Goal: Task Accomplishment & Management: Manage account settings

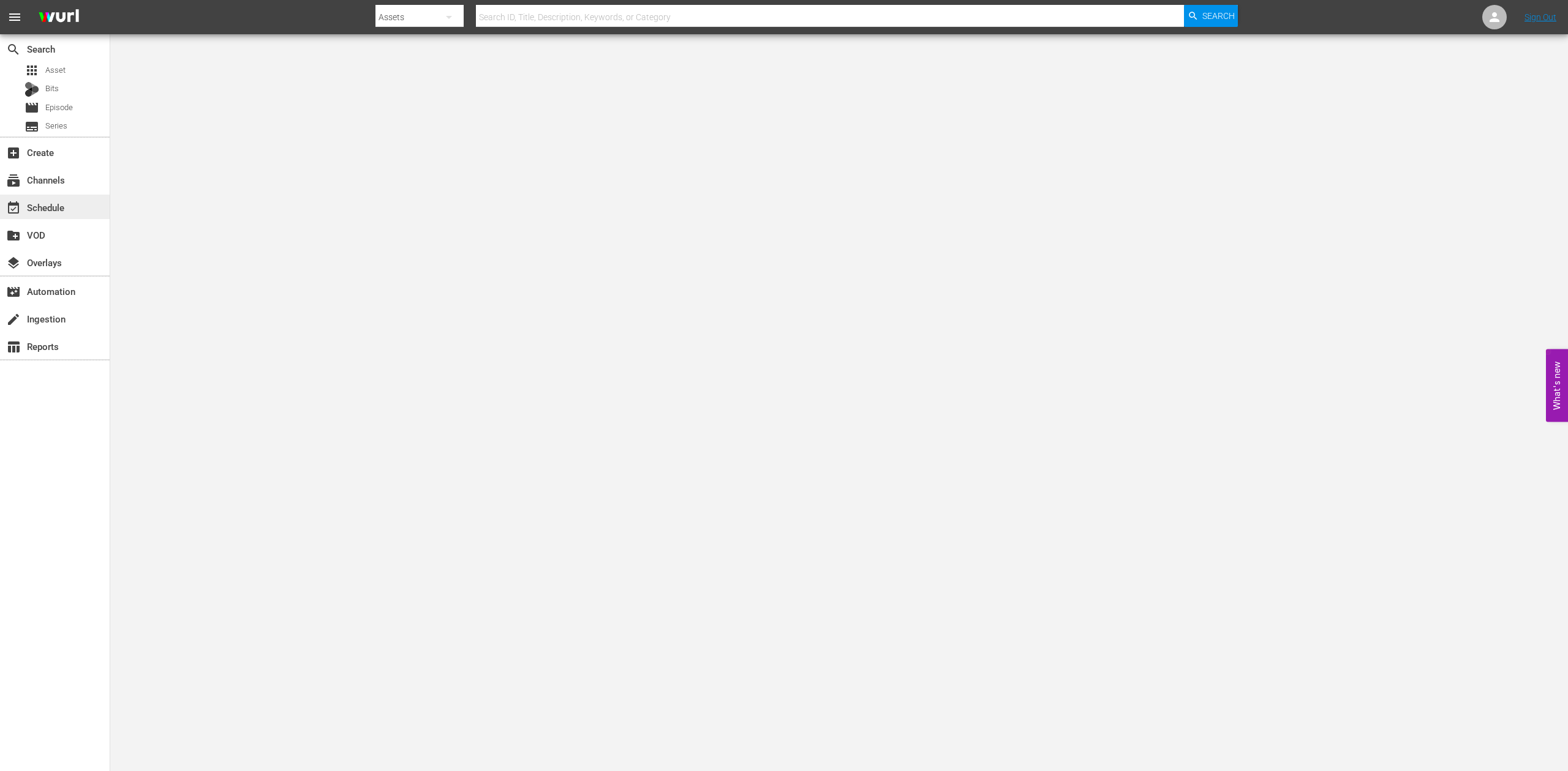
click at [42, 208] on div "event_available Schedule" at bounding box center [34, 206] width 69 height 11
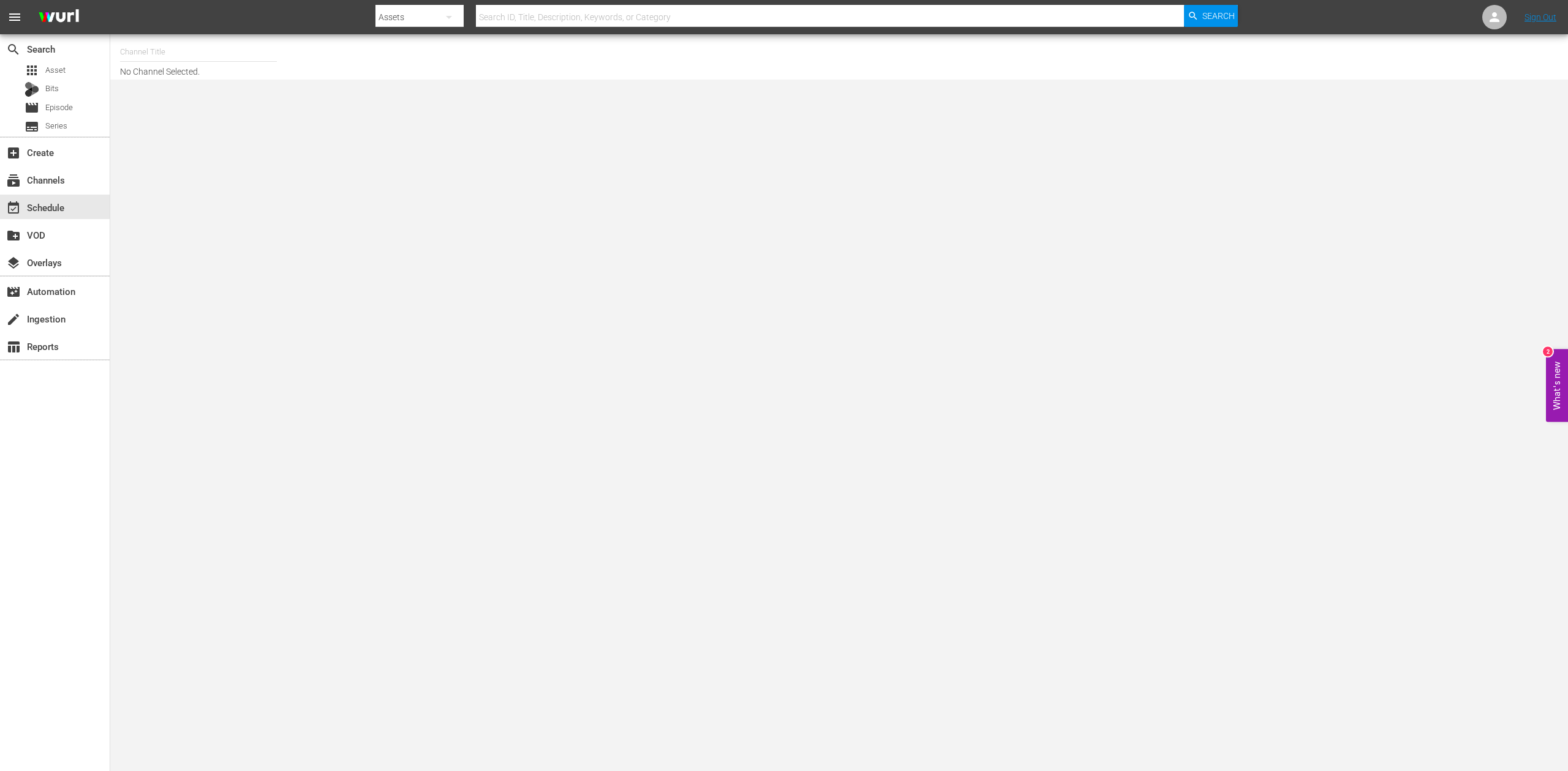
click at [223, 50] on input "text" at bounding box center [198, 52] width 157 height 29
click at [249, 82] on div "Ancient Aliens (1852 - ae_networks_ancientaliens_1)" at bounding box center [288, 86] width 317 height 29
type input "Ancient Aliens (1852 - ae_networks_ancientaliens_1)"
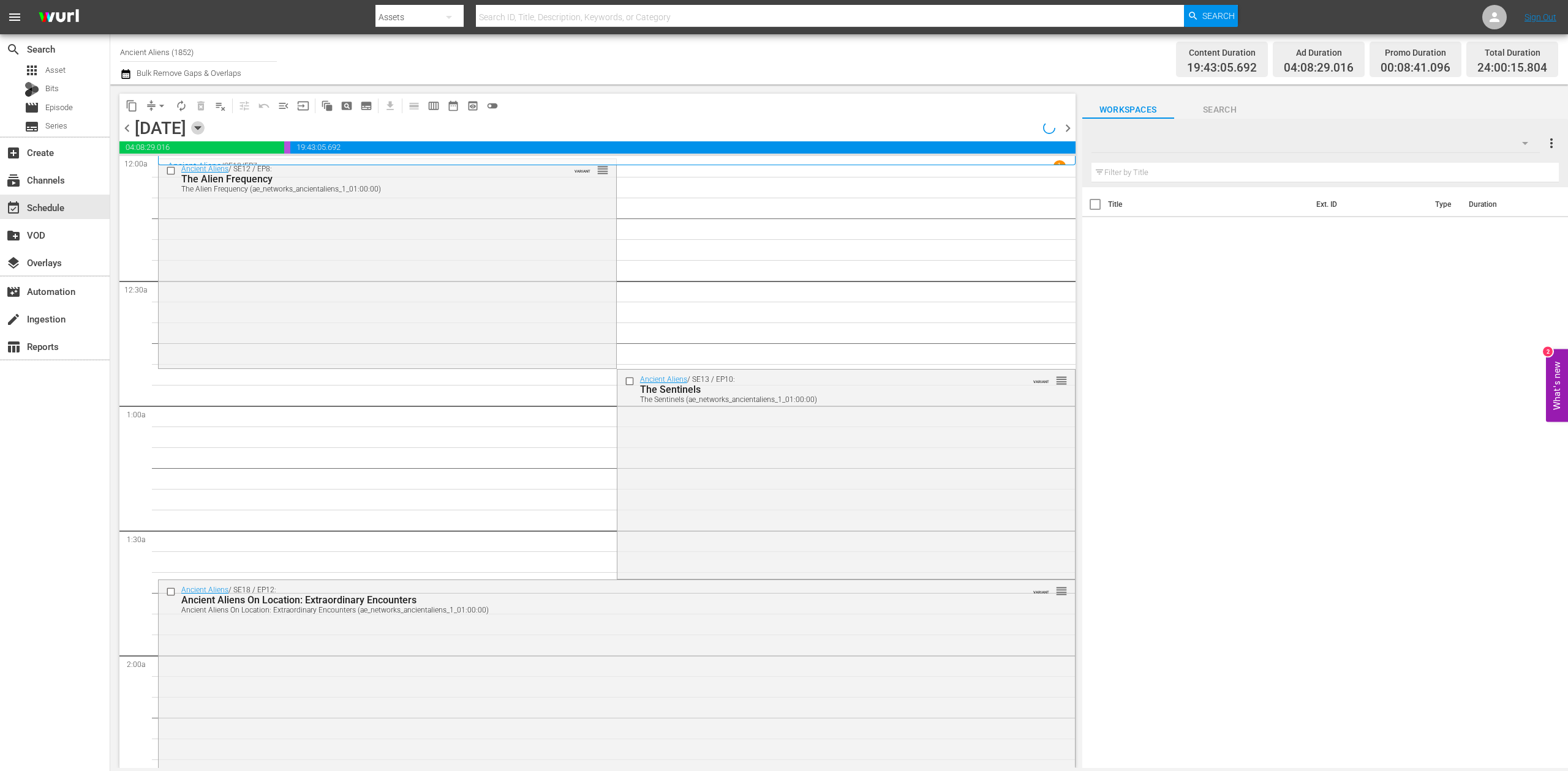
click at [205, 132] on icon "button" at bounding box center [198, 127] width 13 height 13
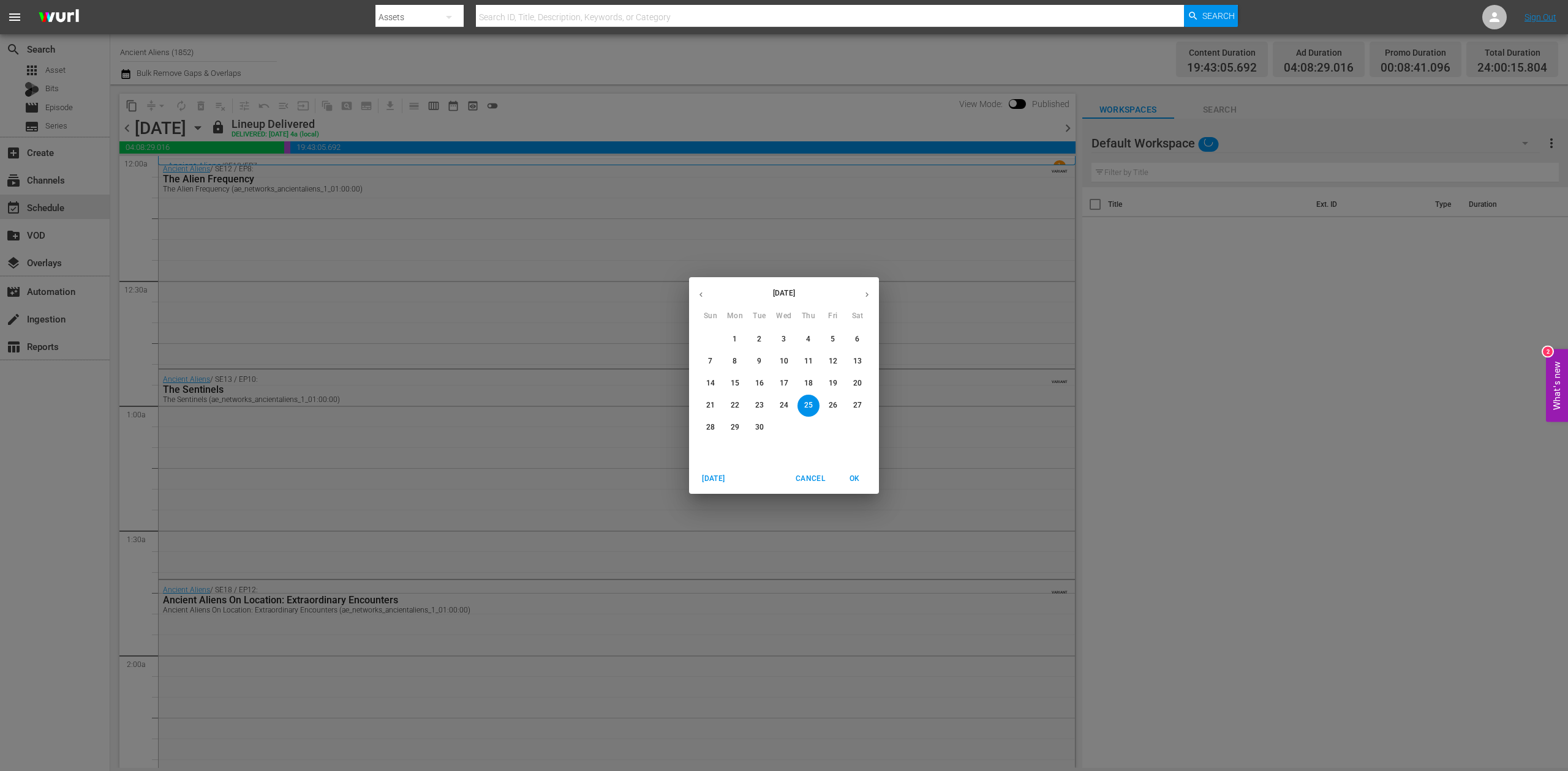
click at [869, 294] on icon "button" at bounding box center [867, 294] width 9 height 9
click at [784, 362] on p "8" at bounding box center [783, 361] width 4 height 11
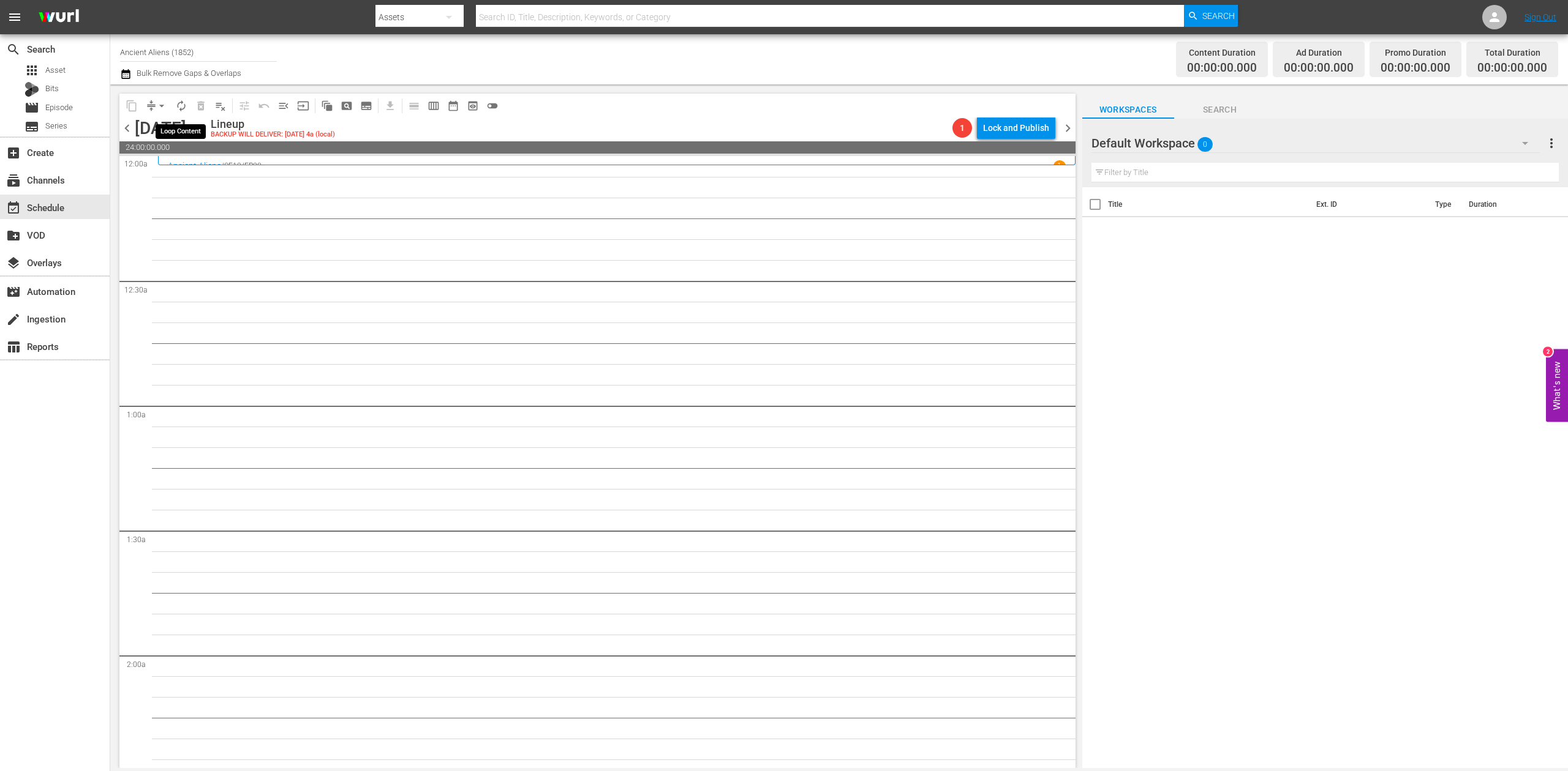
click at [178, 105] on span "autorenew_outlined" at bounding box center [181, 105] width 12 height 12
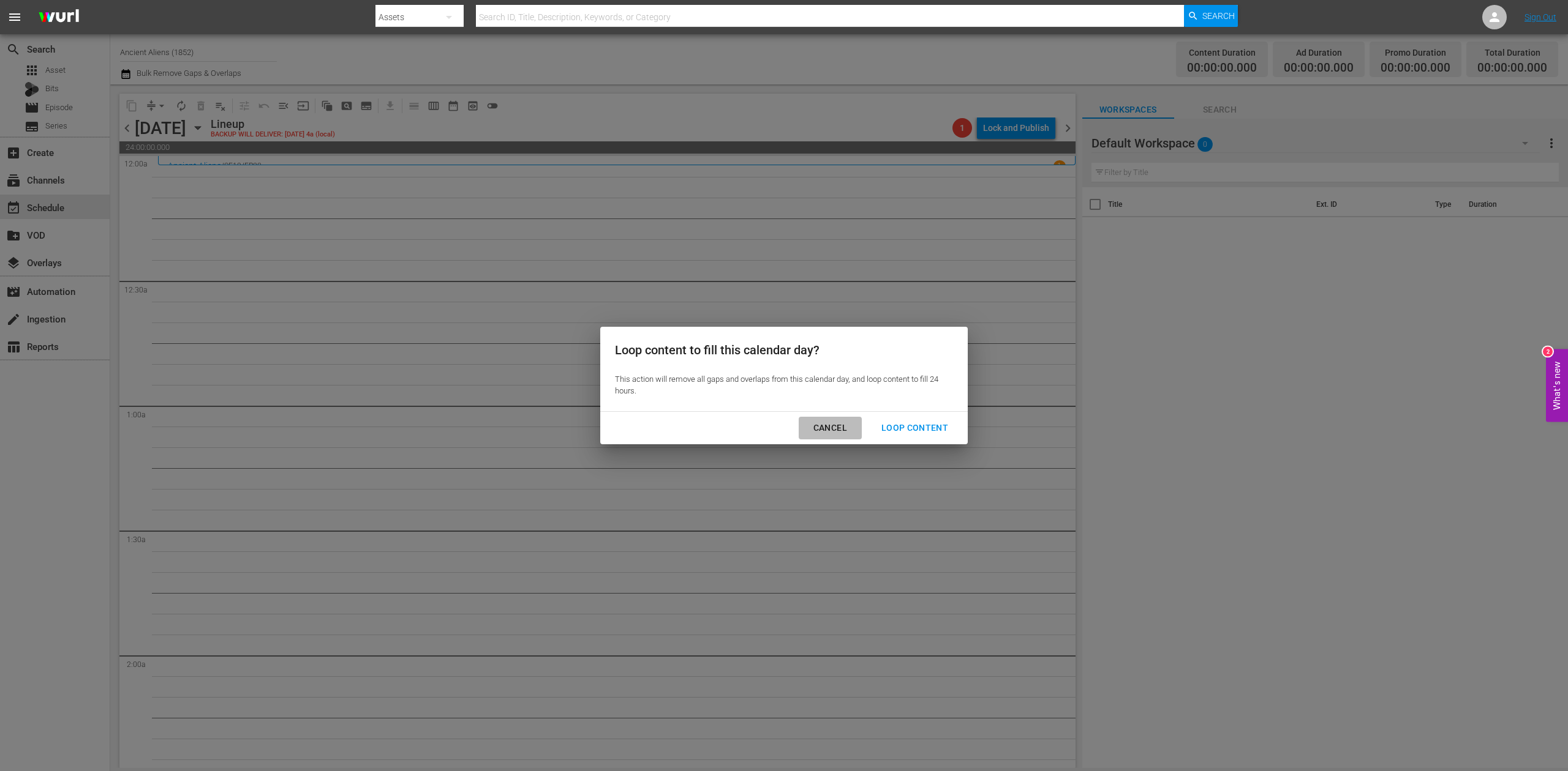
click at [830, 427] on div "Cancel" at bounding box center [830, 429] width 53 height 15
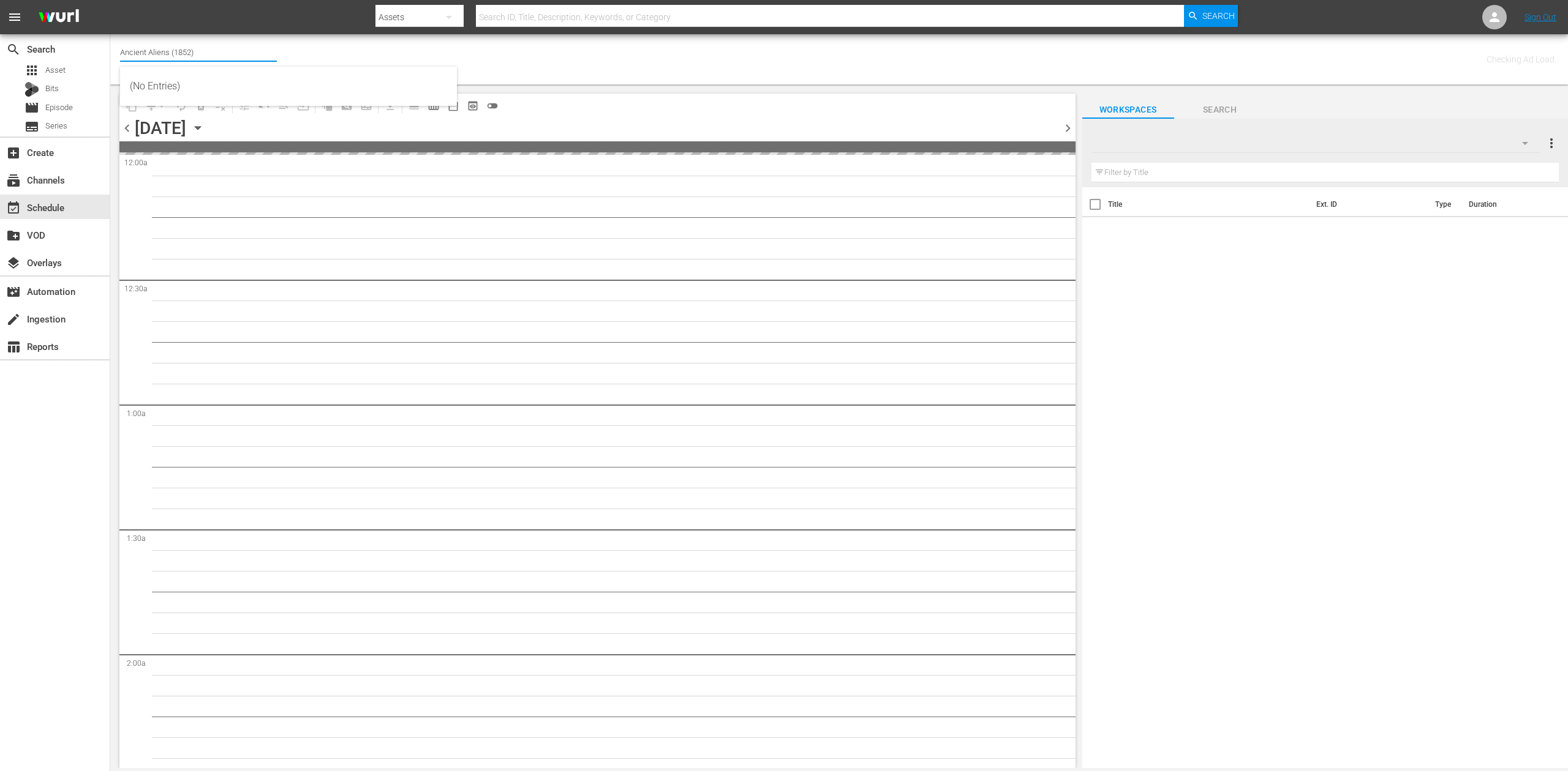
click at [203, 53] on input "Ancient Aliens (1852)" at bounding box center [198, 52] width 157 height 29
drag, startPoint x: 236, startPoint y: 54, endPoint x: 50, endPoint y: 36, distance: 186.9
click at [110, 0] on div "search Search apps Asset Bits movie Episode subtitles Series add_box Create sub…" at bounding box center [839, 0] width 1457 height 0
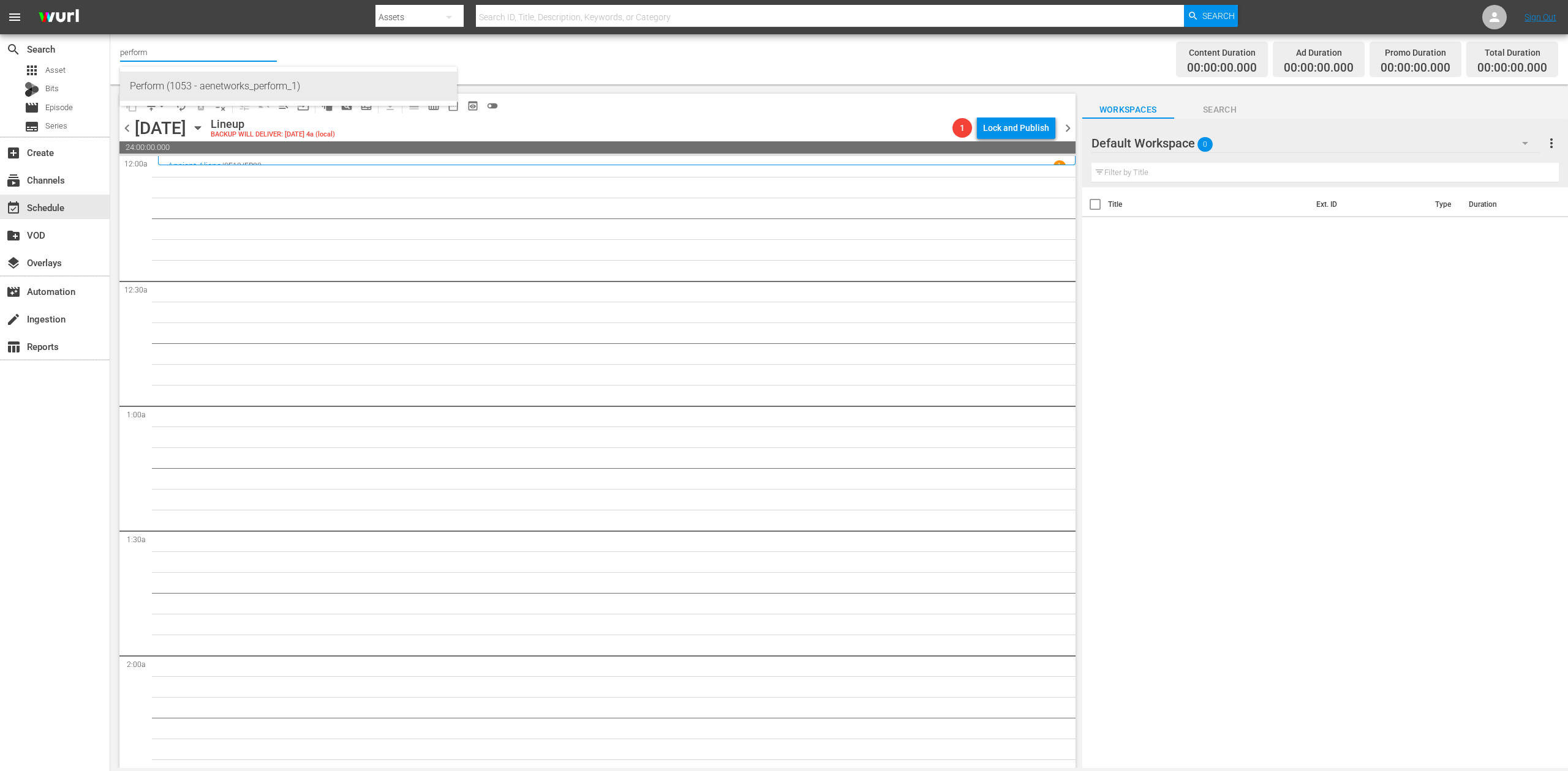
click at [162, 81] on div "Perform (1053 - aenetworks_perform_1)" at bounding box center [288, 86] width 317 height 29
type input "Perform (1053 - aenetworks_perform_1)"
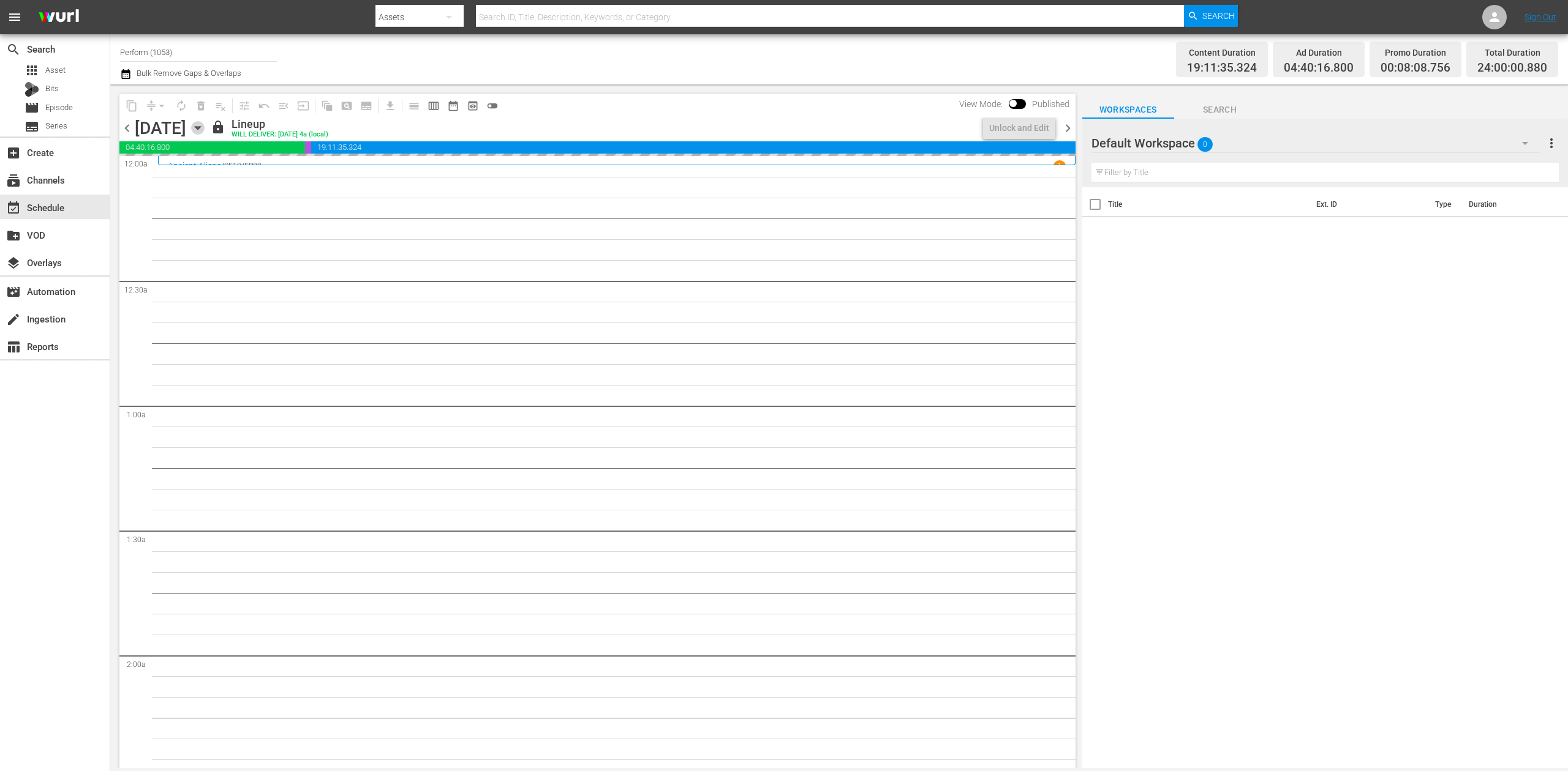
click at [200, 128] on icon "button" at bounding box center [198, 128] width 6 height 3
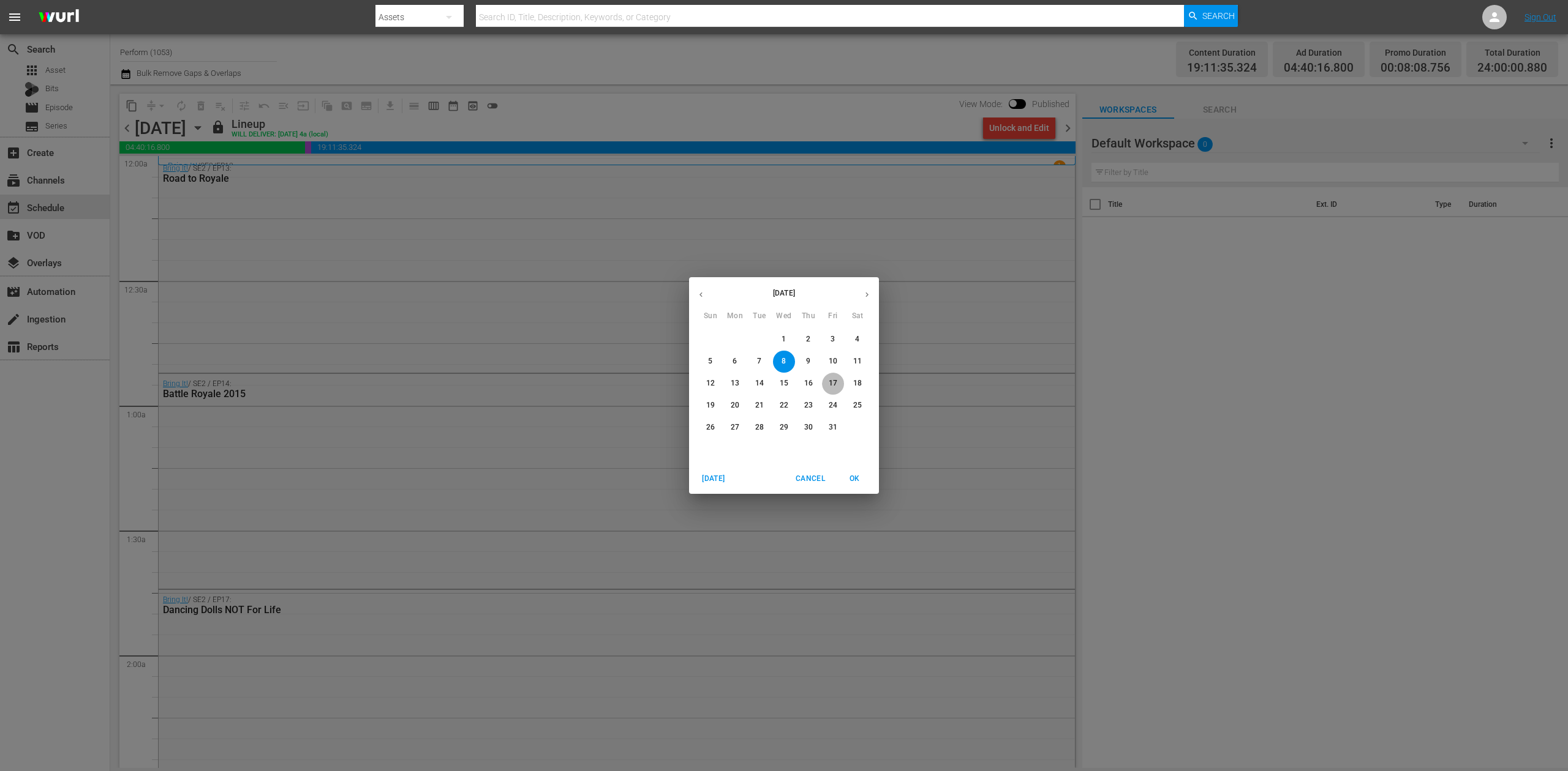
click at [834, 378] on p "17" at bounding box center [833, 383] width 8 height 11
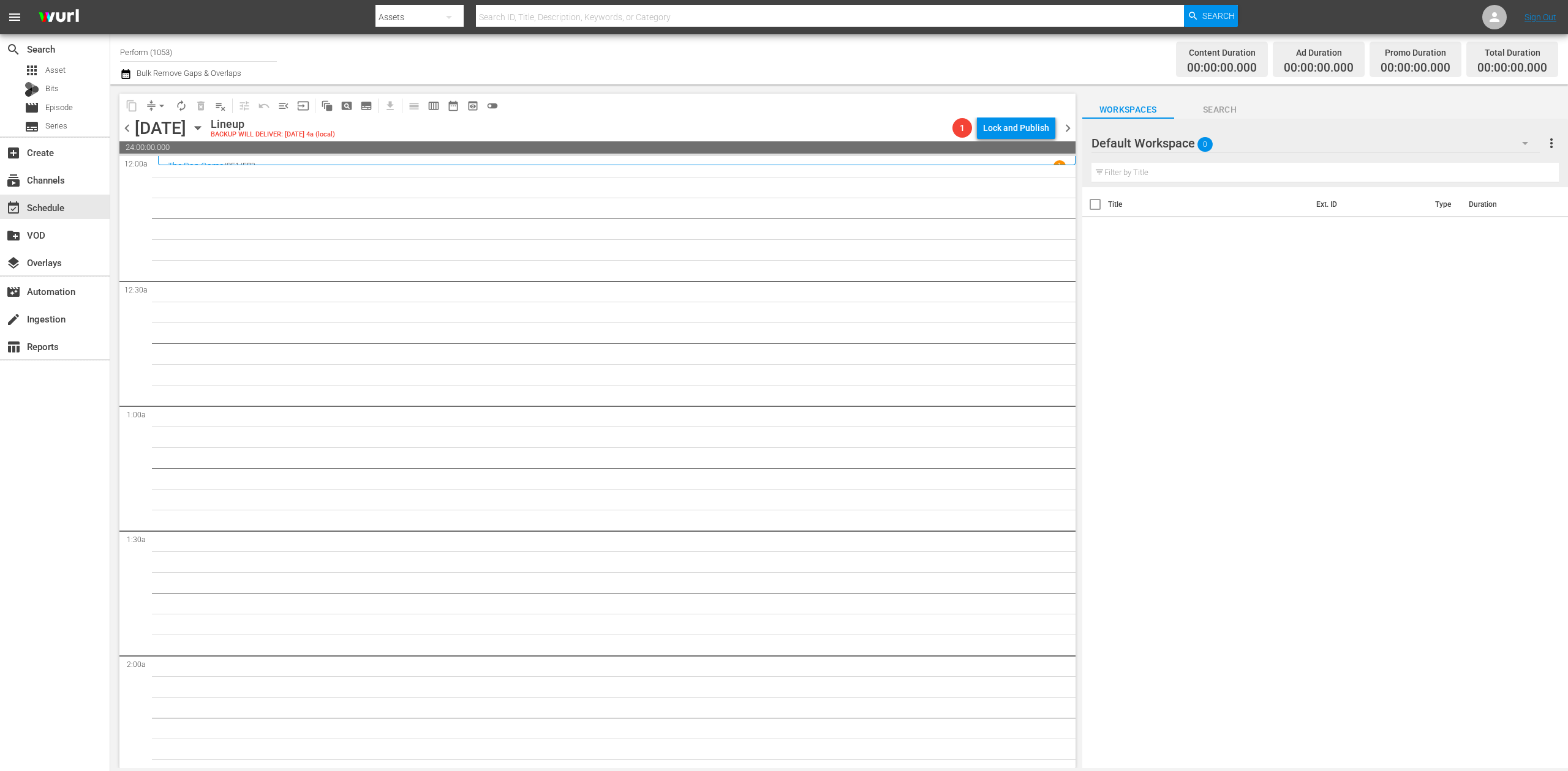
click at [1142, 303] on div "Title Ext. ID Type Duration" at bounding box center [1325, 478] width 486 height 583
click at [192, 51] on input "Perform (1053)" at bounding box center [198, 52] width 157 height 29
drag, startPoint x: 195, startPoint y: 52, endPoint x: 34, endPoint y: 41, distance: 161.4
click at [110, 0] on div "search Search apps Asset Bits movie Episode subtitles Series add_box Create sub…" at bounding box center [839, 0] width 1457 height 0
click at [251, 87] on div "Ancient Aliens (1852 - ae_networks_ancientaliens_1)" at bounding box center [288, 86] width 317 height 29
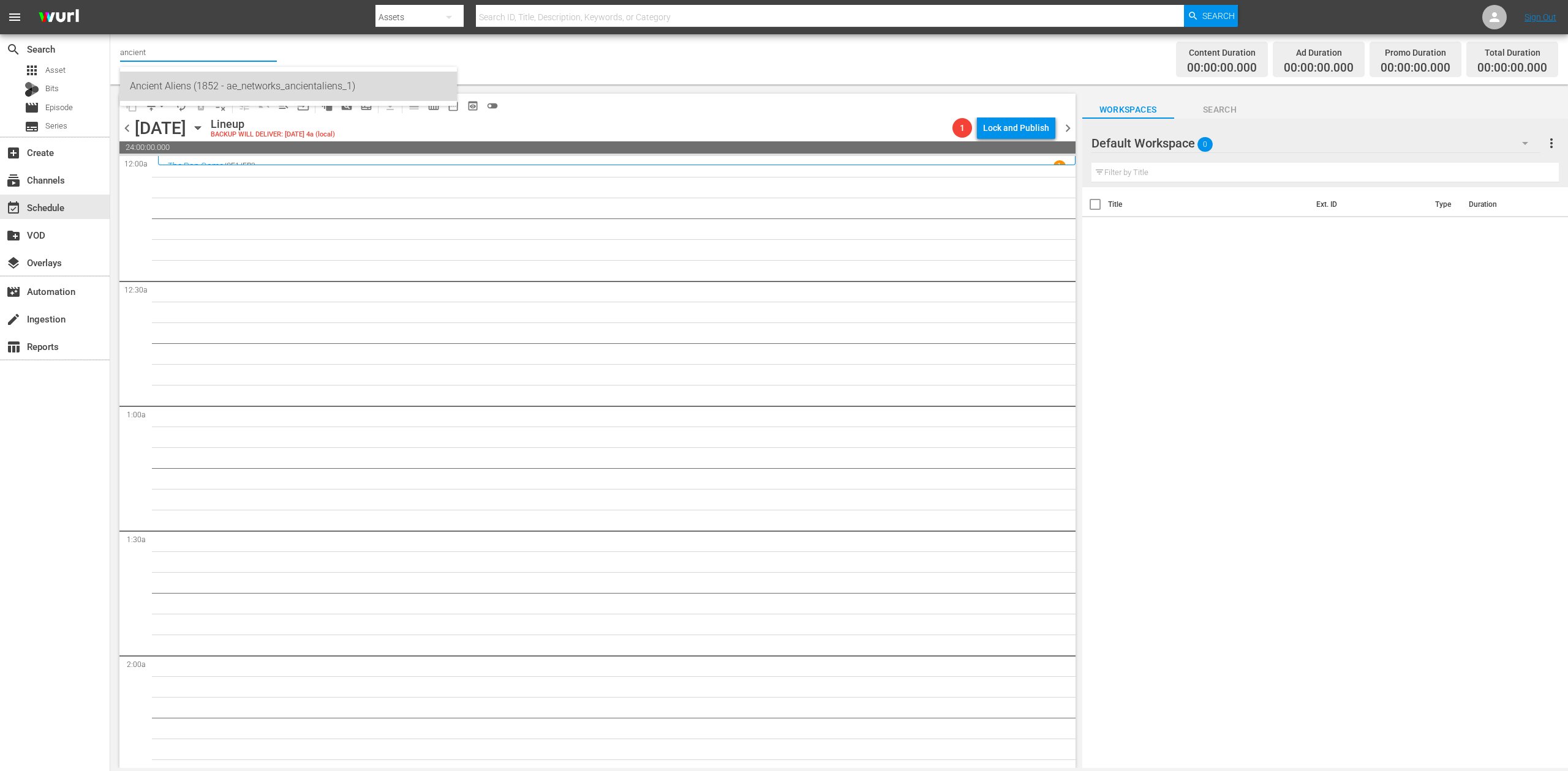
type input "Ancient Aliens (1852 - ae_networks_ancientaliens_1)"
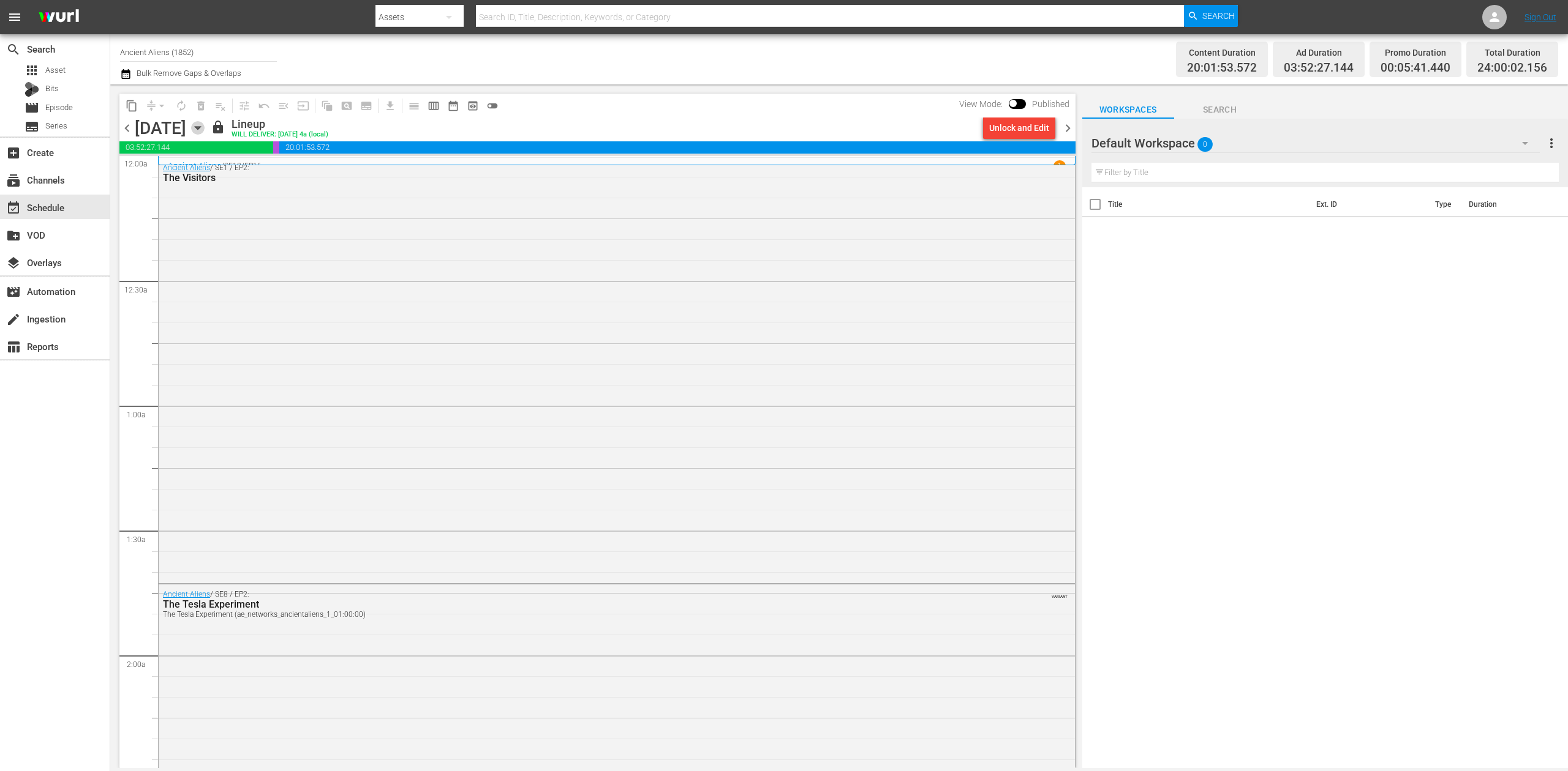
click at [205, 125] on icon "button" at bounding box center [198, 127] width 13 height 13
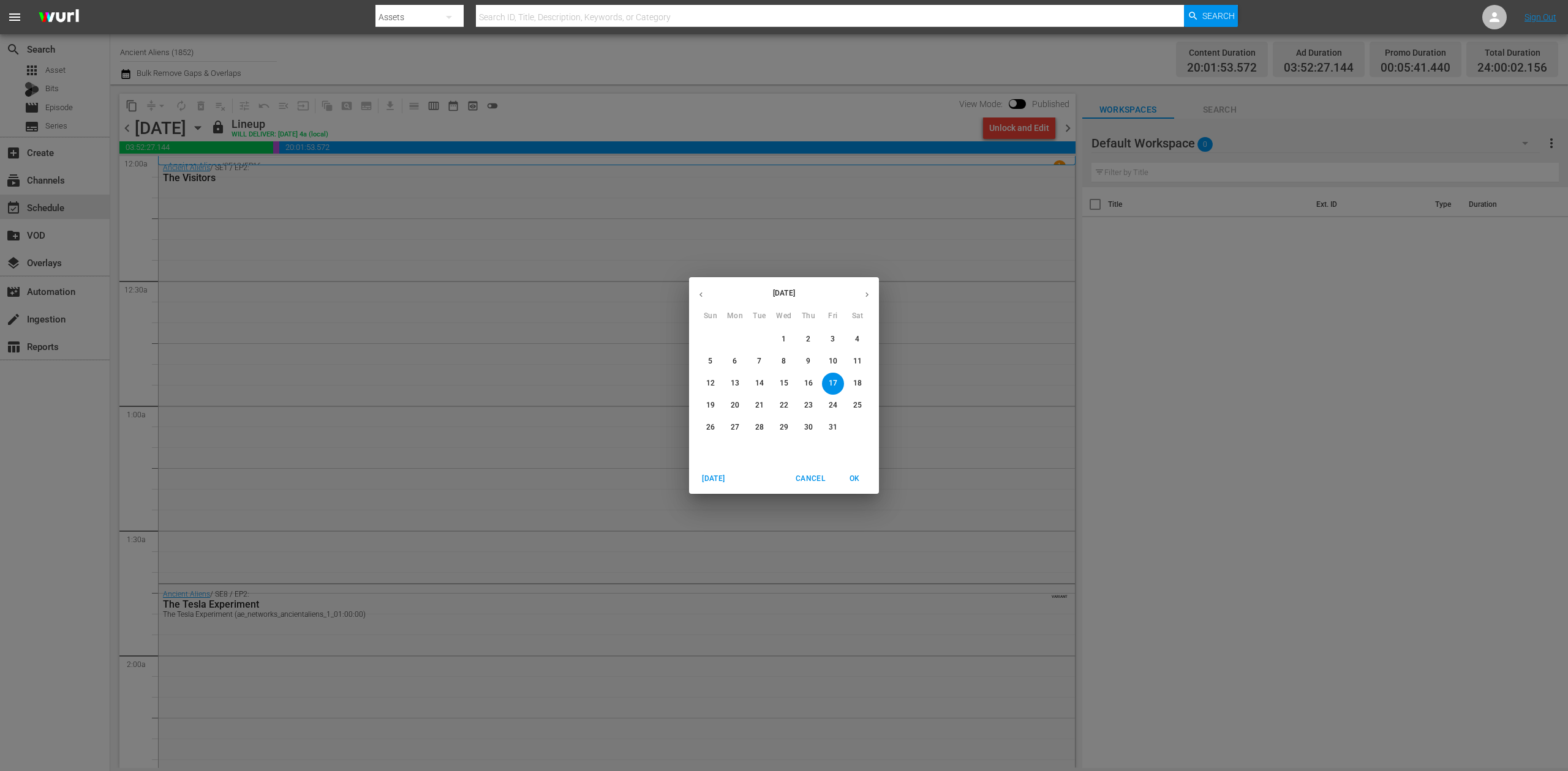
click at [783, 363] on p "8" at bounding box center [783, 361] width 4 height 11
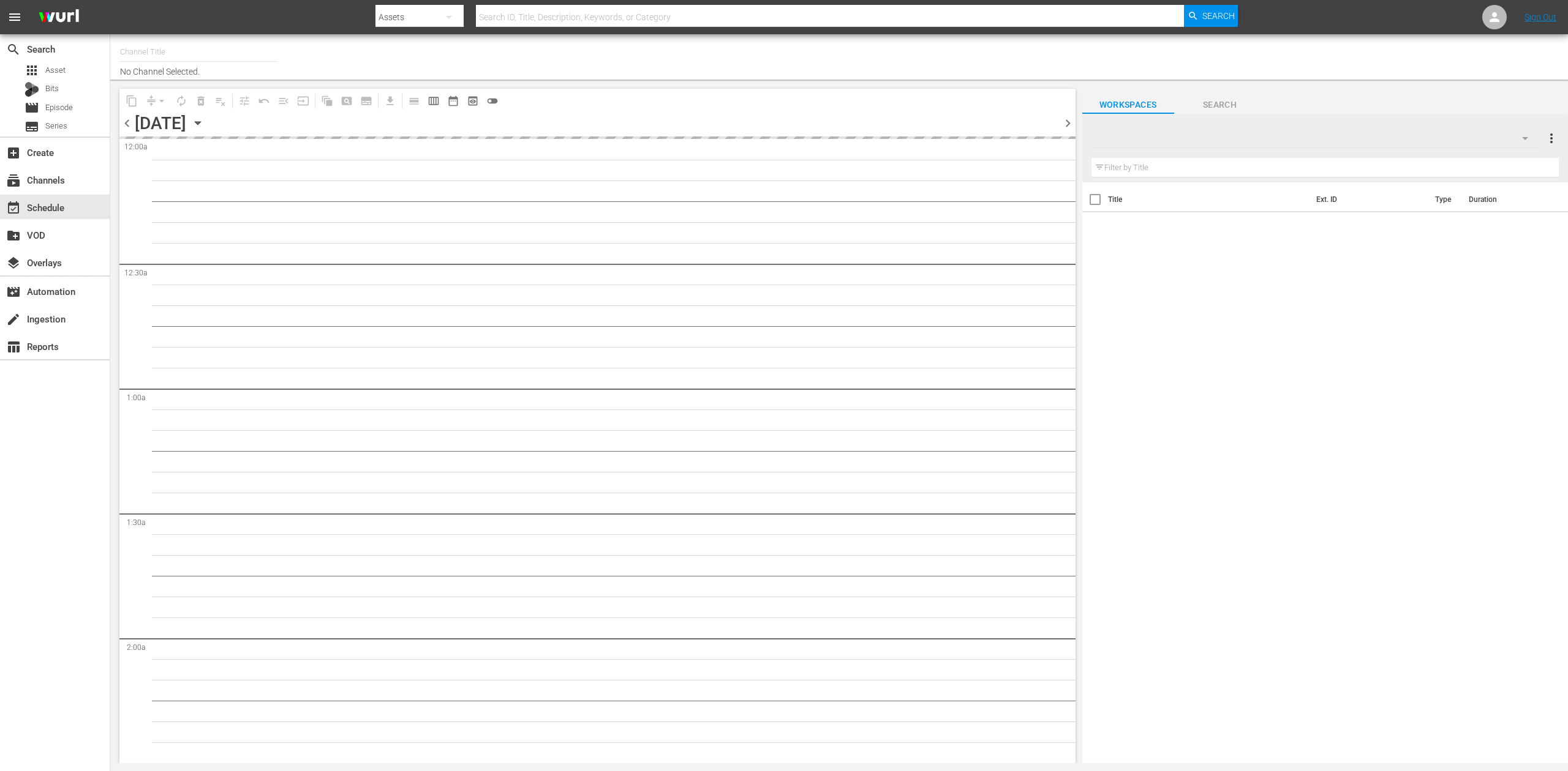
type input "Ancient Aliens (1852)"
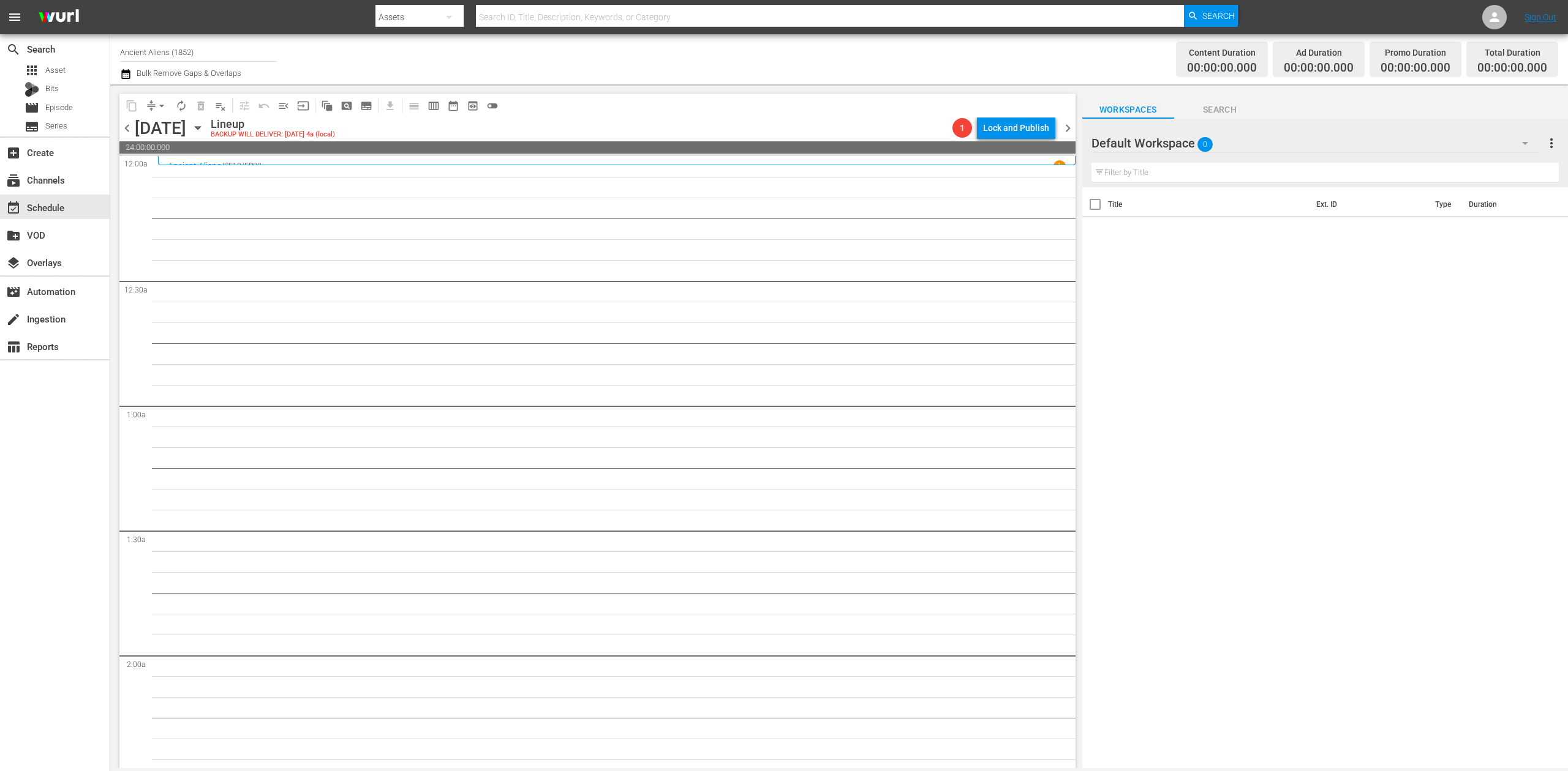
click at [785, 128] on div "Lineup BACKUP WILL DELIVER: 10/7 @ 4a (local)" at bounding box center [579, 128] width 737 height 21
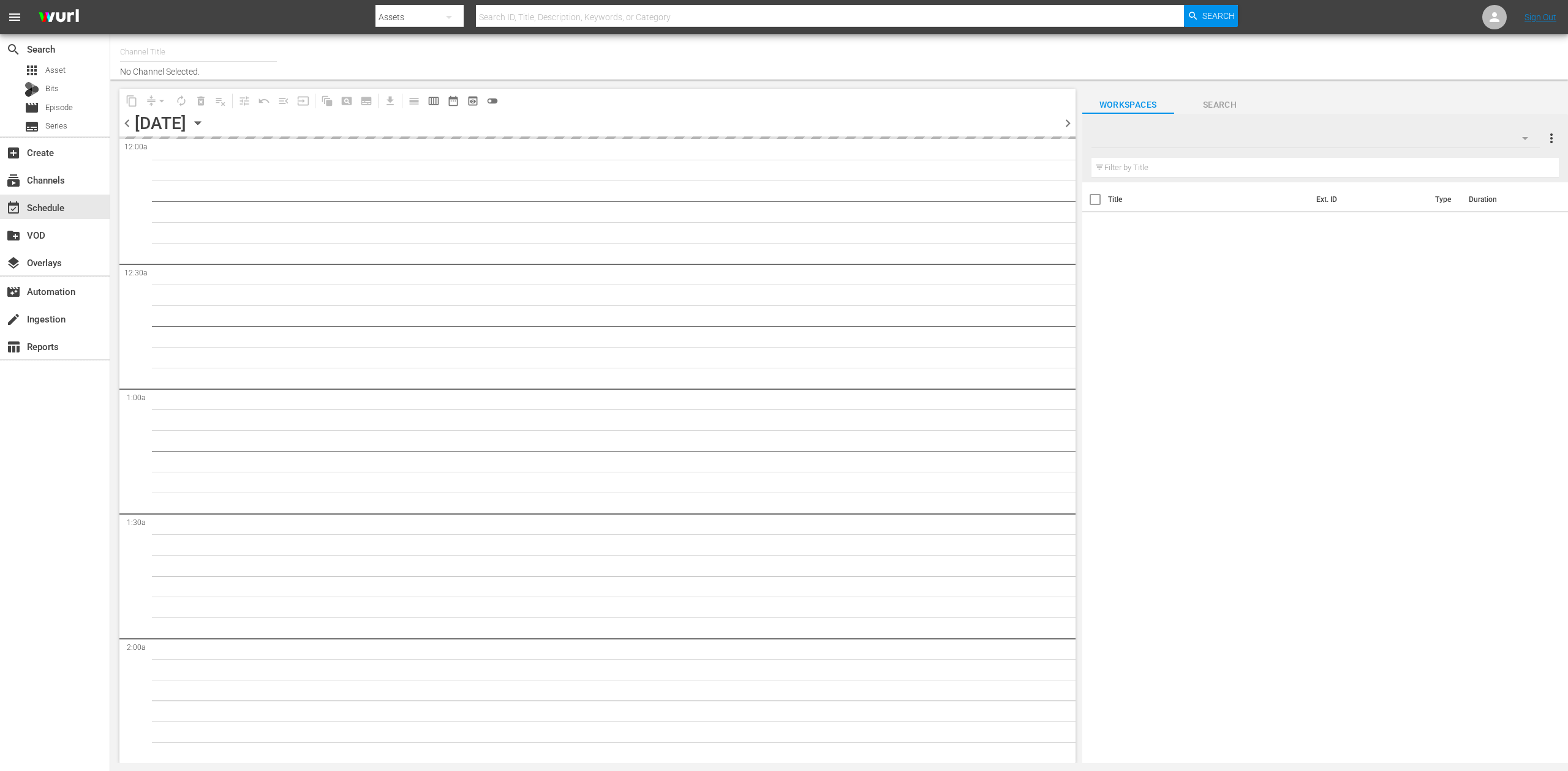
type input "Ancient Aliens (1852)"
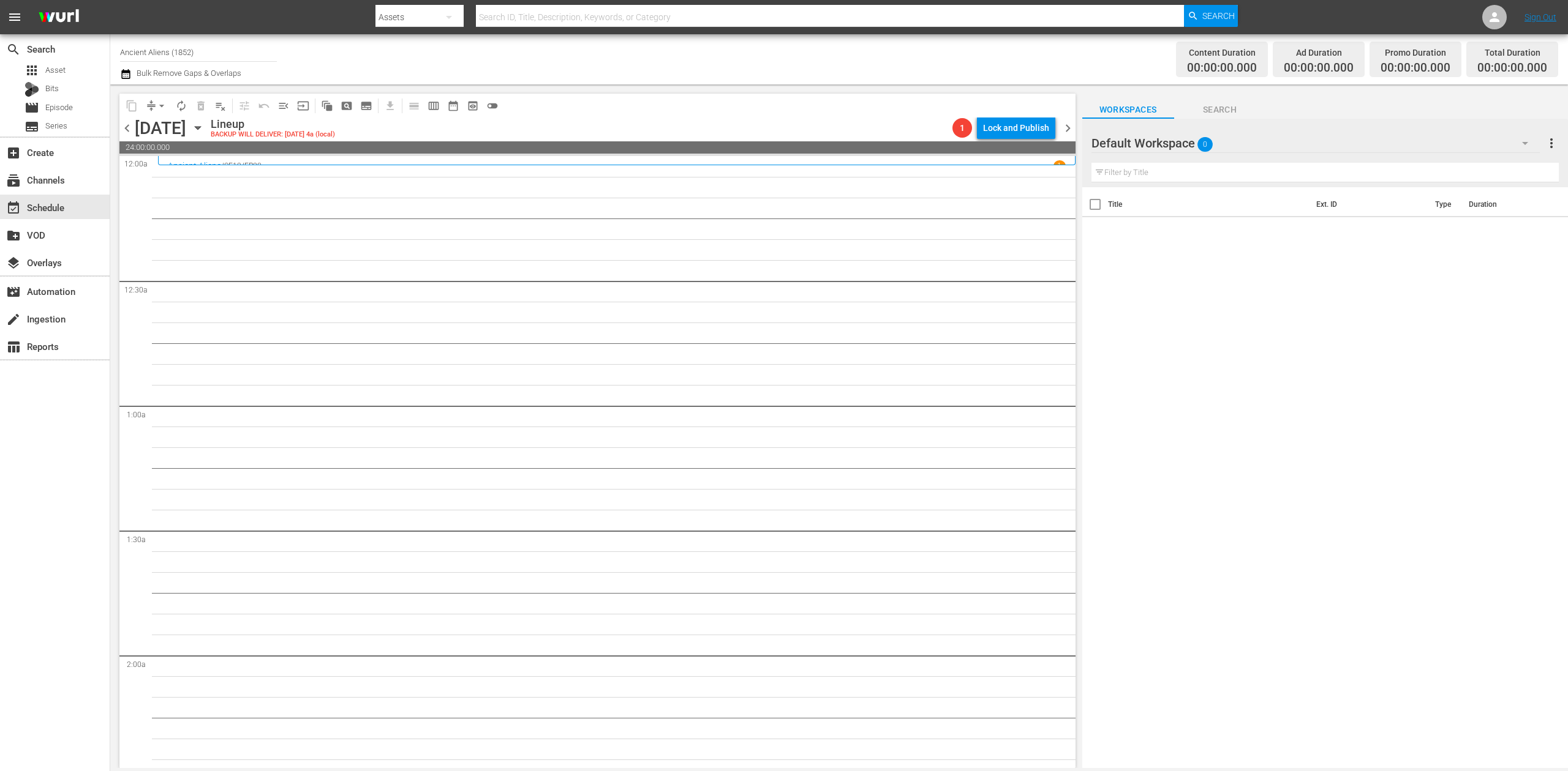
click at [638, 67] on div "Channel Title Ancient Aliens (1852) Bulk Remove Gaps & Overlaps" at bounding box center [512, 59] width 785 height 44
drag, startPoint x: 152, startPoint y: 18, endPoint x: 123, endPoint y: 13, distance: 29.4
click at [152, 18] on nav "menu Search By Assets Search ID, Title, Description, Keywords, or Category Sear…" at bounding box center [784, 17] width 1568 height 34
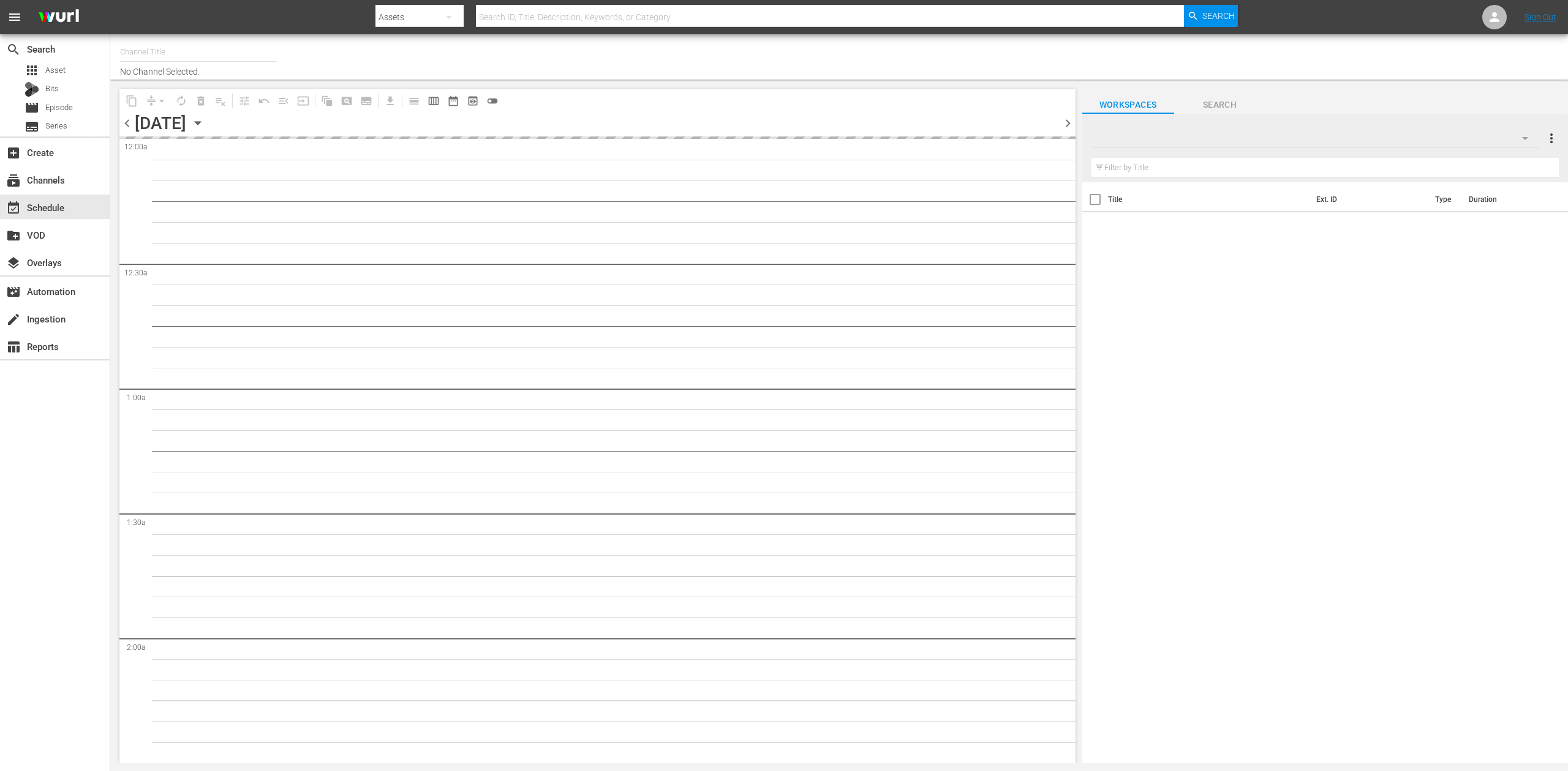
type input "Ancient Aliens (1852)"
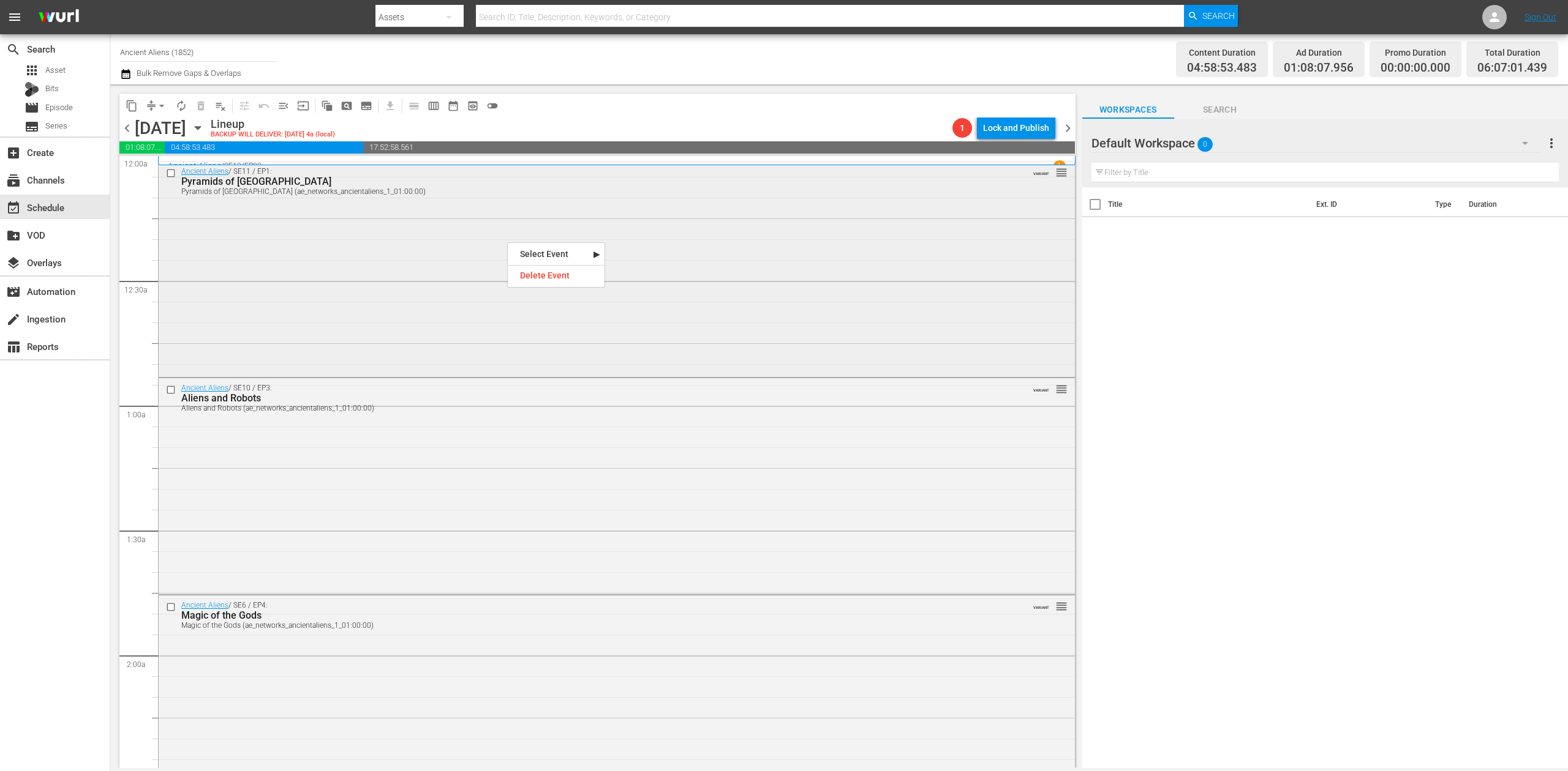
click at [411, 283] on div "Ancient Aliens / SE11 / EP1: Pyramids of Antarctica Pyramids of [GEOGRAPHIC_DAT…" at bounding box center [617, 268] width 916 height 213
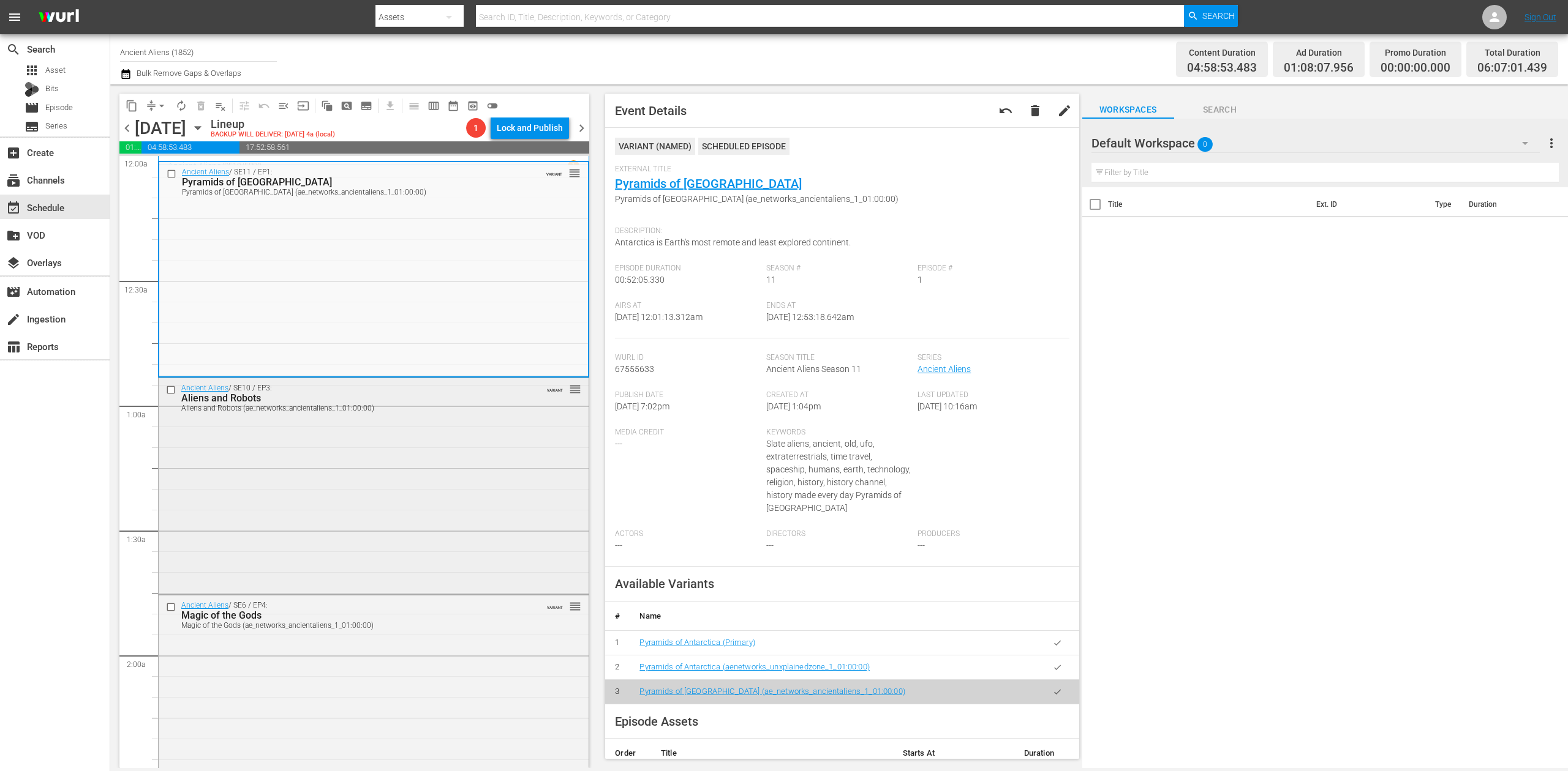
click at [456, 461] on div "Ancient Aliens / SE10 / EP3: Aliens and Robots Aliens and Robots (ae_networks_a…" at bounding box center [373, 485] width 430 height 213
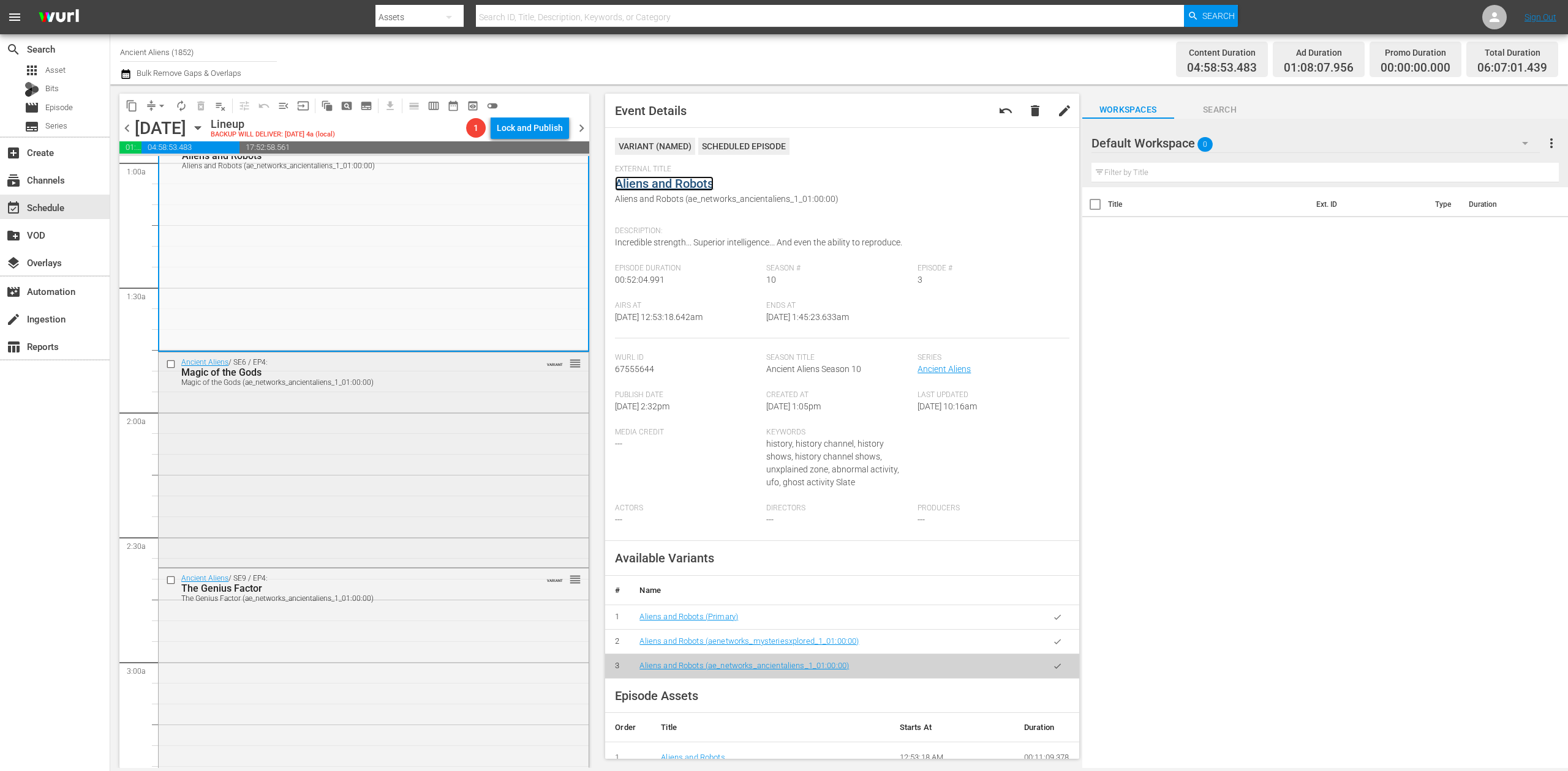
scroll to position [245, 0]
click at [420, 493] on div "Ancient Aliens / SE6 / EP4: Magic of the Gods Magic of the Gods (ae_networks_an…" at bounding box center [373, 457] width 430 height 213
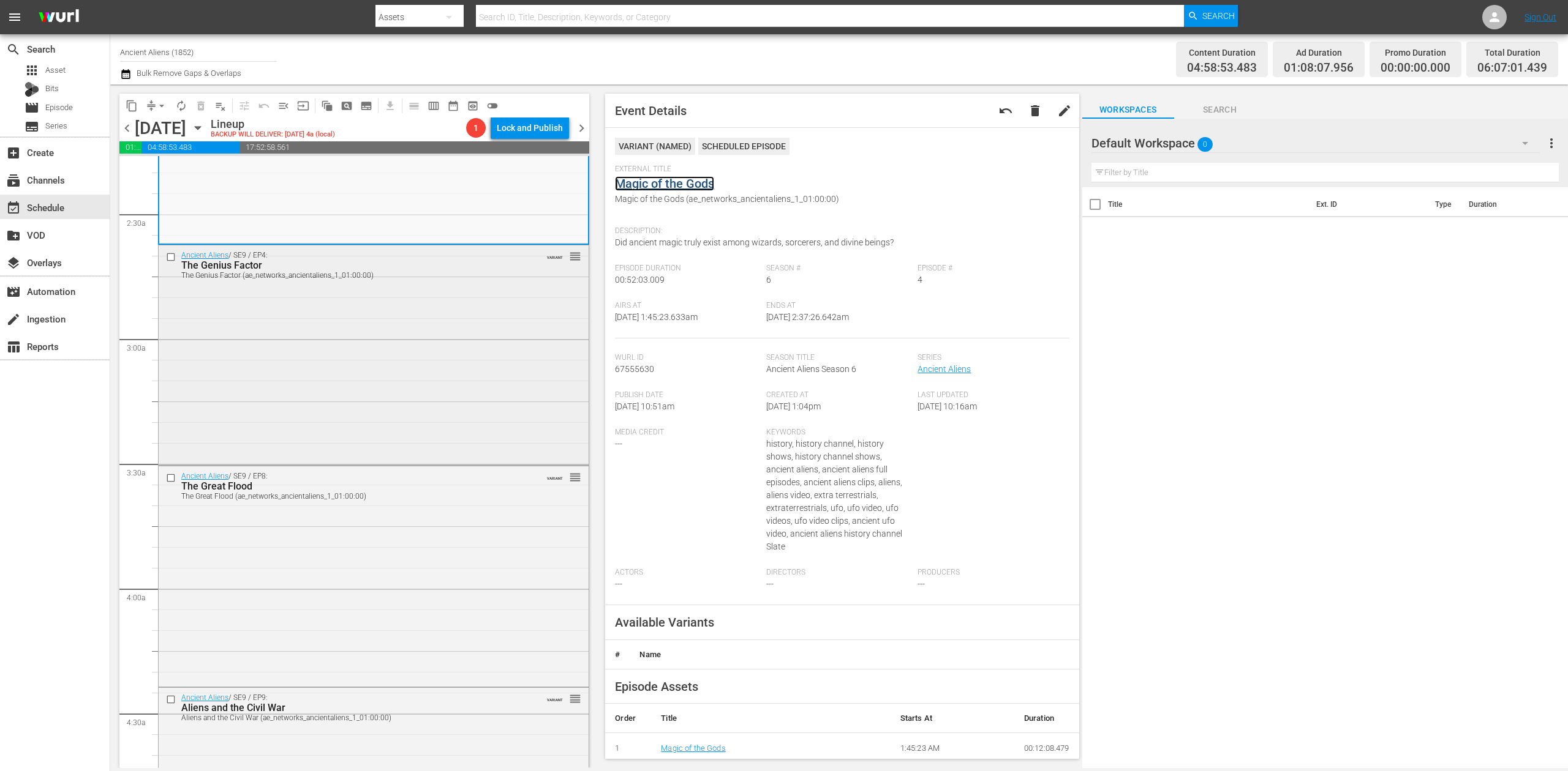
scroll to position [571, 0]
click at [441, 343] on div "Ancient Aliens / SE9 / EP4: The Genius Factor The Genius Factor (ae_networks_an…" at bounding box center [373, 349] width 430 height 217
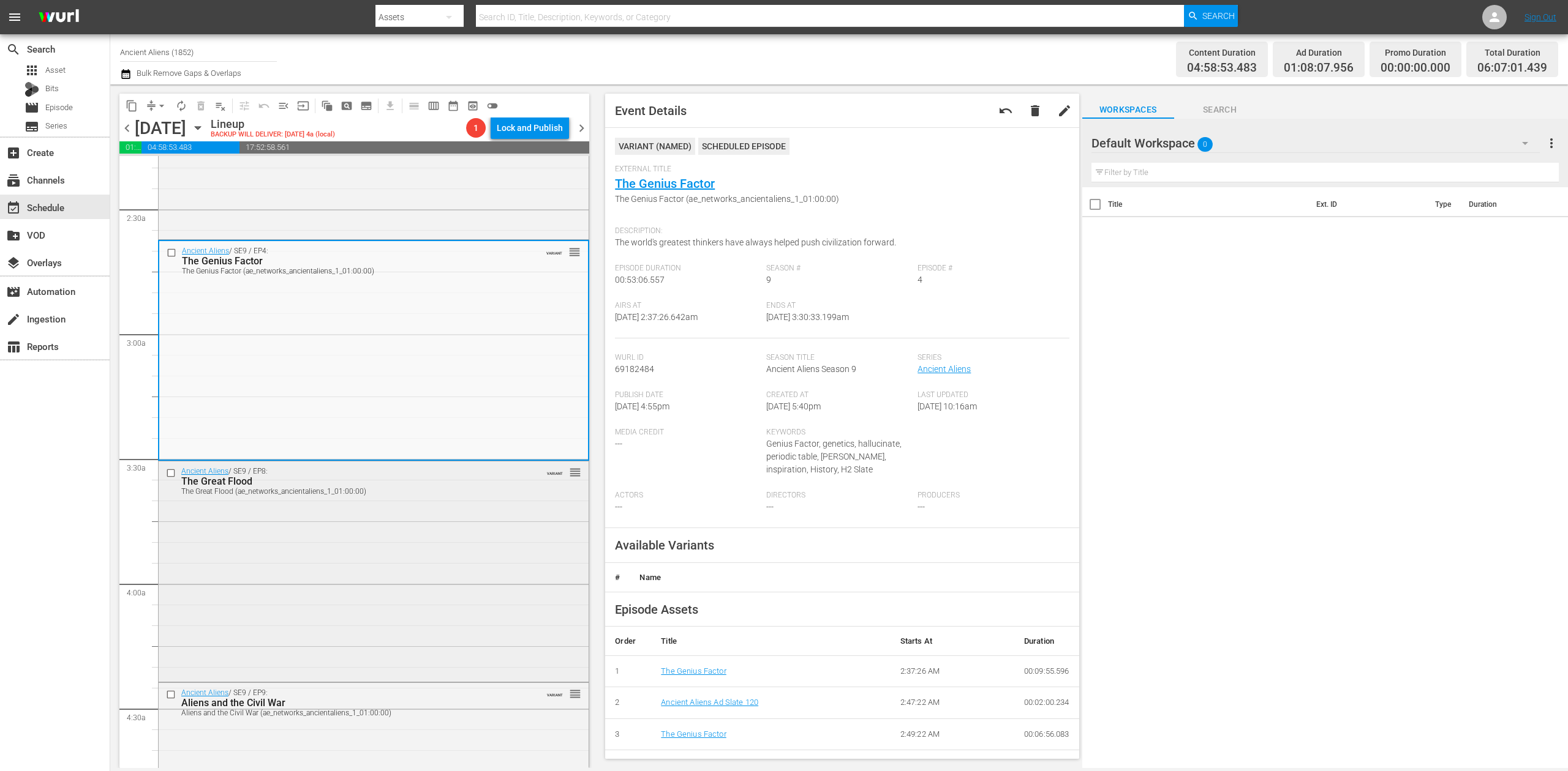
click at [387, 633] on div "Ancient Aliens / SE9 / EP8: The Great Flood The Great Flood (ae_networks_ancien…" at bounding box center [373, 570] width 430 height 217
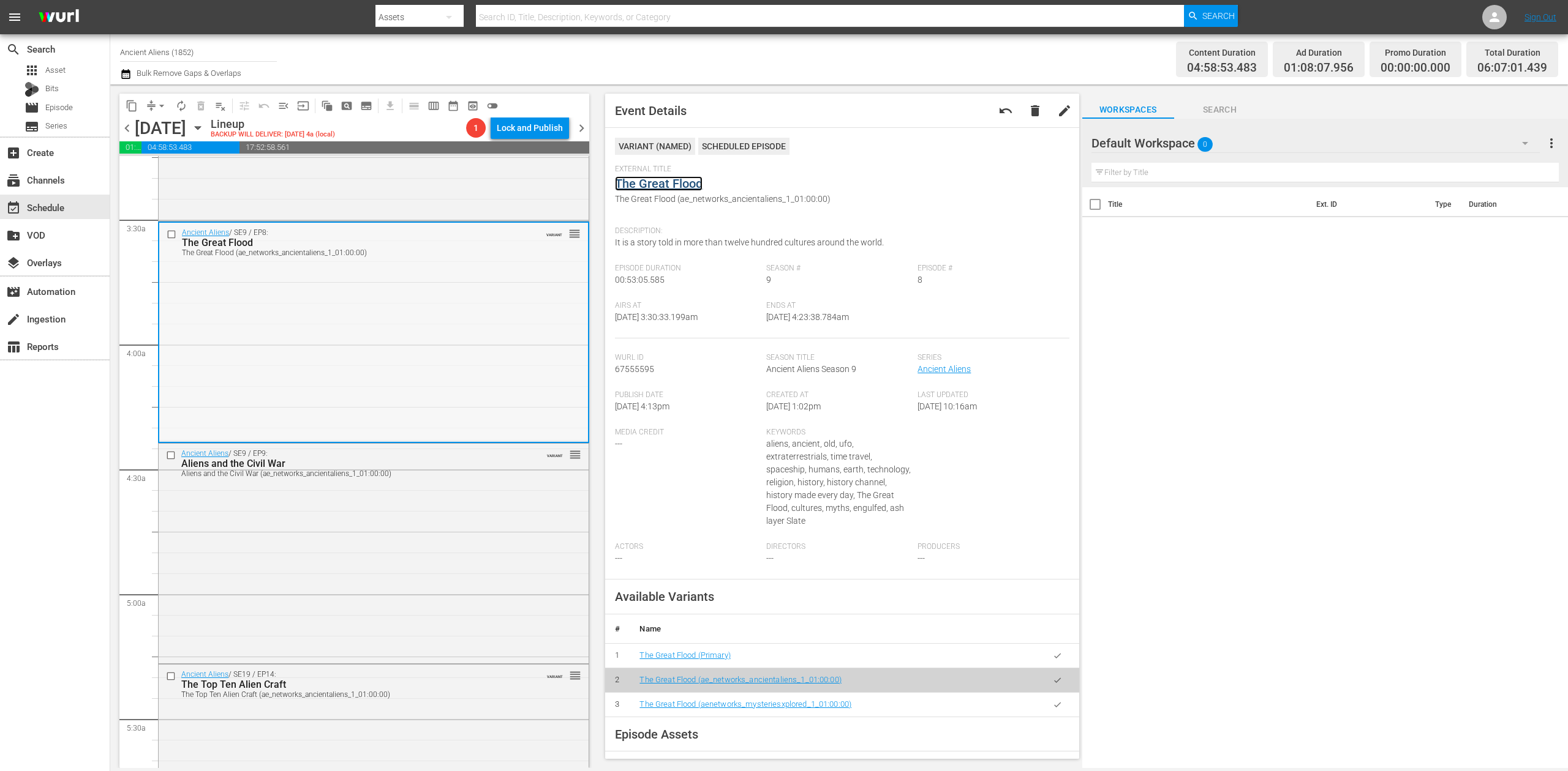
scroll to position [816, 0]
click at [432, 513] on div "Ancient Aliens / SE9 / EP9: Aliens and the Civil War Aliens and the Civil War (…" at bounding box center [373, 547] width 430 height 217
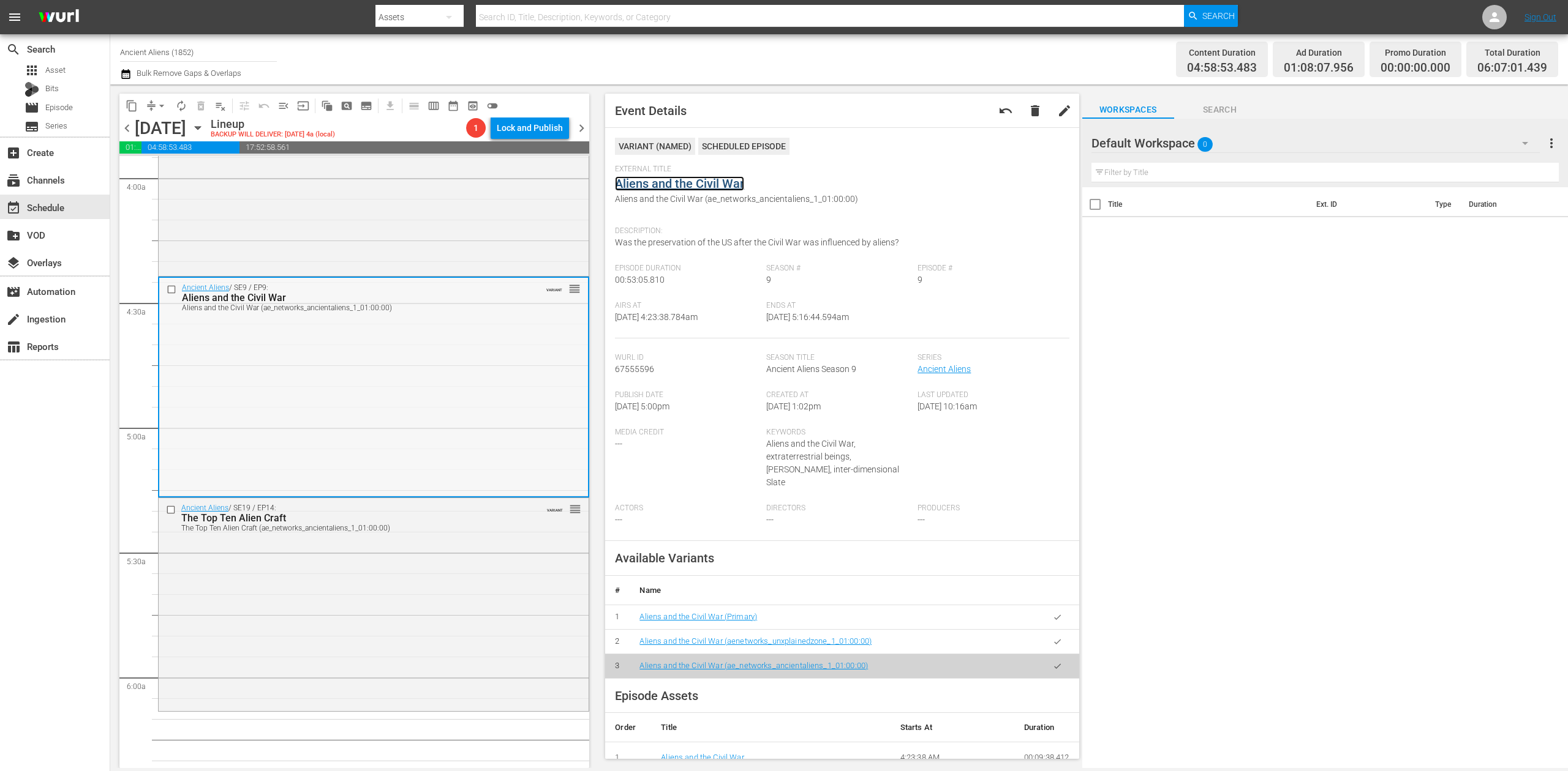
scroll to position [980, 0]
click at [400, 564] on div "Ancient Aliens / SE19 / EP14: The Top Ten Alien Craft The Top Ten Alien Craft (…" at bounding box center [373, 601] width 430 height 211
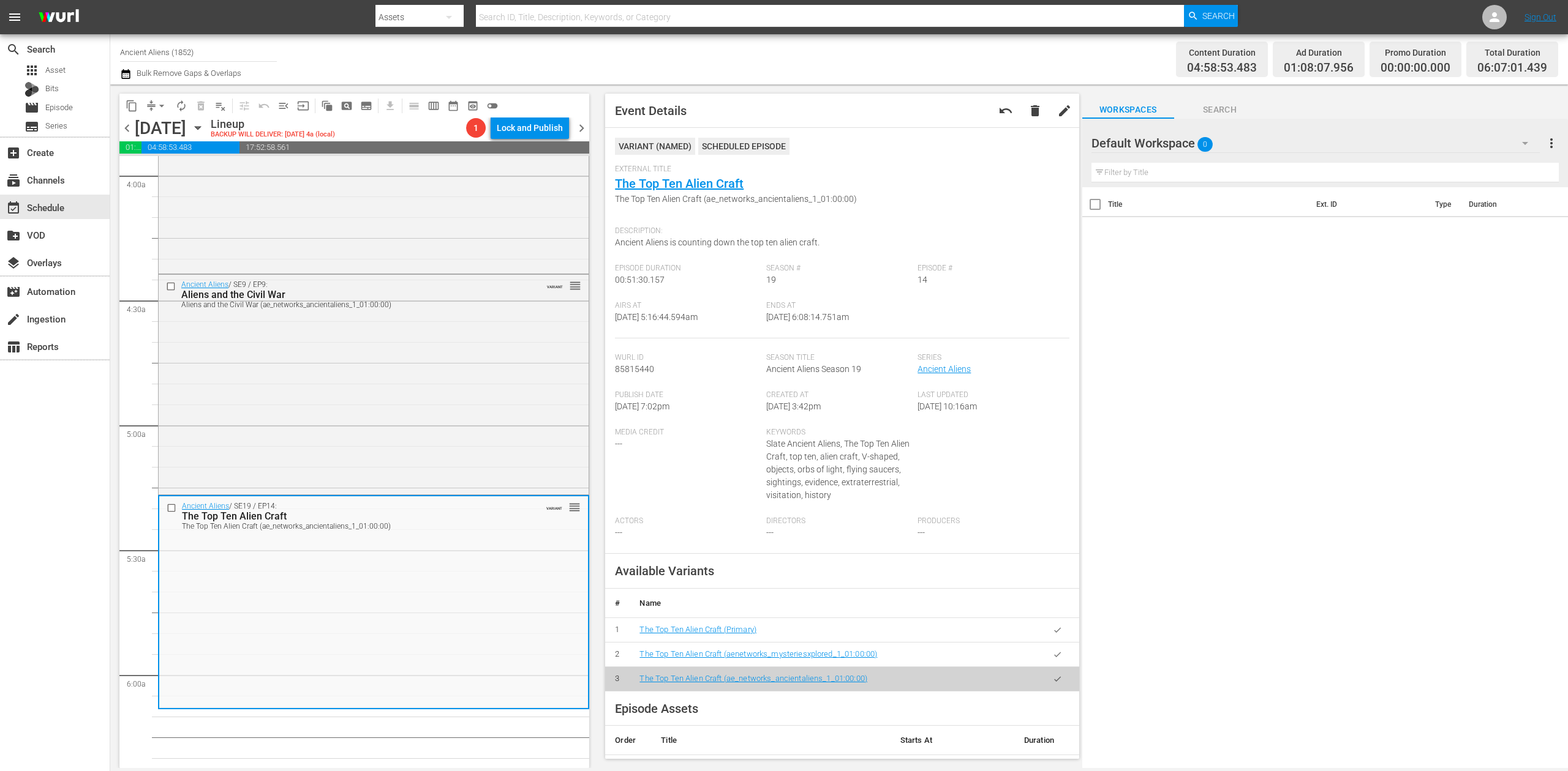
click at [125, 72] on icon "button" at bounding box center [125, 74] width 8 height 10
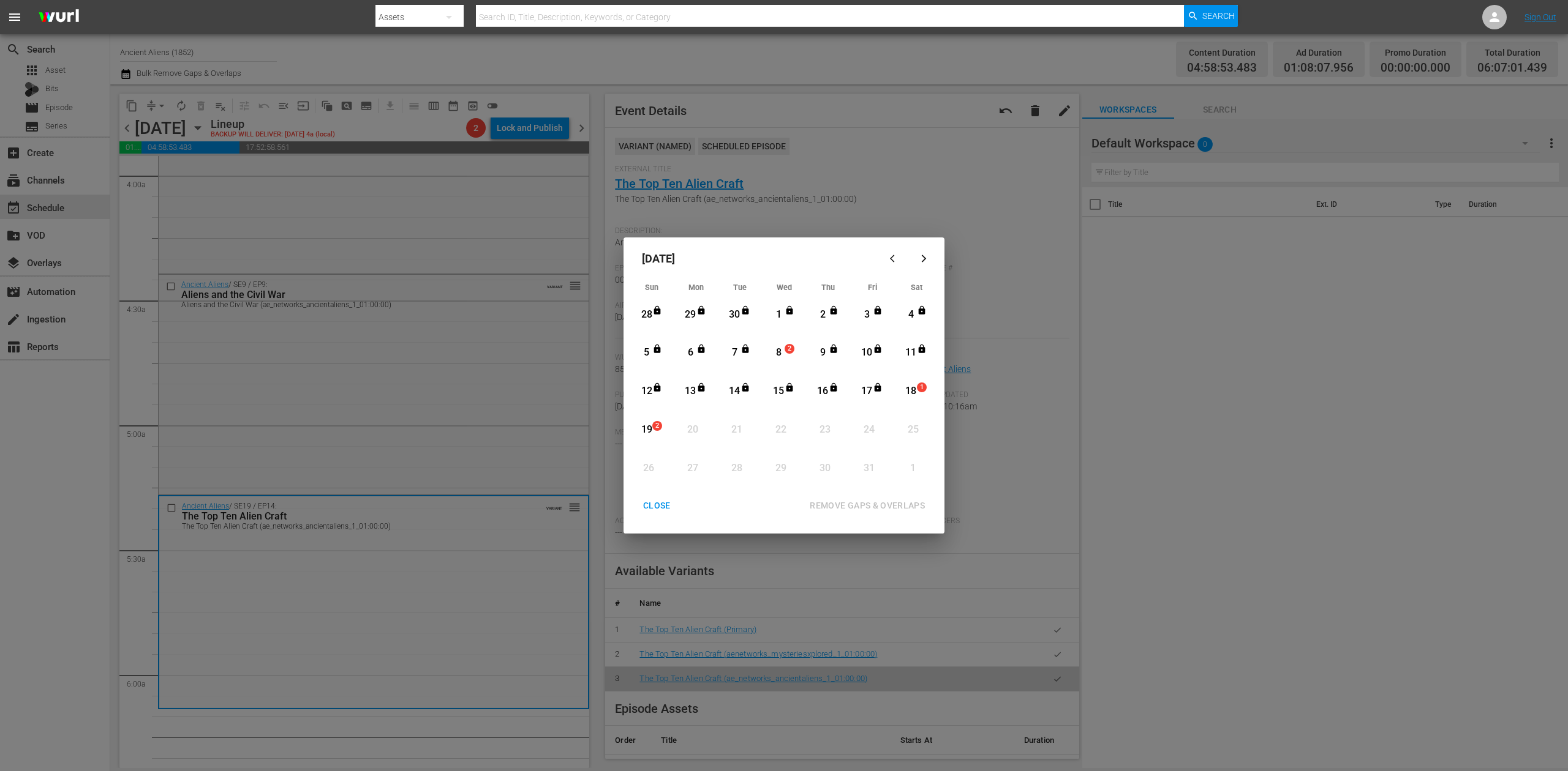
click at [780, 350] on div "8" at bounding box center [779, 353] width 15 height 14
click at [653, 503] on div "CLOSE" at bounding box center [656, 506] width 47 height 15
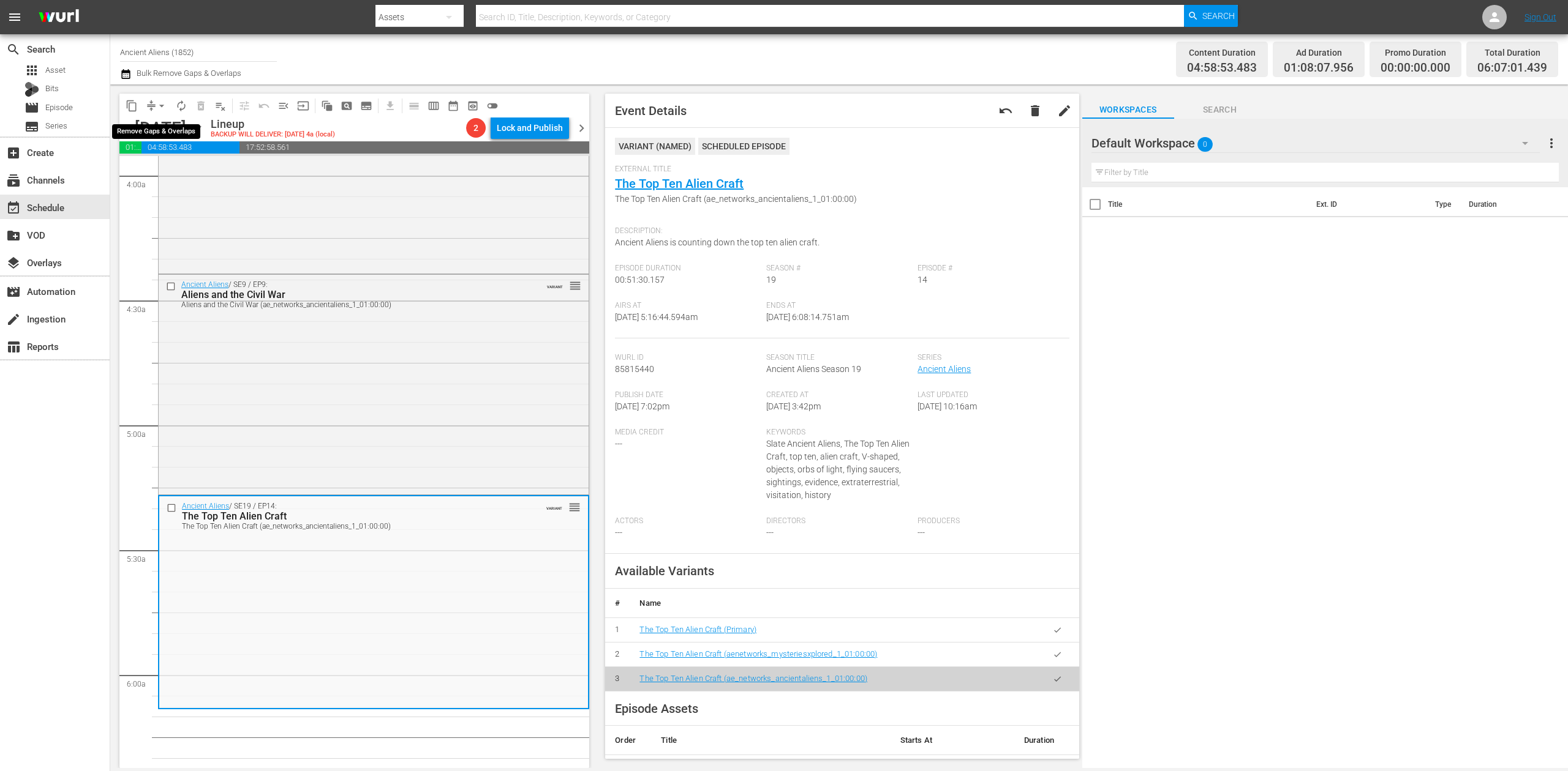
click at [163, 106] on span "arrow_drop_down" at bounding box center [161, 105] width 12 height 12
click at [169, 134] on li "Align to Midnight" at bounding box center [163, 130] width 129 height 20
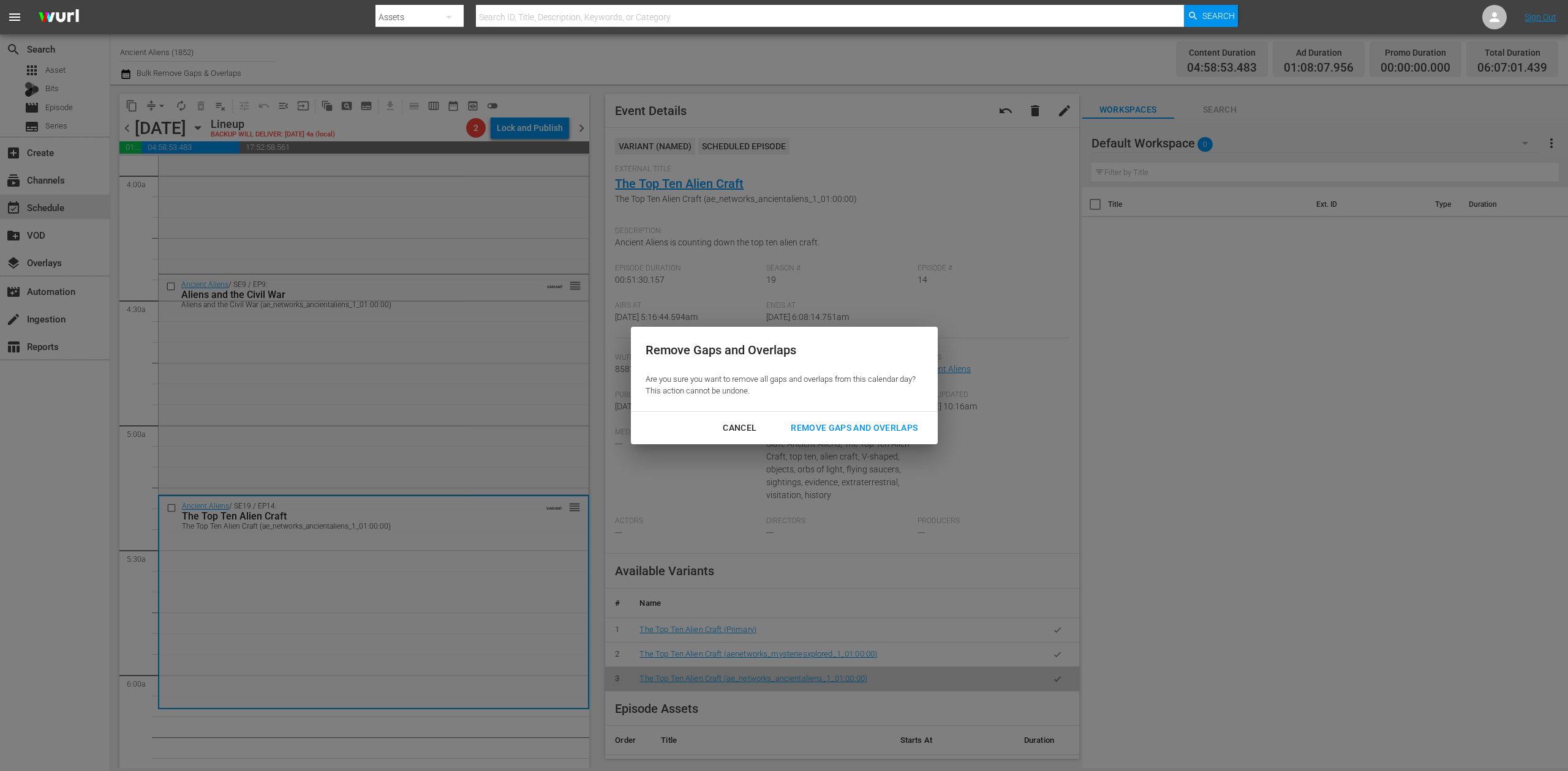
click at [851, 425] on div "Remove Gaps and Overlaps" at bounding box center [854, 429] width 146 height 15
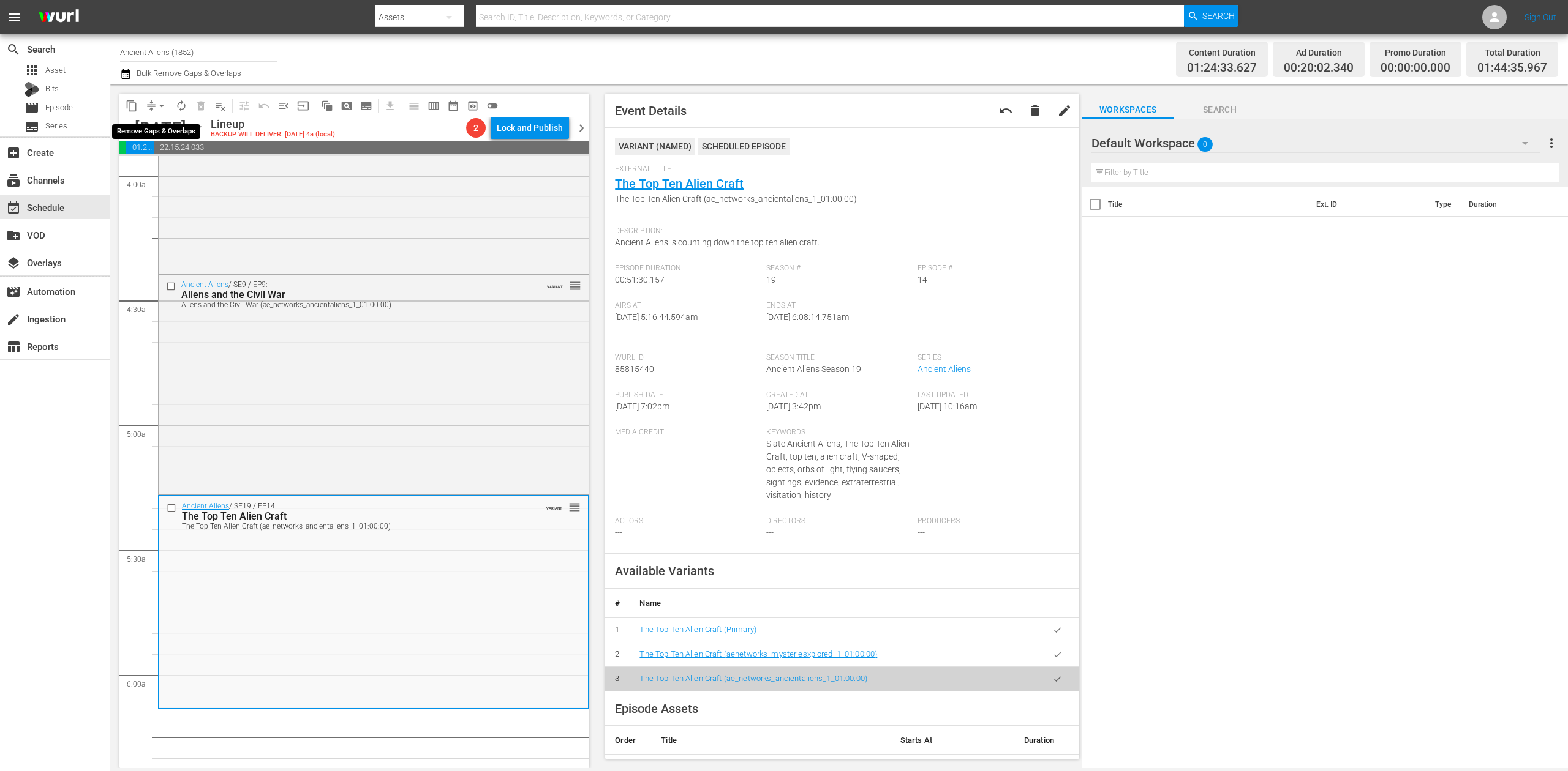
click at [156, 105] on span "arrow_drop_down" at bounding box center [161, 105] width 12 height 12
click at [160, 130] on li "Align to Midnight" at bounding box center [163, 130] width 129 height 20
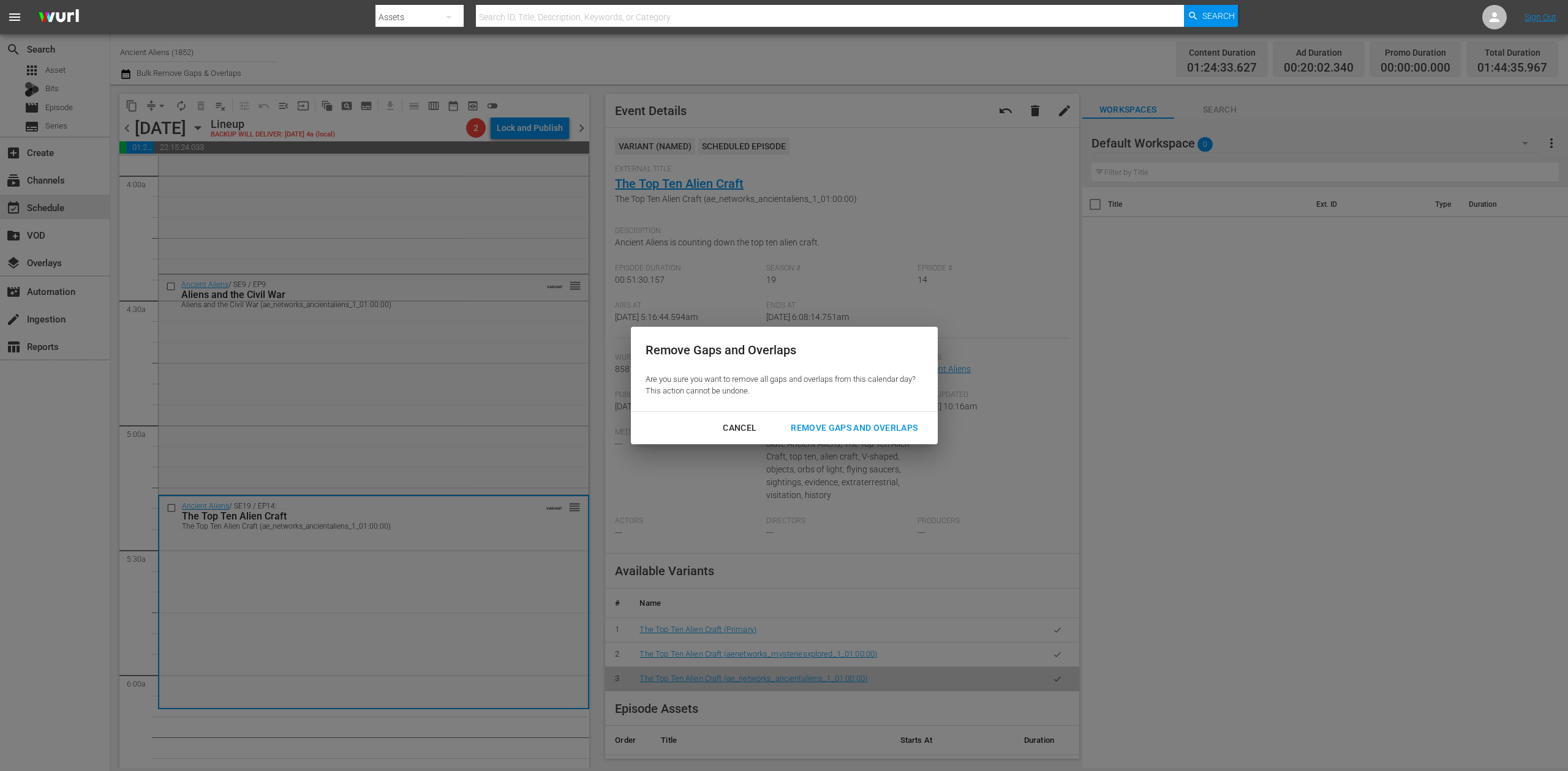
click at [878, 422] on div "Remove Gaps and Overlaps" at bounding box center [854, 429] width 146 height 15
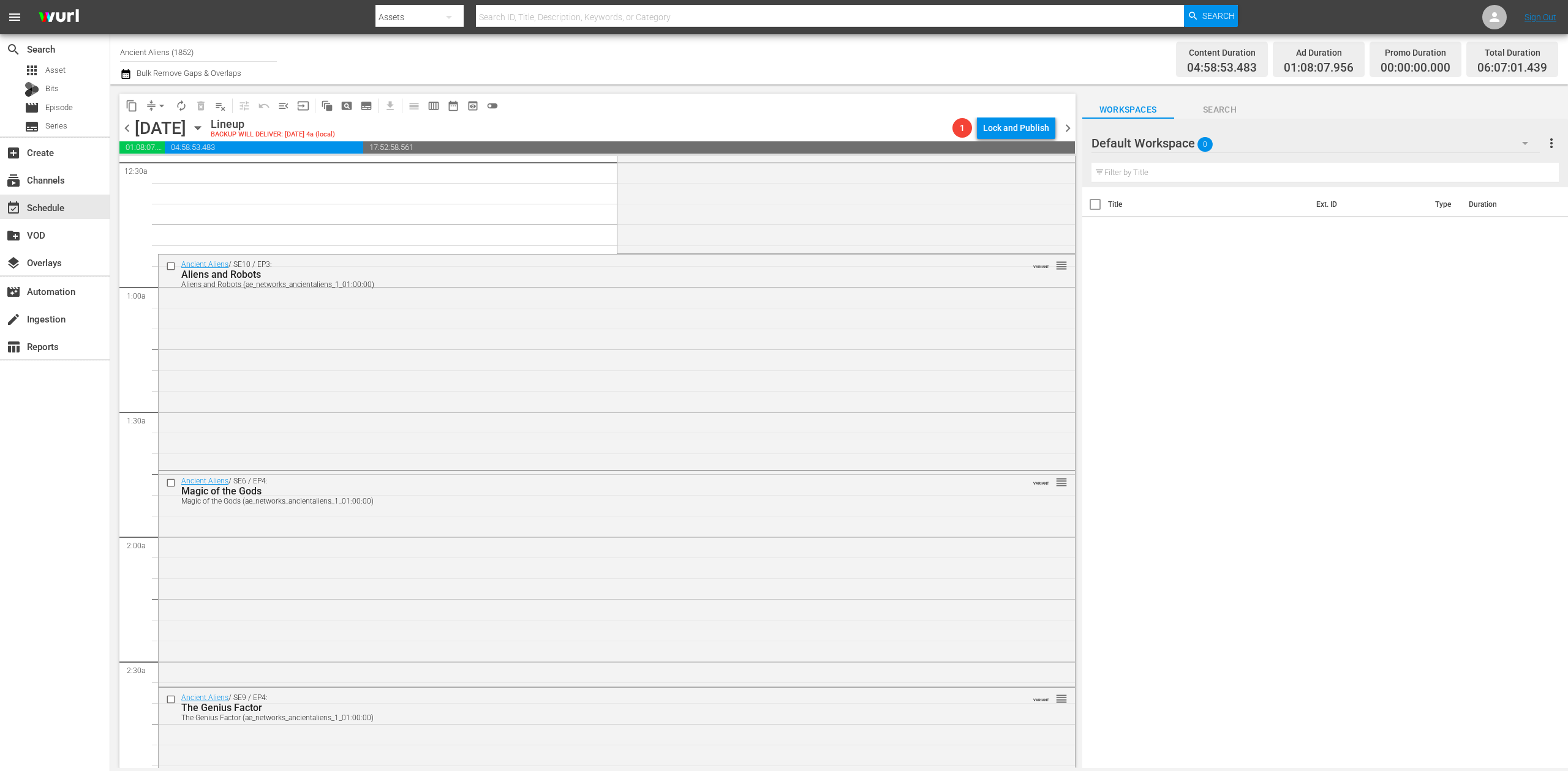
scroll to position [0, 0]
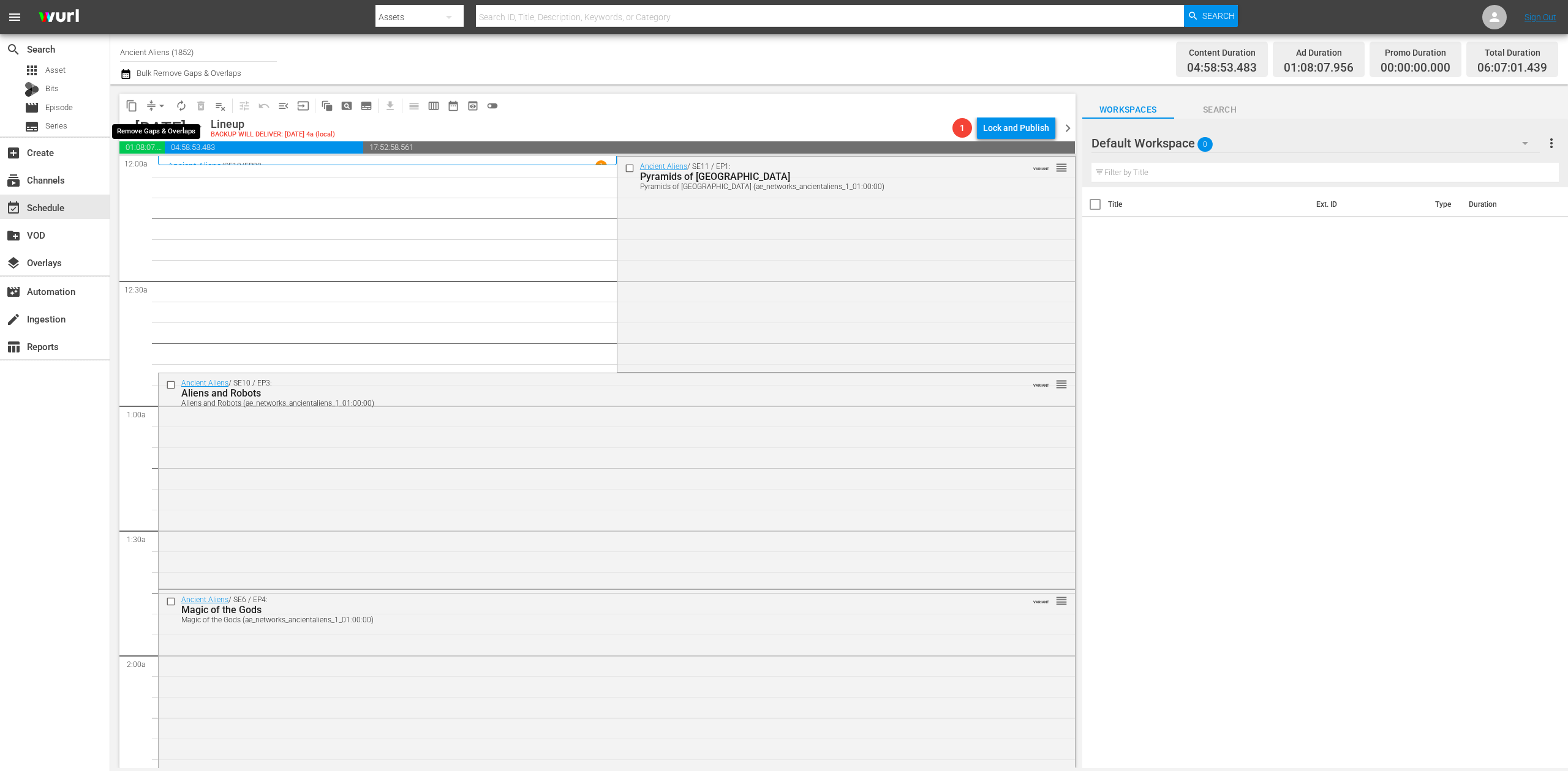
click at [165, 110] on span "arrow_drop_down" at bounding box center [161, 105] width 12 height 12
click at [164, 125] on li "Align to Midnight" at bounding box center [163, 130] width 129 height 20
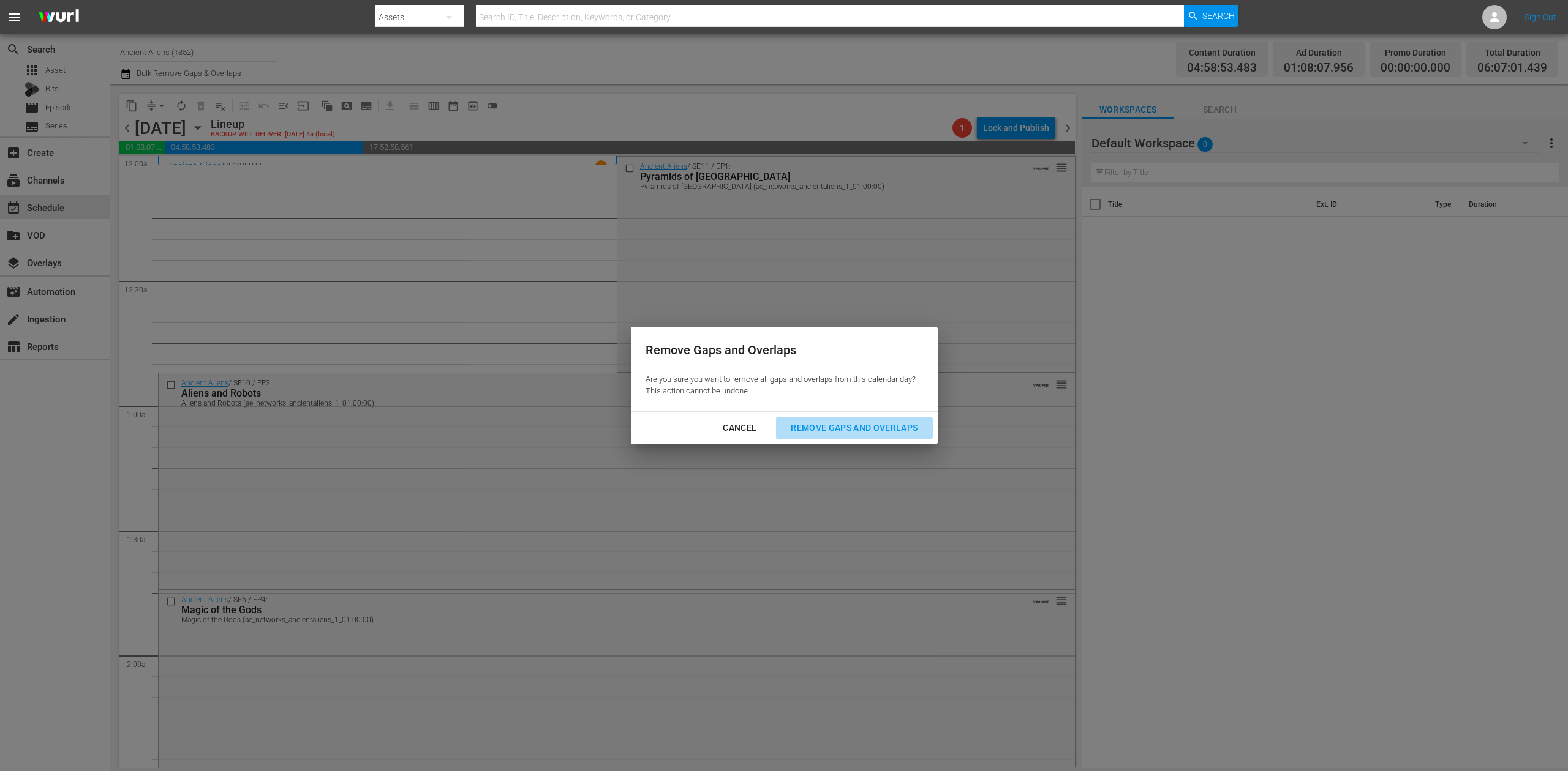
click at [829, 429] on div "Remove Gaps and Overlaps" at bounding box center [854, 429] width 146 height 15
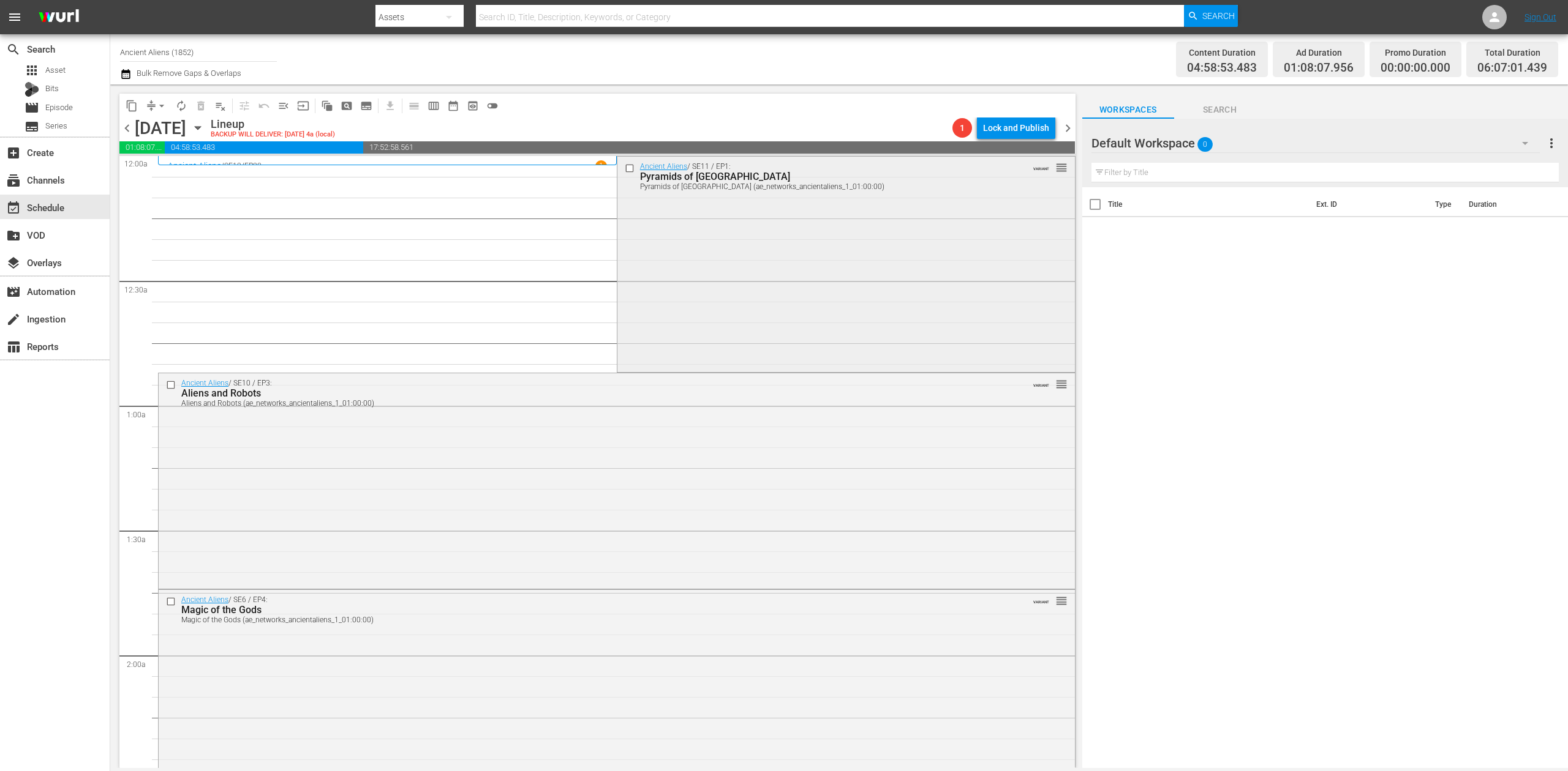
click at [841, 302] on div "Ancient Aliens / SE11 / EP1: Pyramids of Antarctica Pyramids of Antarctica (ae_…" at bounding box center [846, 263] width 458 height 213
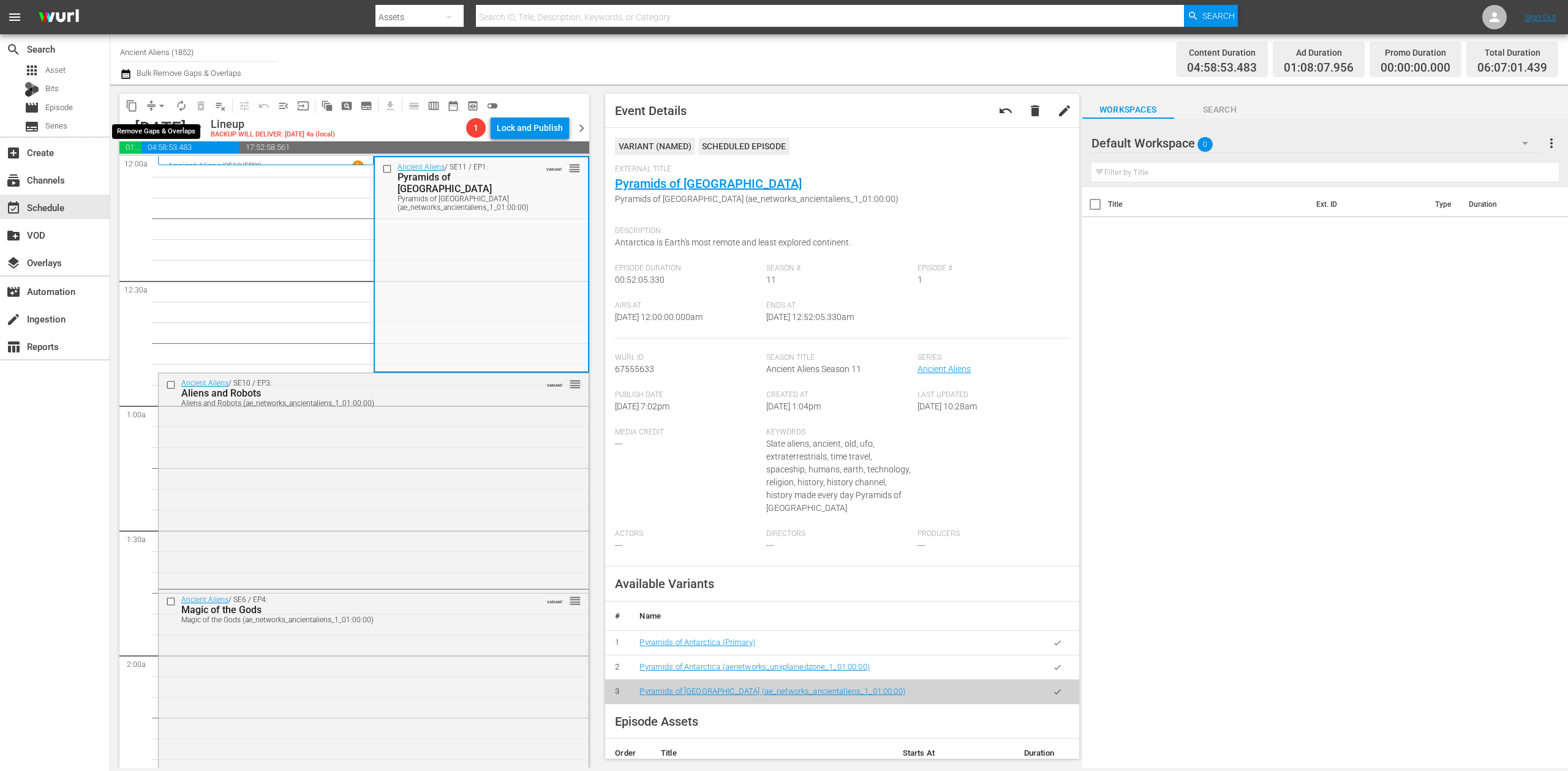
click at [156, 105] on span "arrow_drop_down" at bounding box center [161, 105] width 12 height 12
click at [156, 132] on li "Align to Midnight" at bounding box center [163, 130] width 129 height 20
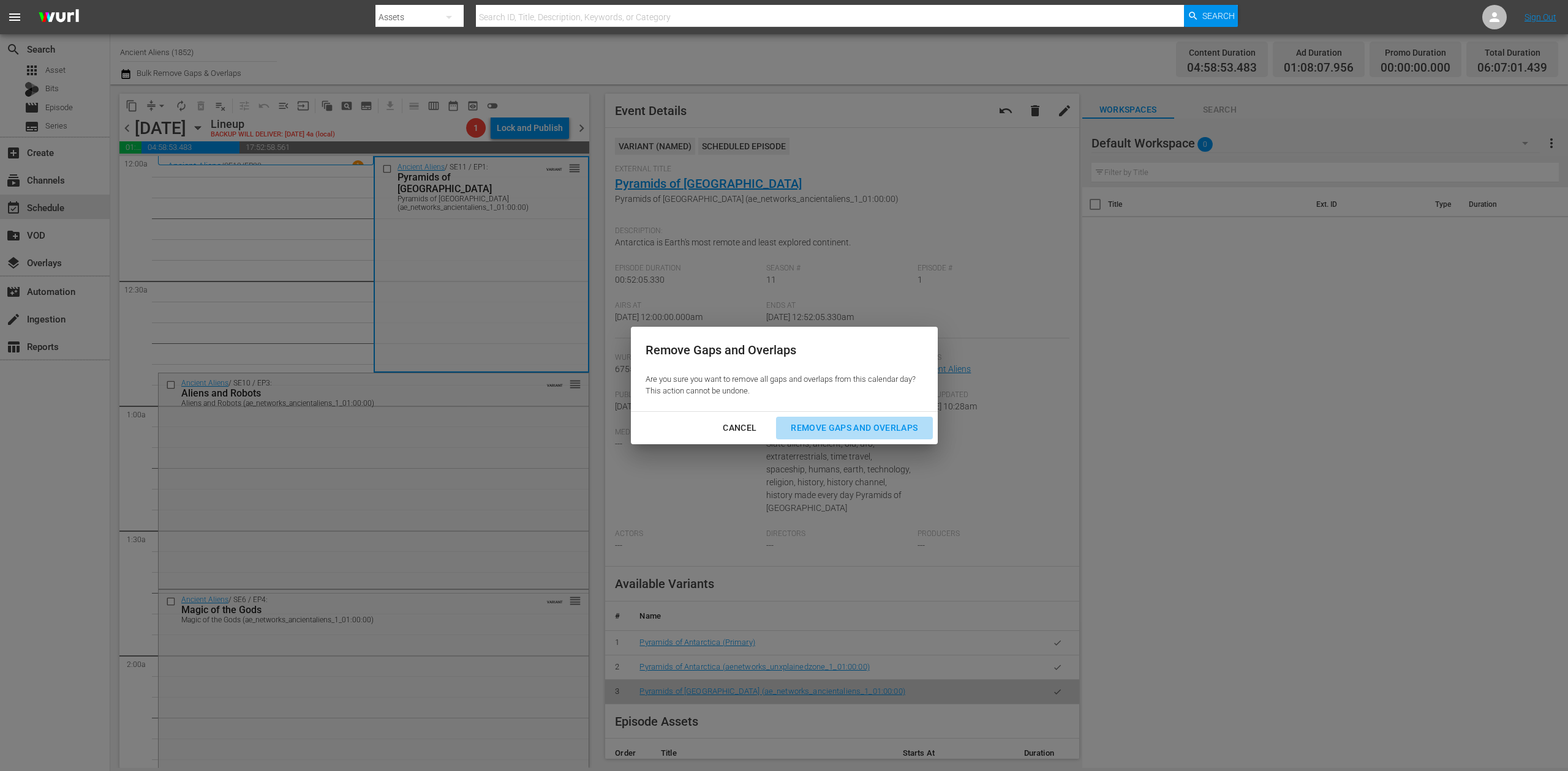
click at [807, 424] on div "Remove Gaps and Overlaps" at bounding box center [854, 429] width 146 height 15
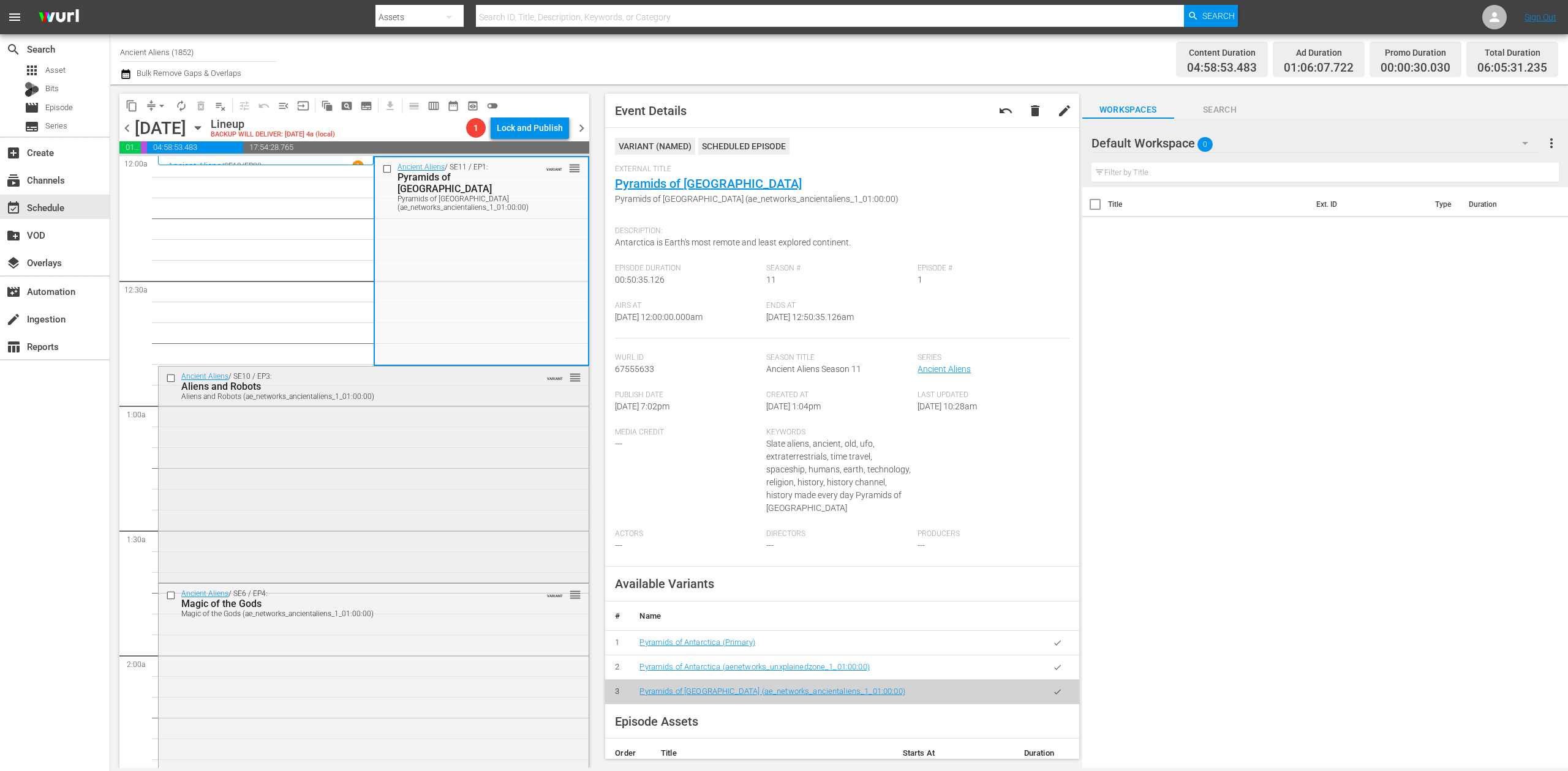
click at [425, 458] on div "Ancient Aliens / SE10 / EP3: Aliens and Robots Aliens and Robots (ae_networks_a…" at bounding box center [373, 473] width 430 height 213
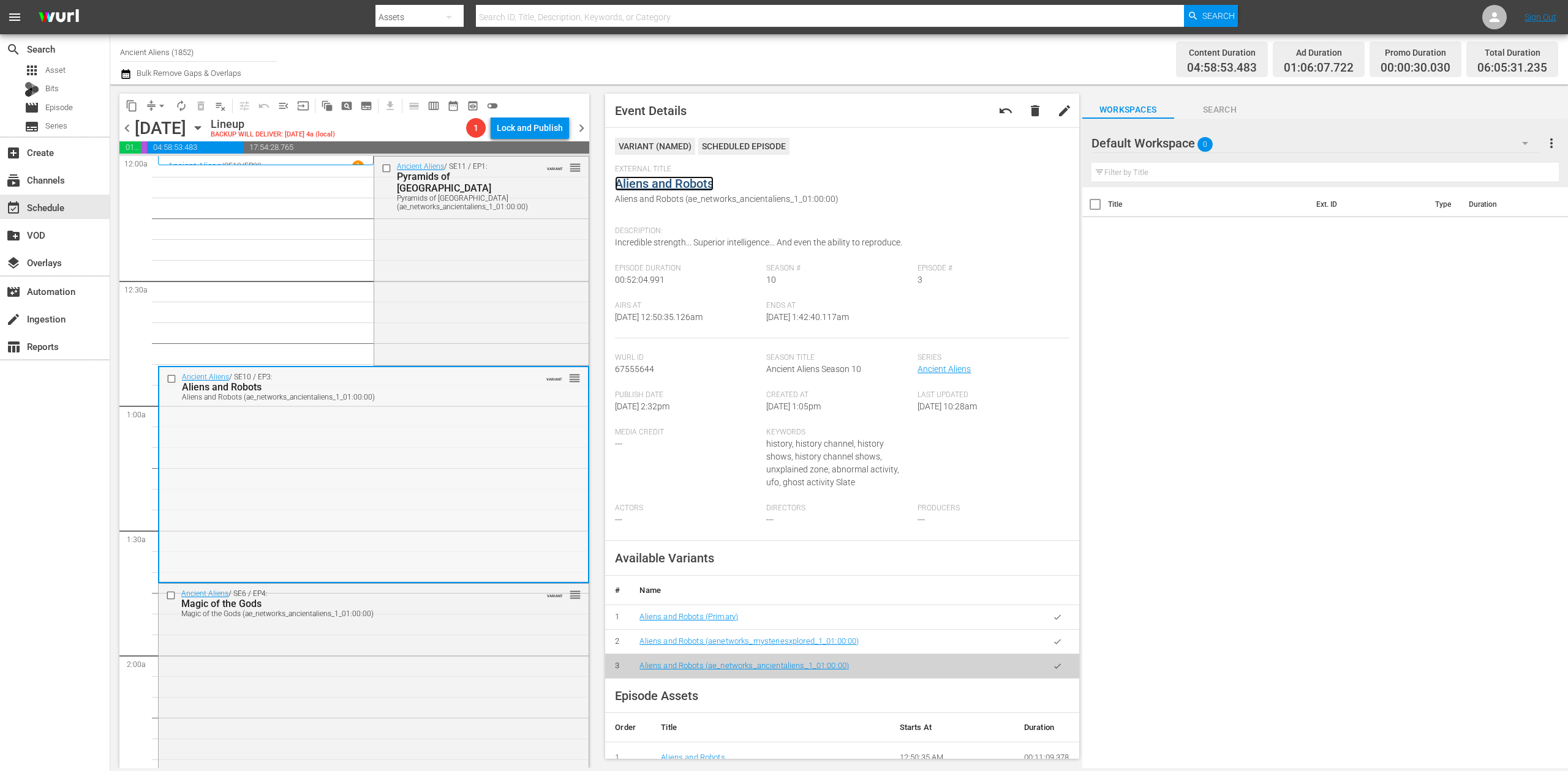
scroll to position [163, 0]
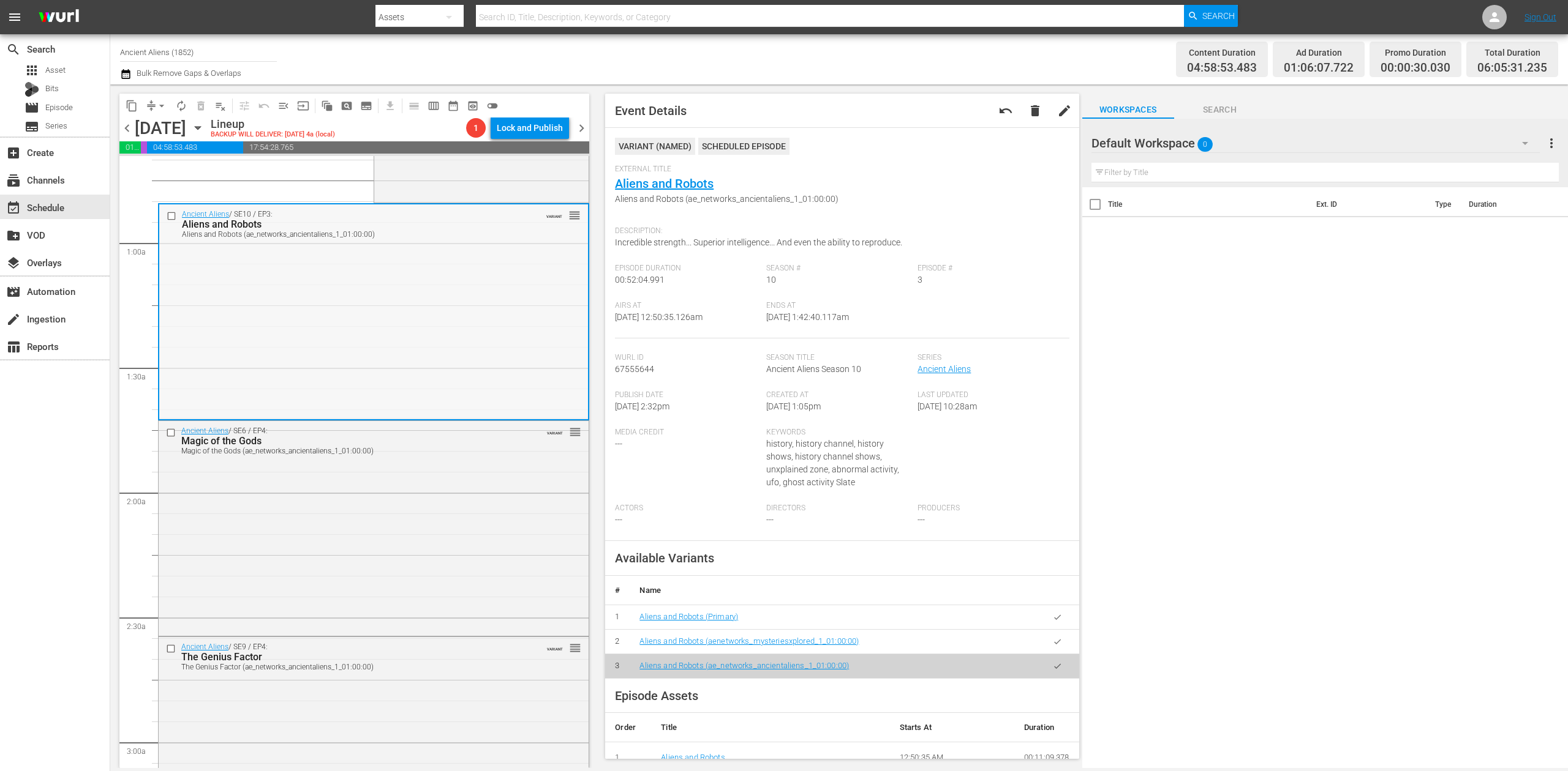
click at [451, 492] on div "Ancient Aliens / SE6 / EP4: Magic of the Gods Magic of the Gods (ae_networks_an…" at bounding box center [373, 527] width 430 height 213
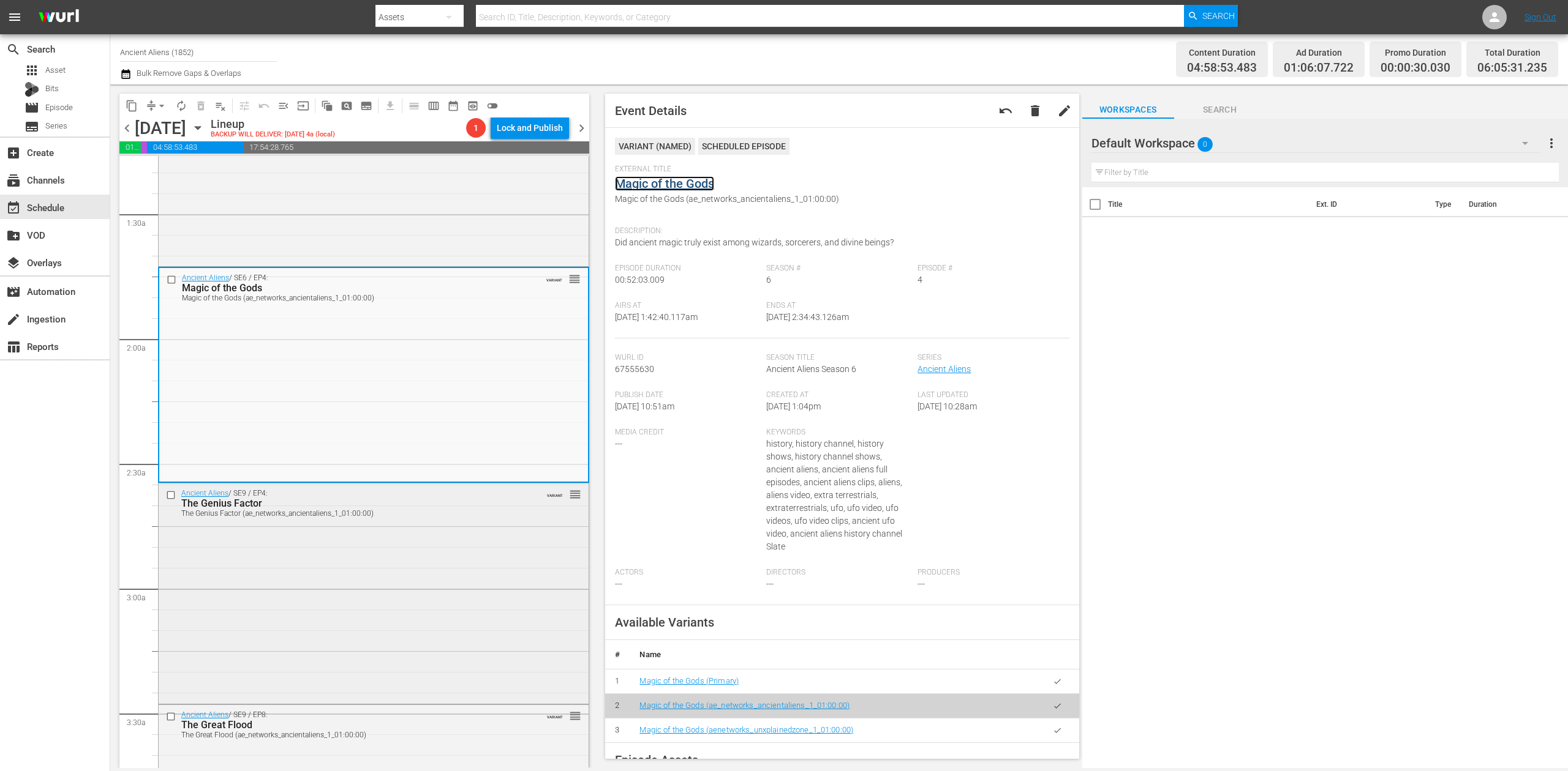
scroll to position [326, 0]
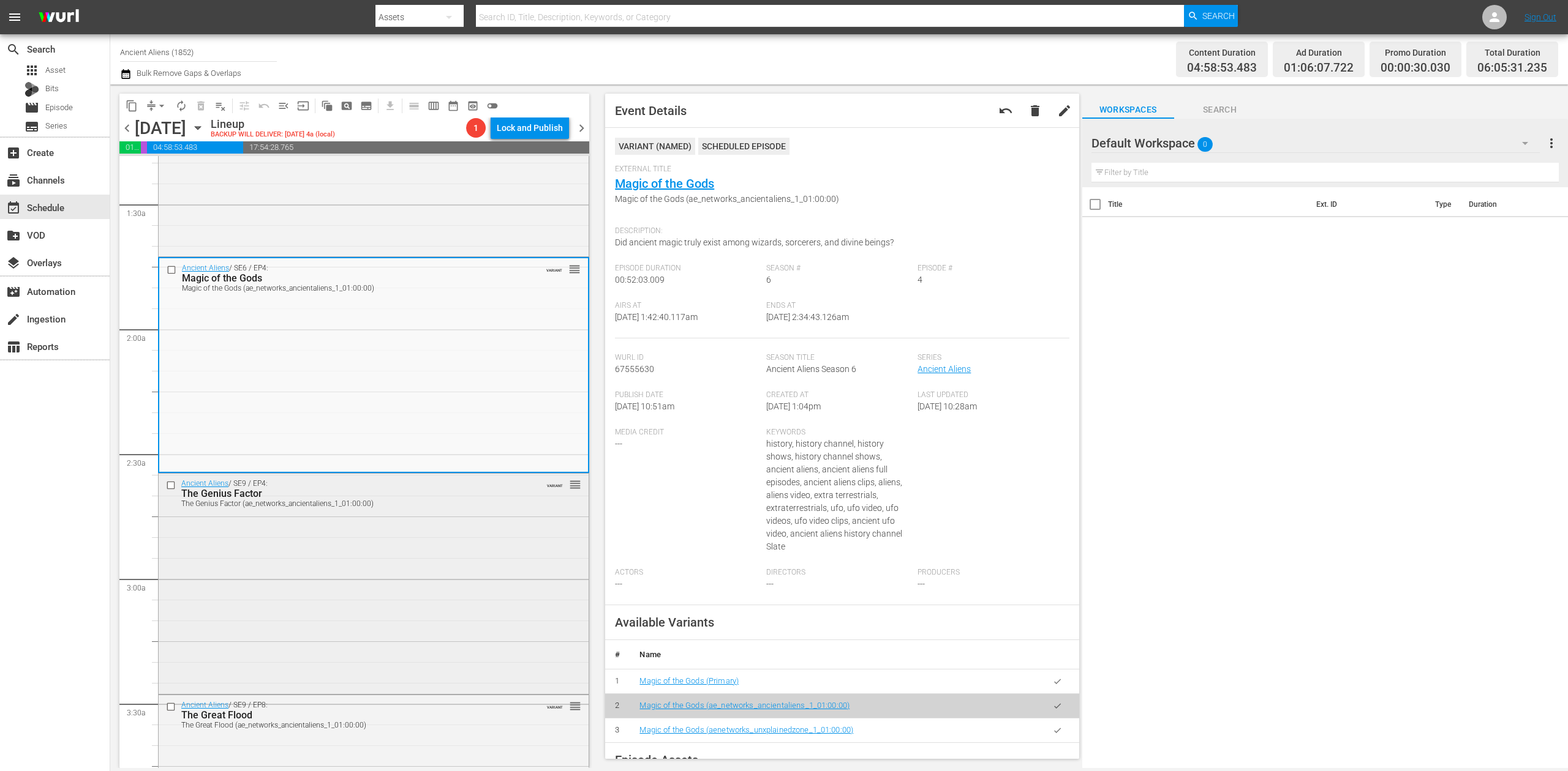
click at [396, 528] on div "Ancient Aliens / SE9 / EP4: The Genius Factor The Genius Factor (ae_networks_an…" at bounding box center [373, 583] width 430 height 217
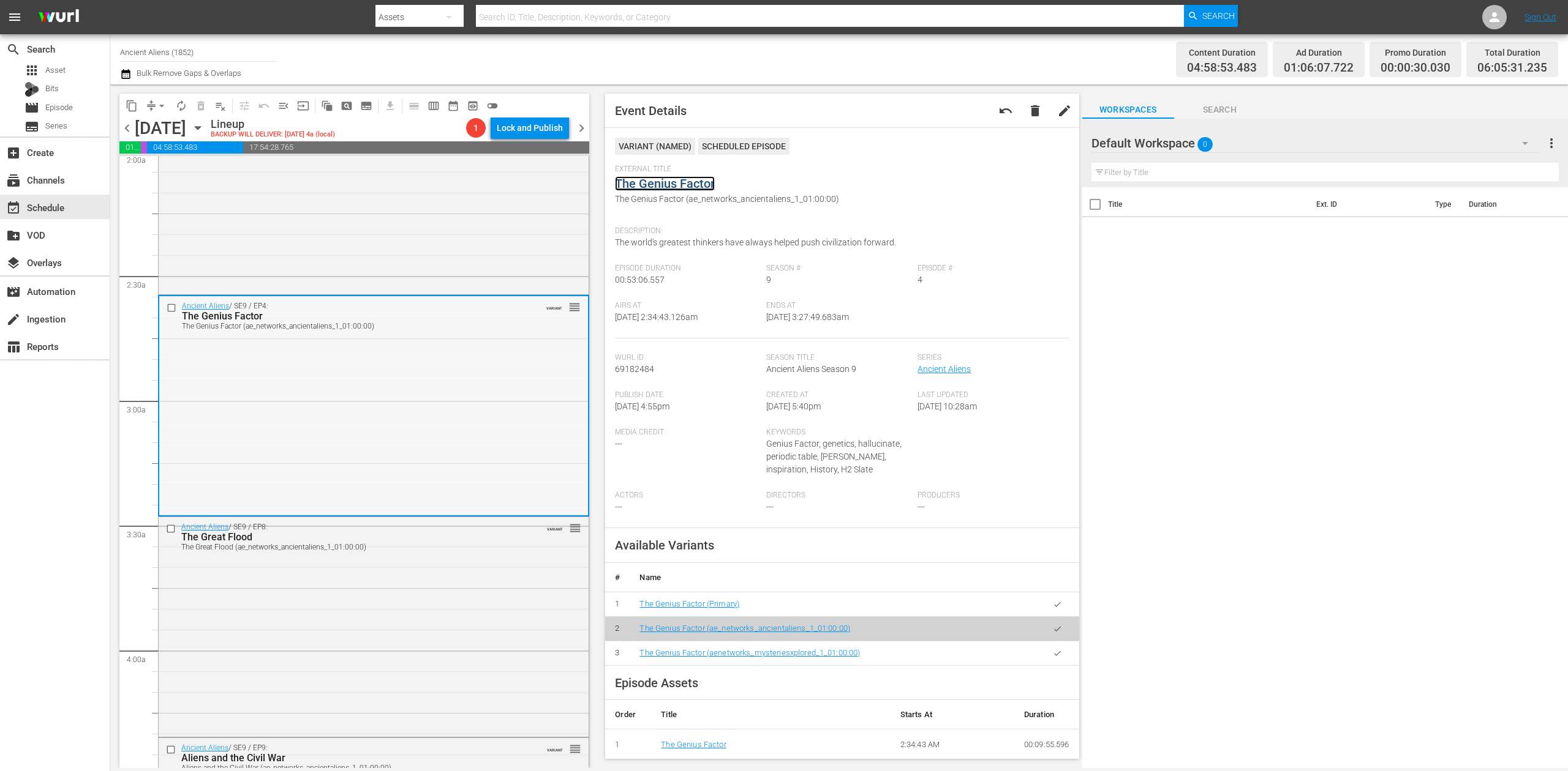
scroll to position [653, 0]
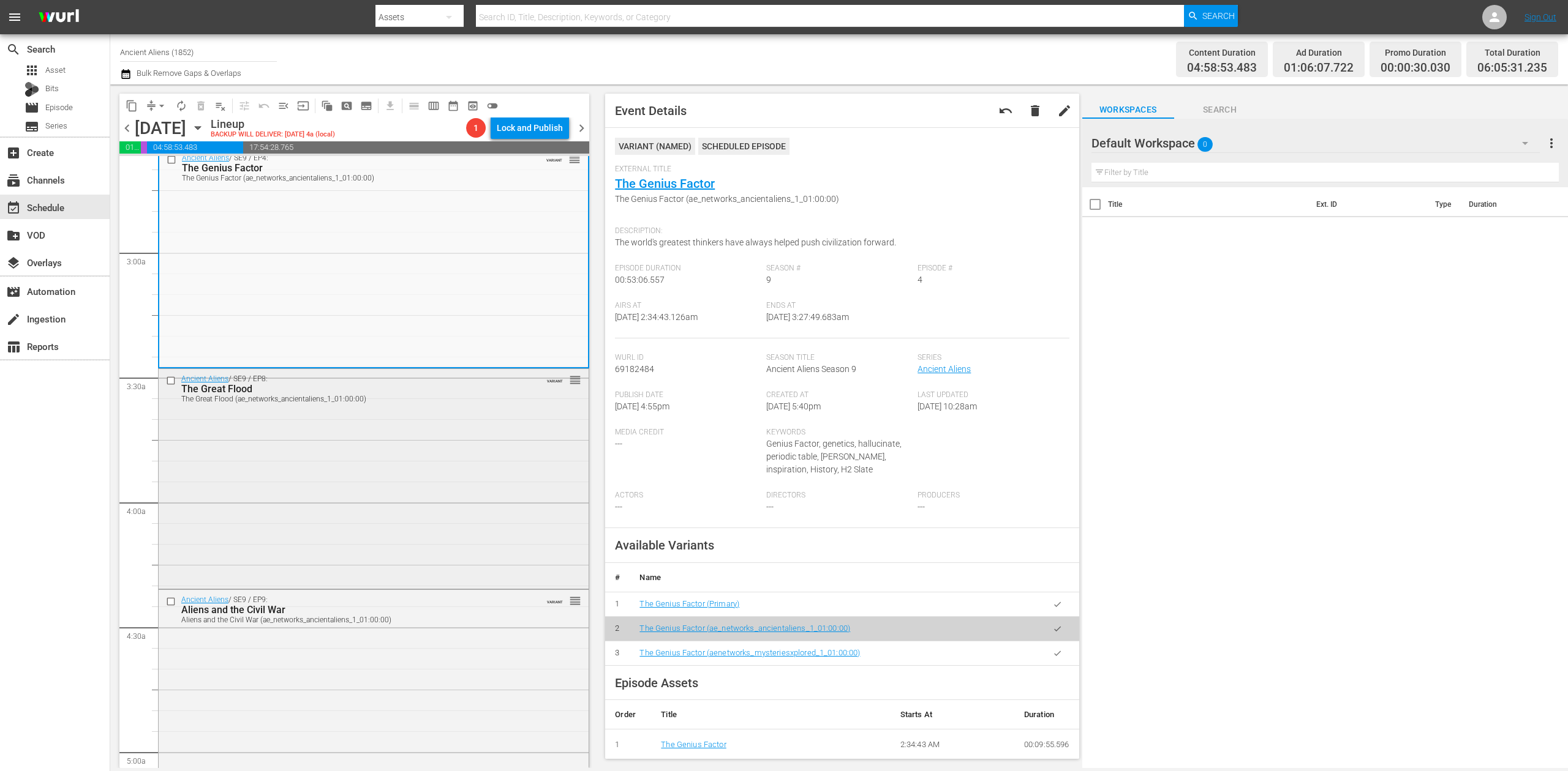
click at [420, 476] on div "Ancient Aliens / SE9 / EP8: The Great Flood The Great Flood (ae_networks_ancien…" at bounding box center [373, 478] width 430 height 217
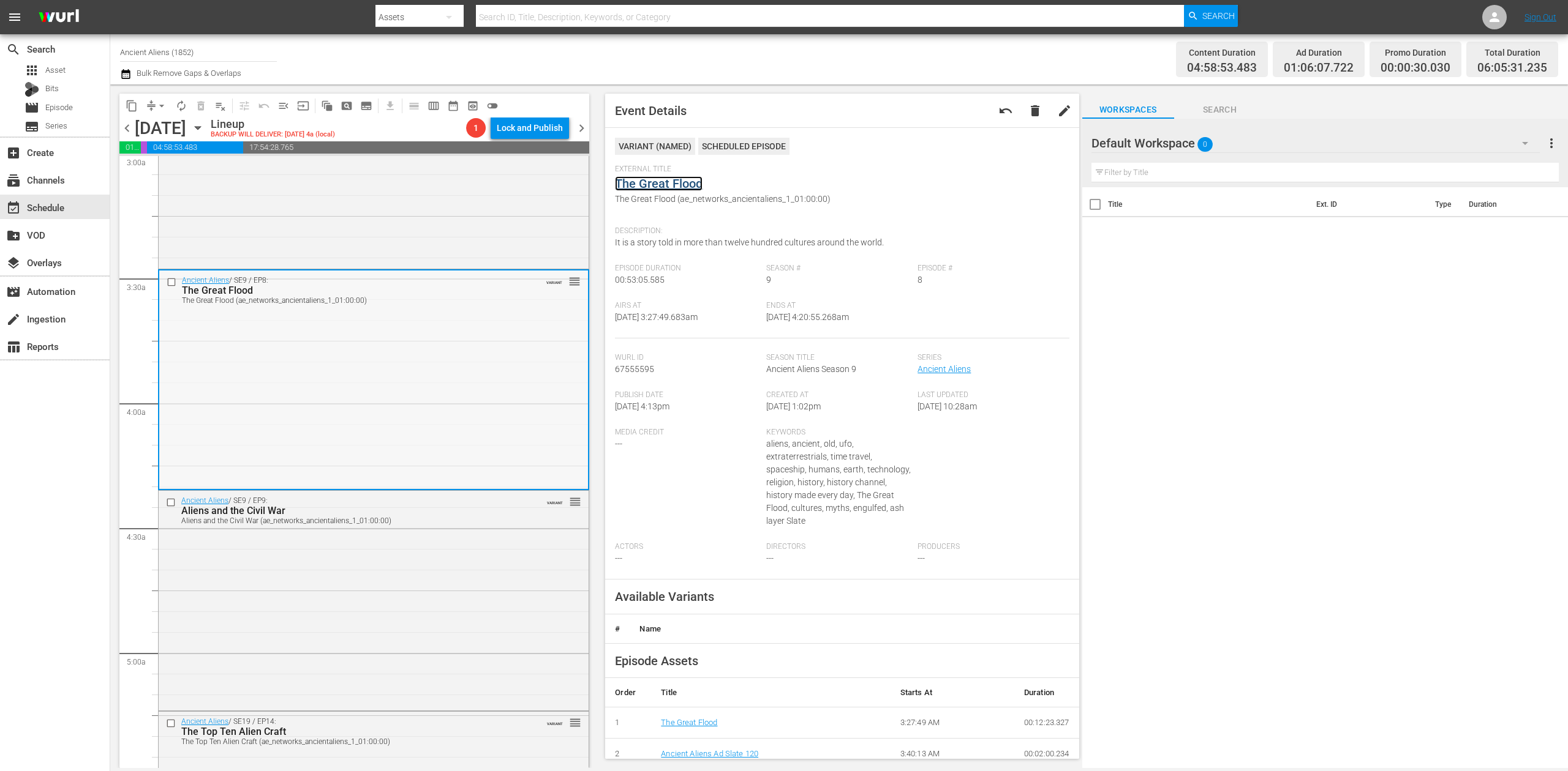
scroll to position [897, 0]
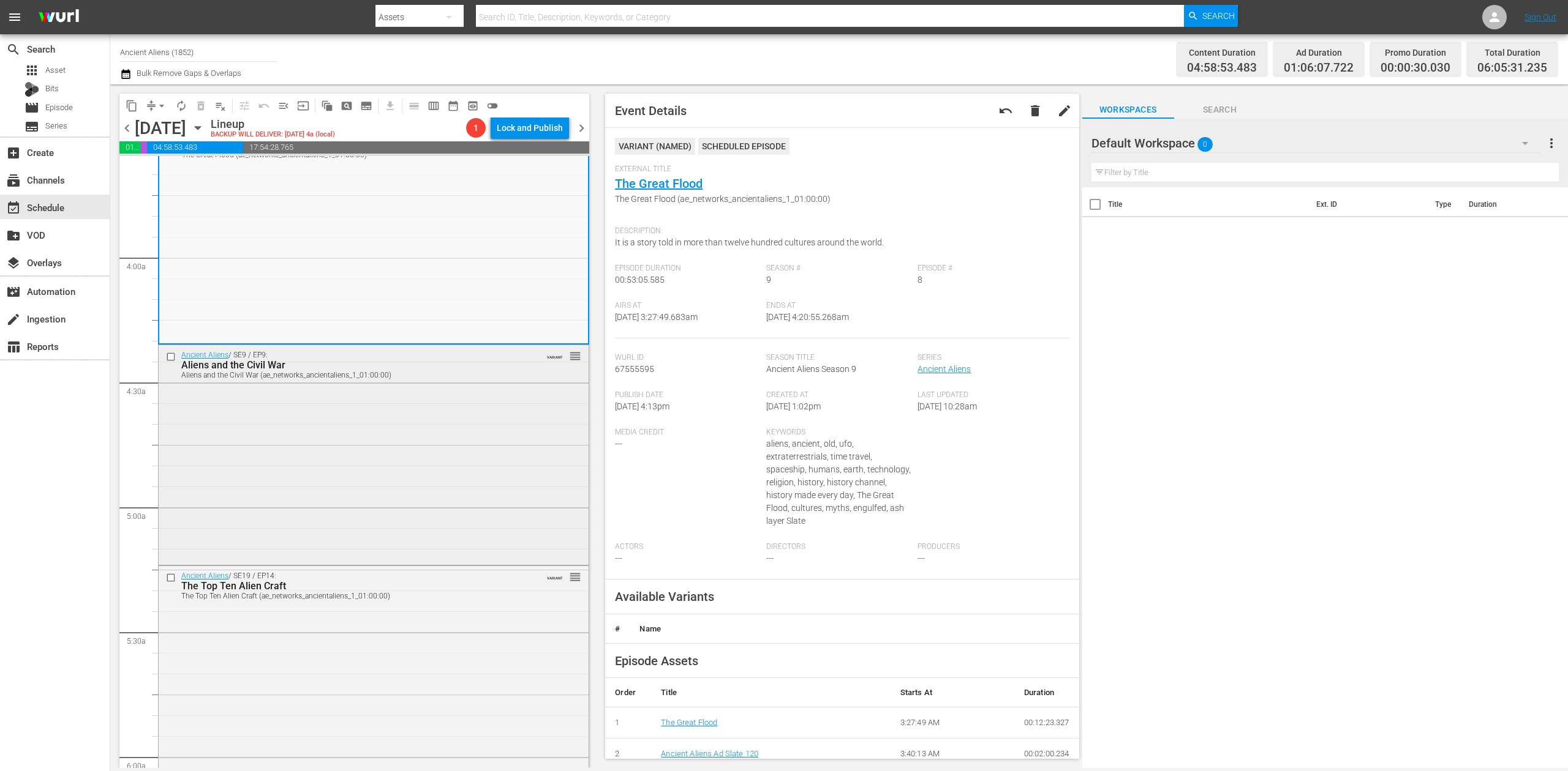
click at [440, 436] on div "Ancient Aliens / SE9 / EP9: Aliens and the Civil War Aliens and the Civil War (…" at bounding box center [373, 454] width 430 height 217
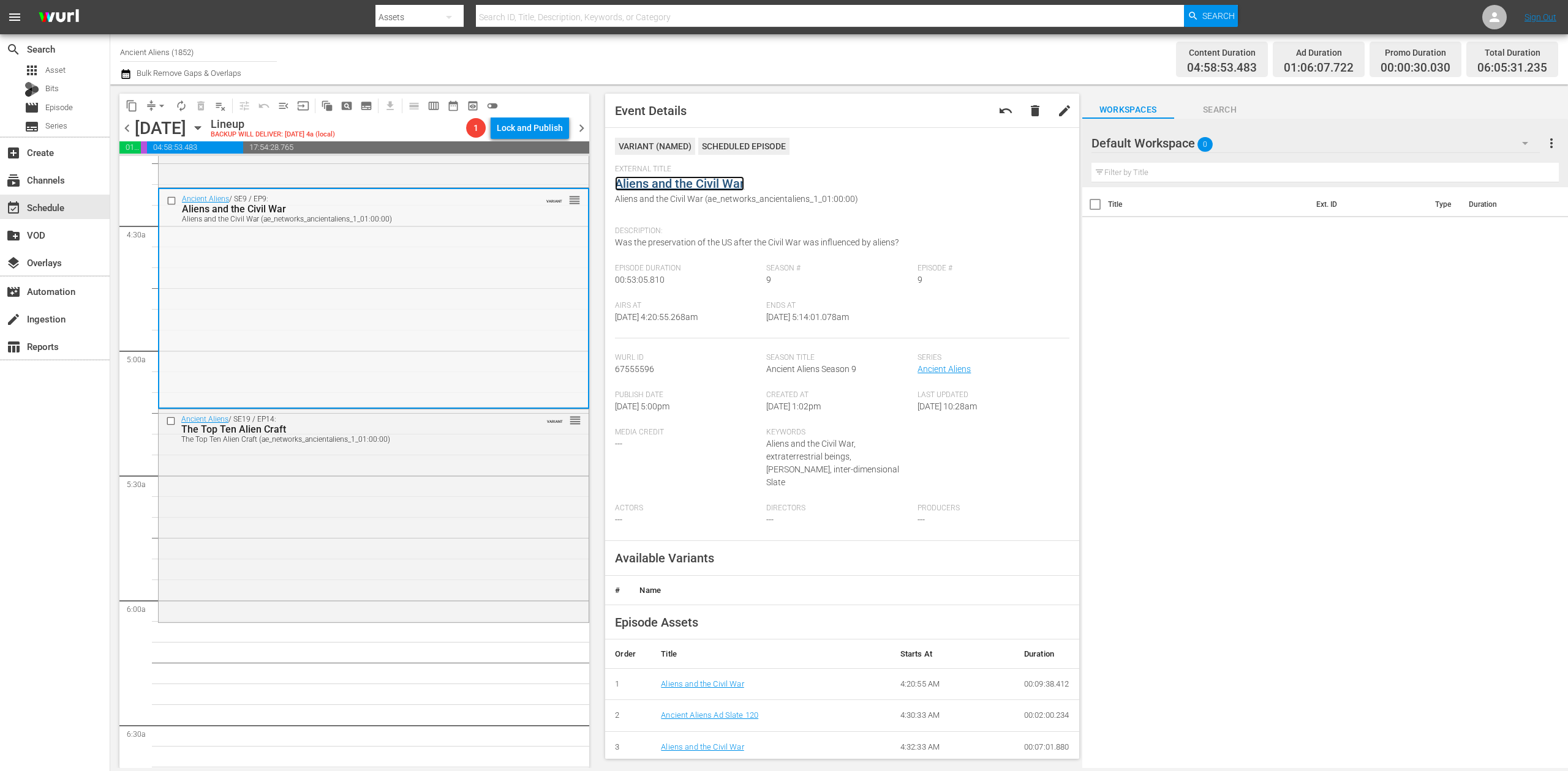
scroll to position [1061, 0]
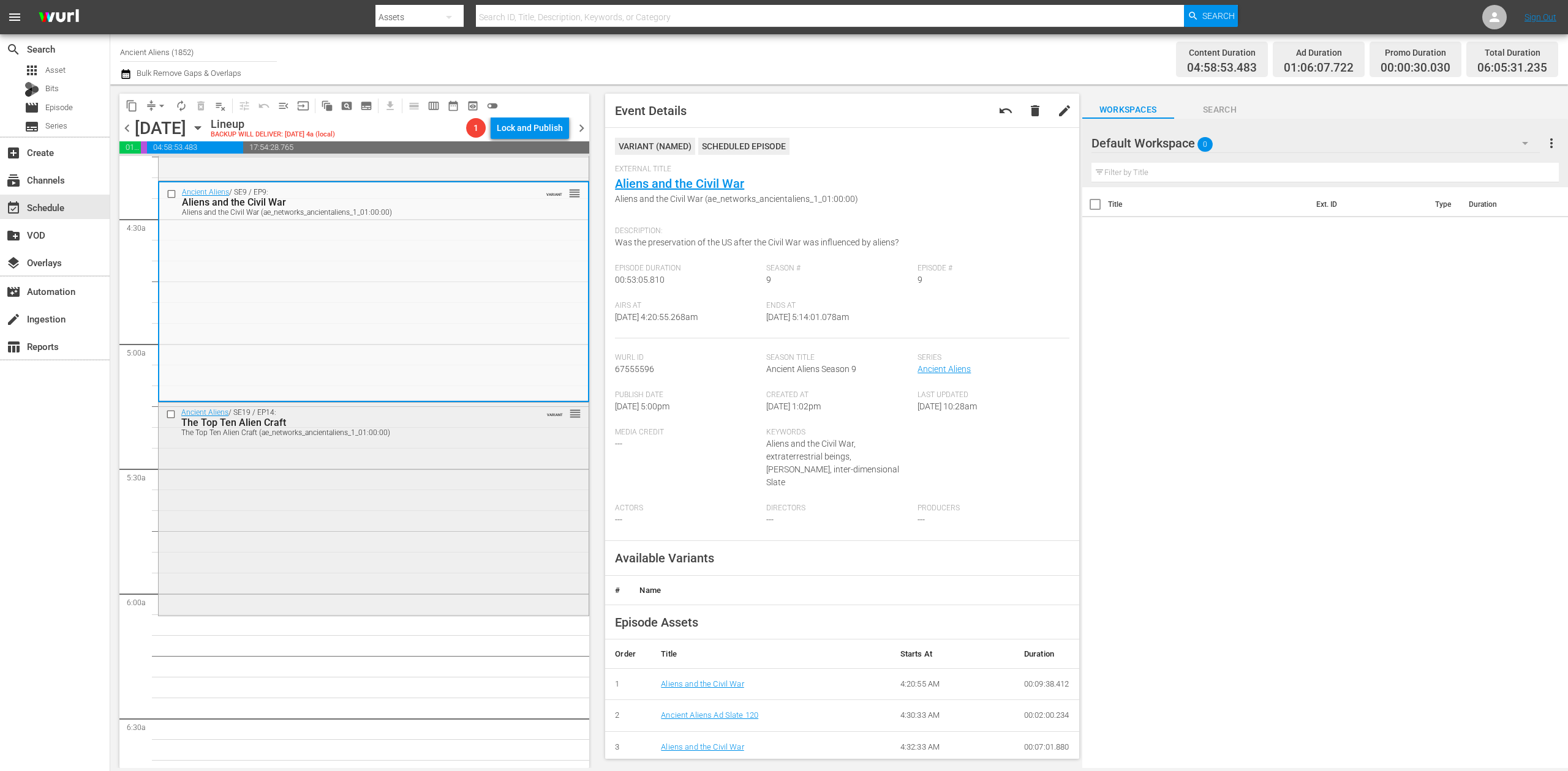
click at [403, 485] on div "Ancient Aliens / SE19 / EP14: The Top Ten Alien Craft The Top Ten Alien Craft (…" at bounding box center [373, 508] width 430 height 211
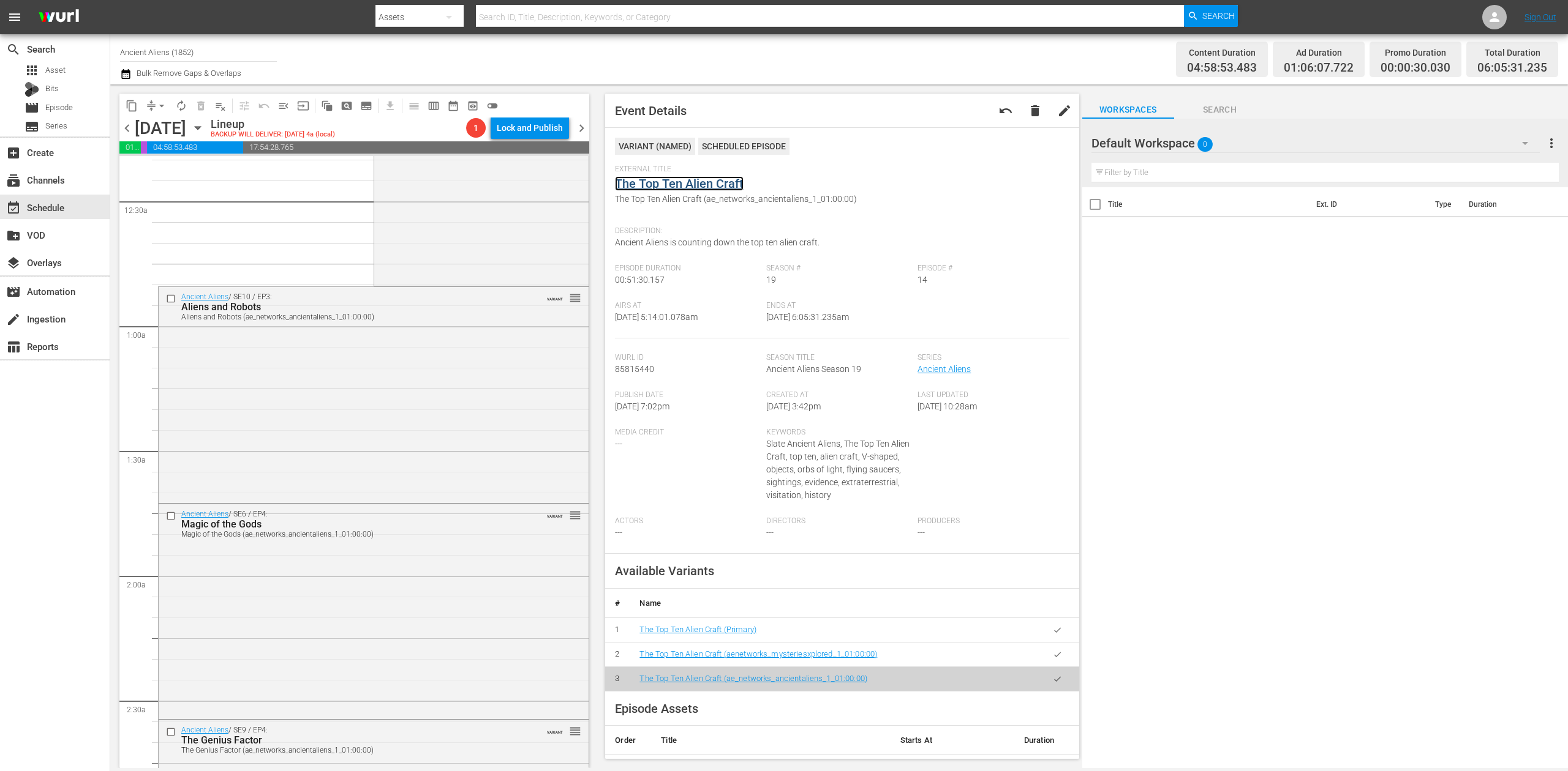
scroll to position [0, 0]
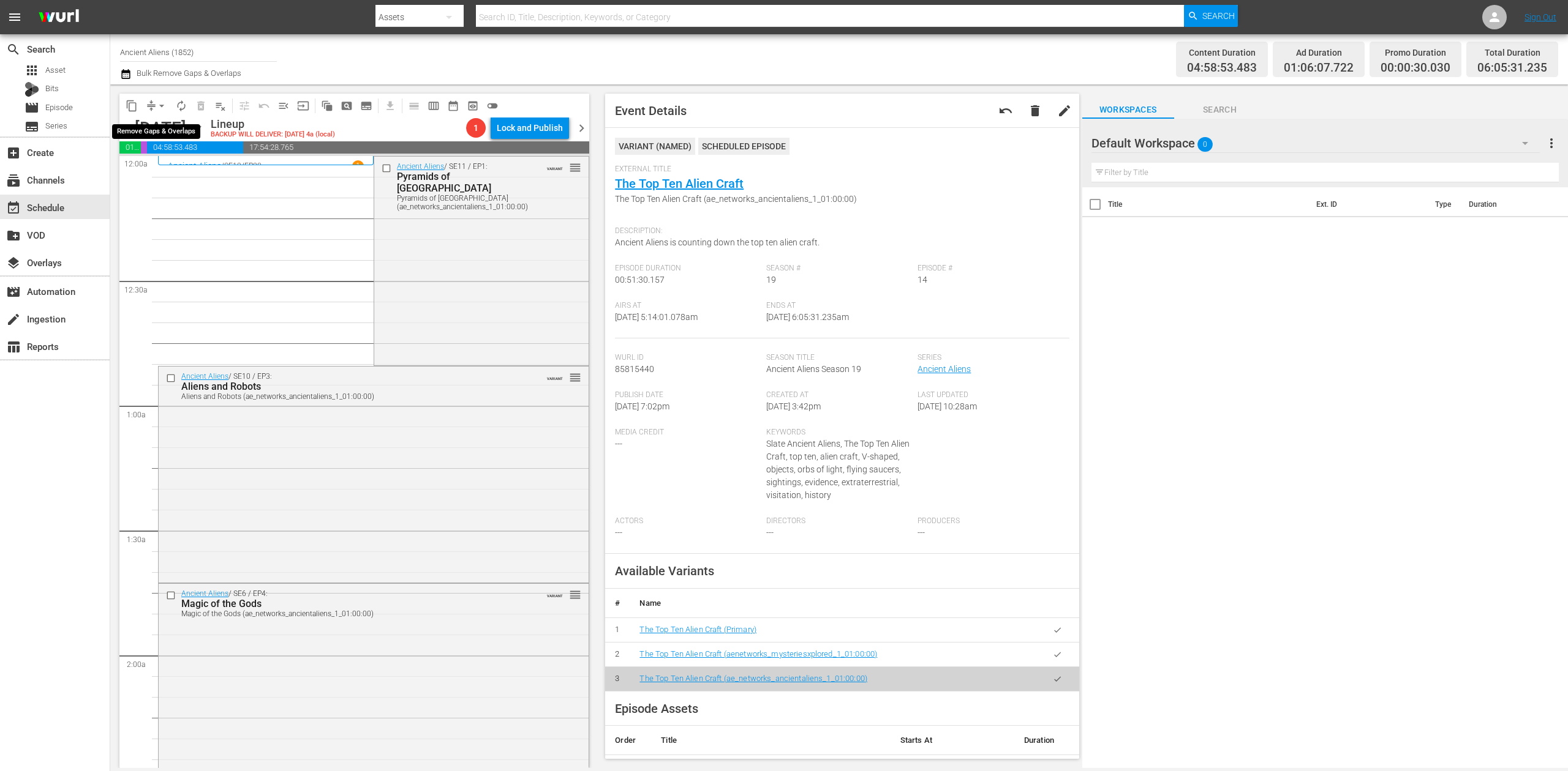
click at [158, 109] on span "arrow_drop_down" at bounding box center [161, 105] width 12 height 12
click at [167, 127] on li "Align to Midnight" at bounding box center [163, 130] width 129 height 20
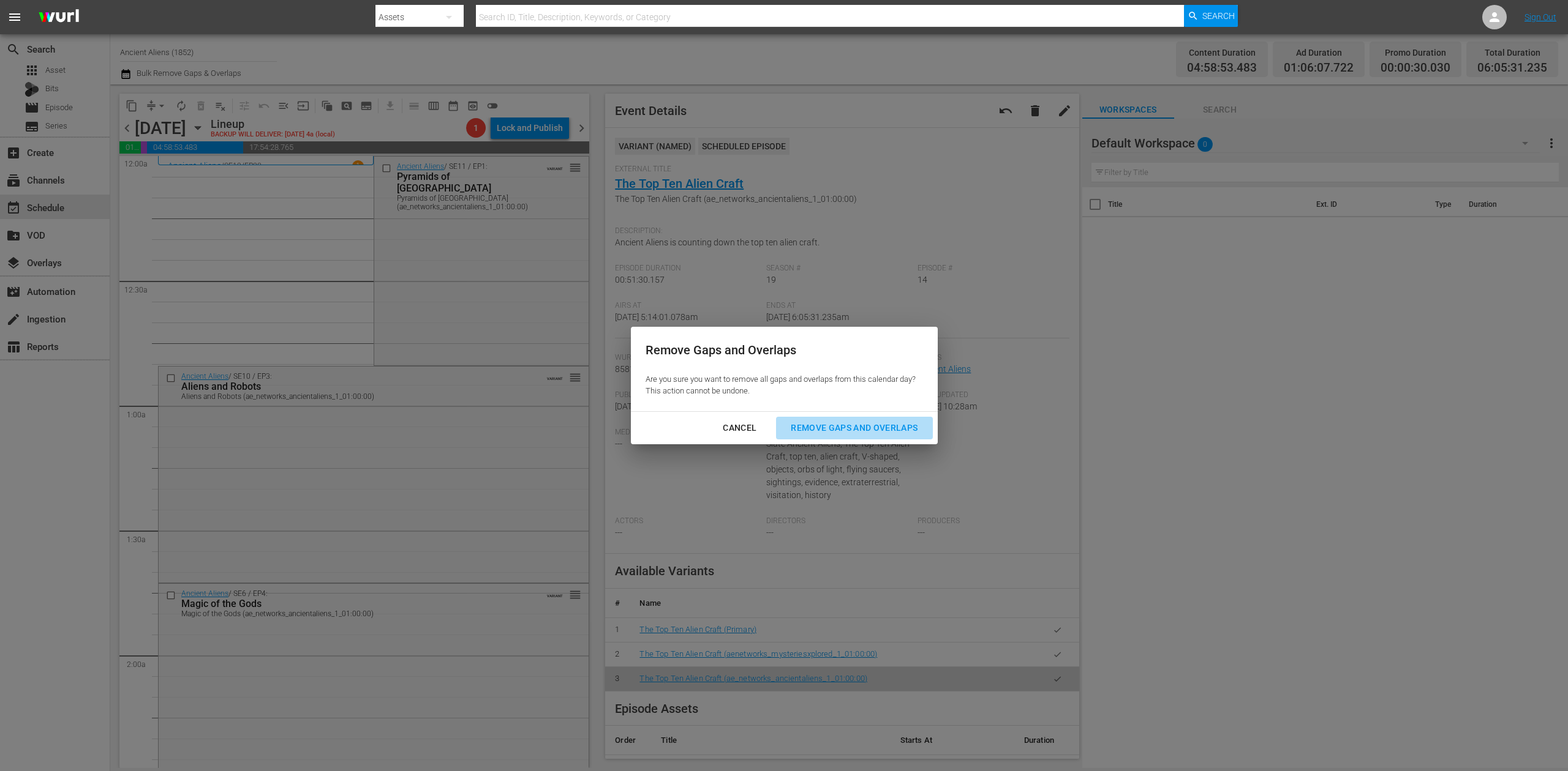
click at [851, 426] on div "Remove Gaps and Overlaps" at bounding box center [854, 429] width 146 height 15
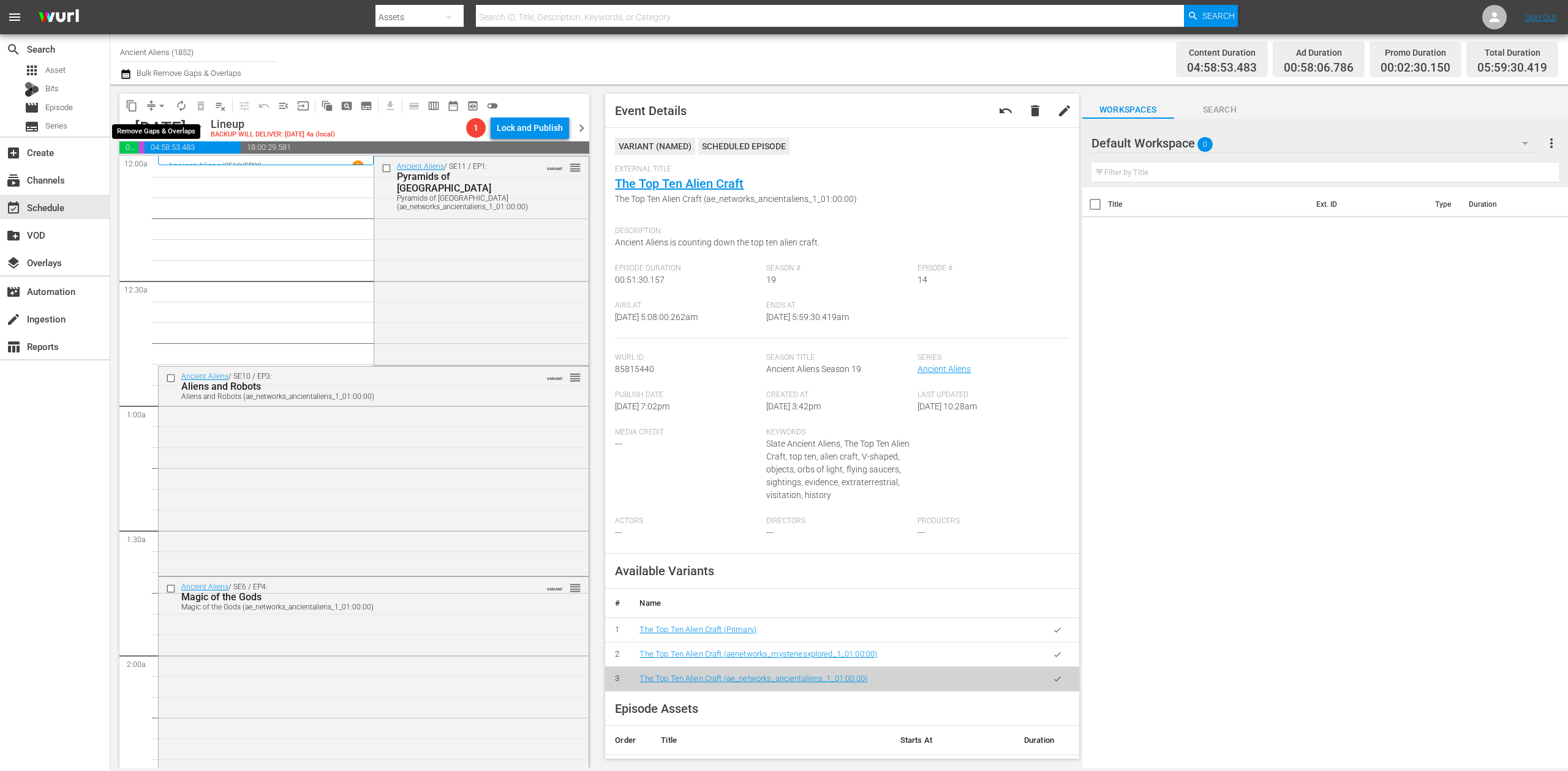
click at [160, 106] on span "arrow_drop_down" at bounding box center [161, 105] width 12 height 12
click at [160, 130] on li "Align to Midnight" at bounding box center [163, 130] width 129 height 20
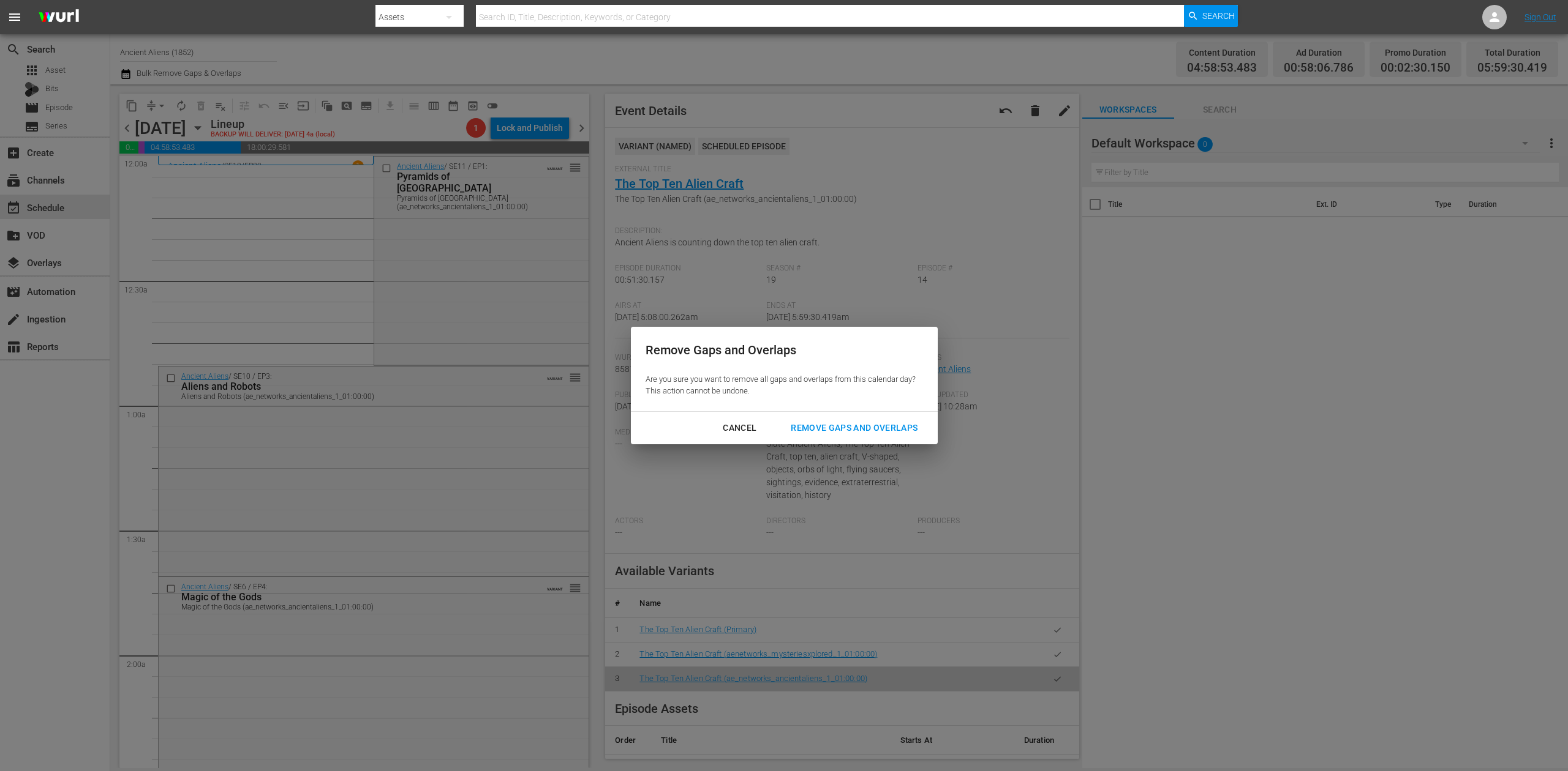
click at [844, 431] on div "Remove Gaps and Overlaps" at bounding box center [854, 429] width 146 height 15
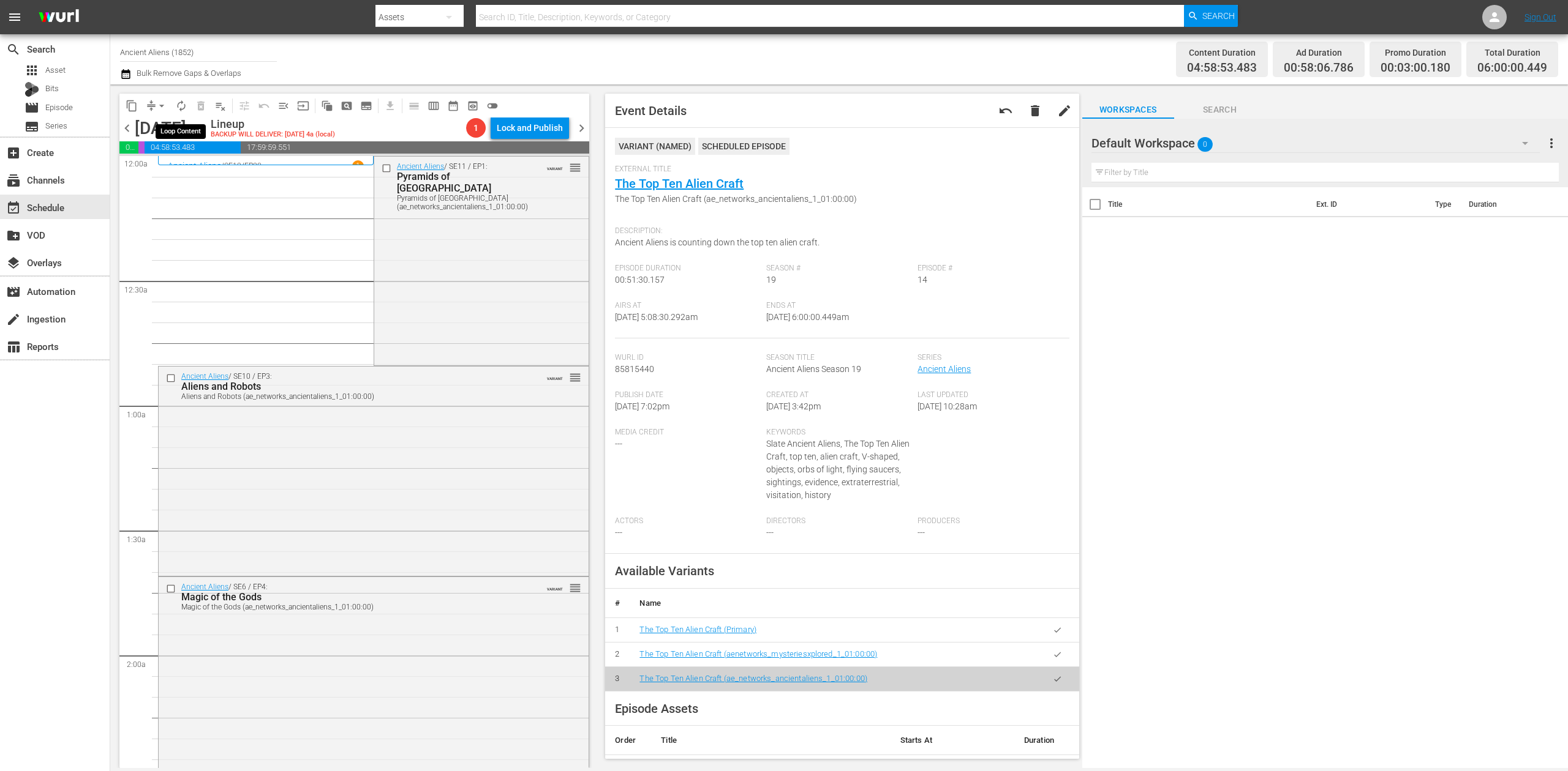
click at [178, 106] on span "autorenew_outlined" at bounding box center [181, 105] width 12 height 12
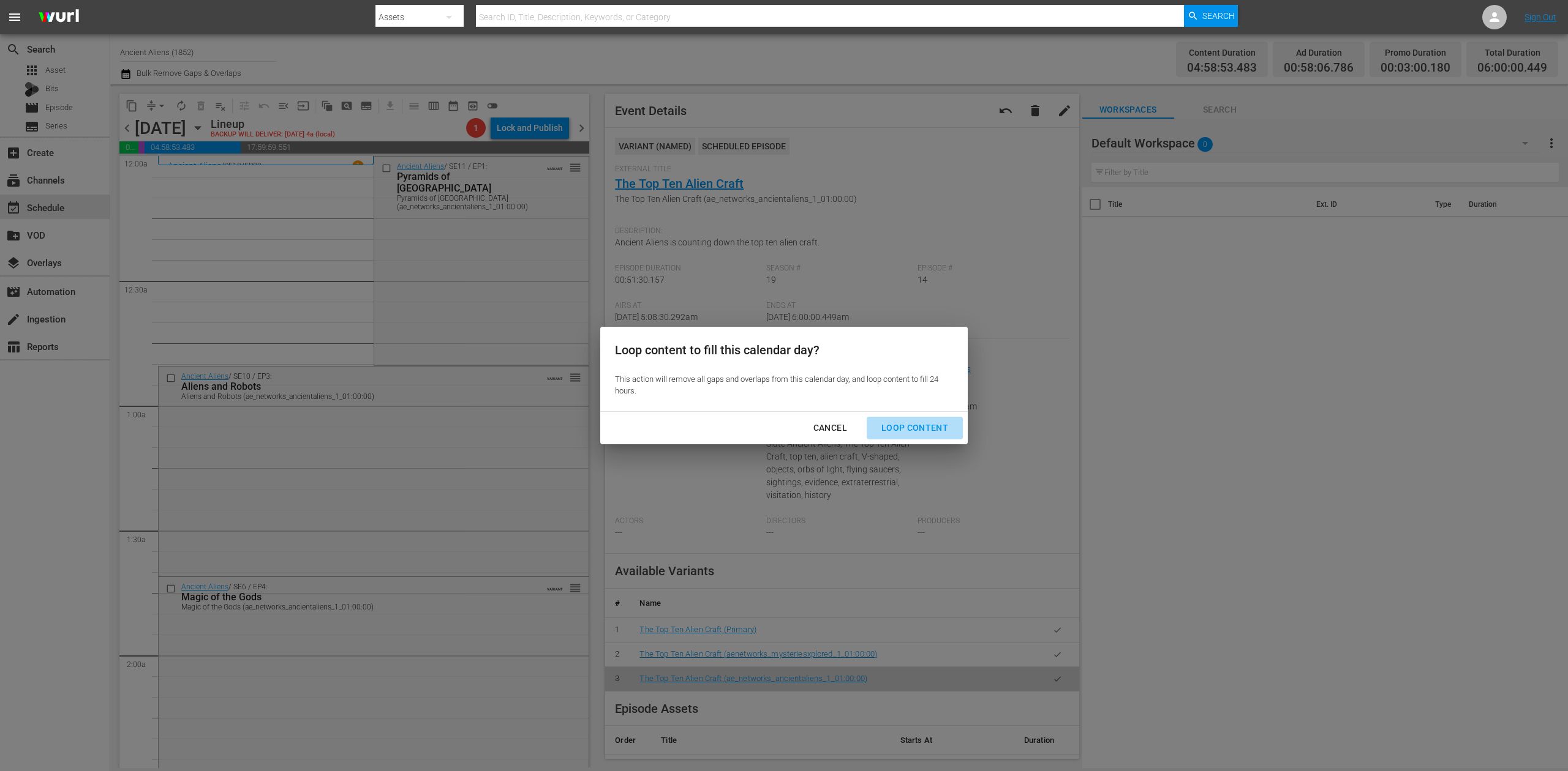
click at [928, 422] on div "Loop Content" at bounding box center [914, 429] width 86 height 15
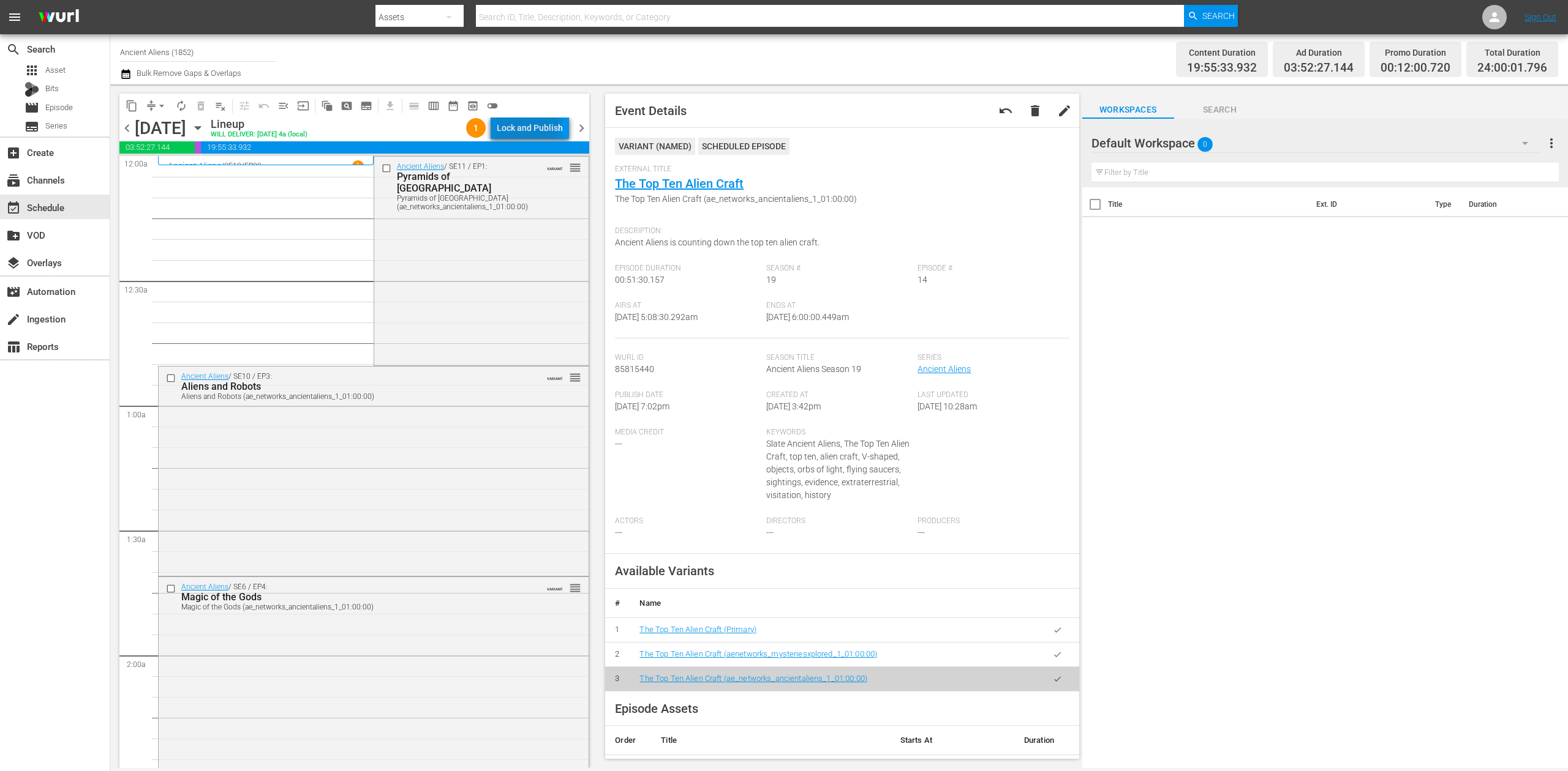
click at [509, 123] on div "Lock and Publish" at bounding box center [530, 127] width 66 height 22
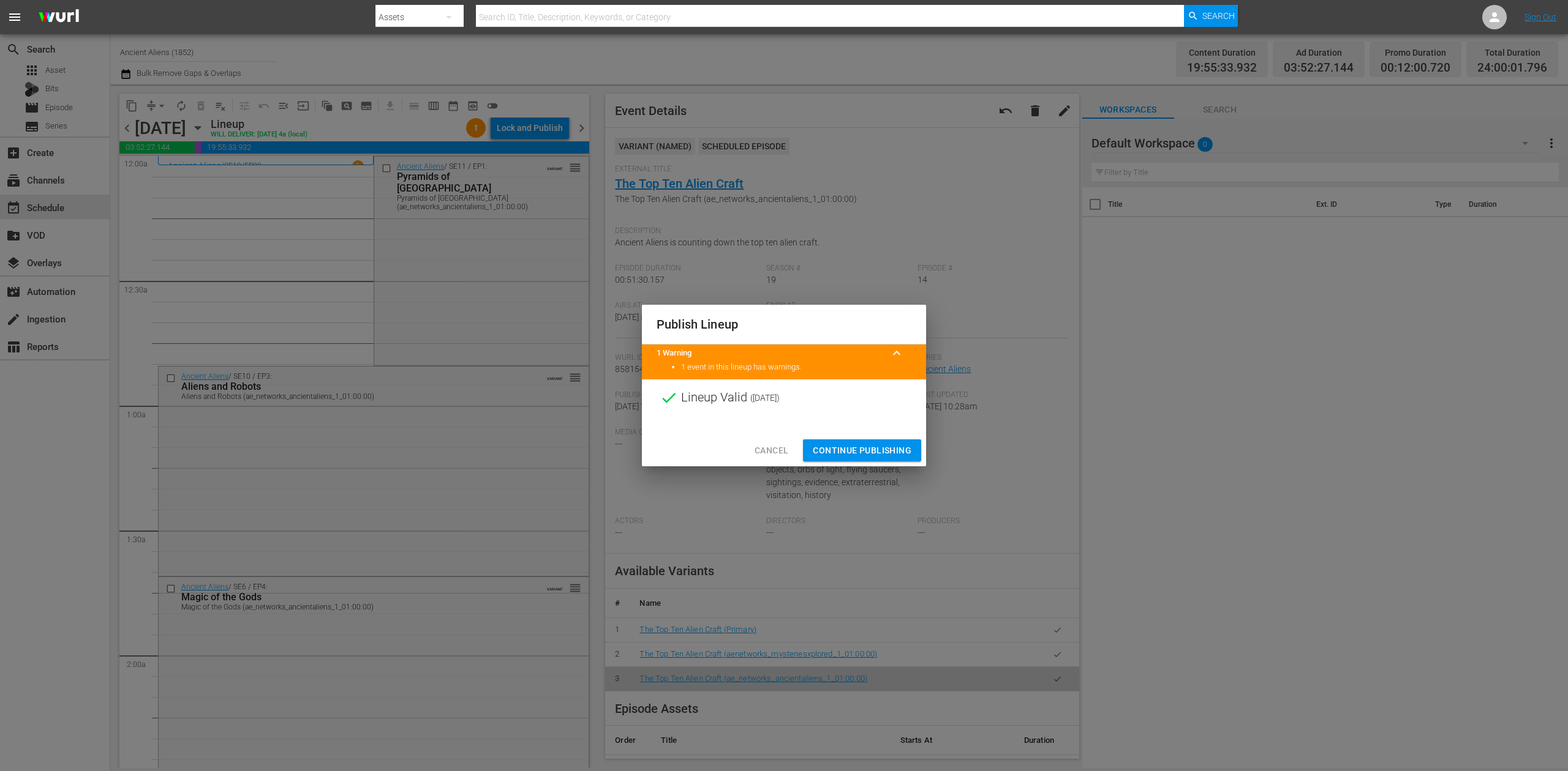
click at [869, 451] on span "Continue Publishing" at bounding box center [862, 451] width 99 height 15
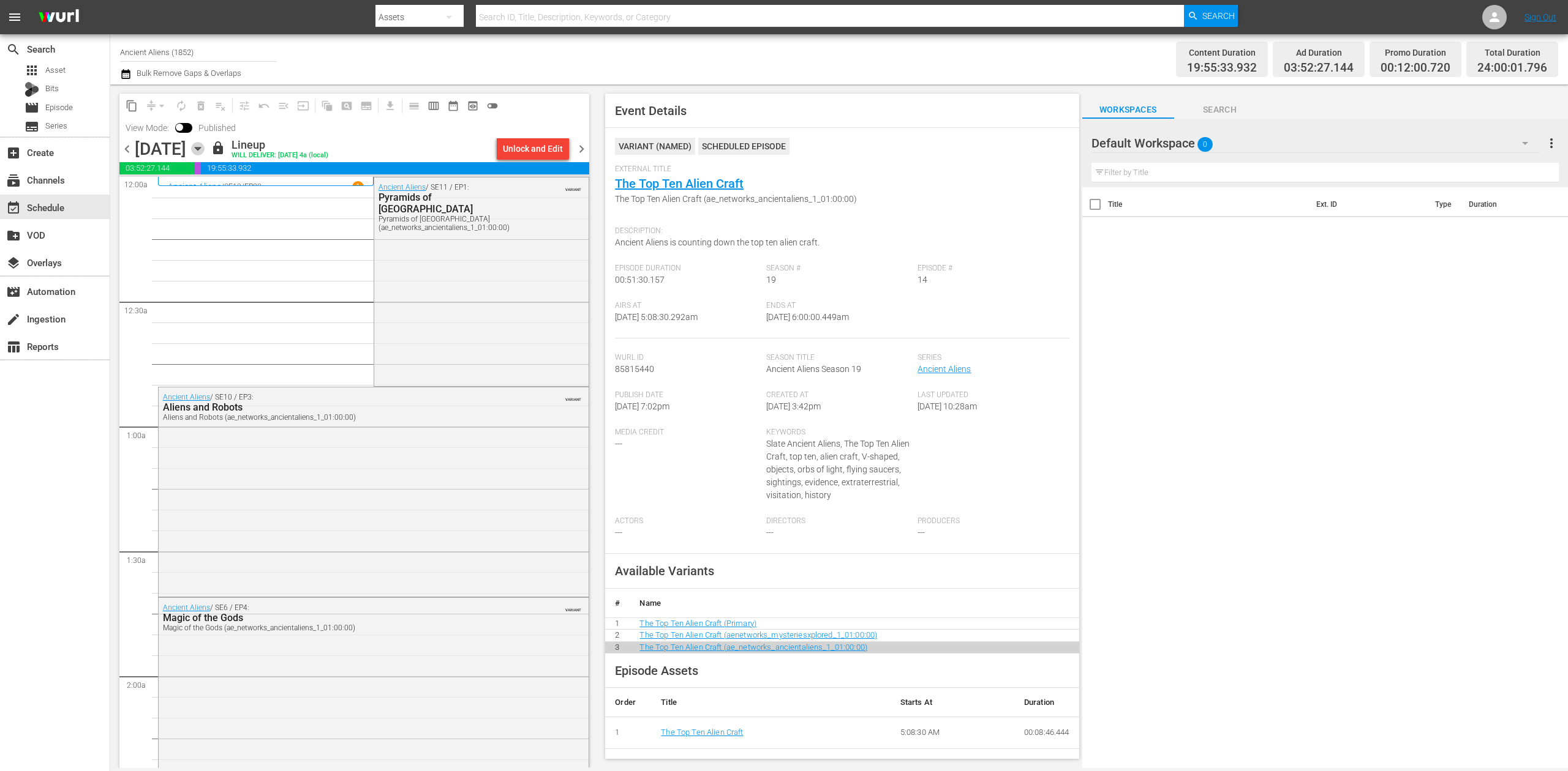
click at [205, 149] on icon "button" at bounding box center [198, 148] width 13 height 13
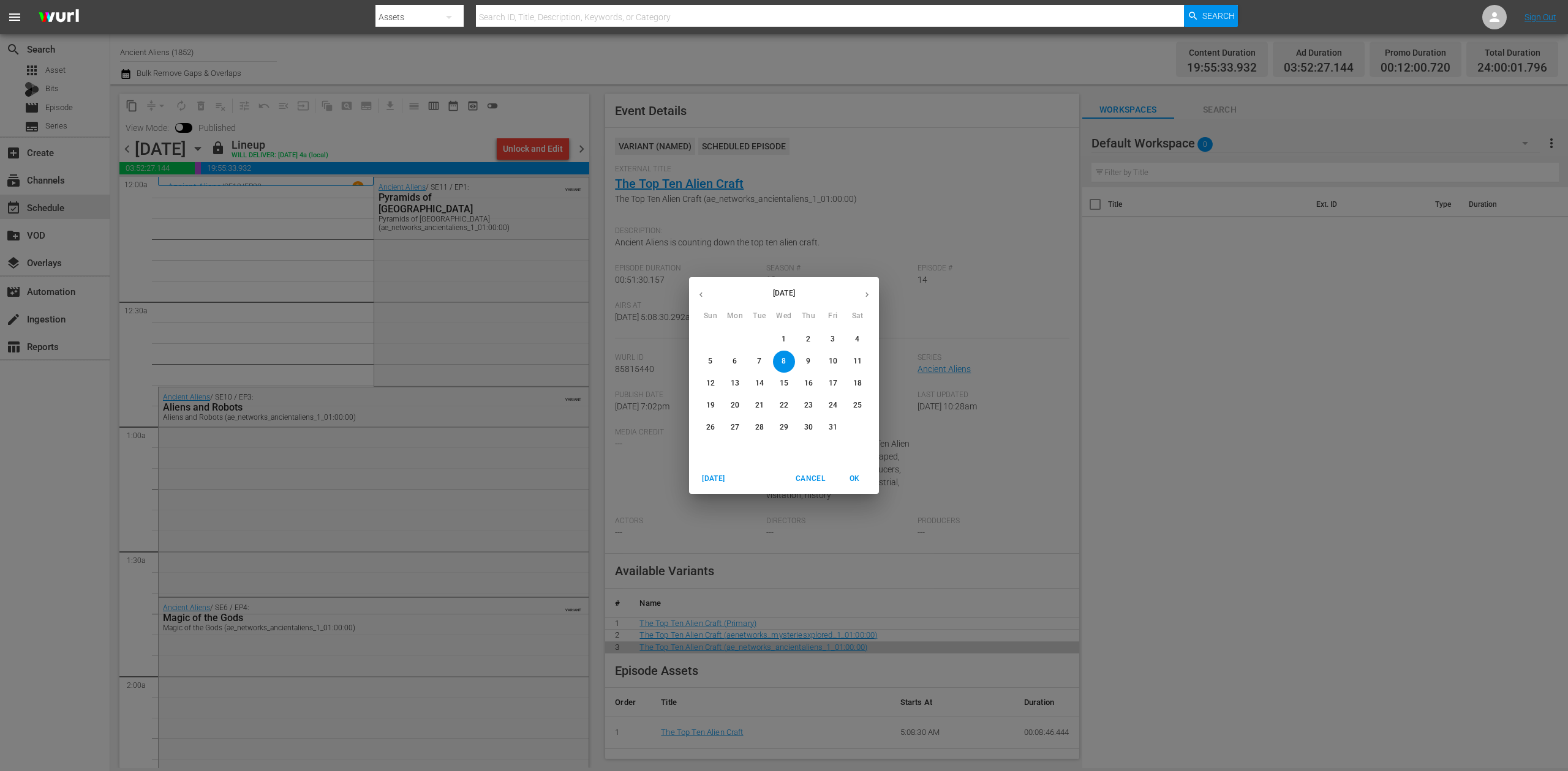
click at [862, 385] on span "18" at bounding box center [857, 383] width 22 height 11
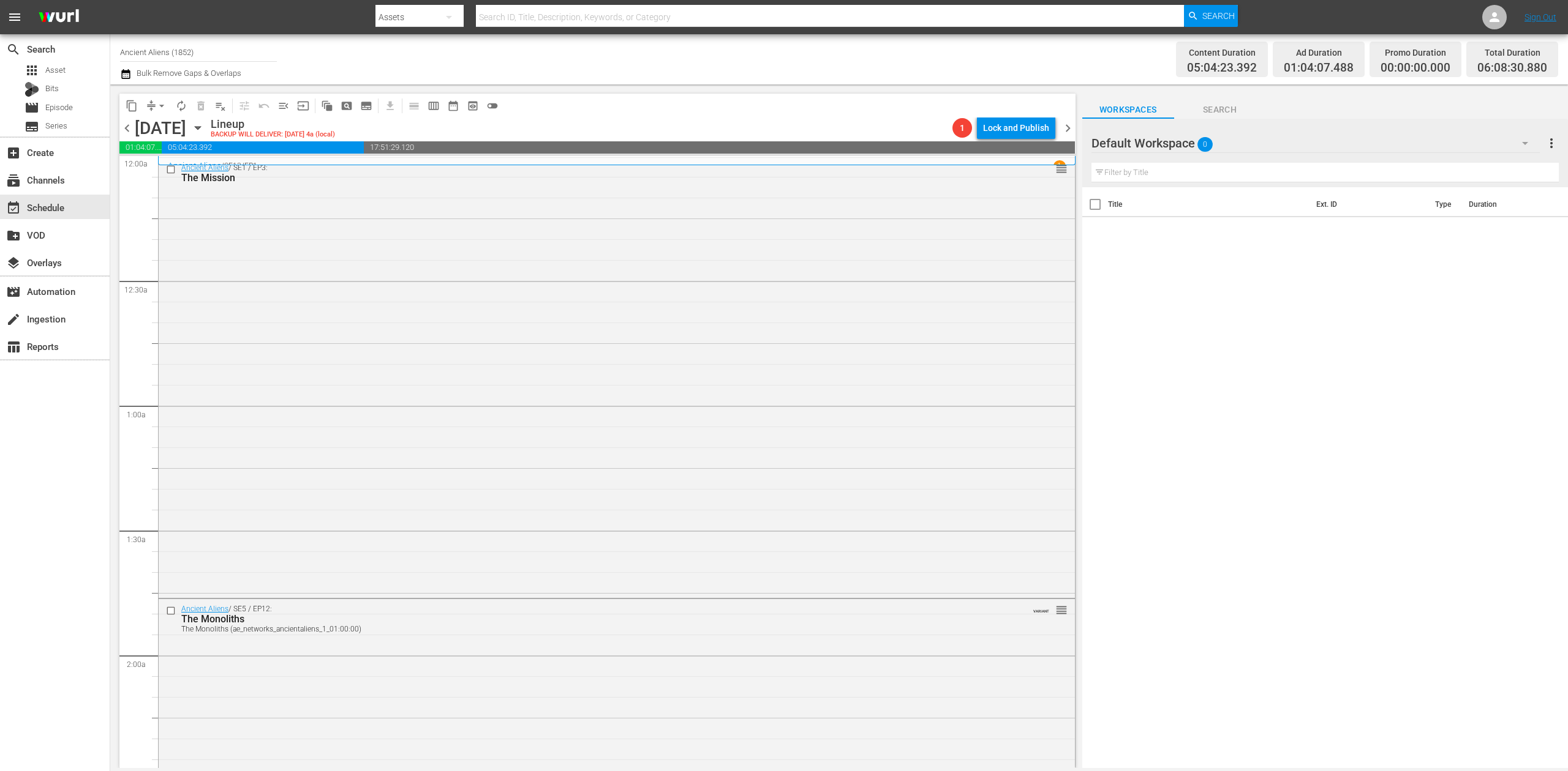
click at [656, 113] on div "content_copy compress arrow_drop_down autorenew_outlined delete_forever_outline…" at bounding box center [597, 106] width 956 height 24
click at [343, 363] on div "Ancient Aliens / SE1 / EP3: The Mission reorder" at bounding box center [617, 377] width 916 height 438
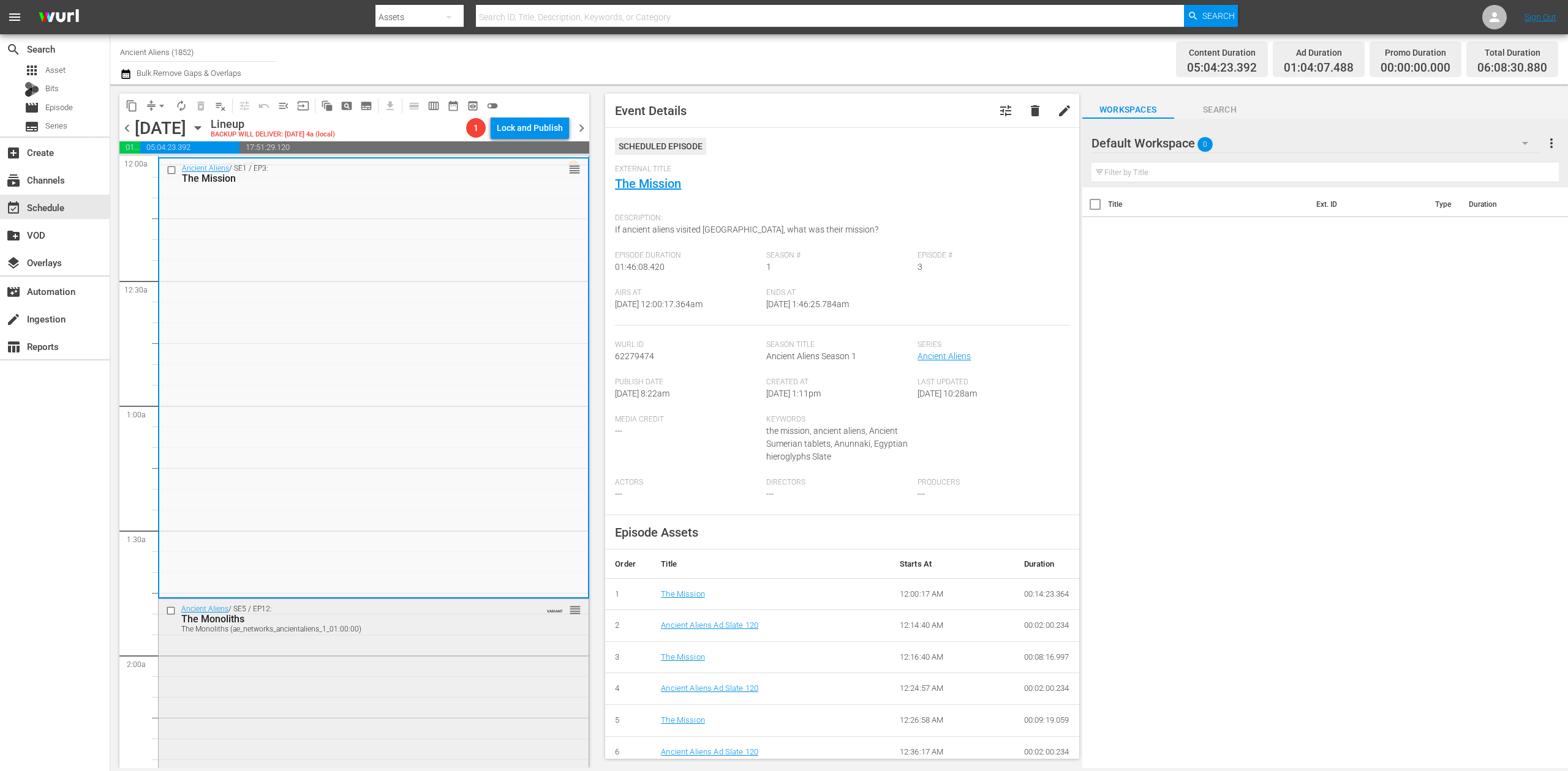
click at [465, 708] on div "Ancient Aliens / SE5 / EP12: The Monoliths The Monoliths (ae_networks_anciental…" at bounding box center [373, 706] width 430 height 213
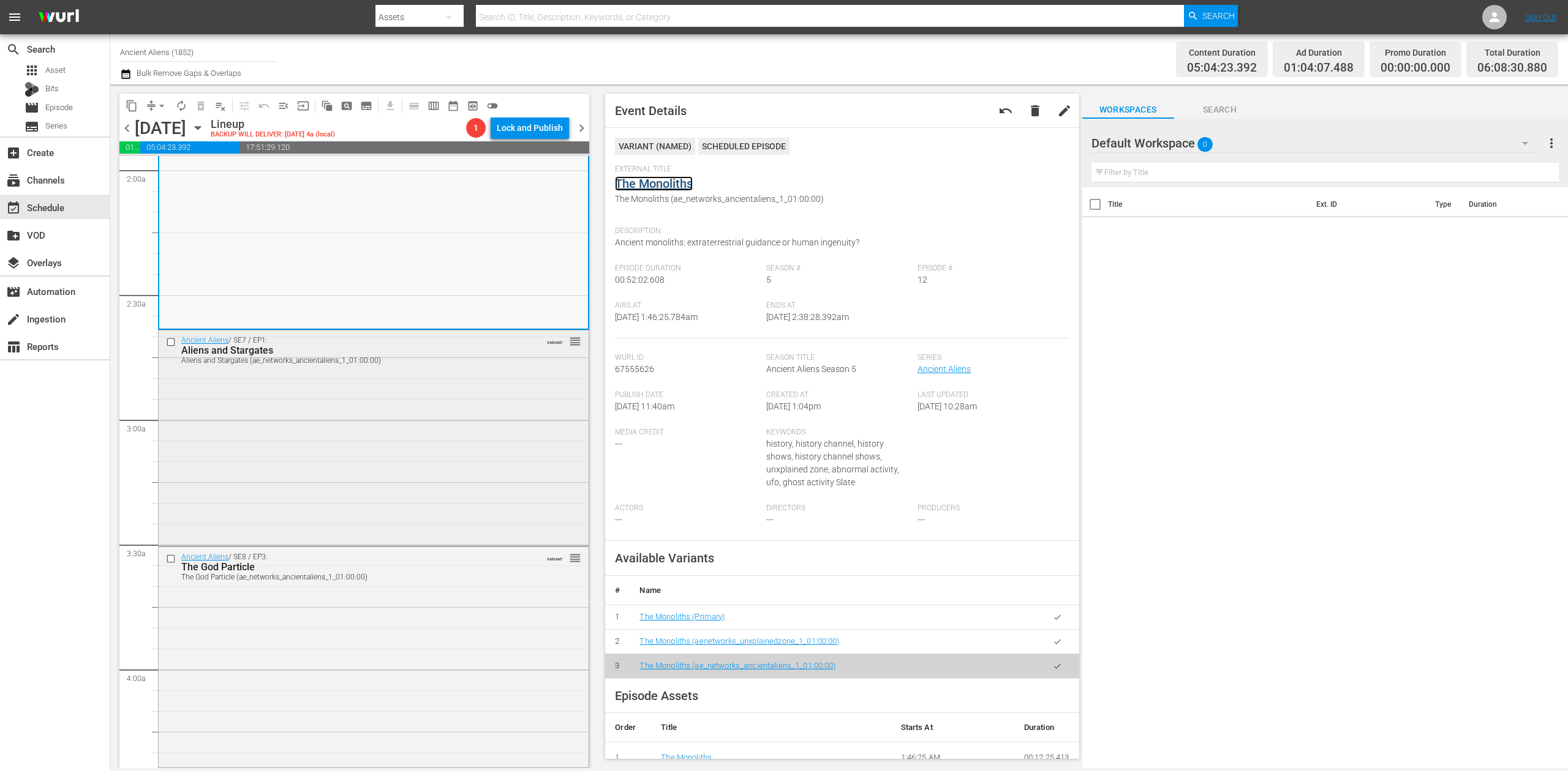
scroll to position [489, 0]
click at [434, 406] on div "Ancient Aliens / SE7 / EP1: Aliens and Stargates Aliens and Stargates (ae_netwo…" at bounding box center [373, 433] width 430 height 213
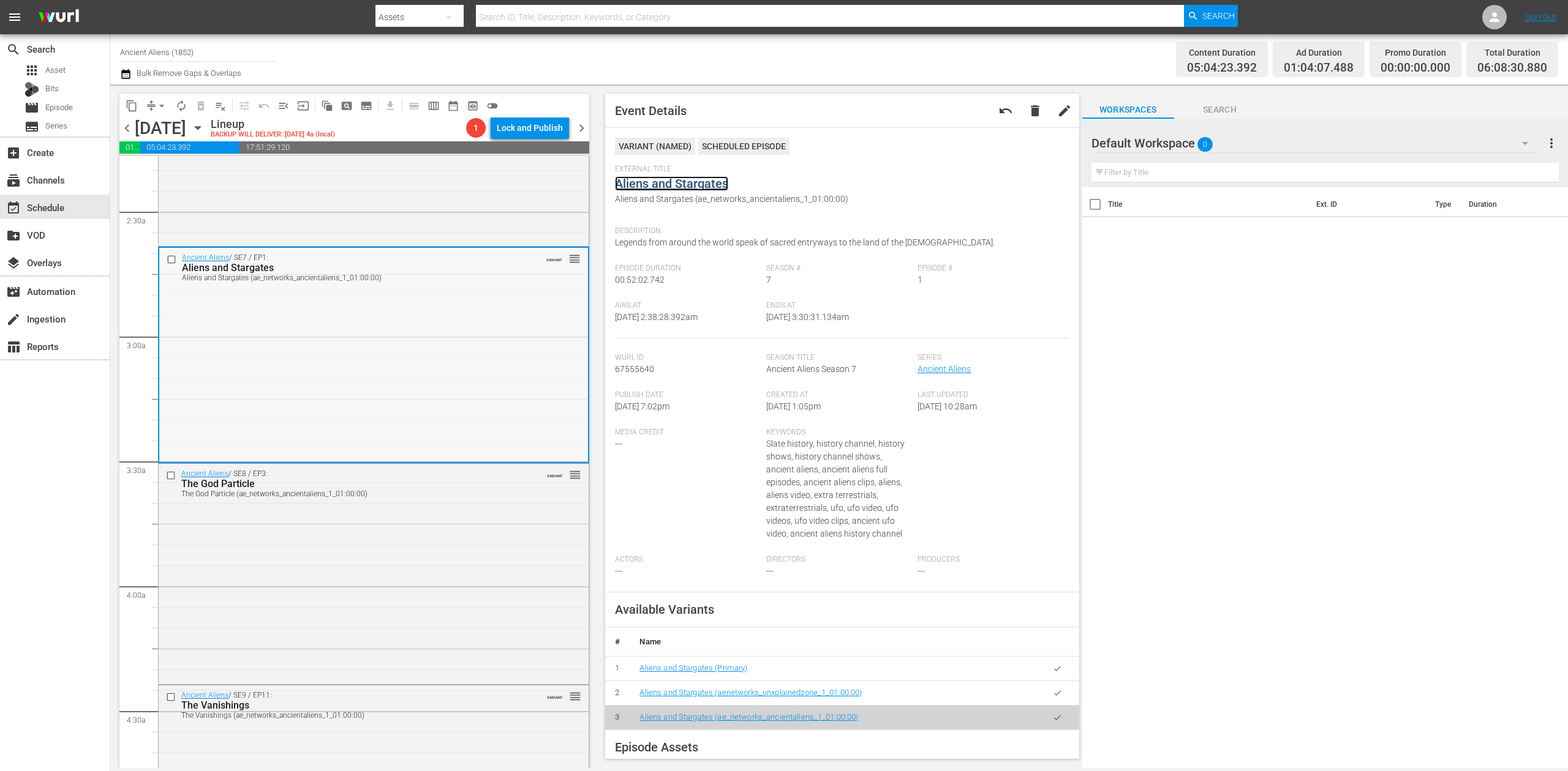
scroll to position [571, 0]
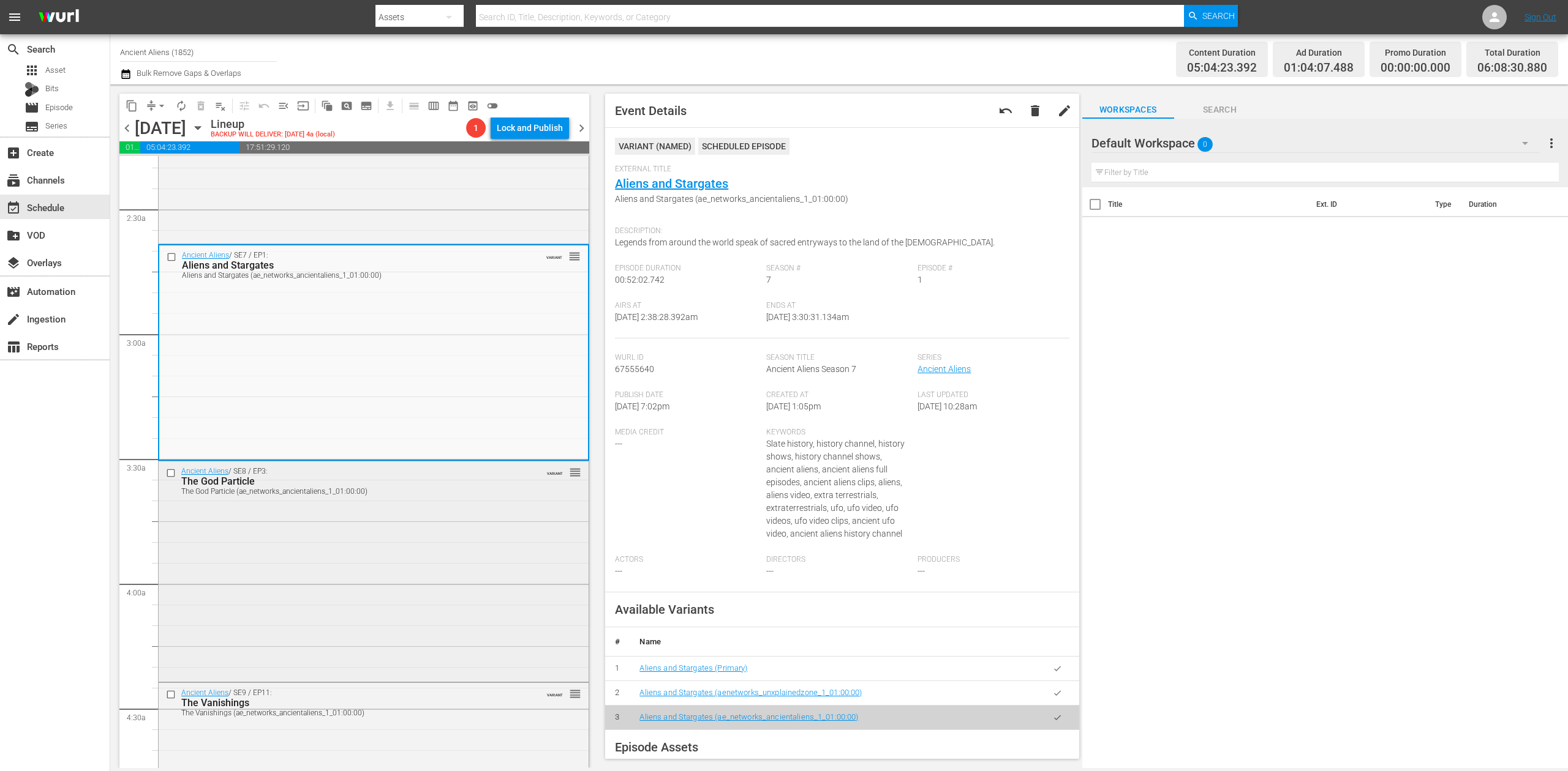
click at [421, 529] on div "Ancient Aliens / SE8 / EP3: The God Particle The God Particle (ae_networks_anci…" at bounding box center [373, 570] width 430 height 217
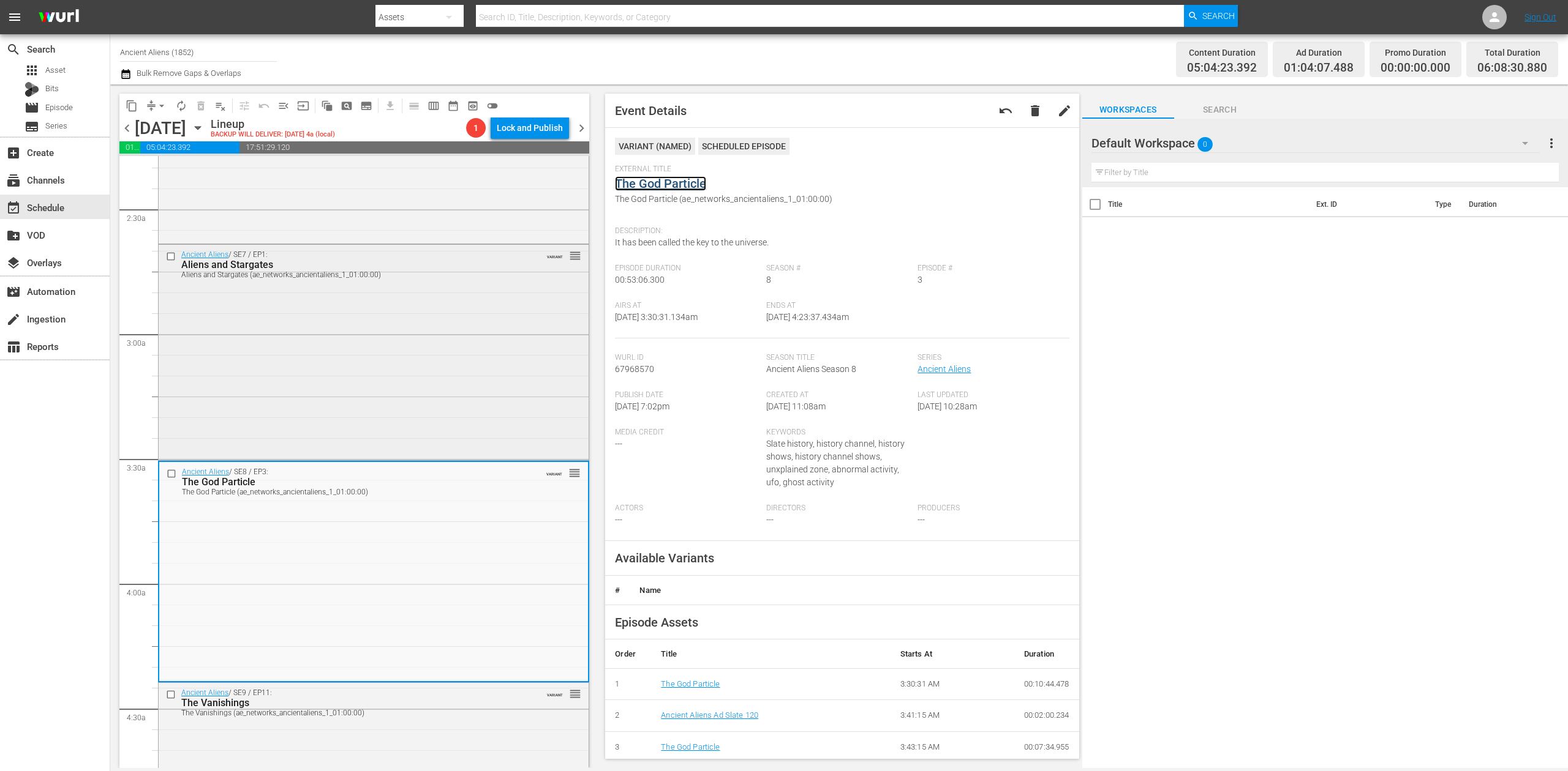
scroll to position [897, 0]
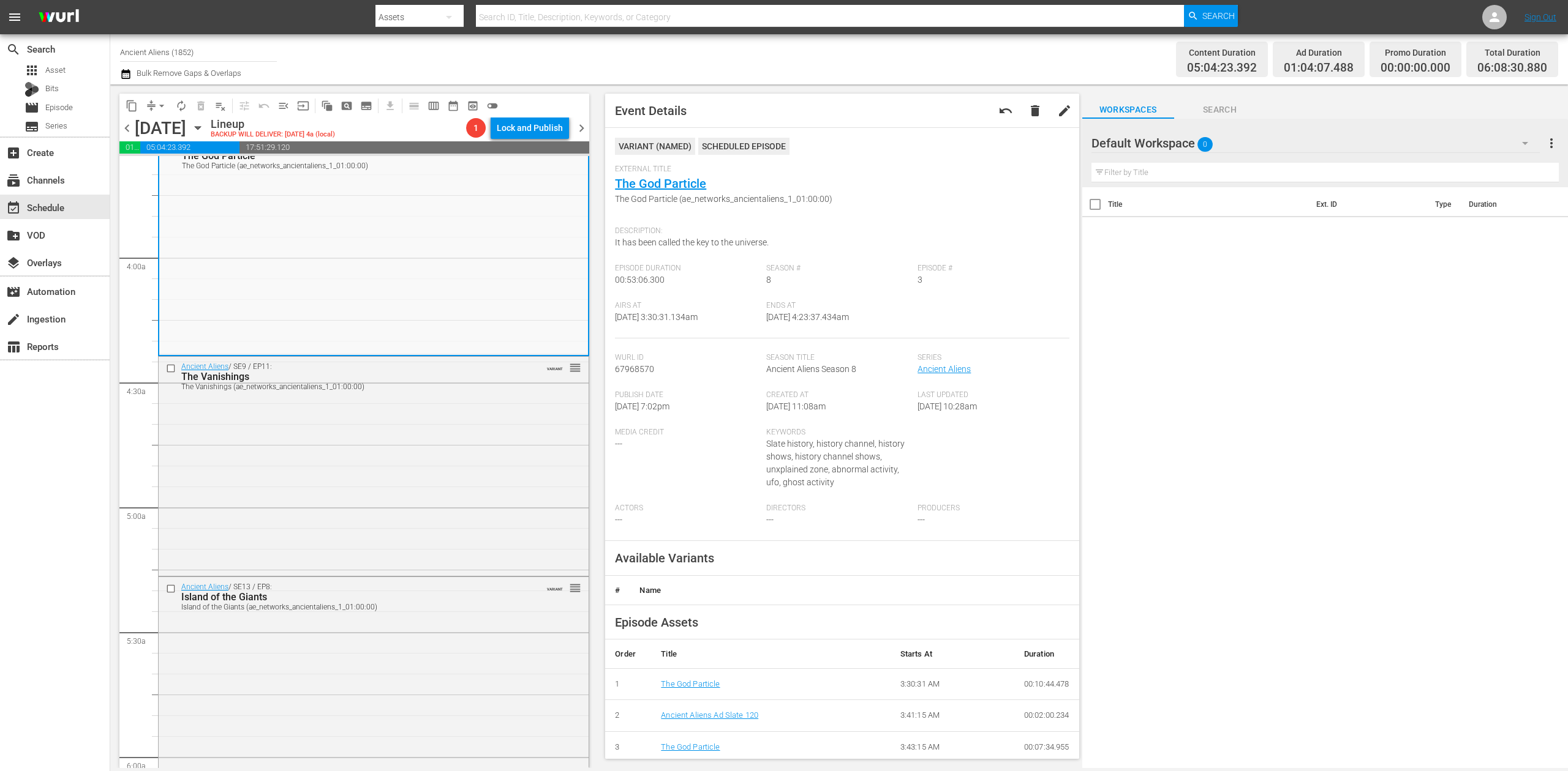
click at [426, 454] on div "Ancient Aliens / SE9 / EP11: The Vanishings The Vanishings (ae_networks_ancient…" at bounding box center [373, 466] width 430 height 217
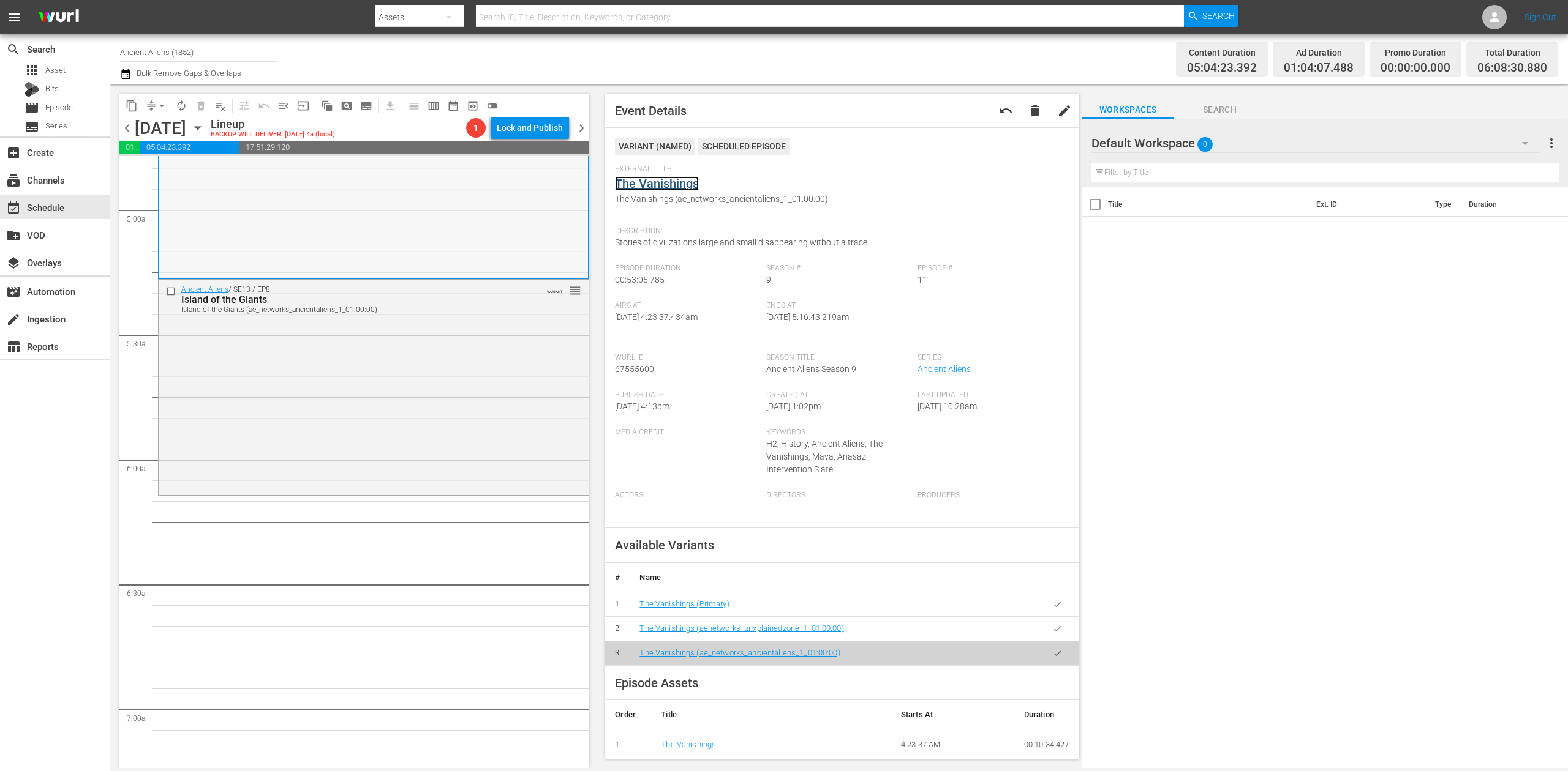
scroll to position [1224, 0]
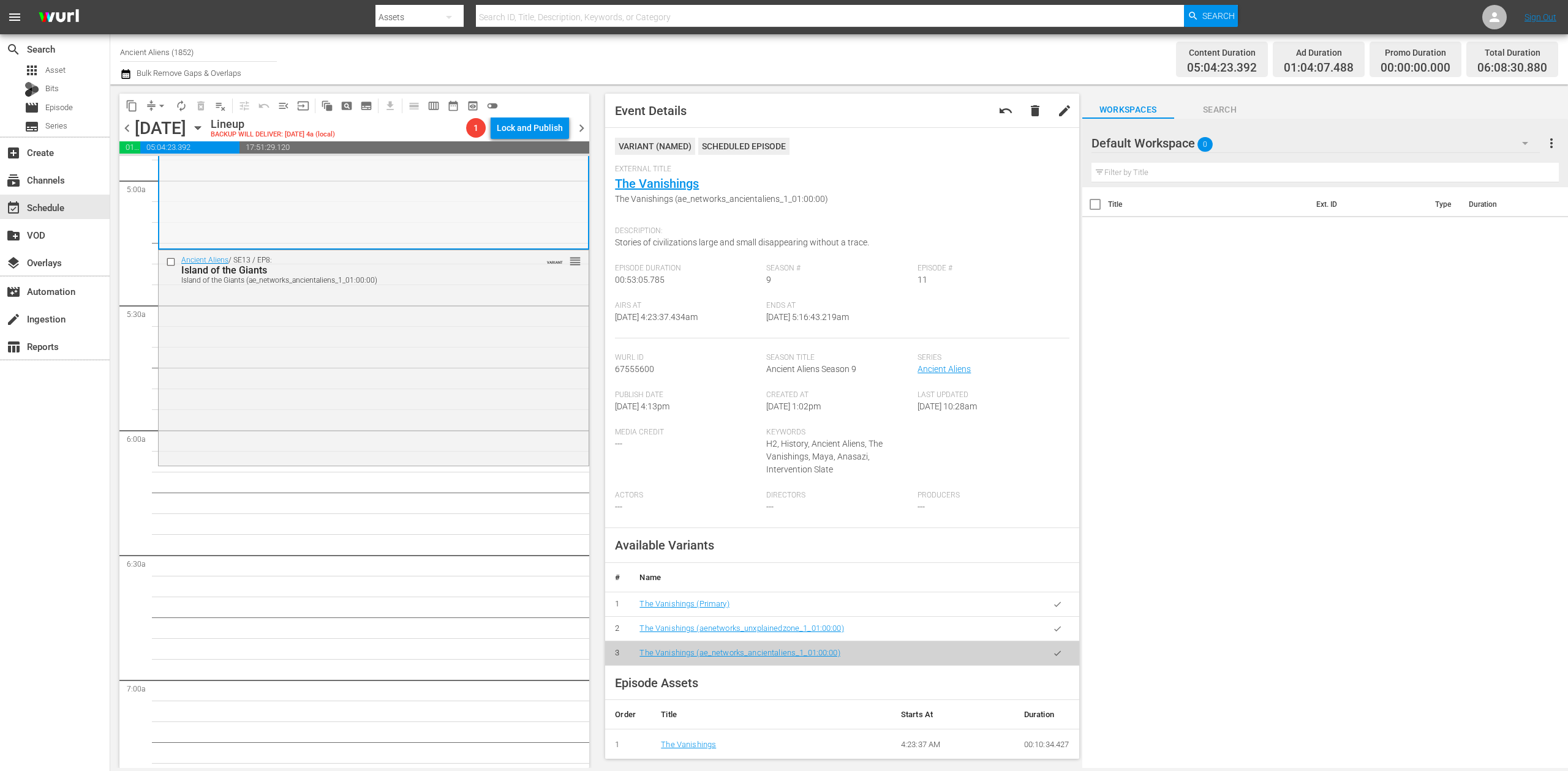
click at [401, 380] on div "Ancient Aliens / SE13 / EP8: Island of the Giants Island of the Giants (ae_netw…" at bounding box center [373, 357] width 430 height 213
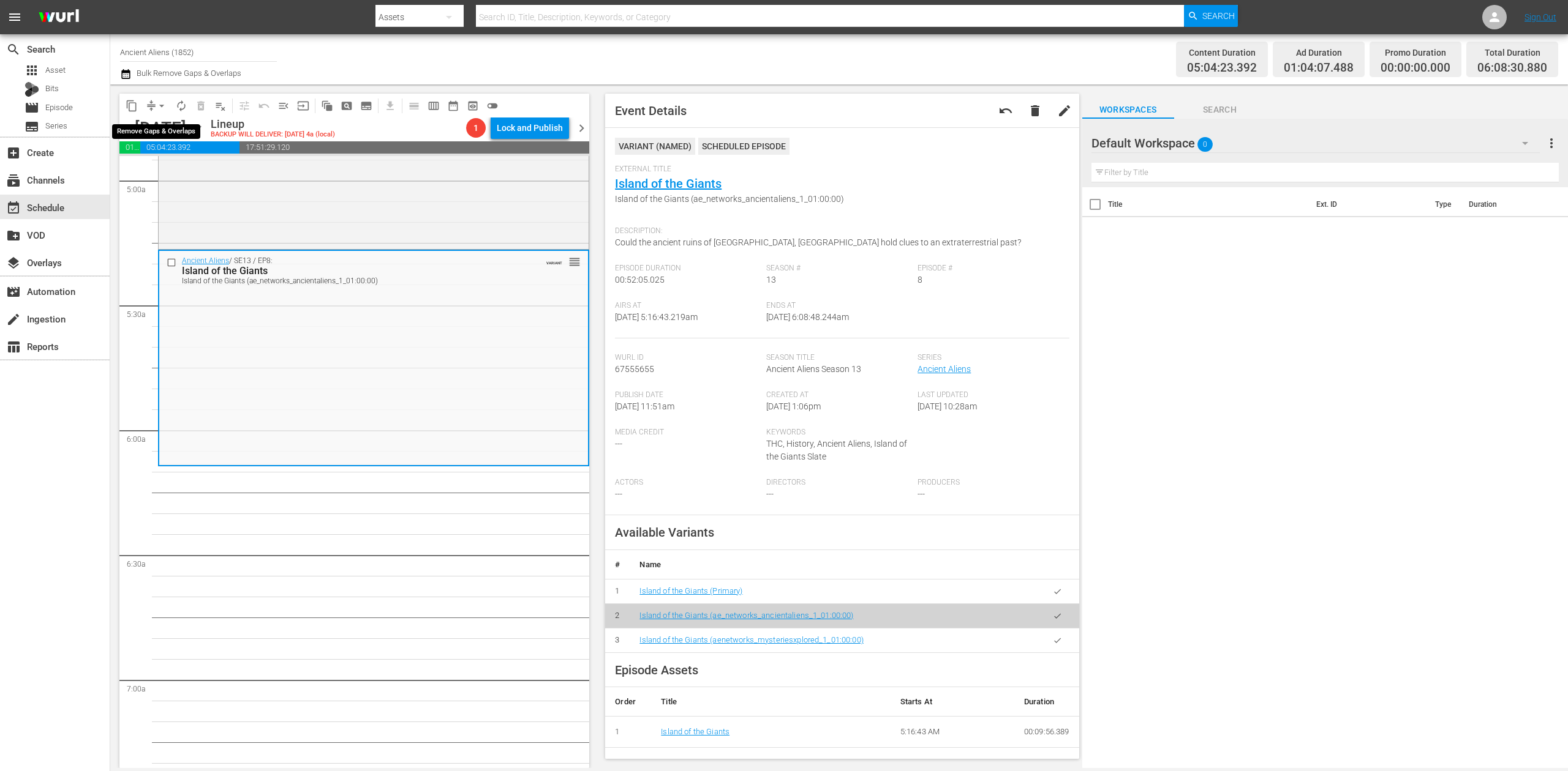
click at [163, 105] on span "arrow_drop_down" at bounding box center [161, 105] width 12 height 12
click at [160, 125] on li "Align to Midnight" at bounding box center [163, 130] width 129 height 20
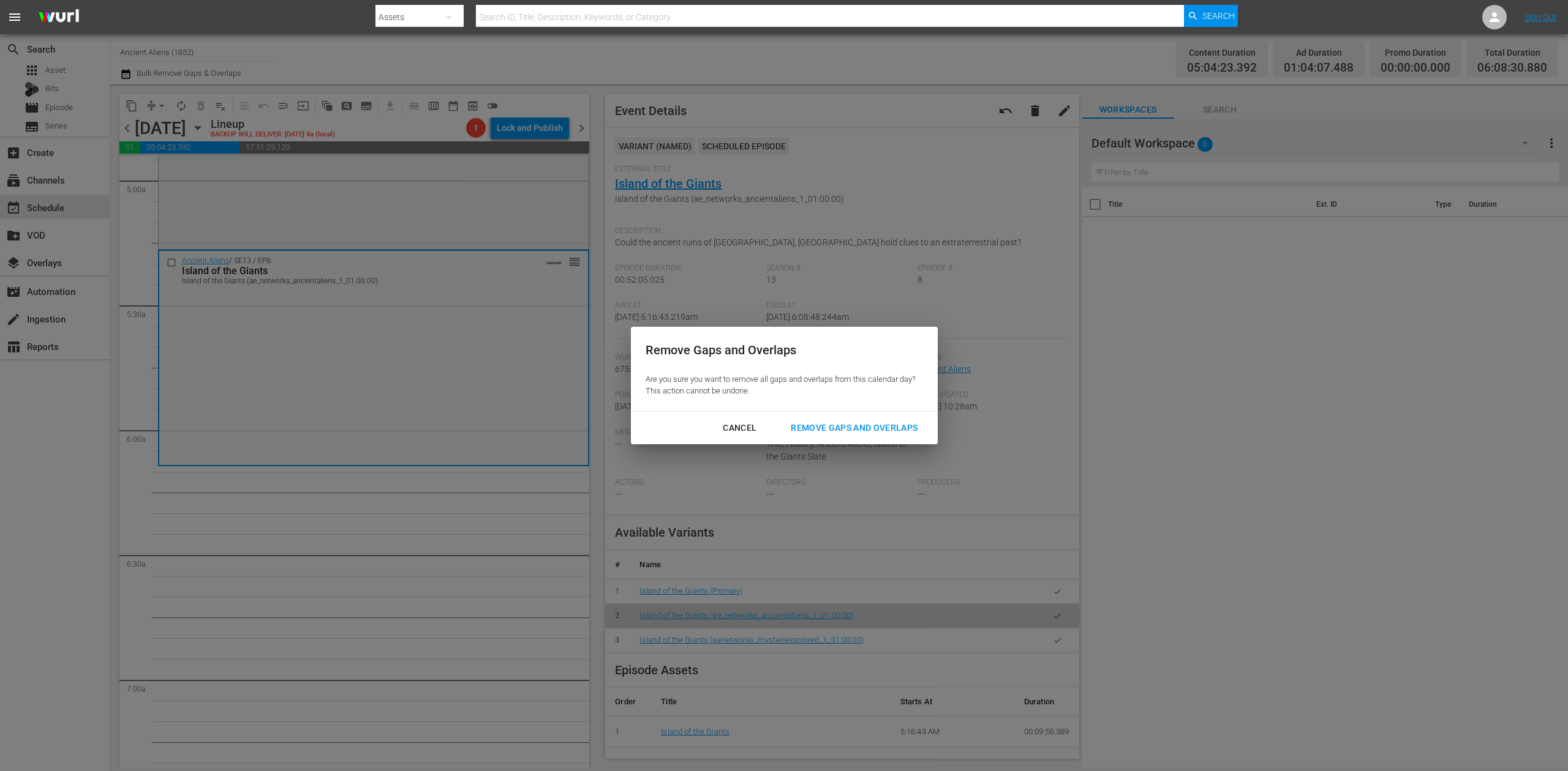
click at [868, 429] on div "Remove Gaps and Overlaps" at bounding box center [854, 429] width 146 height 15
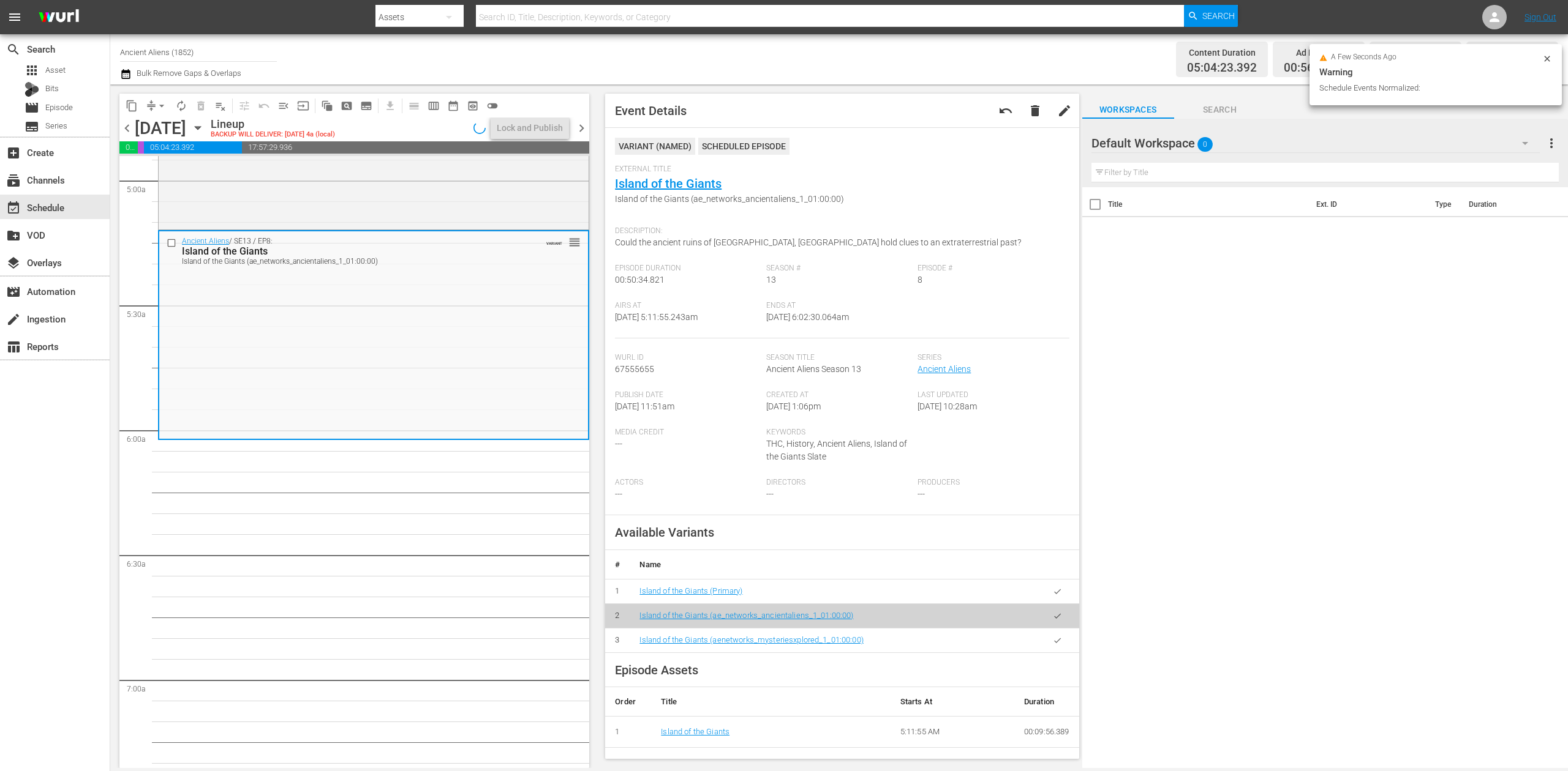
scroll to position [1244, 0]
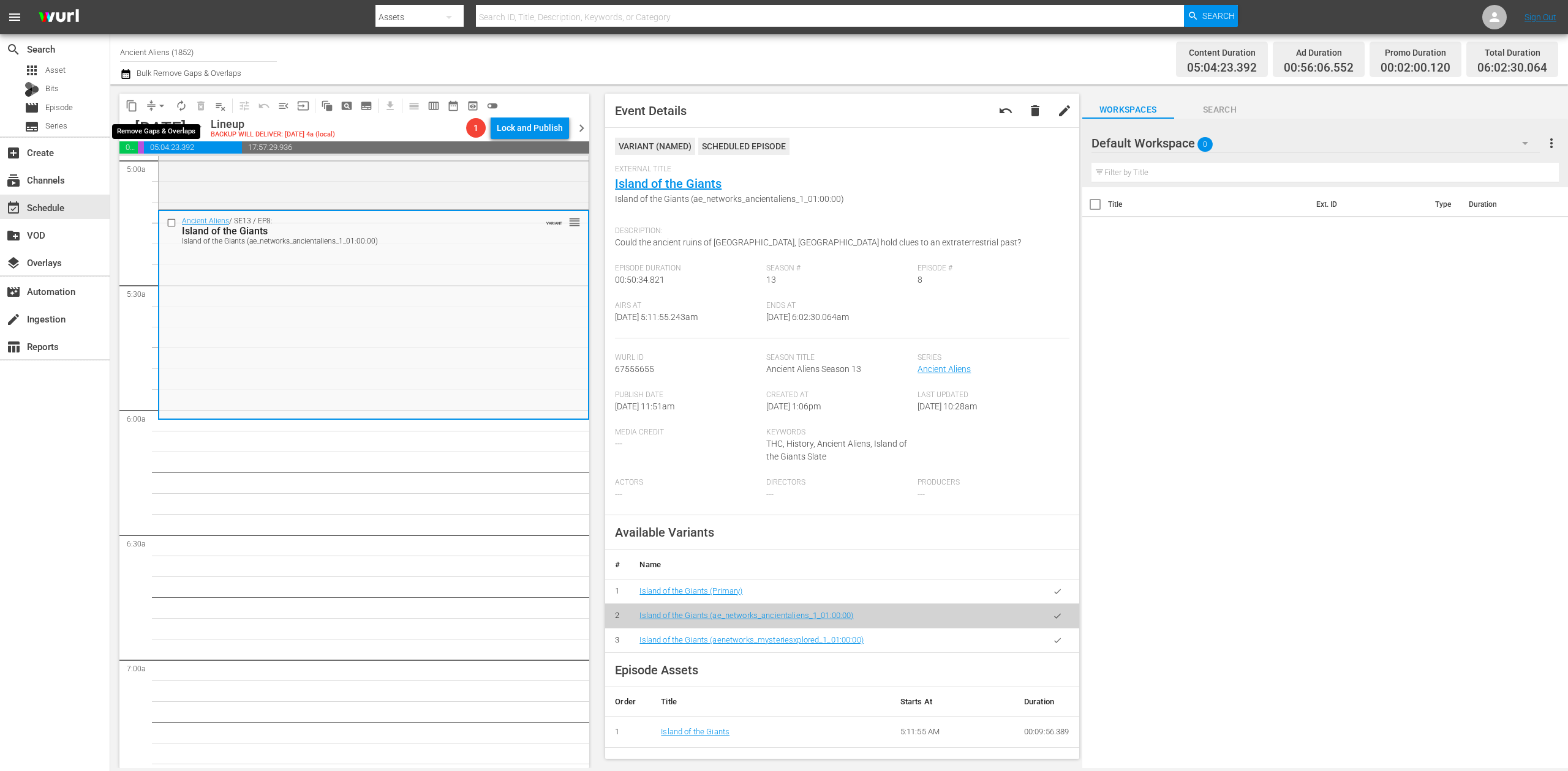
click at [159, 108] on span "arrow_drop_down" at bounding box center [161, 105] width 12 height 12
click at [172, 126] on li "Align to Midnight" at bounding box center [163, 130] width 129 height 20
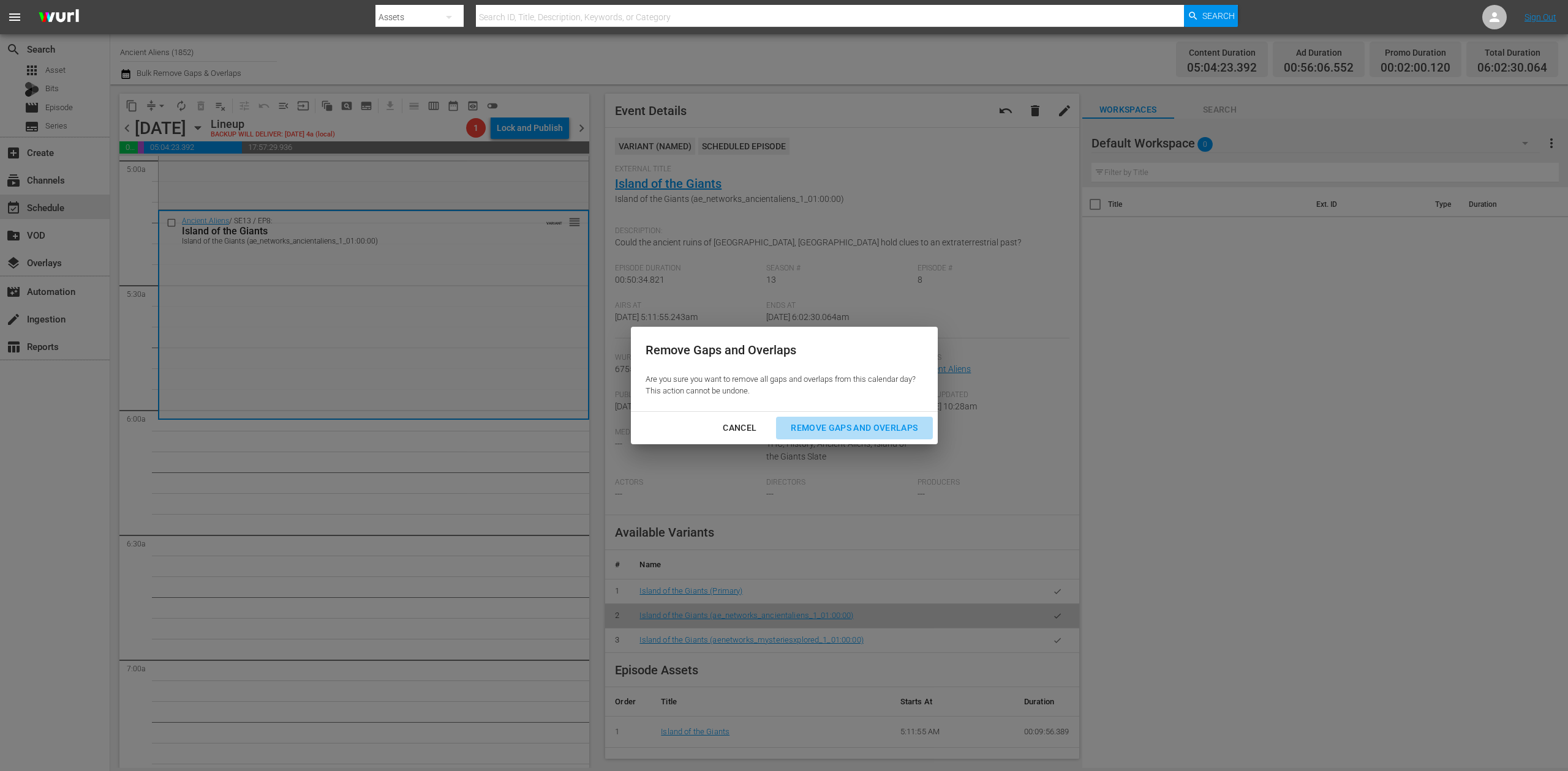
click at [876, 422] on div "Remove Gaps and Overlaps" at bounding box center [854, 429] width 146 height 15
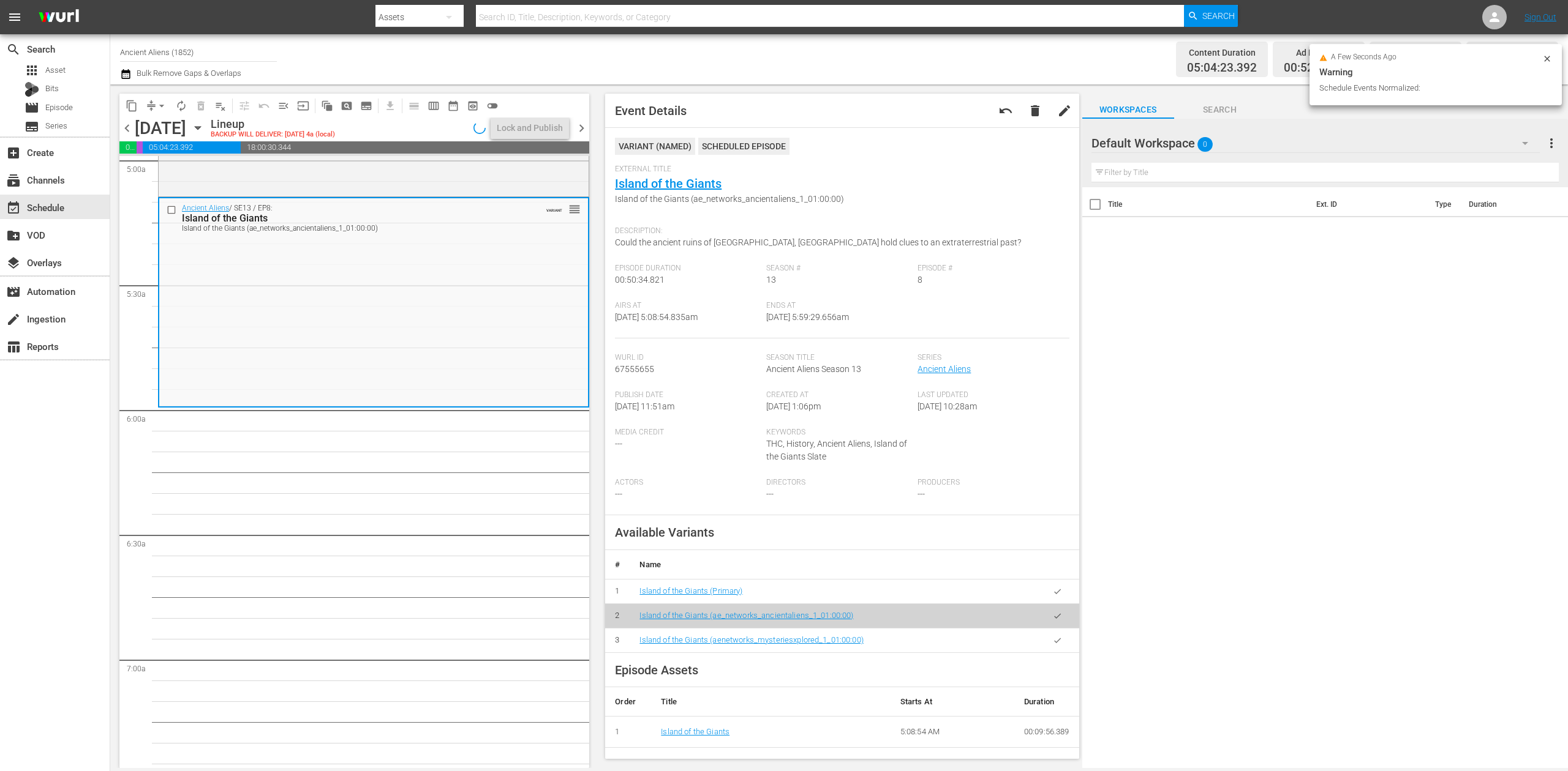
scroll to position [1266, 0]
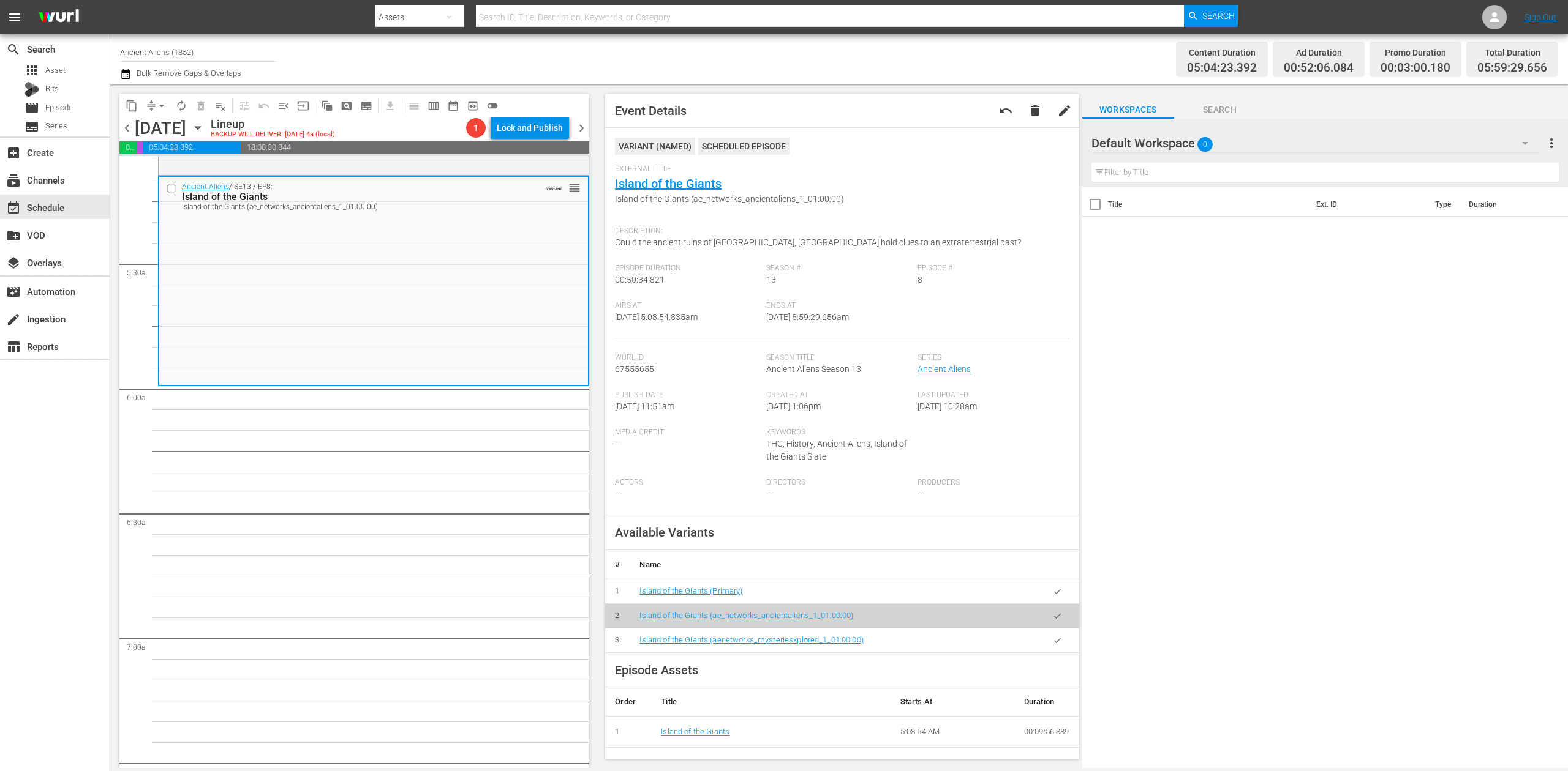
click at [153, 103] on button "arrow_drop_down" at bounding box center [162, 106] width 20 height 20
click at [173, 132] on li "Align to Midnight" at bounding box center [163, 130] width 129 height 20
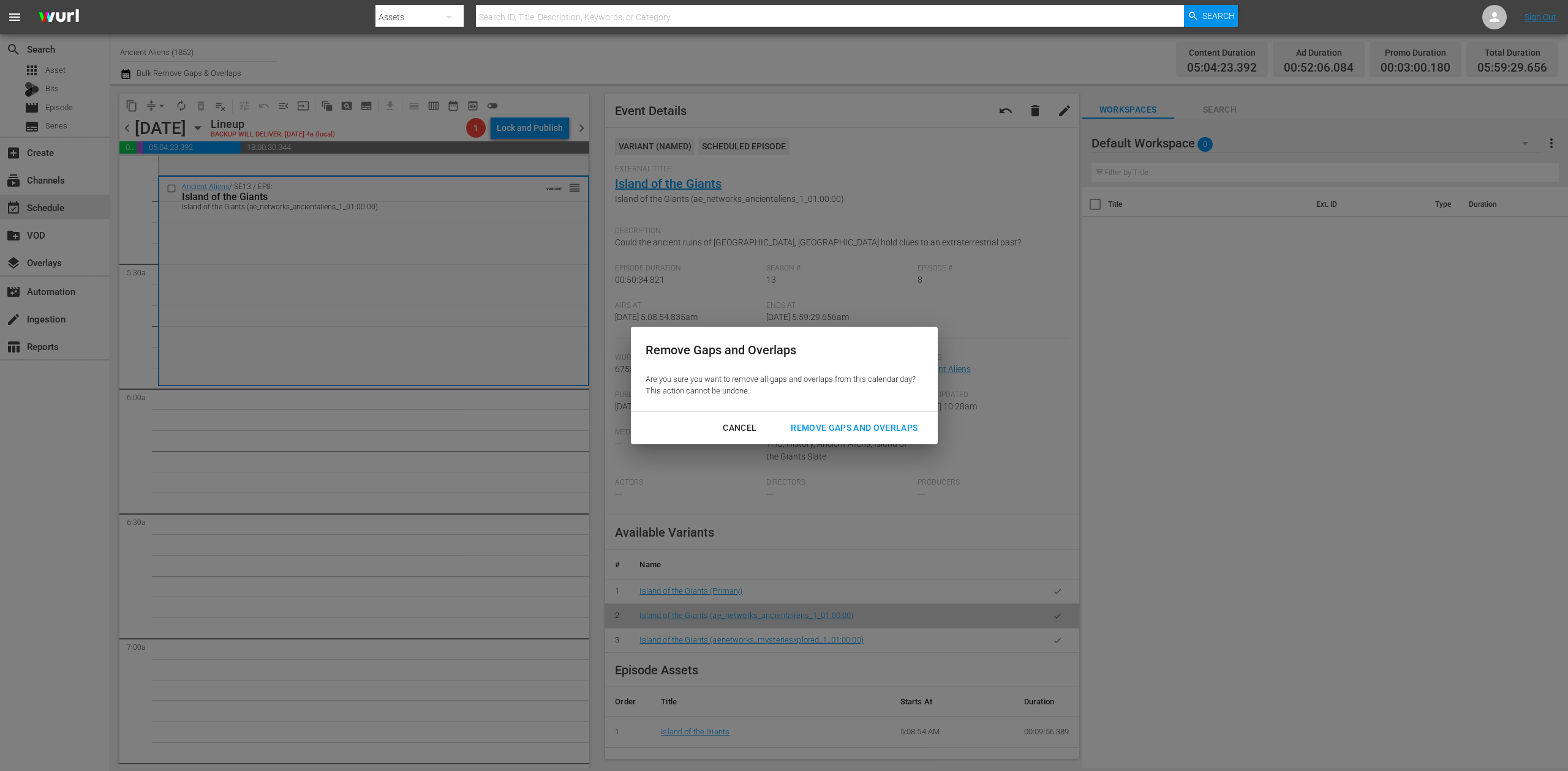
click at [898, 427] on div "Remove Gaps and Overlaps" at bounding box center [854, 429] width 146 height 15
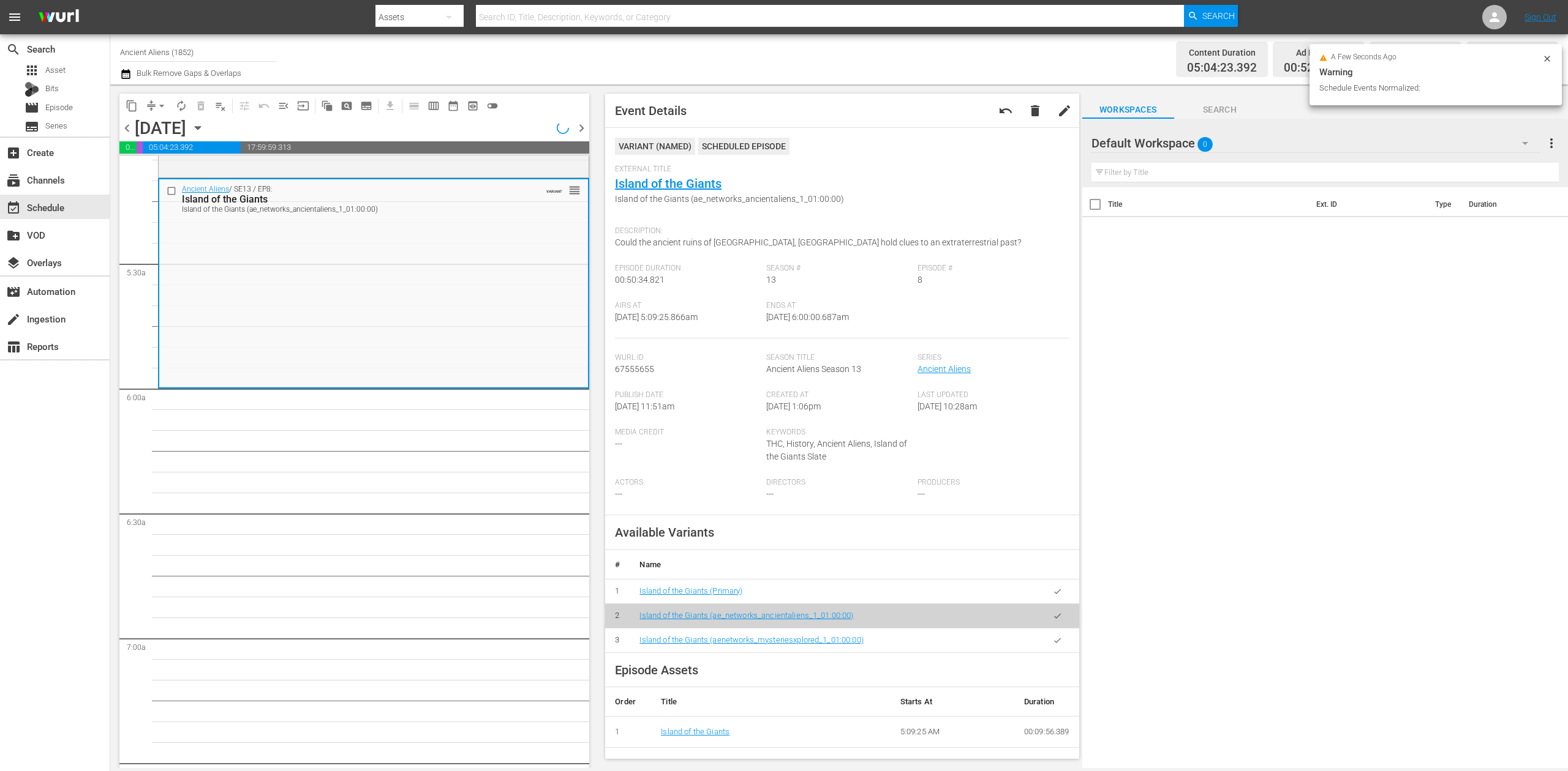
scroll to position [1244, 0]
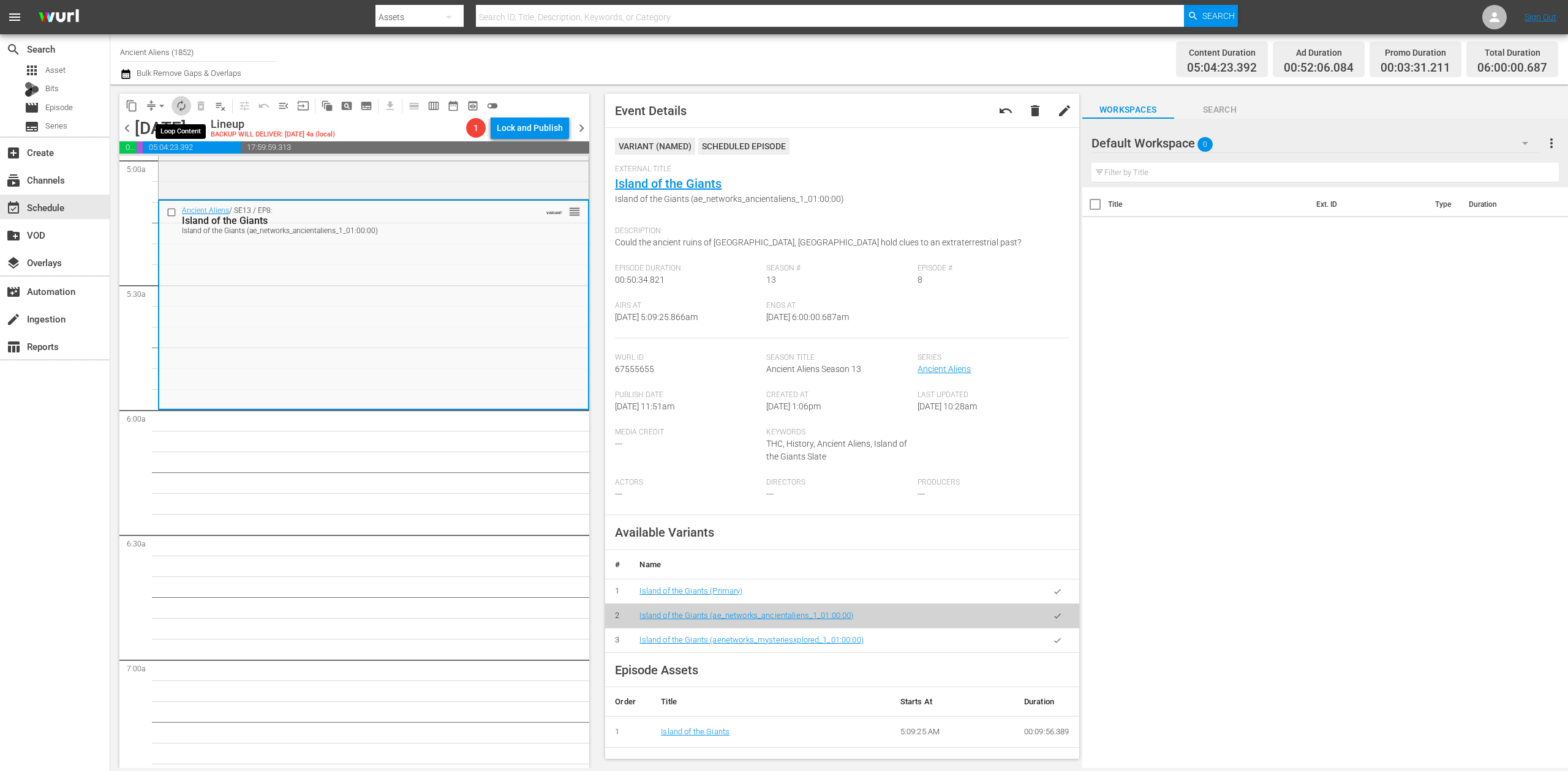
click at [179, 101] on span "autorenew_outlined" at bounding box center [181, 105] width 12 height 12
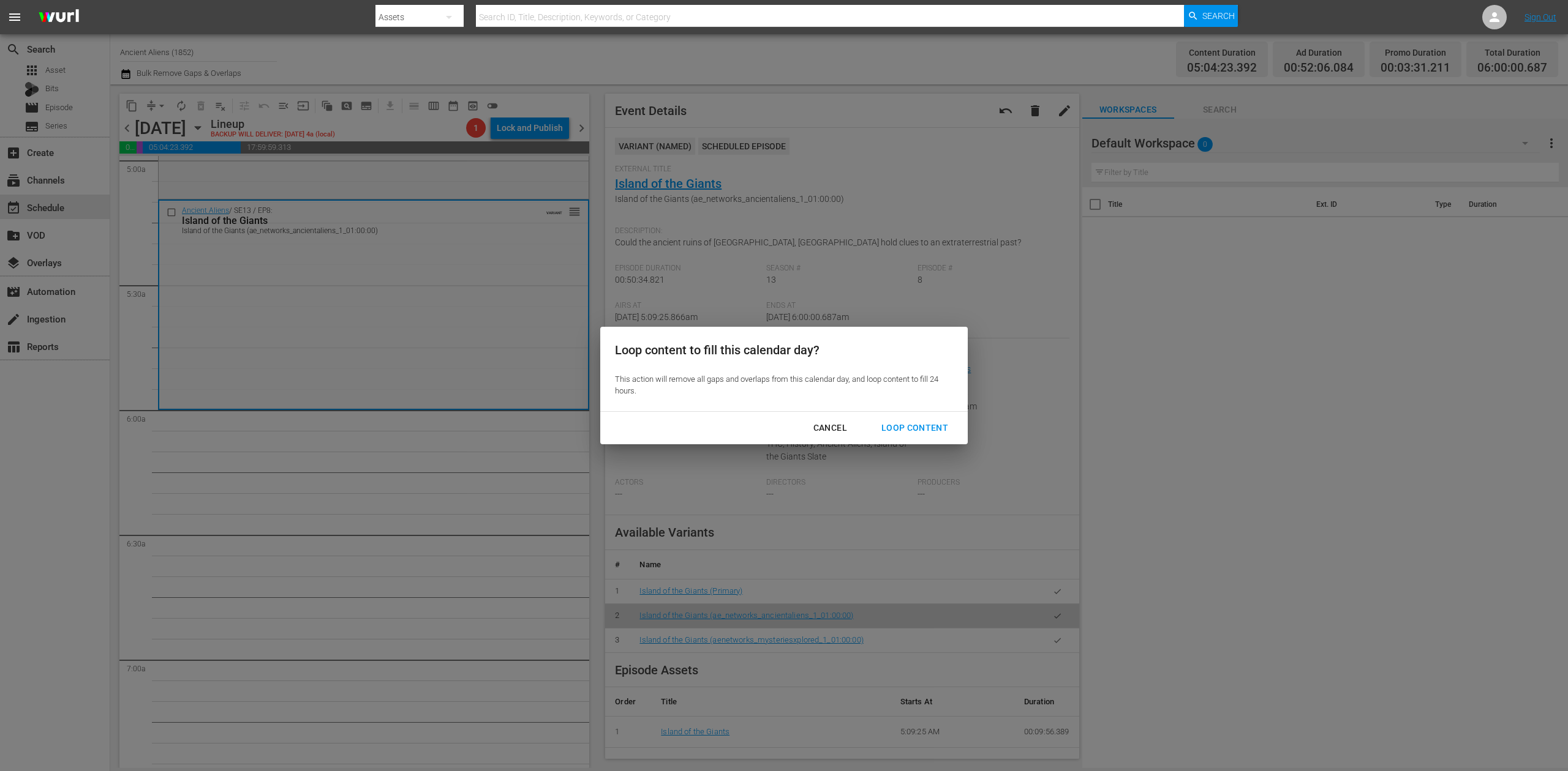
click at [925, 421] on div "Loop Content" at bounding box center [914, 429] width 86 height 15
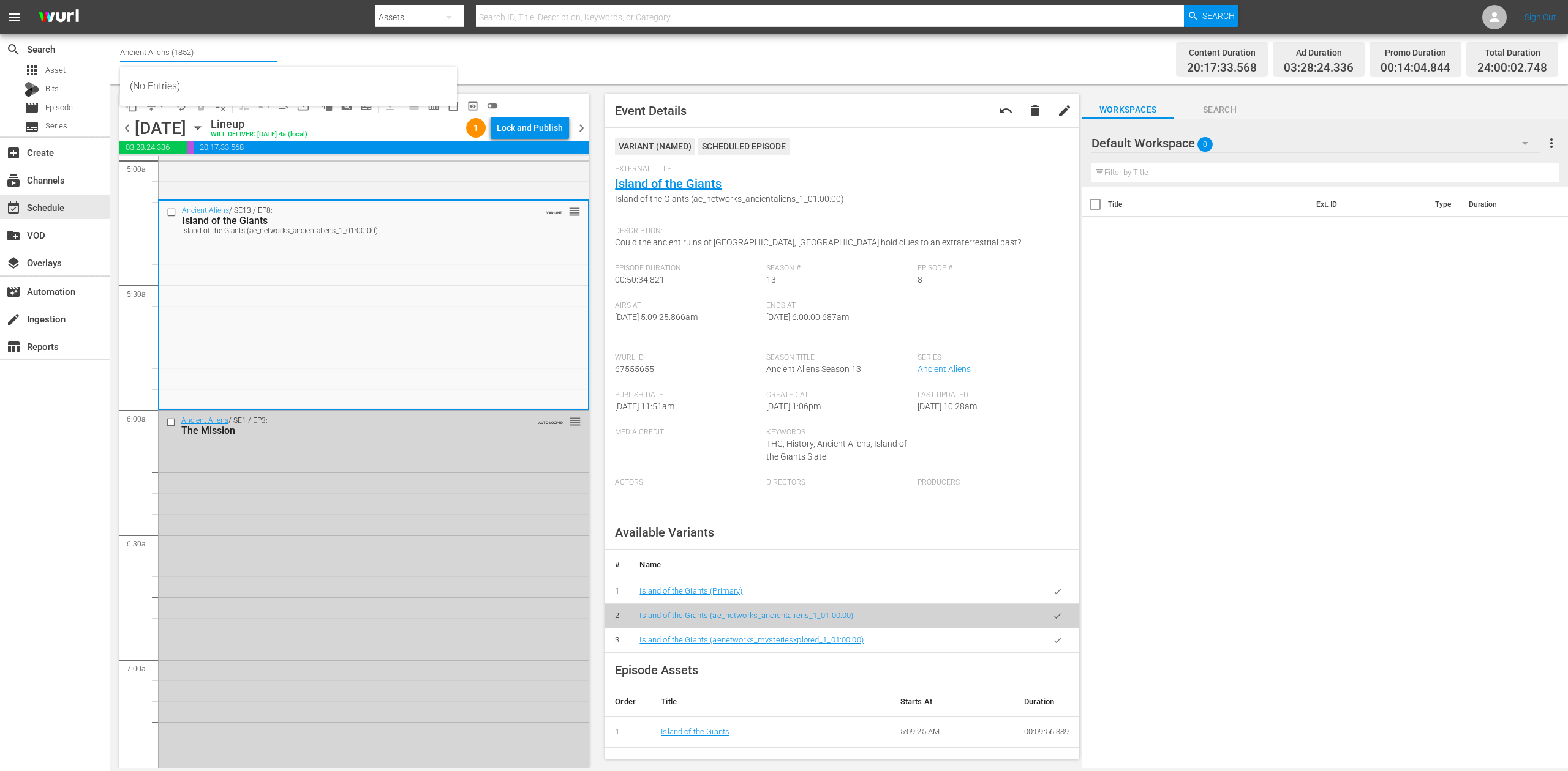
click at [209, 55] on input "Ancient Aliens (1852)" at bounding box center [198, 52] width 157 height 29
click at [540, 130] on div "Lock and Publish" at bounding box center [530, 127] width 66 height 22
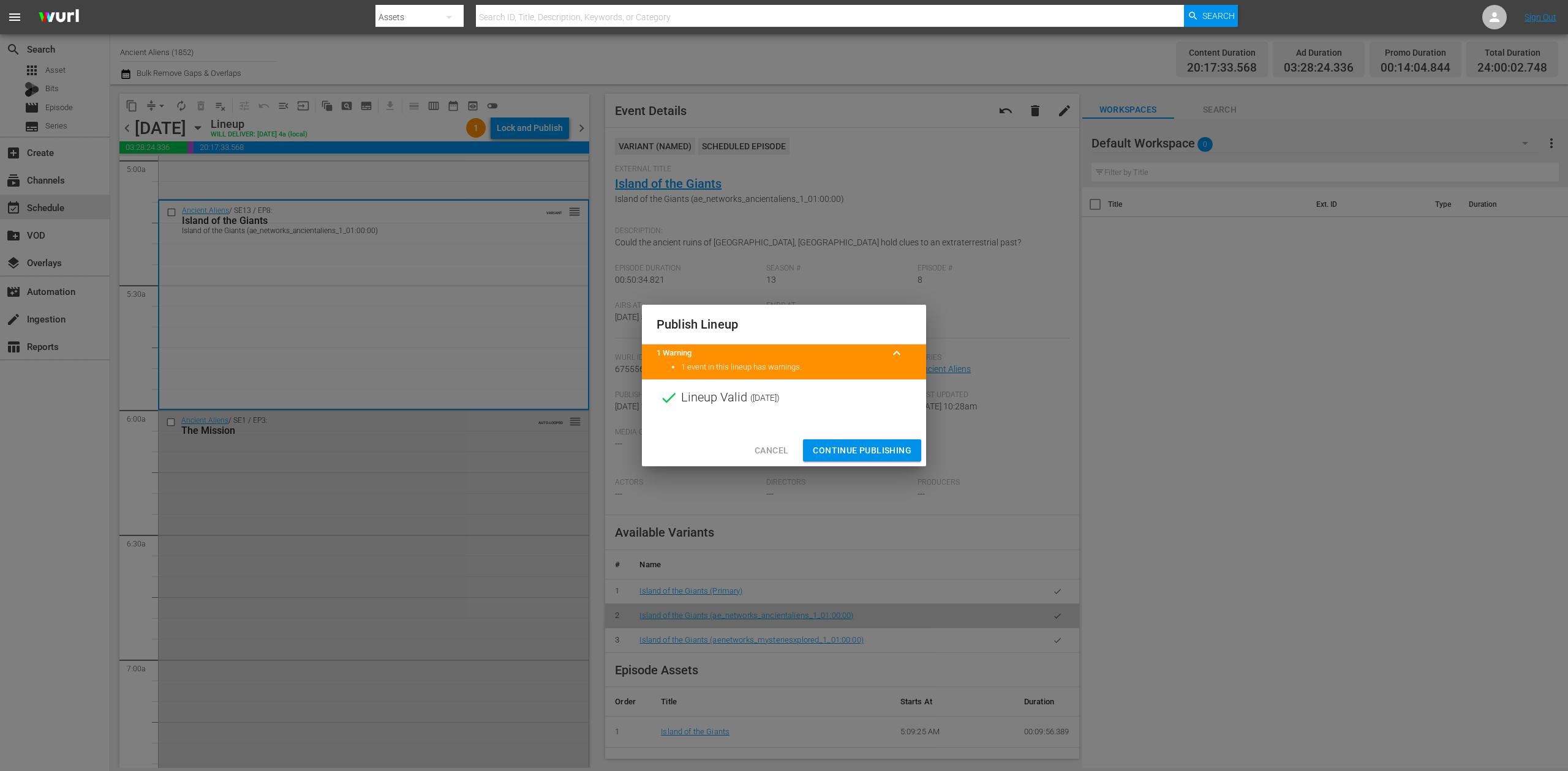
click at [876, 443] on span "Continue Publishing" at bounding box center [862, 451] width 99 height 15
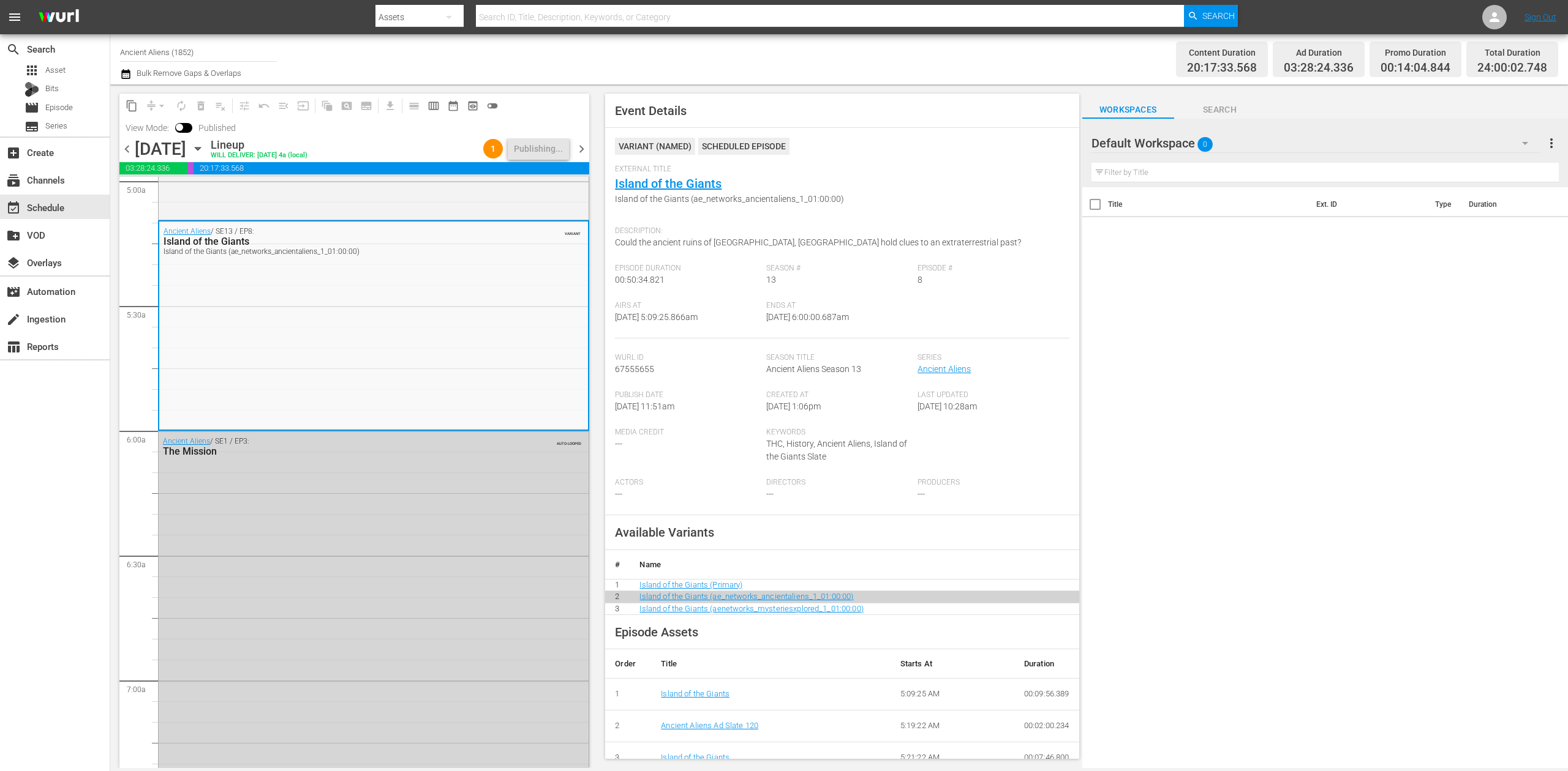
click at [203, 53] on input "Ancient Aliens (1852)" at bounding box center [198, 52] width 157 height 29
drag, startPoint x: 209, startPoint y: 51, endPoint x: 42, endPoint y: 35, distance: 167.8
click at [110, 0] on div "search Search apps Asset Bits movie Episode subtitles Series add_box Create sub…" at bounding box center [839, 0] width 1457 height 0
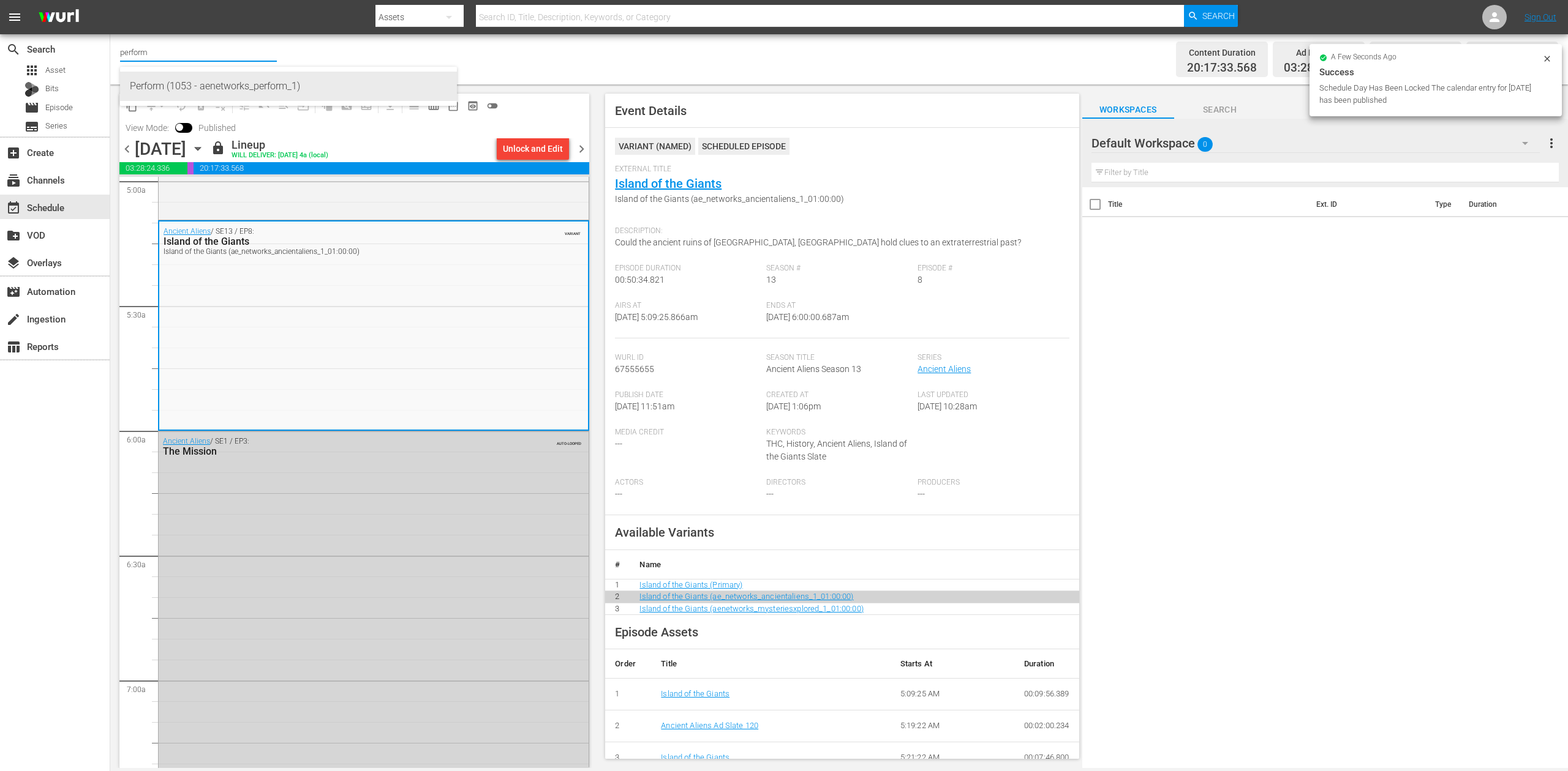
drag, startPoint x: 244, startPoint y: 85, endPoint x: 251, endPoint y: 88, distance: 7.6
click at [245, 85] on div "Perform (1053 - aenetworks_perform_1)" at bounding box center [288, 86] width 317 height 29
type input "Perform (1053 - aenetworks_perform_1)"
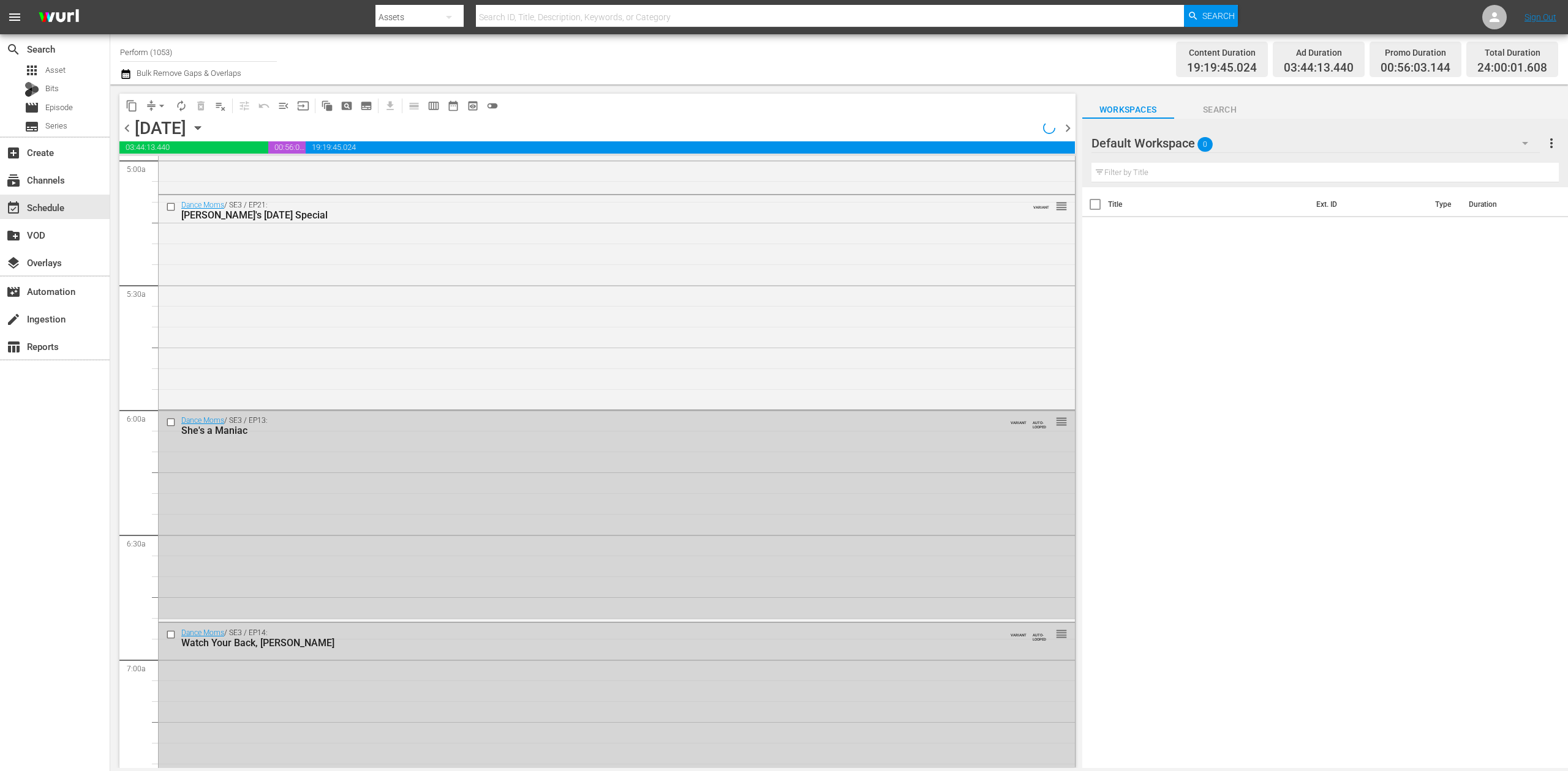
scroll to position [1224, 0]
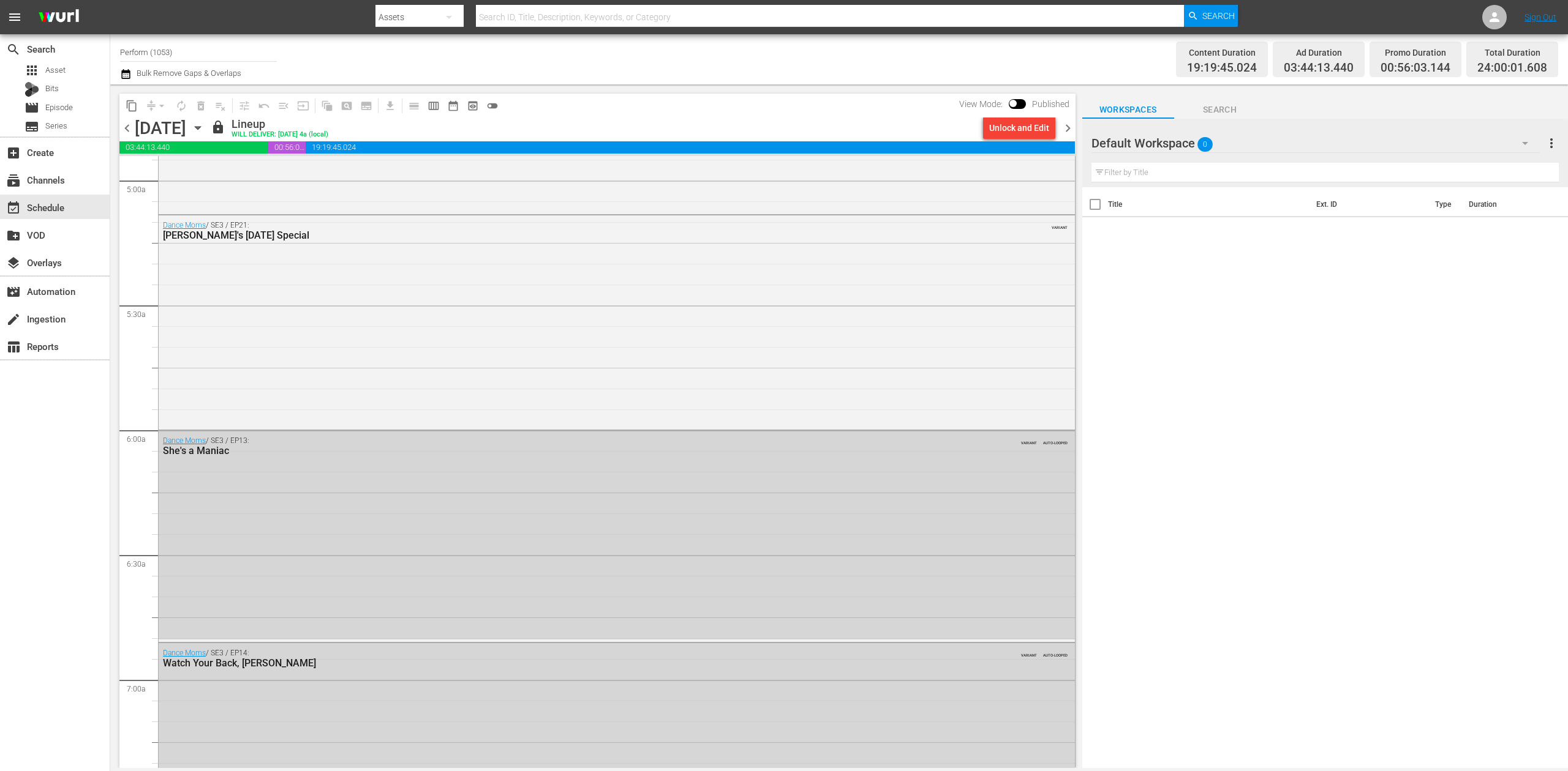
click at [205, 132] on icon "button" at bounding box center [198, 127] width 13 height 13
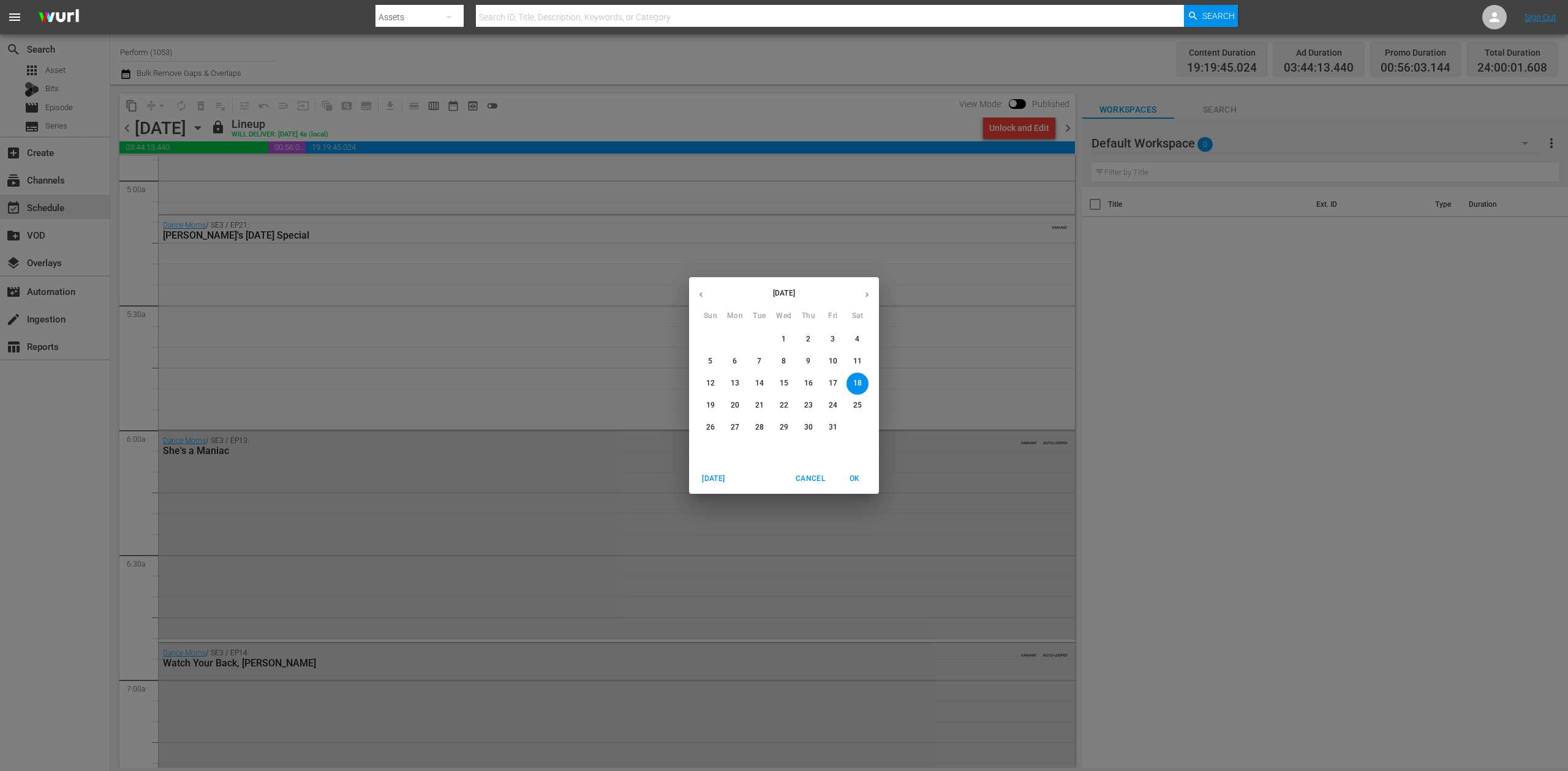
click at [837, 385] on p "17" at bounding box center [833, 383] width 8 height 11
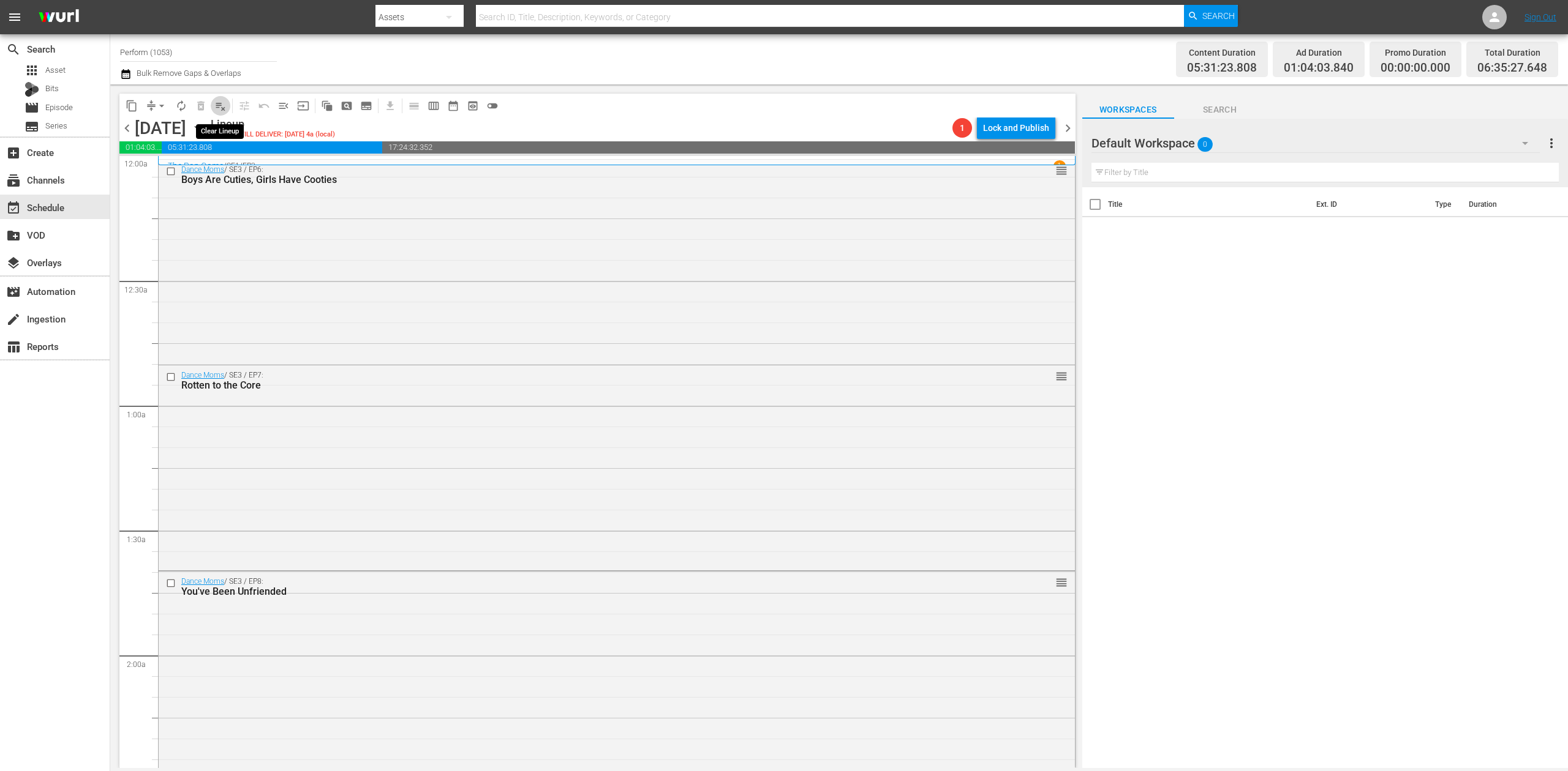
click at [216, 104] on span "playlist_remove_outlined" at bounding box center [220, 105] width 12 height 12
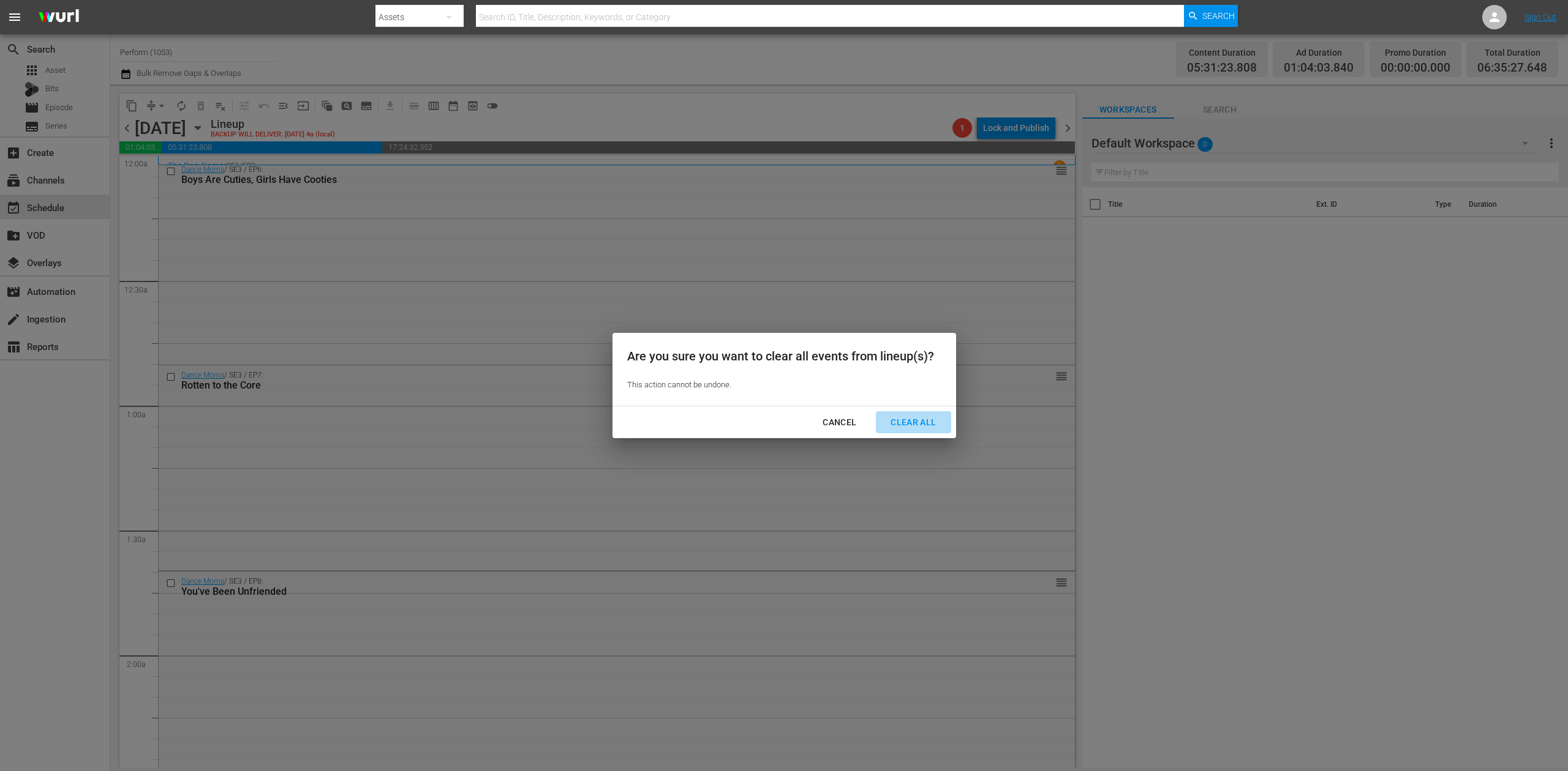
click at [907, 419] on div "Clear All" at bounding box center [913, 423] width 65 height 15
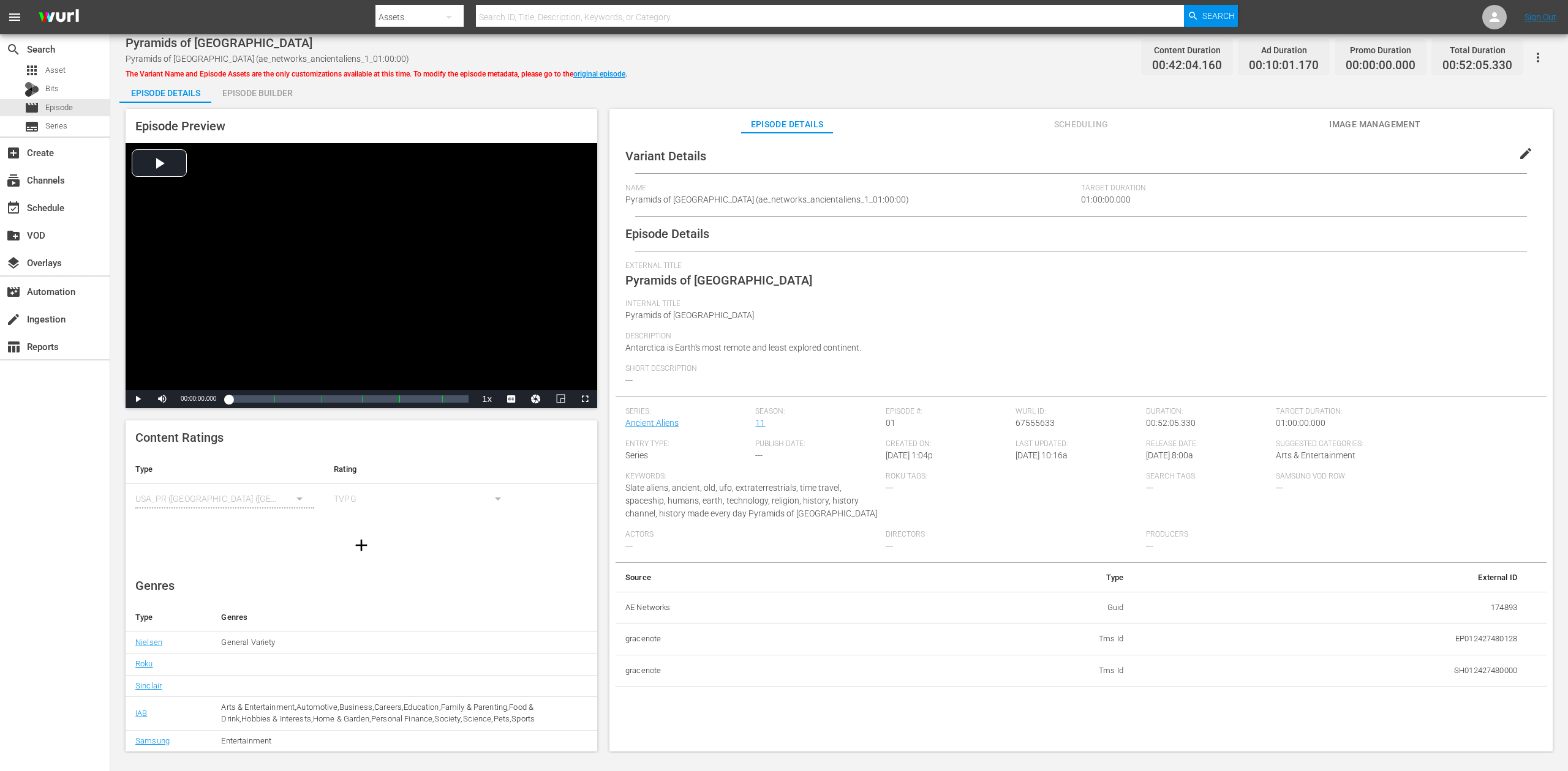
click at [256, 90] on div "Episode Builder" at bounding box center [257, 93] width 92 height 29
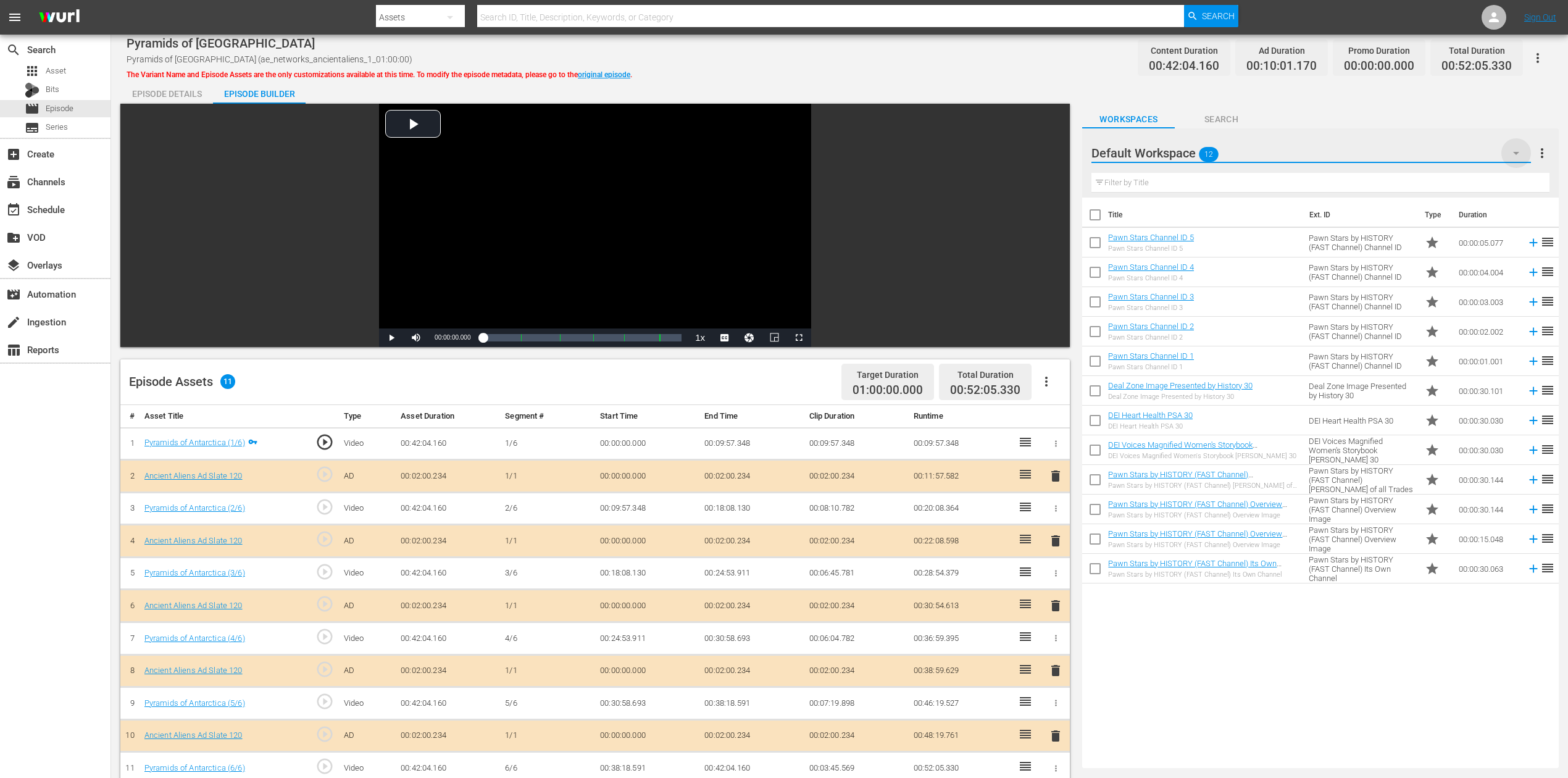
click at [1184, 151] on icon "button" at bounding box center [1516, 153] width 15 height 15
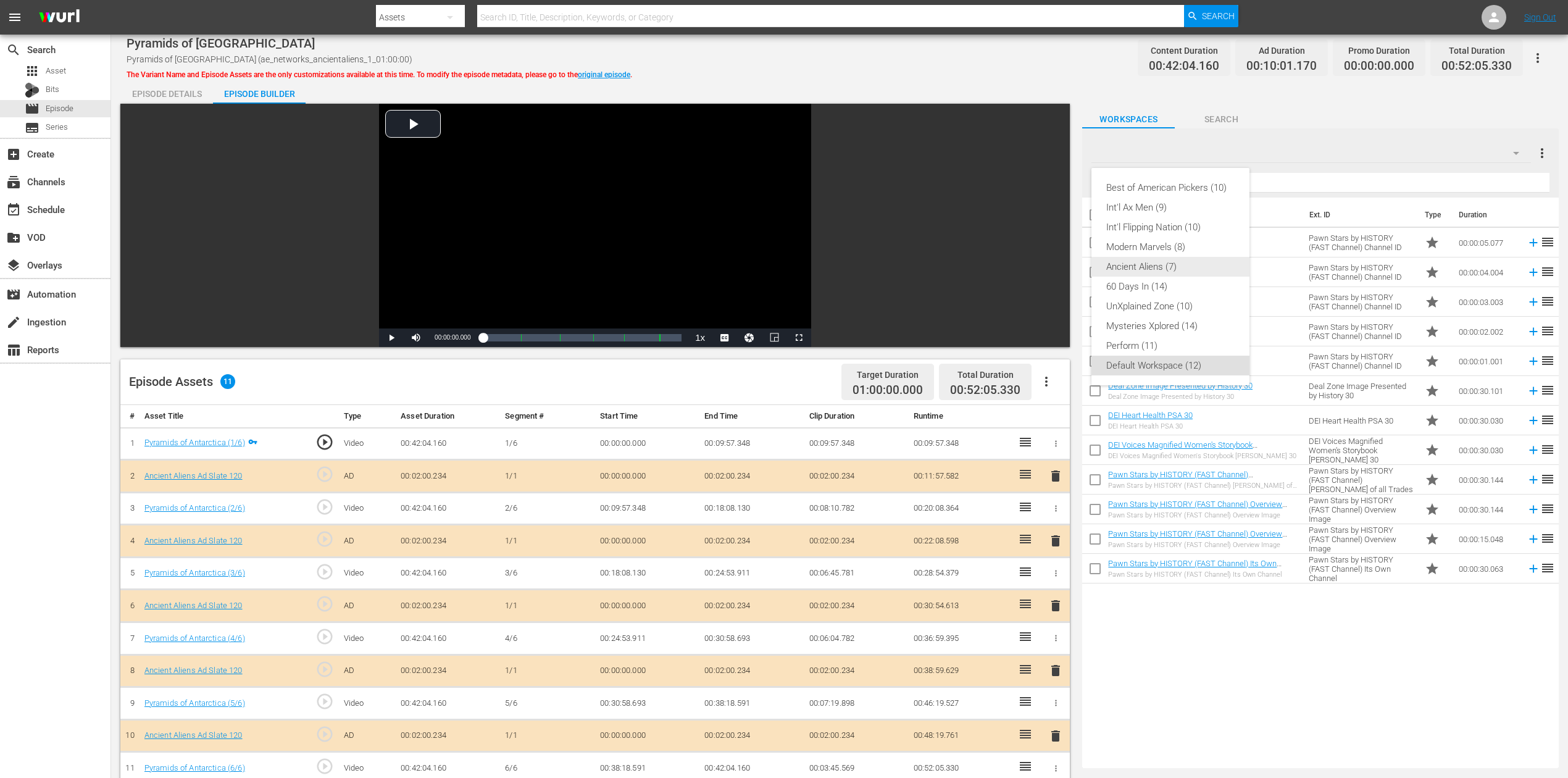
click at [1184, 271] on div "Ancient Aliens (7)" at bounding box center [1170, 267] width 129 height 20
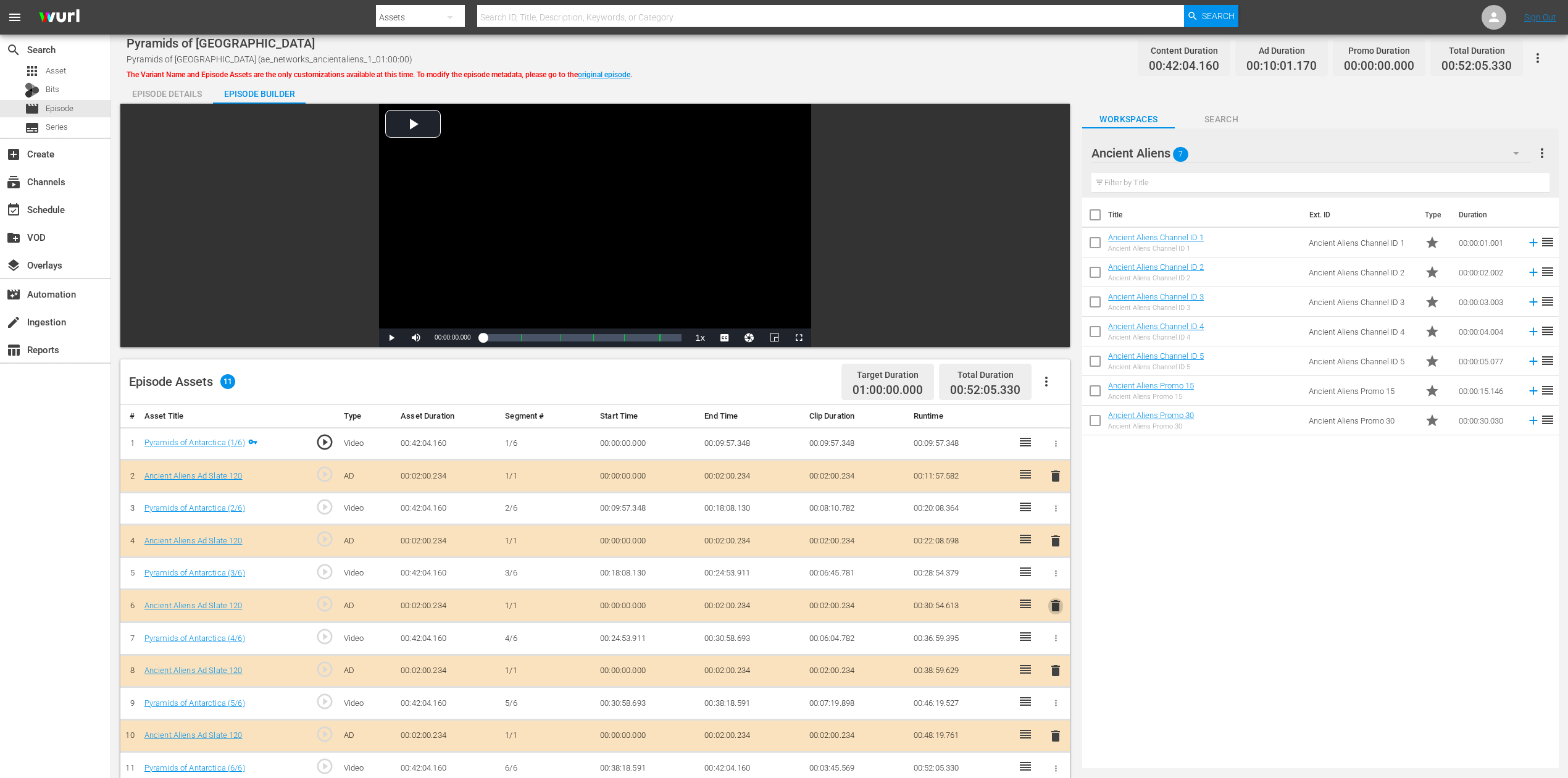
click at [1055, 583] on span "delete" at bounding box center [1055, 606] width 15 height 15
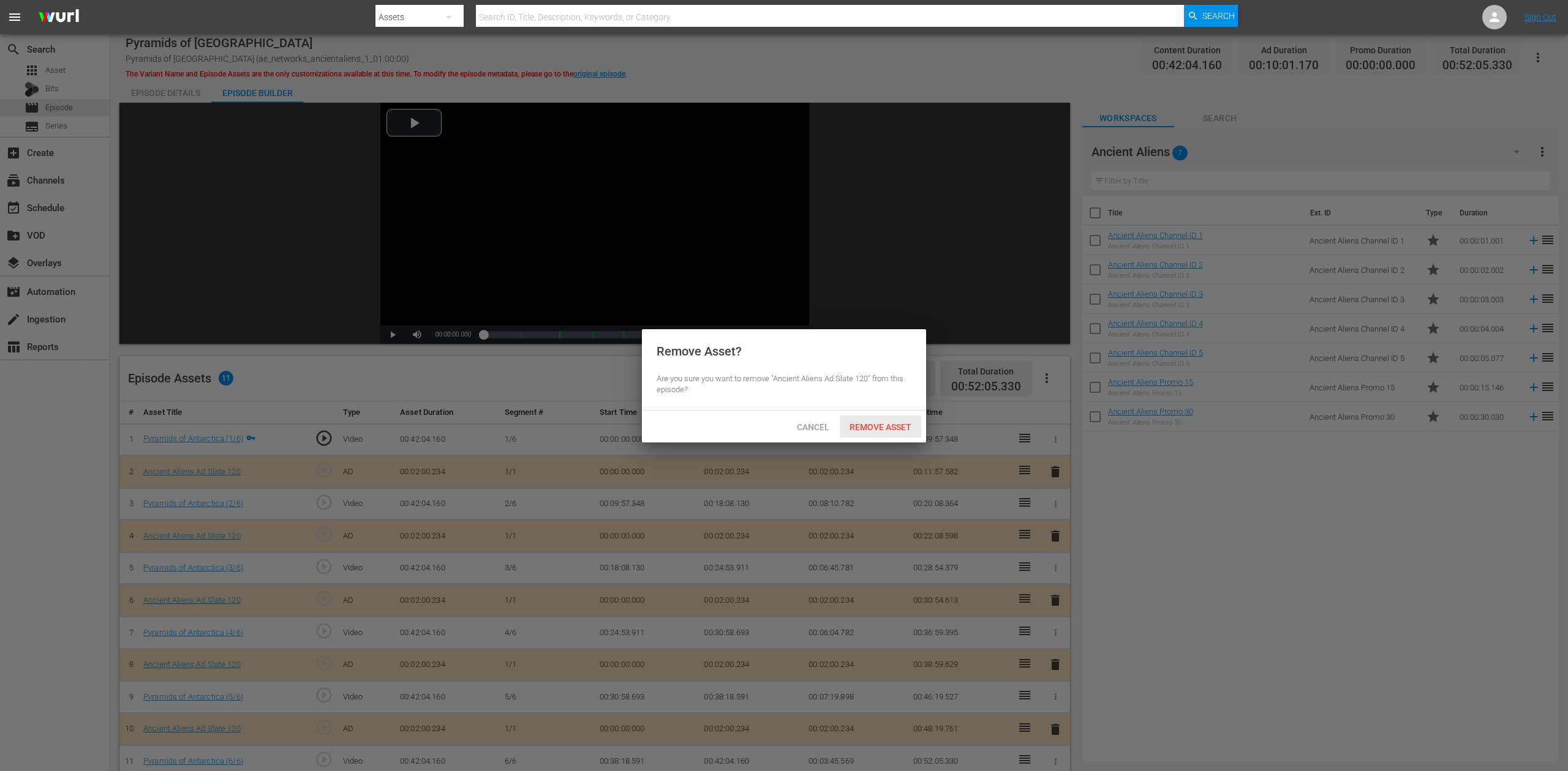
click at [898, 429] on span "Remove Asset" at bounding box center [880, 427] width 81 height 10
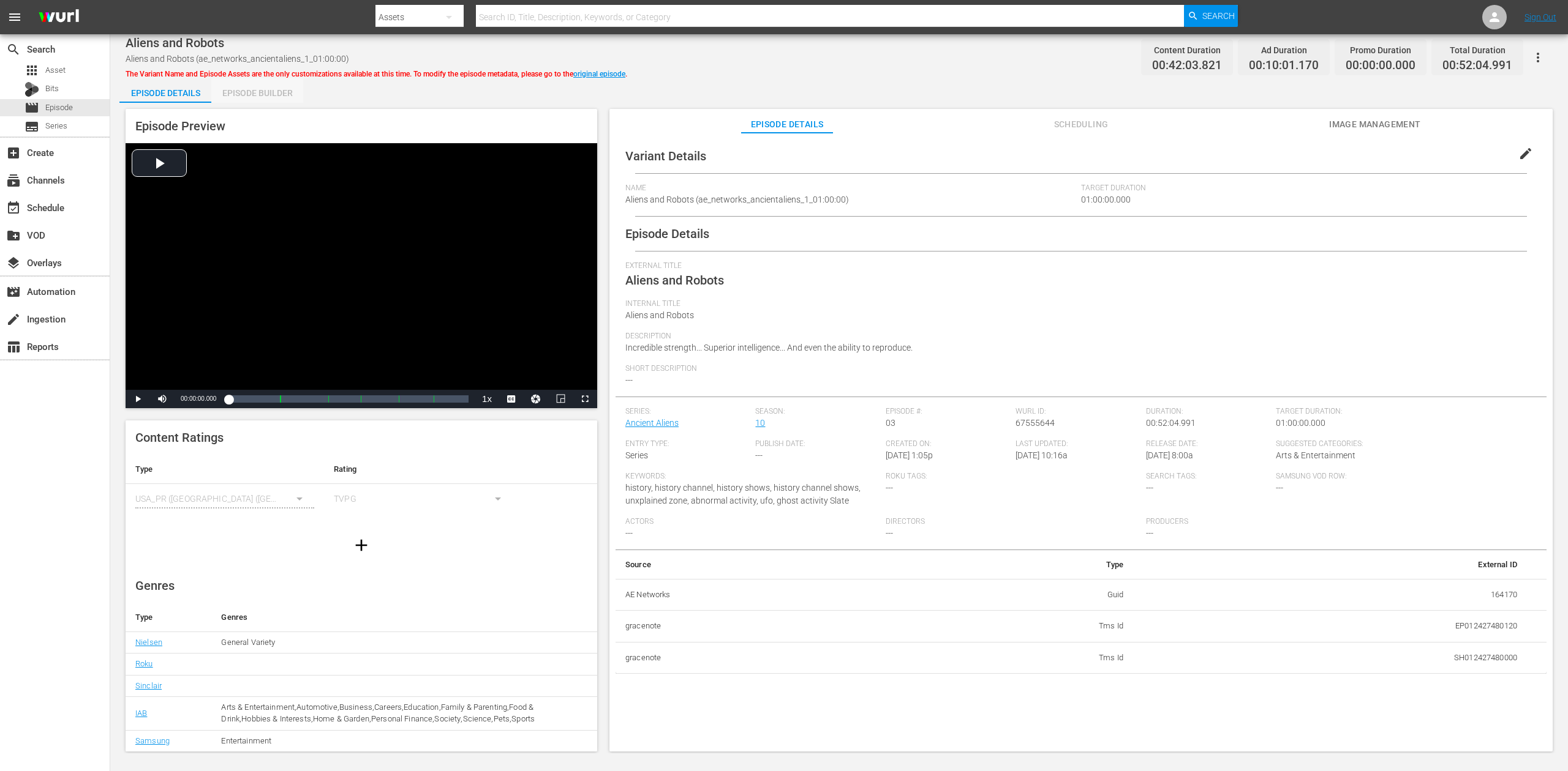
click at [266, 97] on div "Episode Builder" at bounding box center [257, 93] width 92 height 29
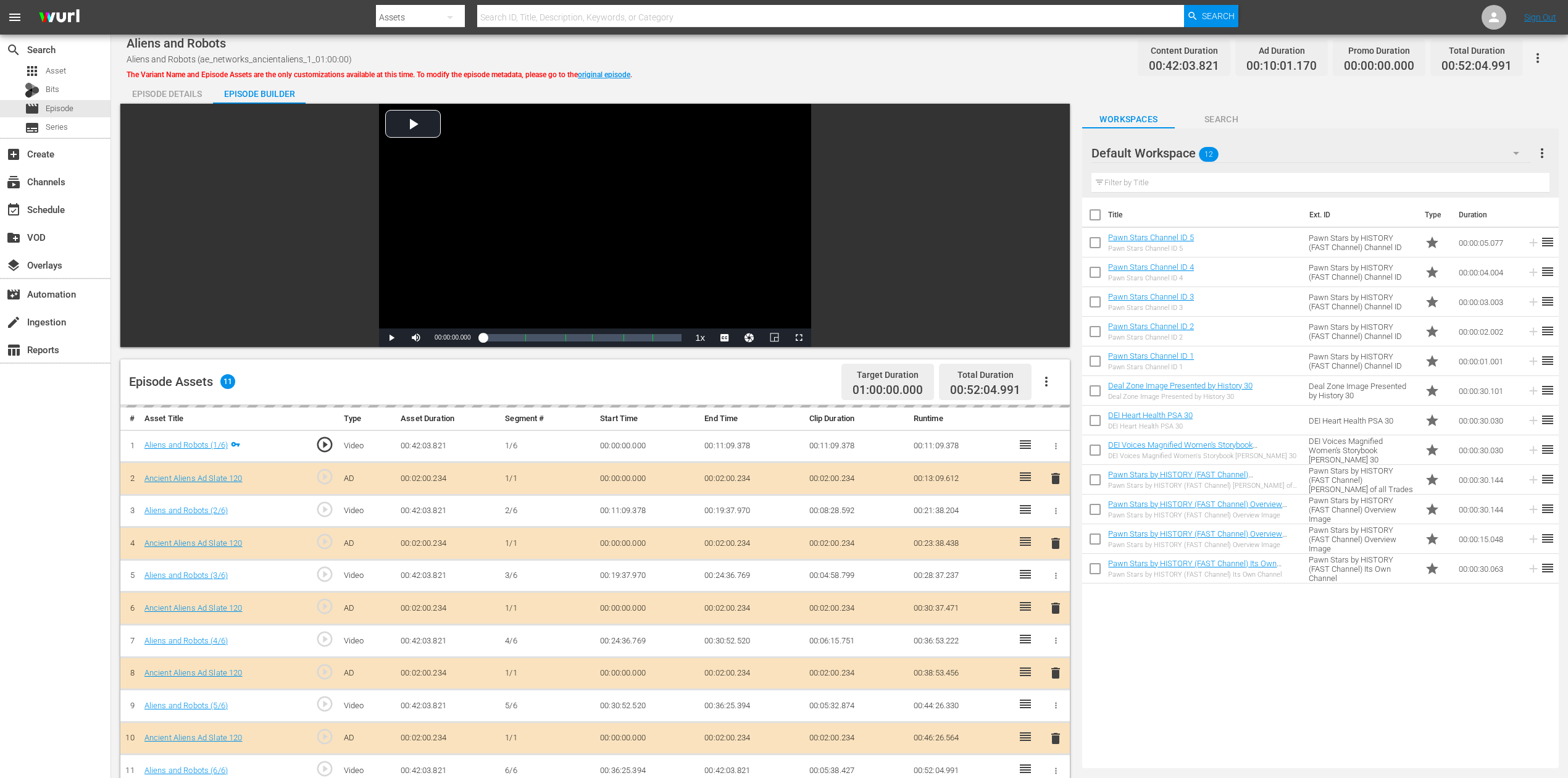
click at [1055, 583] on div "delete" at bounding box center [1056, 608] width 18 height 18
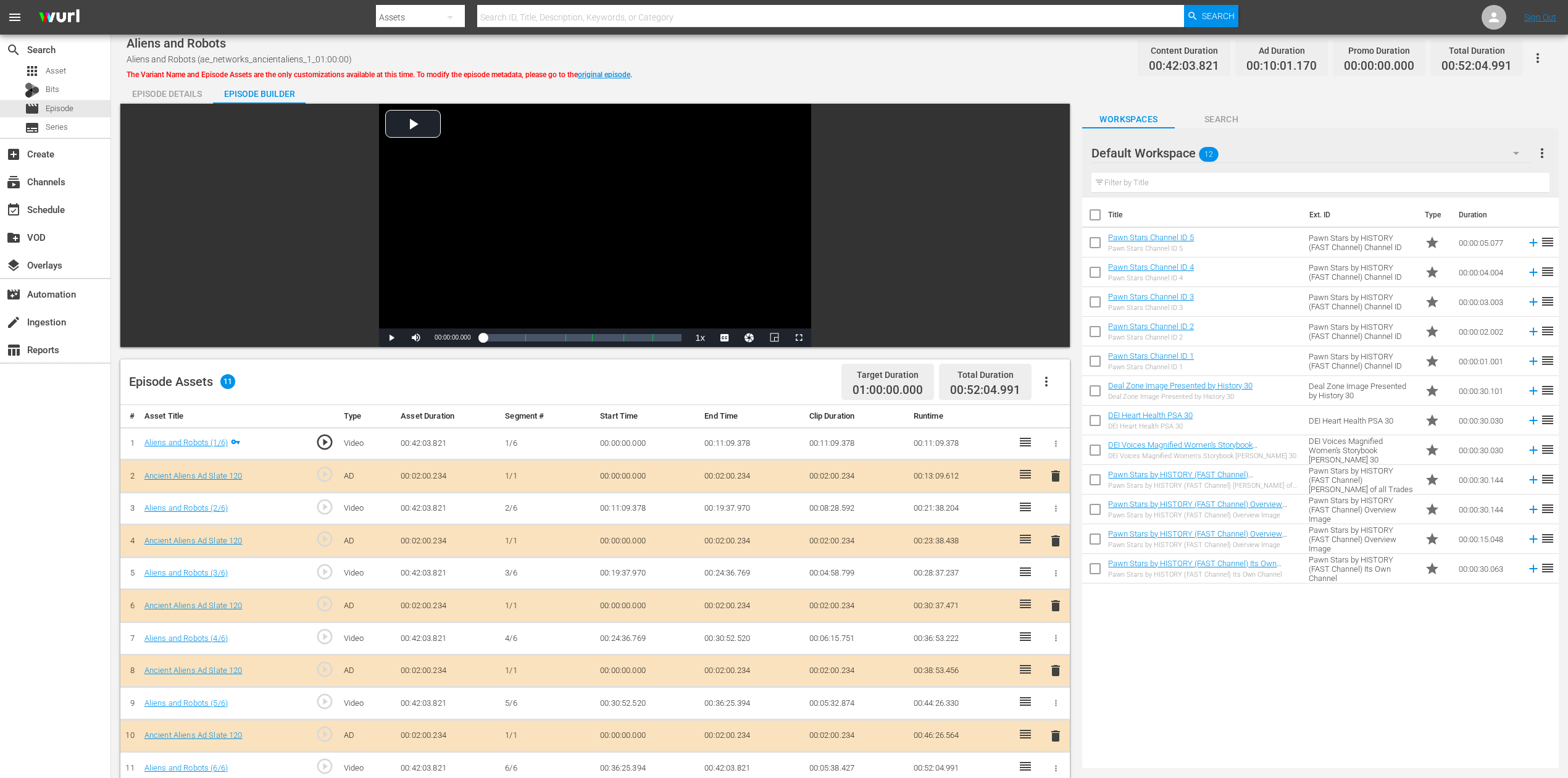
click at [1055, 583] on span "delete" at bounding box center [1055, 606] width 15 height 15
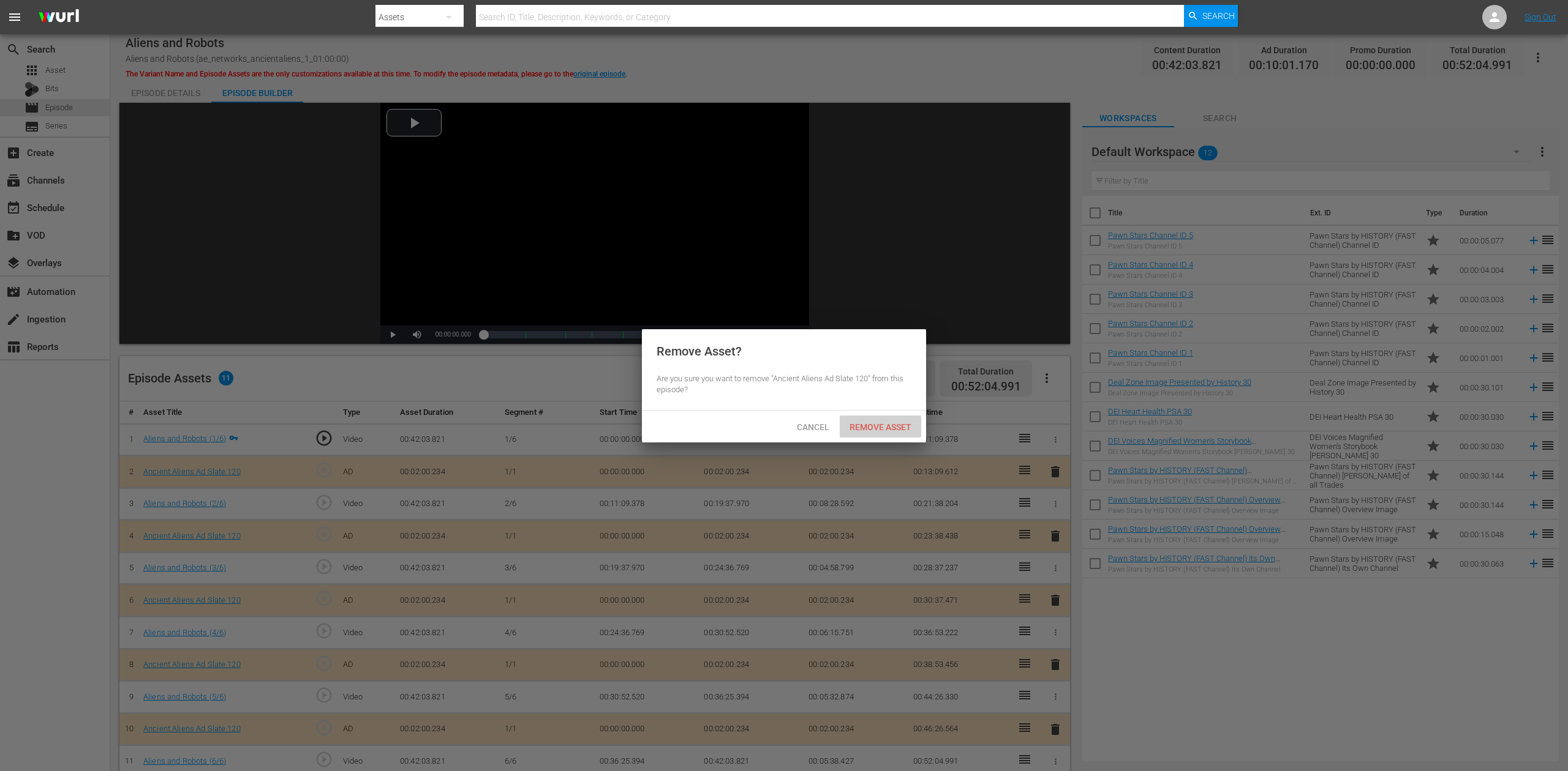
click at [894, 429] on span "Remove Asset" at bounding box center [880, 427] width 81 height 10
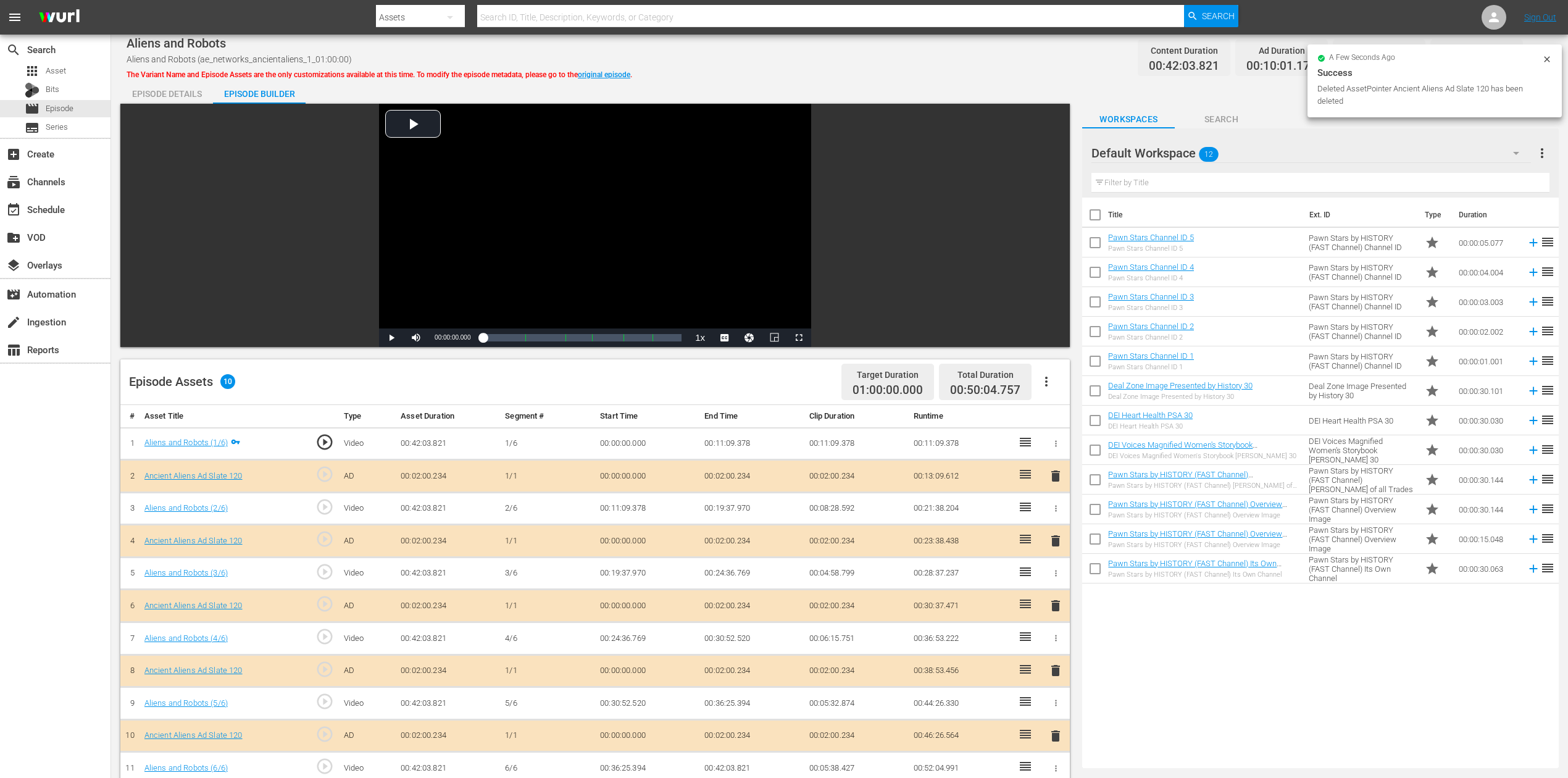
click at [1184, 150] on icon "button" at bounding box center [1516, 153] width 15 height 15
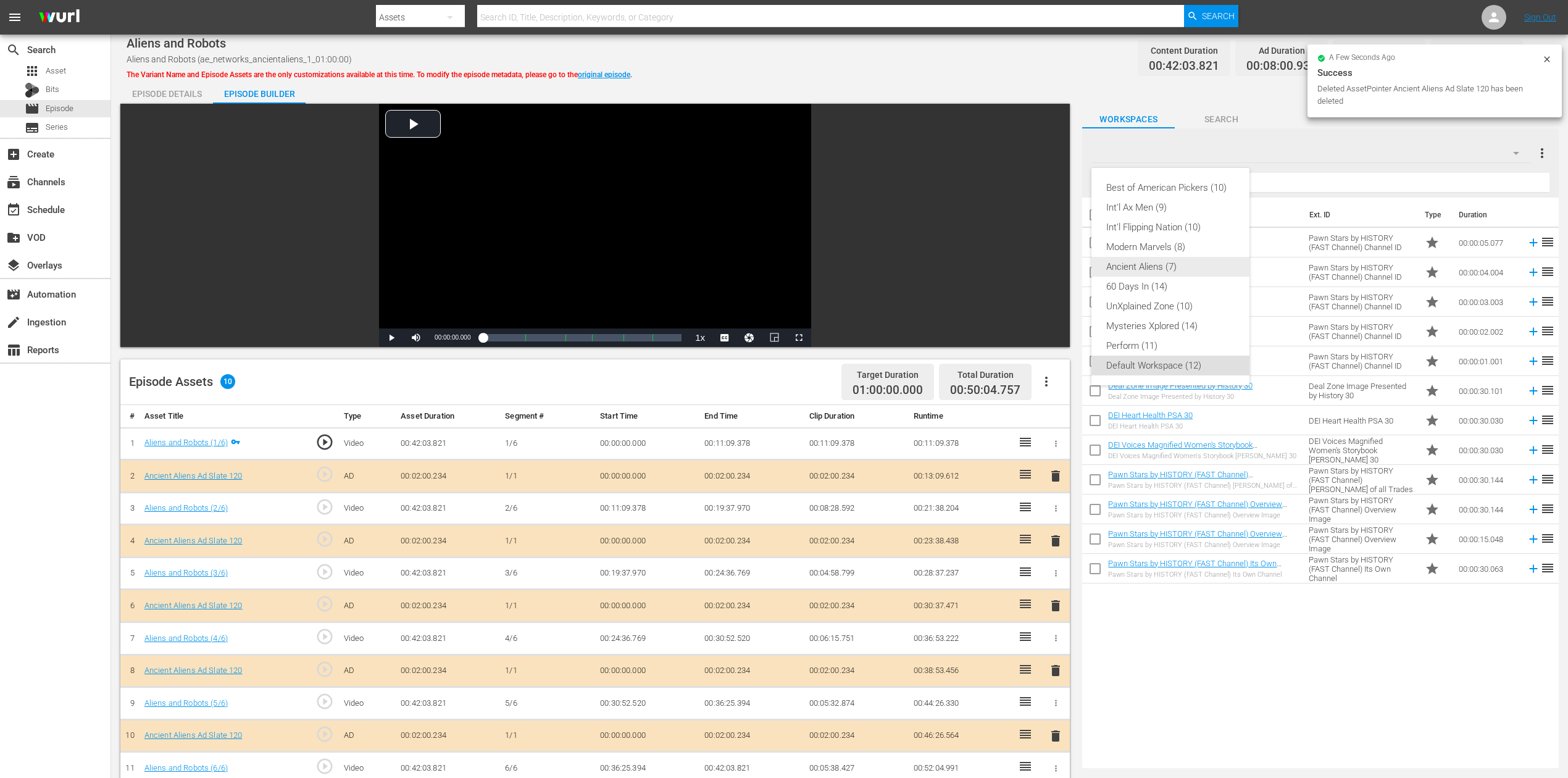
click at [1180, 268] on div "Ancient Aliens (7)" at bounding box center [1170, 267] width 129 height 20
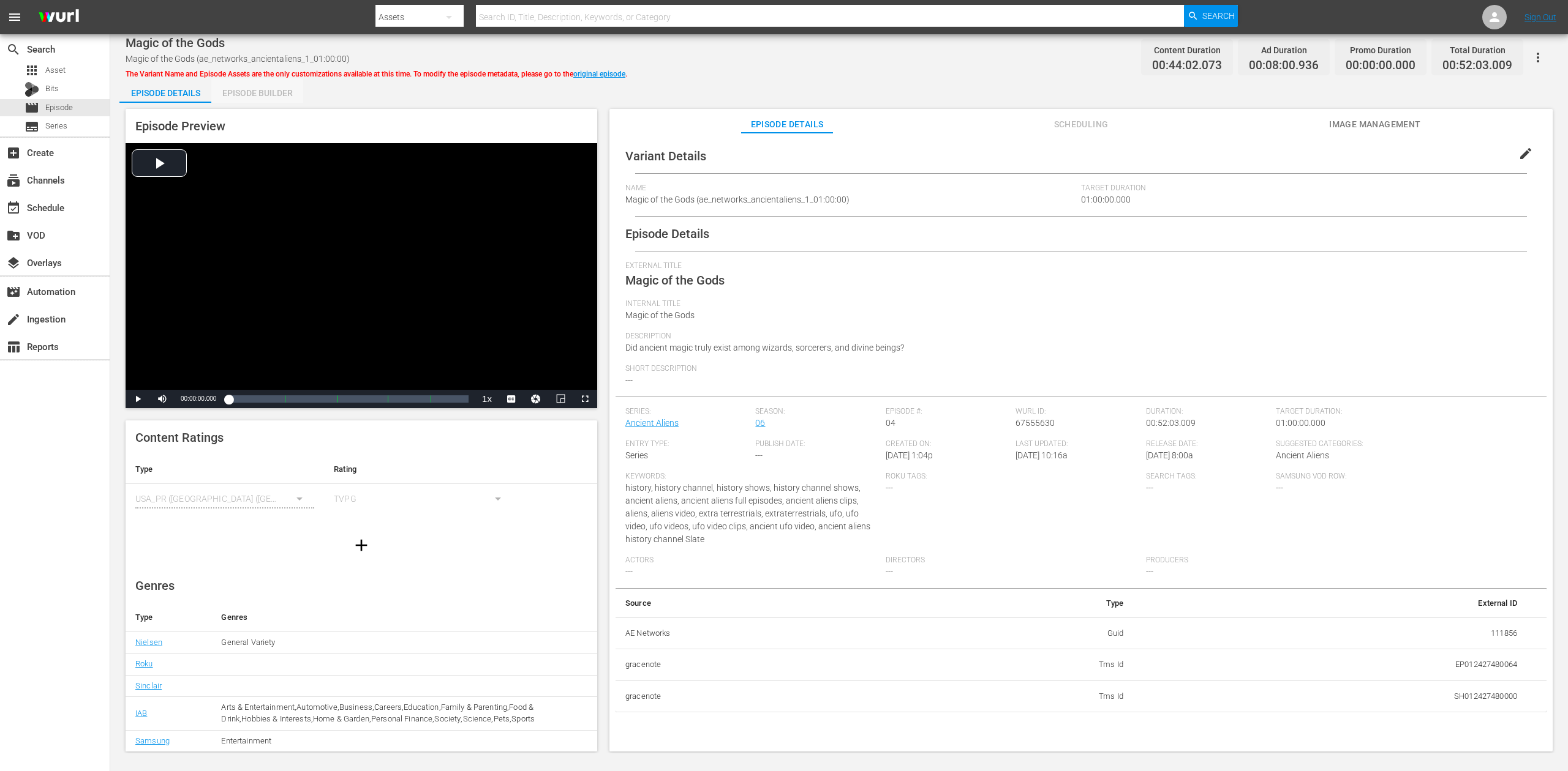
click at [266, 92] on div "Episode Builder" at bounding box center [257, 93] width 92 height 29
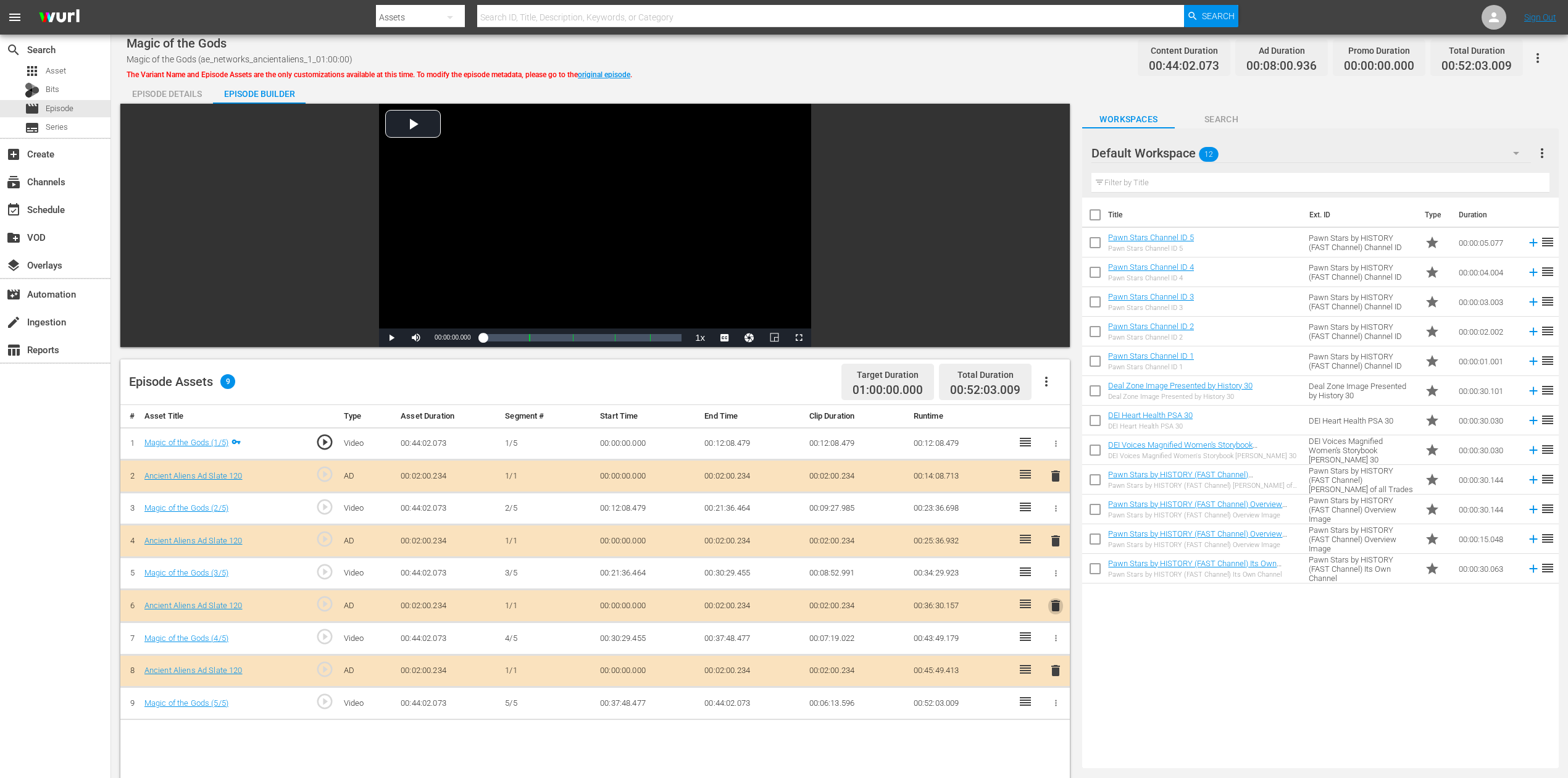
click at [1056, 583] on span "delete" at bounding box center [1055, 606] width 15 height 15
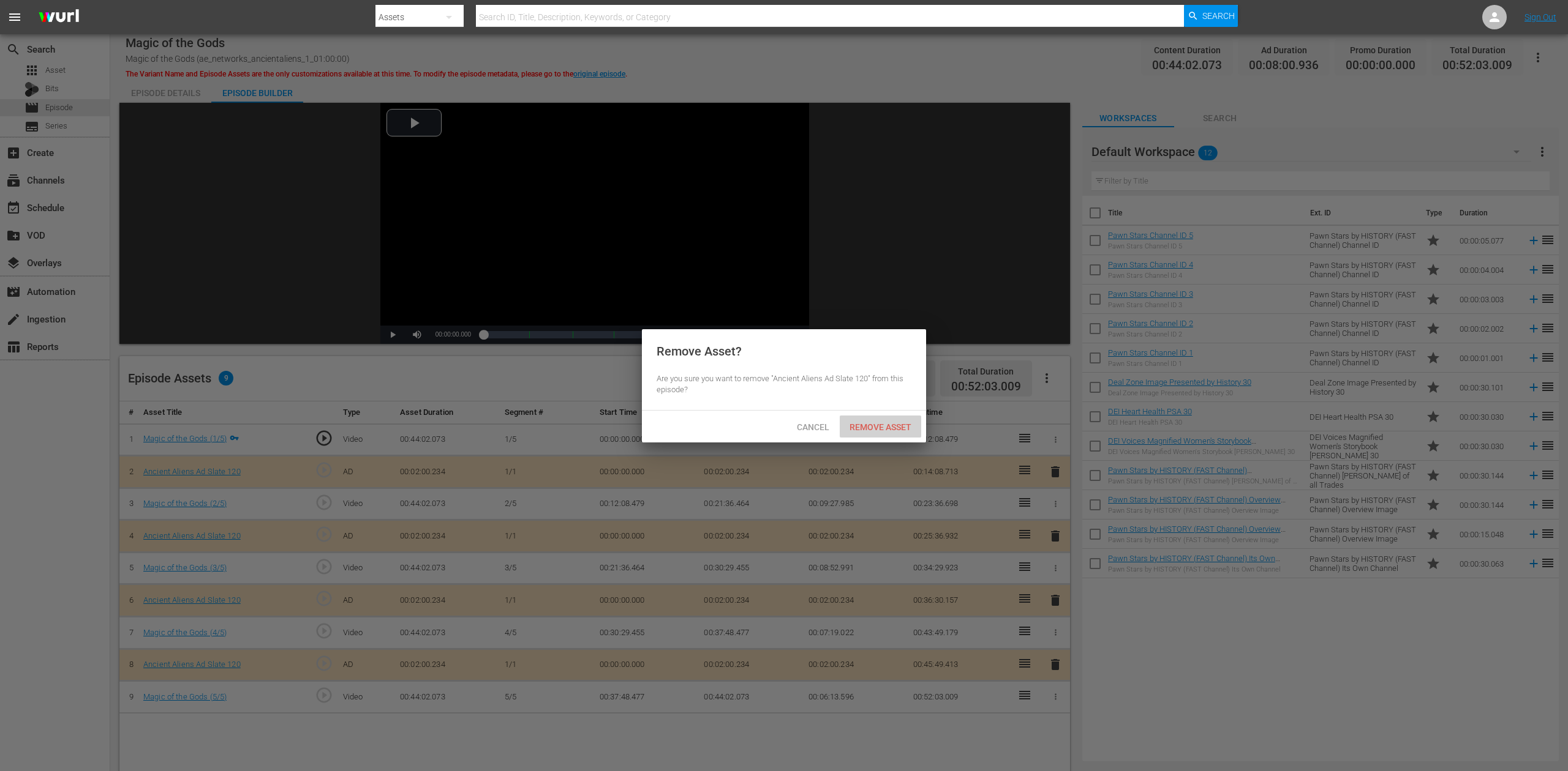
click at [862, 422] on span "Remove Asset" at bounding box center [880, 427] width 81 height 10
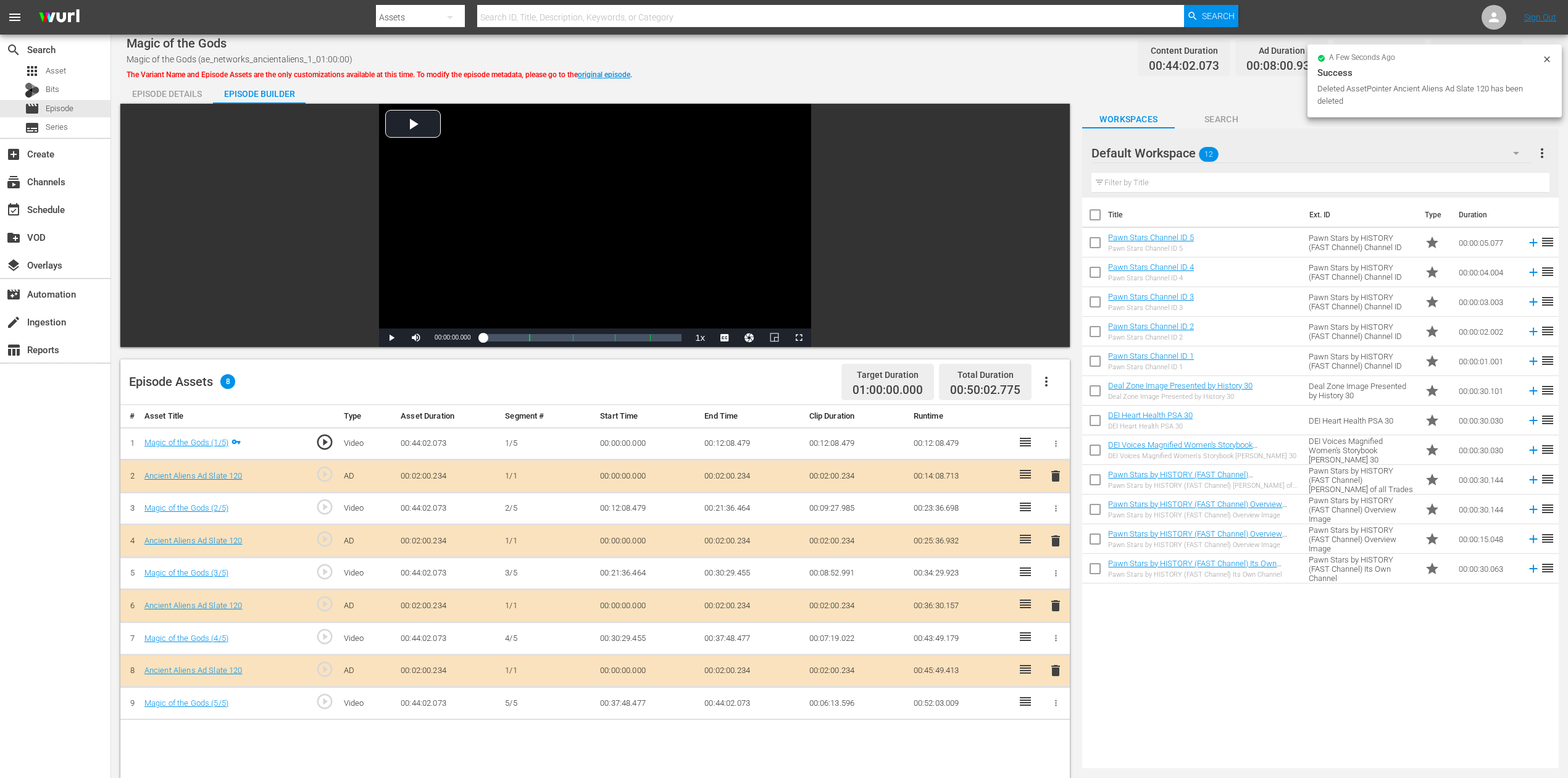
click at [1184, 151] on icon "button" at bounding box center [1516, 153] width 15 height 15
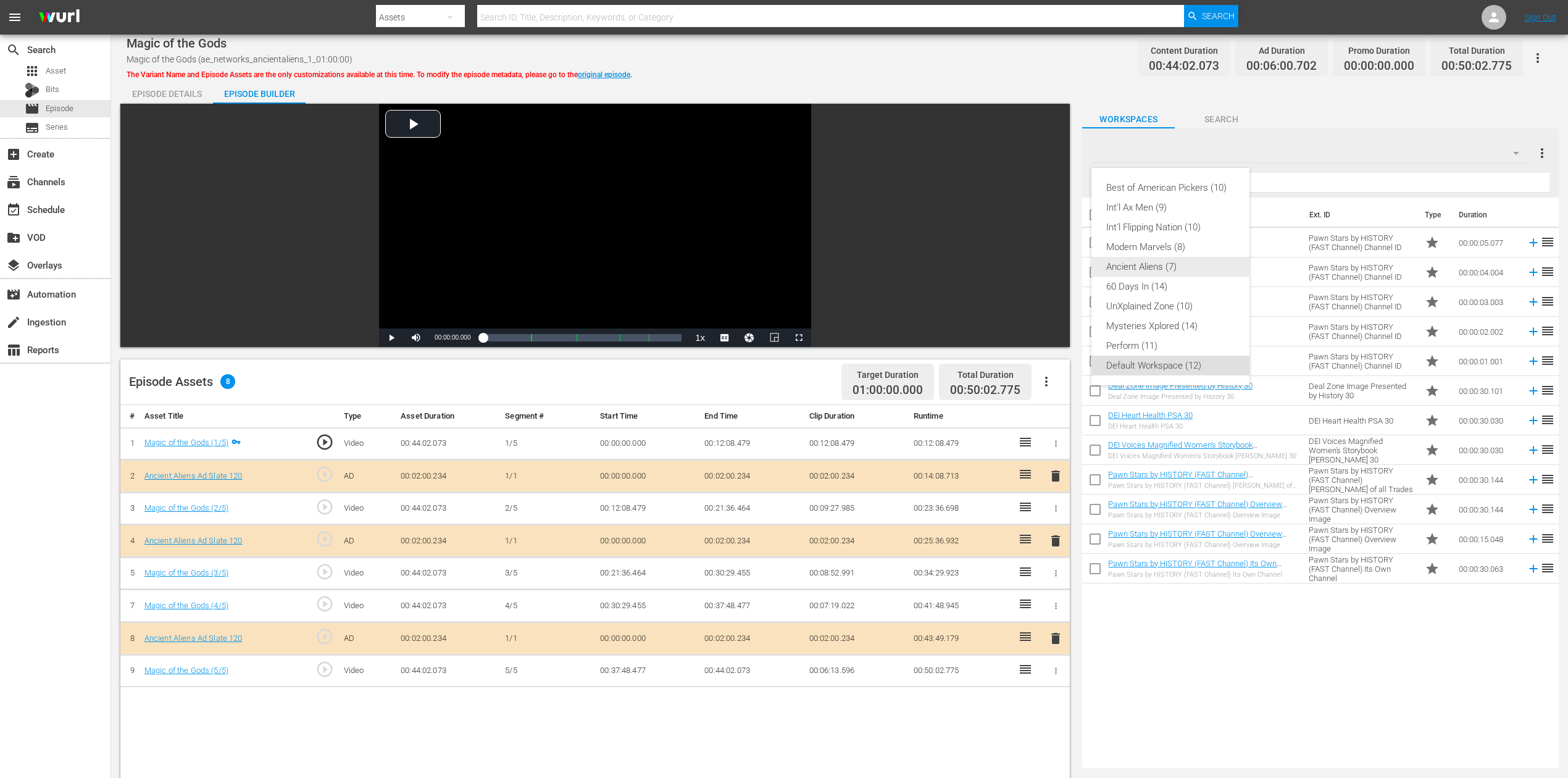
click at [1177, 272] on div "Ancient Aliens (7)" at bounding box center [1170, 267] width 129 height 20
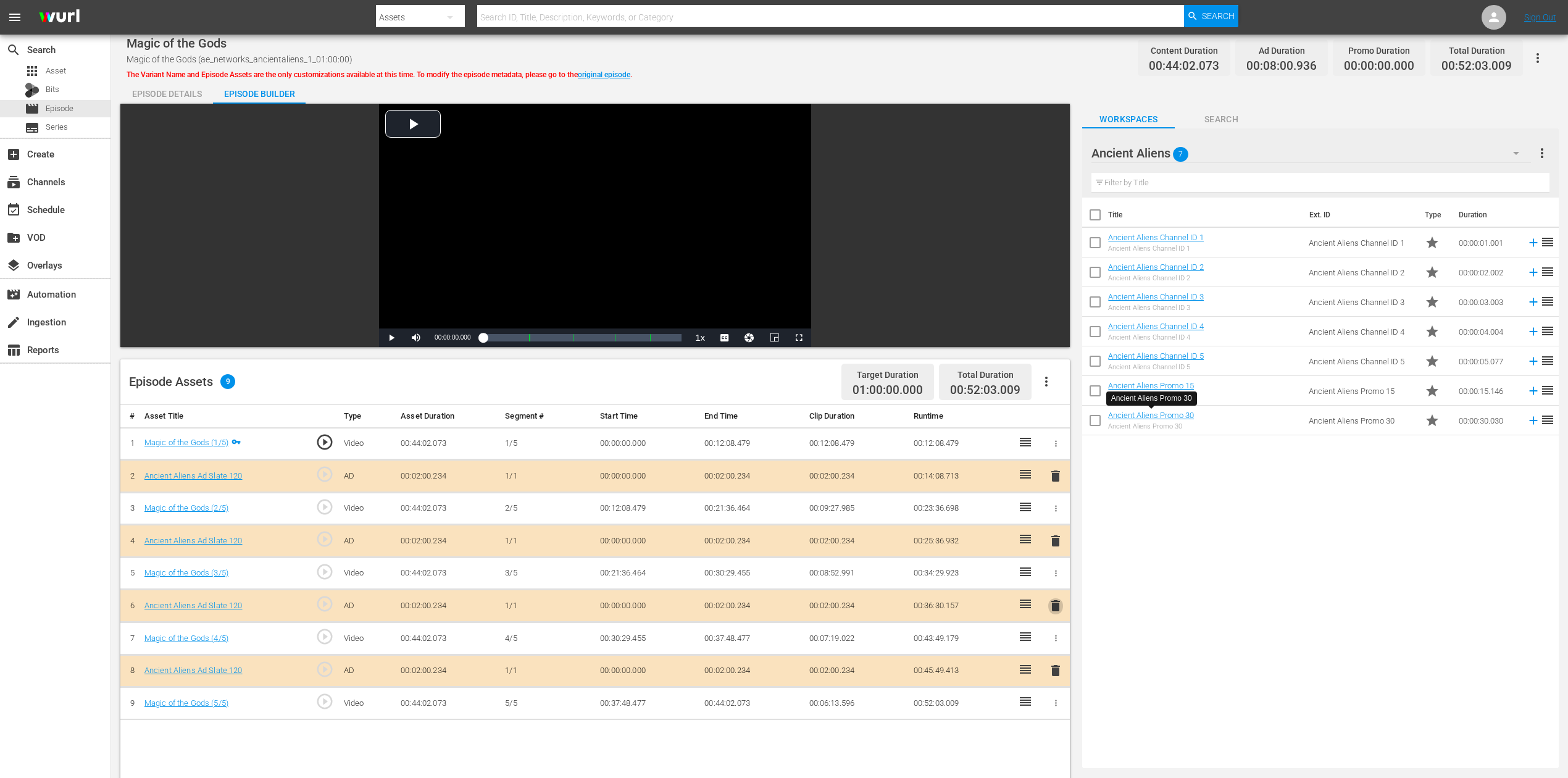
click at [1058, 583] on span "delete" at bounding box center [1055, 606] width 15 height 15
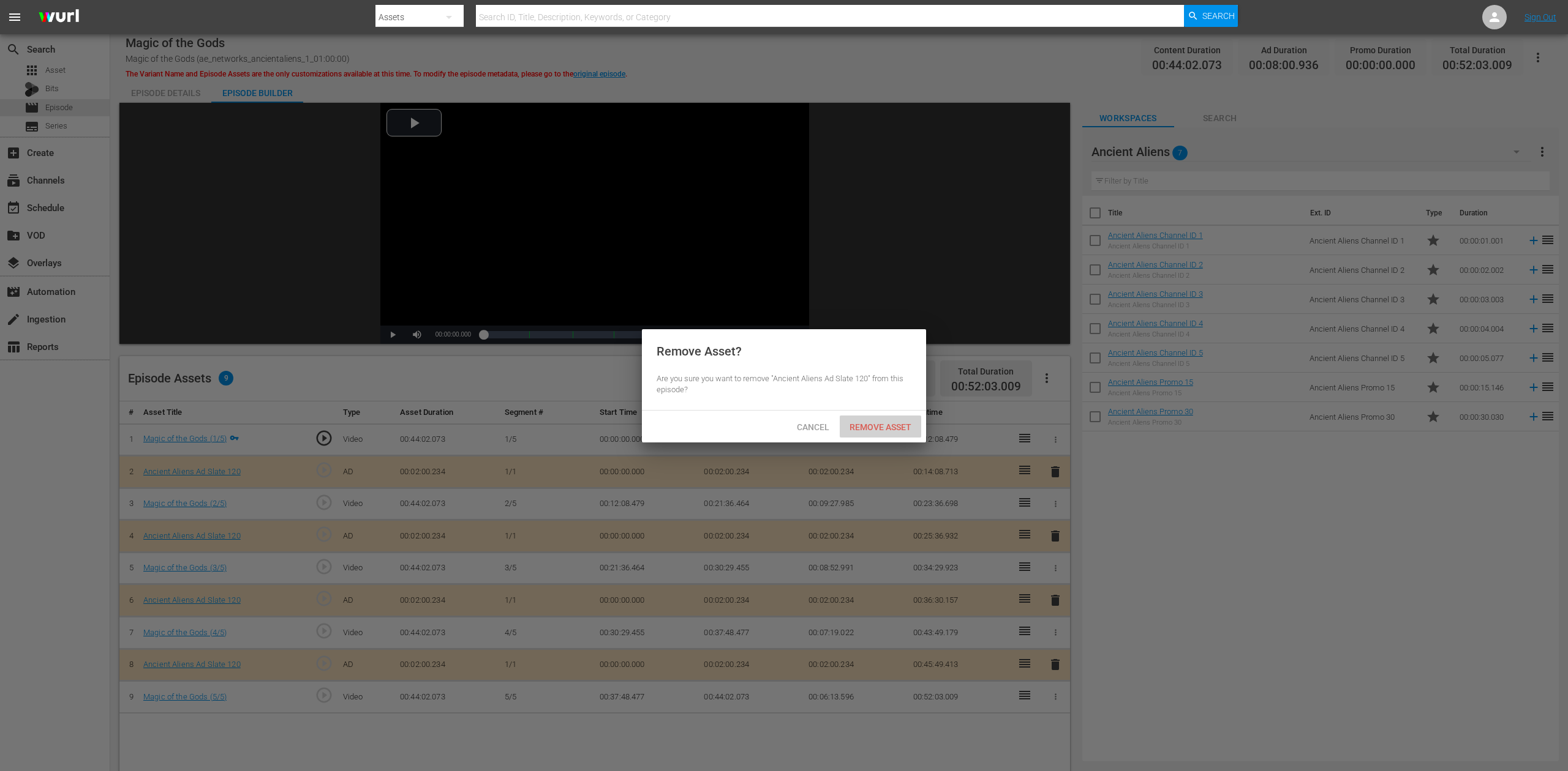
click at [886, 424] on span "Remove Asset" at bounding box center [880, 427] width 81 height 10
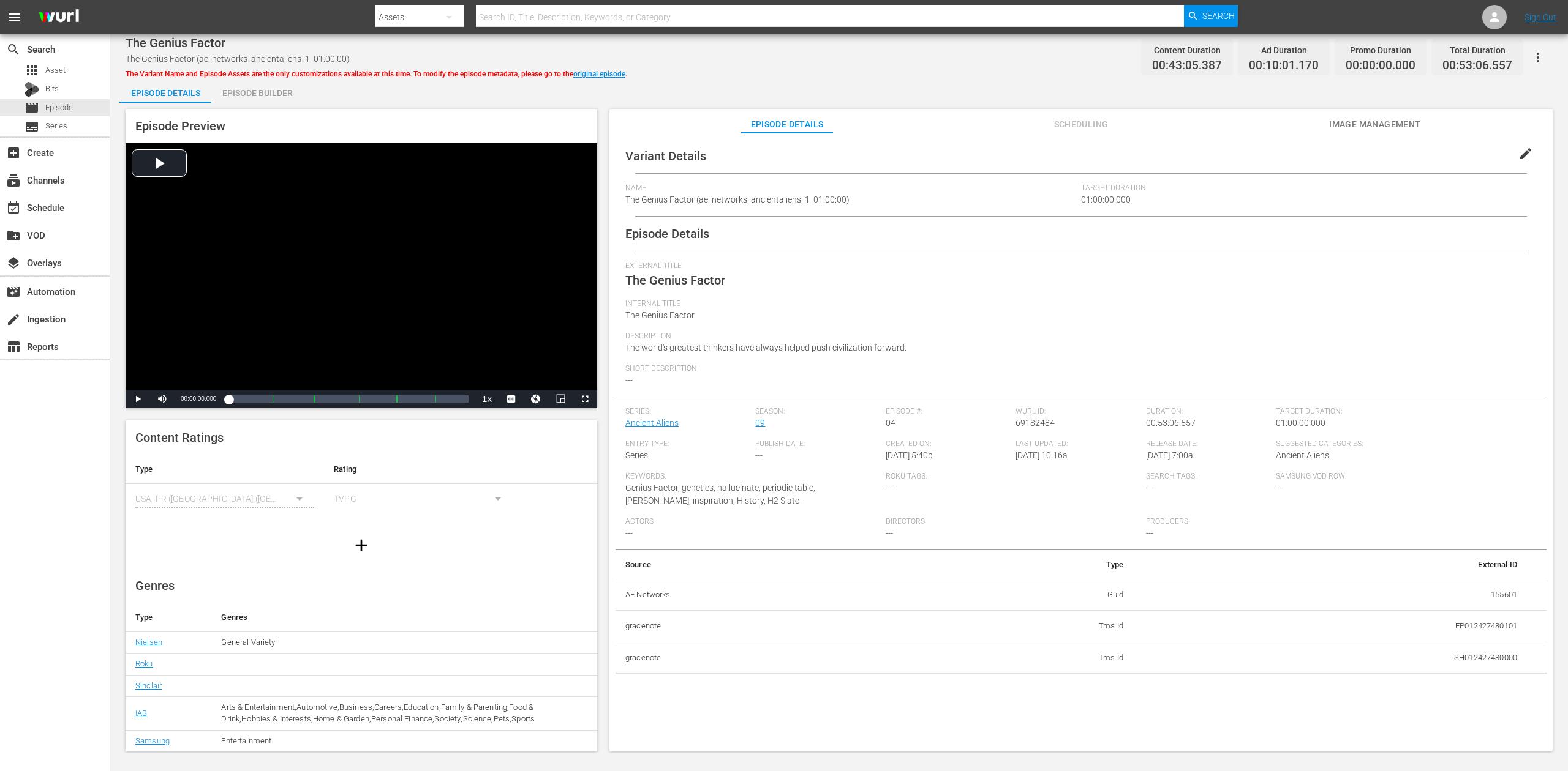
click at [261, 89] on div "Episode Builder" at bounding box center [257, 93] width 92 height 29
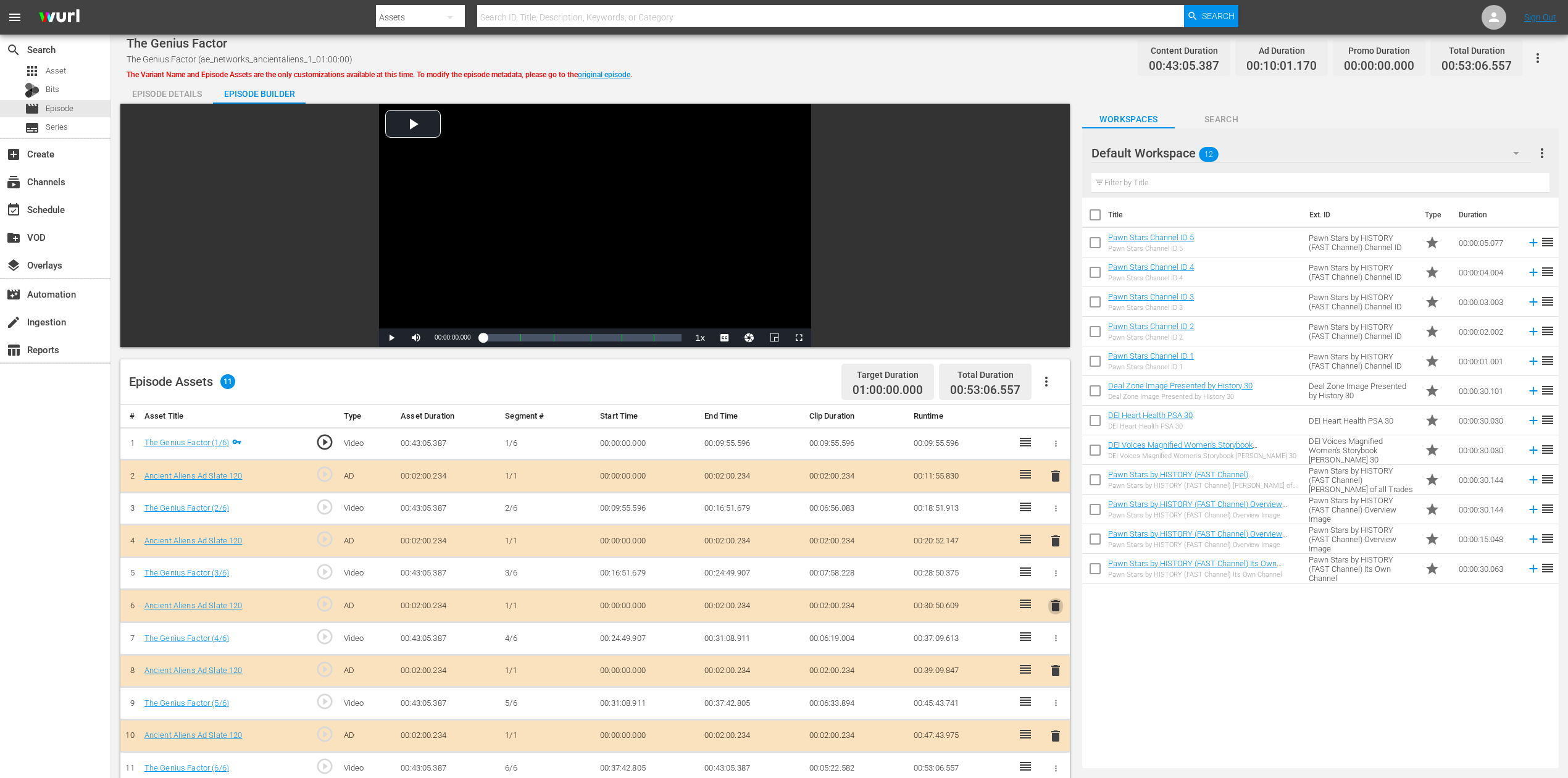
click at [1055, 583] on span "delete" at bounding box center [1055, 606] width 15 height 15
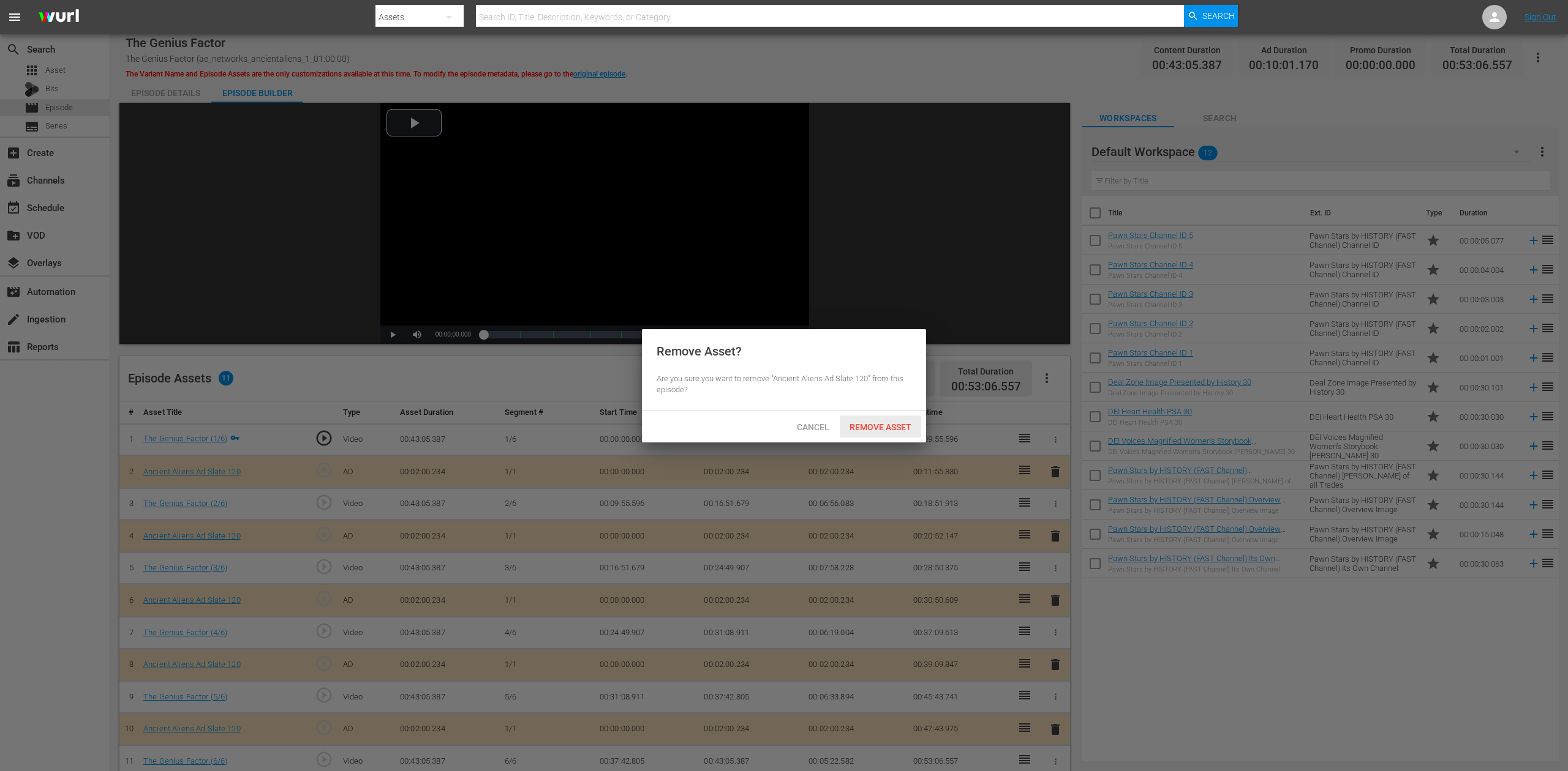
click at [877, 424] on span "Remove Asset" at bounding box center [880, 427] width 81 height 10
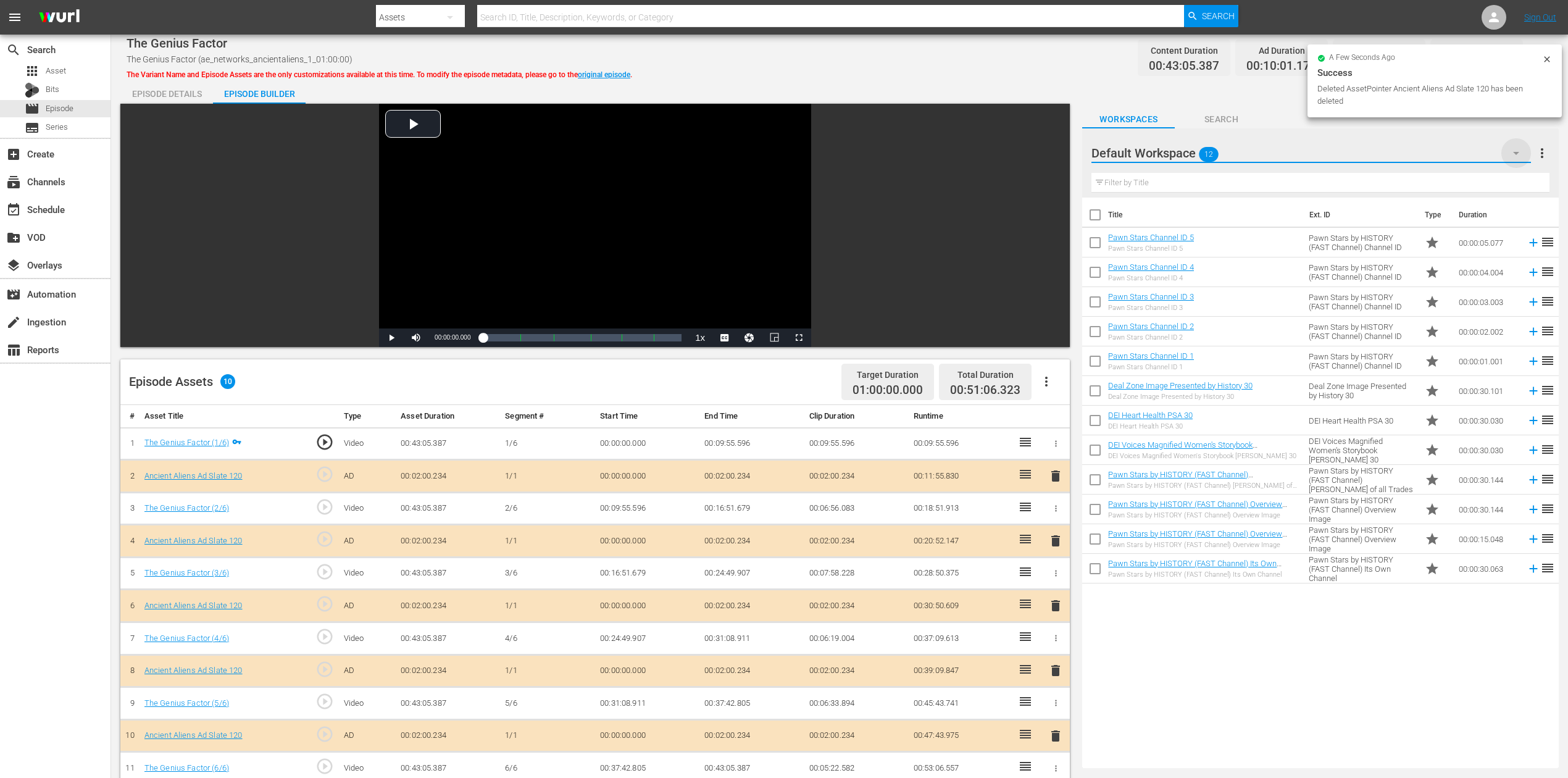
click at [1184, 151] on icon "button" at bounding box center [1516, 153] width 15 height 15
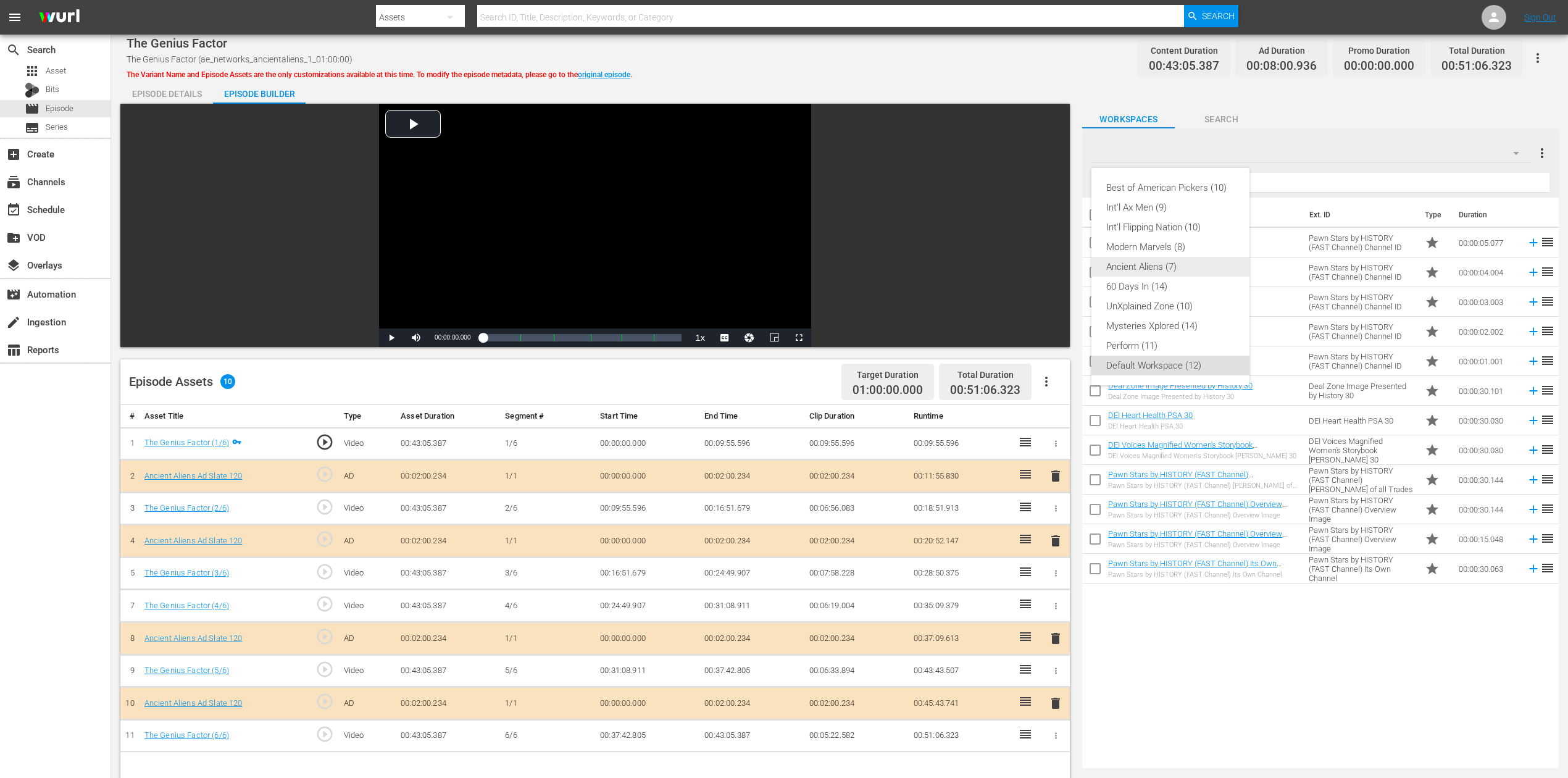
click at [1181, 273] on div "Ancient Aliens (7)" at bounding box center [1170, 267] width 129 height 20
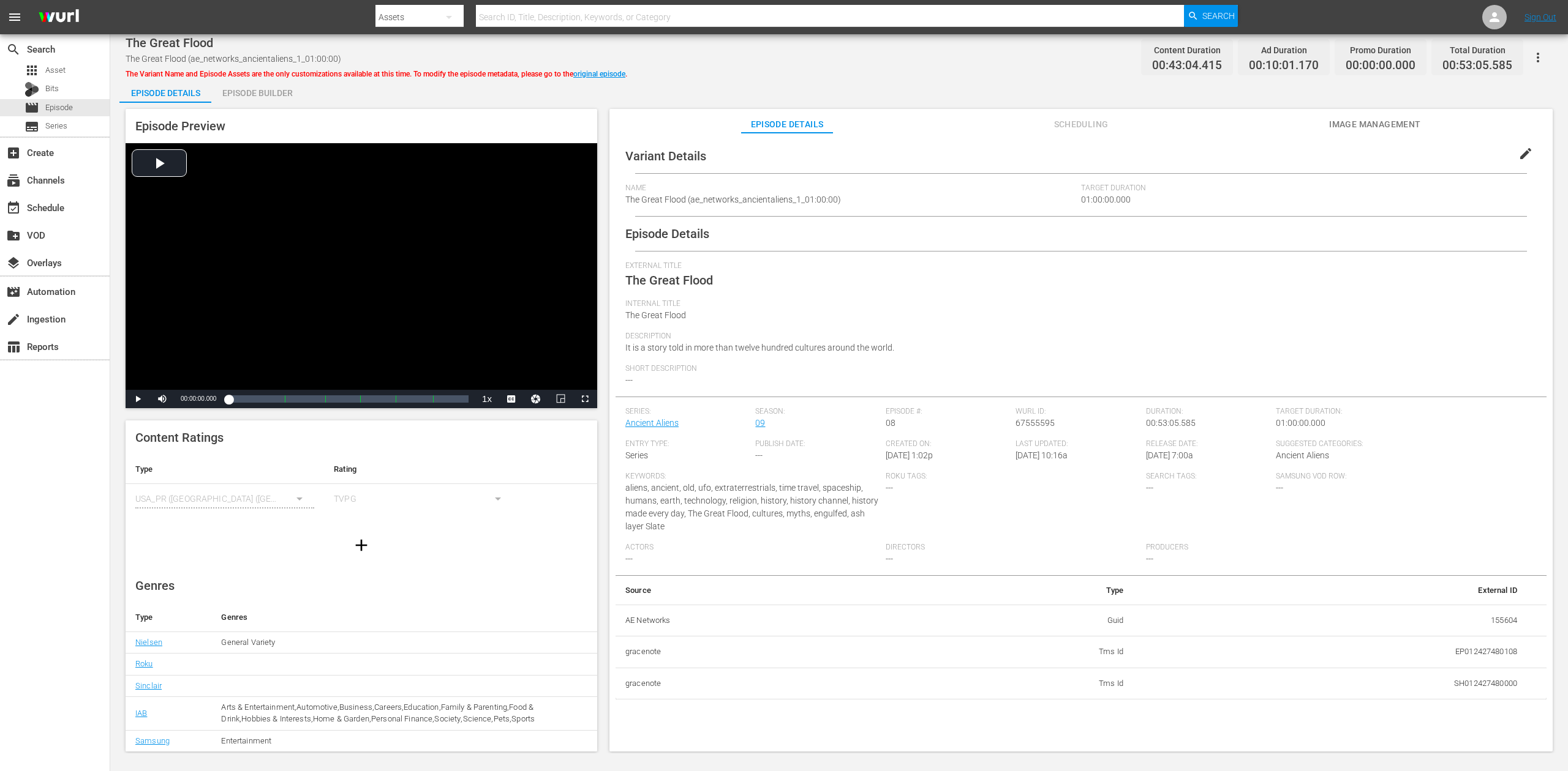
click at [259, 89] on div "Episode Builder" at bounding box center [257, 93] width 92 height 29
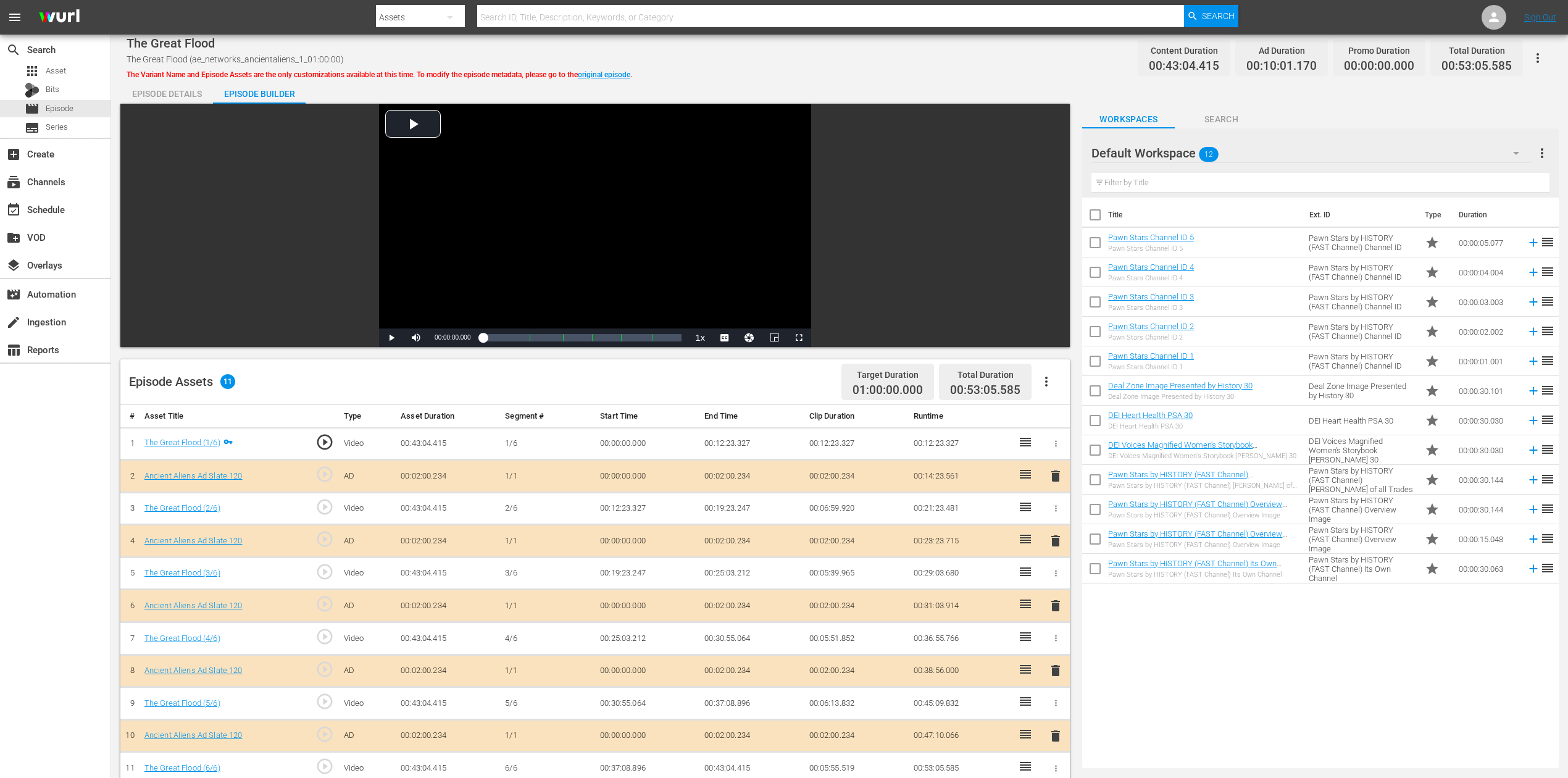
click at [1184, 151] on icon "button" at bounding box center [1516, 153] width 15 height 15
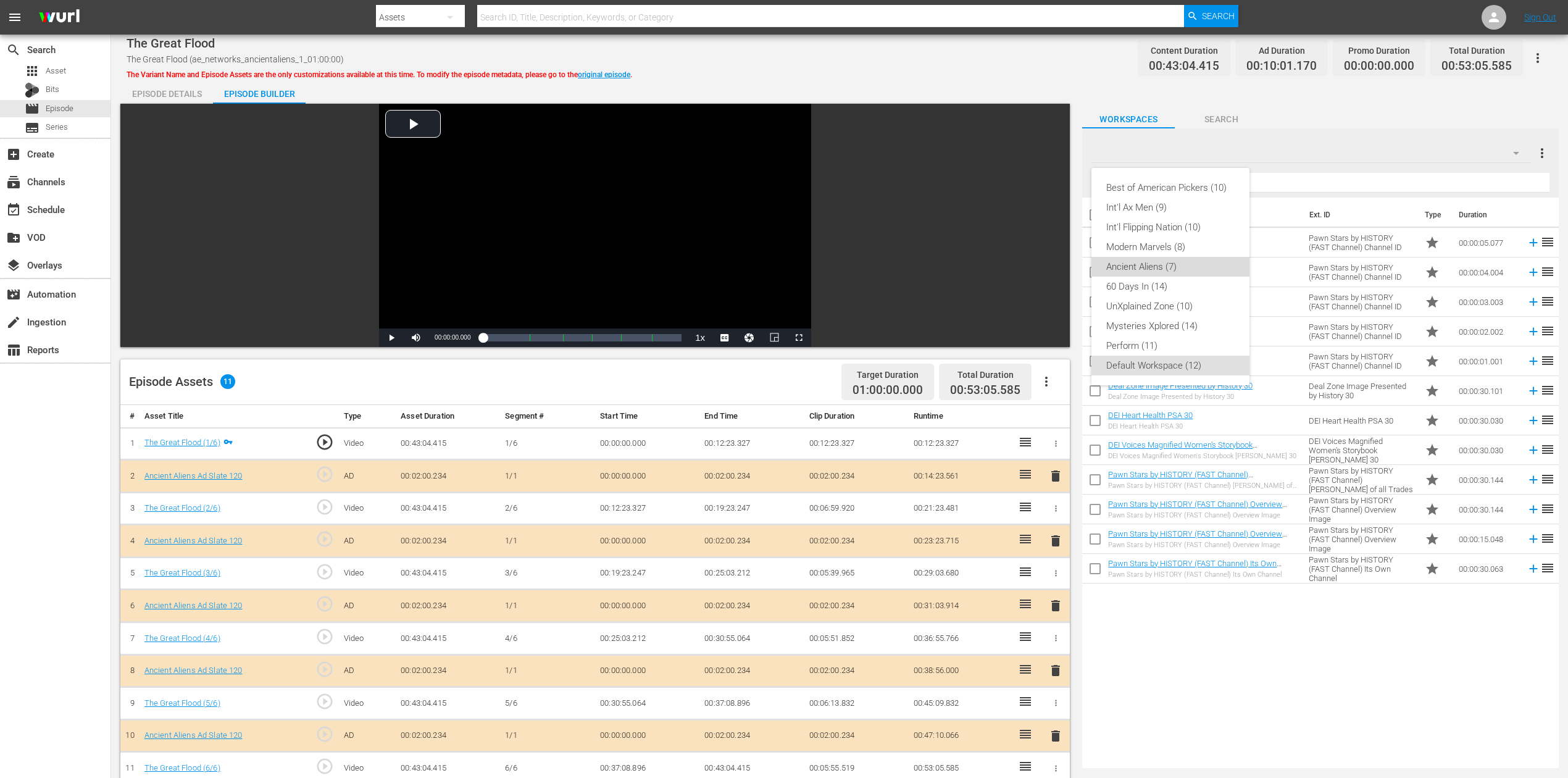
click at [1184, 272] on div "Ancient Aliens (7)" at bounding box center [1170, 267] width 129 height 20
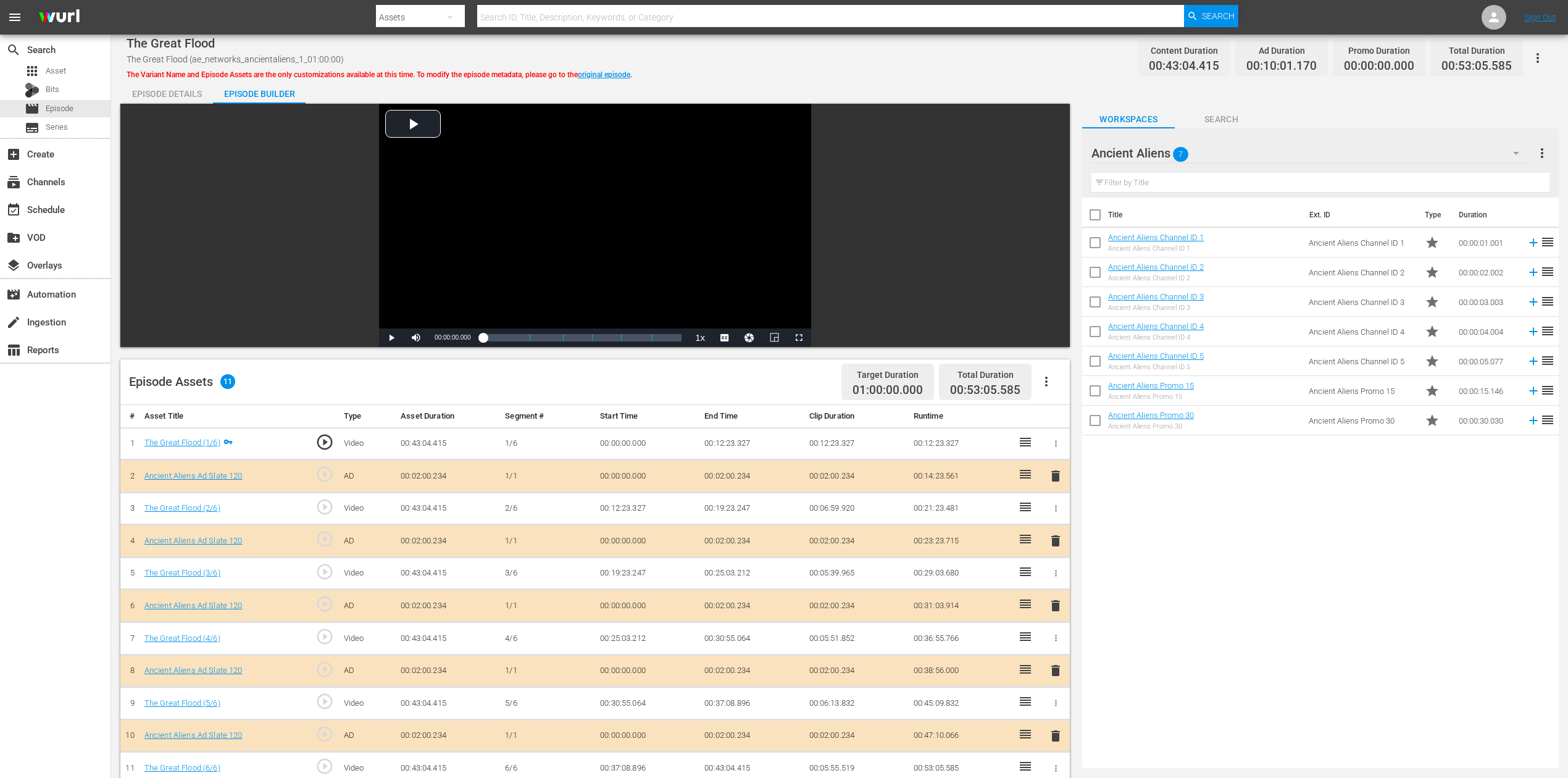
click at [1053, 583] on span "delete" at bounding box center [1055, 606] width 15 height 15
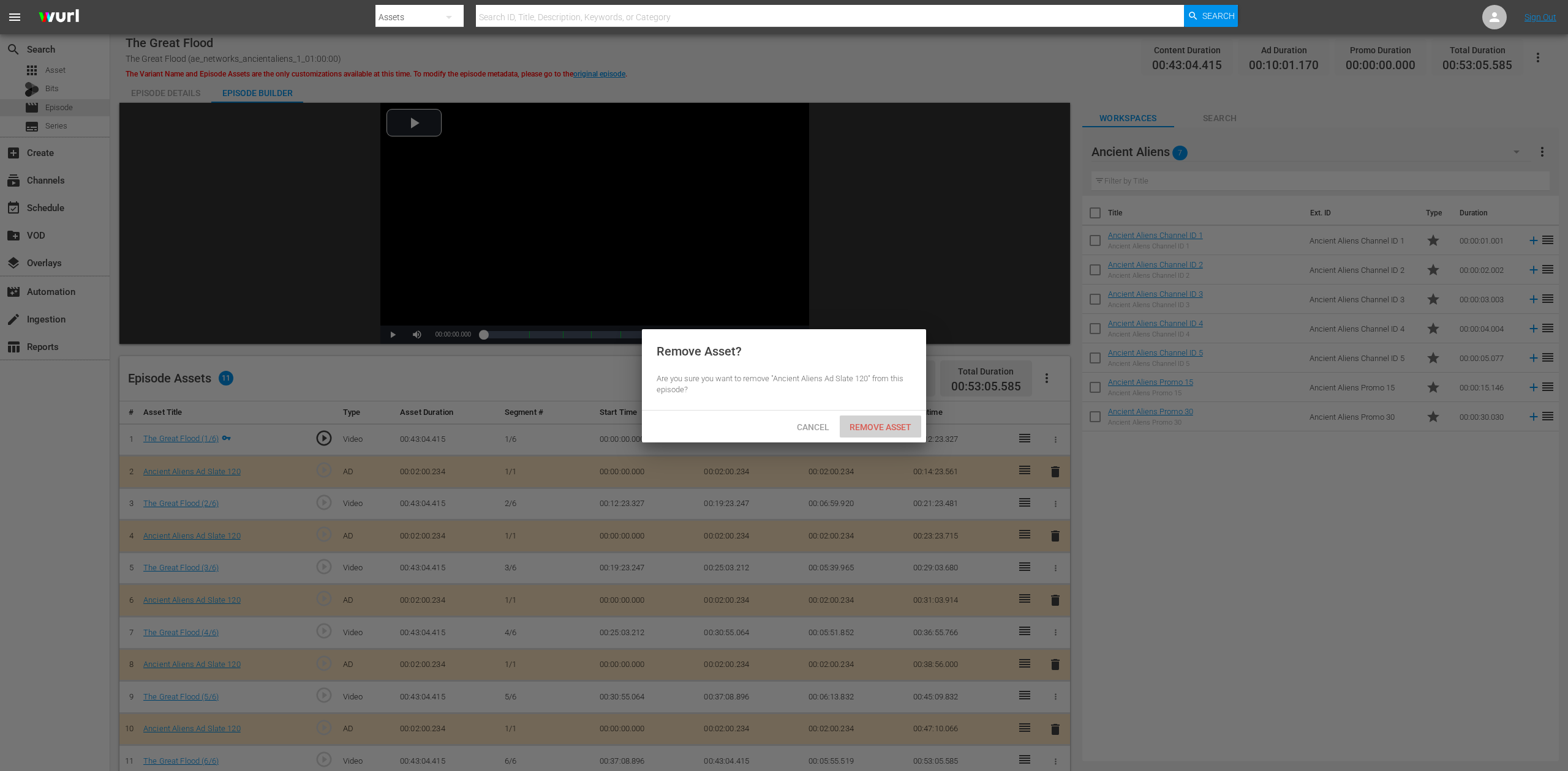
click at [870, 424] on span "Remove Asset" at bounding box center [880, 427] width 81 height 10
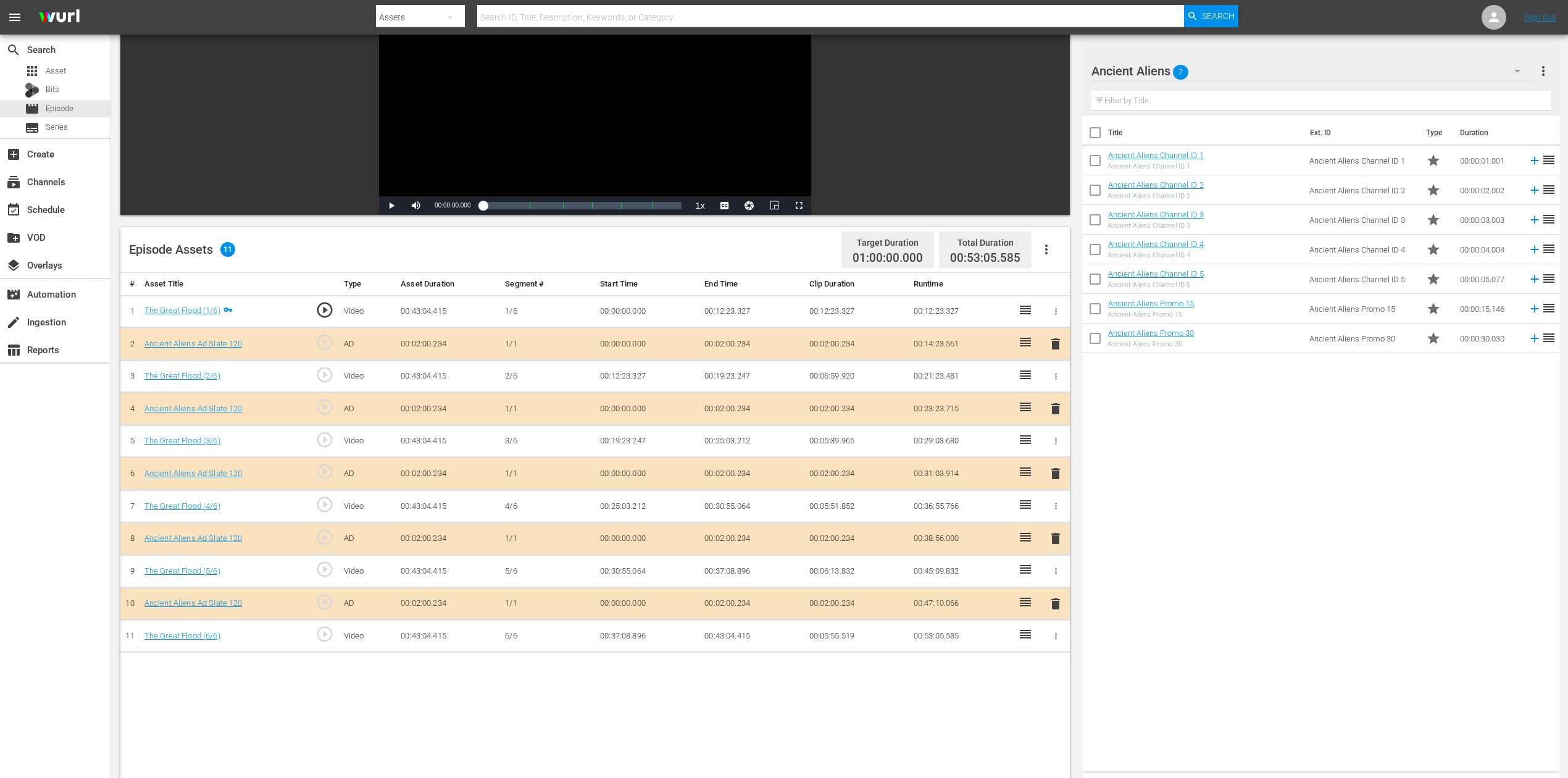
scroll to position [165, 0]
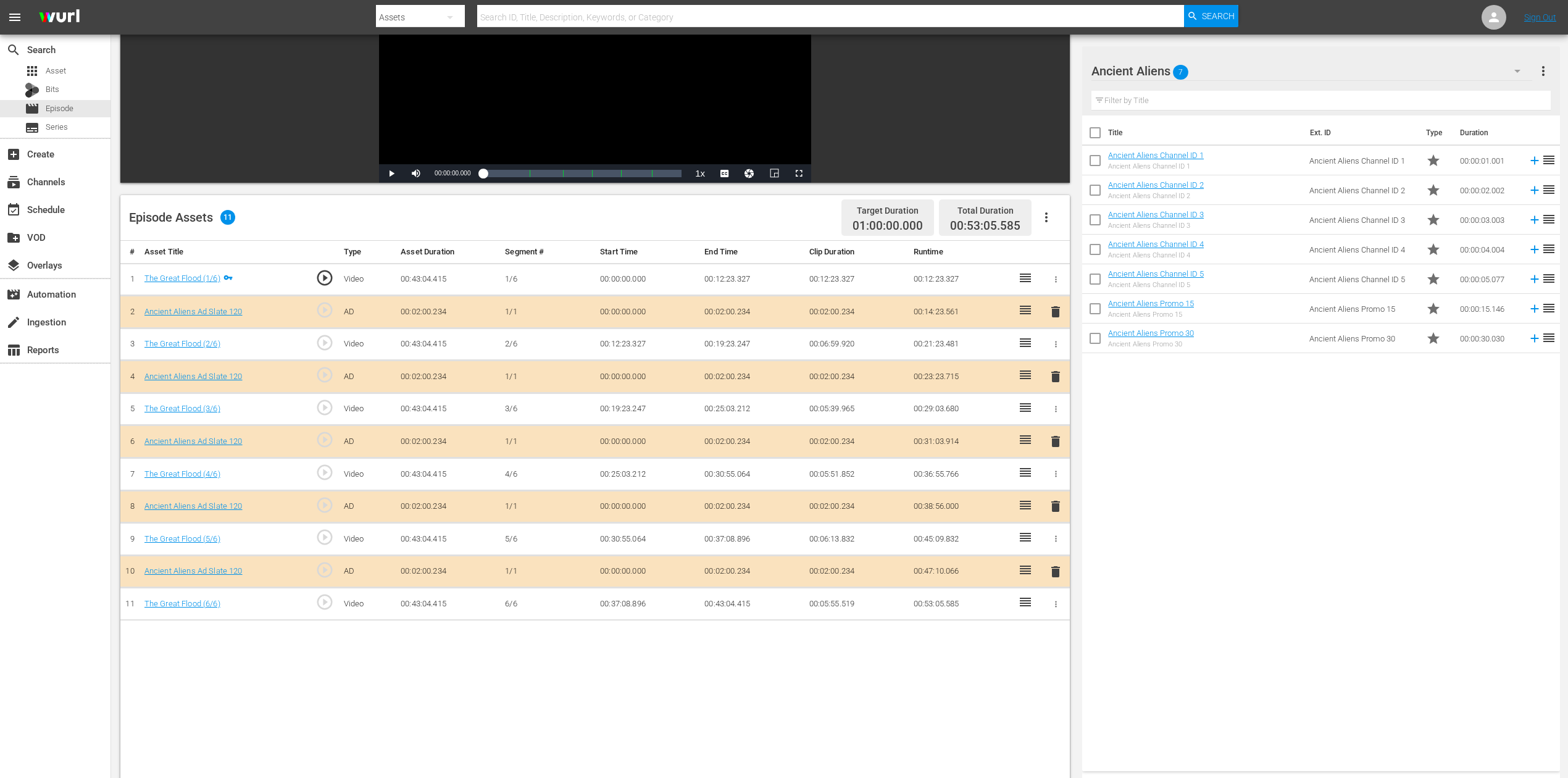
click at [1057, 438] on span "delete" at bounding box center [1055, 442] width 15 height 15
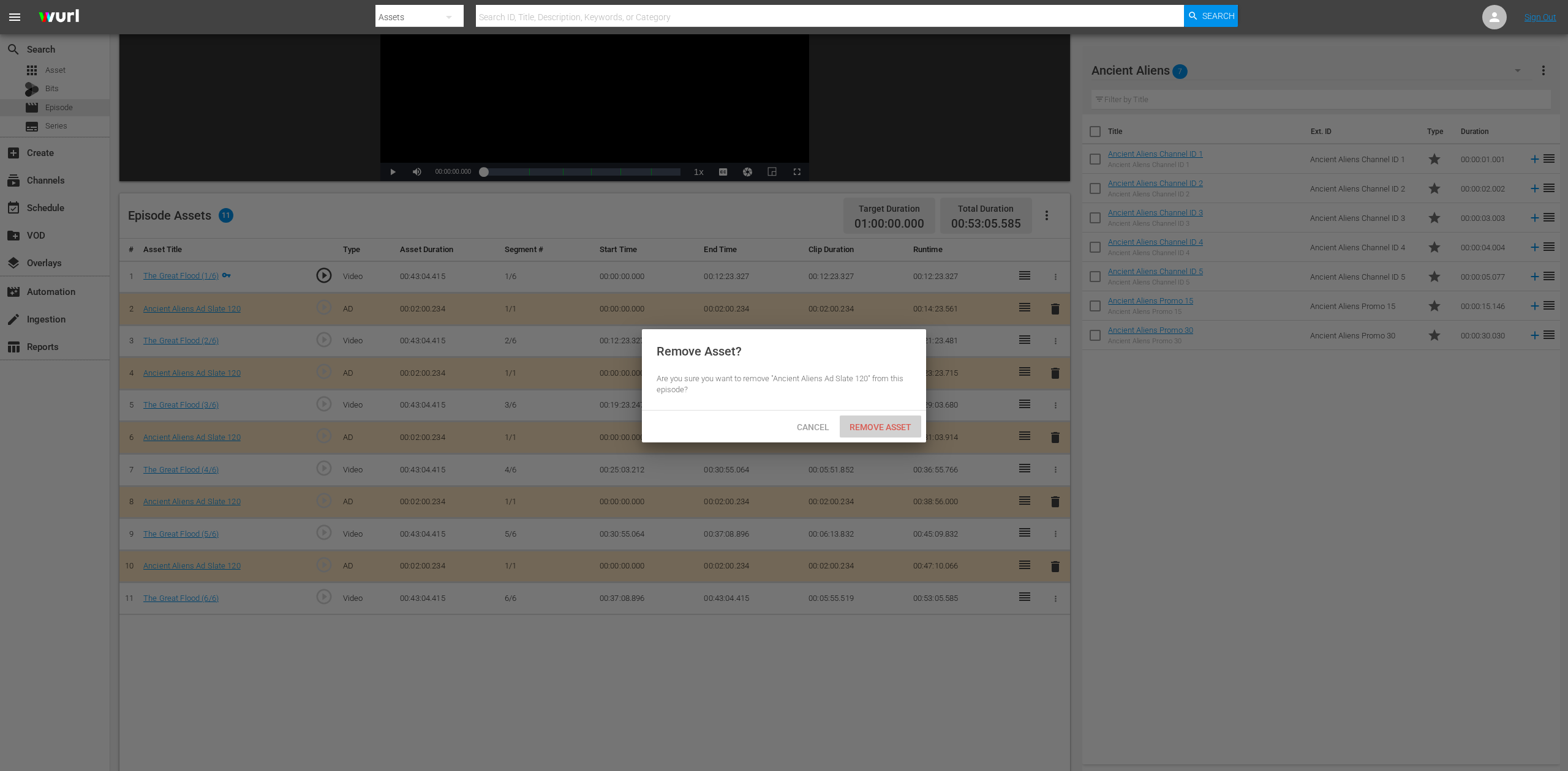
click at [912, 426] on span "Remove Asset" at bounding box center [880, 427] width 81 height 10
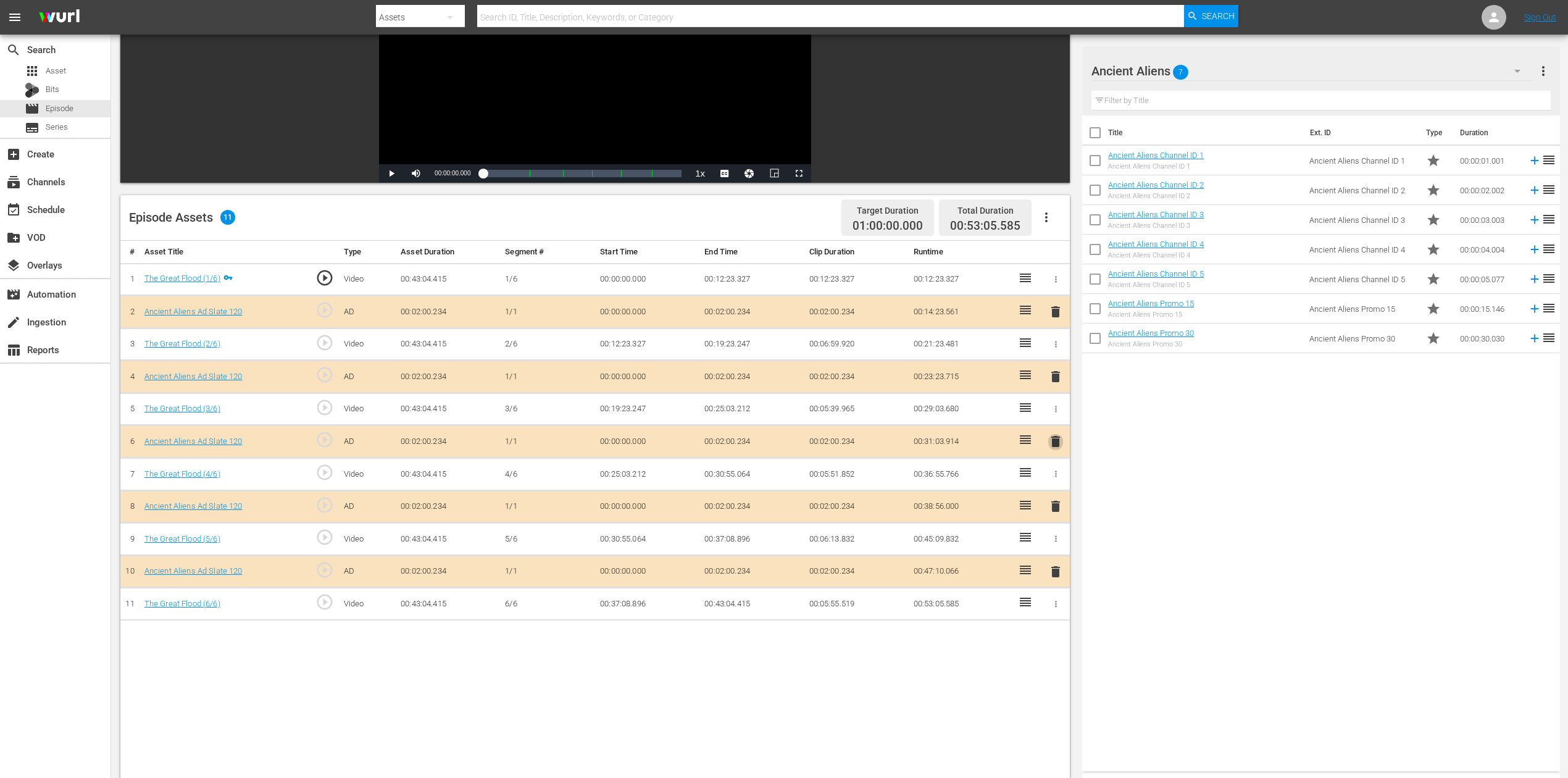
click at [1052, 440] on span "delete" at bounding box center [1055, 442] width 15 height 15
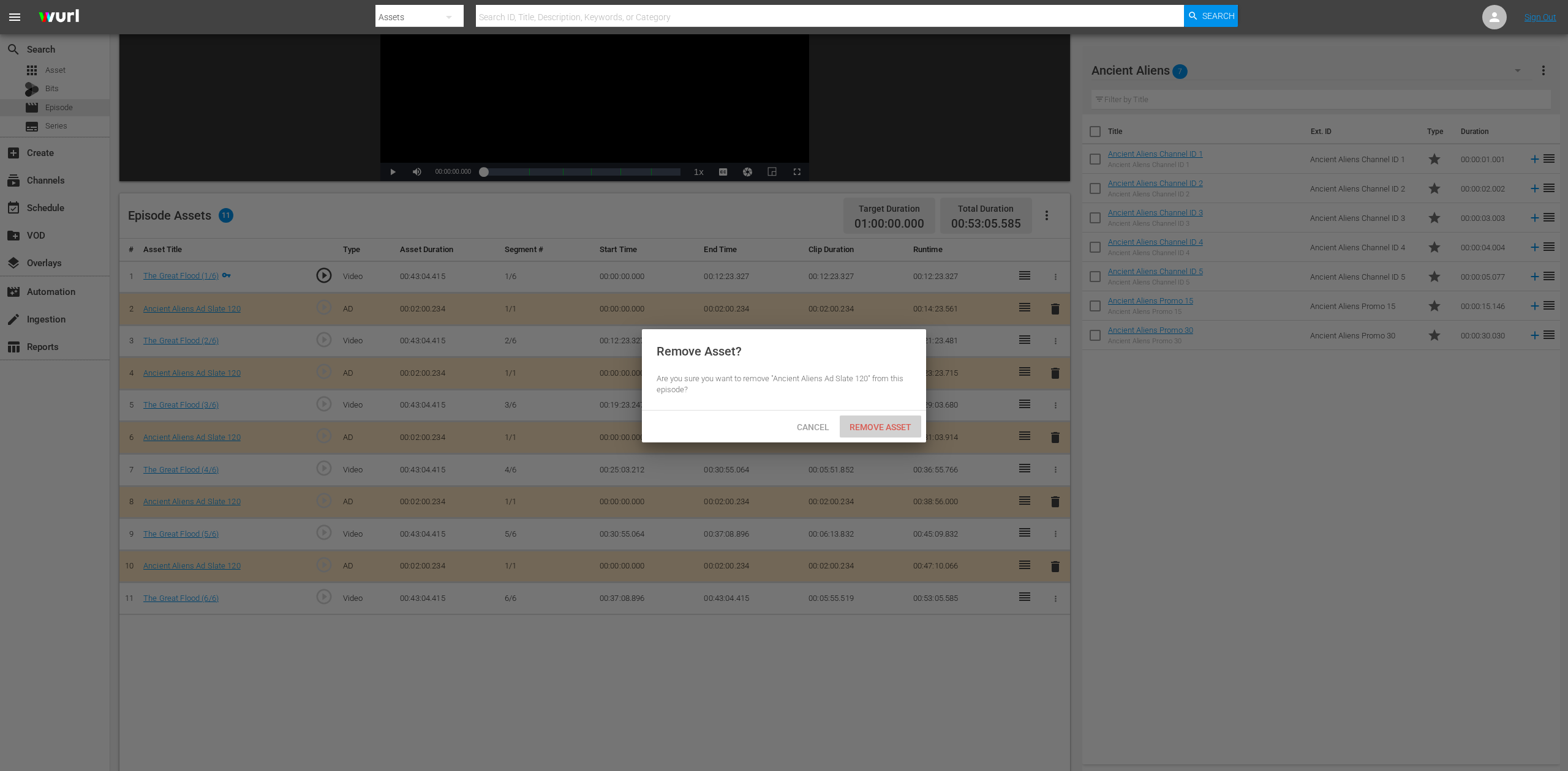
click at [873, 421] on div "Remove Asset" at bounding box center [880, 427] width 81 height 22
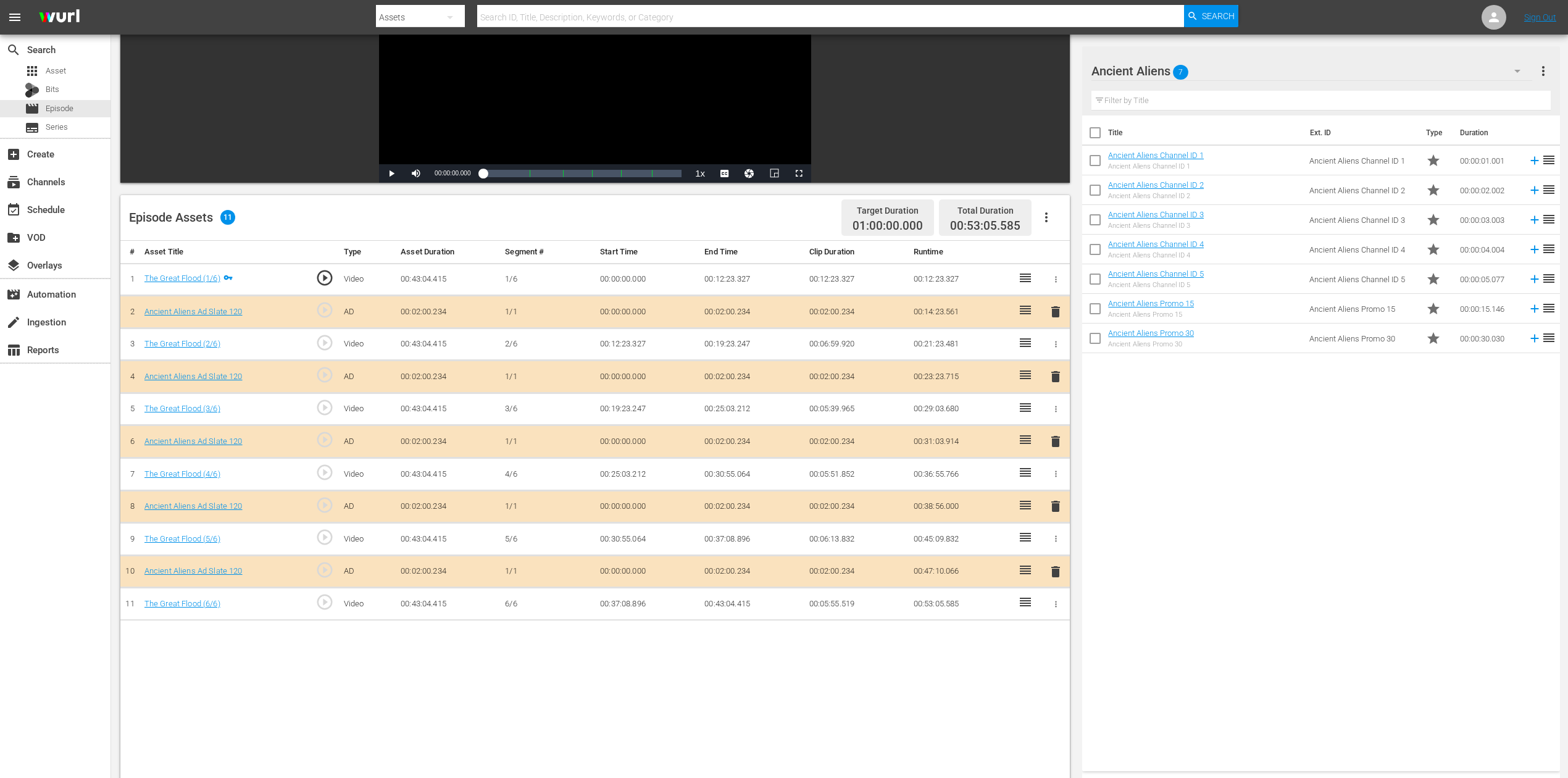
click at [1184, 583] on div "Title Ext. ID Type Duration Ancient Aliens Channel ID 1 Ancient Aliens Channel …" at bounding box center [1321, 440] width 477 height 651
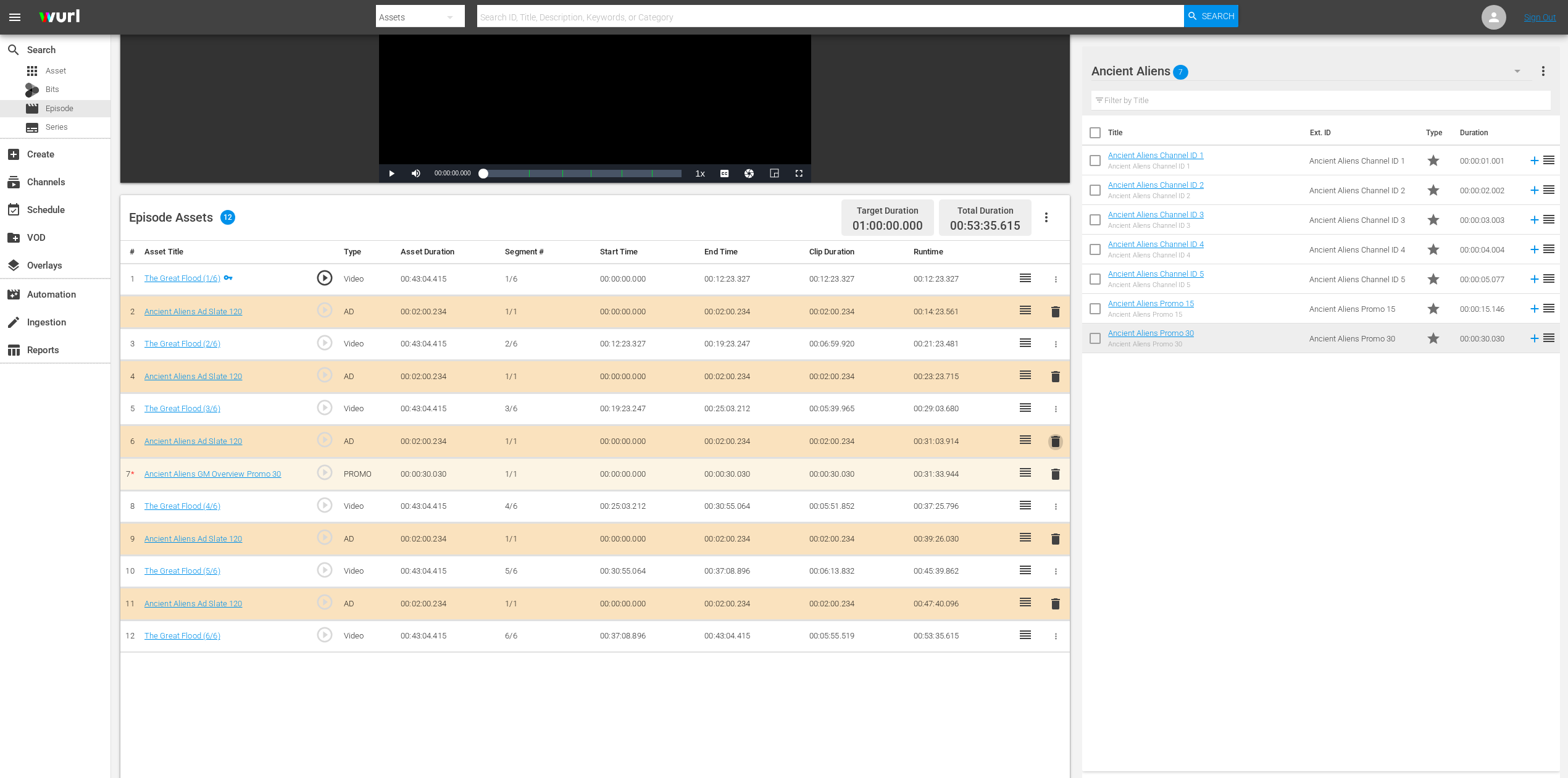
click at [1056, 441] on span "delete" at bounding box center [1055, 442] width 15 height 15
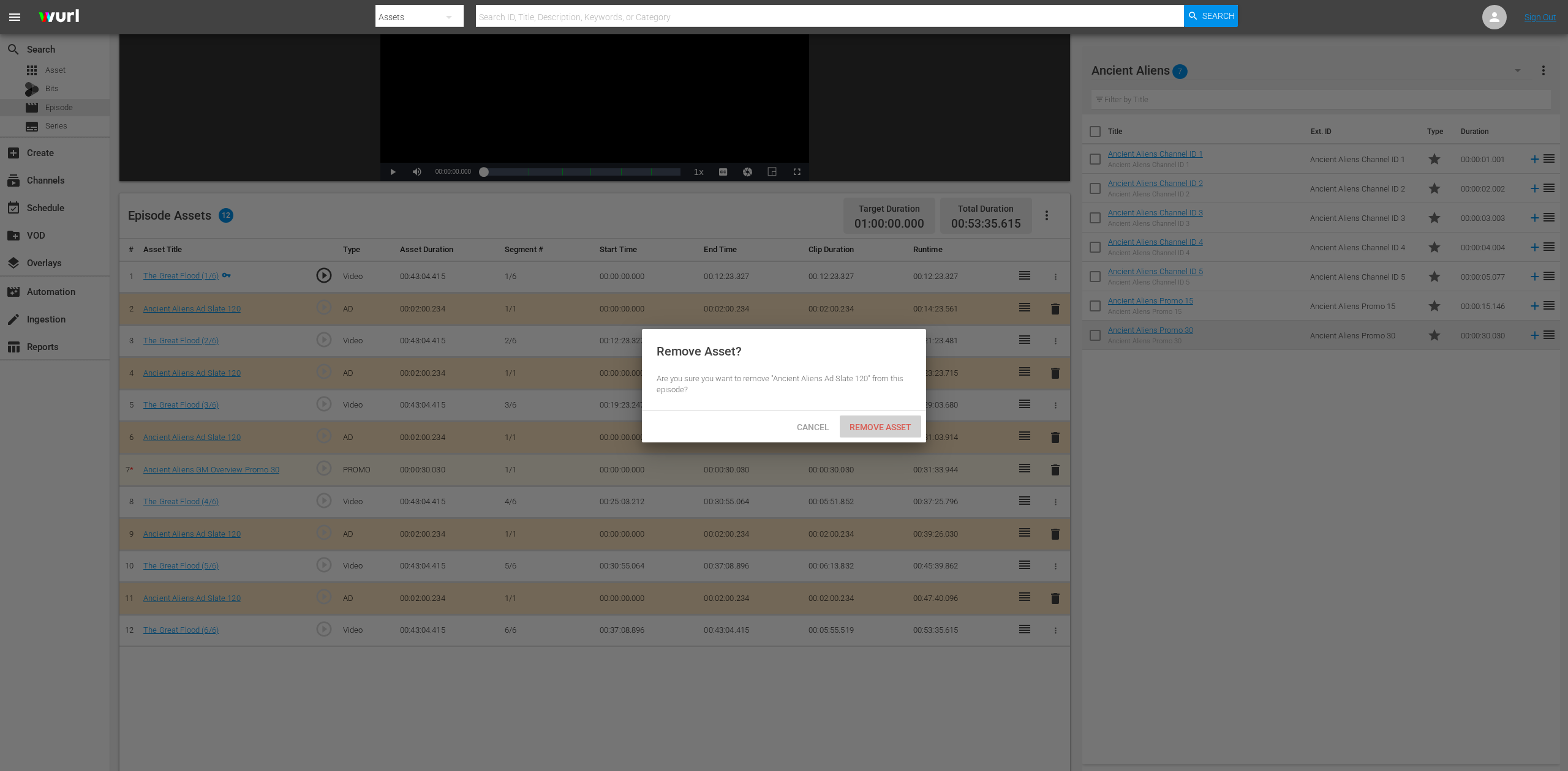
click at [876, 422] on span "Remove Asset" at bounding box center [880, 427] width 81 height 10
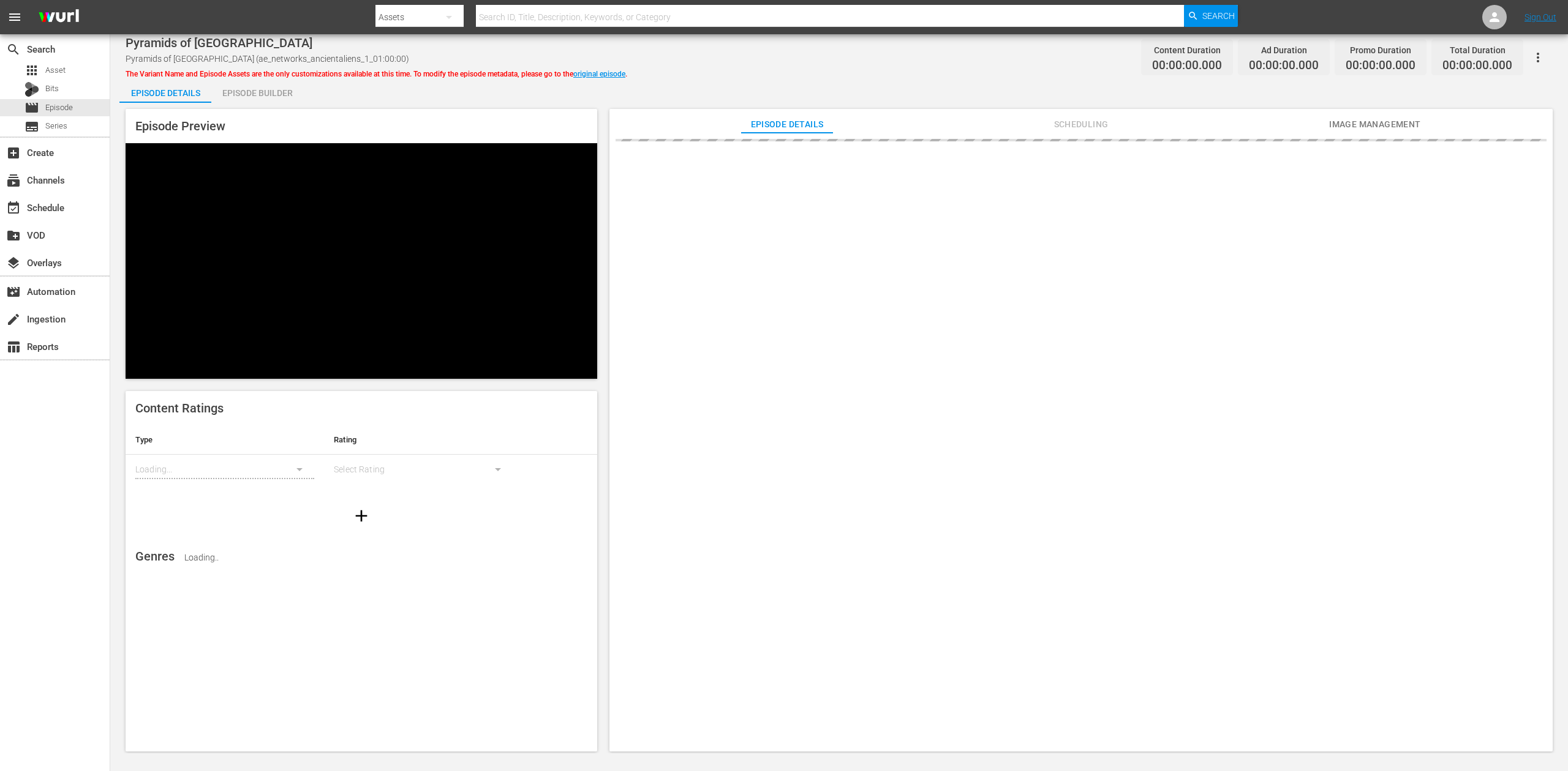
click at [261, 90] on div "Episode Builder" at bounding box center [257, 93] width 92 height 29
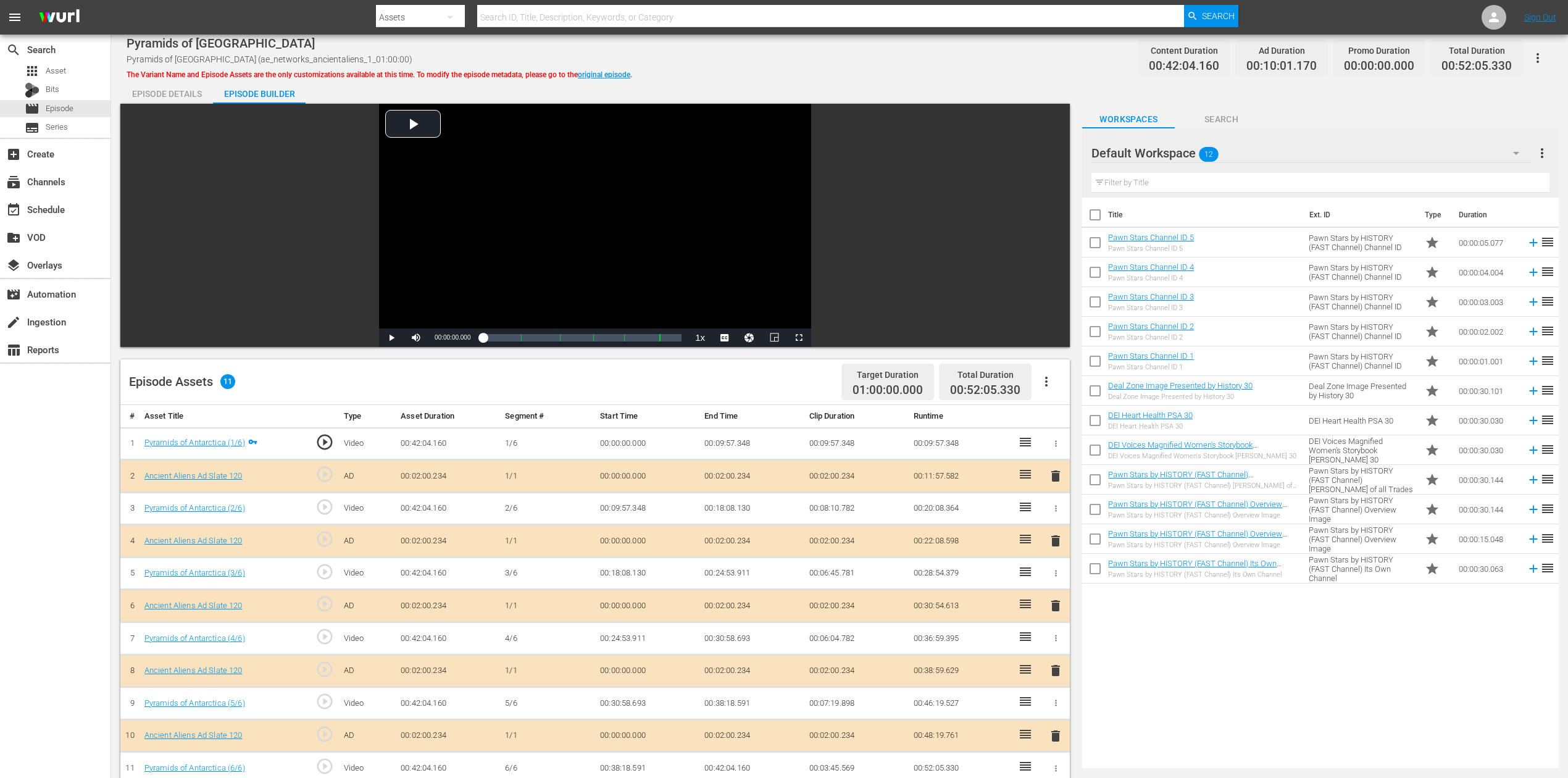
click at [1053, 606] on span "delete" at bounding box center [1055, 606] width 15 height 15
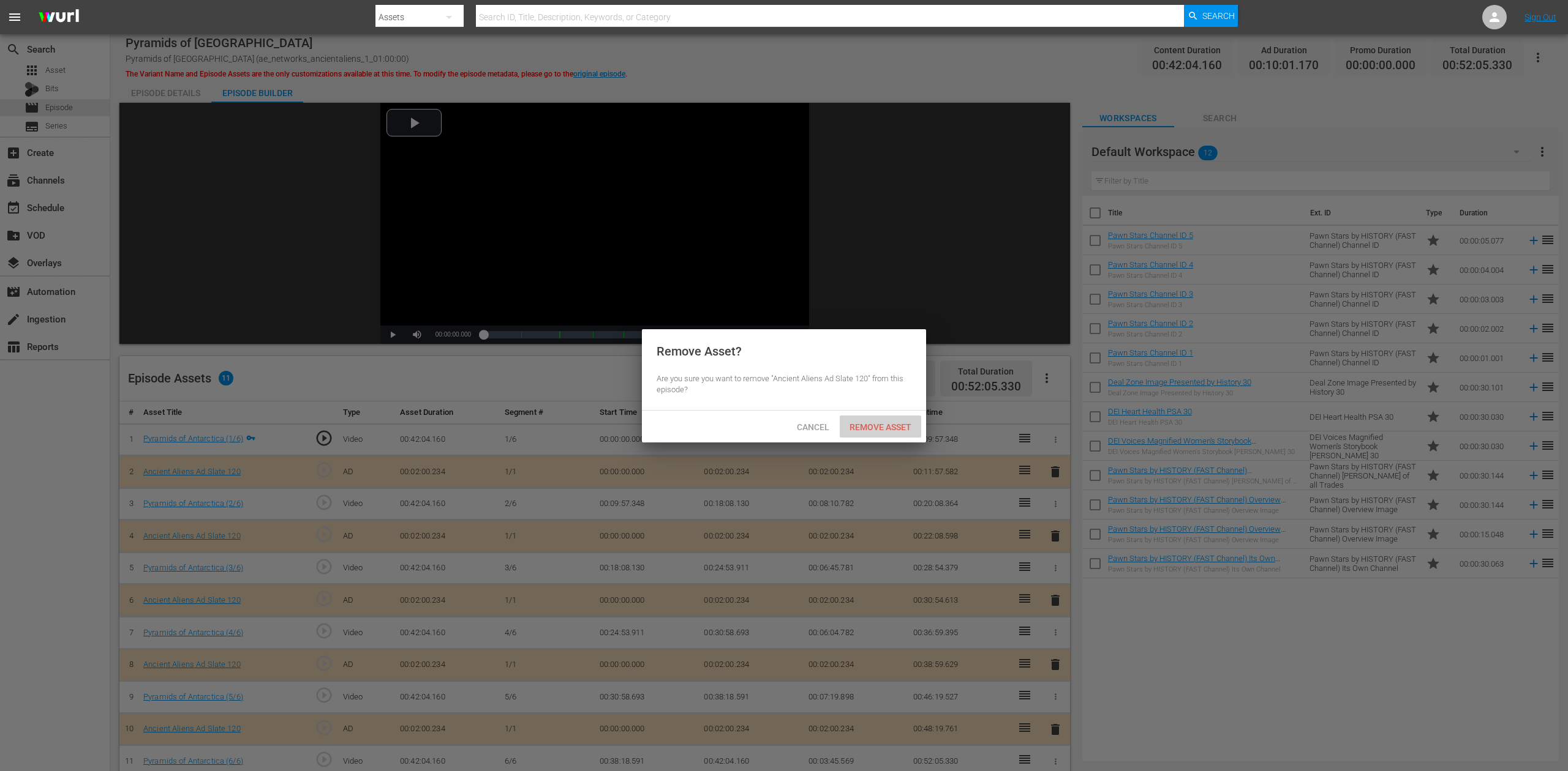
click at [889, 420] on div "Remove Asset" at bounding box center [880, 427] width 81 height 22
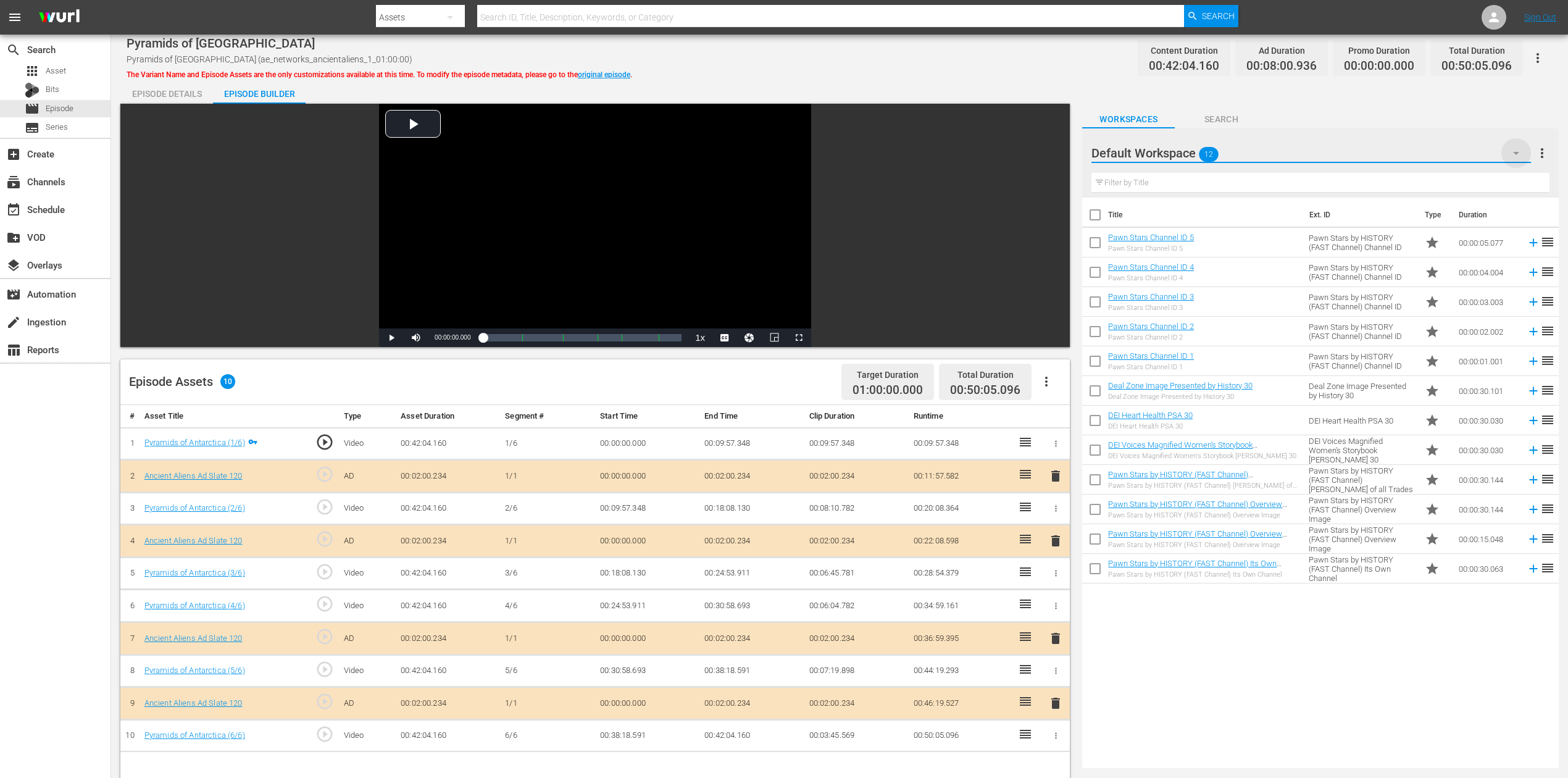
click at [1514, 147] on icon "button" at bounding box center [1516, 153] width 15 height 15
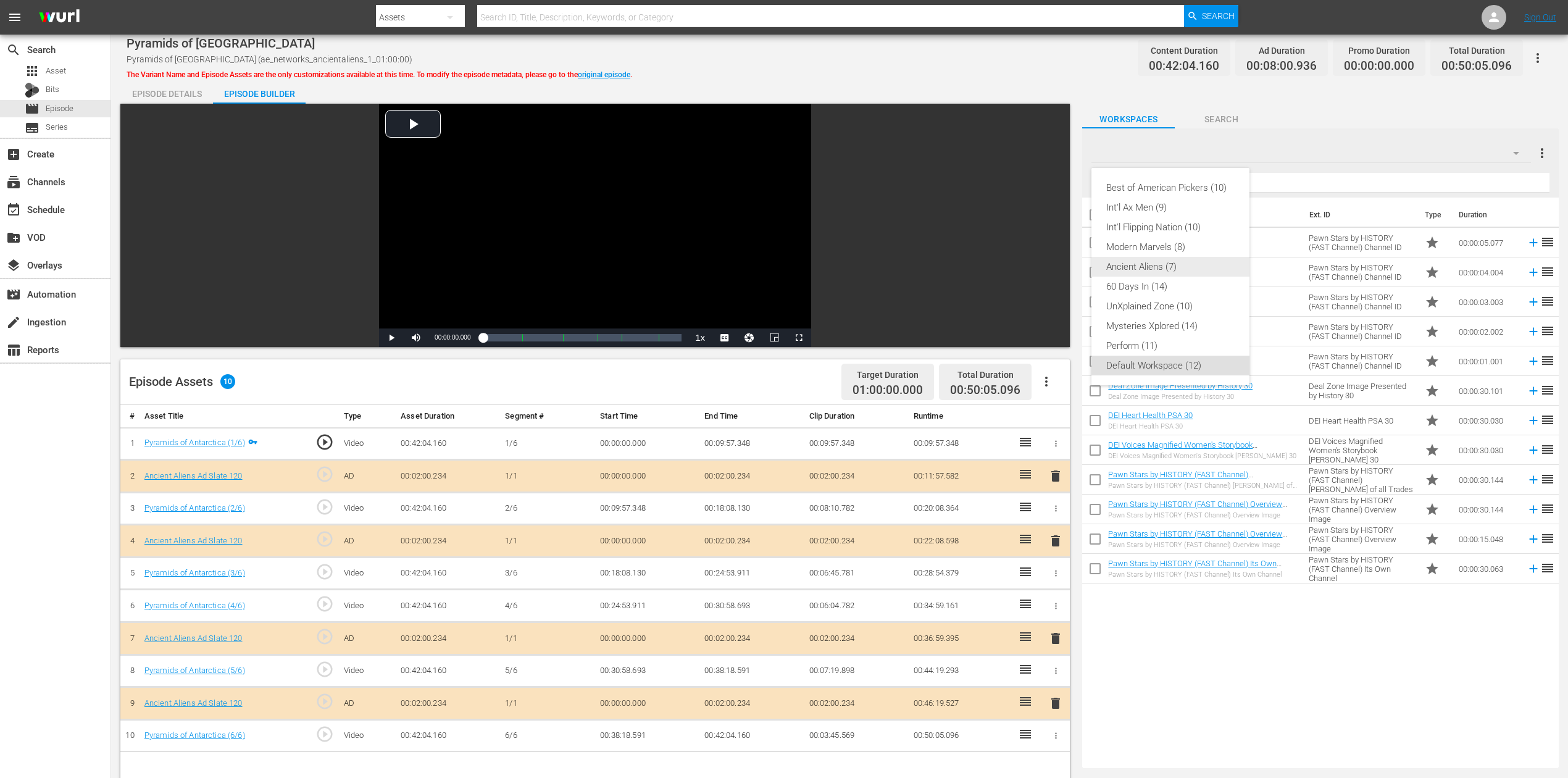
click at [1182, 264] on div "Ancient Aliens (7)" at bounding box center [1170, 267] width 129 height 20
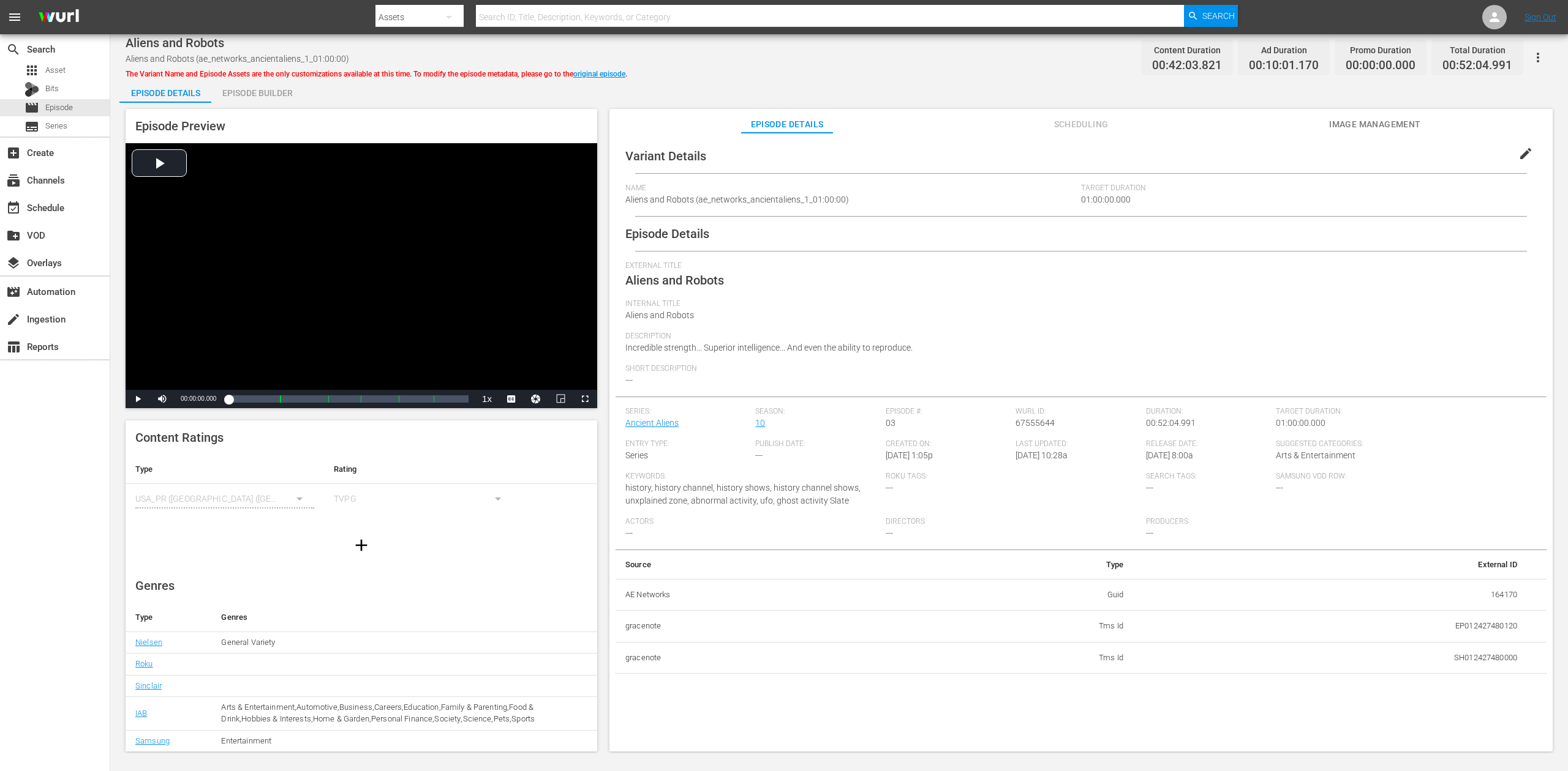
click at [262, 92] on div "Episode Builder" at bounding box center [257, 93] width 92 height 29
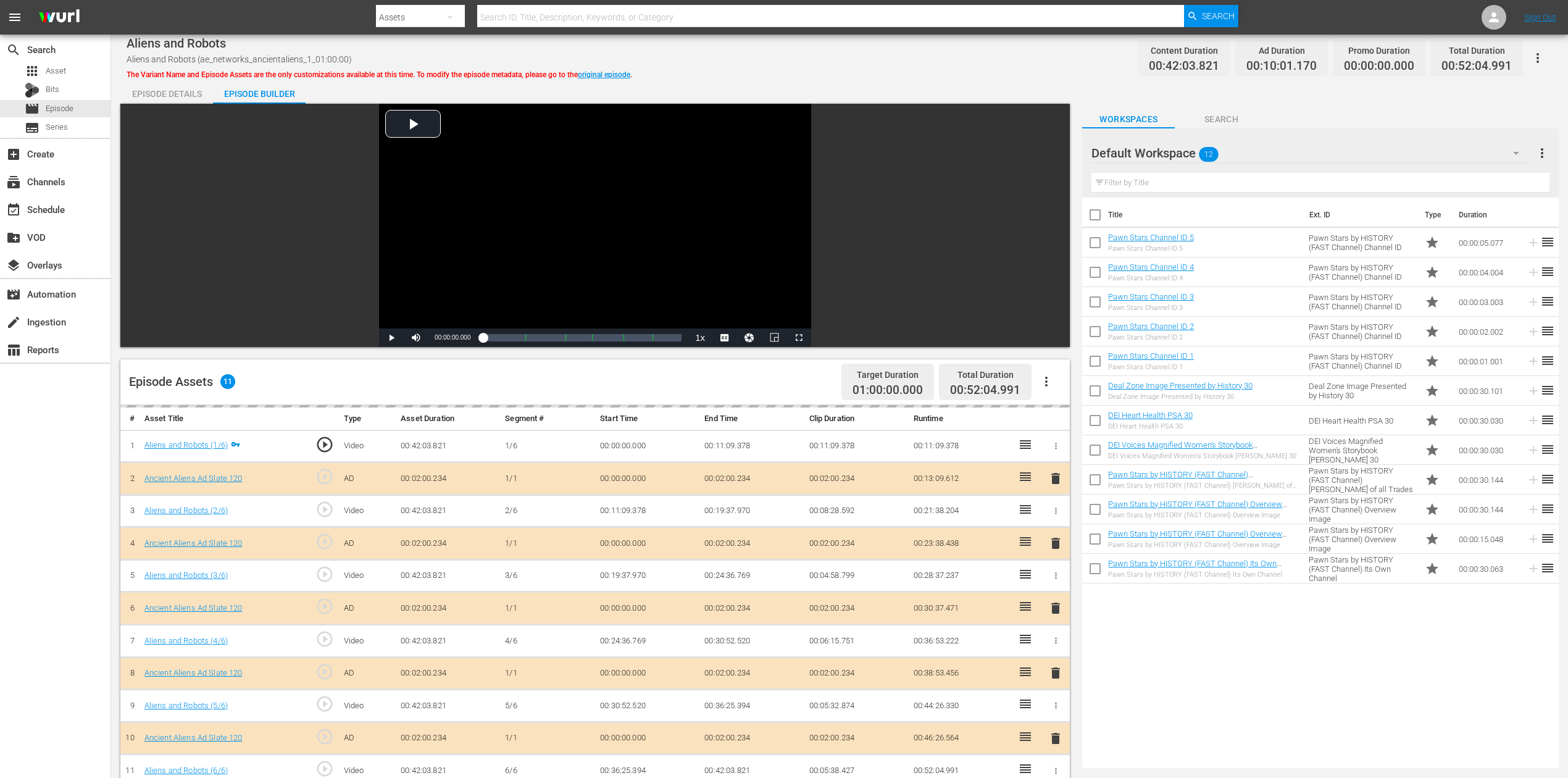
click at [1184, 148] on icon "button" at bounding box center [1516, 153] width 15 height 15
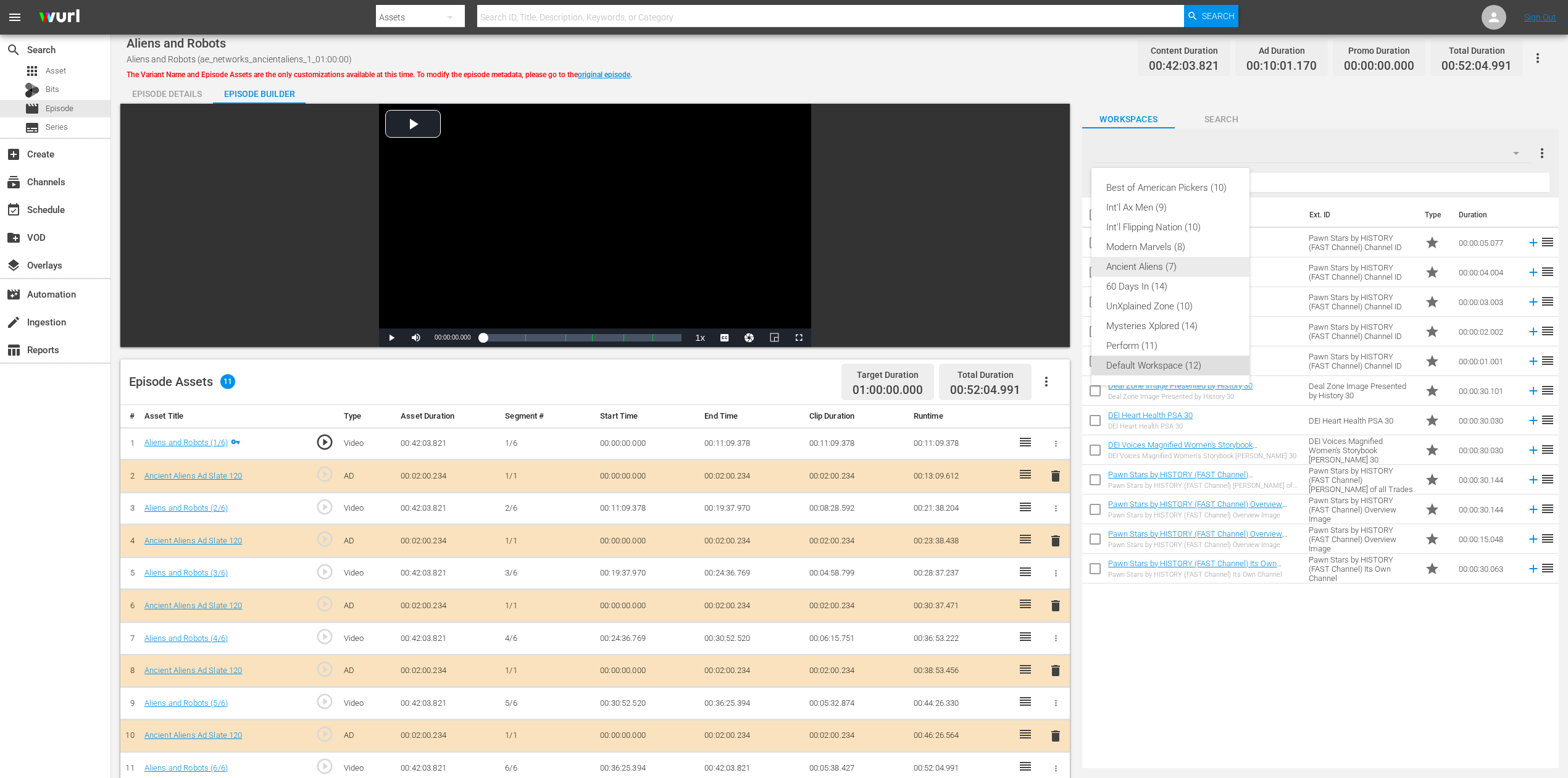
click at [1153, 265] on div "Ancient Aliens (7)" at bounding box center [1170, 267] width 129 height 20
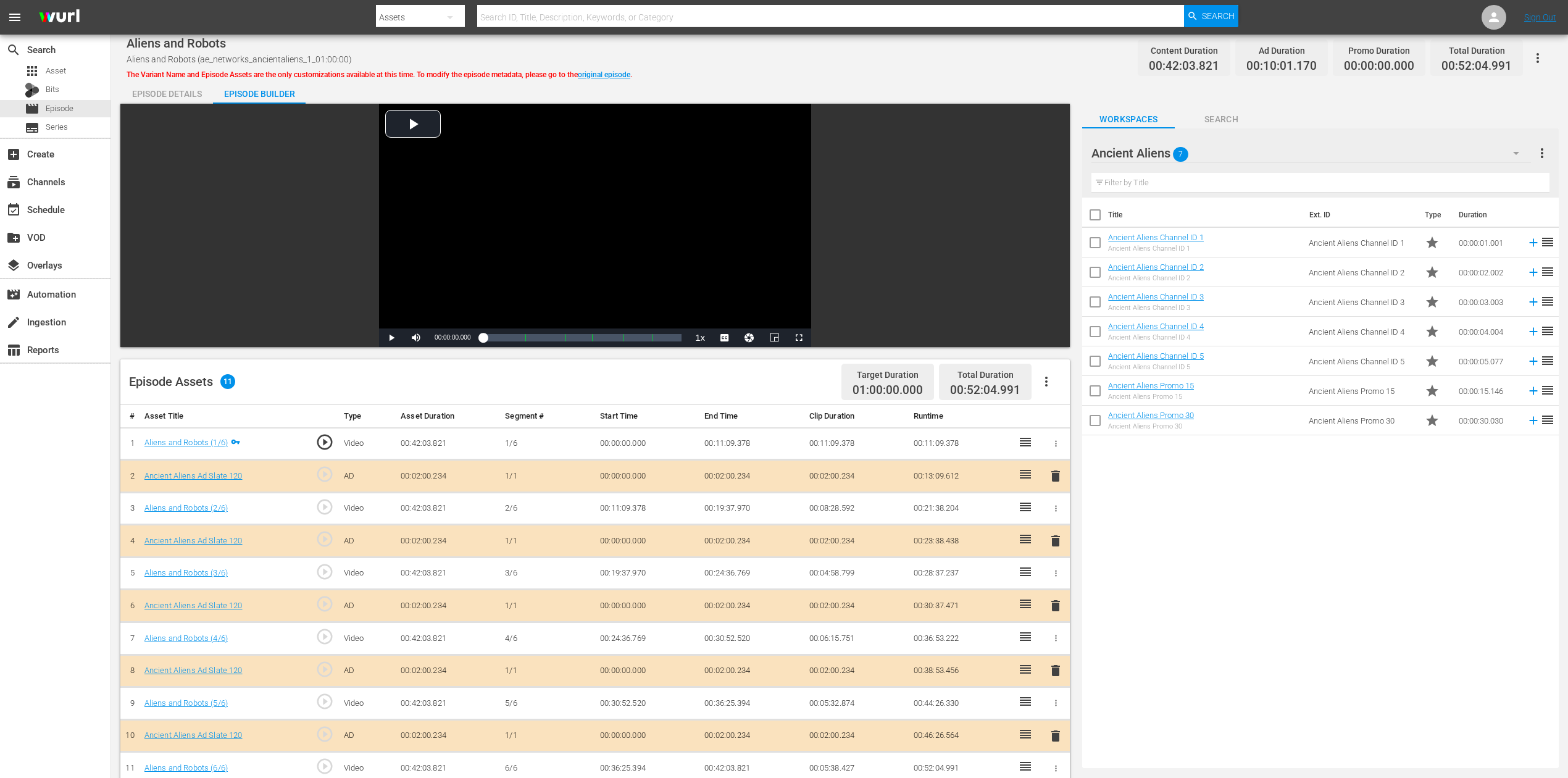
click at [1053, 583] on span "delete" at bounding box center [1055, 606] width 15 height 15
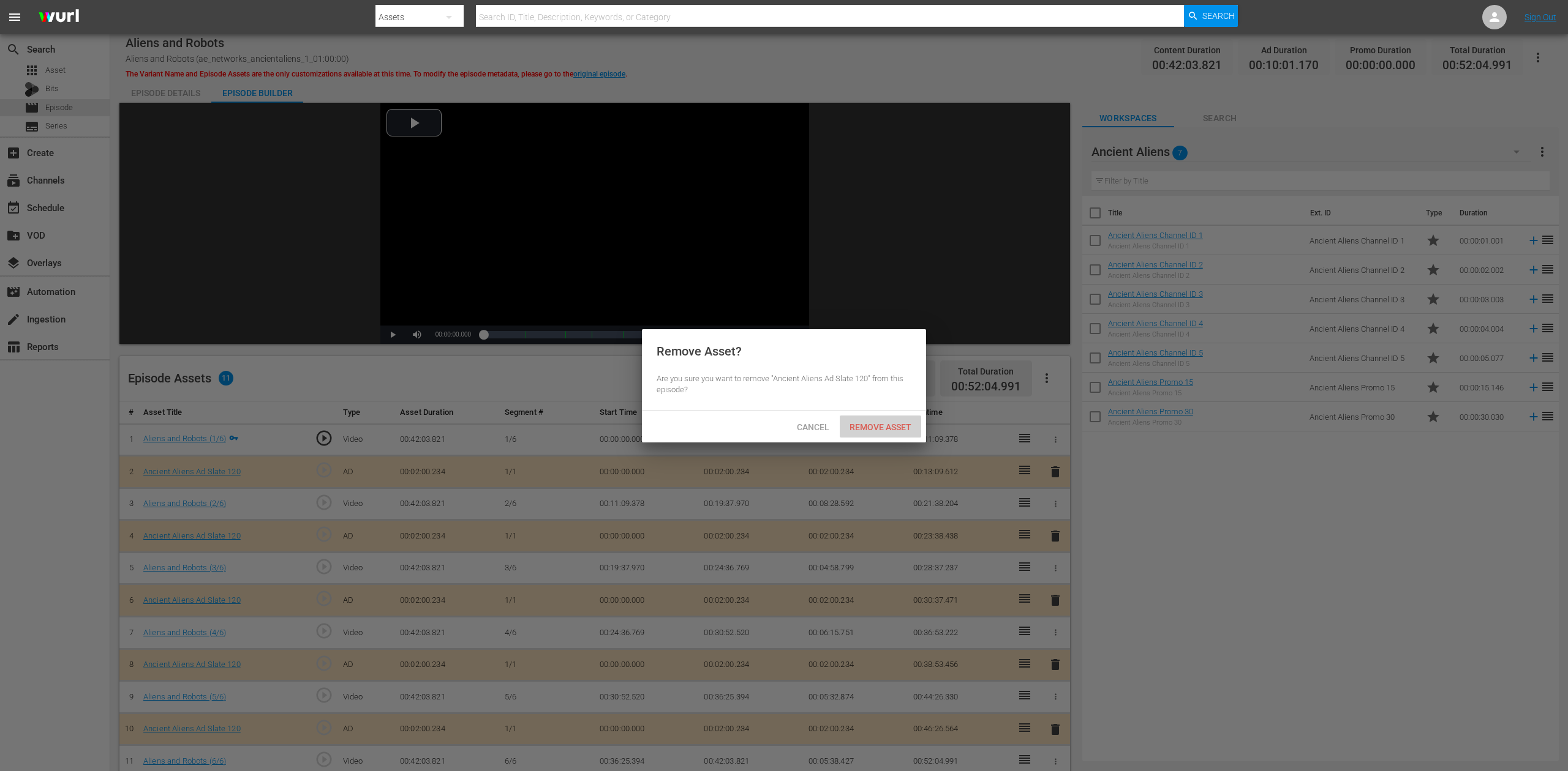
click at [889, 429] on span "Remove Asset" at bounding box center [880, 427] width 81 height 10
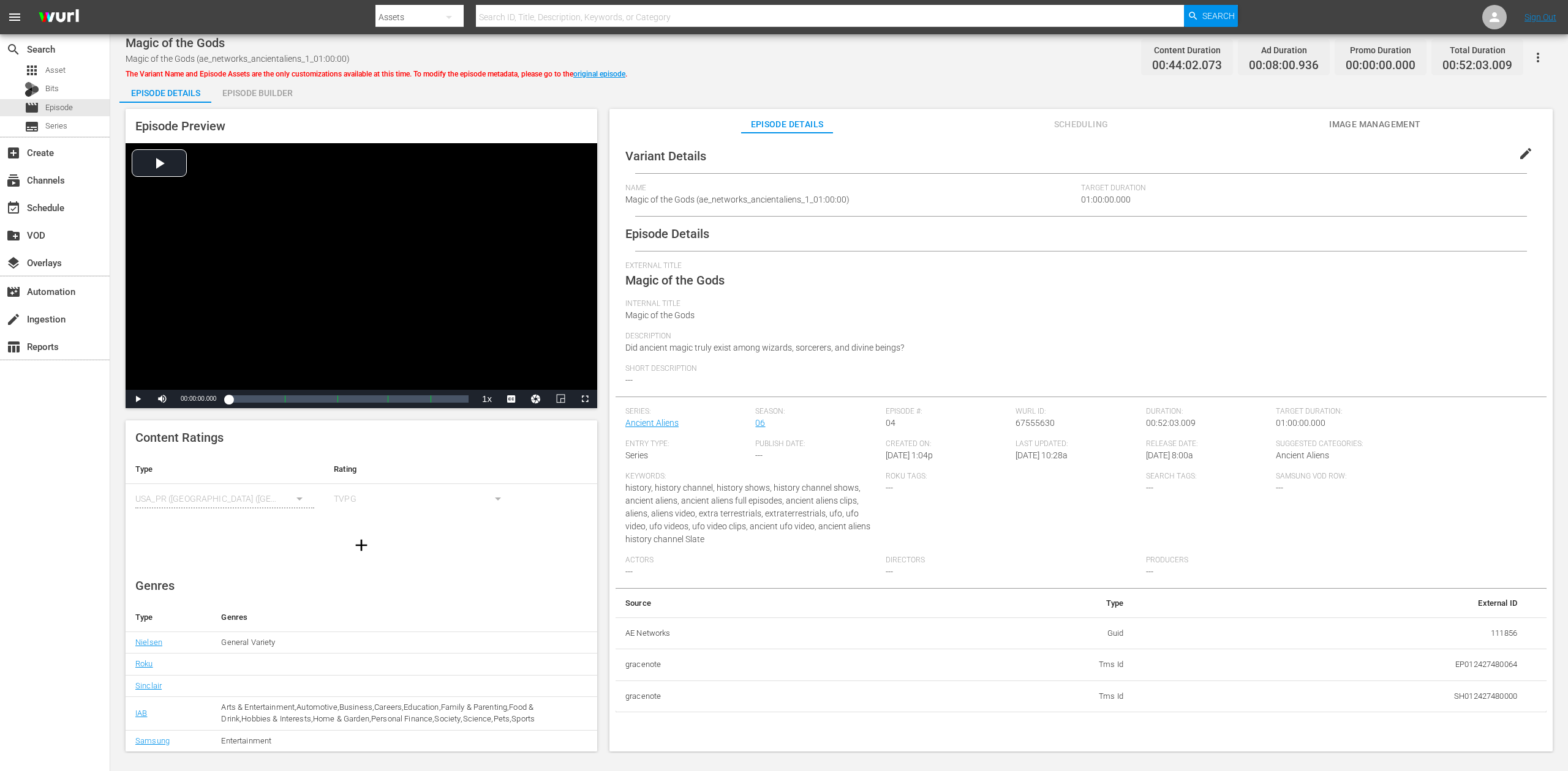
click at [275, 89] on div "Episode Builder" at bounding box center [257, 93] width 92 height 29
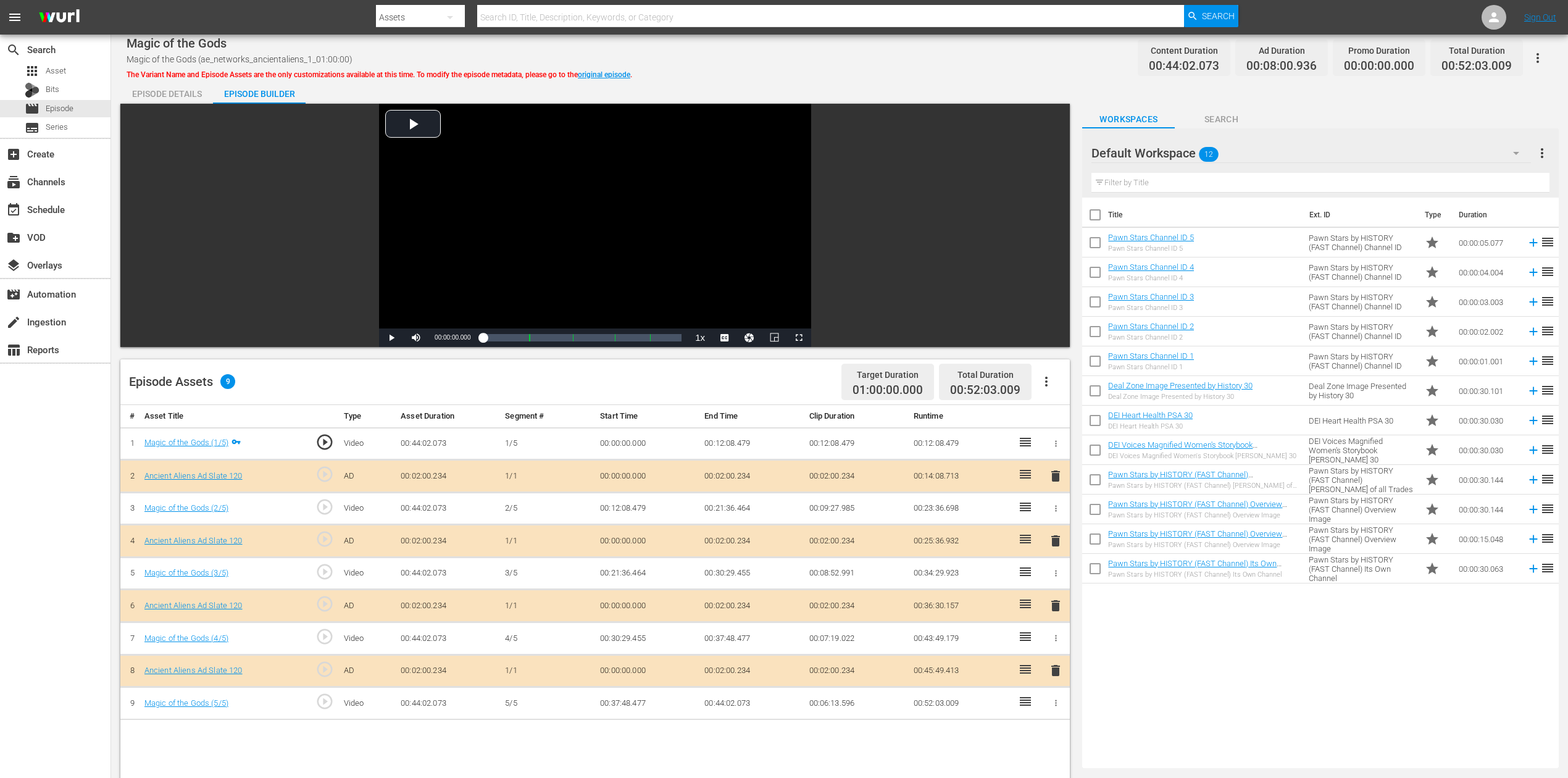
click at [1058, 583] on span "delete" at bounding box center [1055, 606] width 15 height 15
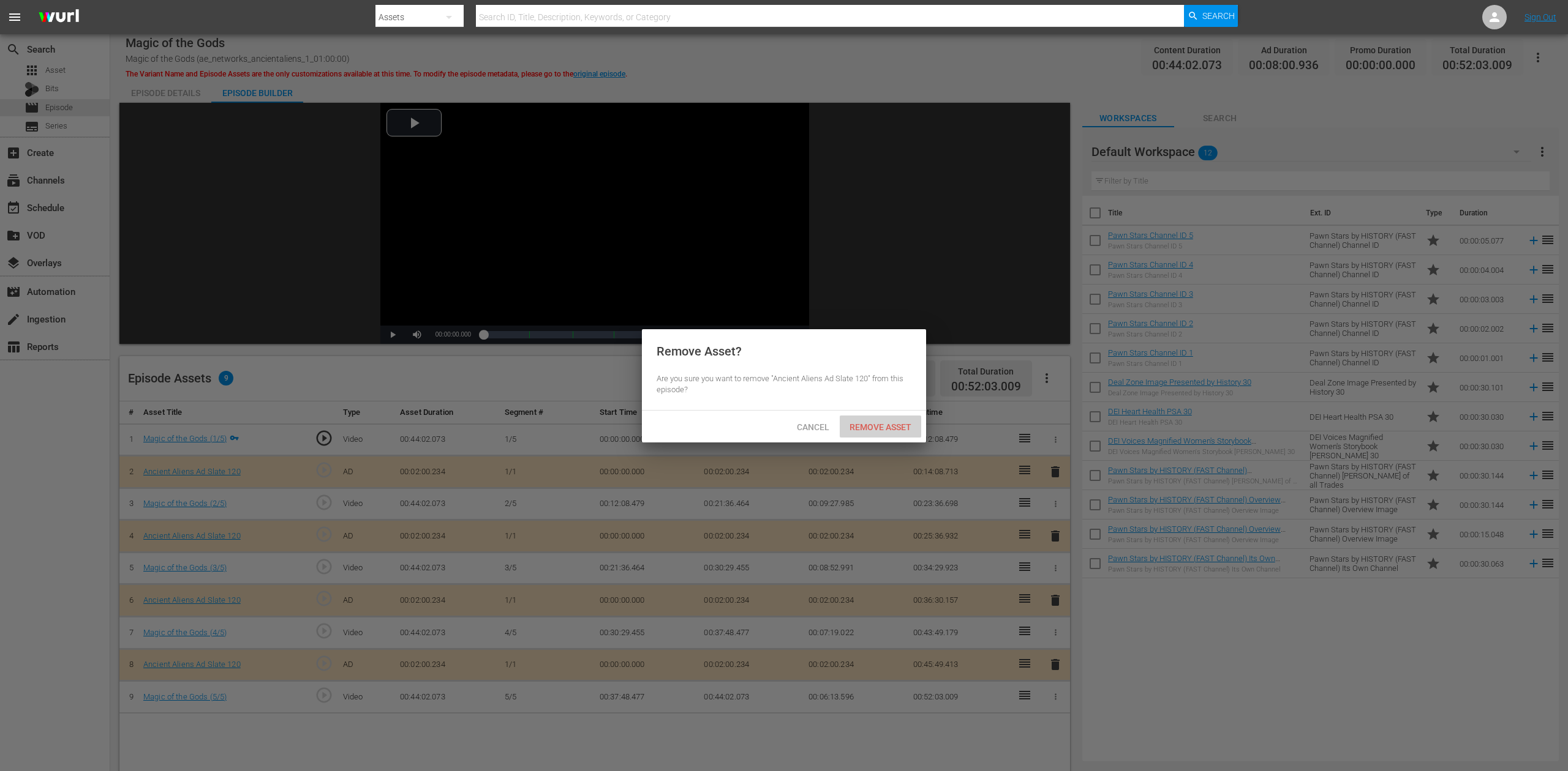
click at [879, 429] on span "Remove Asset" at bounding box center [880, 427] width 81 height 10
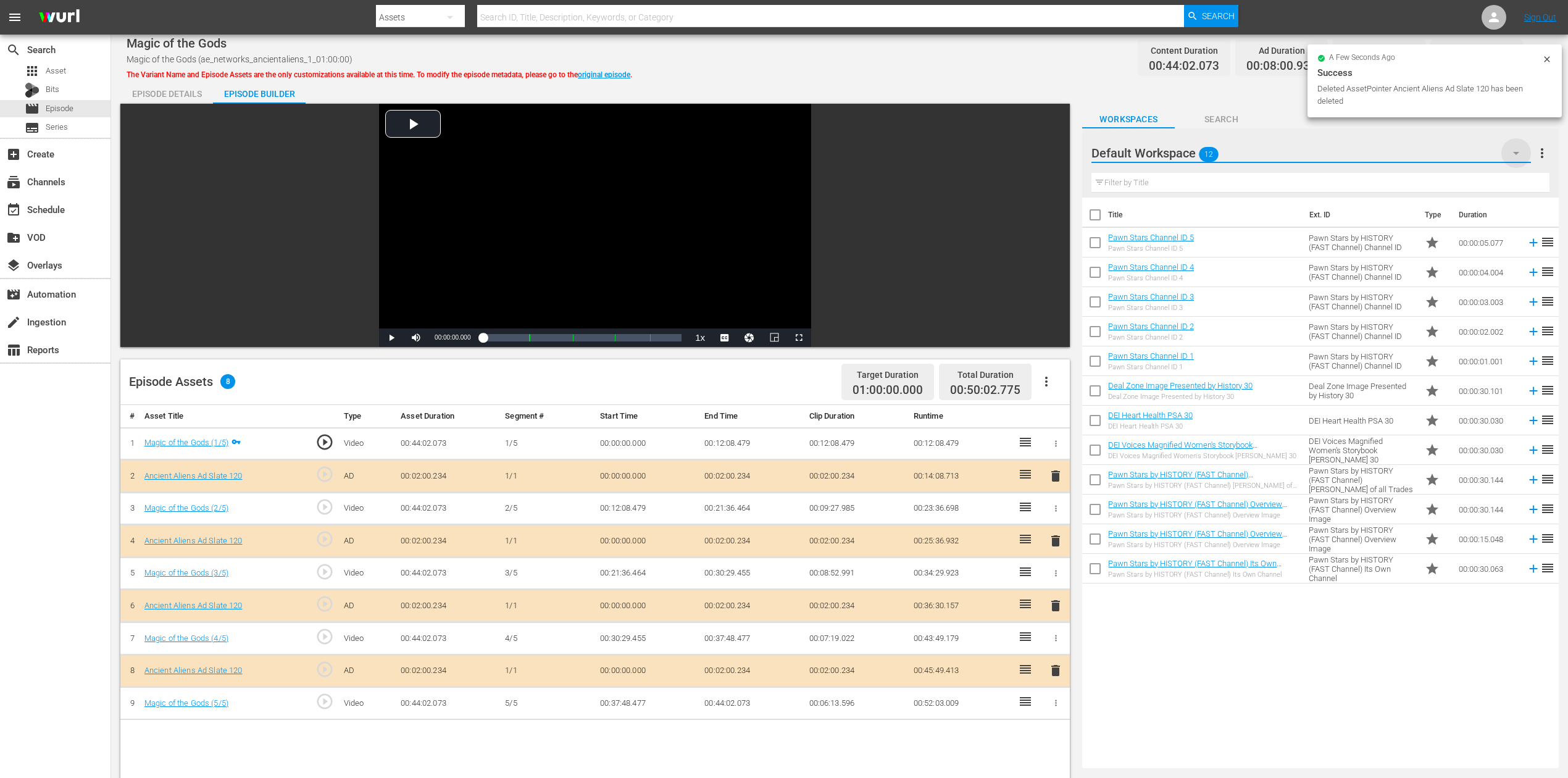
click at [1184, 148] on icon "button" at bounding box center [1516, 153] width 15 height 15
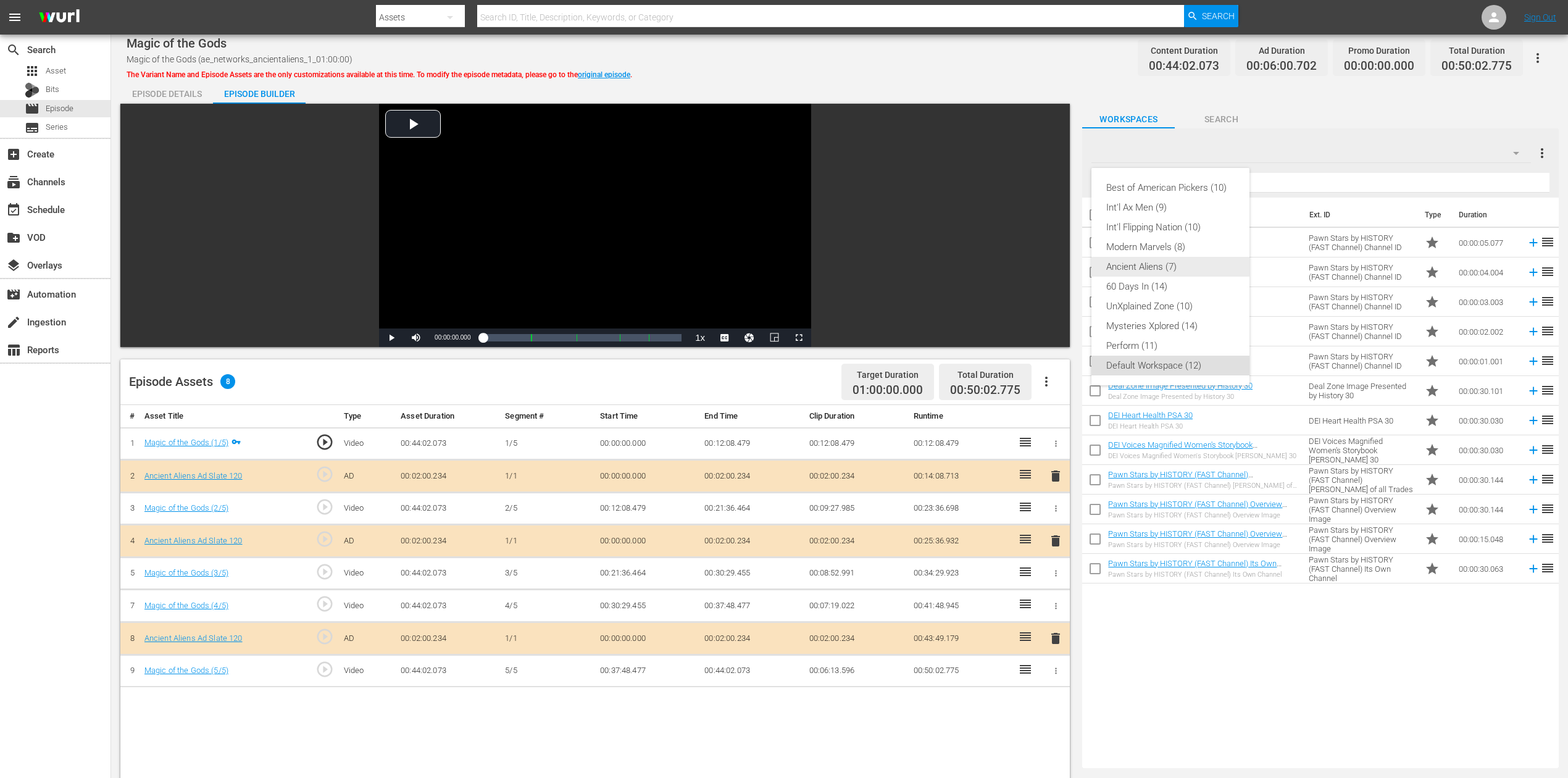
click at [1161, 268] on div "Ancient Aliens (7)" at bounding box center [1170, 267] width 129 height 20
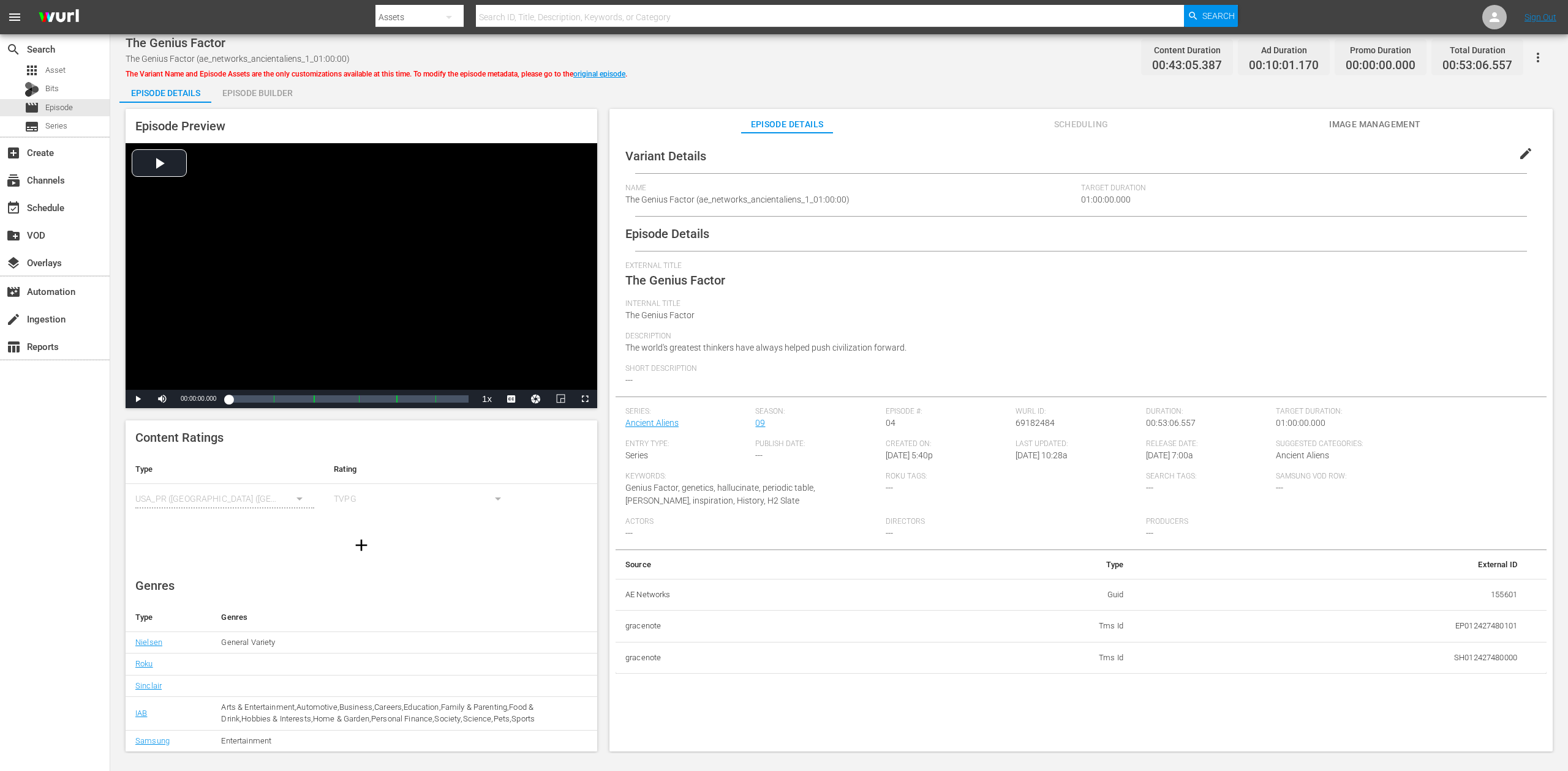
click at [268, 93] on div "Episode Builder" at bounding box center [257, 93] width 92 height 29
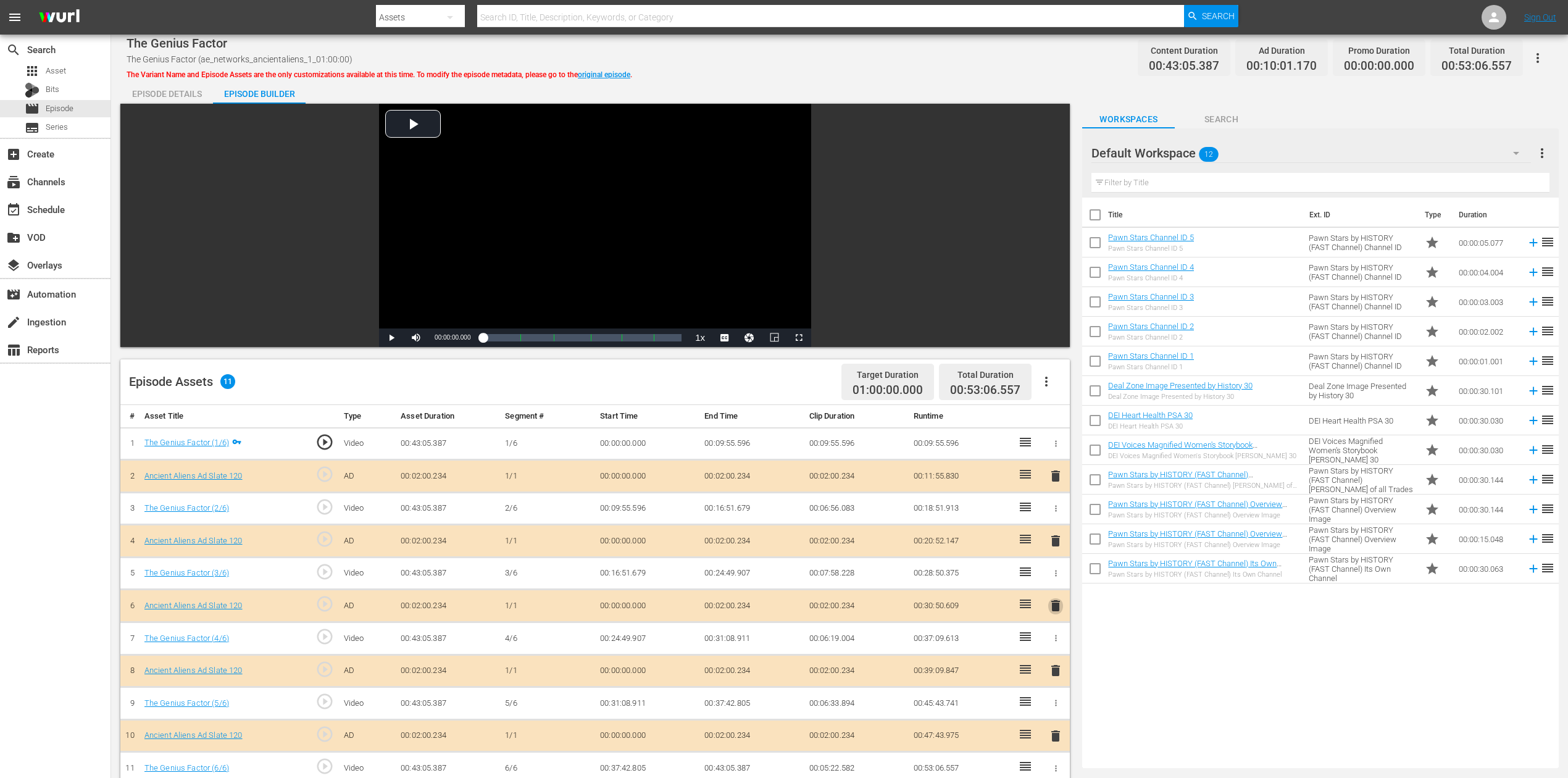
click at [1057, 583] on span "delete" at bounding box center [1055, 606] width 15 height 15
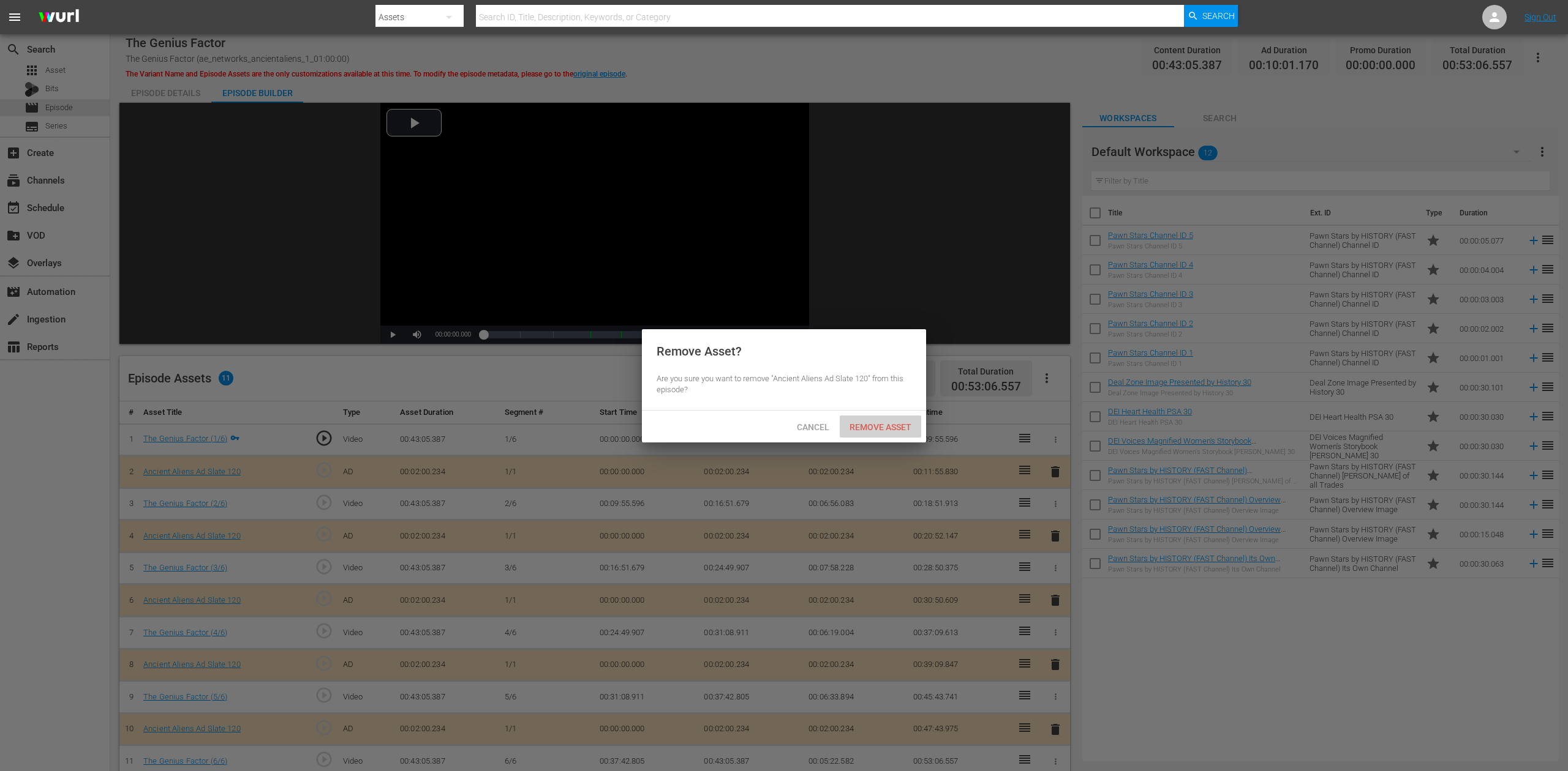
click at [894, 419] on div "Remove Asset" at bounding box center [880, 427] width 81 height 22
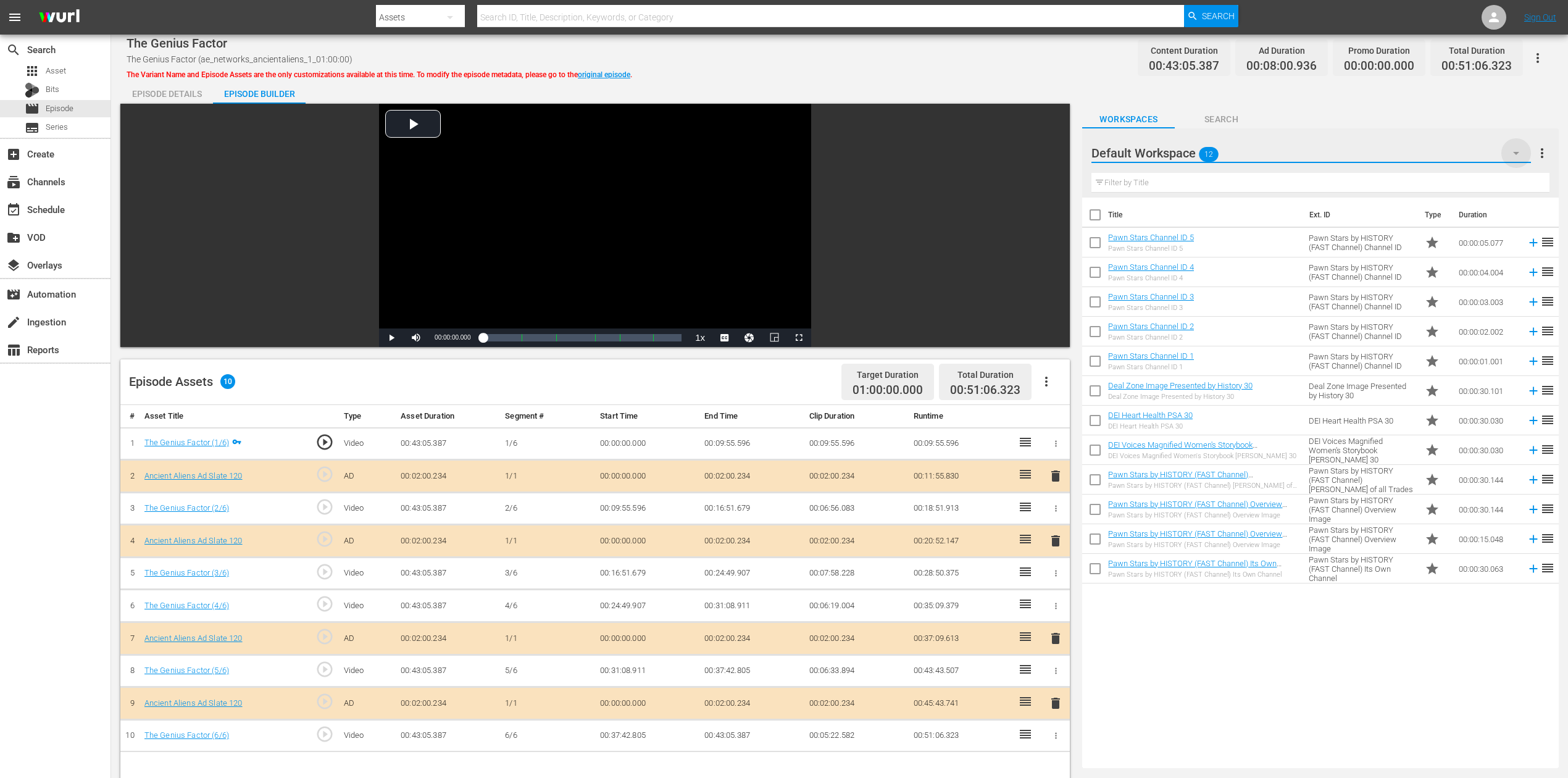
click at [1184, 153] on icon "button" at bounding box center [1516, 153] width 15 height 15
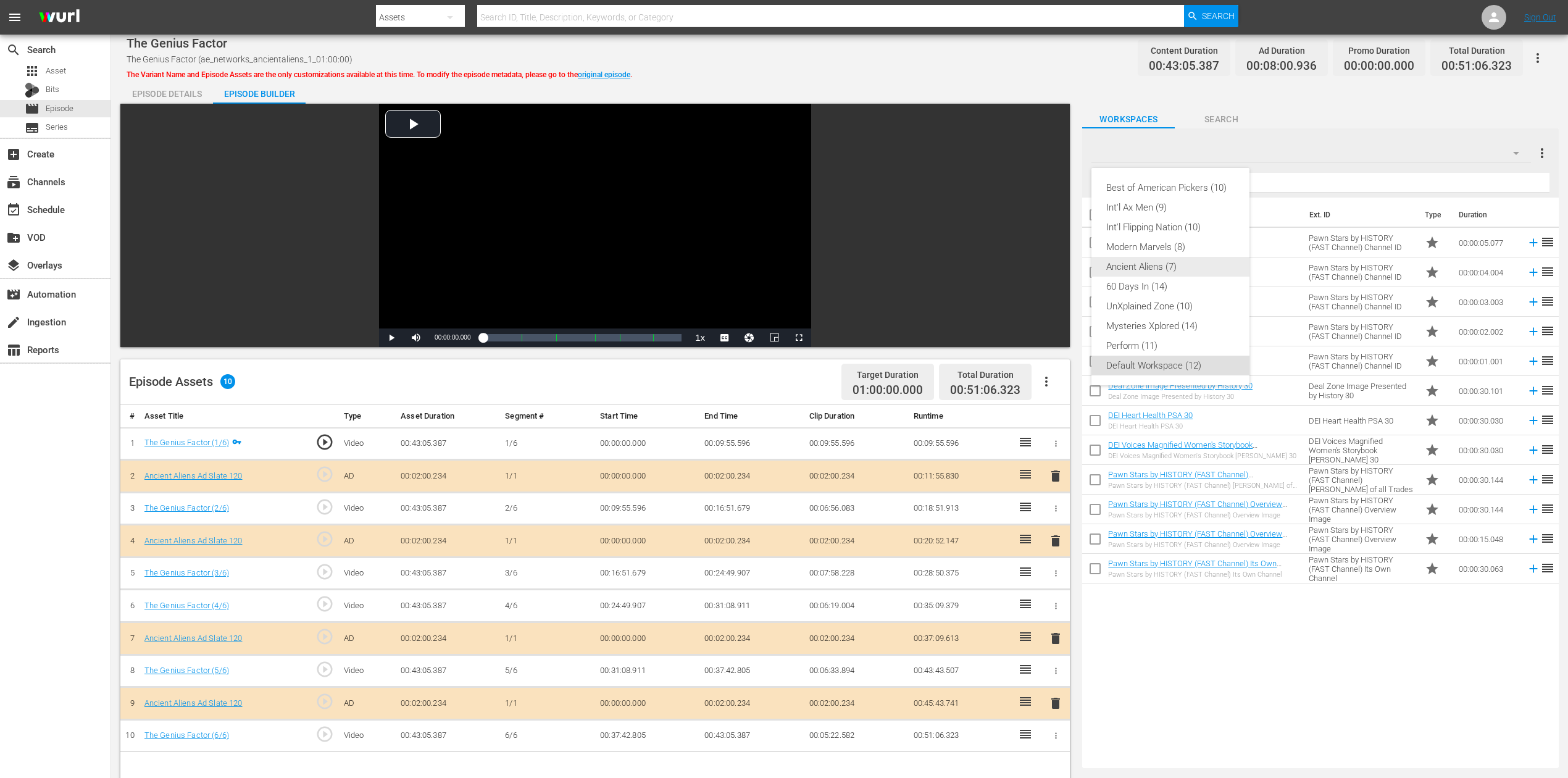
click at [1170, 263] on div "Ancient Aliens (7)" at bounding box center [1170, 267] width 129 height 20
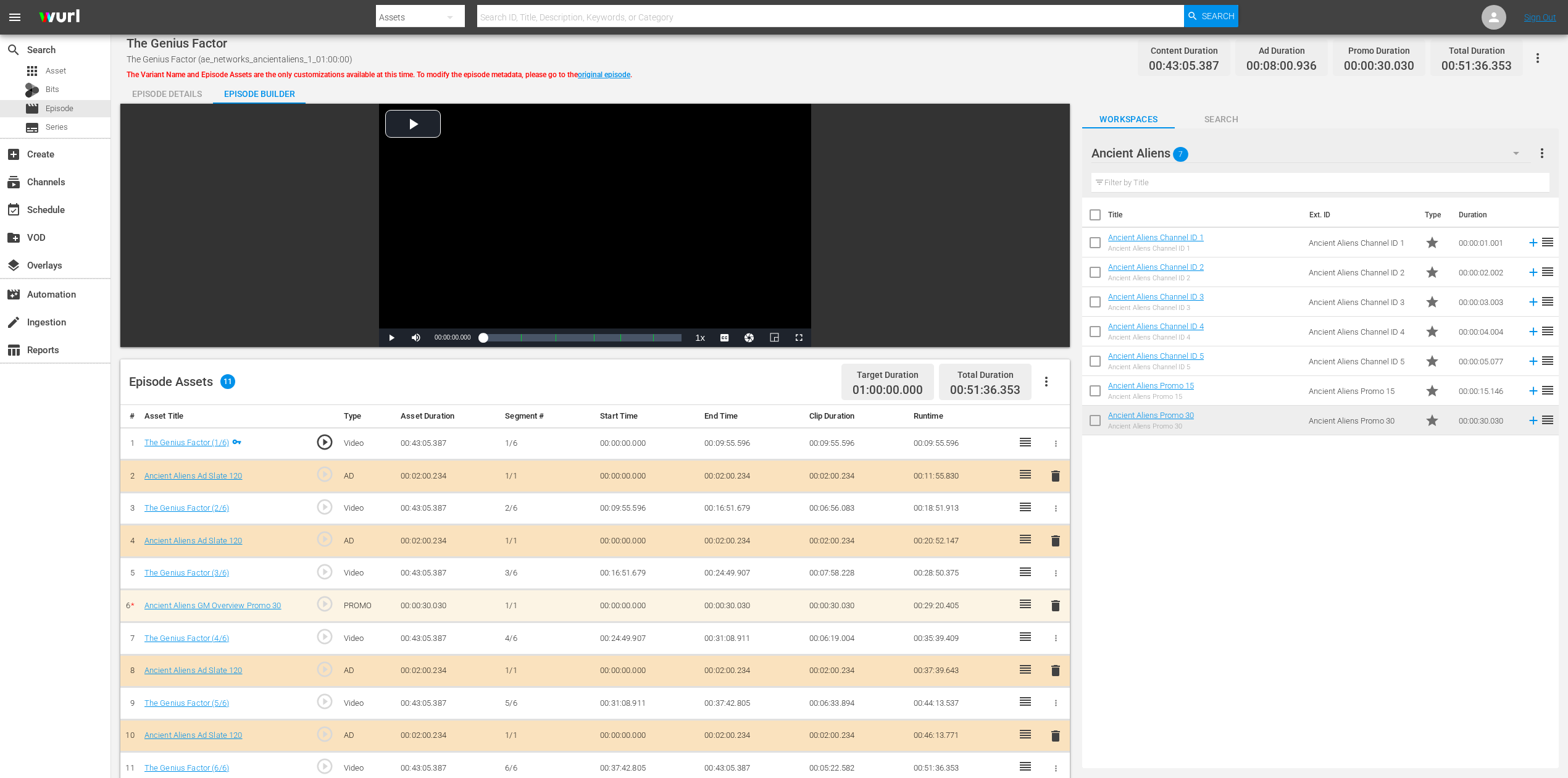
click at [46, 514] on div "search Search apps Asset Bits movie Episode subtitles Series add_box Create sub…" at bounding box center [55, 423] width 111 height 778
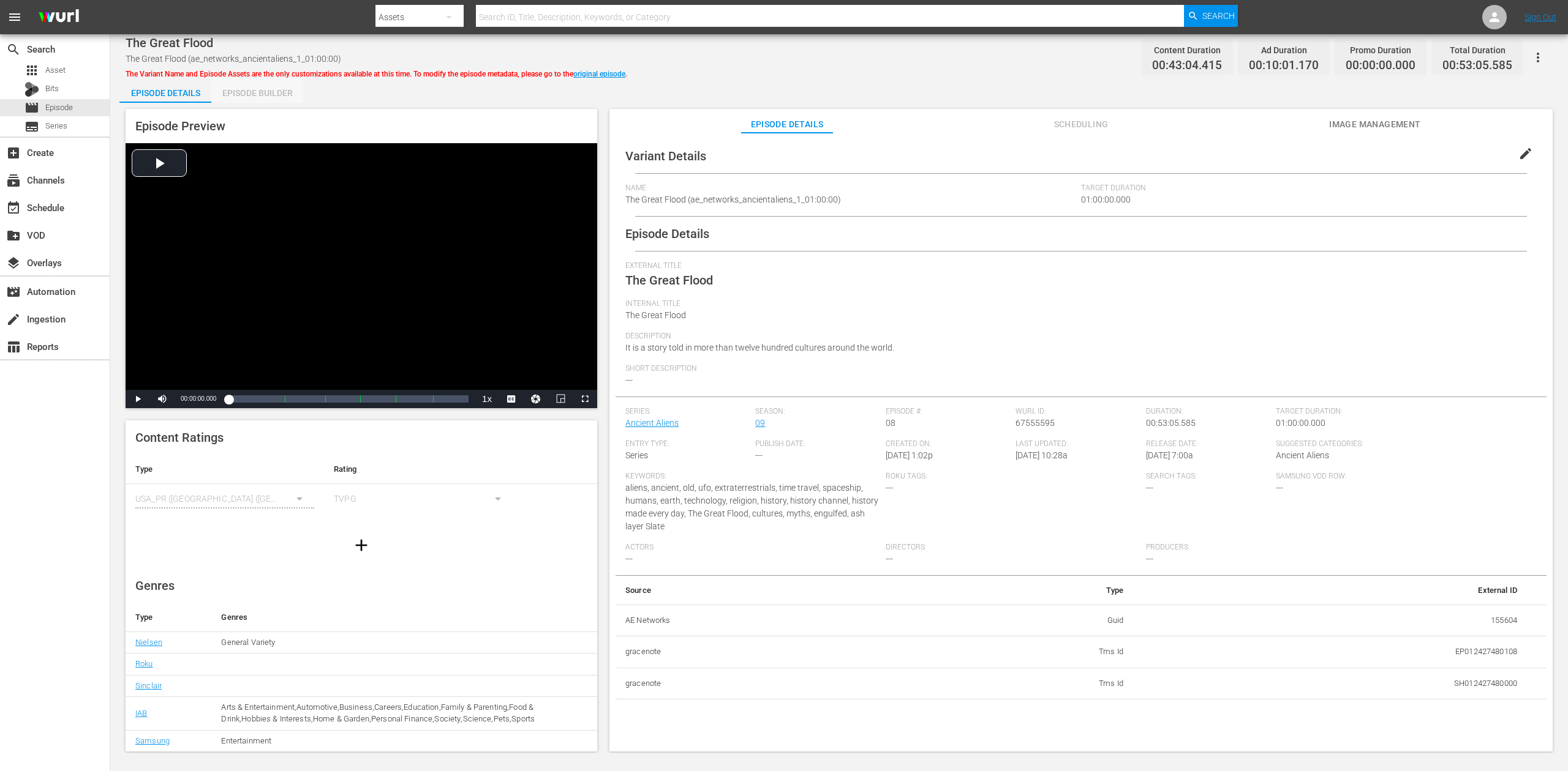
click at [248, 91] on div "Episode Builder" at bounding box center [257, 93] width 92 height 29
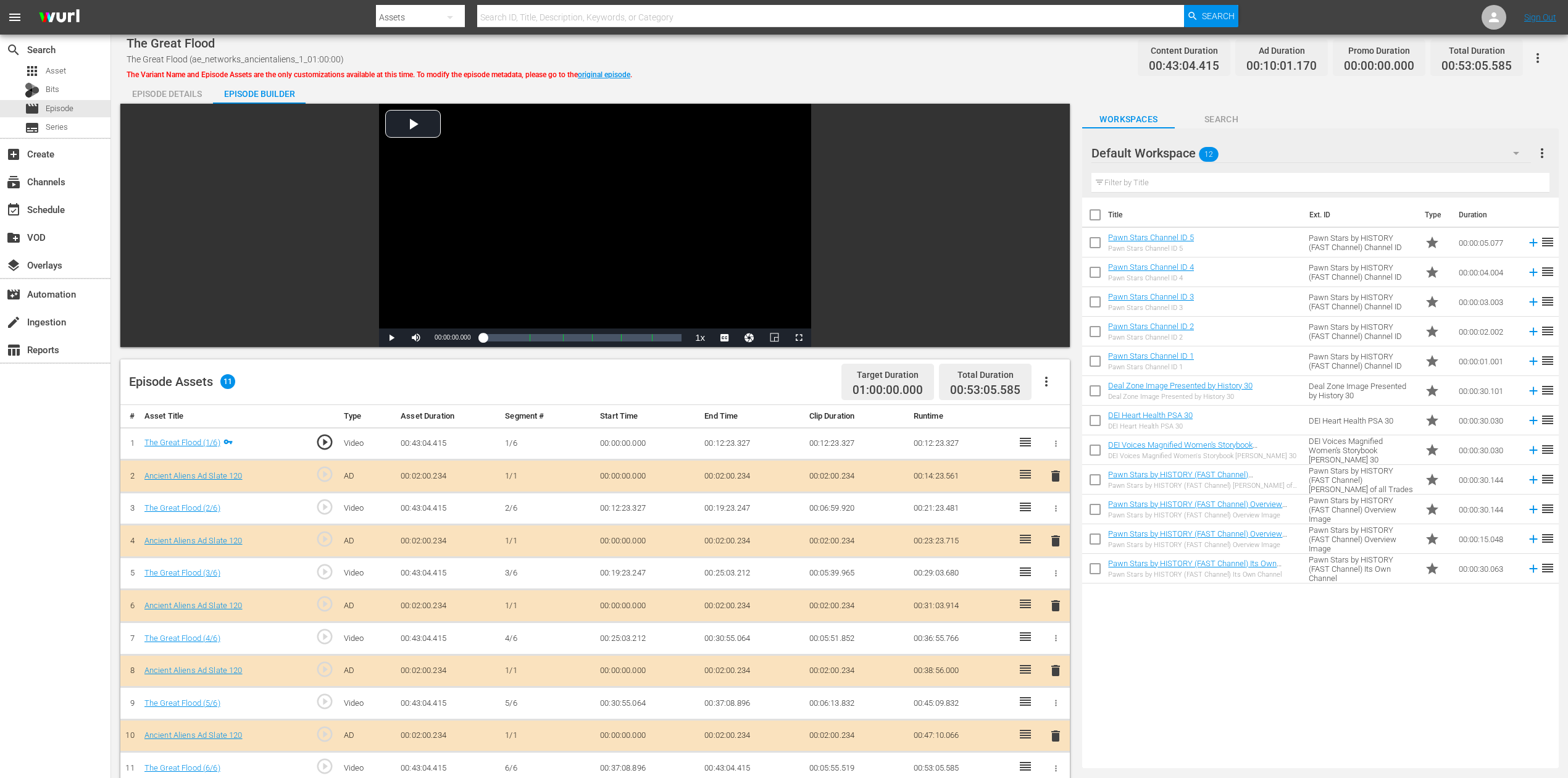
click at [1055, 583] on span "delete" at bounding box center [1055, 606] width 15 height 15
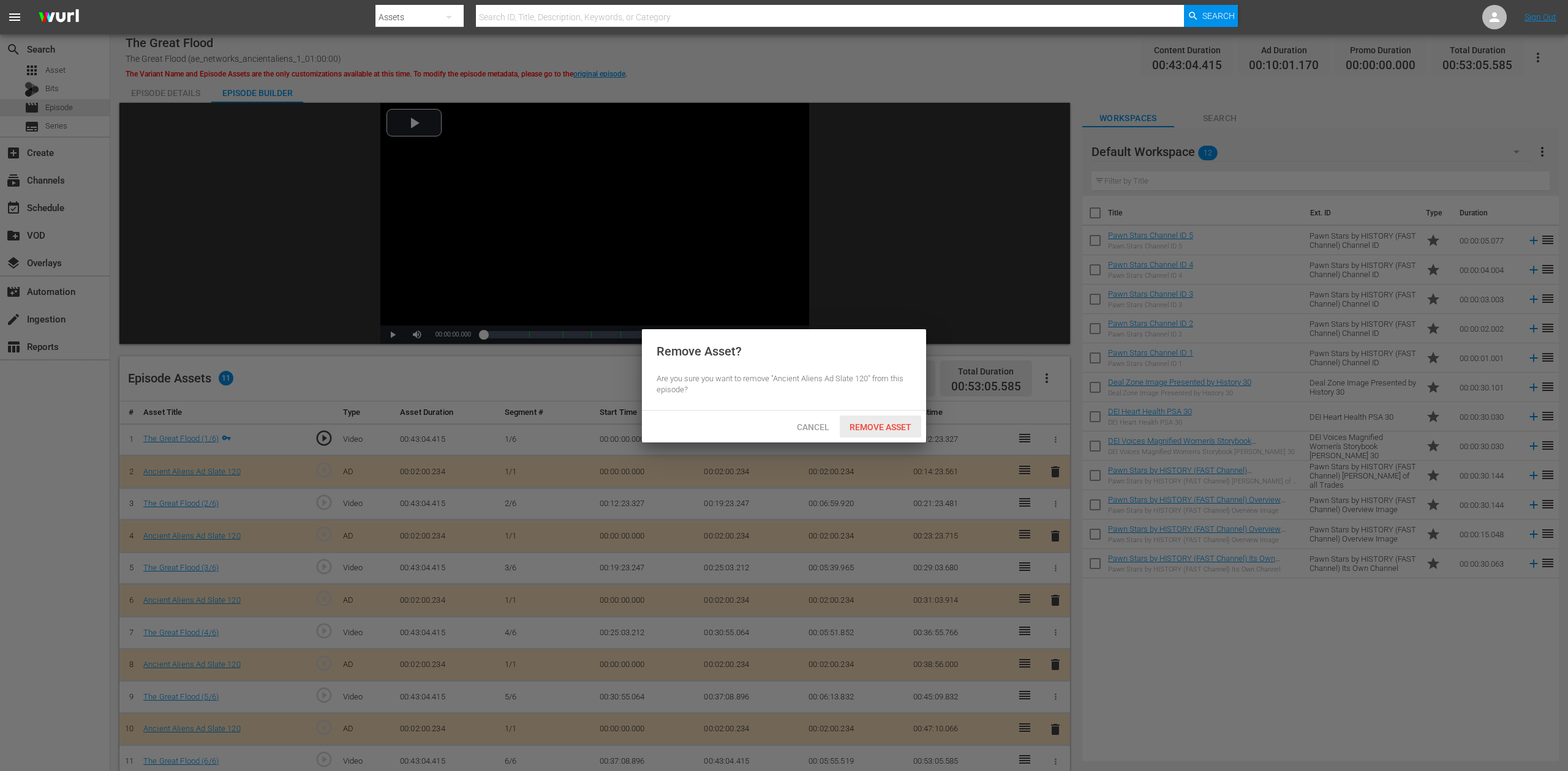
click at [895, 426] on span "Remove Asset" at bounding box center [880, 427] width 81 height 10
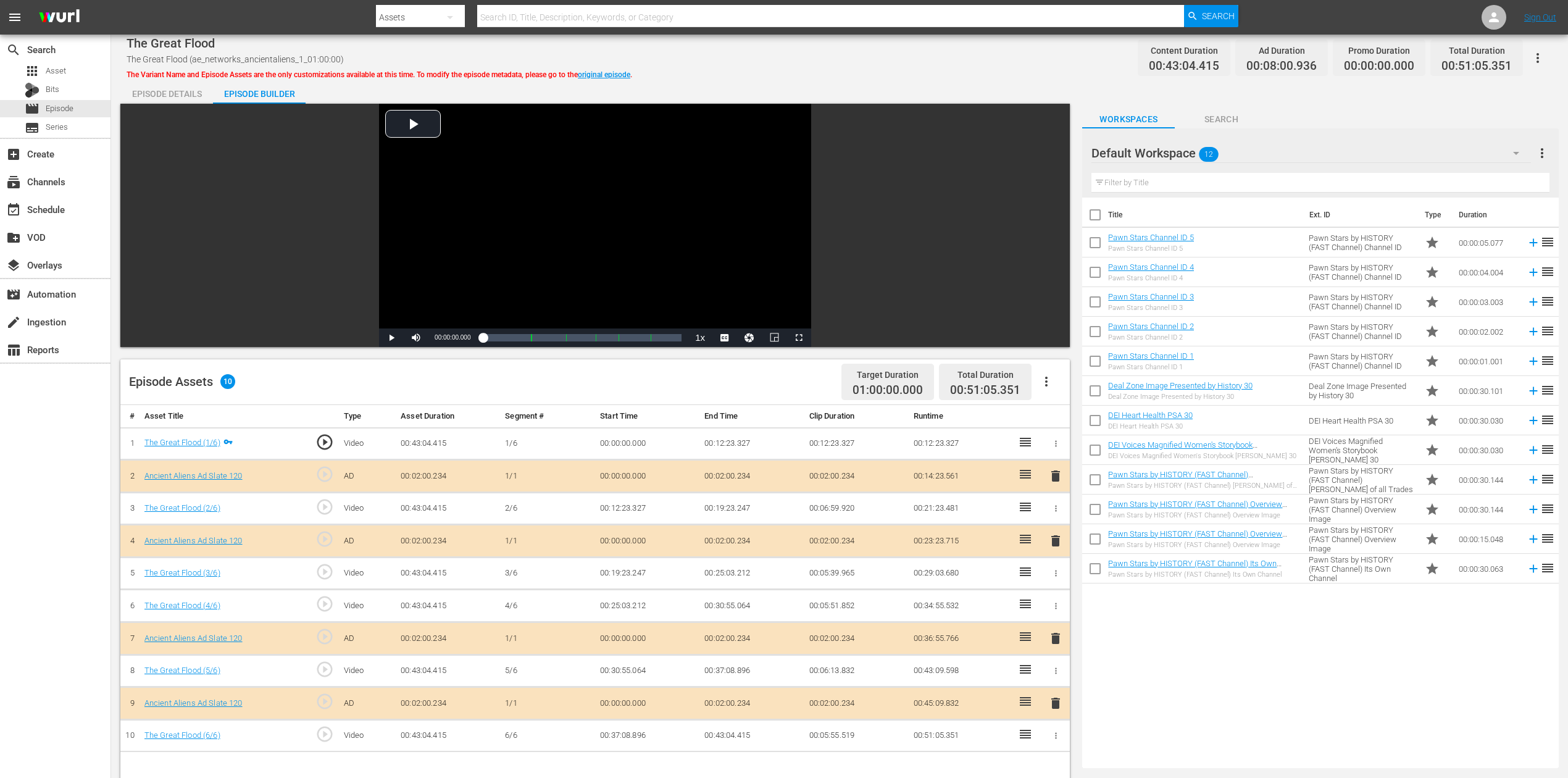
click at [65, 538] on div "search Search apps Asset Bits movie Episode subtitles Series add_box Create sub…" at bounding box center [55, 423] width 111 height 778
click at [1184, 146] on icon "button" at bounding box center [1516, 153] width 15 height 15
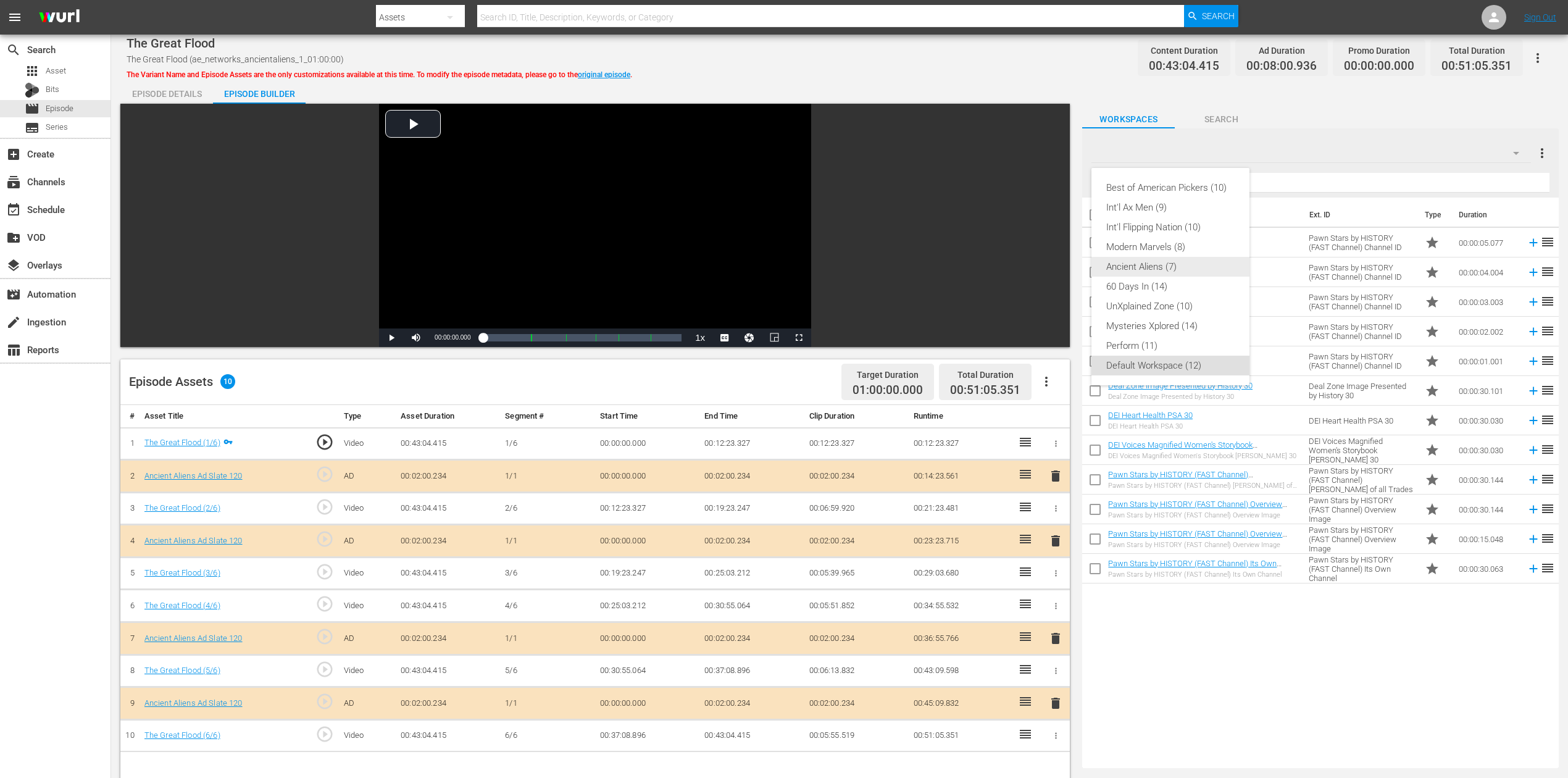
click at [1167, 263] on div "Ancient Aliens (7)" at bounding box center [1170, 267] width 129 height 20
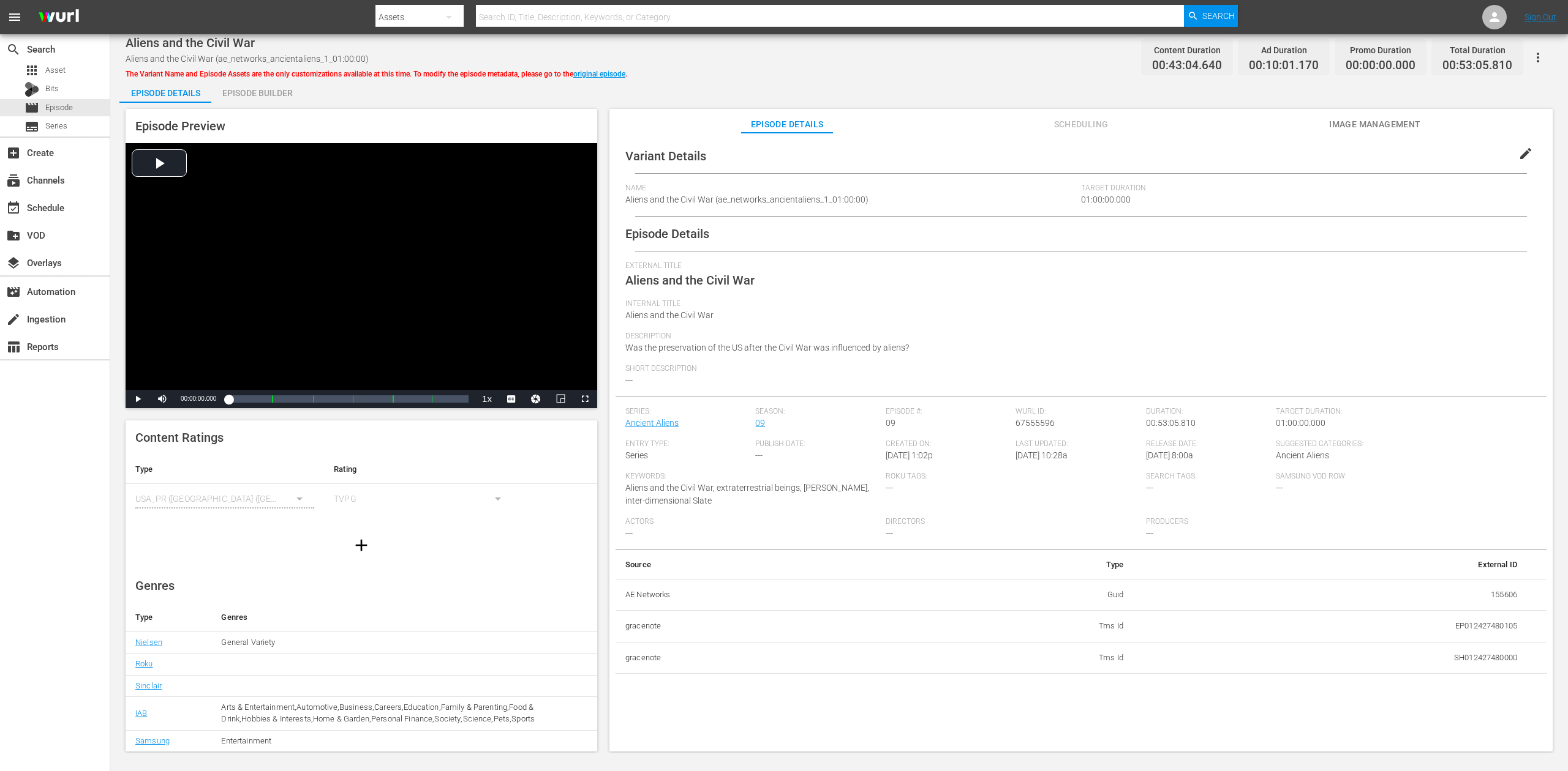
click at [253, 90] on div "Episode Builder" at bounding box center [257, 93] width 92 height 29
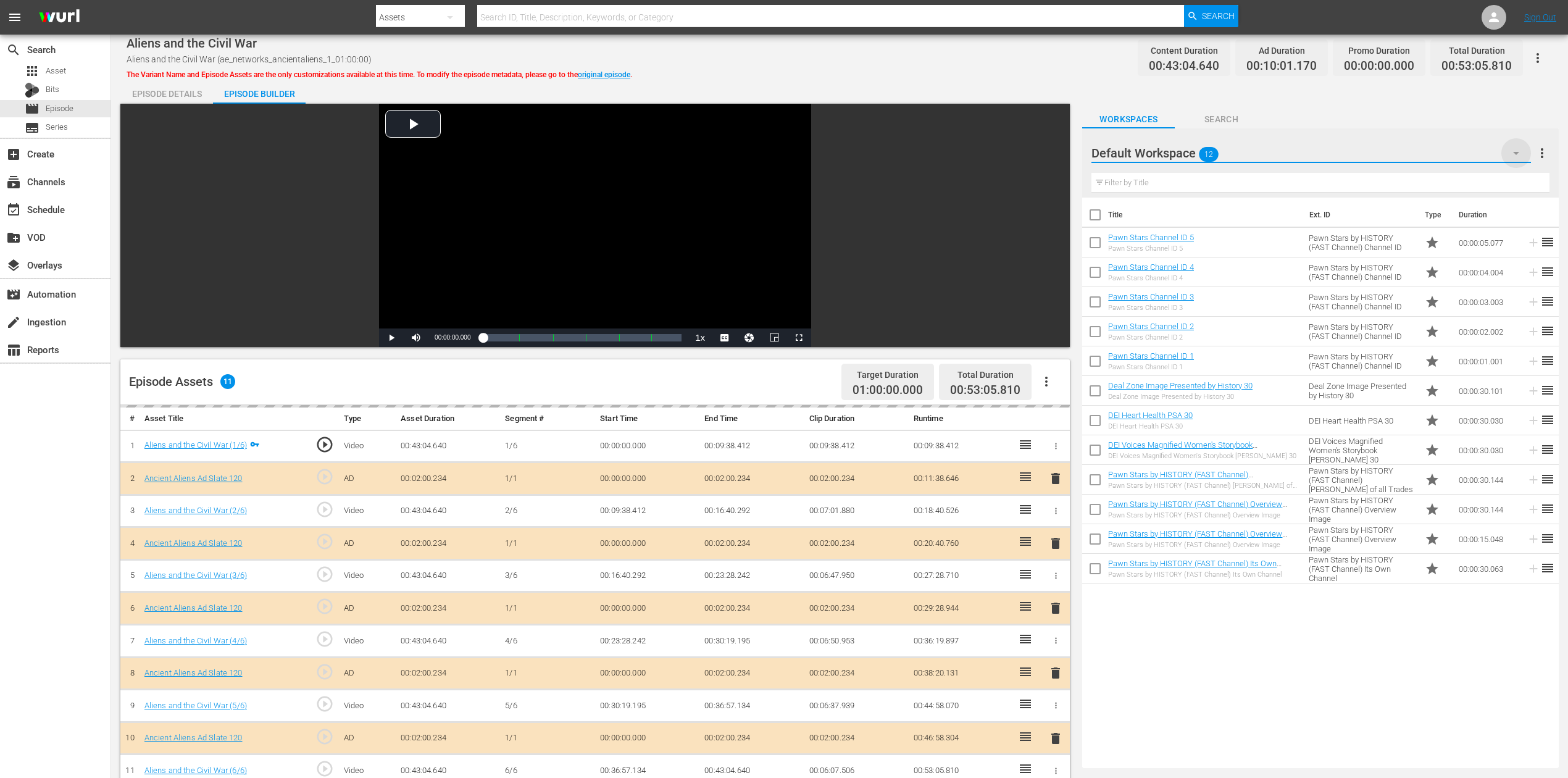
click at [1184, 149] on icon "button" at bounding box center [1516, 153] width 15 height 15
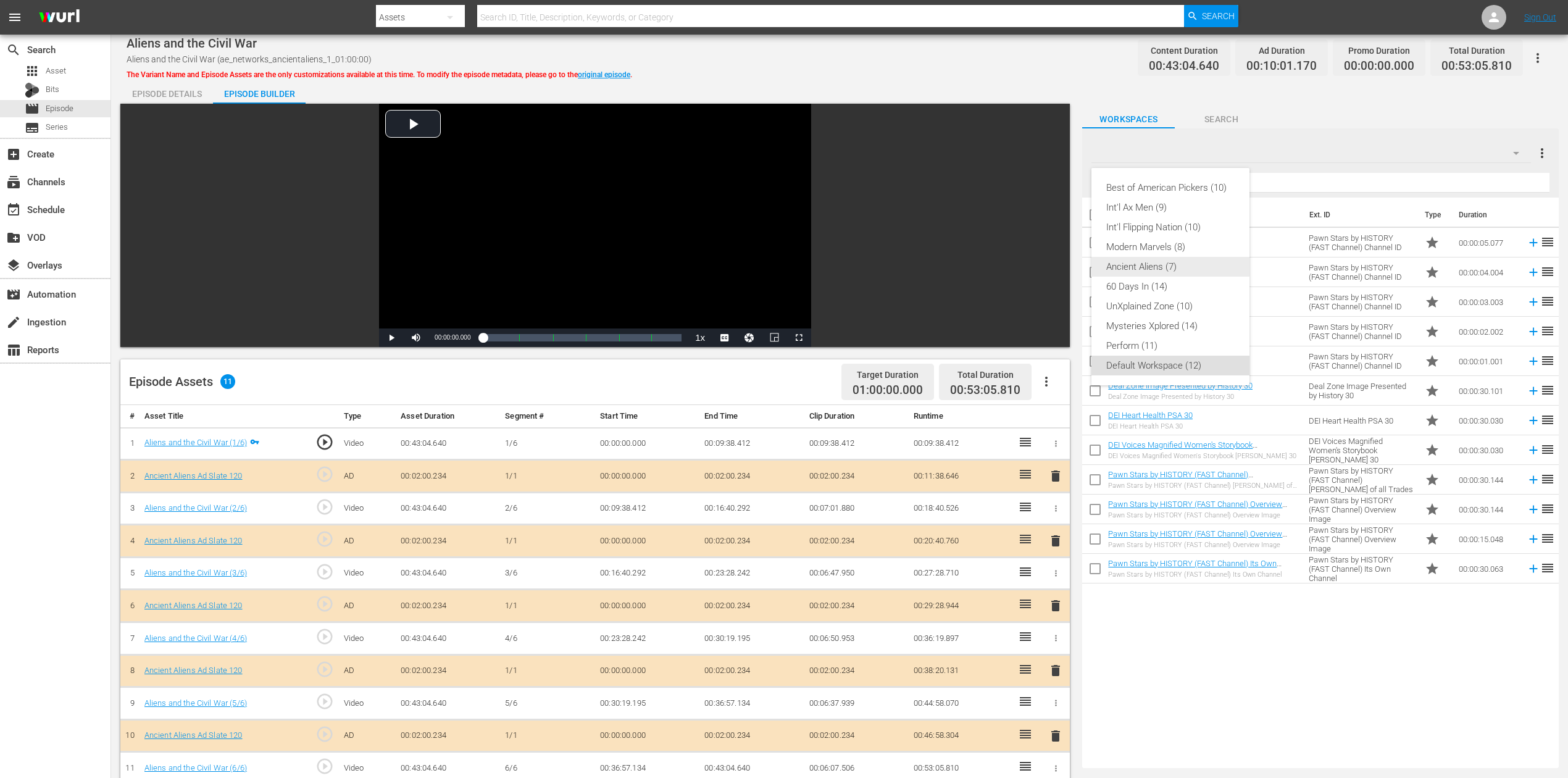
click at [1160, 267] on div "Ancient Aliens (7)" at bounding box center [1170, 267] width 129 height 20
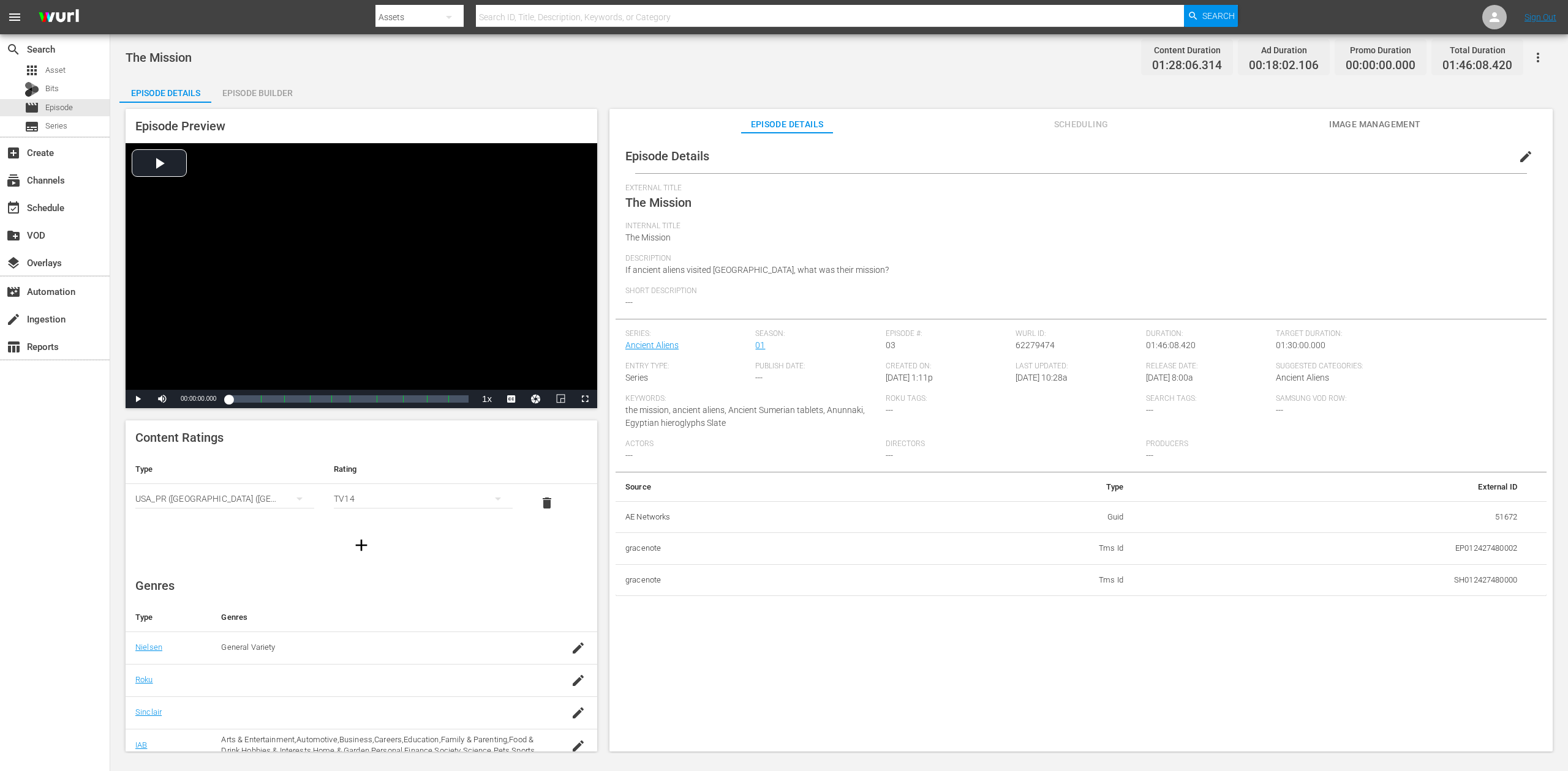
click at [267, 79] on div "Episode Builder" at bounding box center [257, 93] width 92 height 29
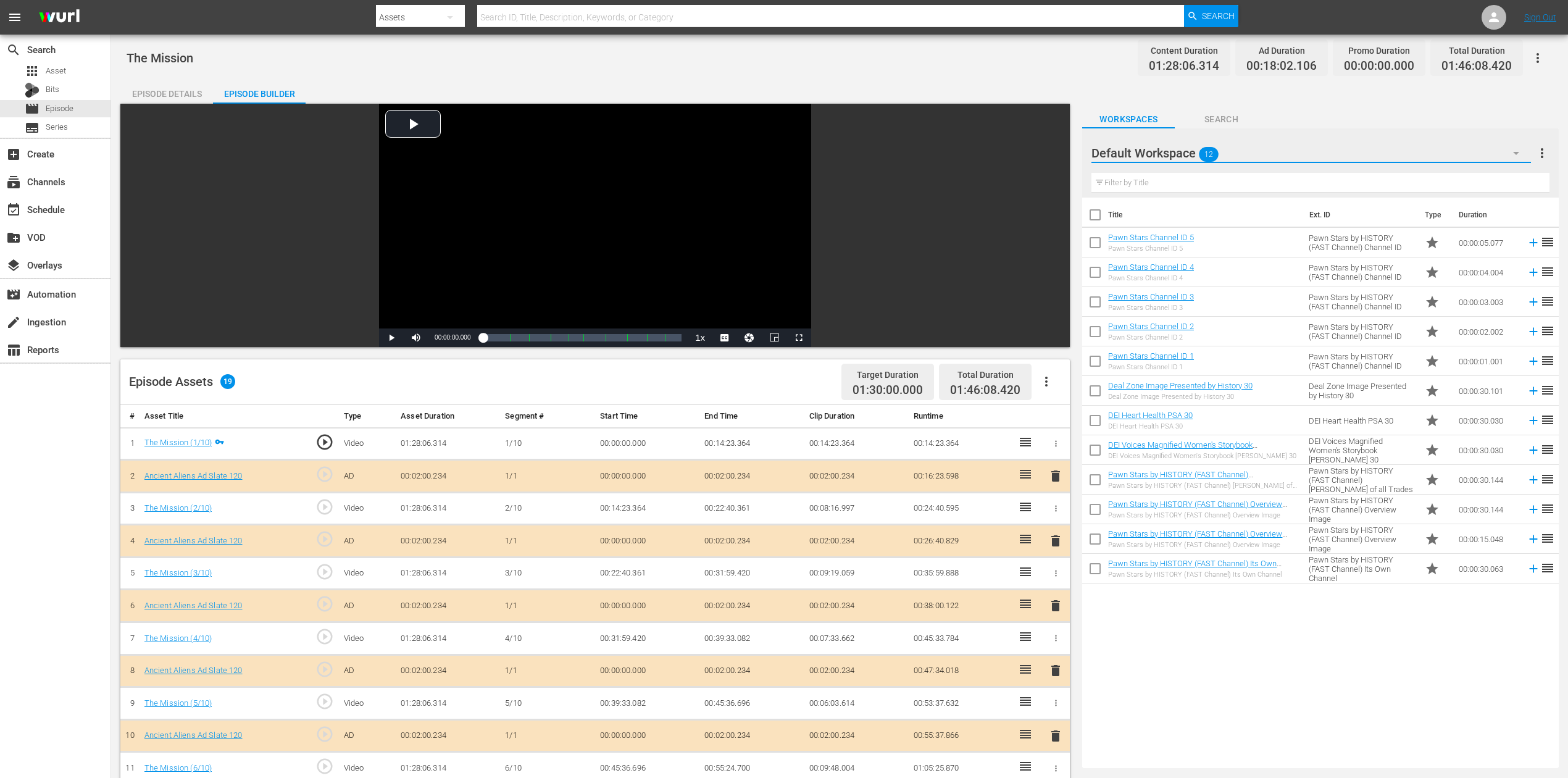
click at [1184, 147] on button "button" at bounding box center [1516, 153] width 30 height 30
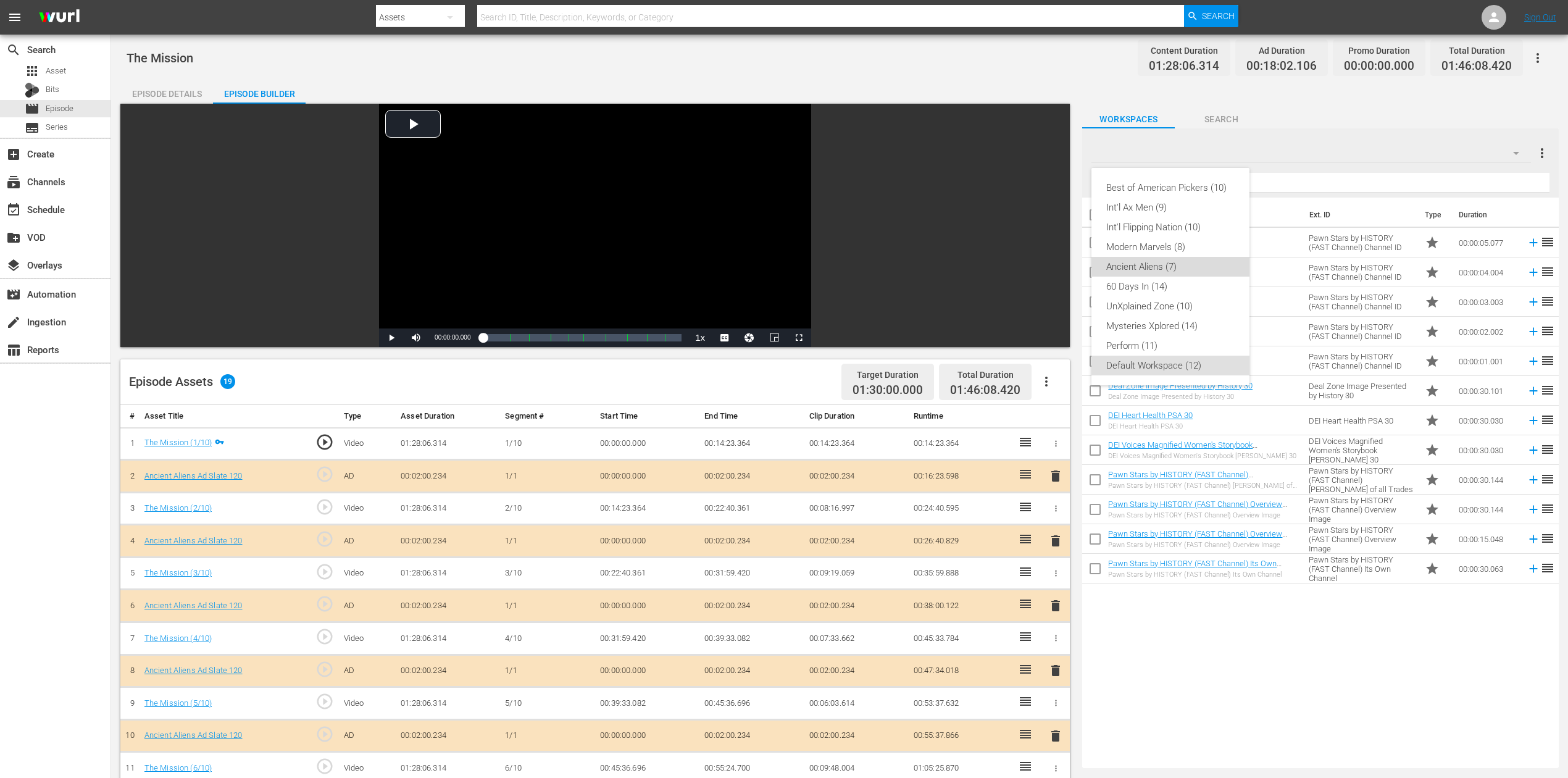
click at [1151, 271] on div "Ancient Aliens (7)" at bounding box center [1170, 267] width 129 height 20
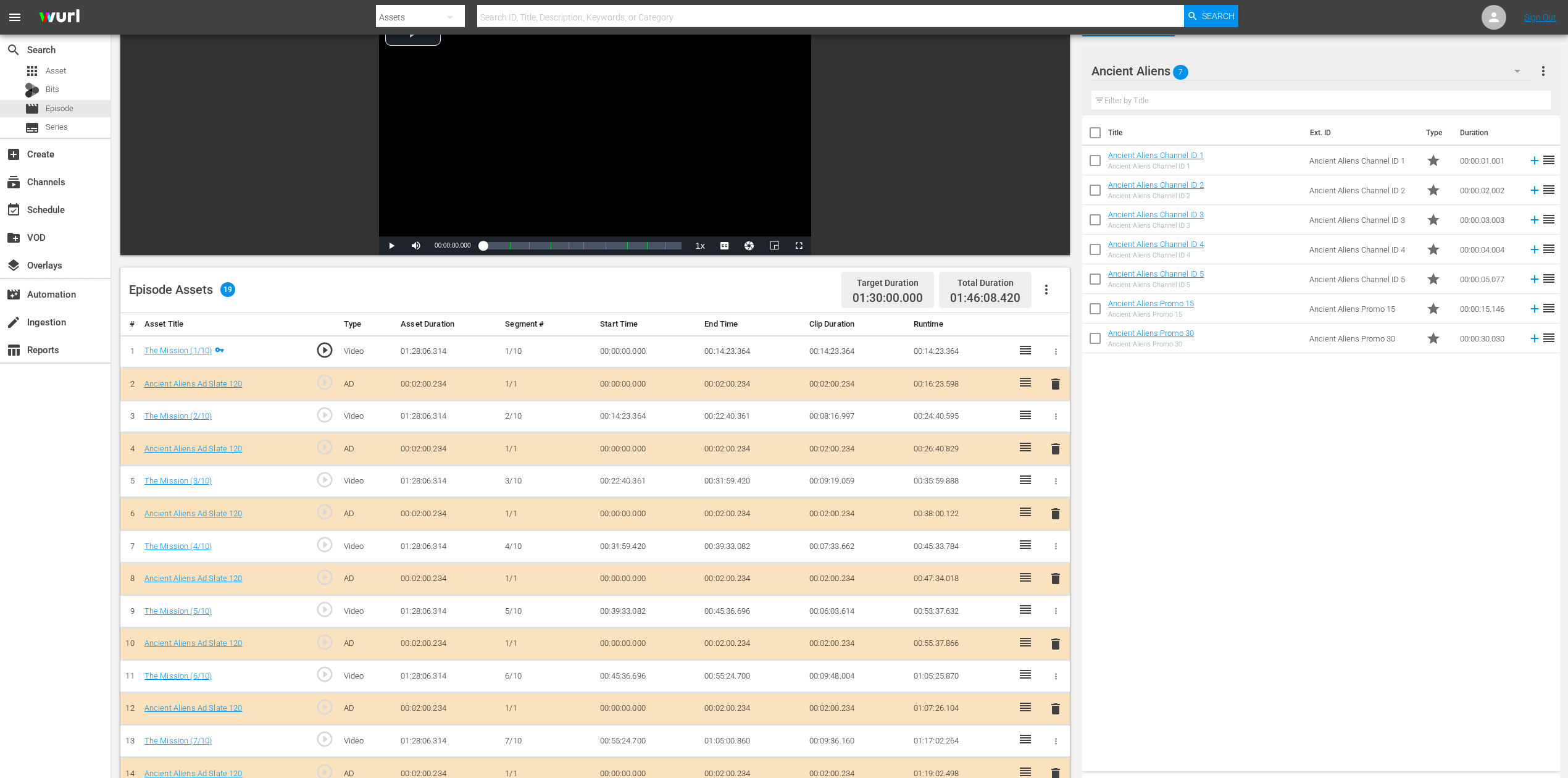
scroll to position [247, 0]
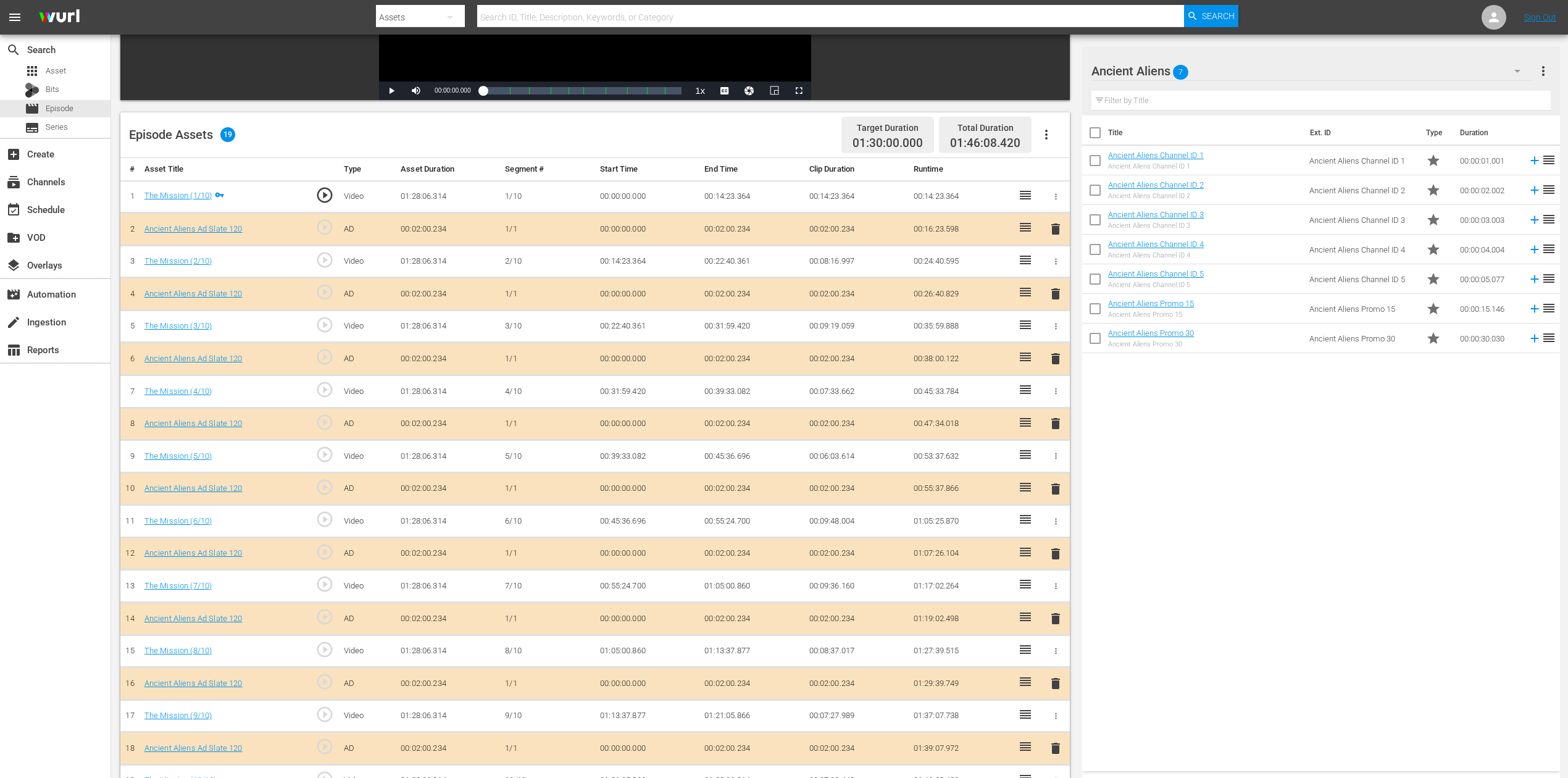
click at [1055, 489] on span "delete" at bounding box center [1055, 489] width 15 height 15
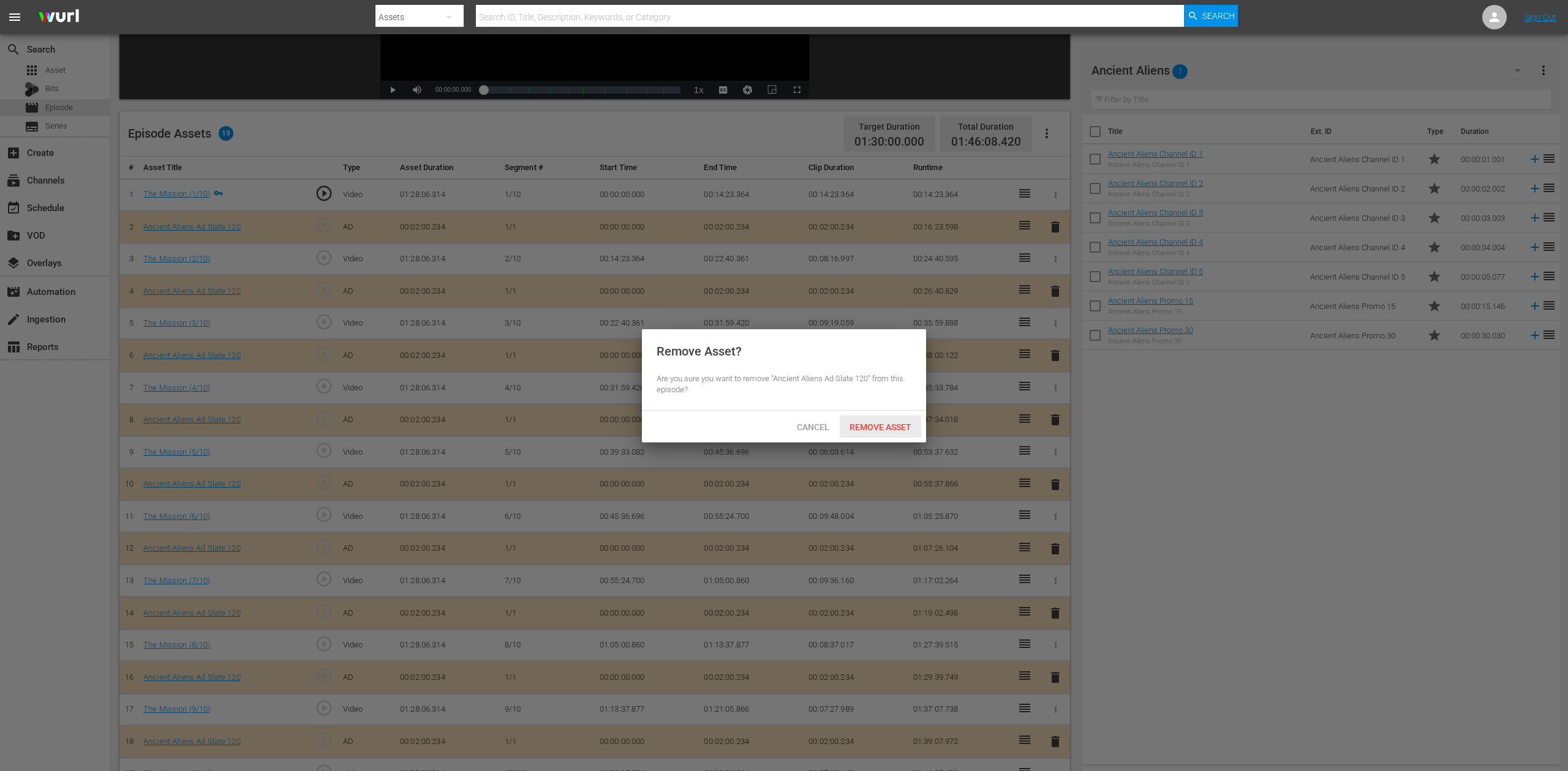
click at [879, 422] on span "Remove Asset" at bounding box center [880, 427] width 81 height 10
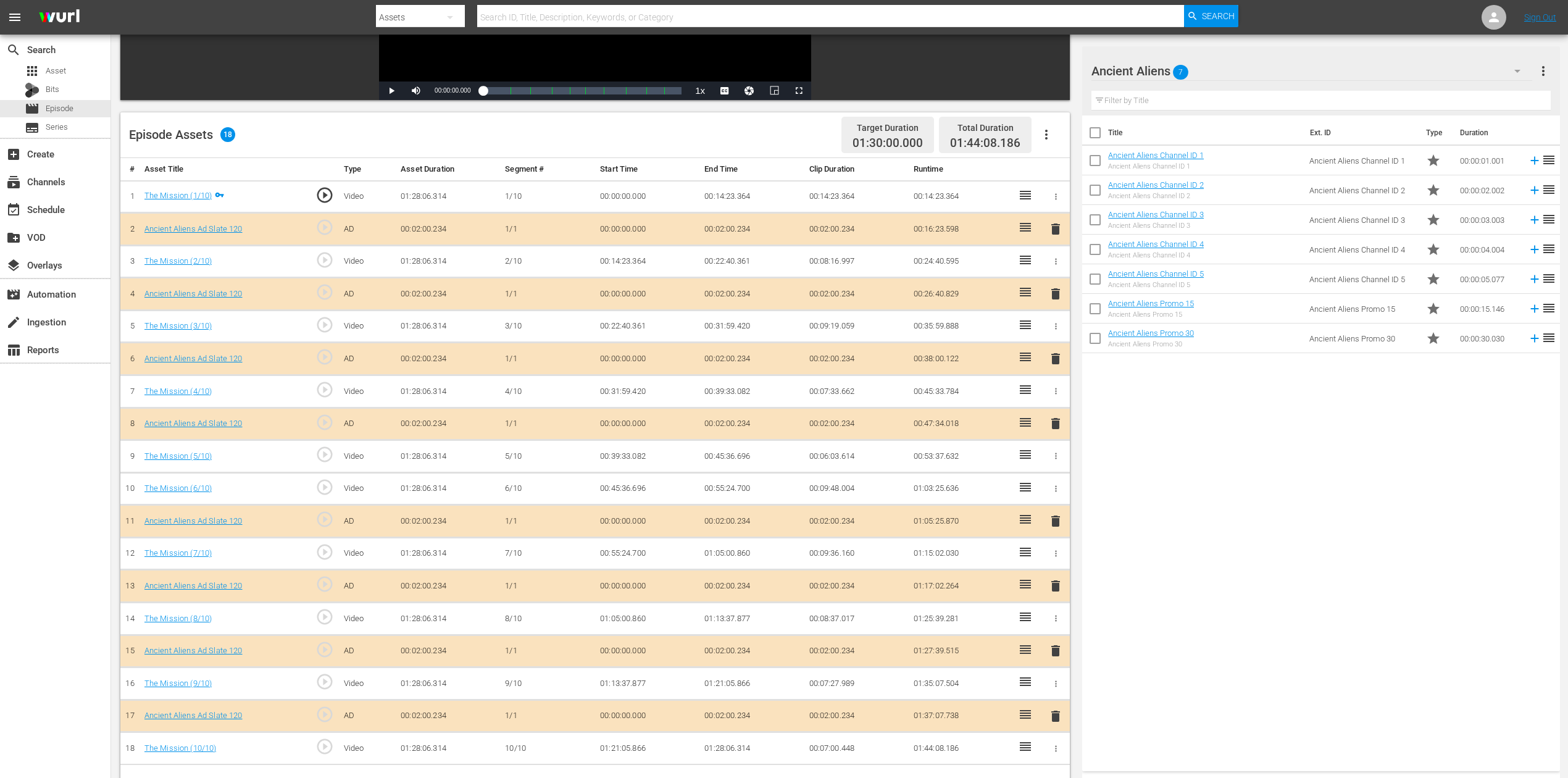
click at [1122, 564] on div "Title Ext. ID Type Duration Ancient Aliens Channel ID 1 Ancient Aliens Channel …" at bounding box center [1321, 440] width 477 height 651
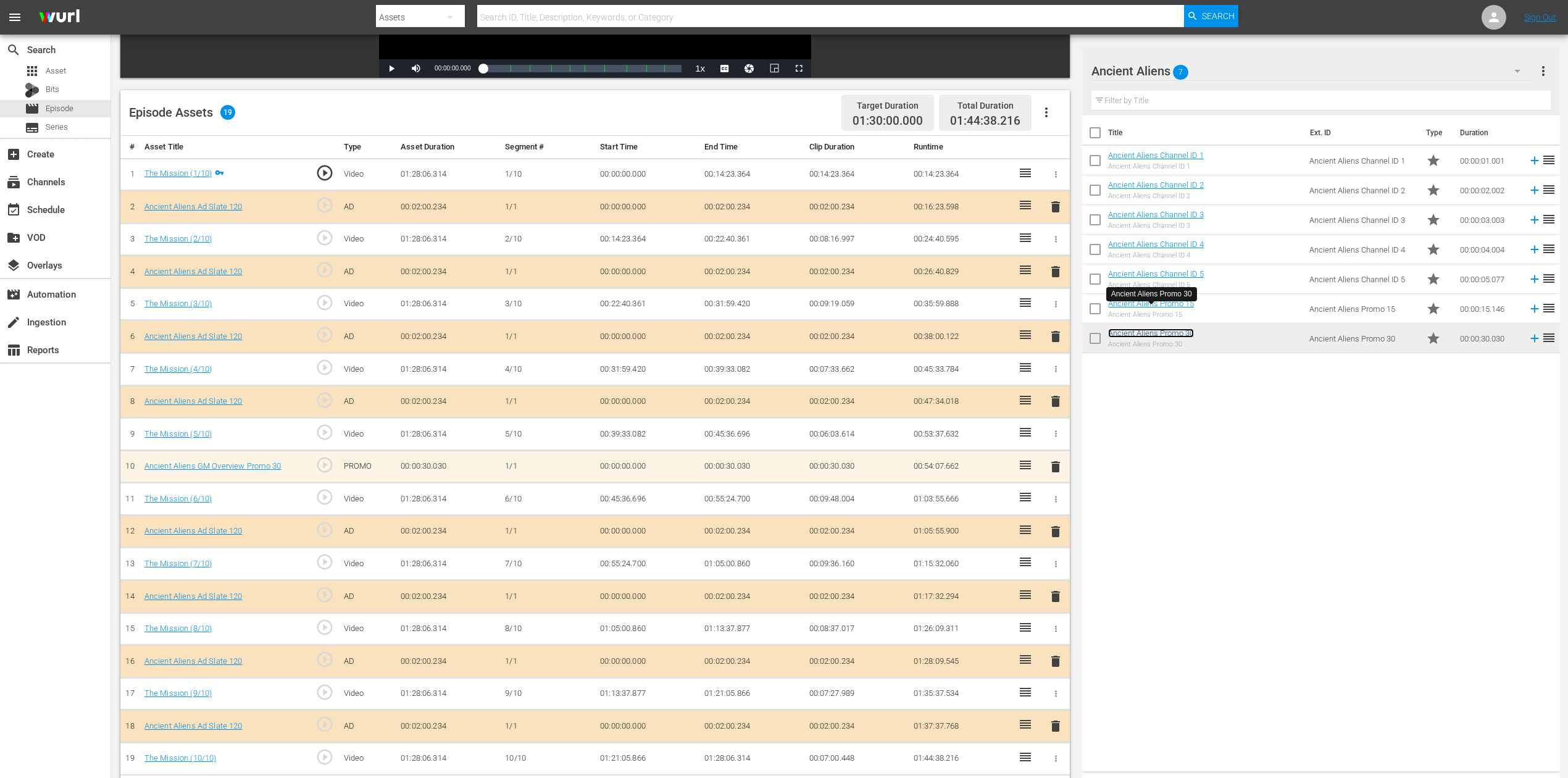
scroll to position [240, 0]
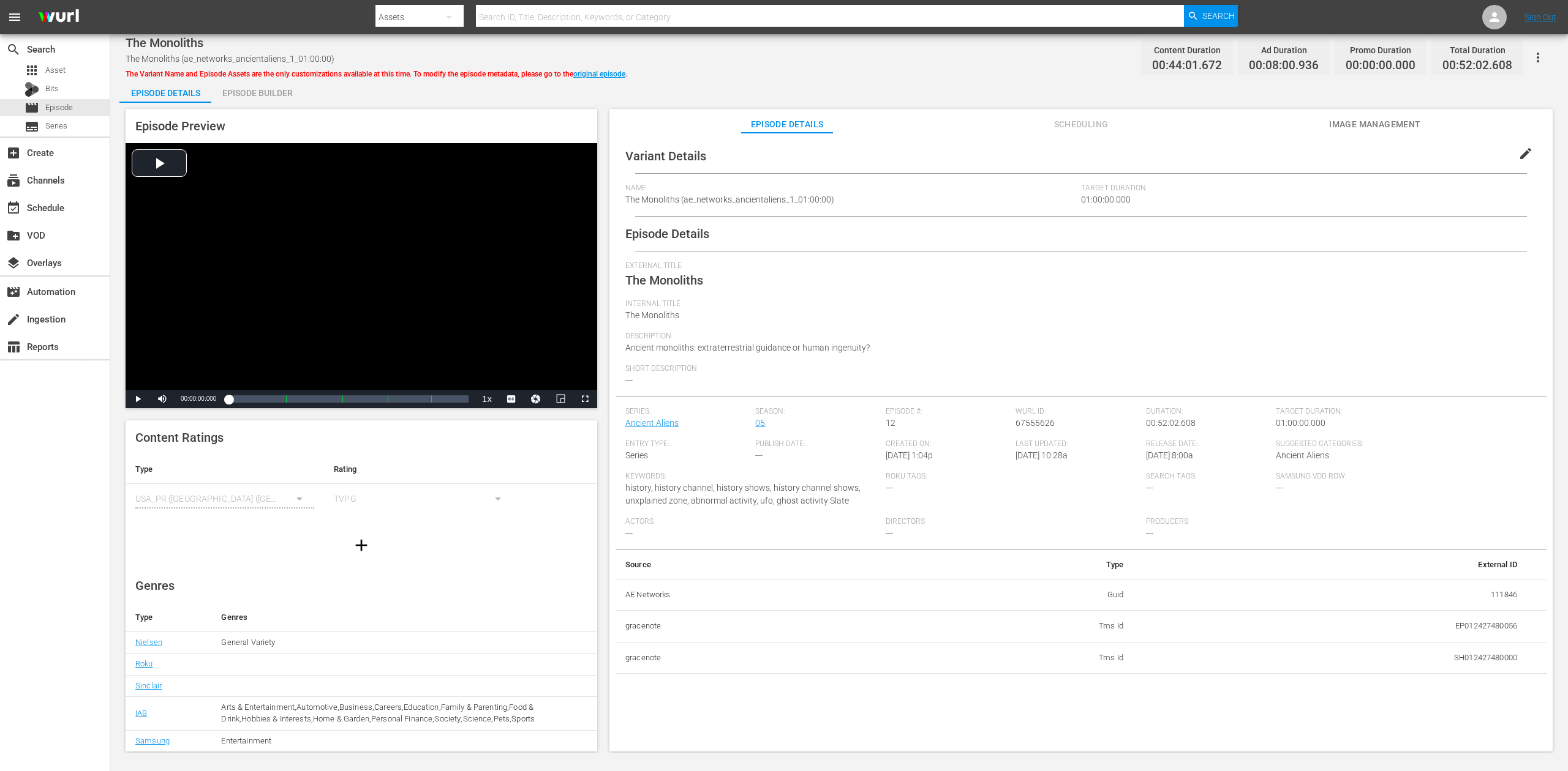
click at [260, 97] on div "Episode Builder" at bounding box center [257, 93] width 92 height 29
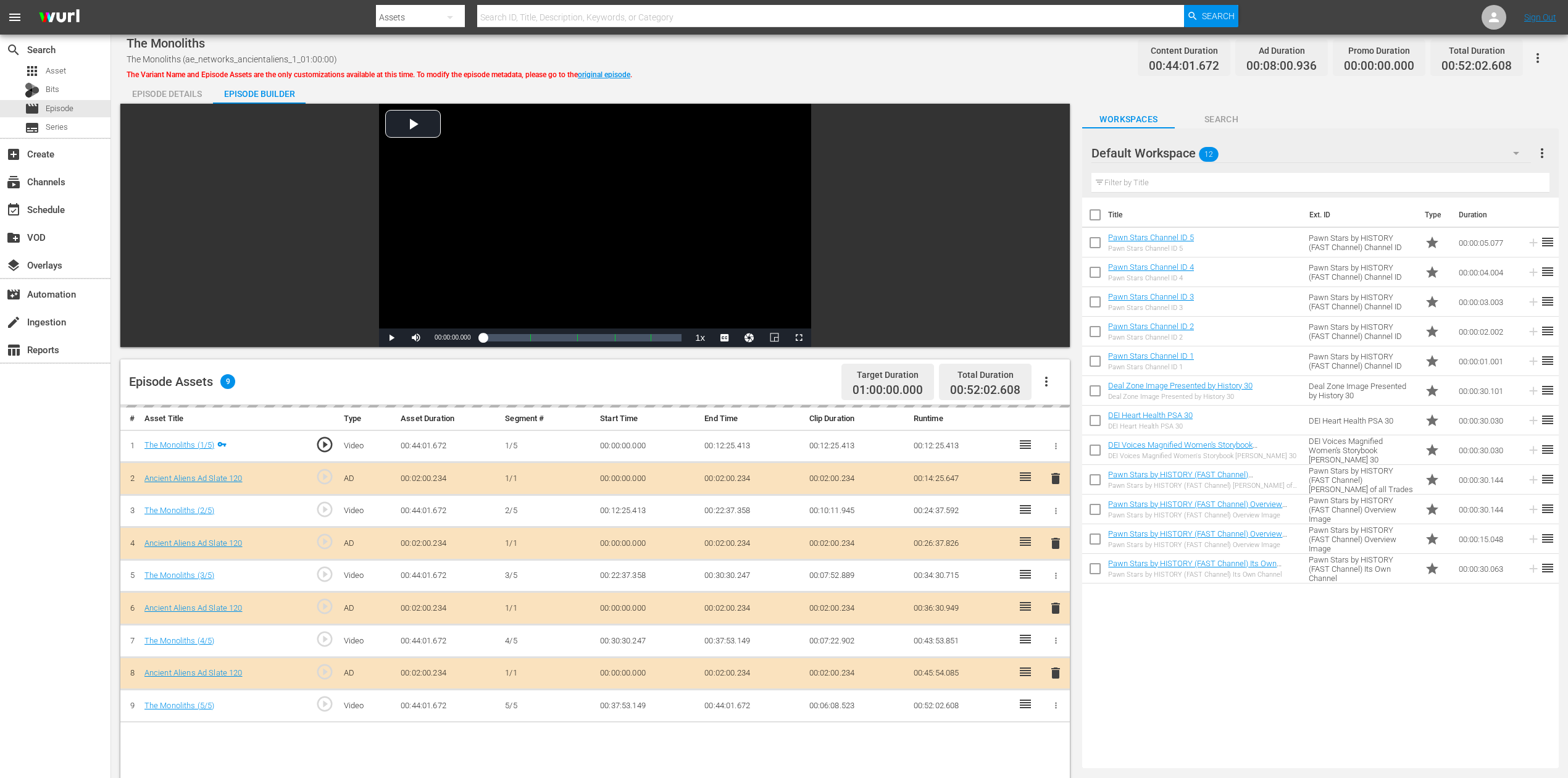
click at [1184, 151] on icon "button" at bounding box center [1516, 153] width 15 height 15
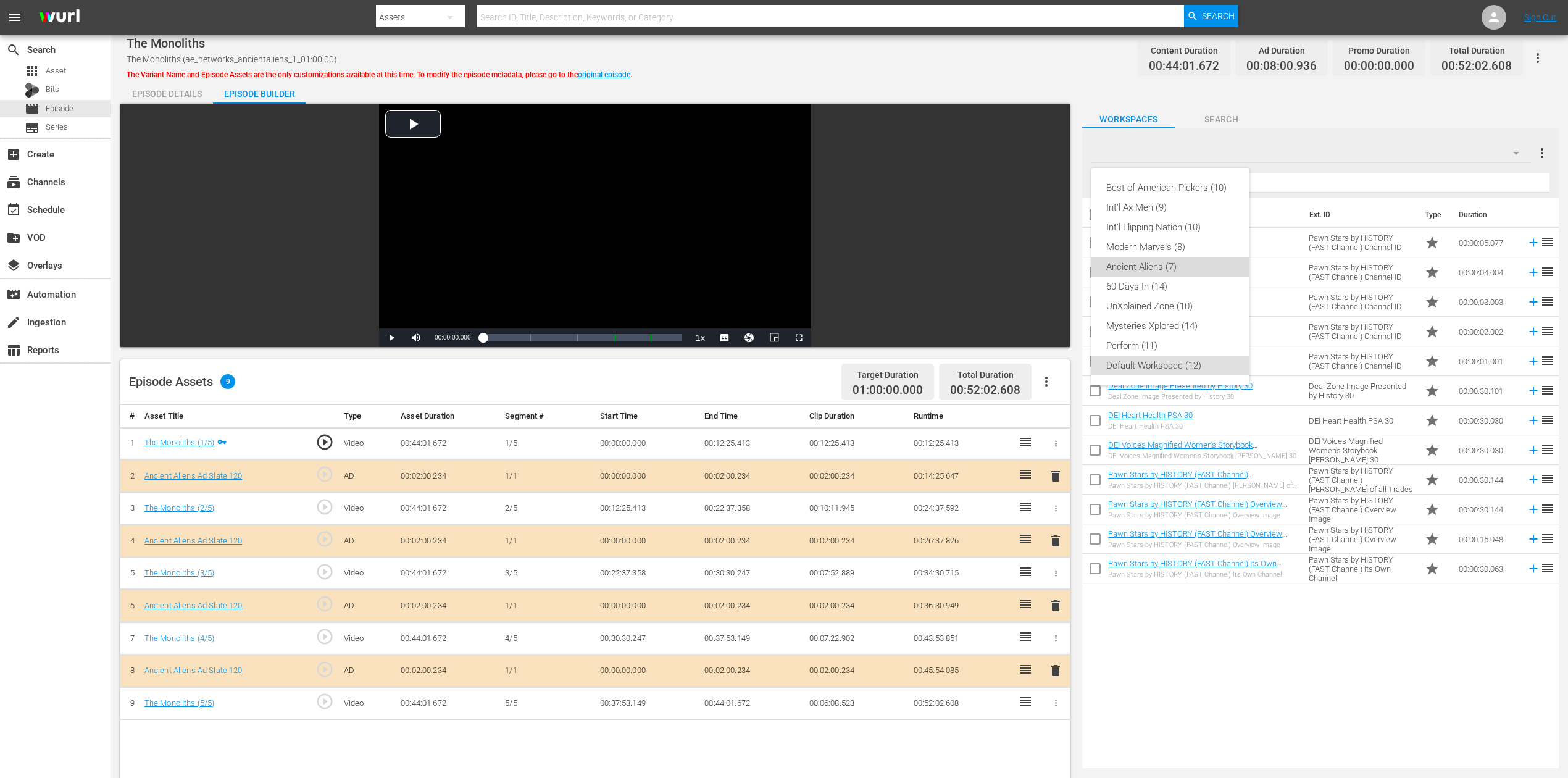
click at [1163, 268] on div "Ancient Aliens (7)" at bounding box center [1170, 267] width 129 height 20
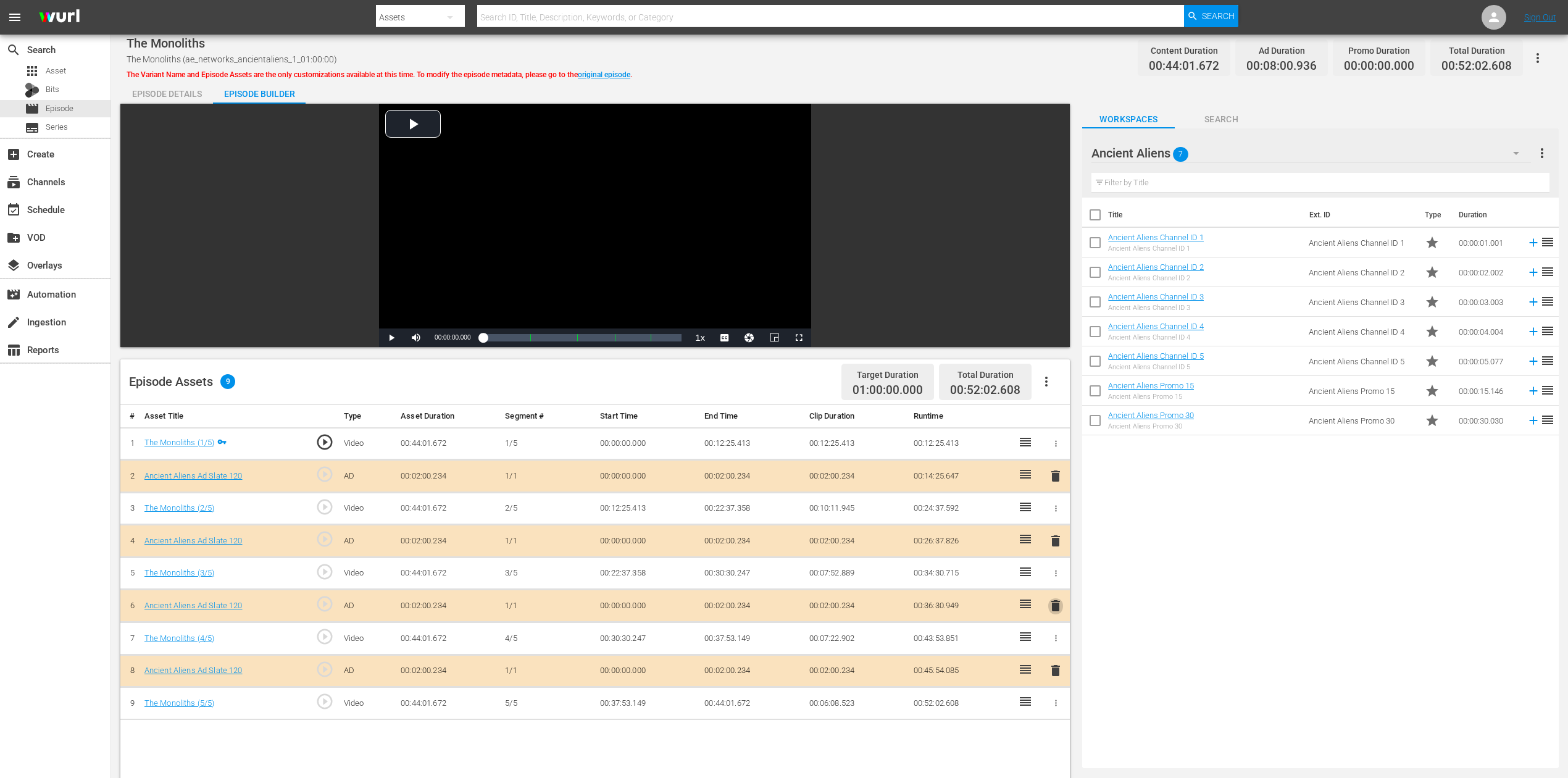
click at [1052, 583] on span "delete" at bounding box center [1055, 606] width 15 height 15
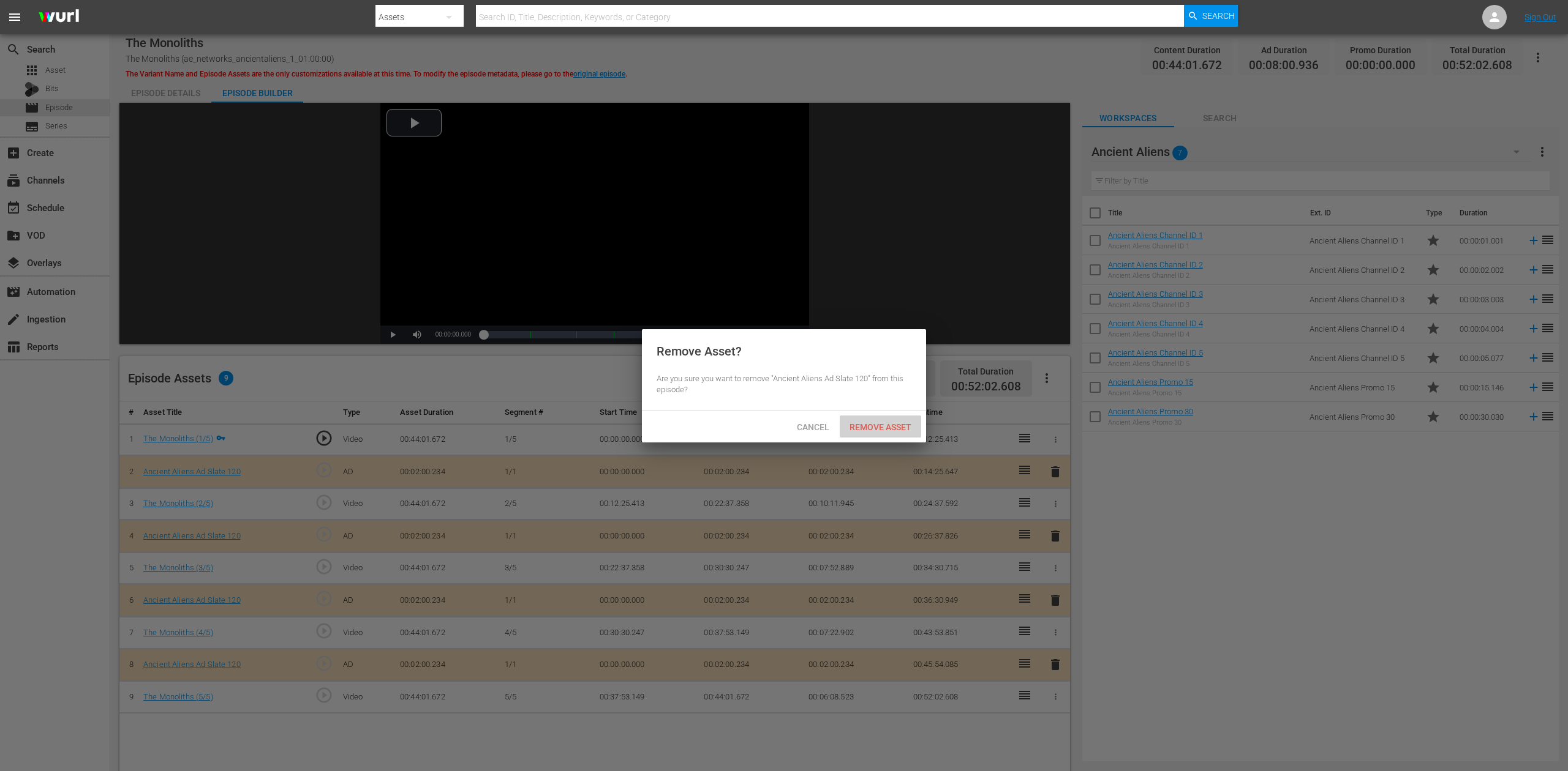
click at [878, 426] on span "Remove Asset" at bounding box center [880, 427] width 81 height 10
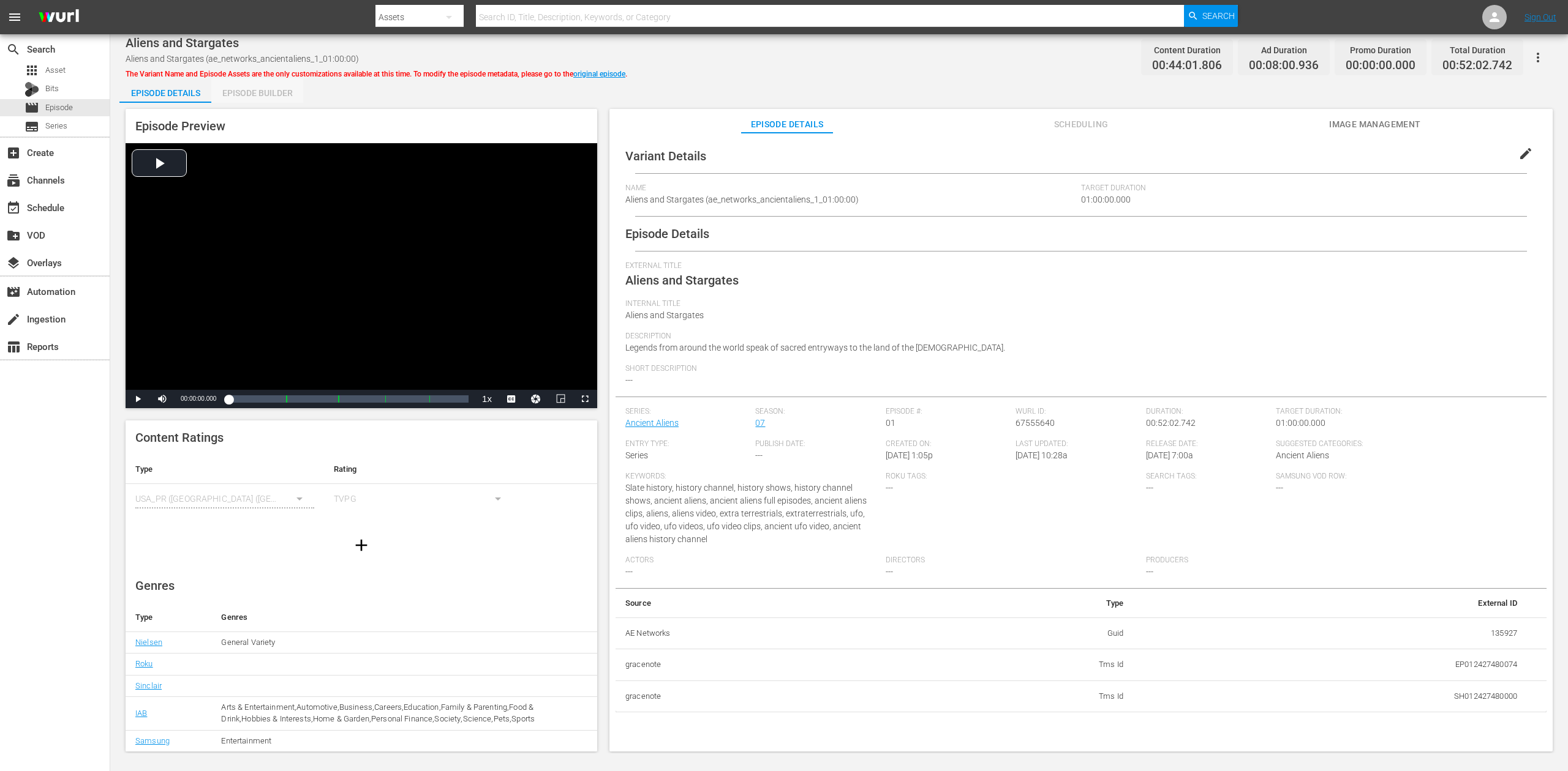
click at [256, 88] on div "Episode Builder" at bounding box center [257, 93] width 92 height 29
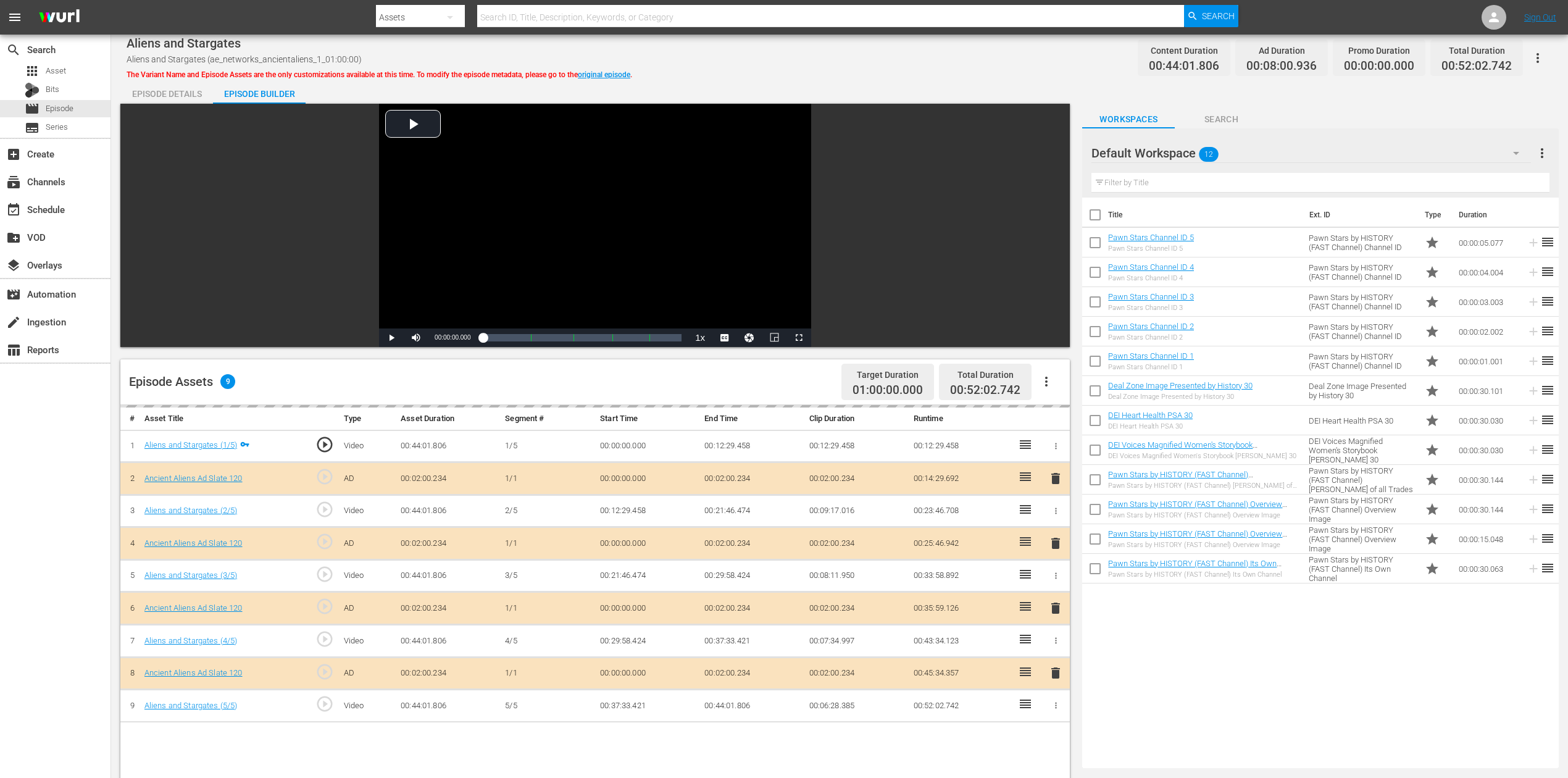
click at [1184, 152] on icon "button" at bounding box center [1516, 153] width 6 height 3
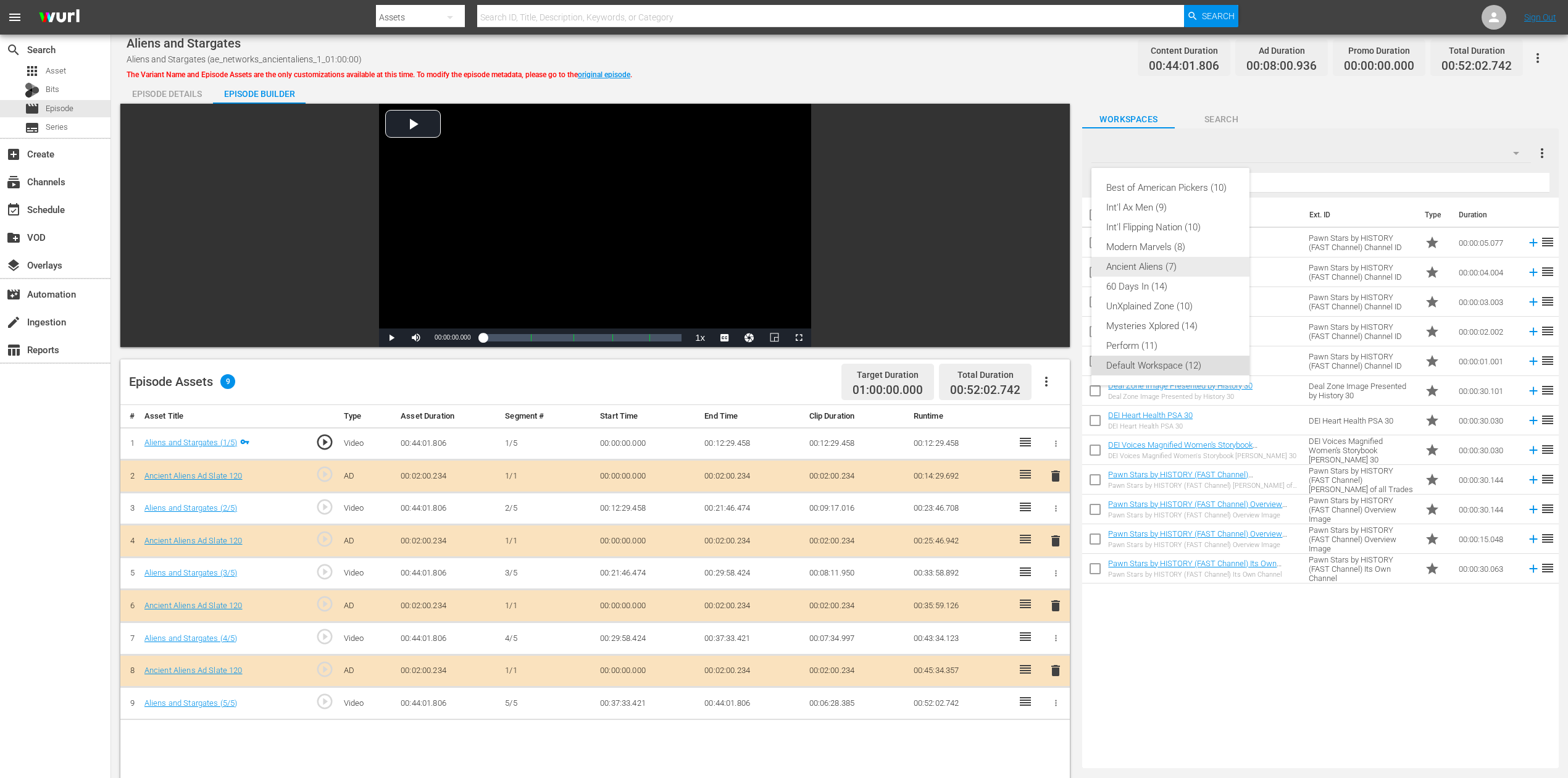
click at [1156, 263] on div "Ancient Aliens (7)" at bounding box center [1170, 267] width 129 height 20
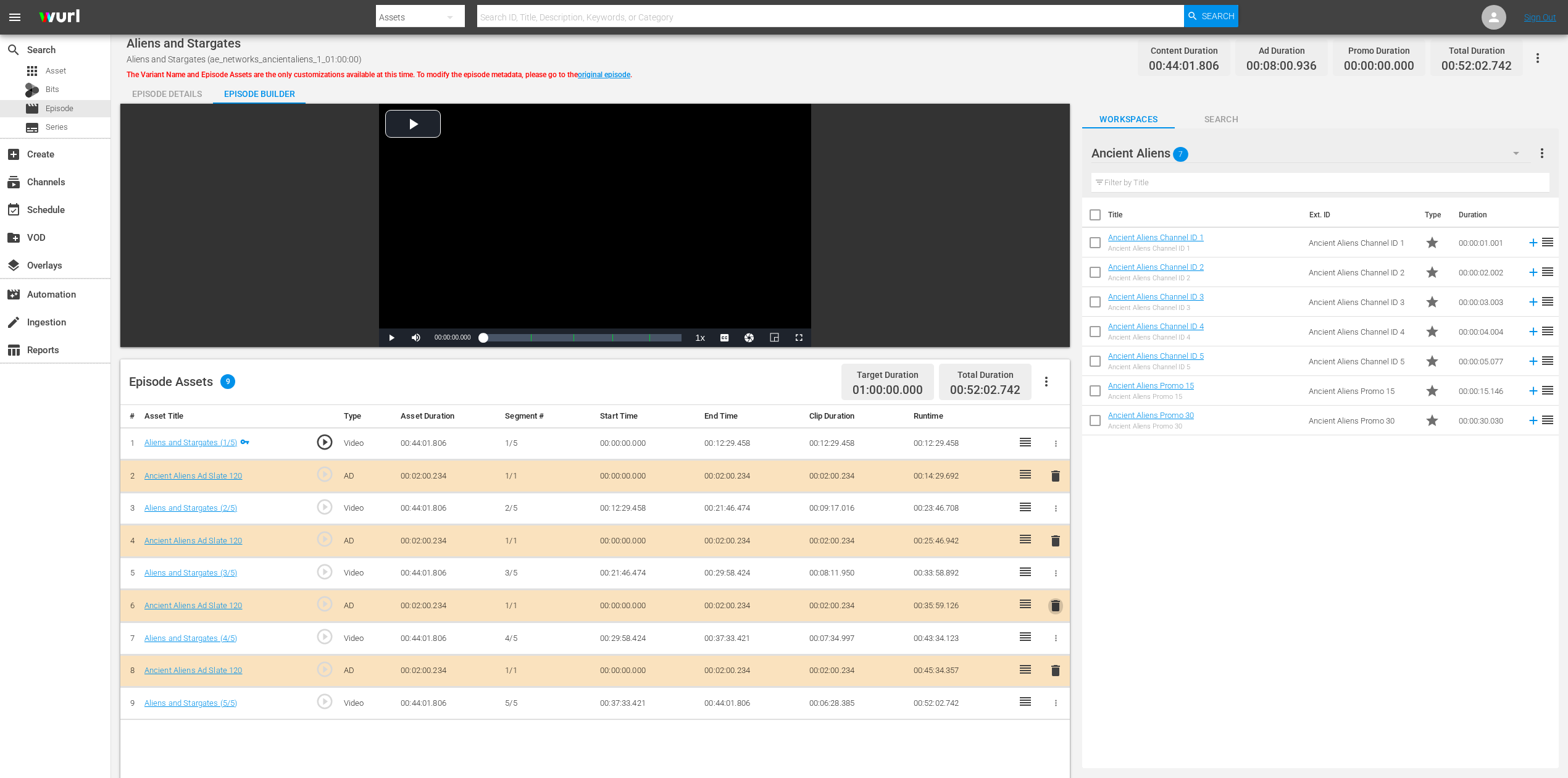
click at [1050, 583] on span "delete" at bounding box center [1055, 606] width 15 height 15
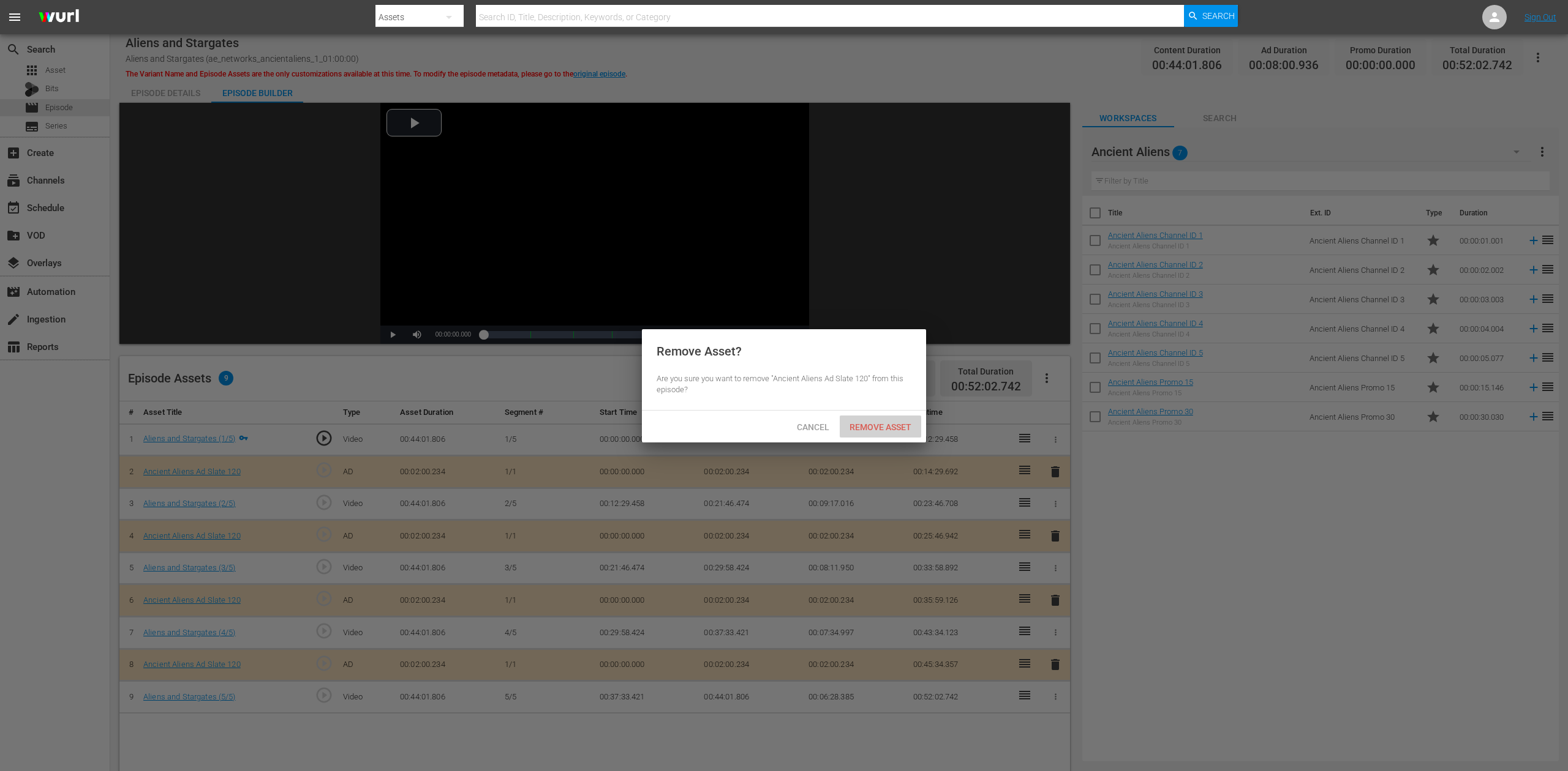
click at [884, 429] on span "Remove Asset" at bounding box center [880, 427] width 81 height 10
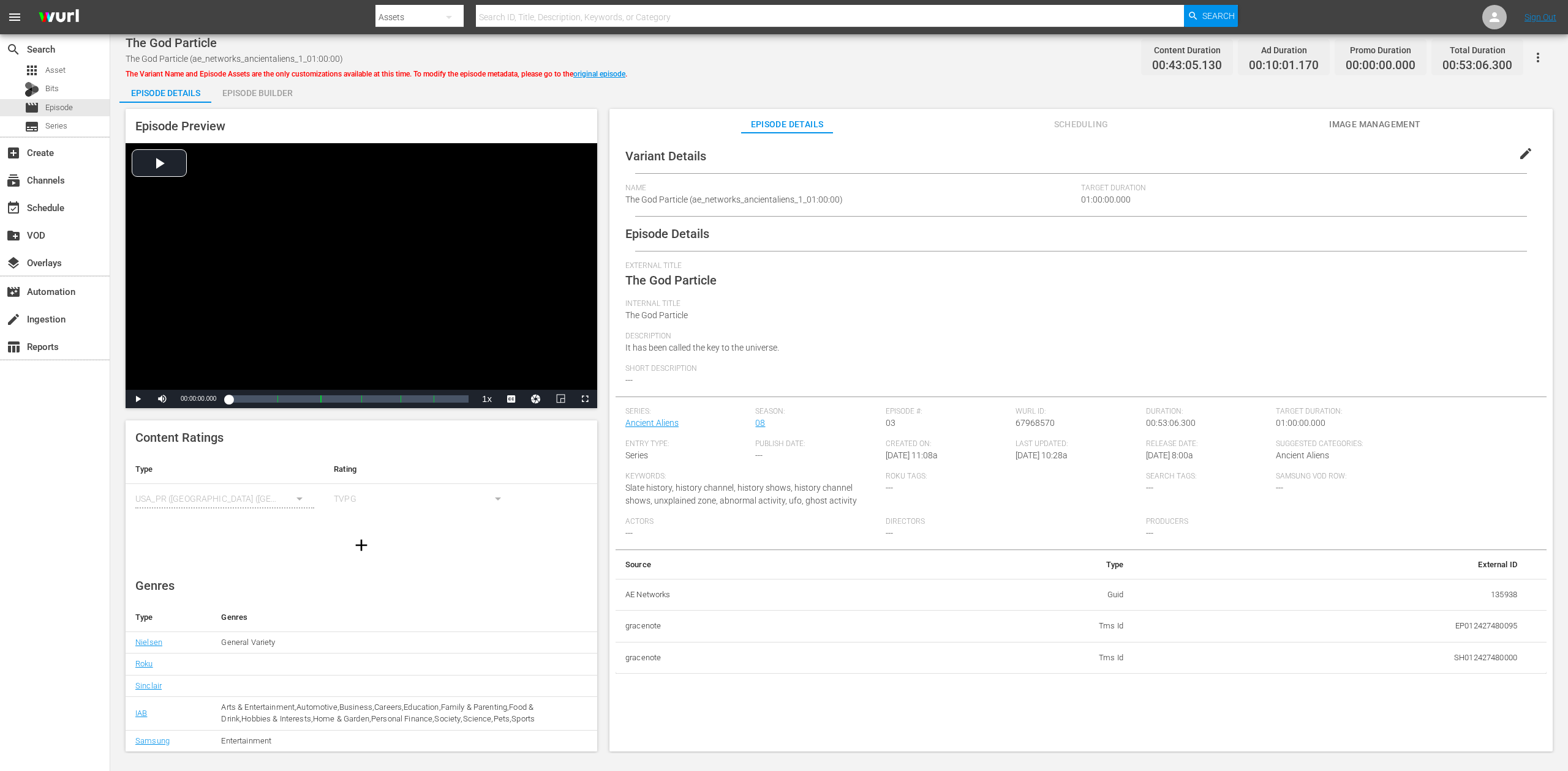
click at [256, 92] on div "Episode Builder" at bounding box center [257, 93] width 92 height 29
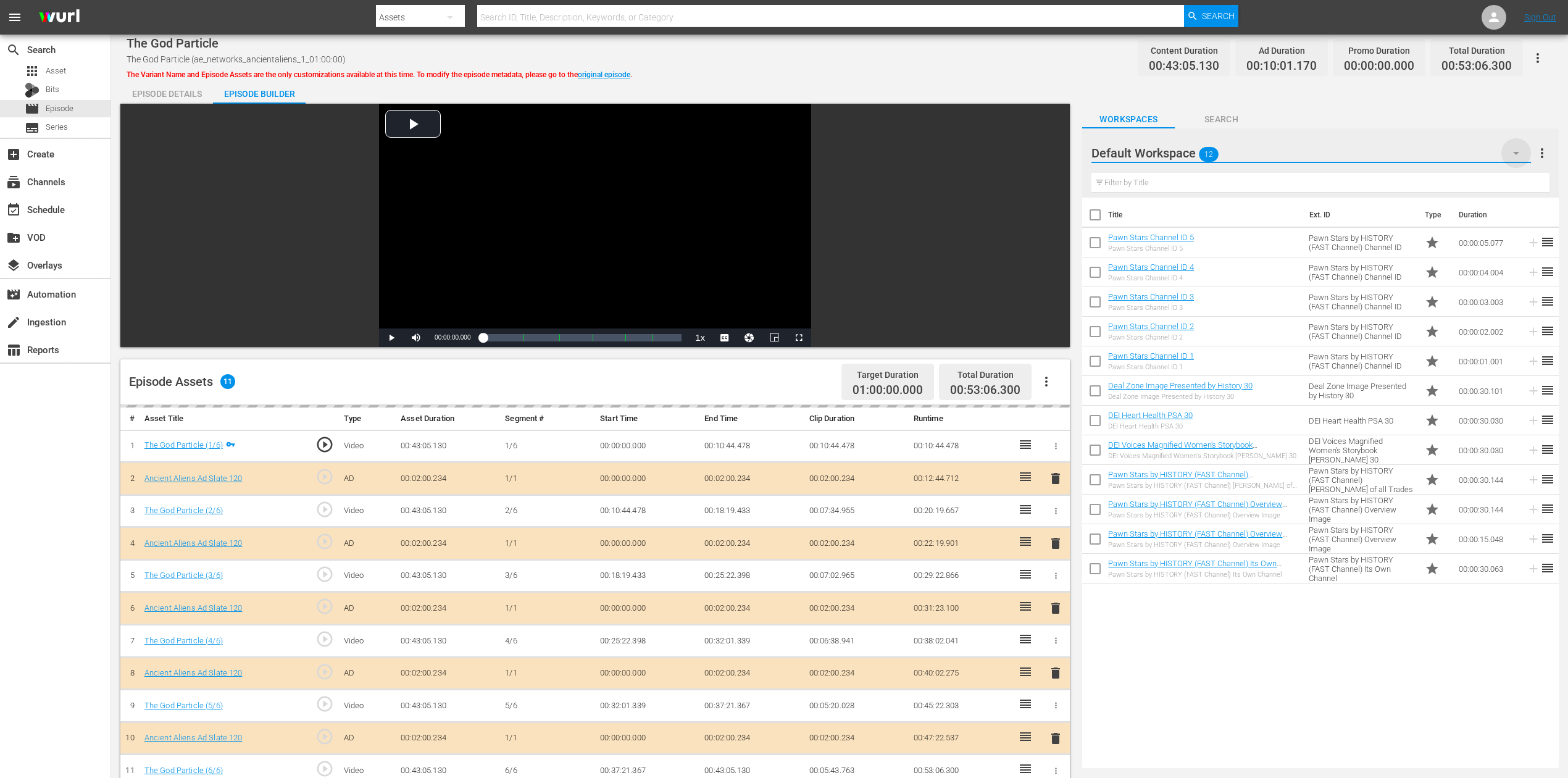
click at [1184, 146] on icon "button" at bounding box center [1516, 153] width 15 height 15
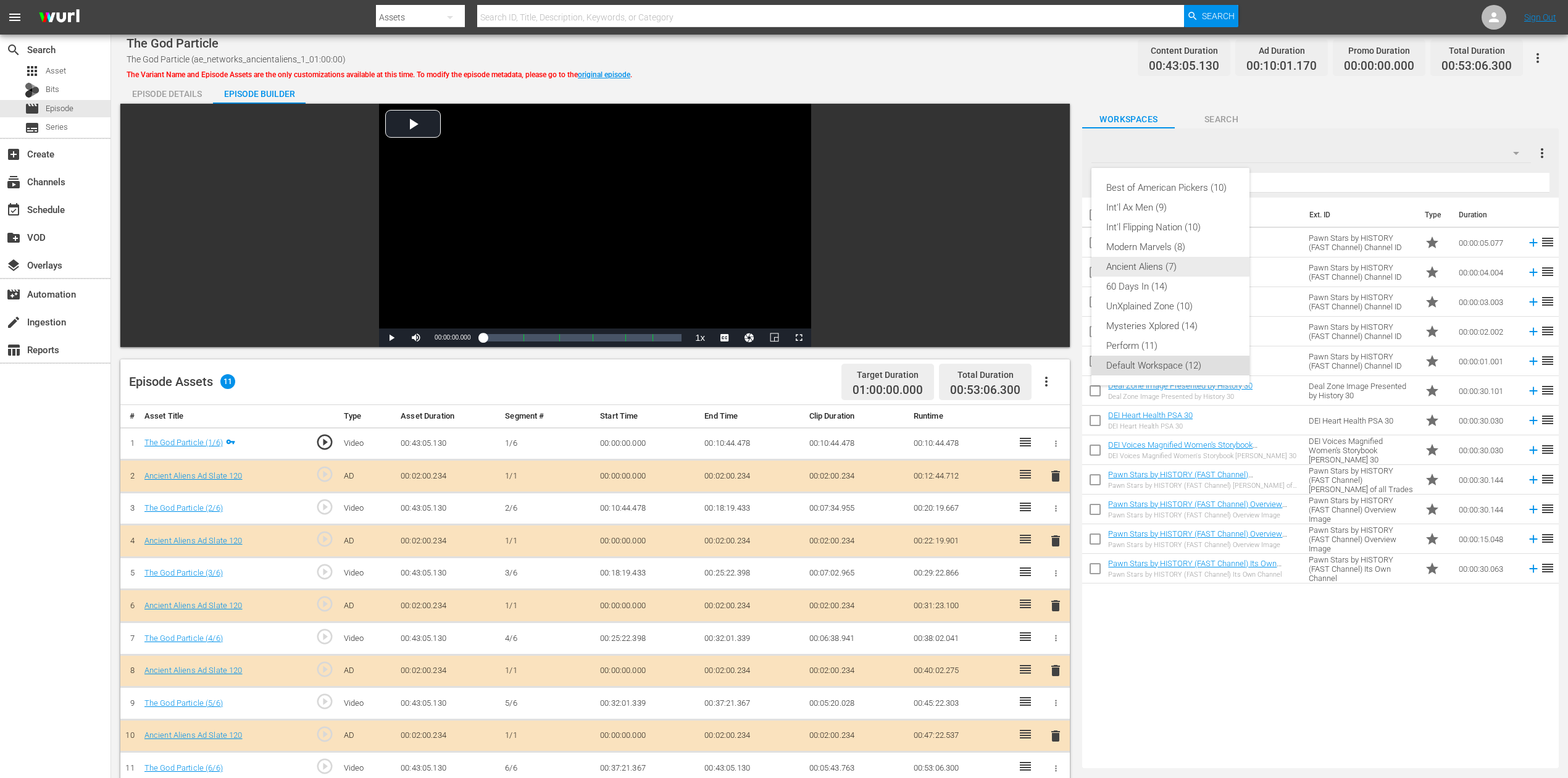
click at [1157, 268] on div "Ancient Aliens (7)" at bounding box center [1170, 267] width 129 height 20
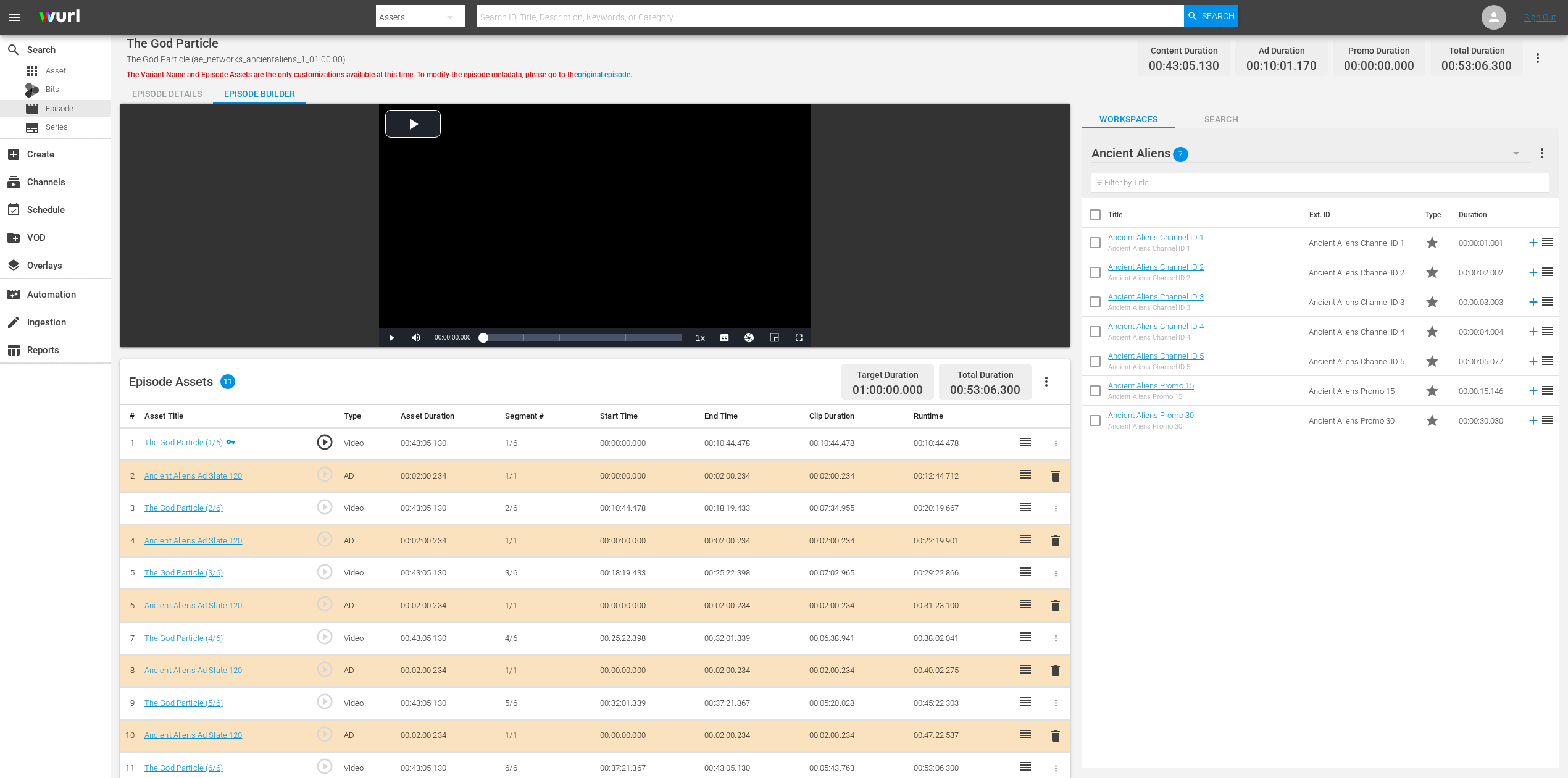
click at [1057, 583] on span "delete" at bounding box center [1055, 606] width 15 height 15
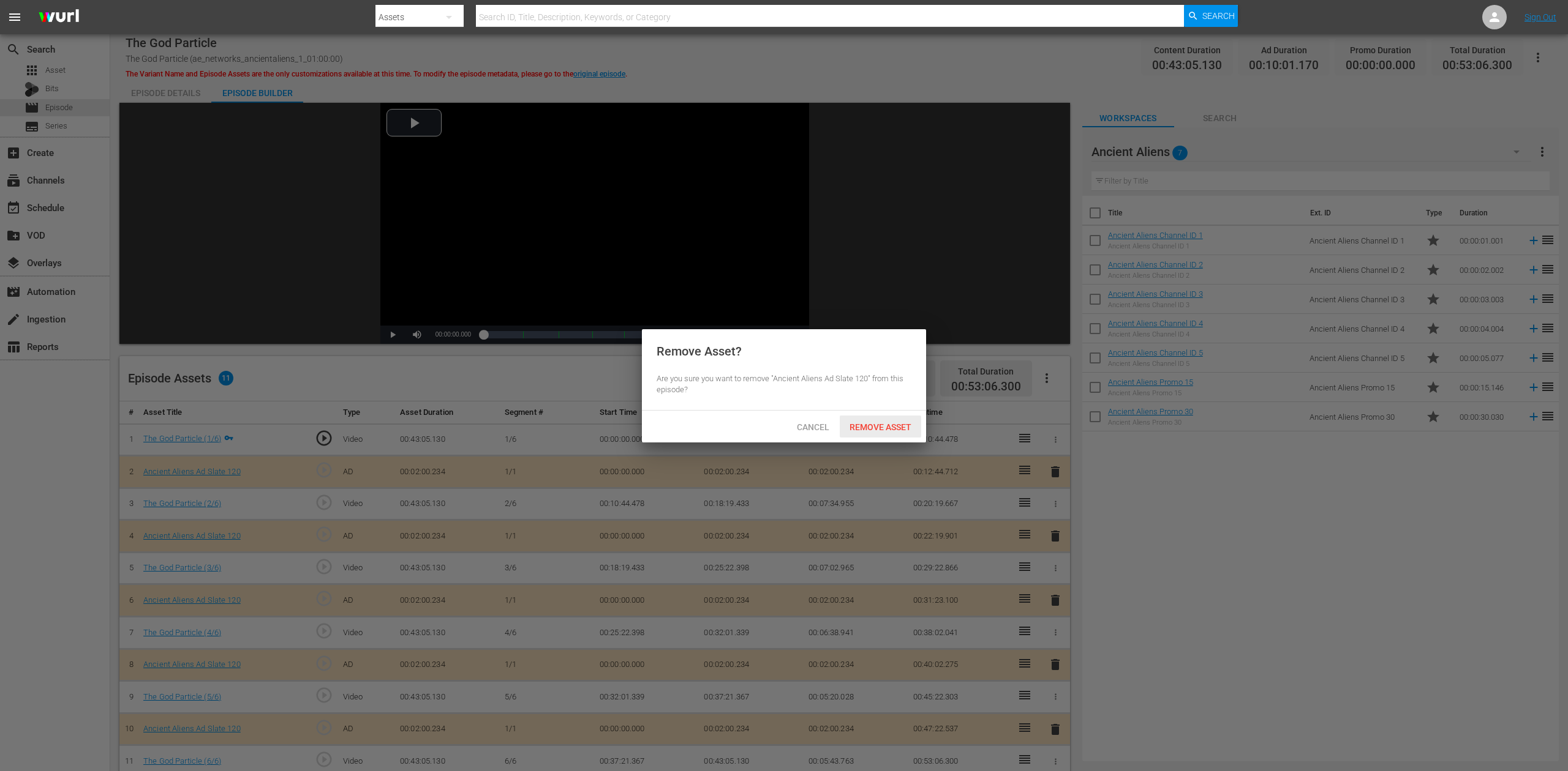
click at [876, 422] on span "Remove Asset" at bounding box center [880, 427] width 81 height 10
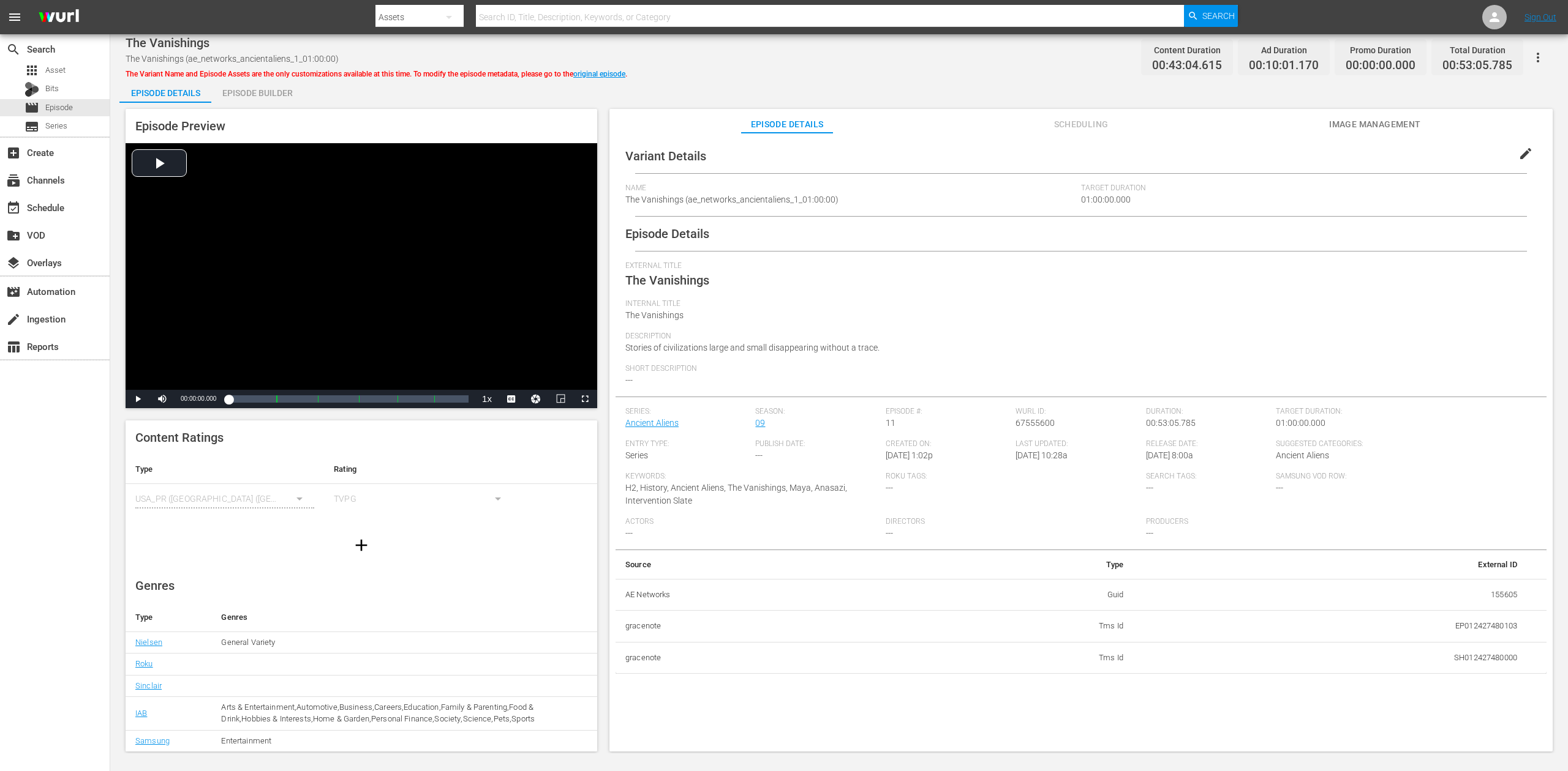
click at [265, 93] on div "Episode Builder" at bounding box center [257, 93] width 92 height 29
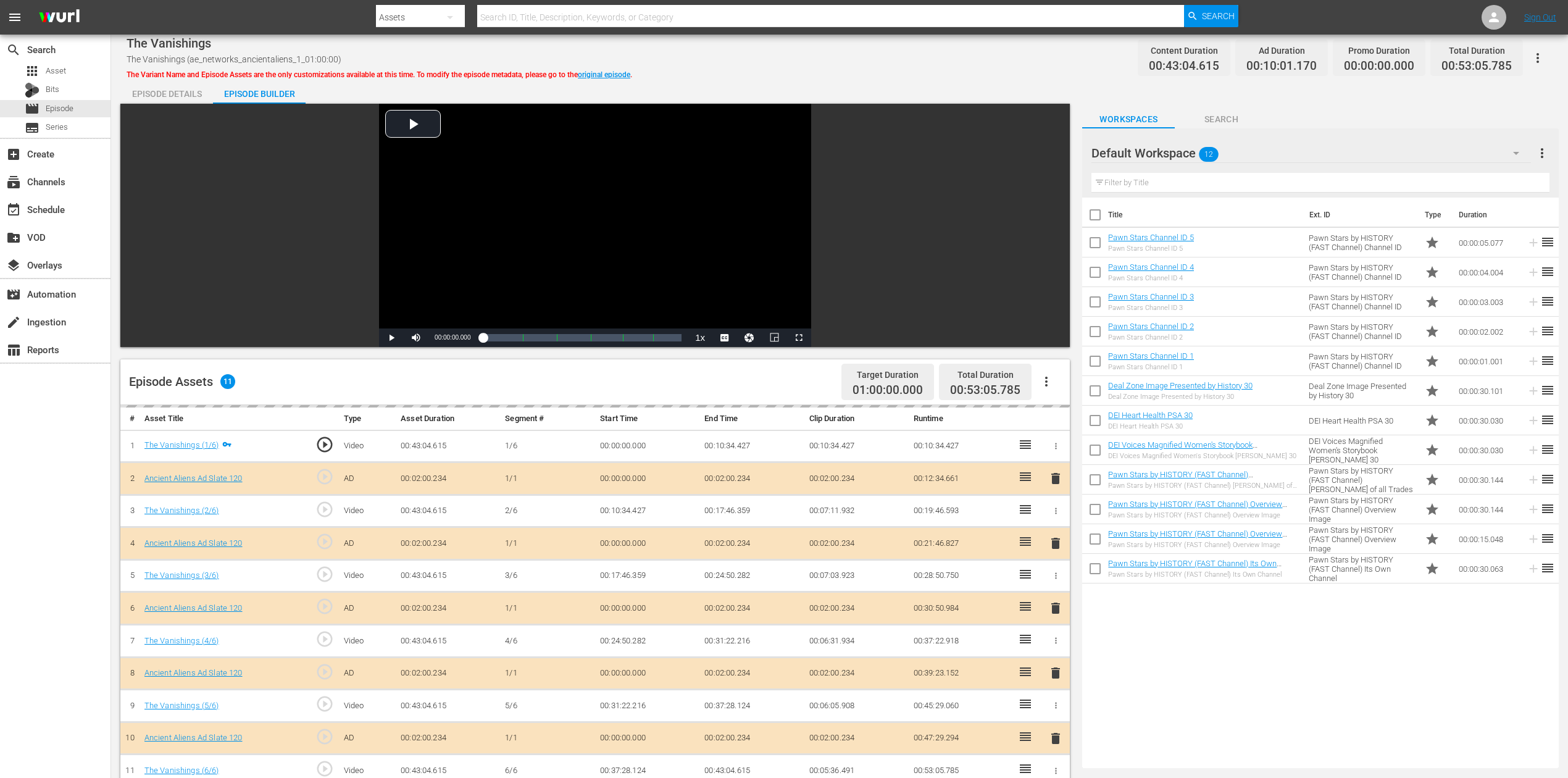
click at [1184, 151] on button "button" at bounding box center [1516, 153] width 30 height 30
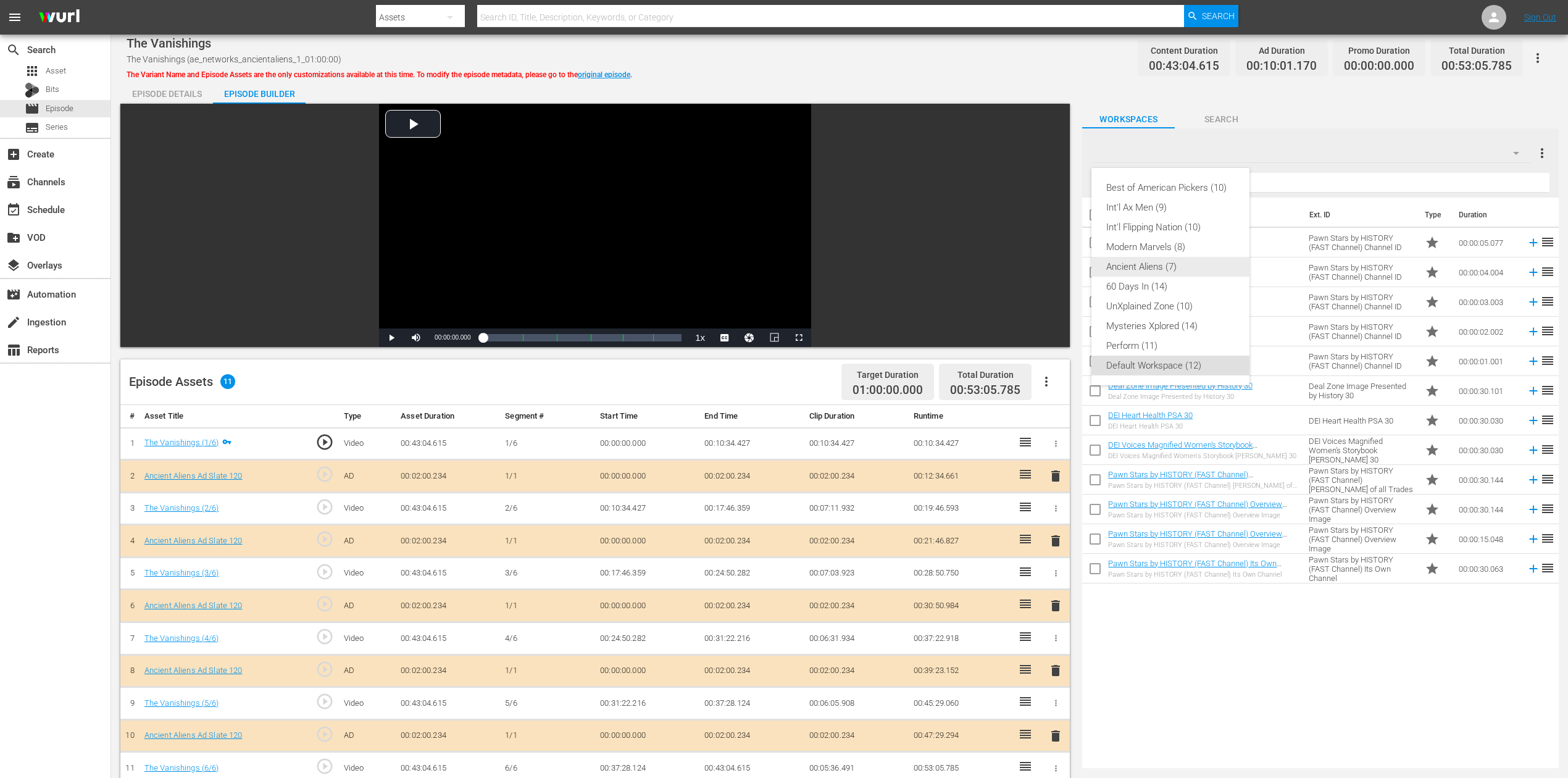
click at [1158, 266] on div "Ancient Aliens (7)" at bounding box center [1170, 267] width 129 height 20
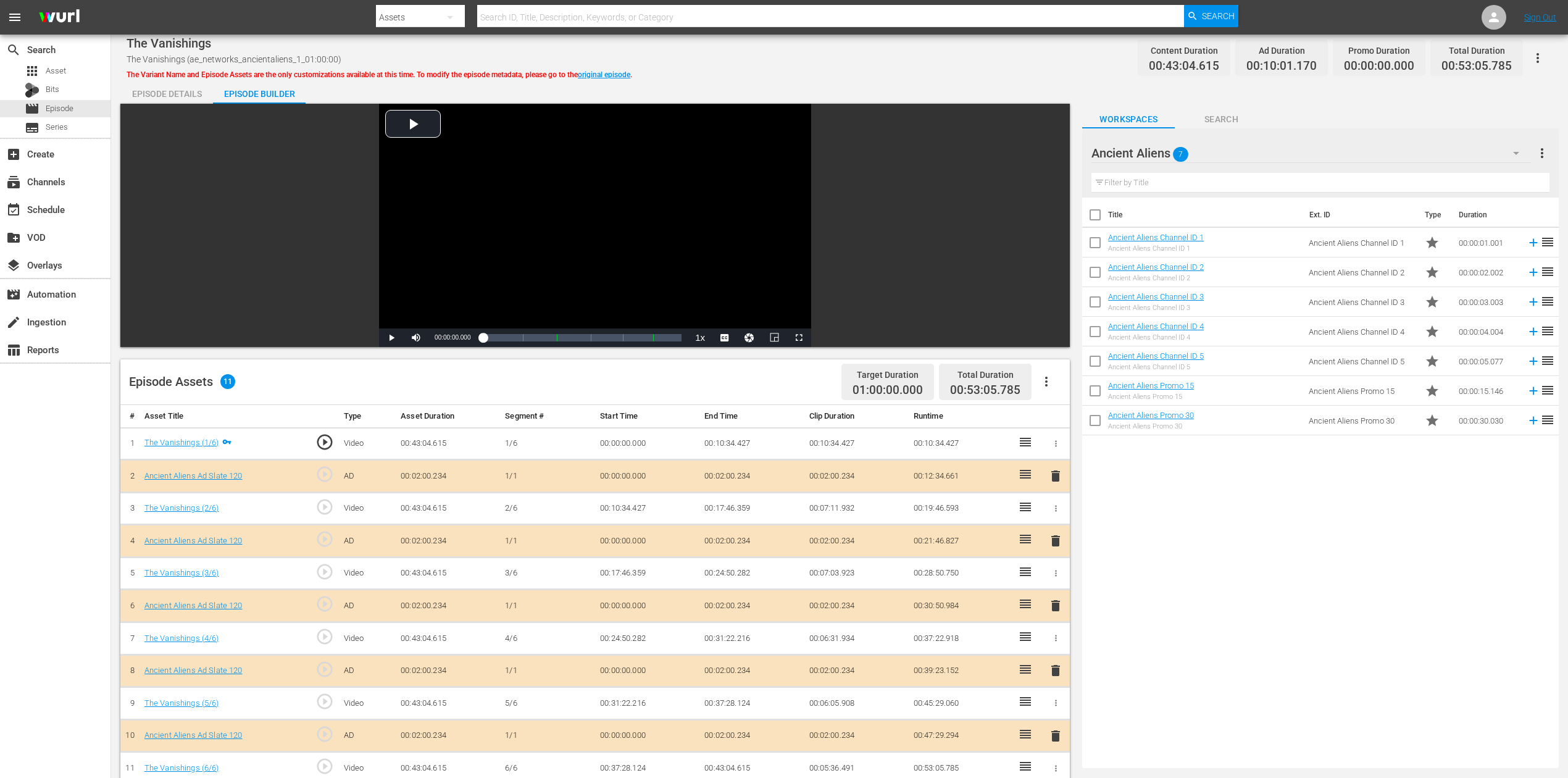
click at [1047, 583] on div "delete" at bounding box center [1056, 606] width 18 height 18
click at [1051, 583] on span "delete" at bounding box center [1055, 606] width 15 height 15
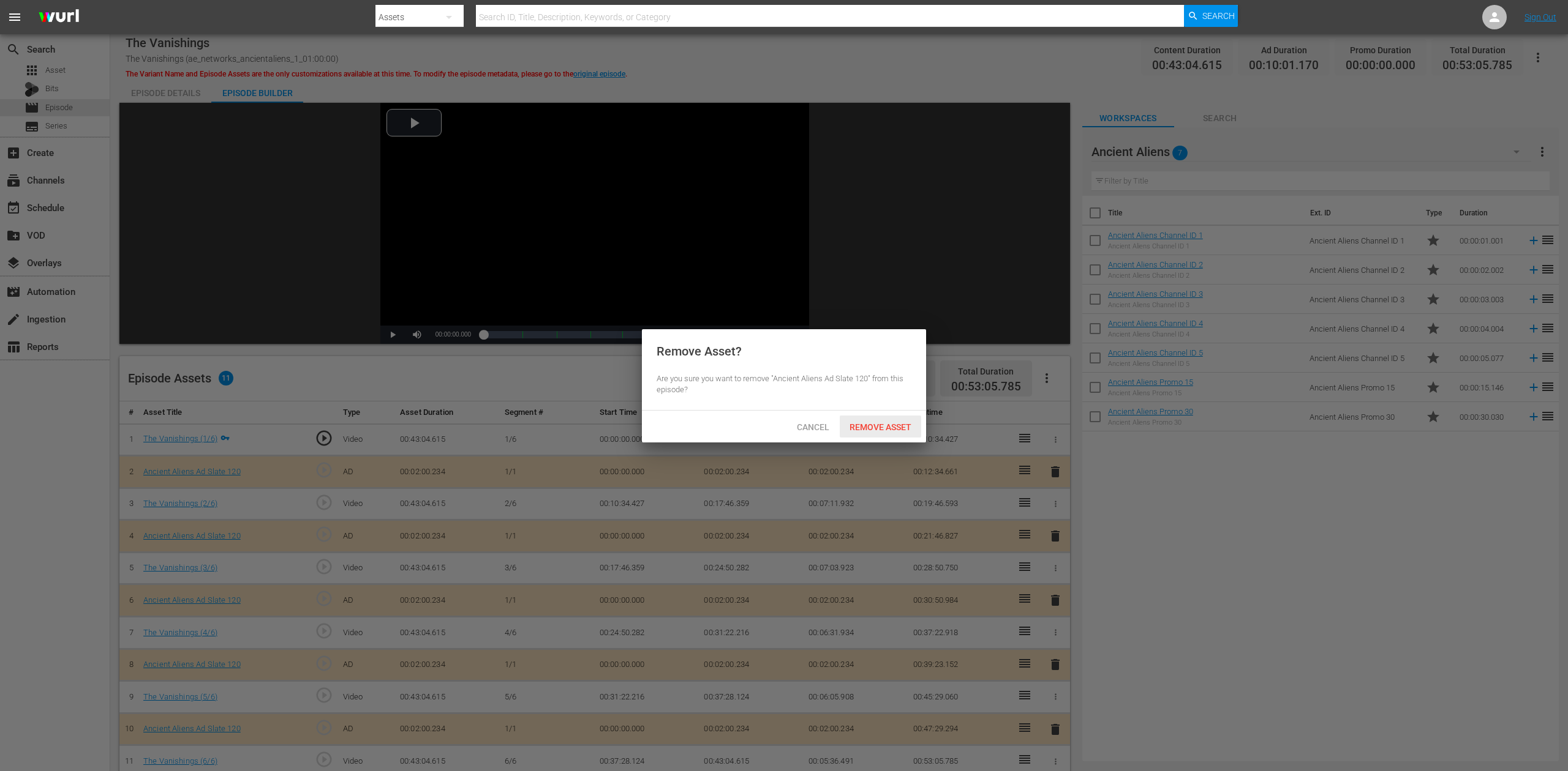
click at [895, 430] on span "Remove Asset" at bounding box center [880, 427] width 81 height 10
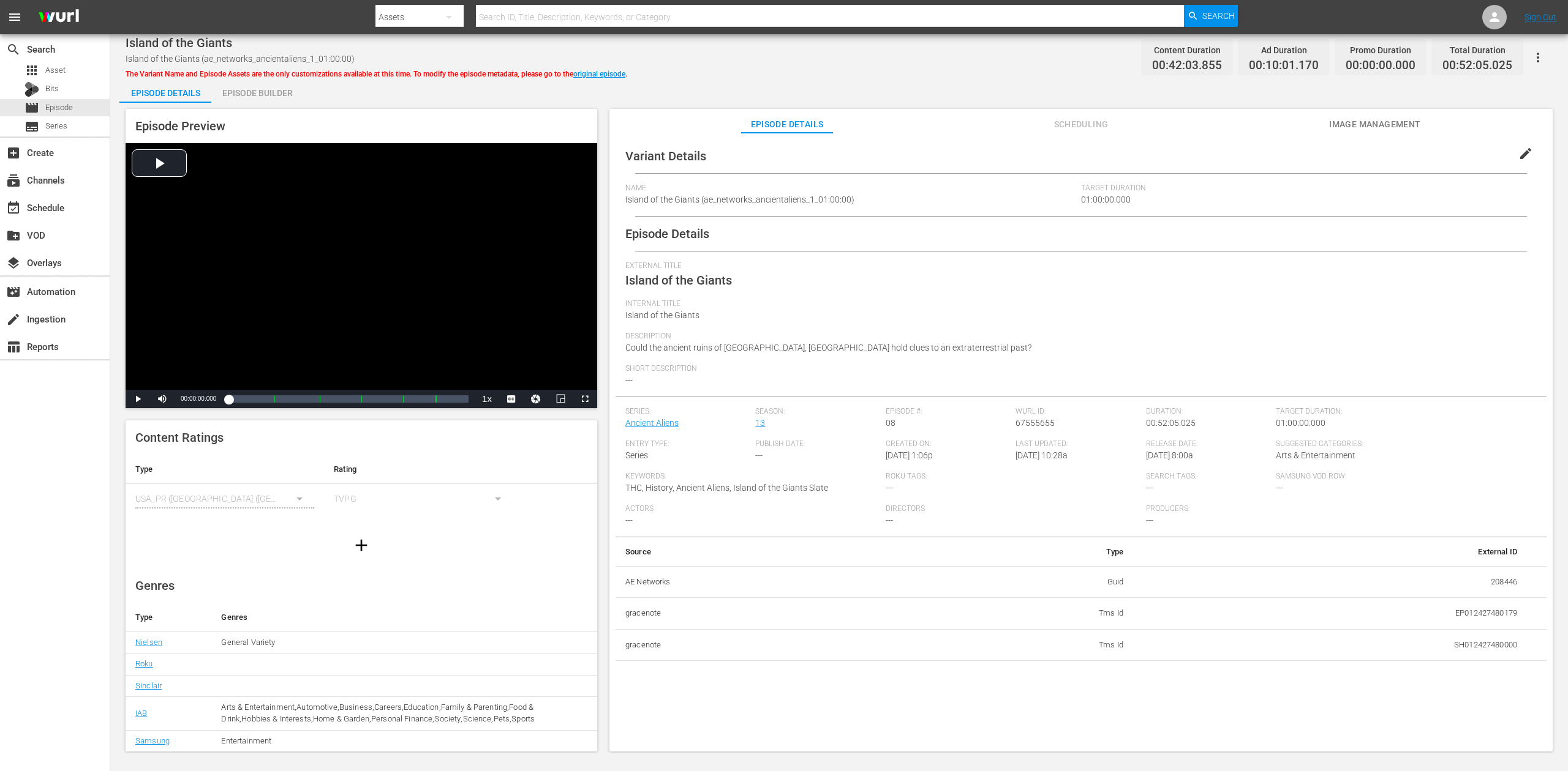
click at [268, 93] on div "Episode Builder" at bounding box center [257, 93] width 92 height 29
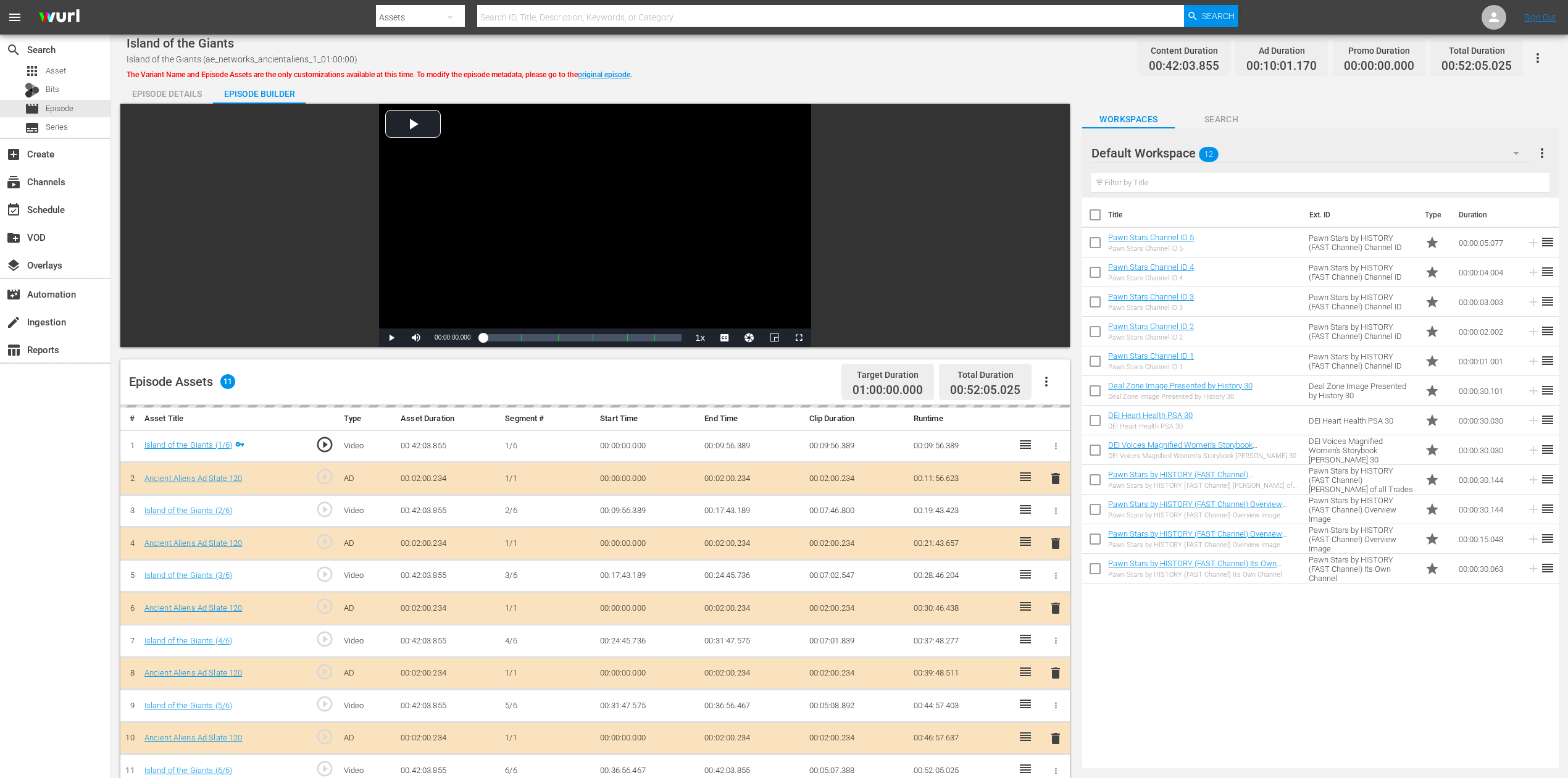
click at [1184, 156] on icon "button" at bounding box center [1516, 153] width 15 height 15
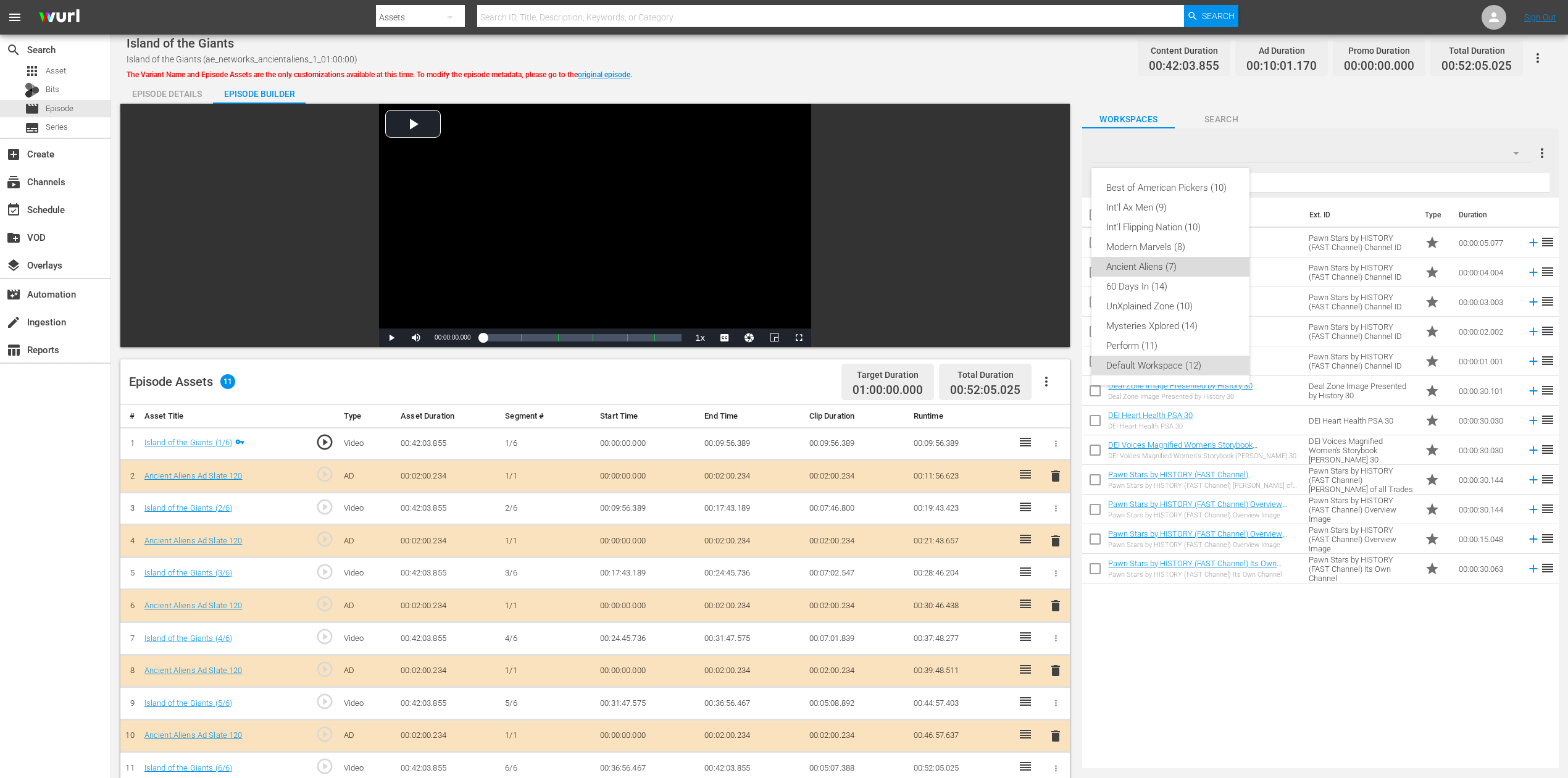
click at [1164, 261] on div "Ancient Aliens (7)" at bounding box center [1170, 267] width 129 height 20
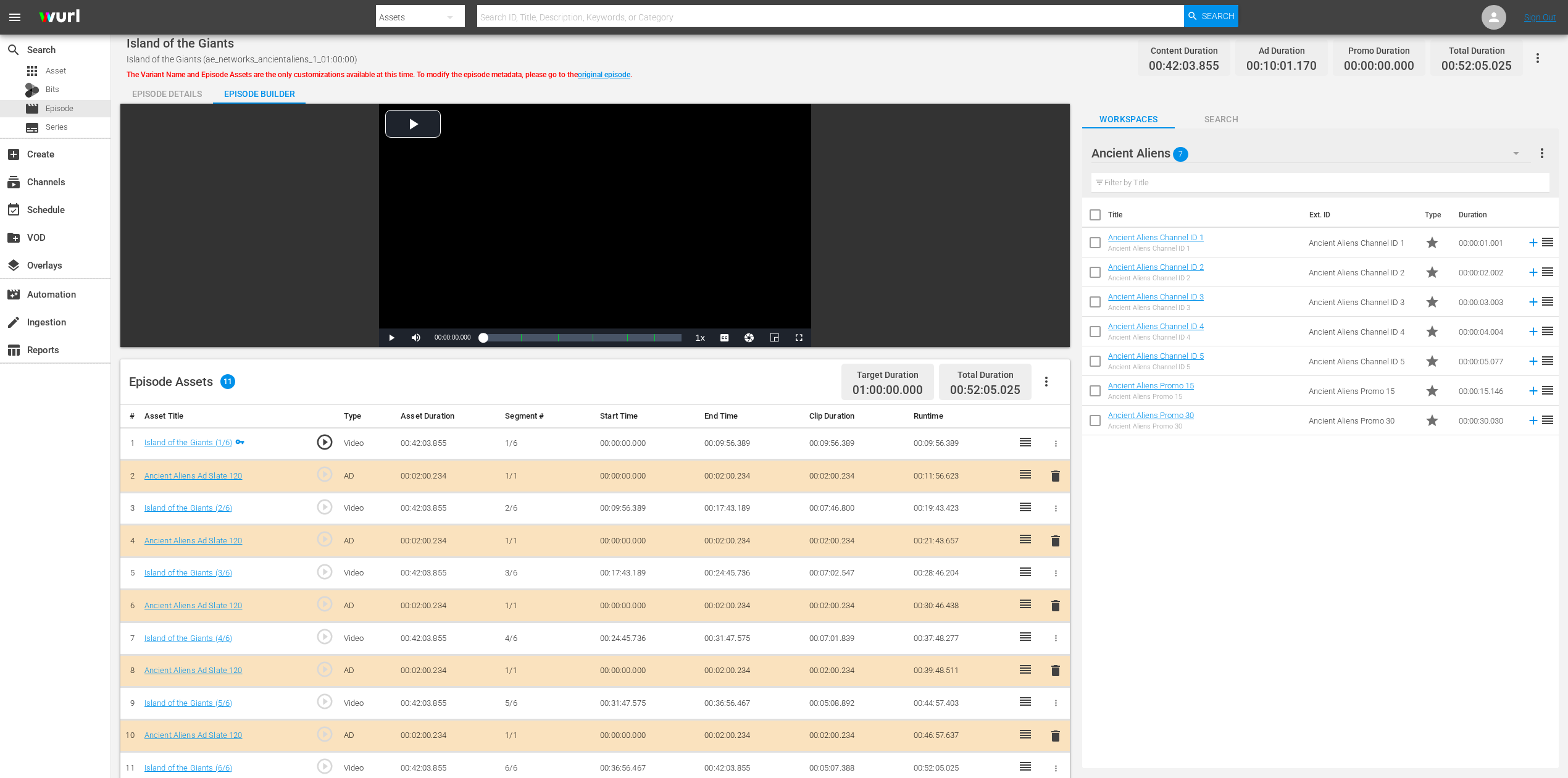
click at [1050, 583] on span "delete" at bounding box center [1055, 606] width 15 height 15
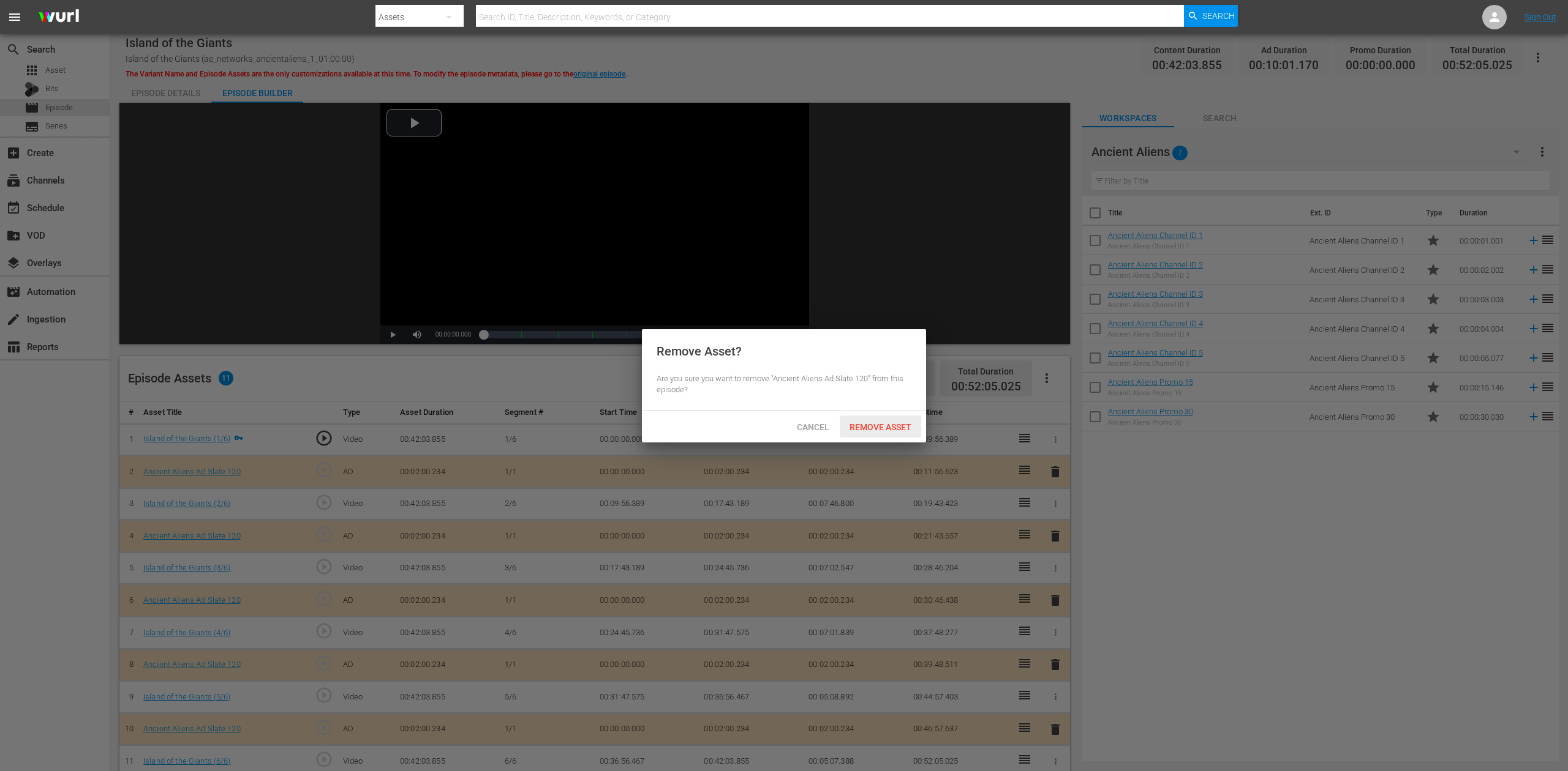
click at [888, 425] on span "Remove Asset" at bounding box center [880, 427] width 81 height 10
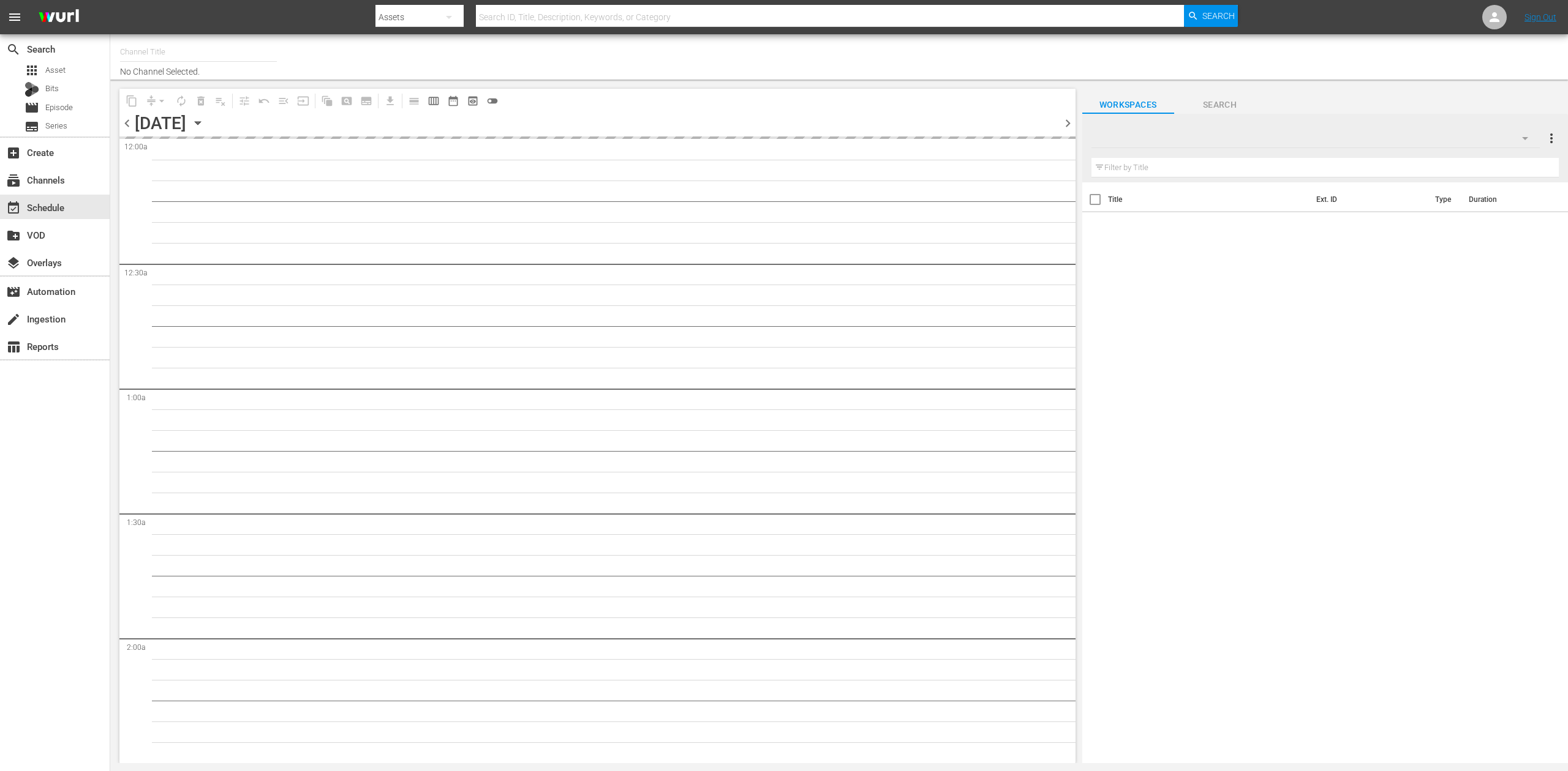
type input "Perform (1053)"
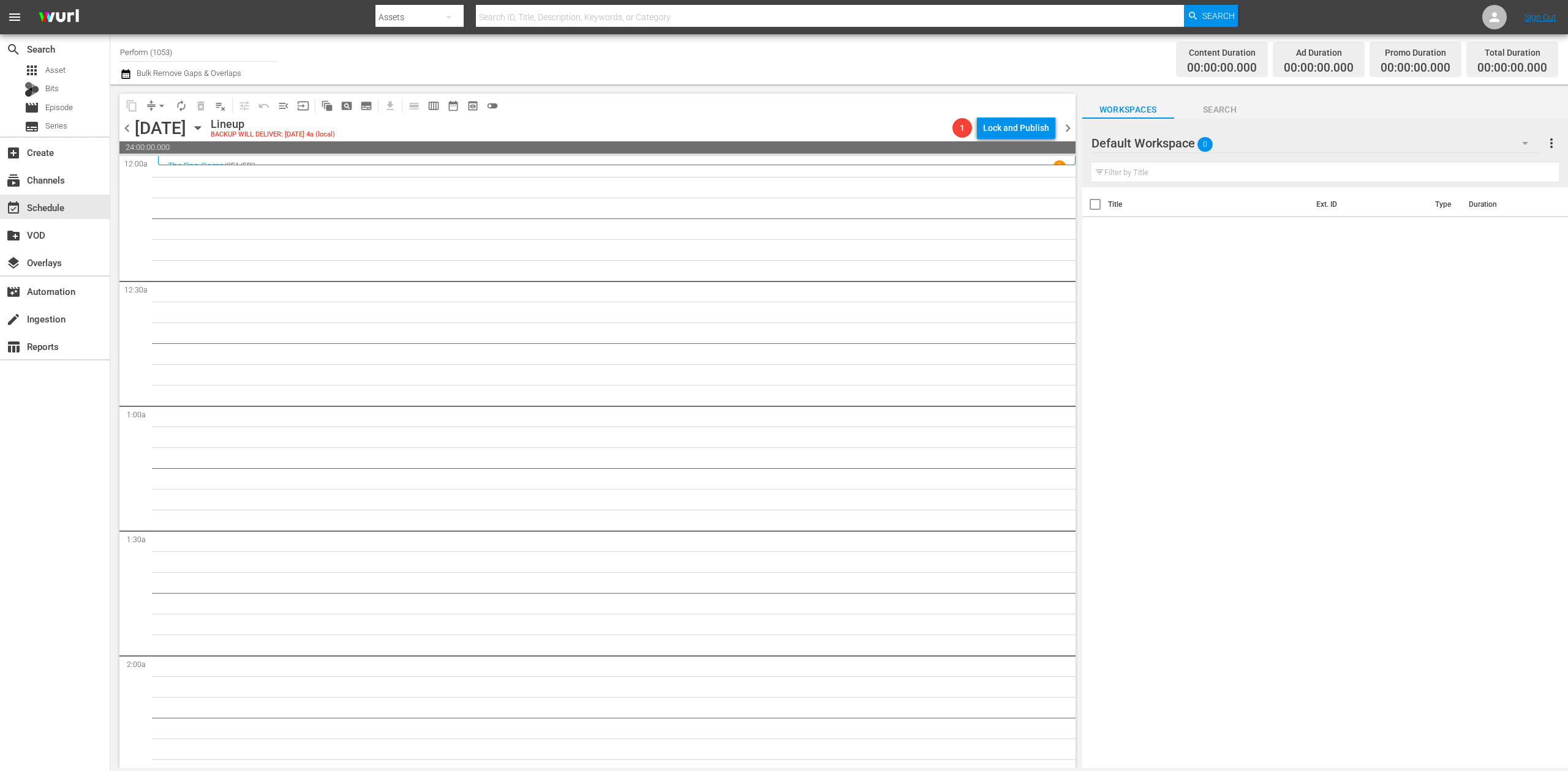
click at [196, 54] on input "Perform (1053)" at bounding box center [198, 52] width 157 height 29
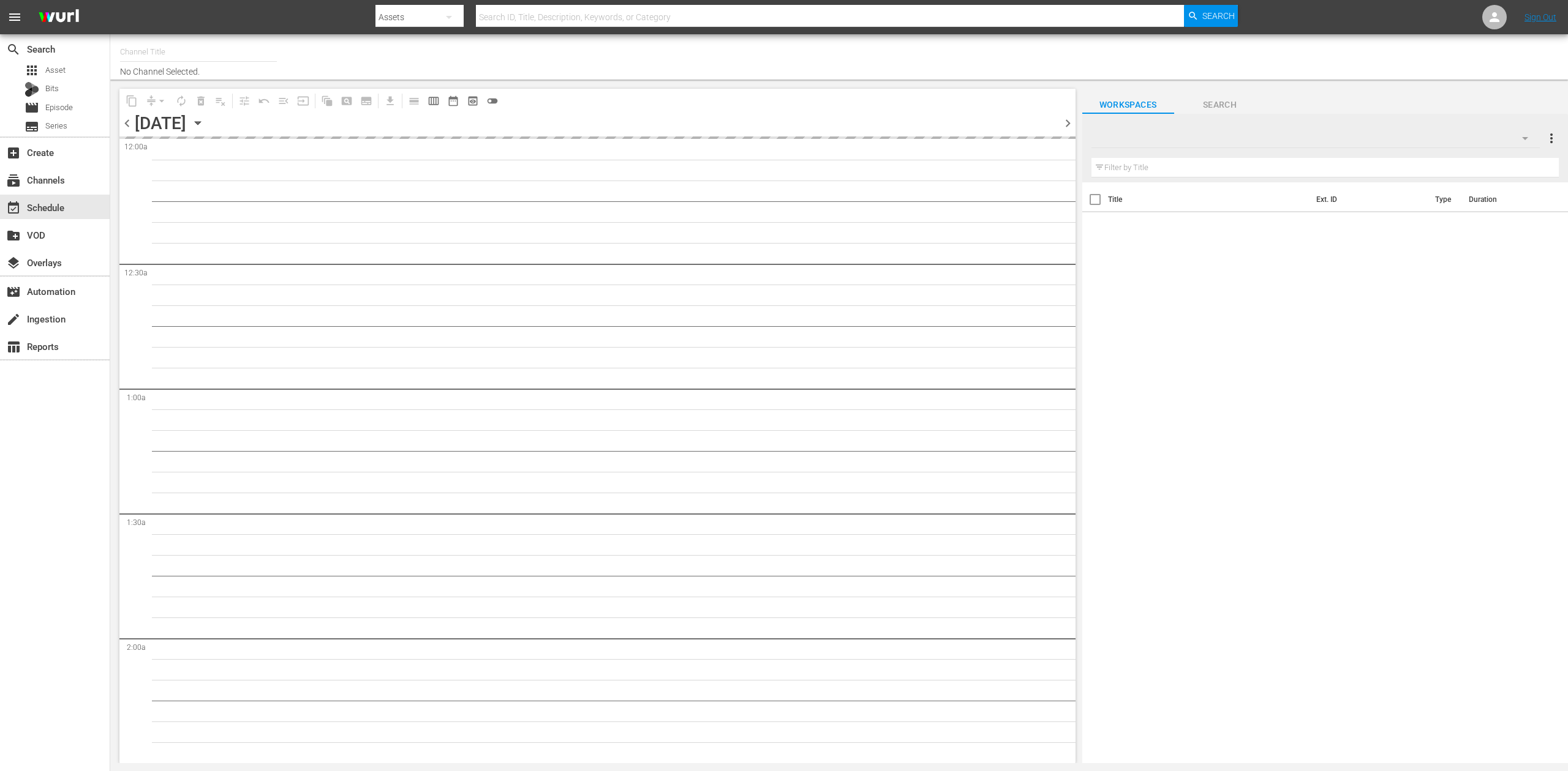
type input "Perform (1053)"
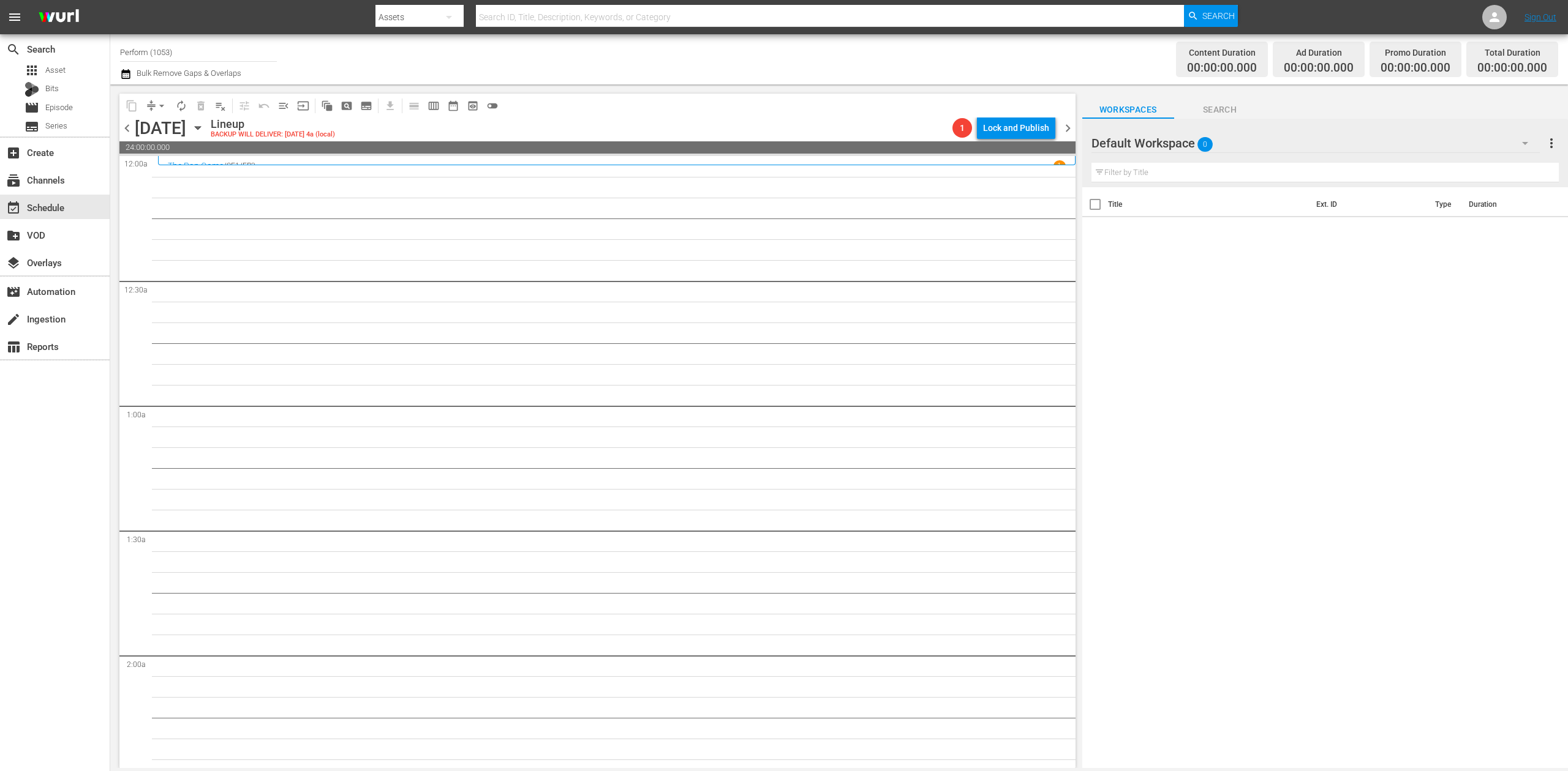
click at [192, 50] on input "Perform (1053)" at bounding box center [198, 52] width 157 height 29
drag, startPoint x: 200, startPoint y: 51, endPoint x: 57, endPoint y: 39, distance: 143.5
click at [110, 0] on div "search Search apps Asset Bits movie Episode subtitles Series add_box Create sub…" at bounding box center [839, 0] width 1457 height 0
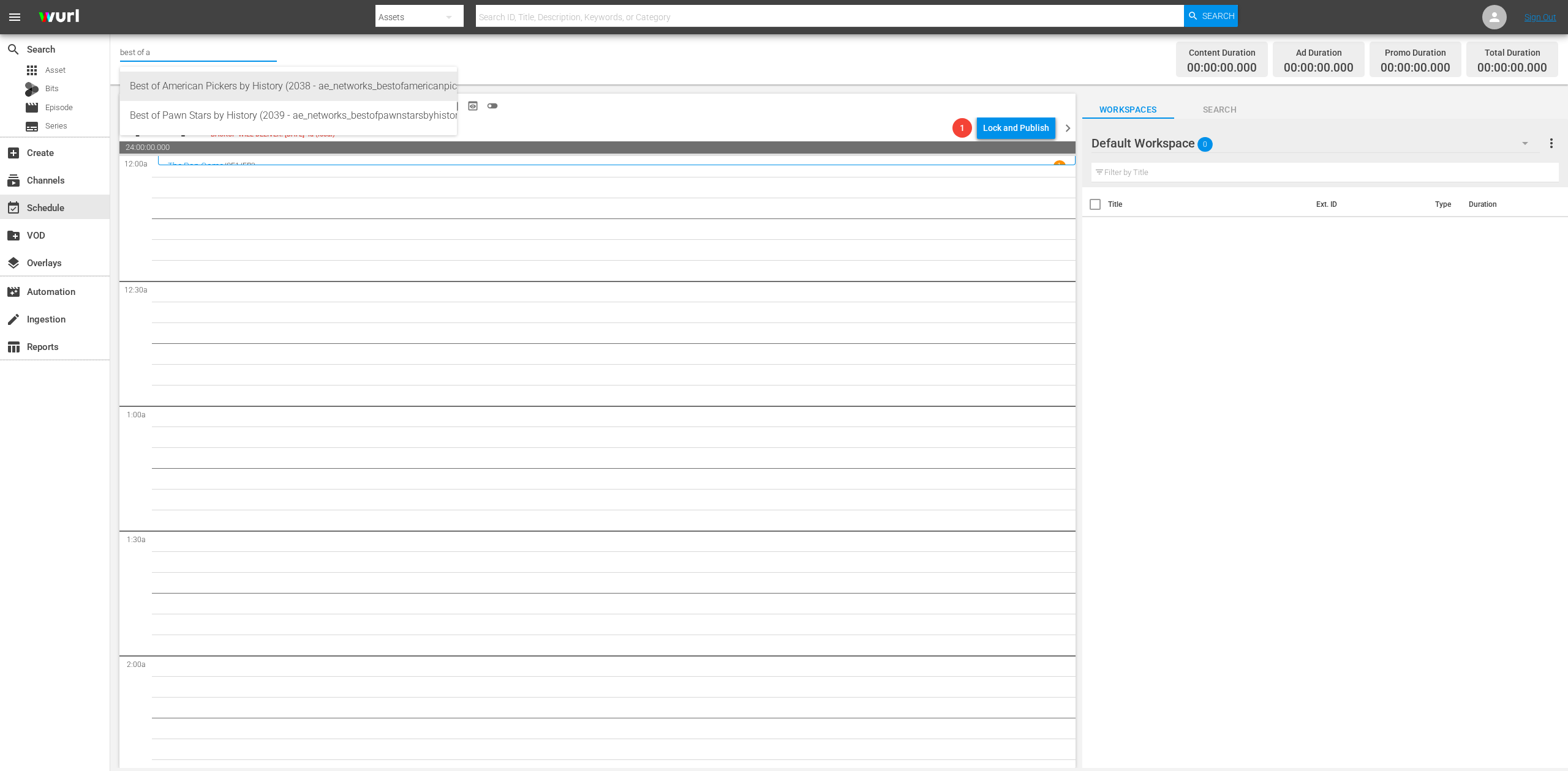
click at [263, 81] on div "Best of American Pickers by History (2038 - ae_networks_bestofamericanpickersby…" at bounding box center [288, 86] width 317 height 29
type input "Best of American Pickers by History (2038 - ae_networks_bestofamericanpickersby…"
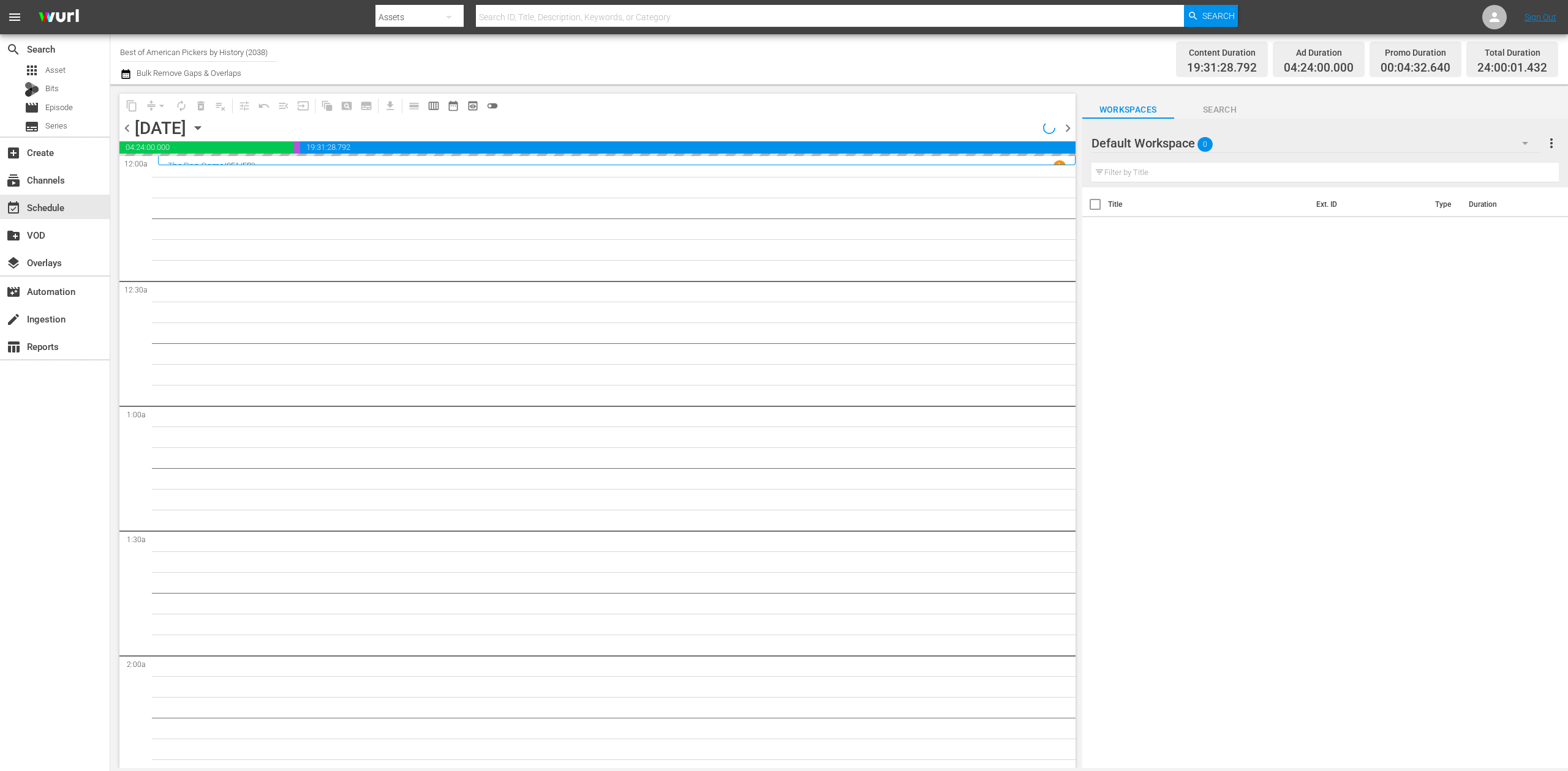
click at [205, 127] on icon "button" at bounding box center [198, 127] width 13 height 13
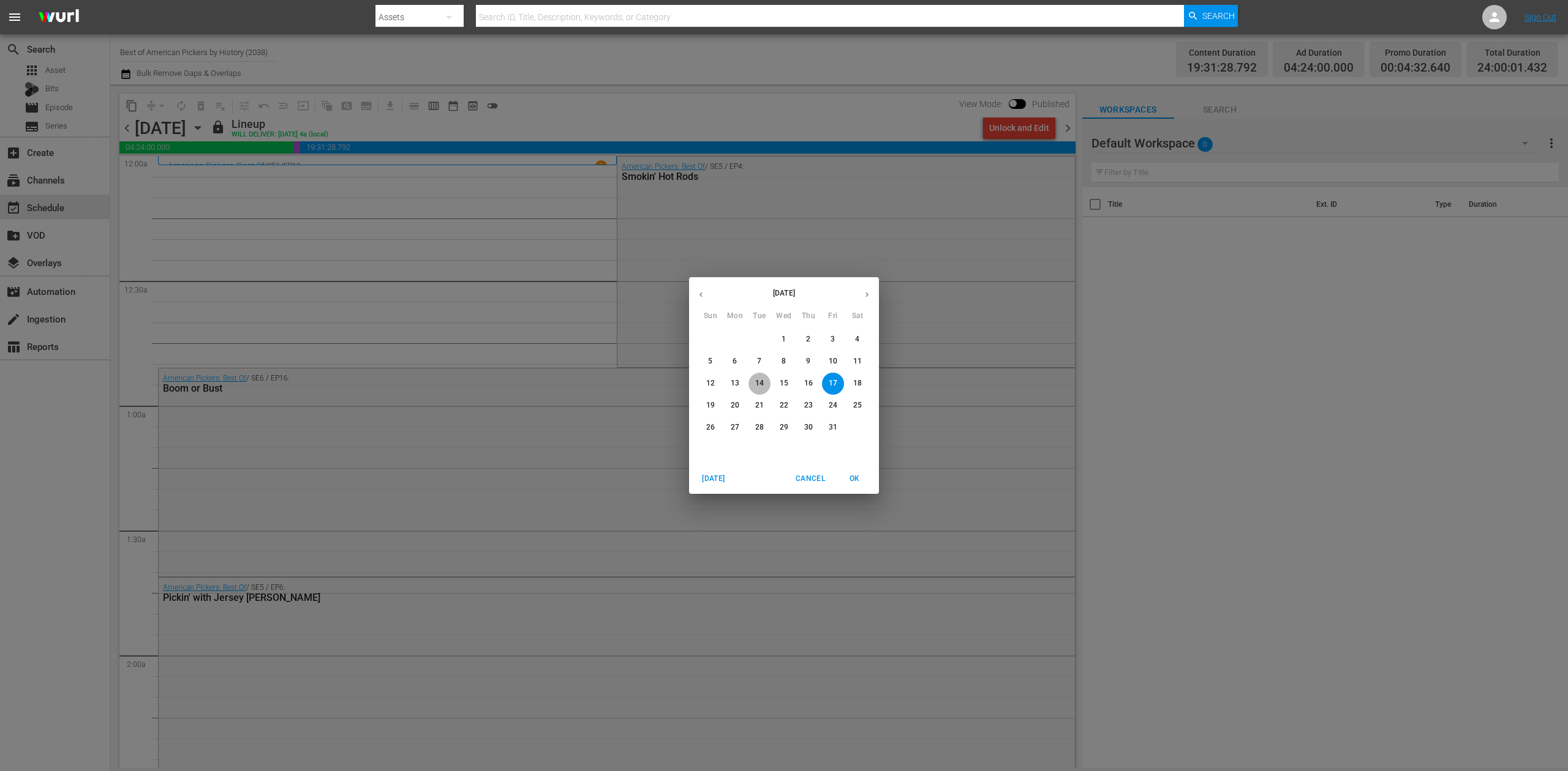
click at [758, 380] on p "14" at bounding box center [759, 383] width 8 height 11
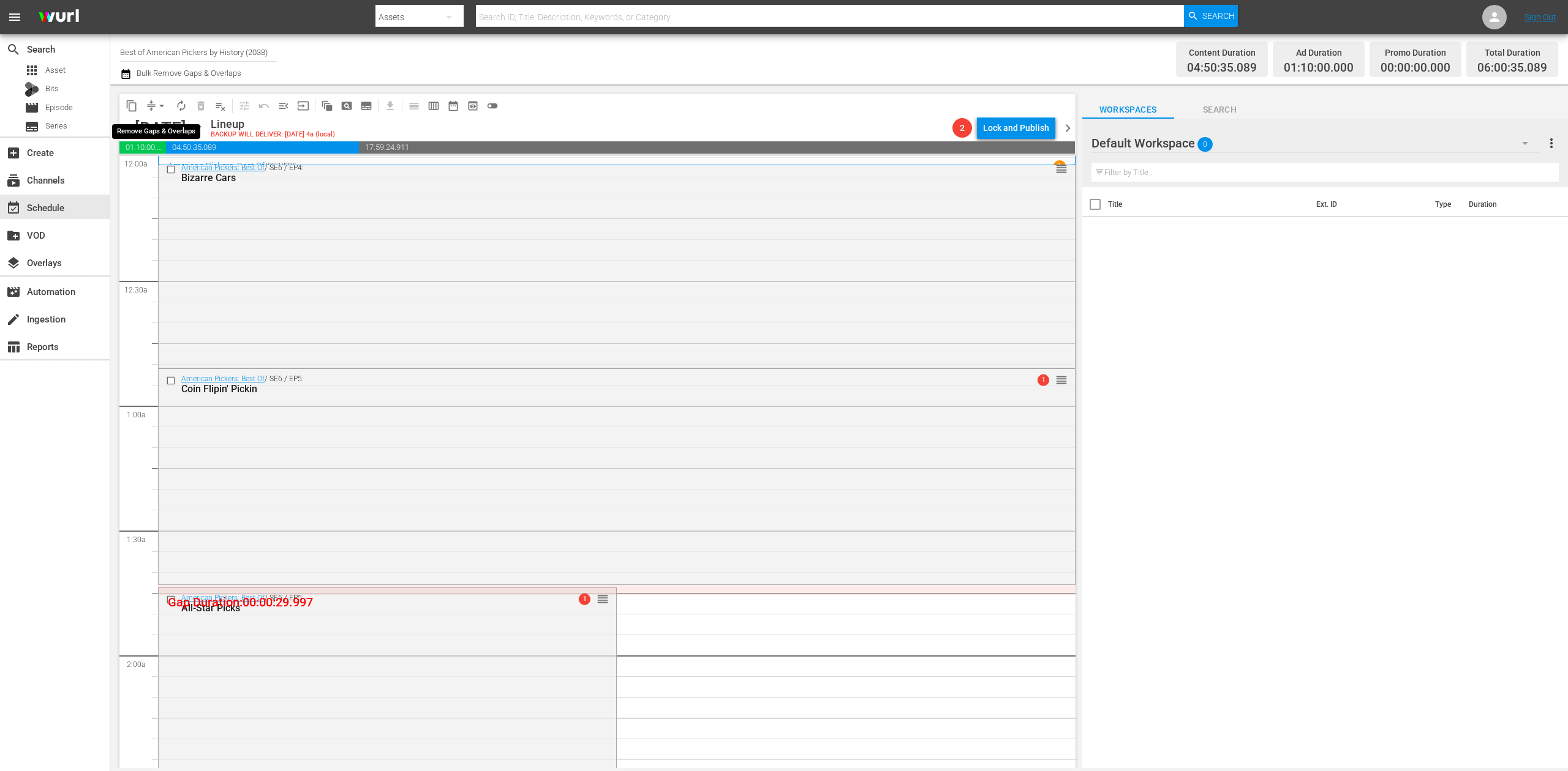
click at [162, 105] on span "arrow_drop_down" at bounding box center [161, 105] width 12 height 12
click at [158, 125] on li "Align to Midnight" at bounding box center [163, 130] width 129 height 20
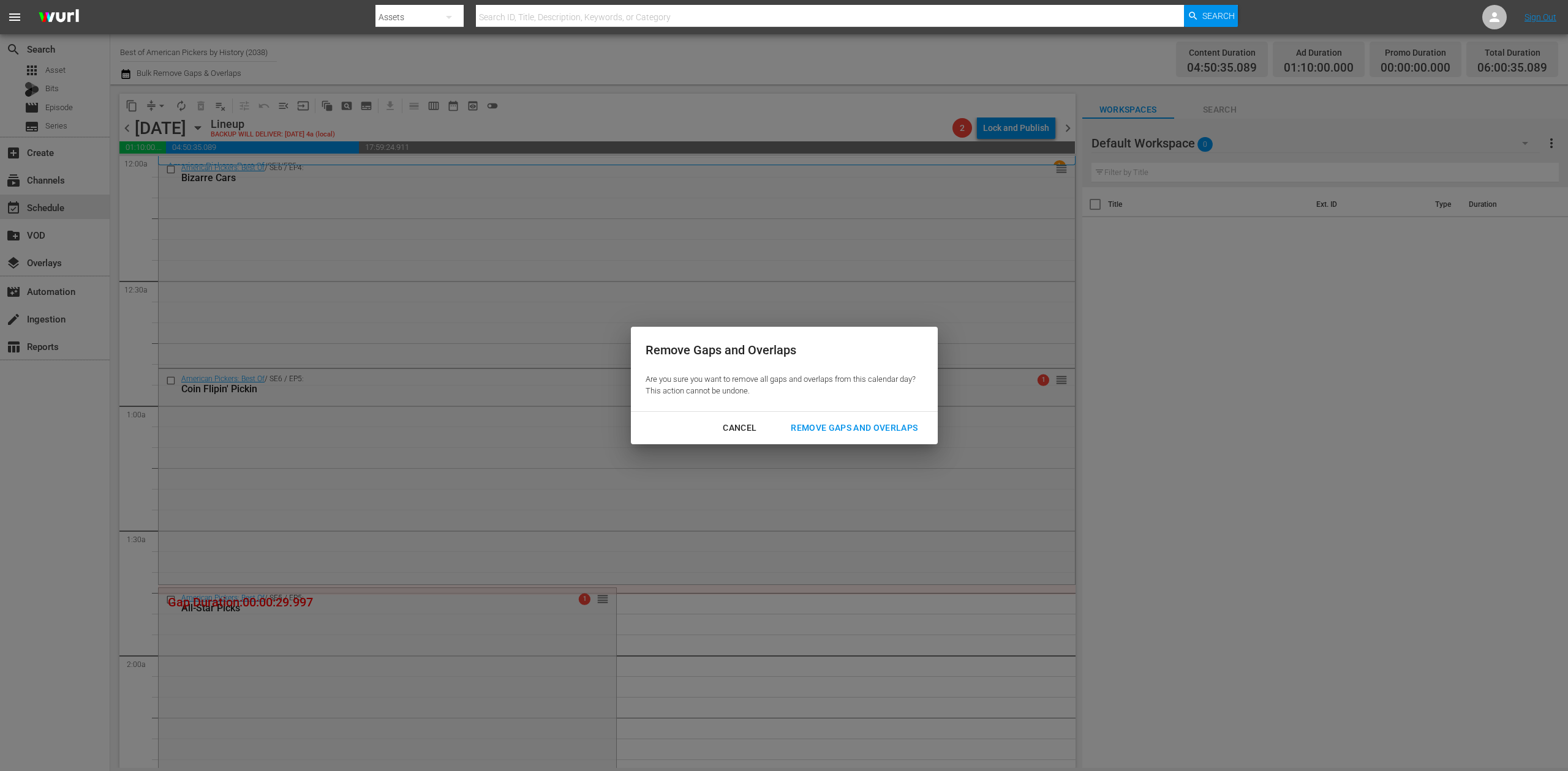
click at [837, 426] on div "Remove Gaps and Overlaps" at bounding box center [854, 429] width 146 height 15
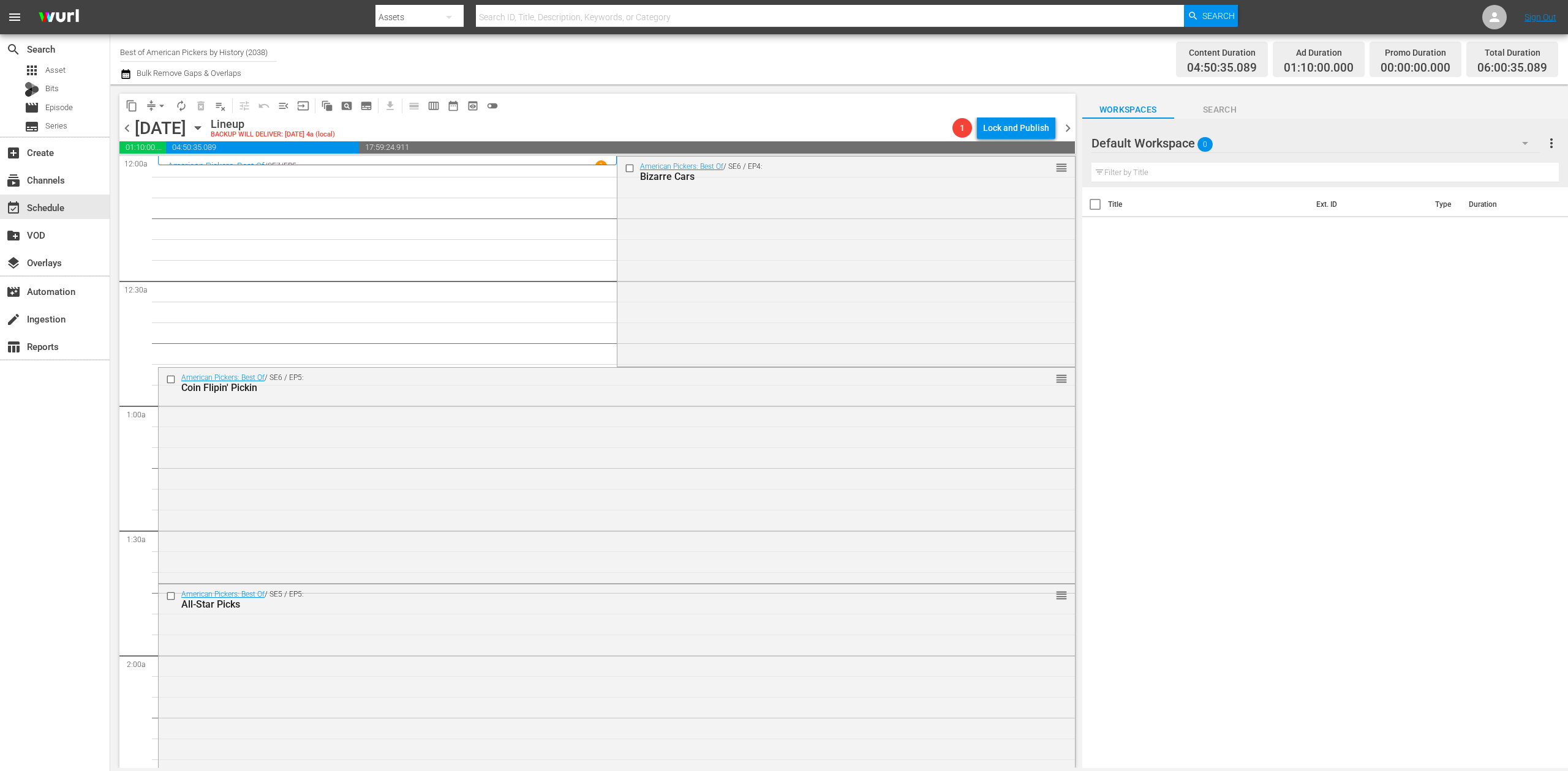
click at [771, 270] on div "American Pickers: Best Of / SE6 / EP4: Bizarre Cars reorder" at bounding box center [846, 261] width 458 height 208
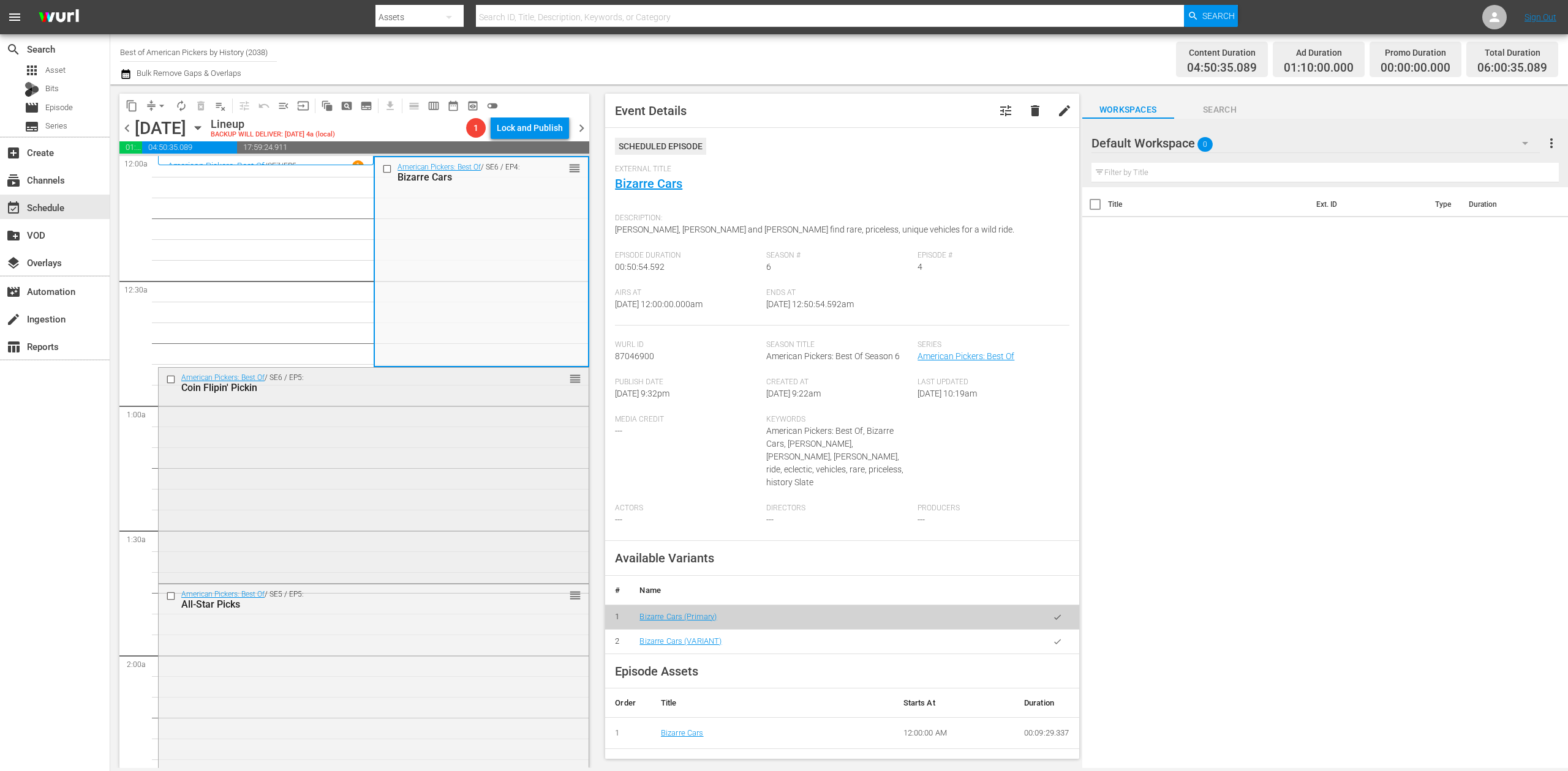
click at [436, 424] on div "American Pickers: Best Of / SE6 / EP5: Coin Flipin' Pickin reorder" at bounding box center [373, 473] width 430 height 212
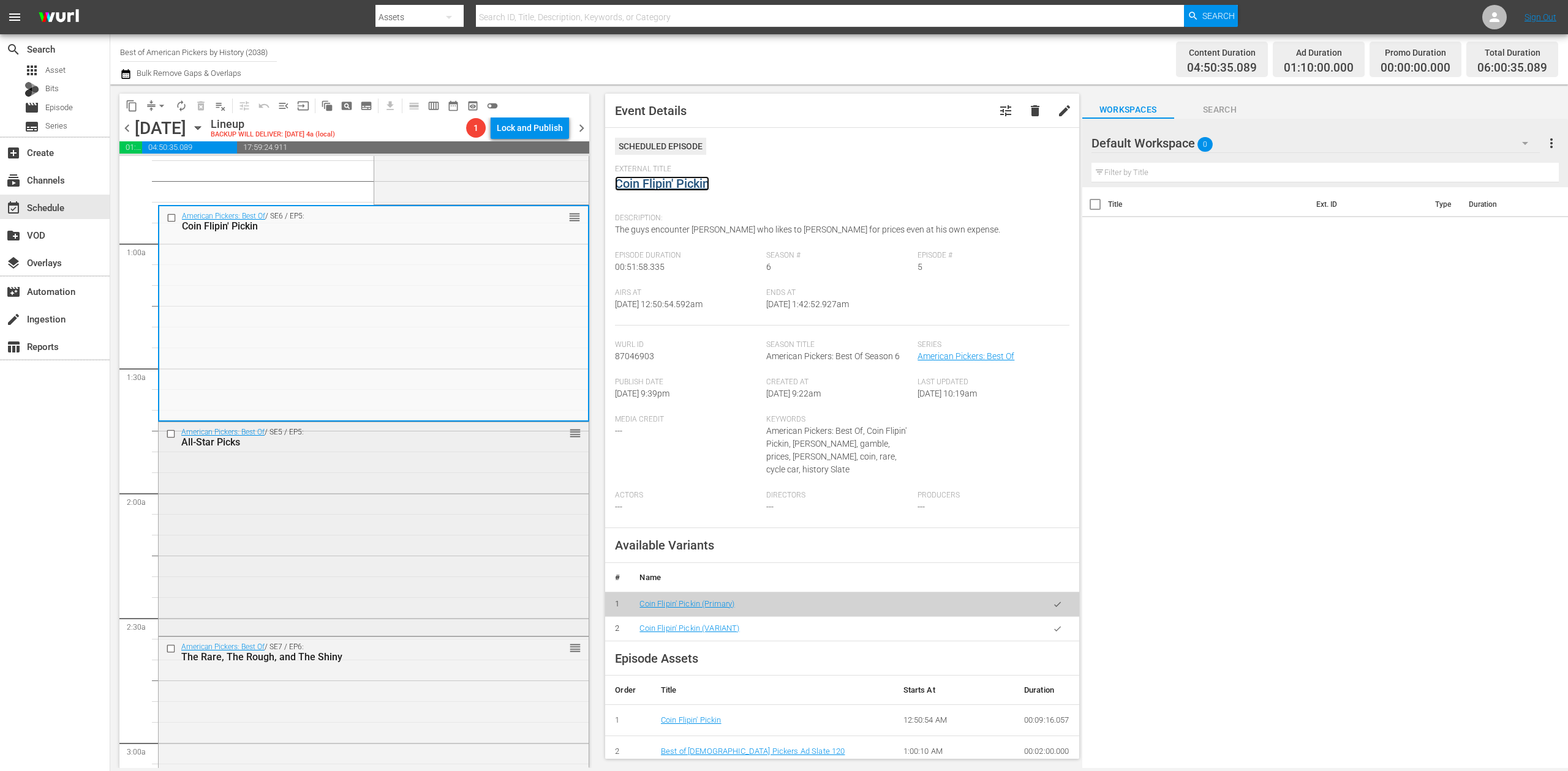
scroll to position [163, 0]
click at [391, 536] on div "American Pickers: Best Of / SE5 / EP5: All-Star Picks reorder" at bounding box center [373, 527] width 430 height 211
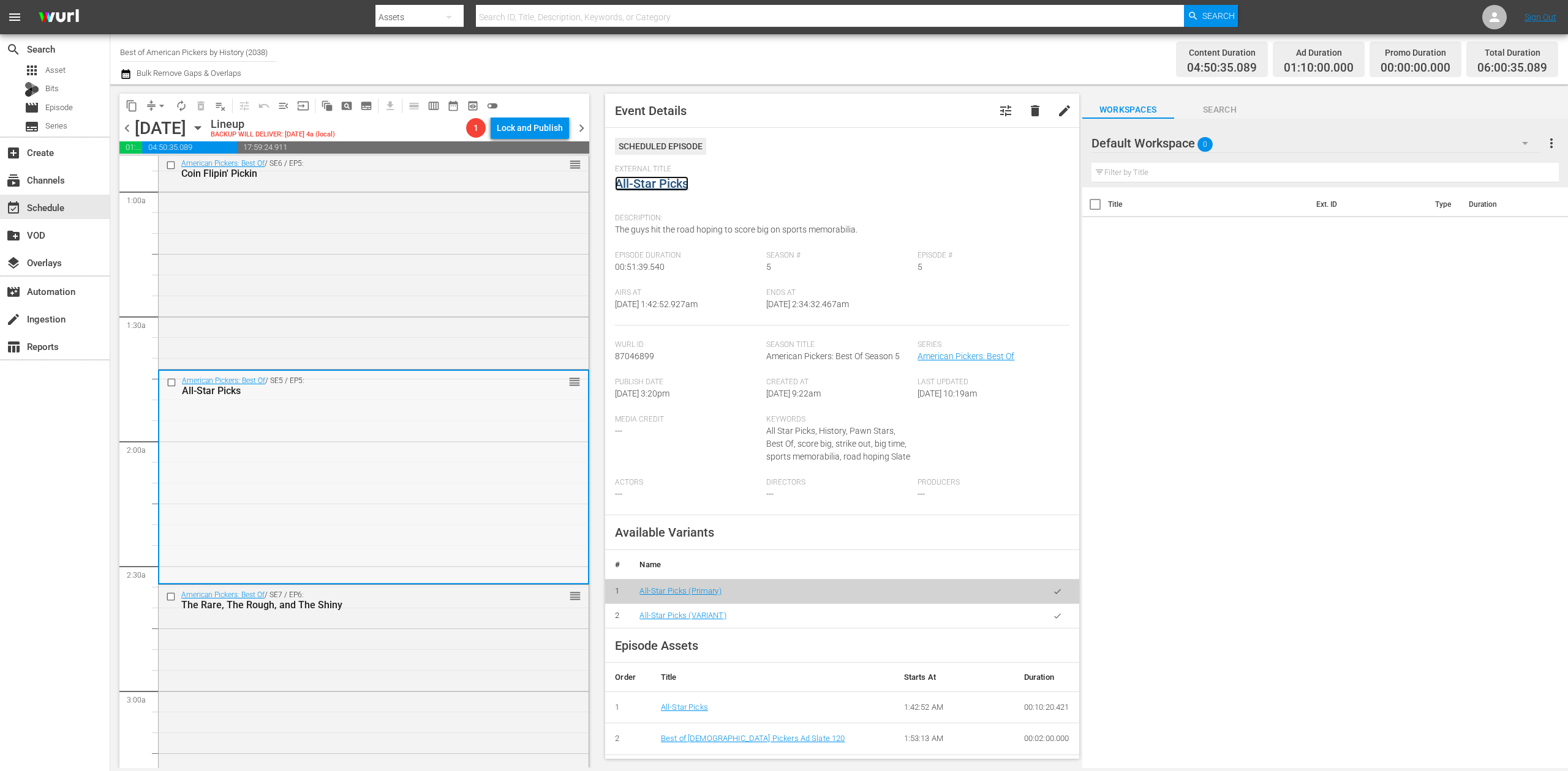
scroll to position [408, 0]
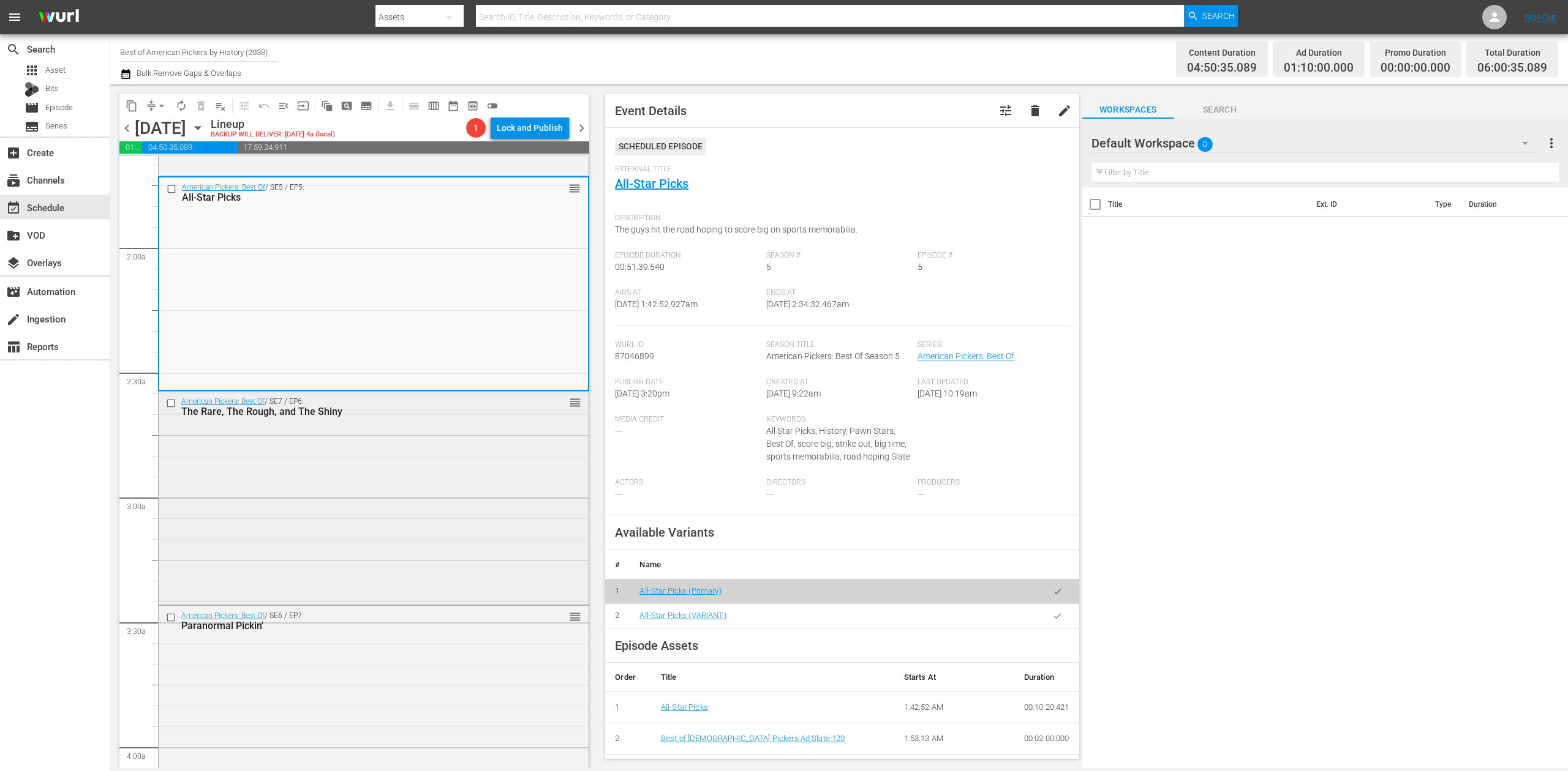
click at [415, 503] on div "American Pickers: Best Of / SE7 / EP6: The Rare, The Rough, and The Shiny reord…" at bounding box center [373, 496] width 430 height 210
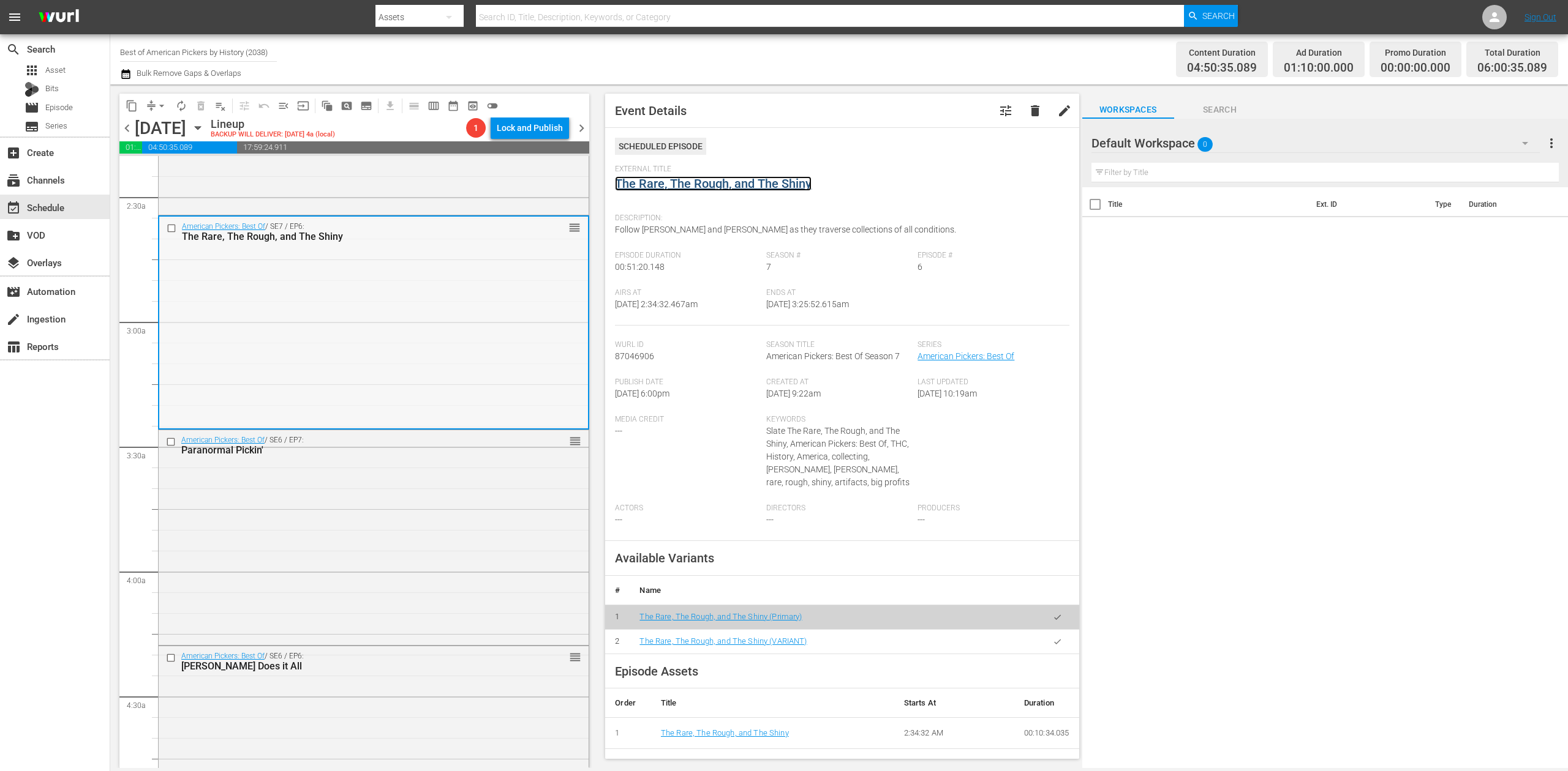
scroll to position [653, 0]
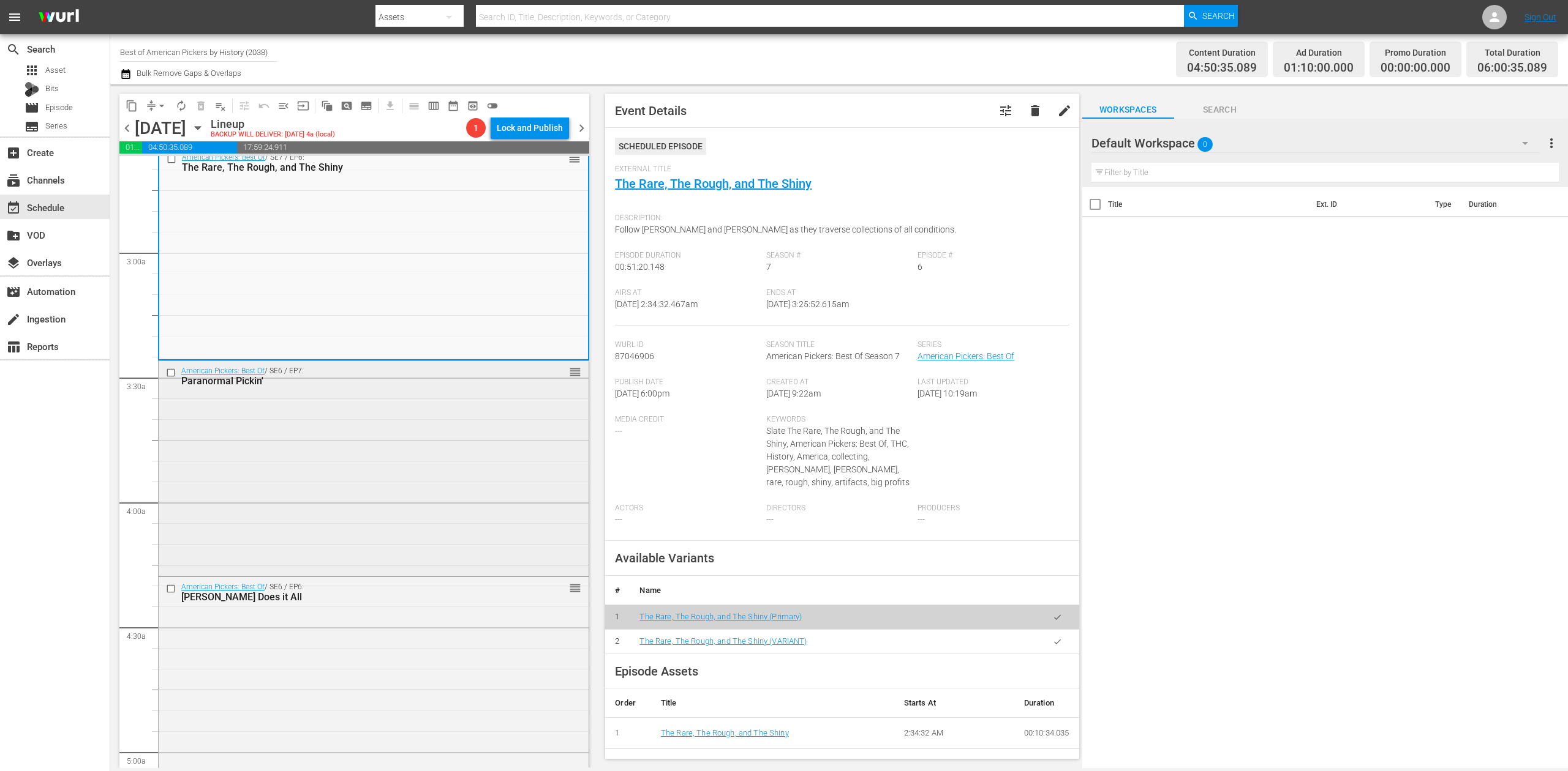
click at [416, 451] on div "American Pickers: Best Of / SE6 / EP7: Paranormal Pickin' reorder" at bounding box center [373, 467] width 430 height 212
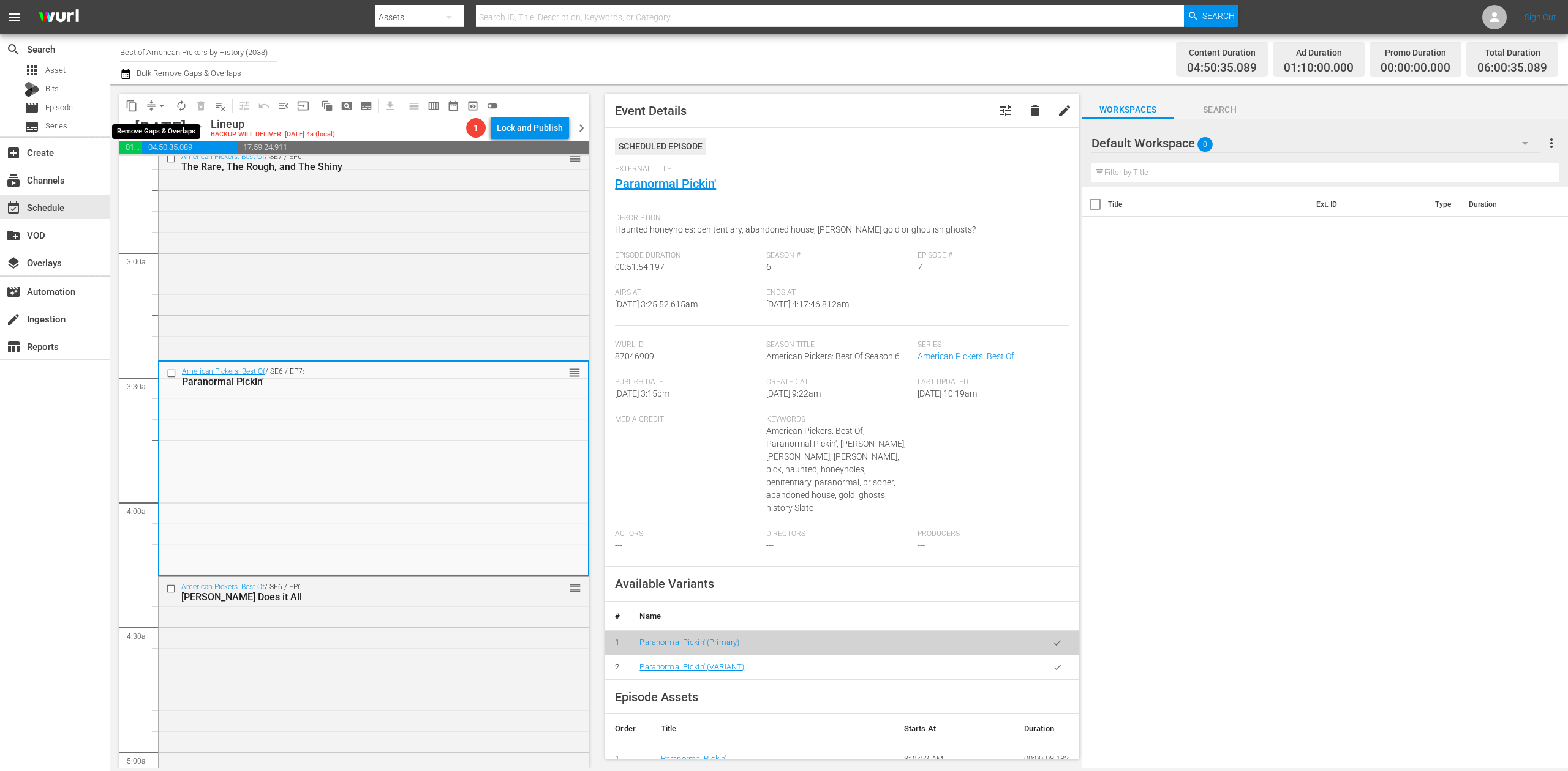
click at [152, 110] on span "compress" at bounding box center [151, 105] width 12 height 12
click at [164, 106] on span "arrow_drop_down" at bounding box center [161, 105] width 12 height 12
click at [158, 129] on li "Align to Midnight" at bounding box center [163, 130] width 129 height 20
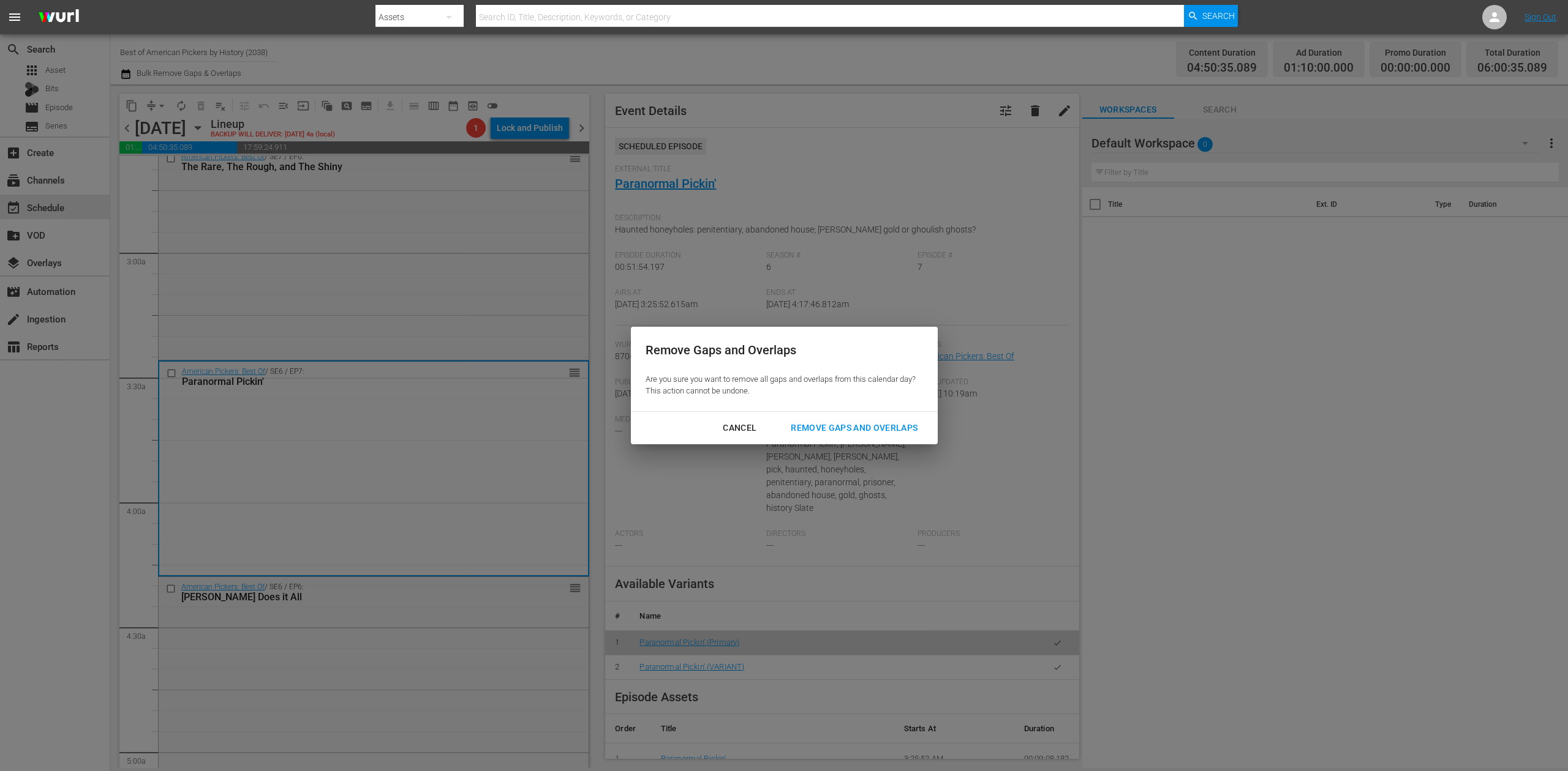
click at [799, 426] on div "Remove Gaps and Overlaps" at bounding box center [854, 429] width 146 height 15
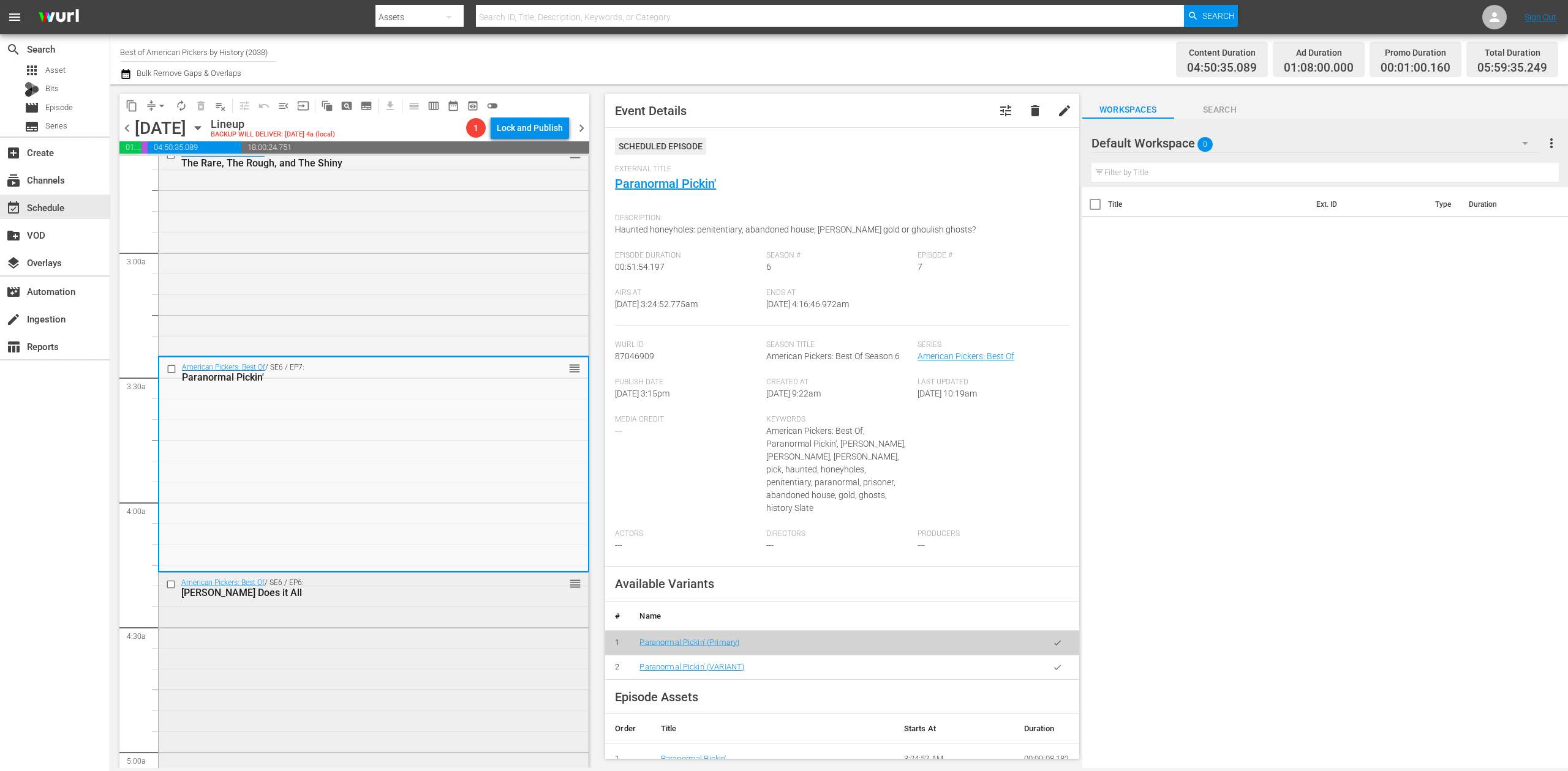
click at [345, 667] on div "American Pickers: Best Of / SE6 / EP6: Dani Does it All reorder" at bounding box center [373, 677] width 430 height 209
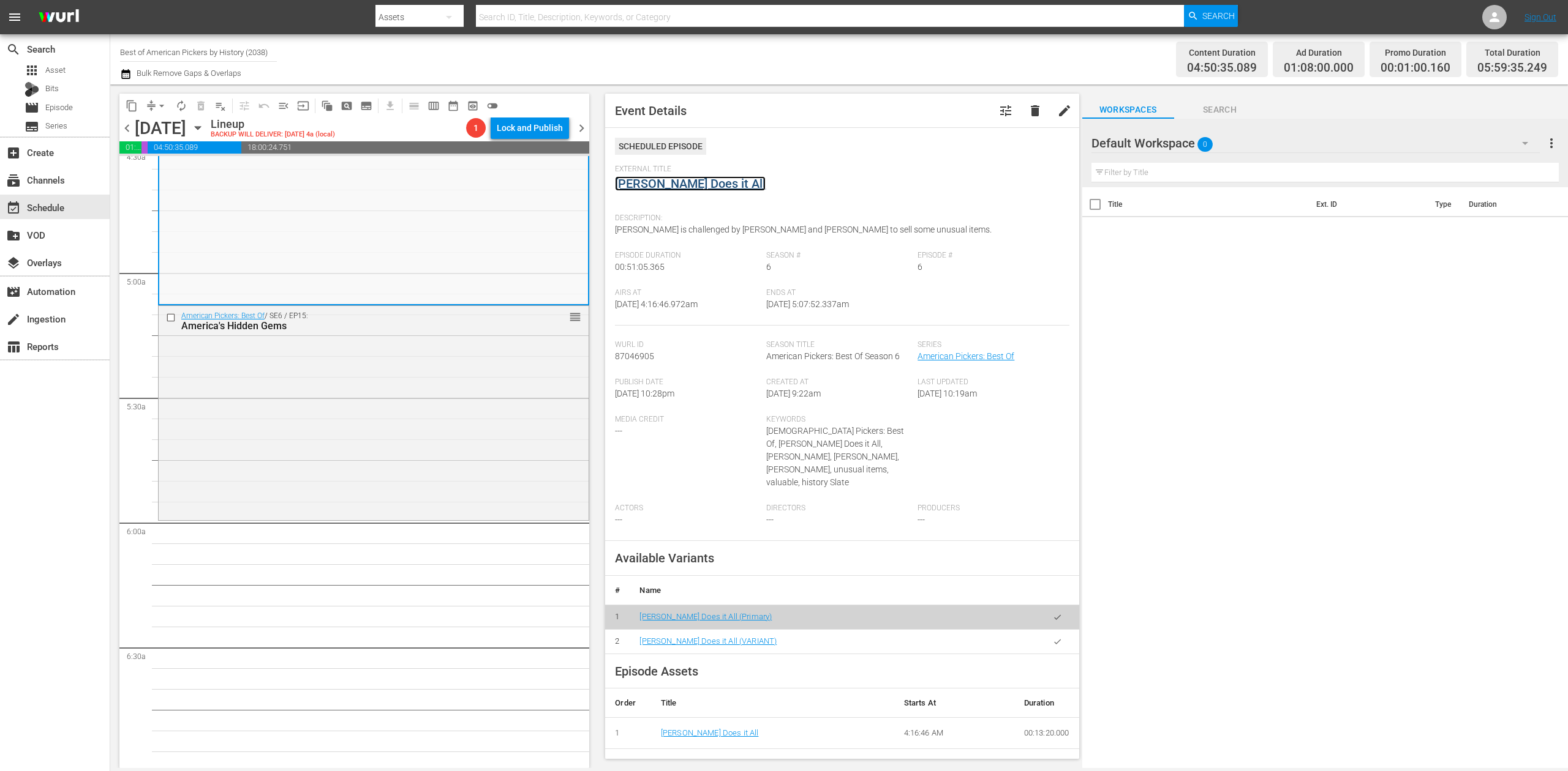
scroll to position [1142, 0]
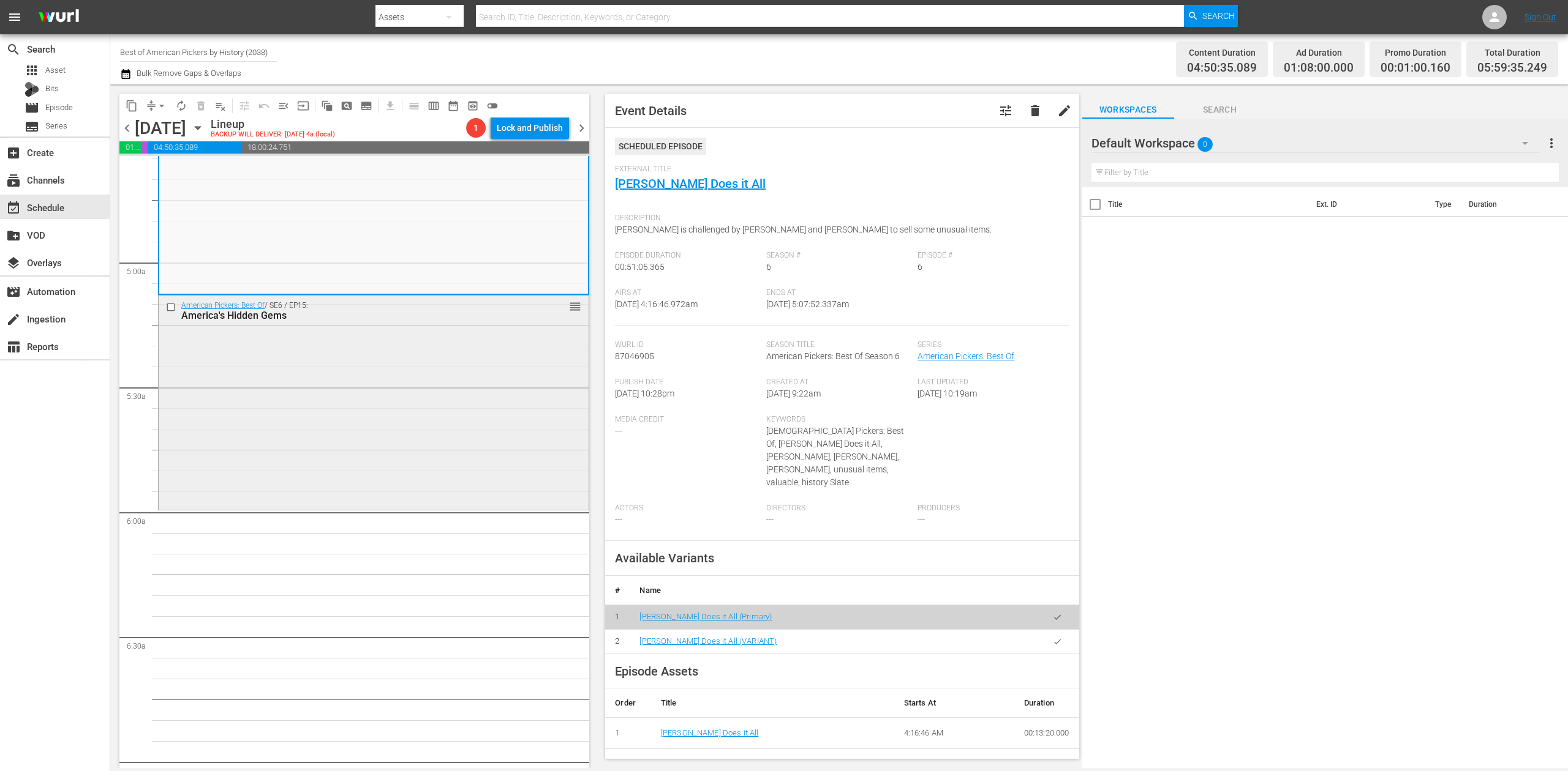
click at [386, 436] on div "American Pickers: Best Of / SE6 / EP15: America's Hidden Gems reorder" at bounding box center [373, 401] width 430 height 211
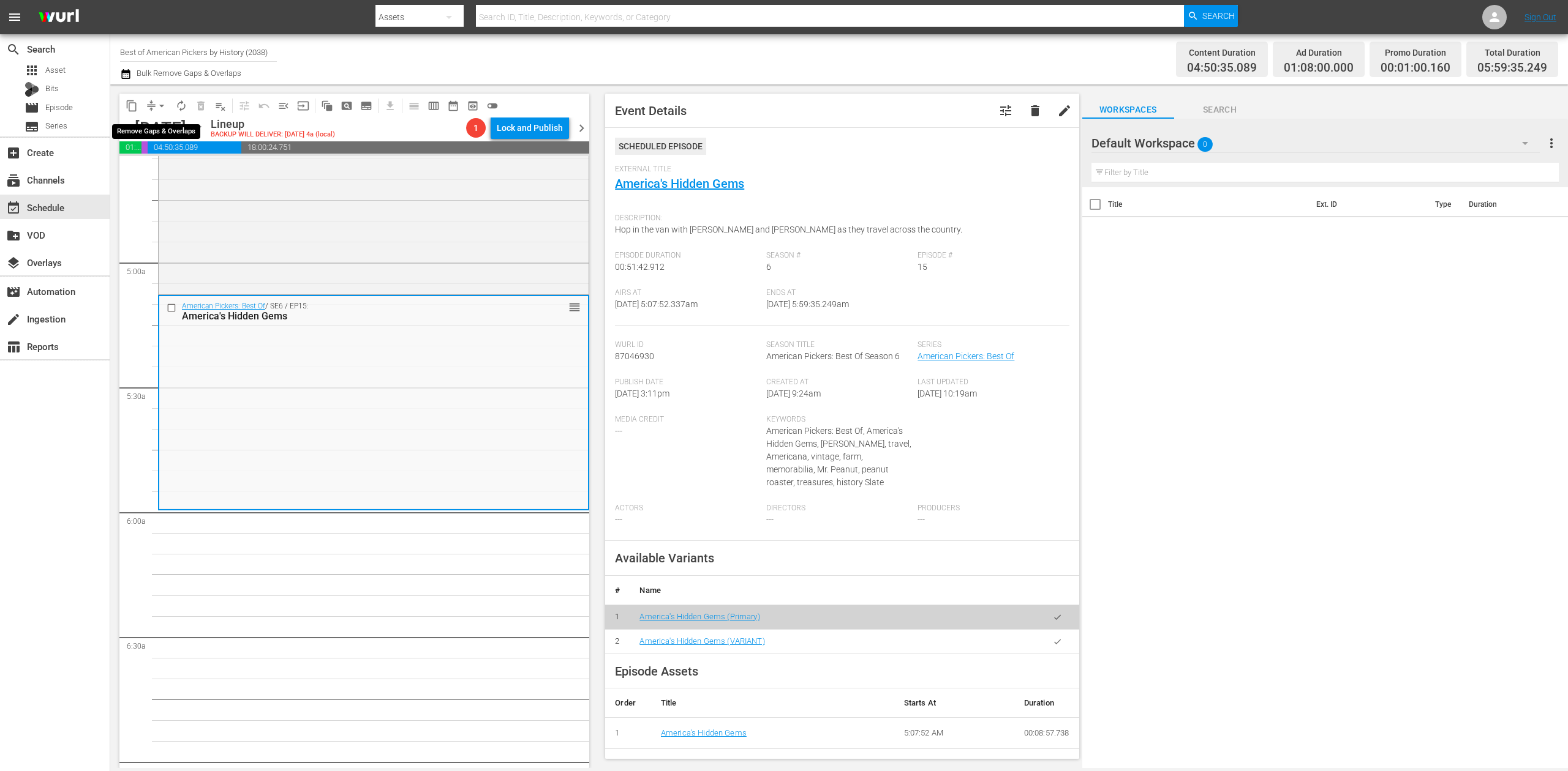
click at [154, 110] on button "arrow_drop_down" at bounding box center [162, 106] width 20 height 20
click at [164, 132] on li "Align to Midnight" at bounding box center [163, 130] width 129 height 20
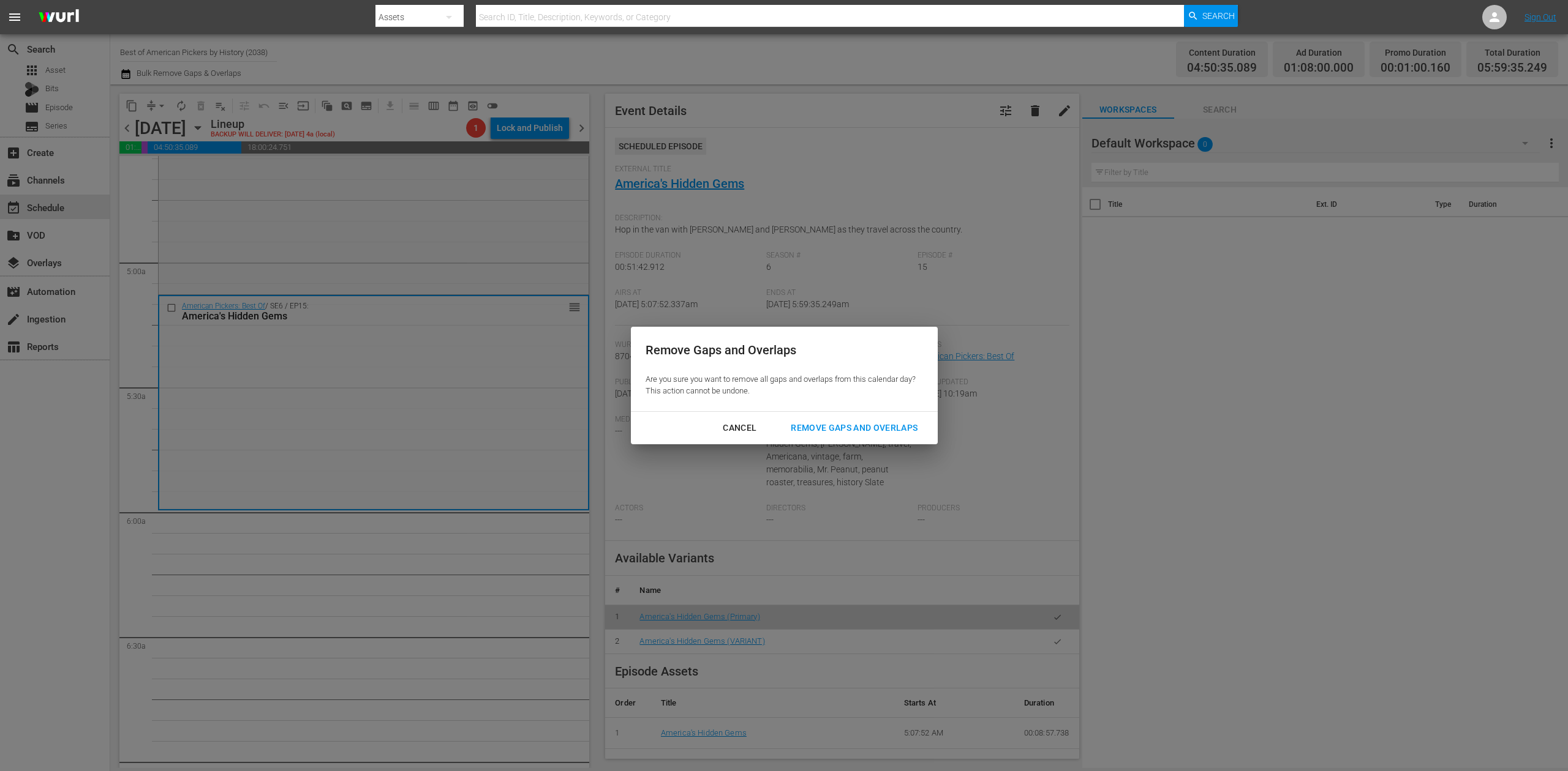
click at [865, 422] on div "Remove Gaps and Overlaps" at bounding box center [854, 429] width 146 height 15
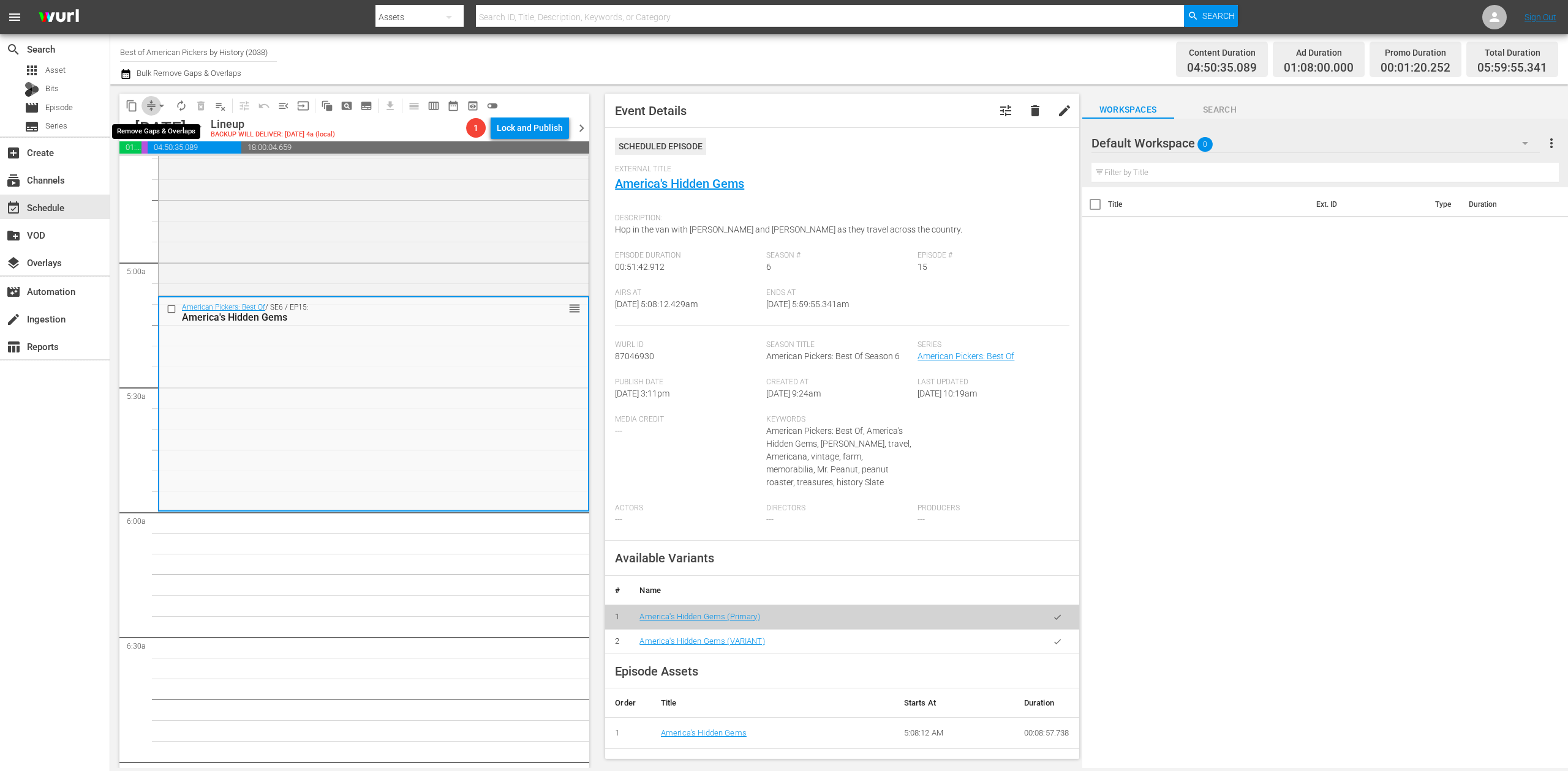
click at [150, 106] on span "compress" at bounding box center [151, 105] width 12 height 12
click at [158, 106] on span "arrow_drop_down" at bounding box center [161, 105] width 12 height 12
click at [155, 126] on li "Align to Midnight" at bounding box center [163, 130] width 129 height 20
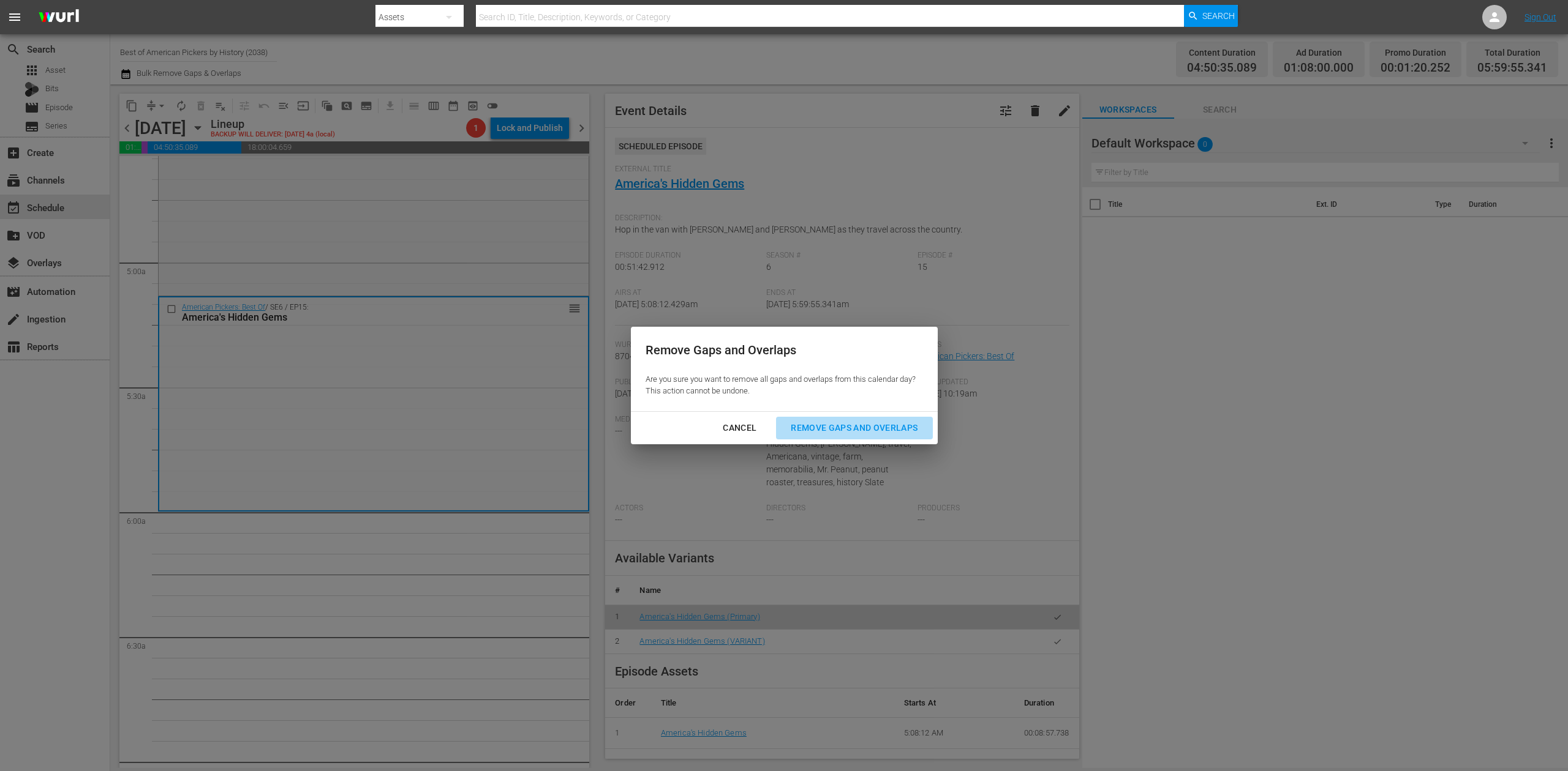
click at [801, 422] on div "Remove Gaps and Overlaps" at bounding box center [854, 429] width 146 height 15
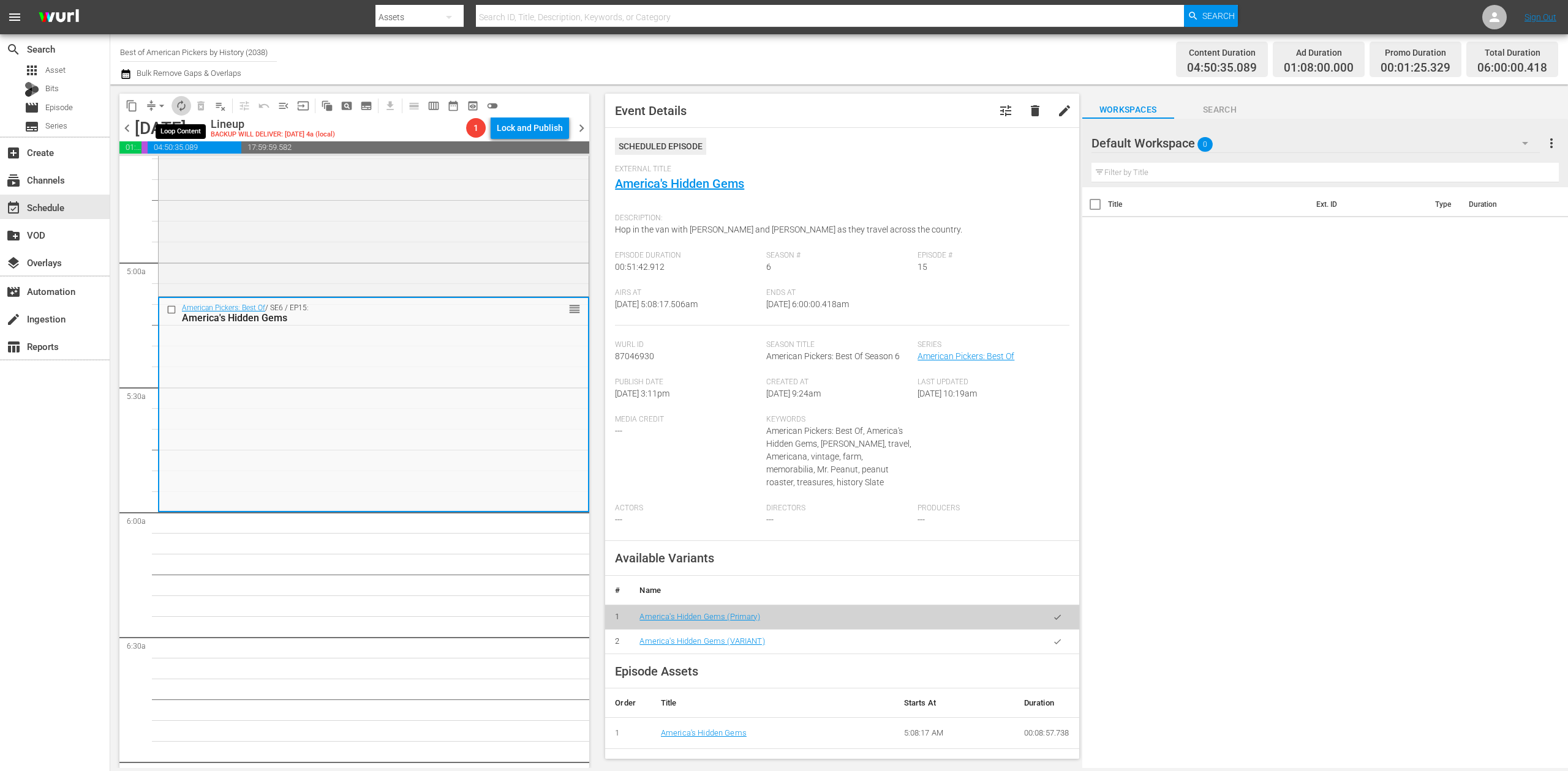
click at [178, 108] on span "autorenew_outlined" at bounding box center [181, 105] width 12 height 12
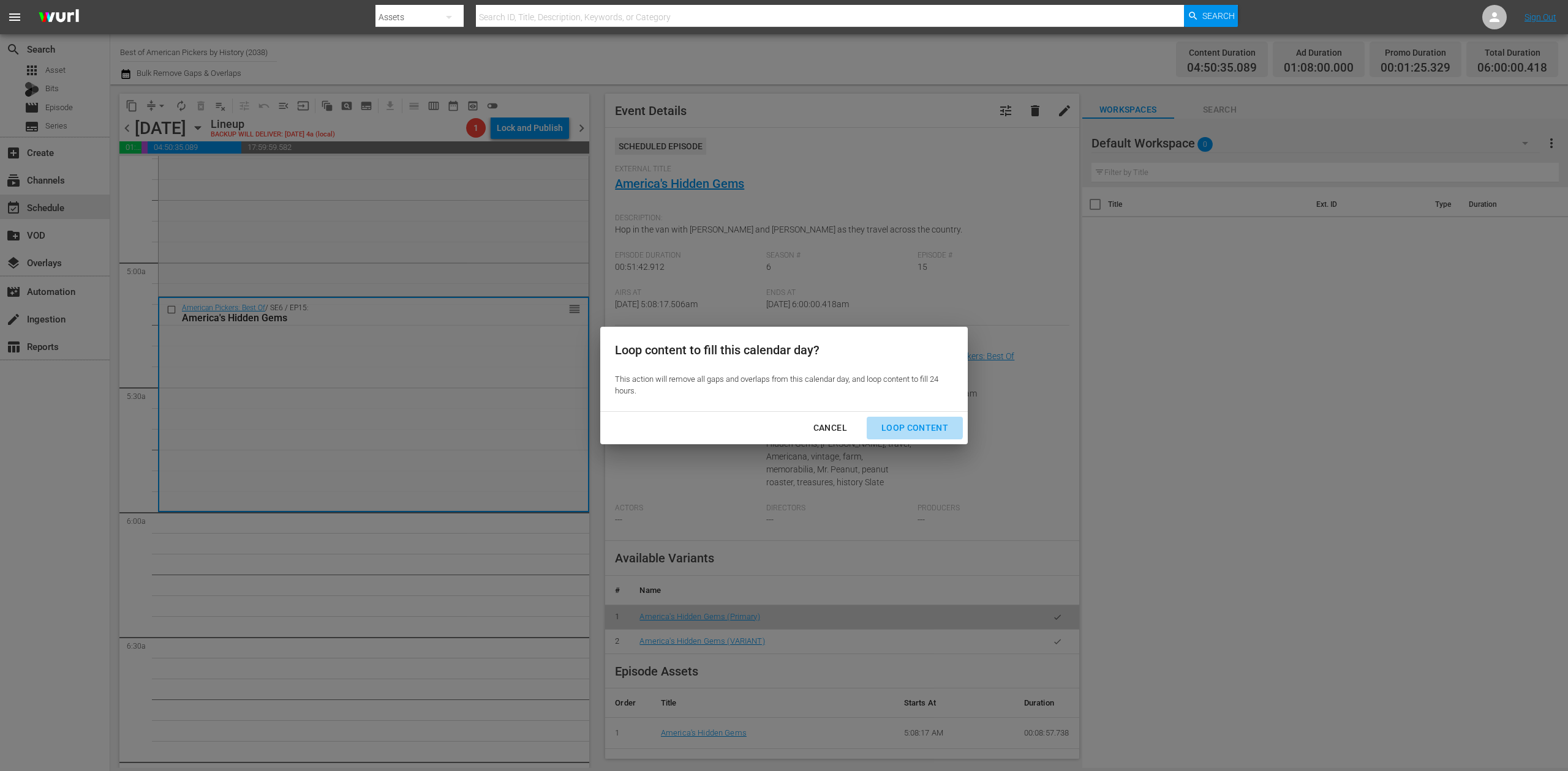
click at [914, 421] on div "Loop Content" at bounding box center [914, 429] width 86 height 15
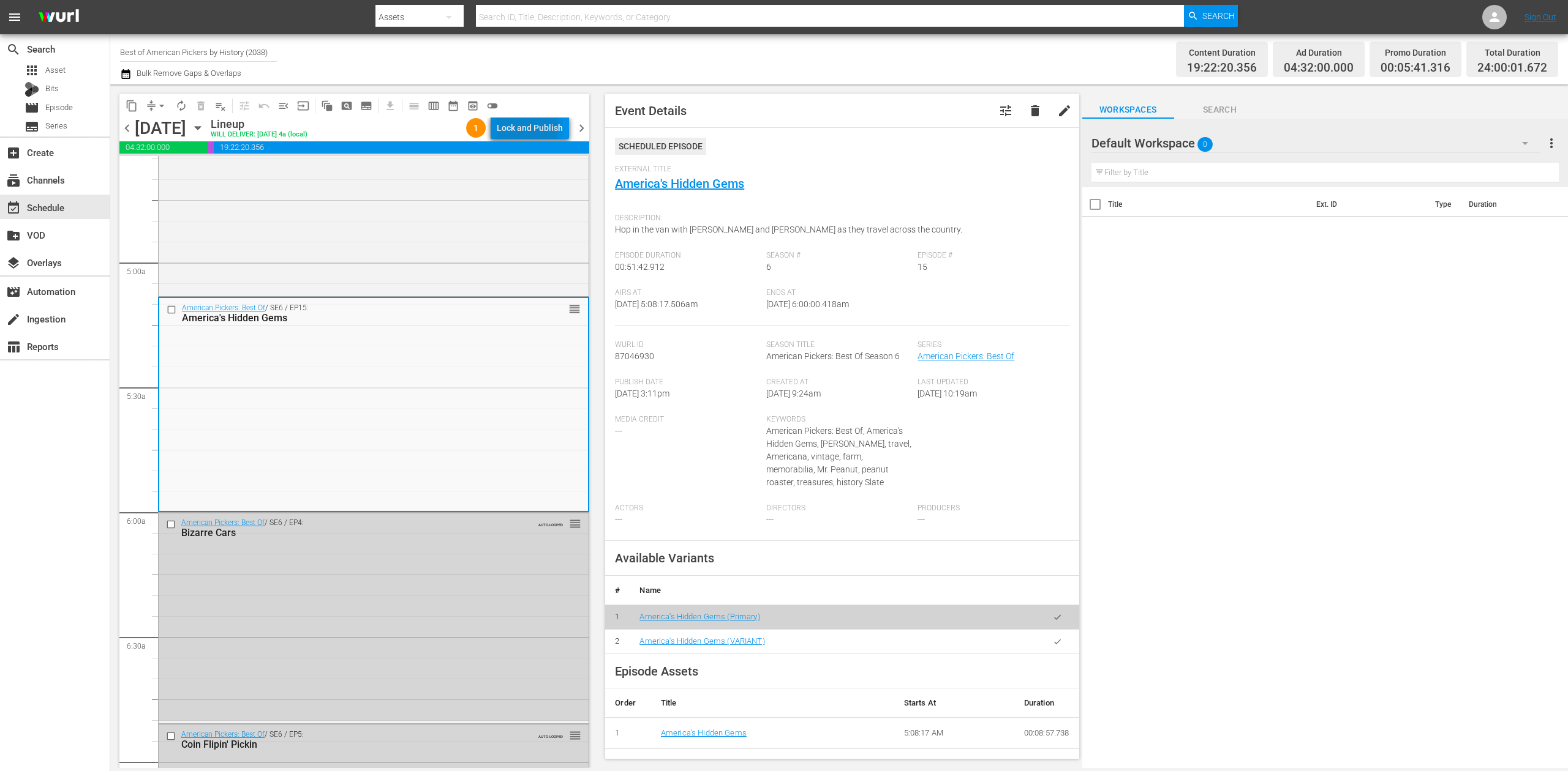
click at [518, 126] on div "Lock and Publish" at bounding box center [530, 127] width 66 height 22
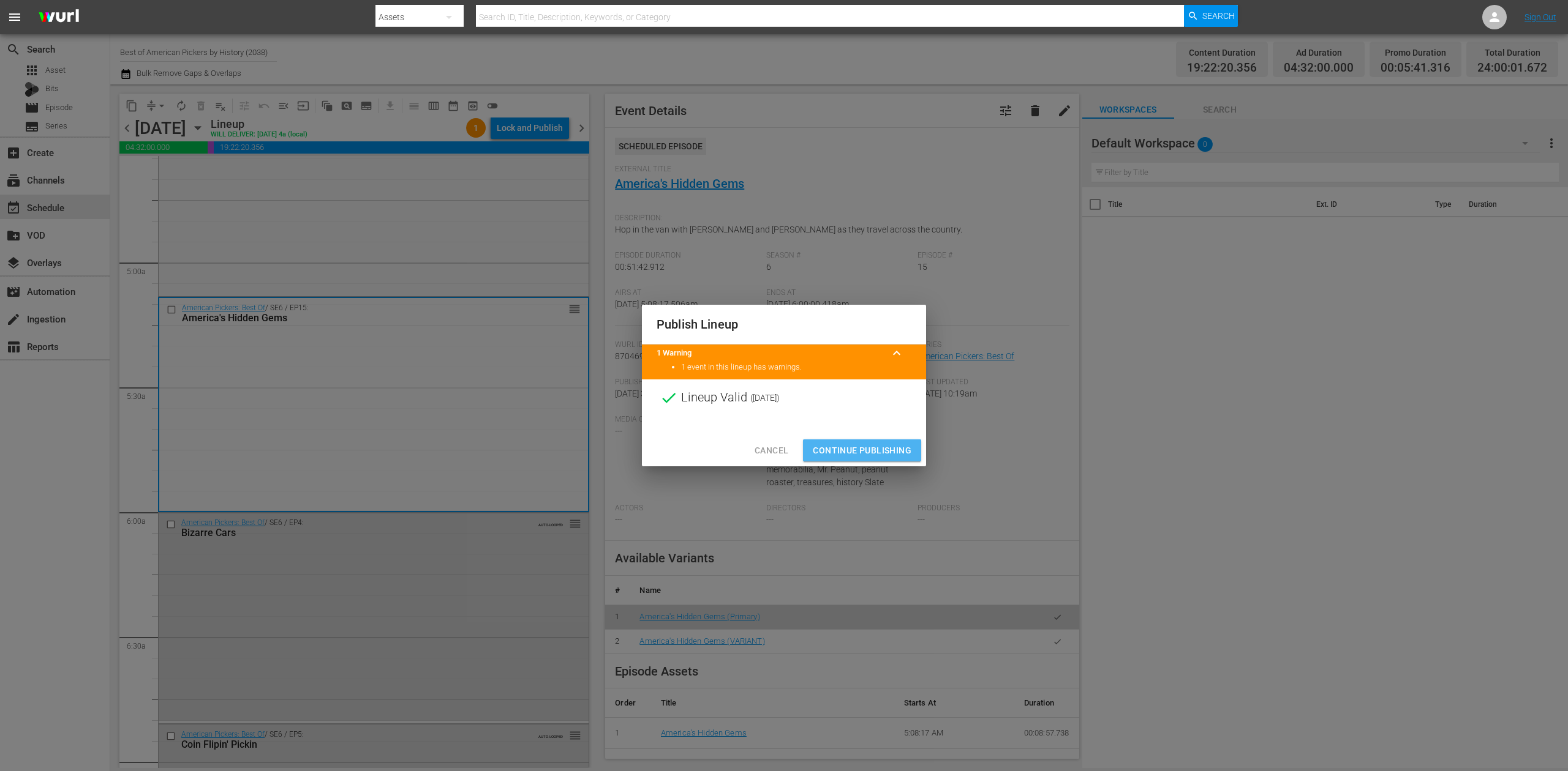
click at [880, 449] on span "Continue Publishing" at bounding box center [862, 451] width 99 height 15
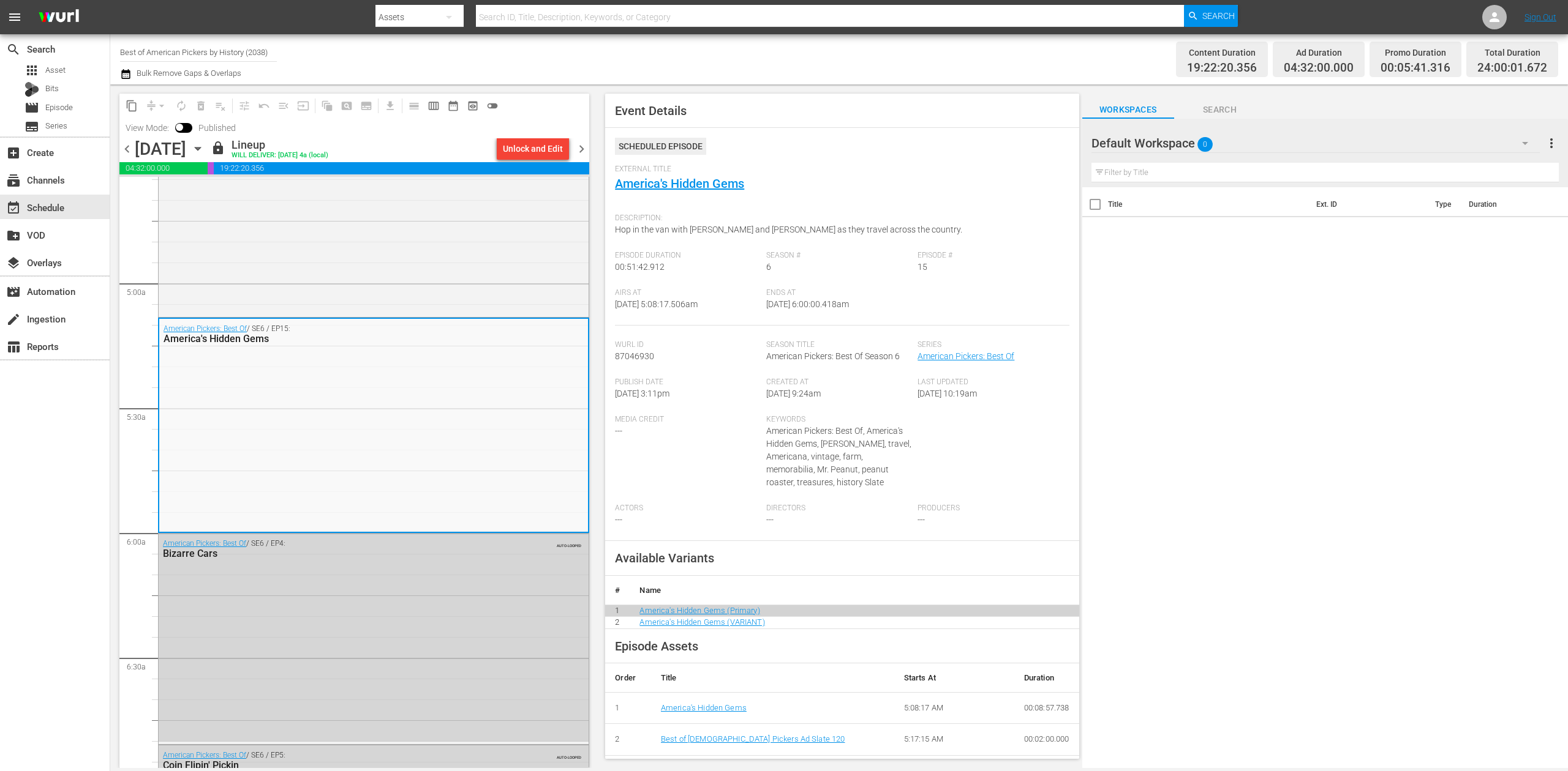
drag, startPoint x: 157, startPoint y: 54, endPoint x: 173, endPoint y: 54, distance: 16.0
click at [157, 54] on input "Best of American Pickers by History (2038)" at bounding box center [198, 52] width 157 height 29
drag, startPoint x: 268, startPoint y: 51, endPoint x: 27, endPoint y: 25, distance: 242.4
click at [27, 25] on div "menu Search By Assets Search ID, Title, Description, Keywords, or Category Sear…" at bounding box center [784, 384] width 1568 height 768
click at [228, 82] on div "Perform (1053 - aenetworks_perform_1)" at bounding box center [288, 86] width 317 height 29
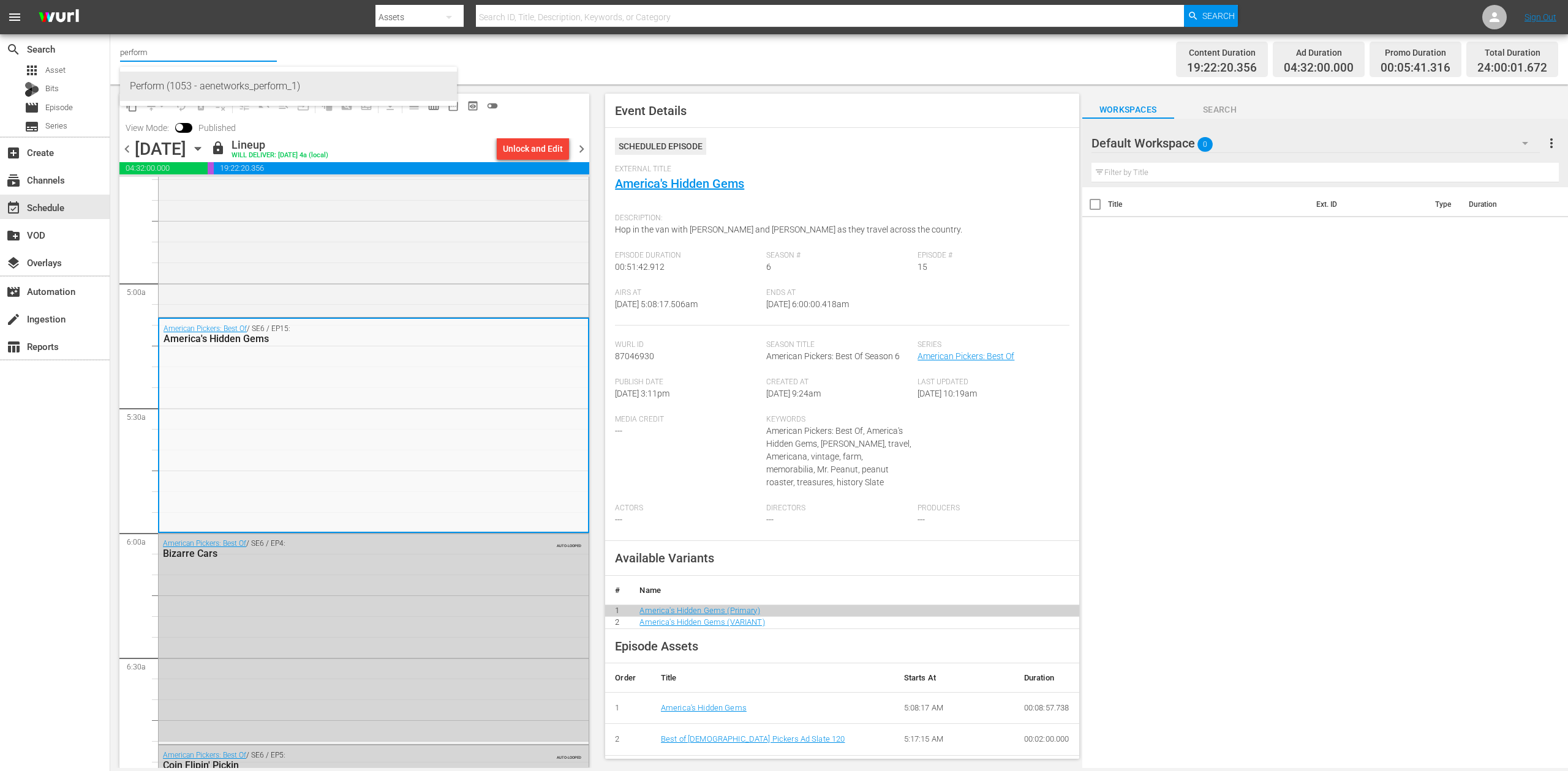
type input "Perform (1053 - aenetworks_perform_1)"
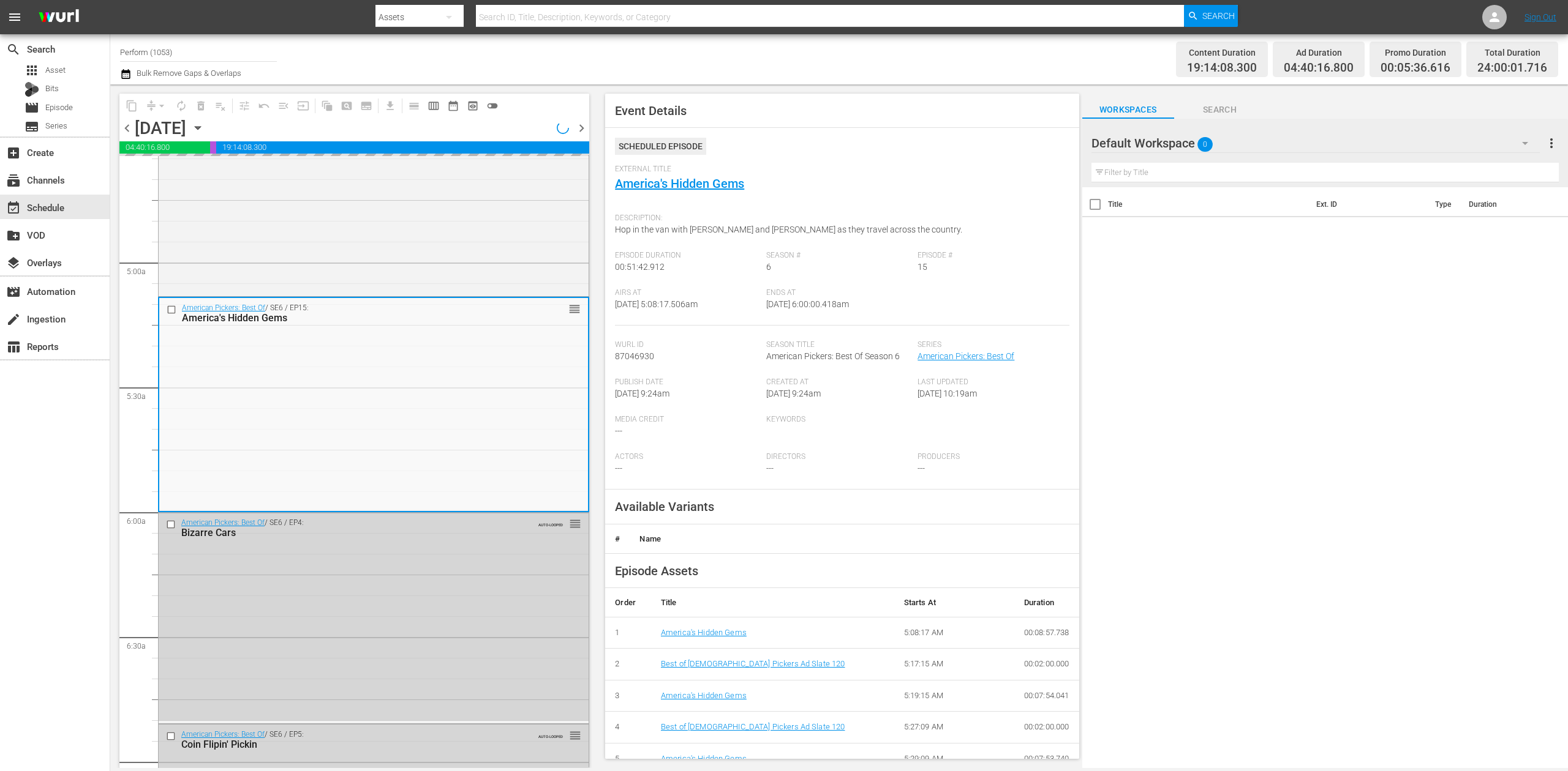
scroll to position [1121, 0]
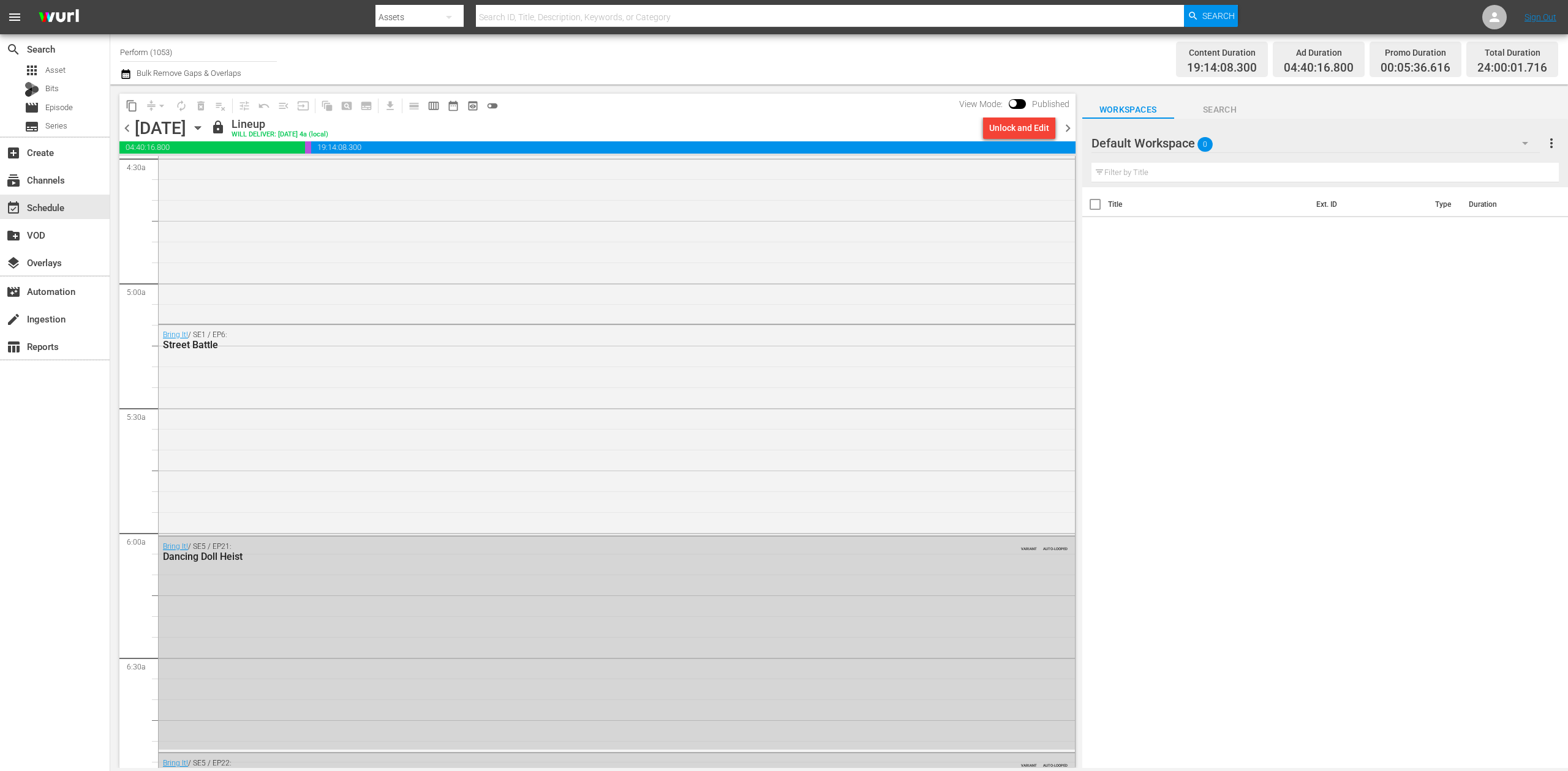
click at [205, 133] on icon "button" at bounding box center [198, 127] width 13 height 13
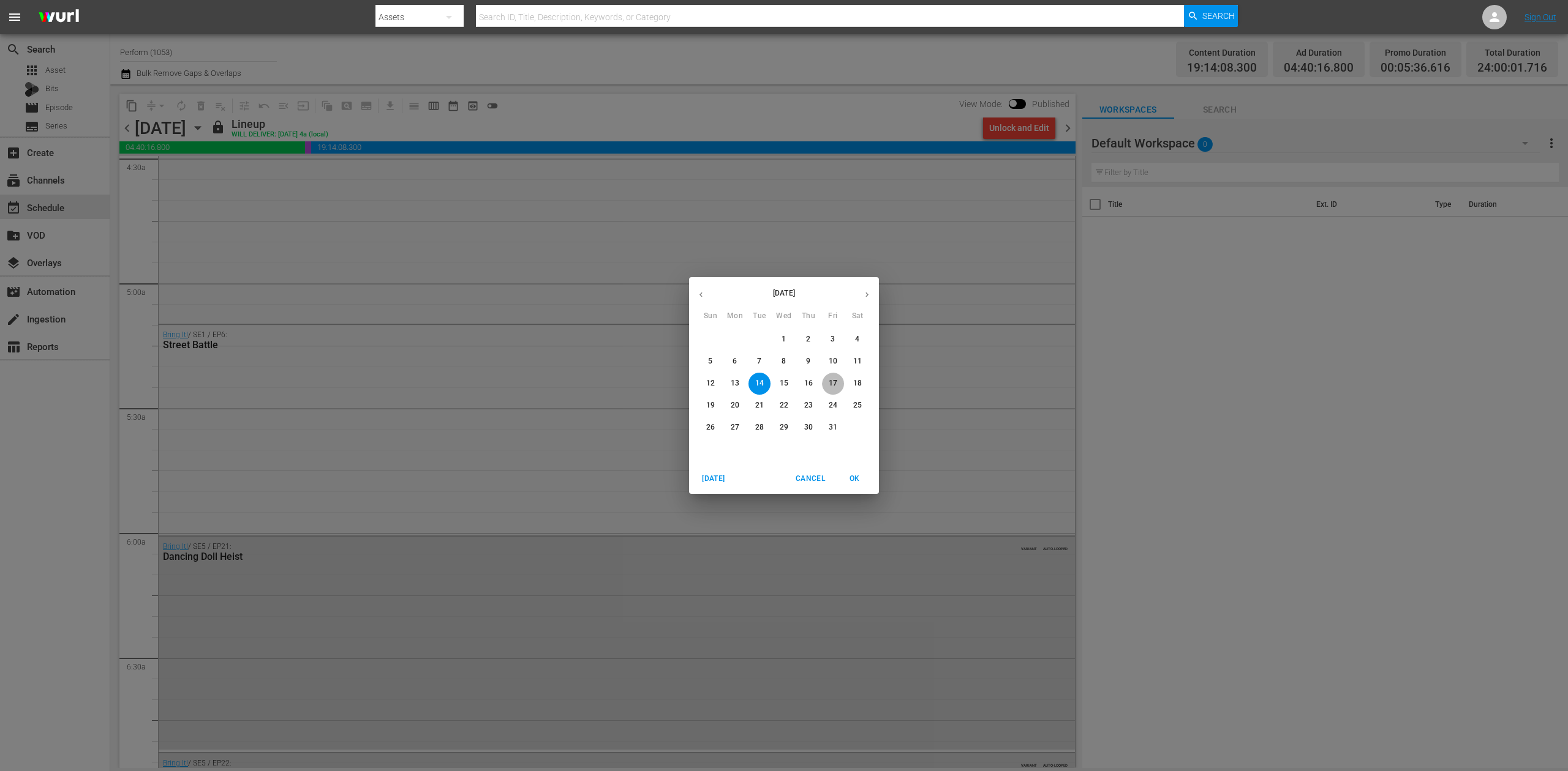
click at [832, 378] on p "17" at bounding box center [833, 383] width 8 height 11
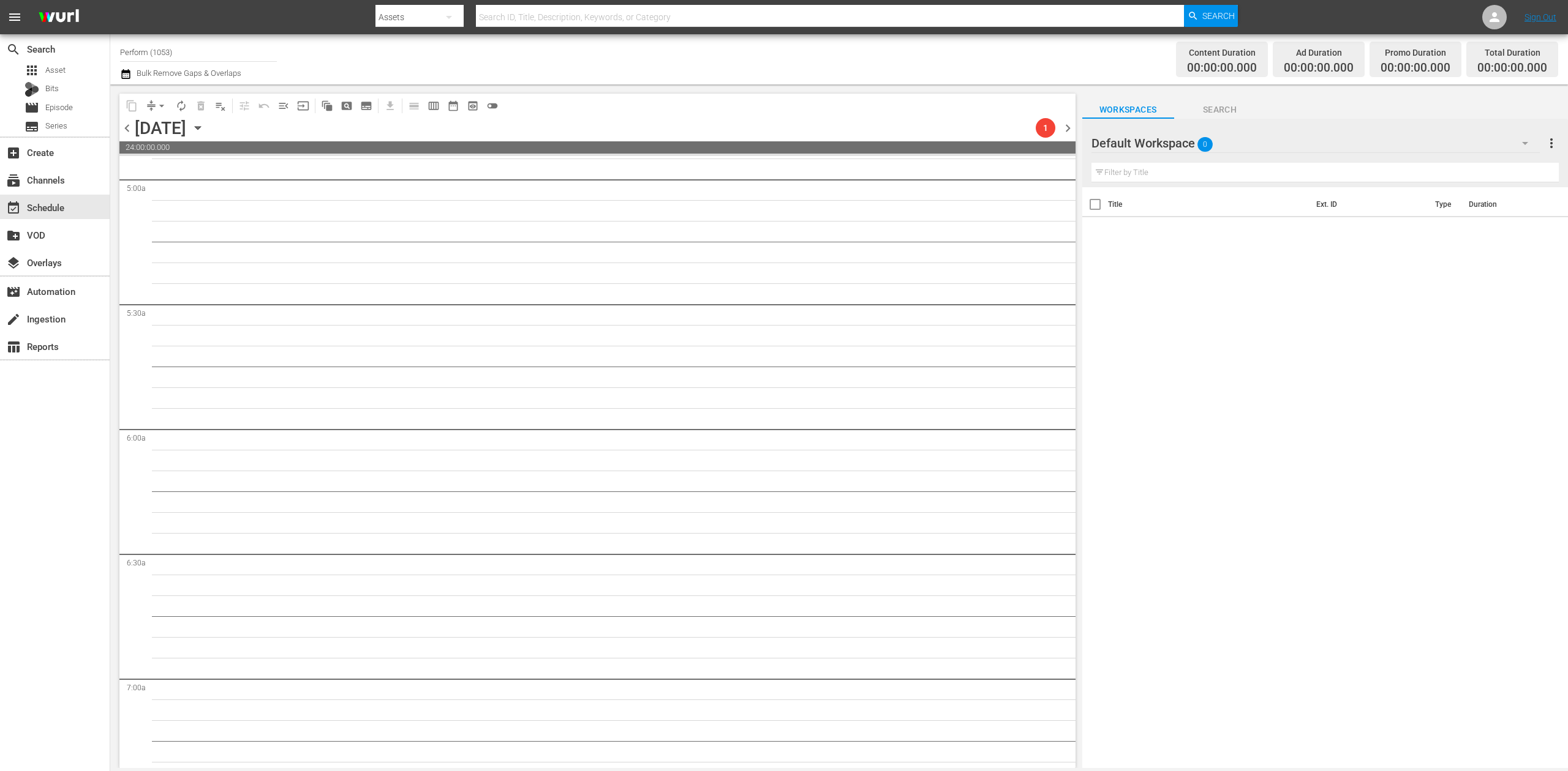
scroll to position [1204, 0]
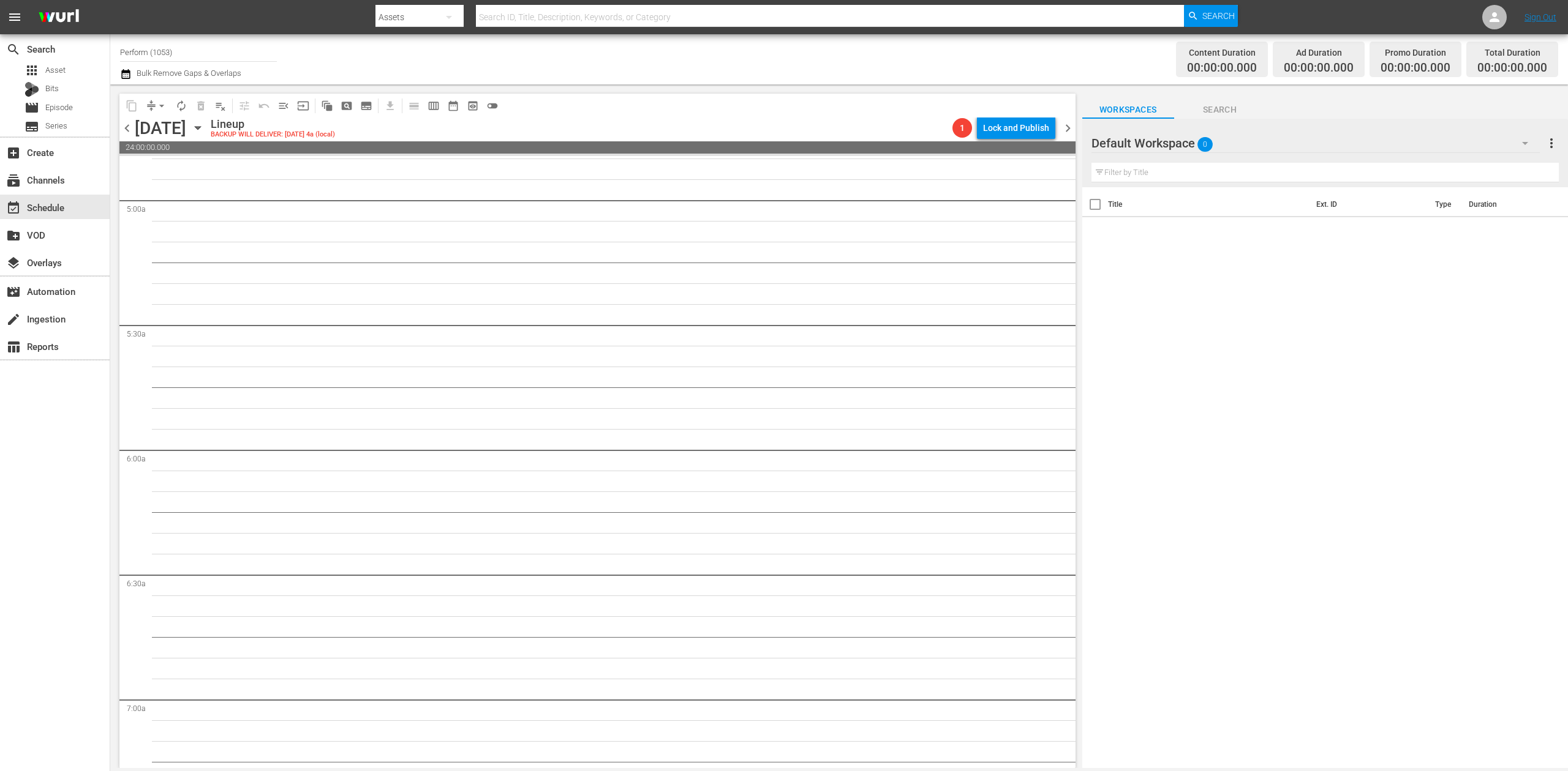
click at [352, 67] on div "Channel Title Perform (1053) Bulk Remove Gaps & Overlaps" at bounding box center [512, 59] width 785 height 44
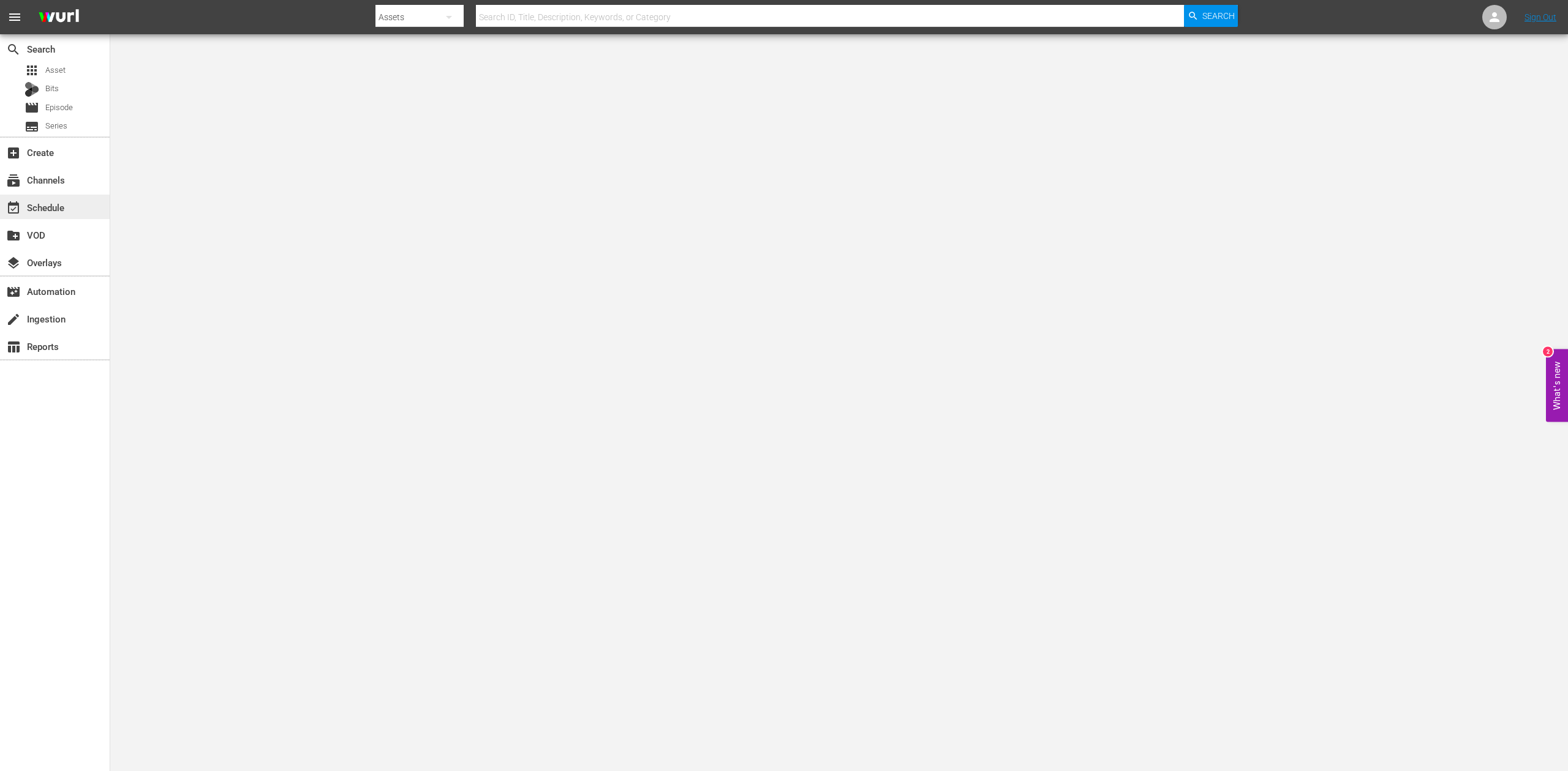
click at [56, 202] on div "event_available Schedule" at bounding box center [34, 206] width 69 height 11
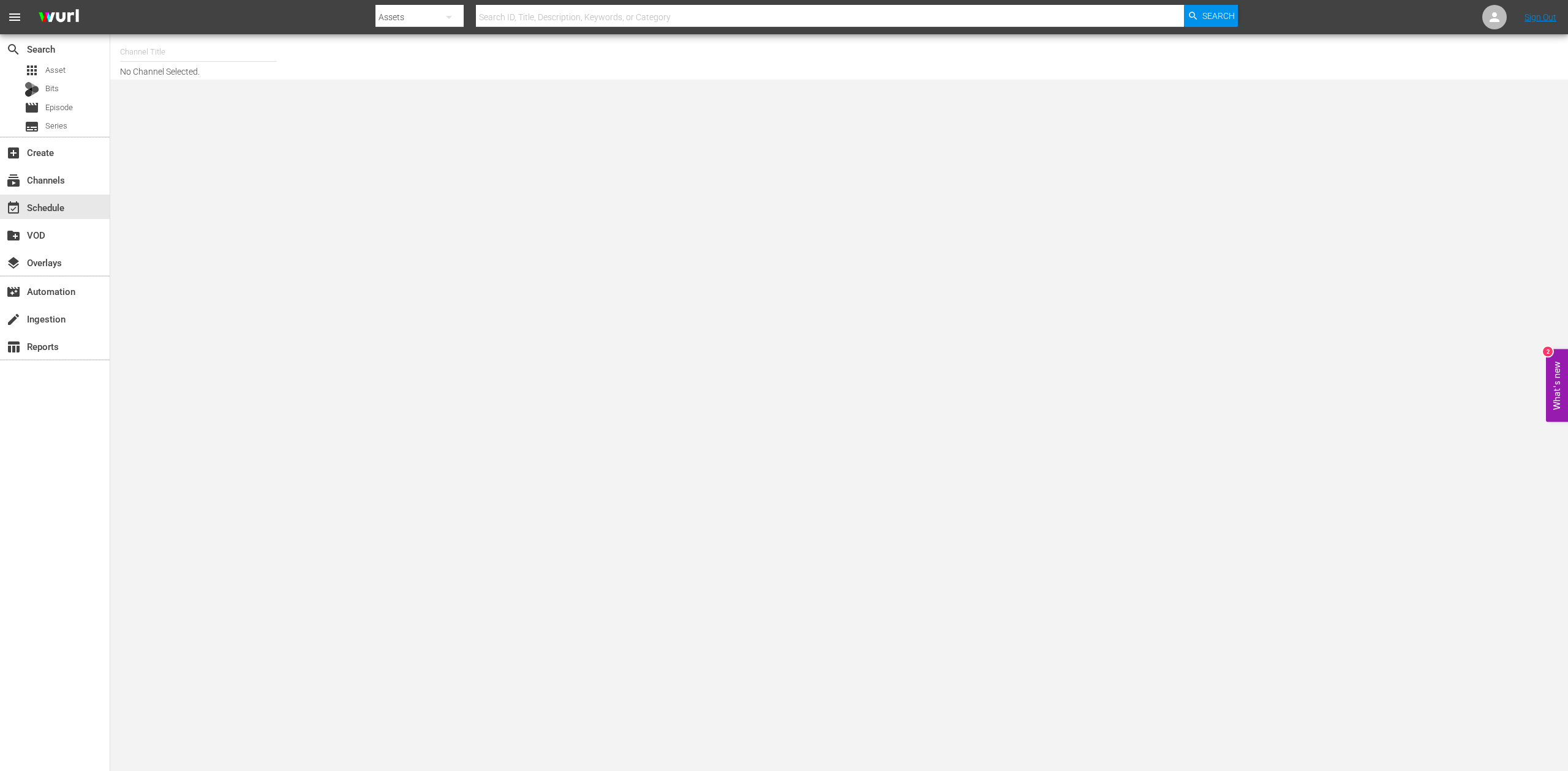
click at [192, 50] on input "text" at bounding box center [198, 52] width 157 height 29
click at [190, 77] on div "Perform (1053 - aenetworks_perform_1)" at bounding box center [288, 86] width 317 height 29
type input "Perform (1053 - aenetworks_perform_1)"
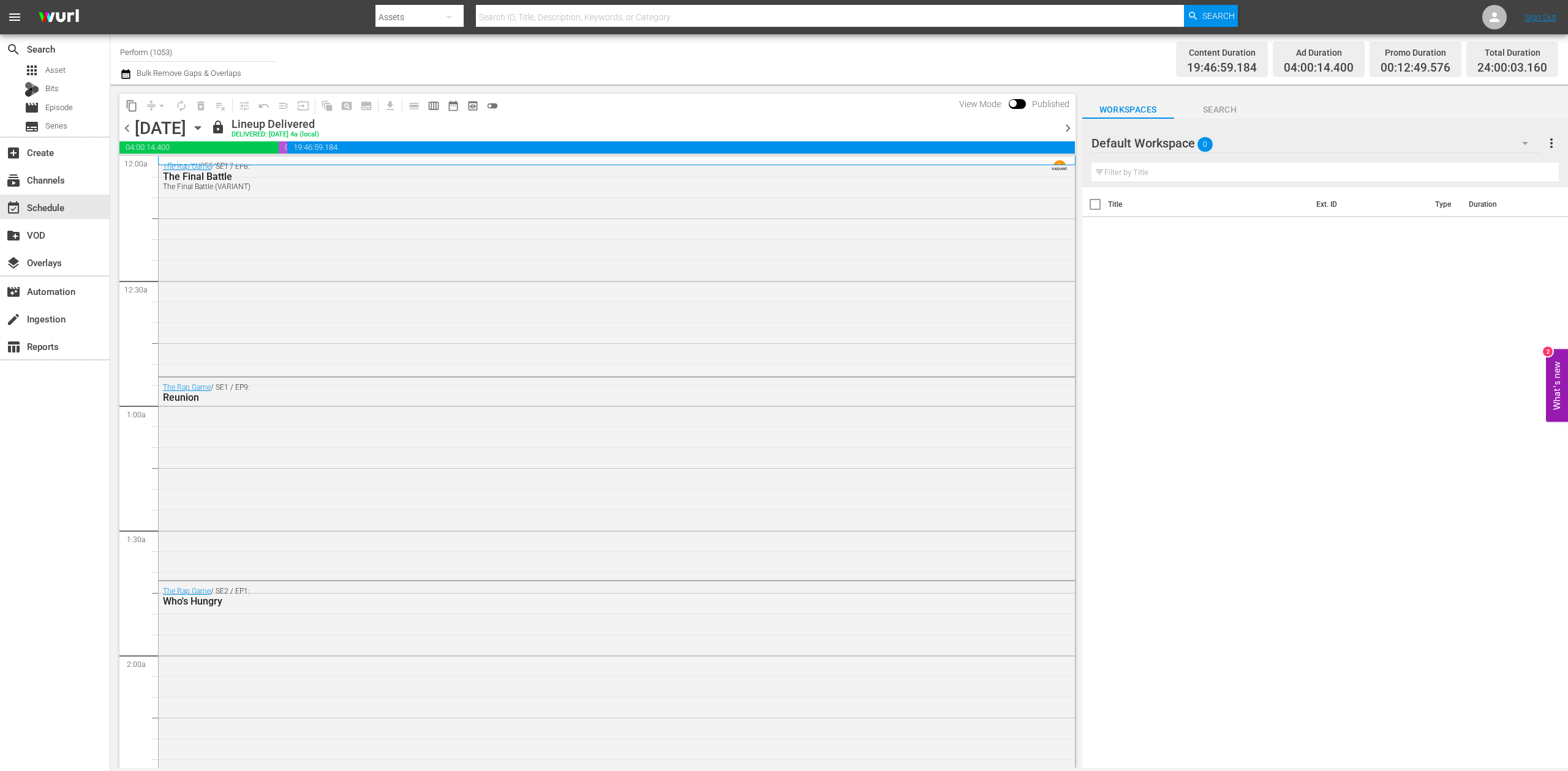
click at [205, 128] on icon "button" at bounding box center [198, 127] width 13 height 13
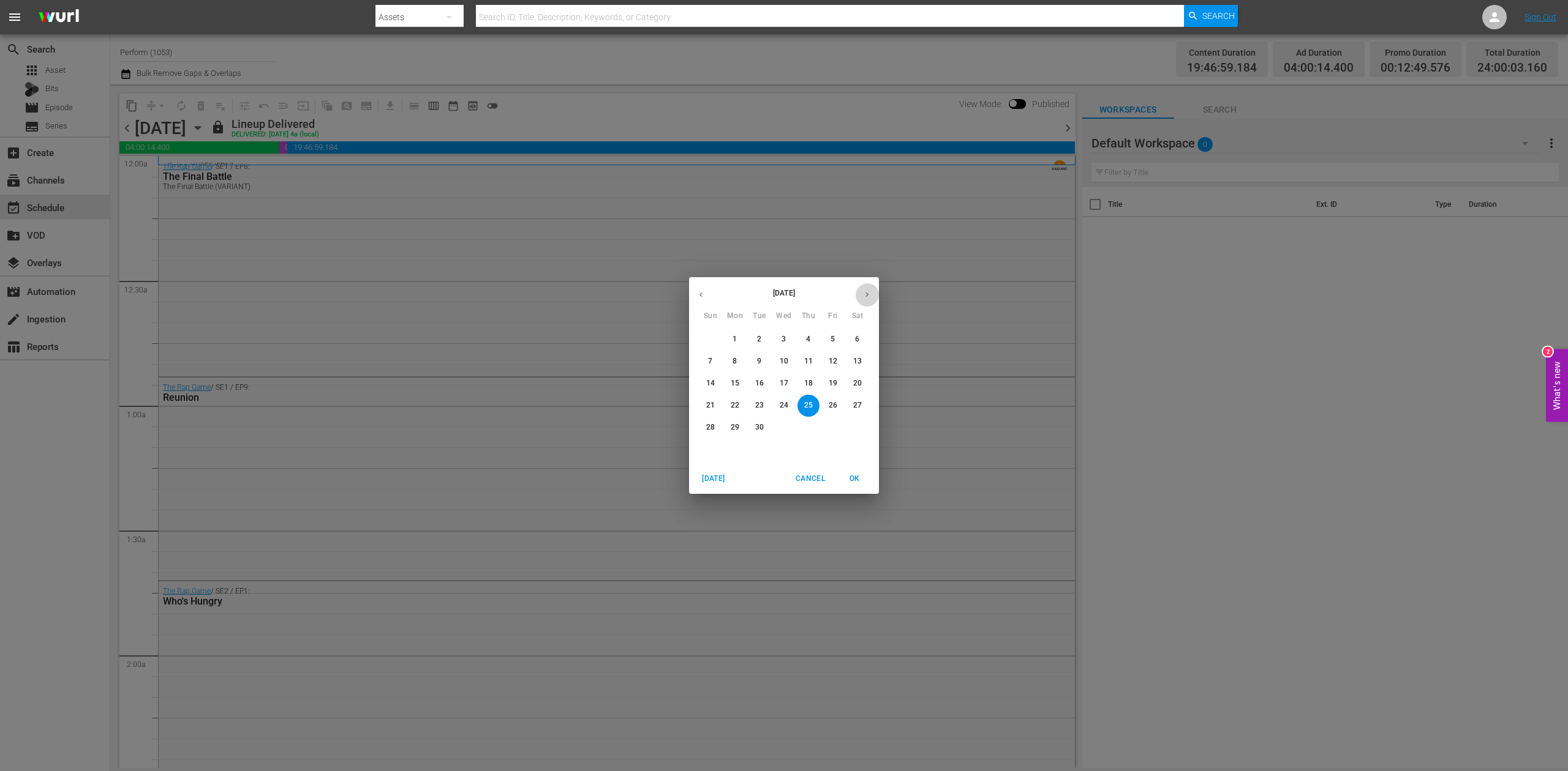
click at [869, 299] on icon "button" at bounding box center [867, 294] width 9 height 9
click at [837, 384] on p "17" at bounding box center [833, 383] width 8 height 11
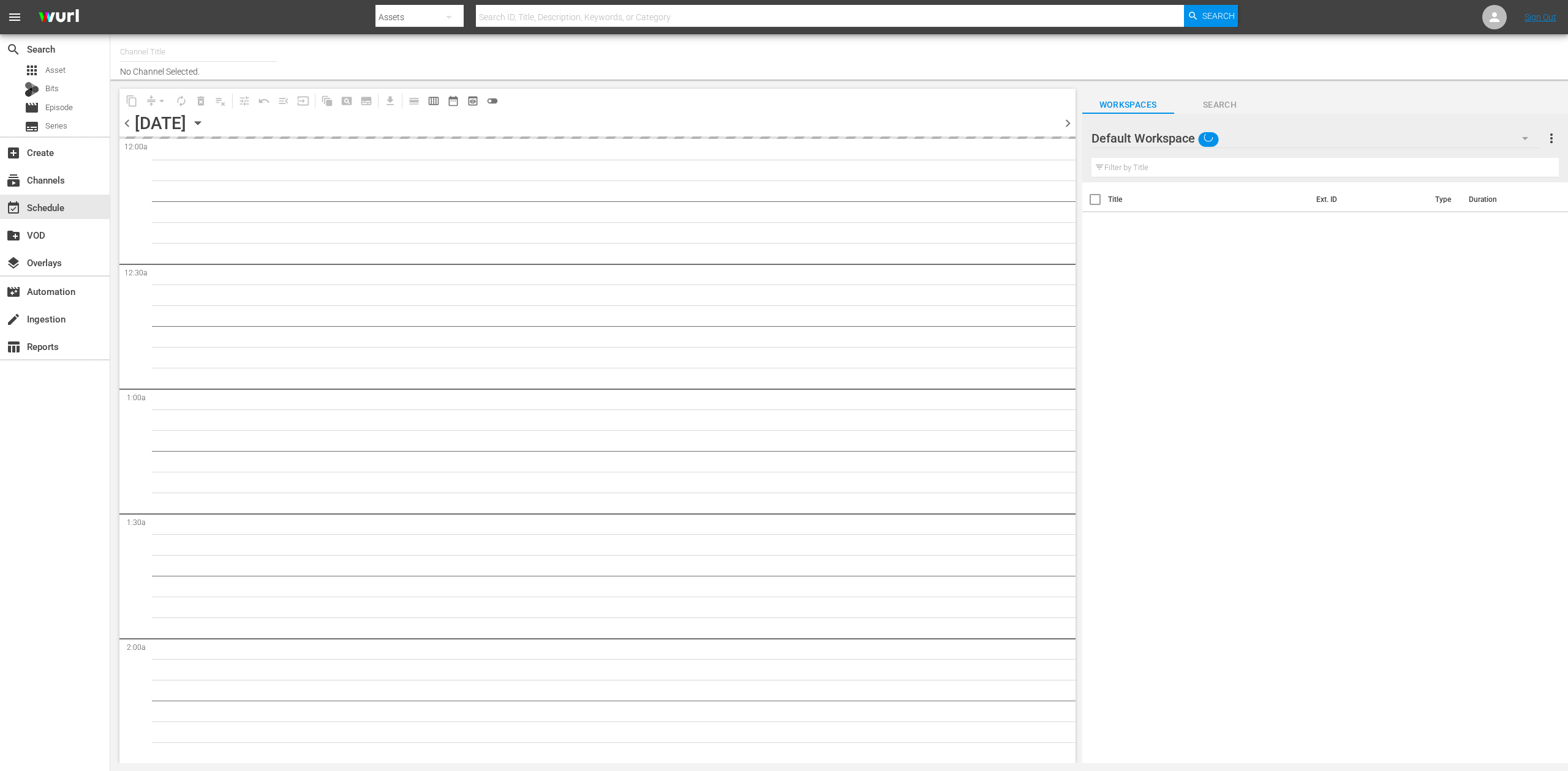
type input "Perform (1053)"
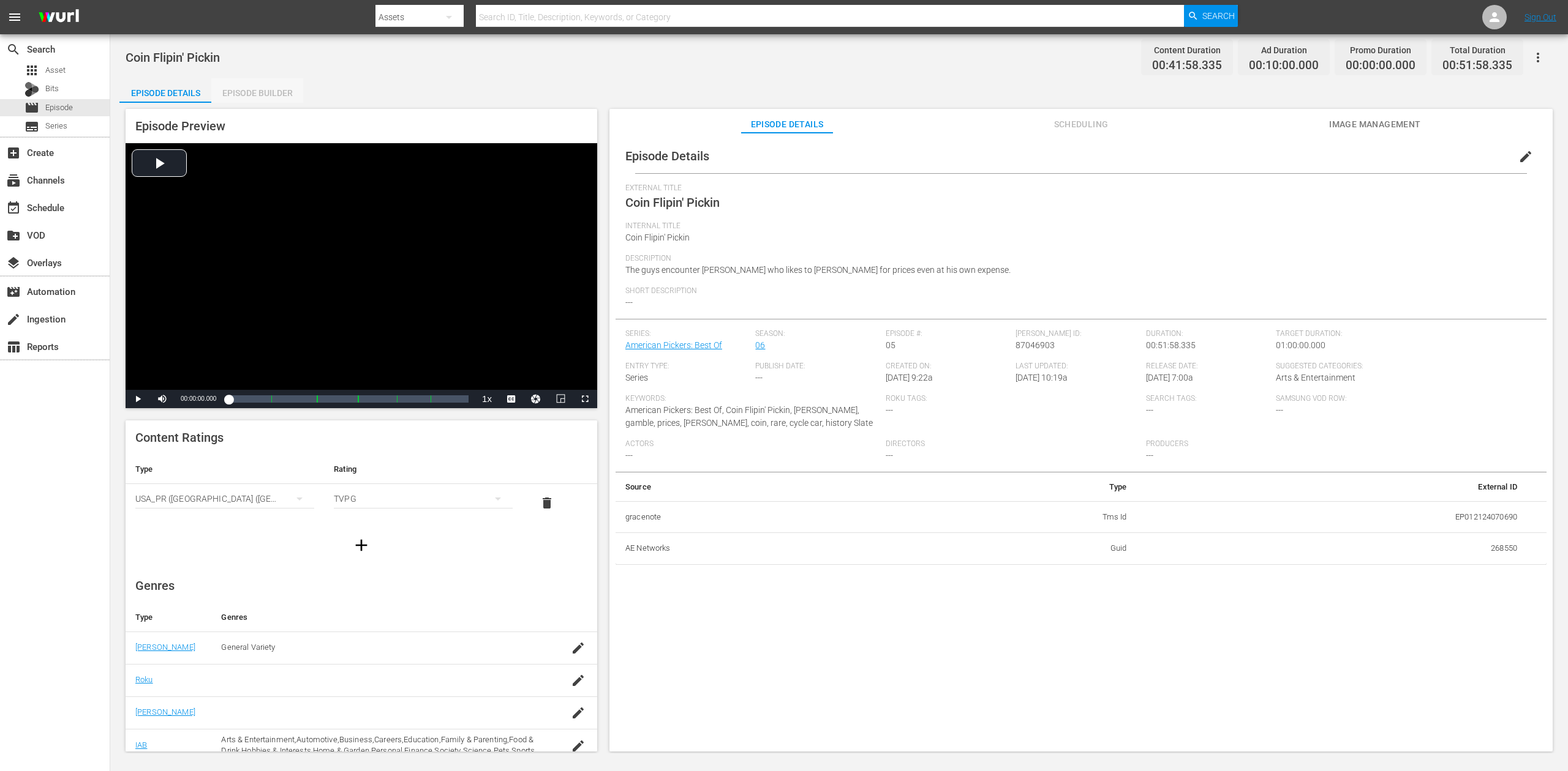
click at [252, 85] on div "Episode Builder" at bounding box center [257, 93] width 92 height 29
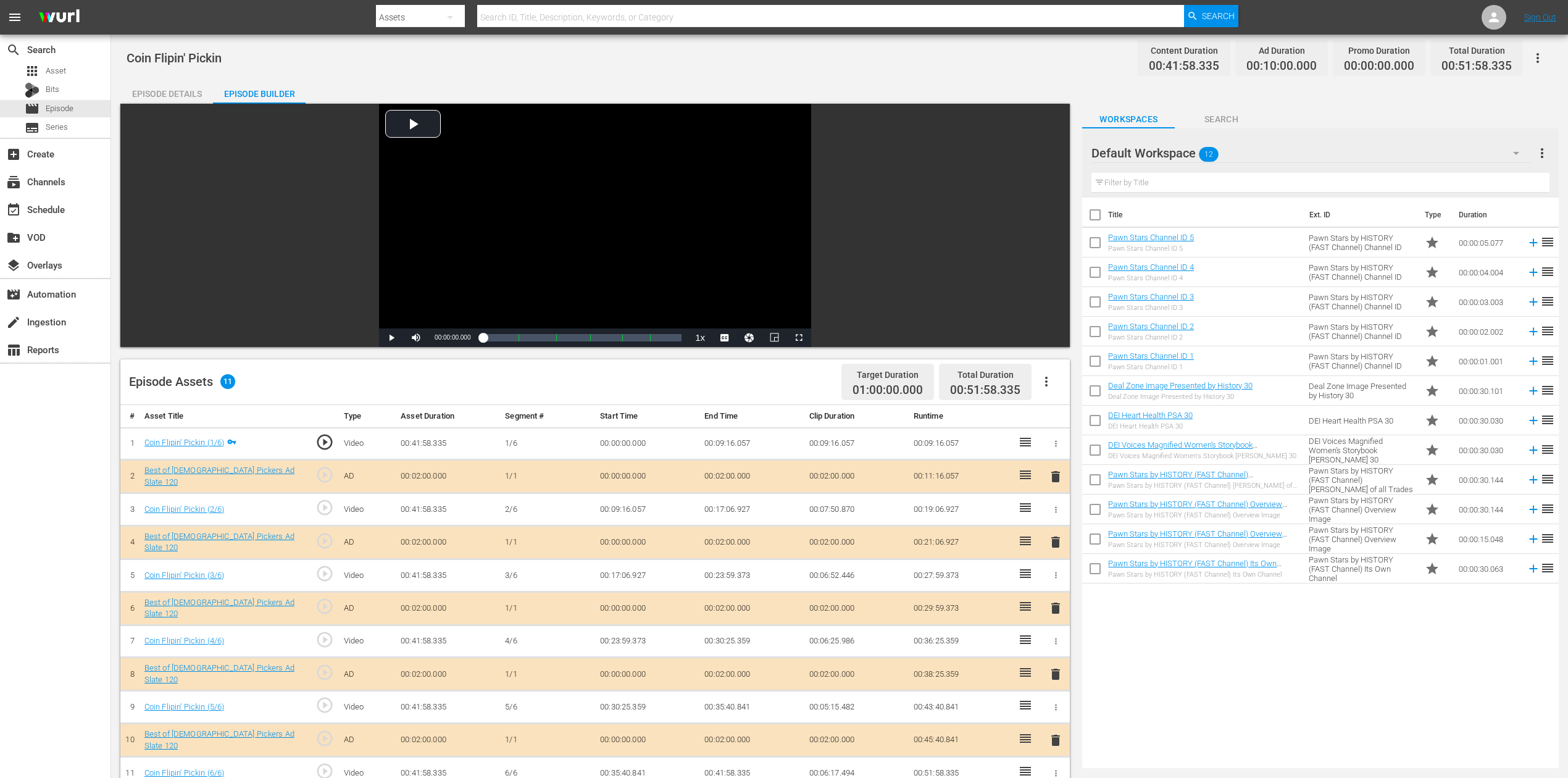
click at [1052, 583] on span "delete" at bounding box center [1055, 608] width 15 height 15
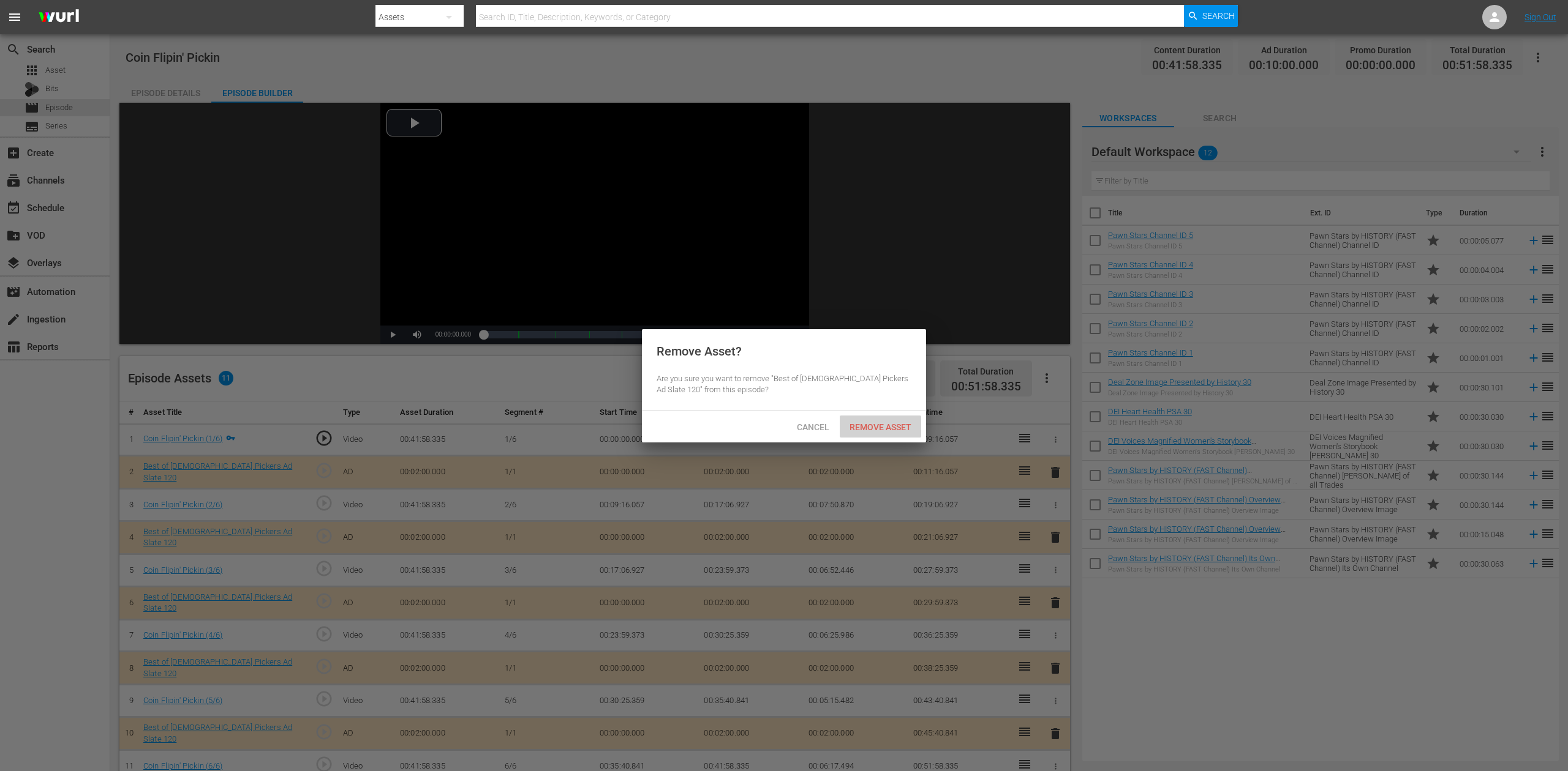
click at [893, 422] on span "Remove Asset" at bounding box center [880, 427] width 81 height 10
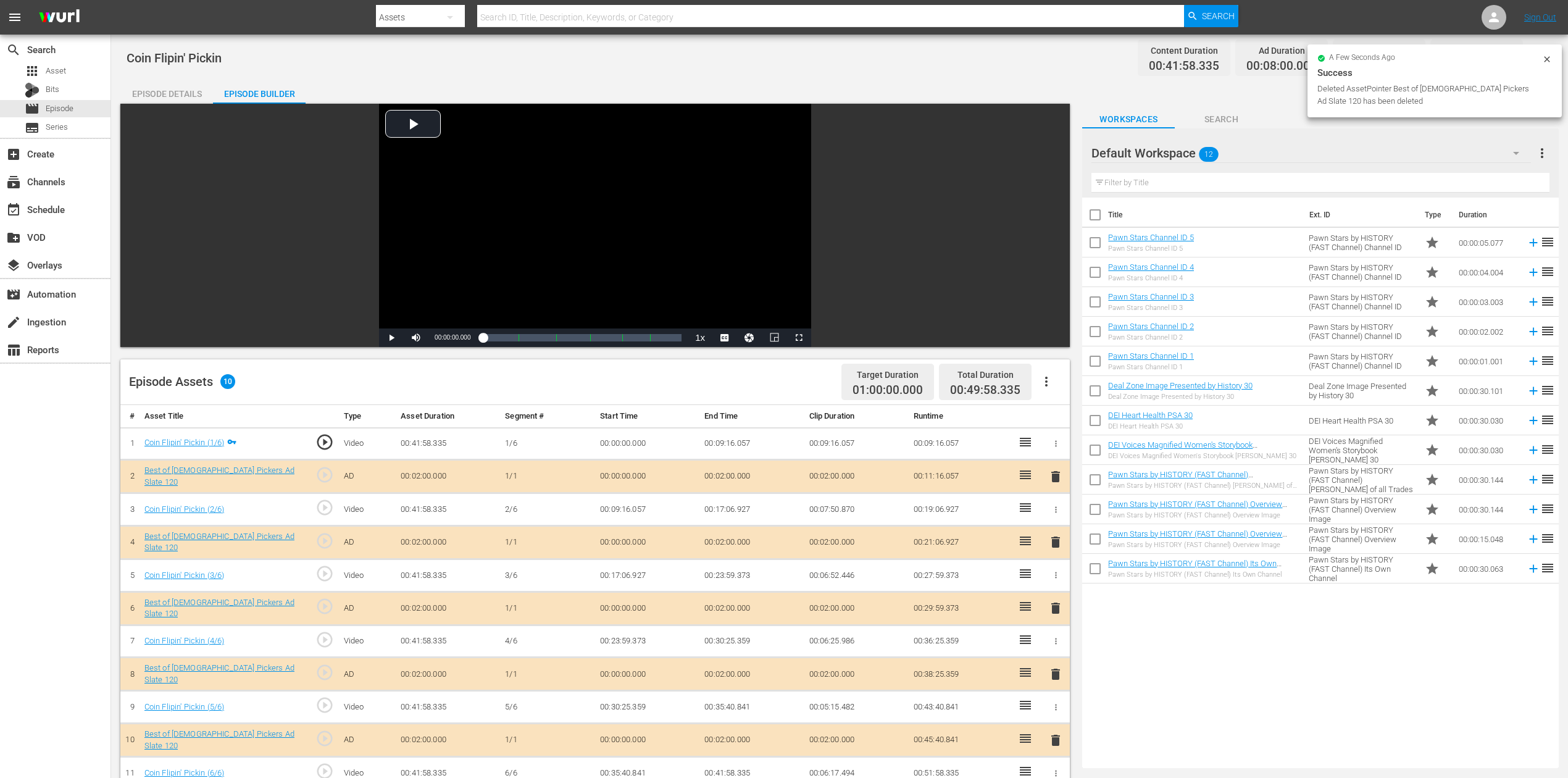
click at [1184, 155] on icon "button" at bounding box center [1516, 153] width 15 height 15
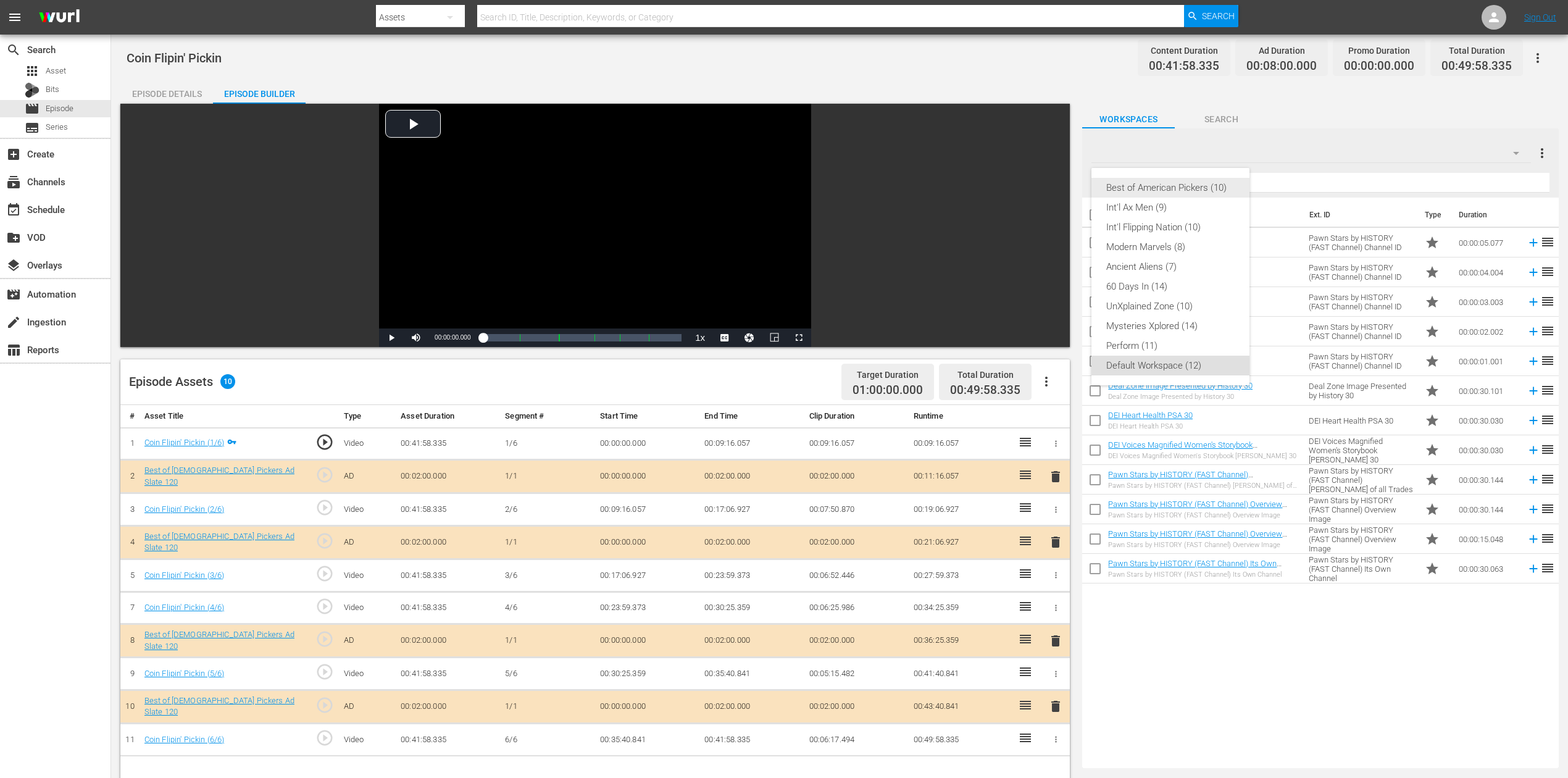
click at [1184, 183] on div "Best of American Pickers (10)" at bounding box center [1170, 188] width 129 height 20
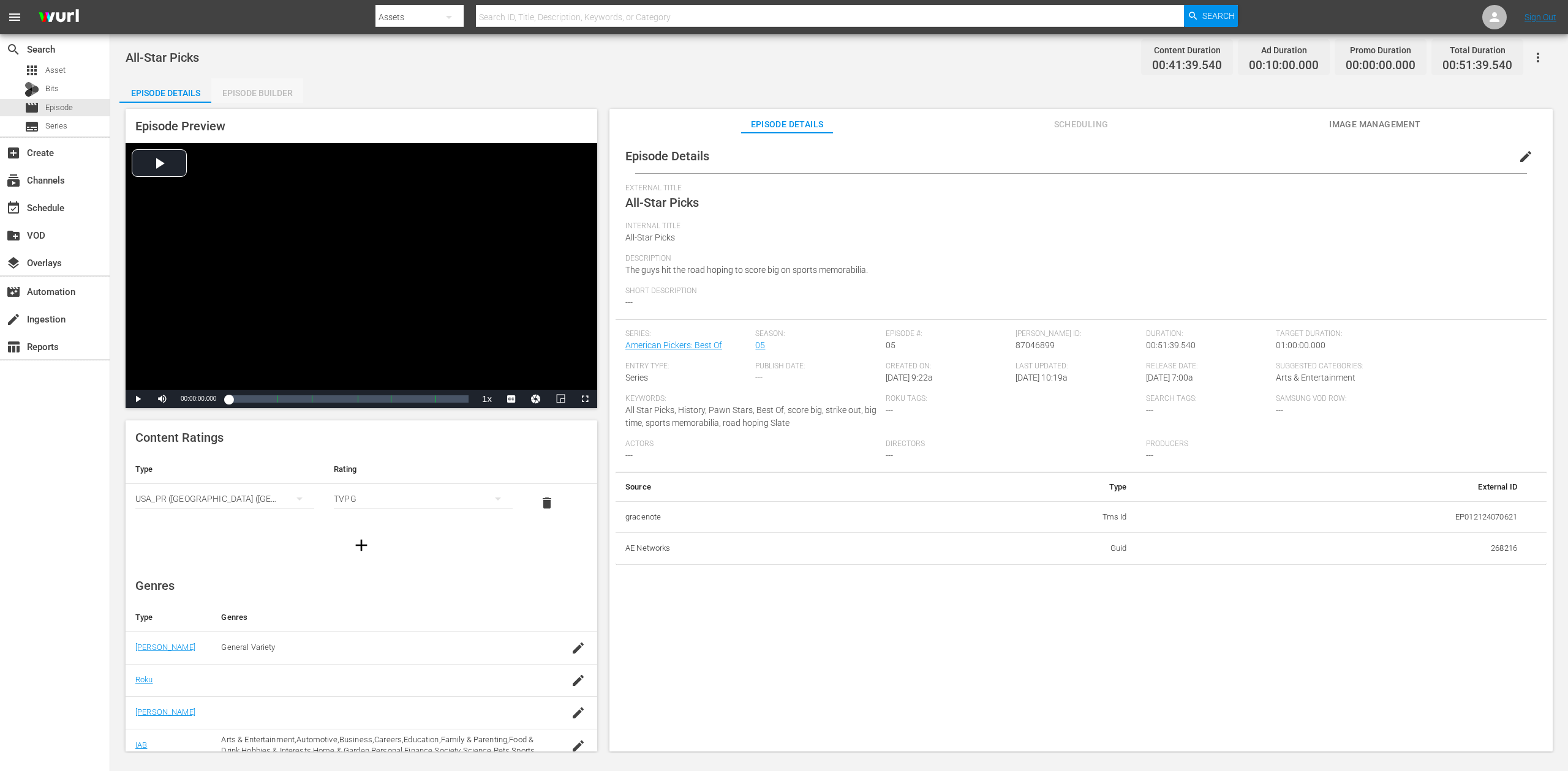
click at [267, 90] on div "Episode Builder" at bounding box center [257, 93] width 92 height 29
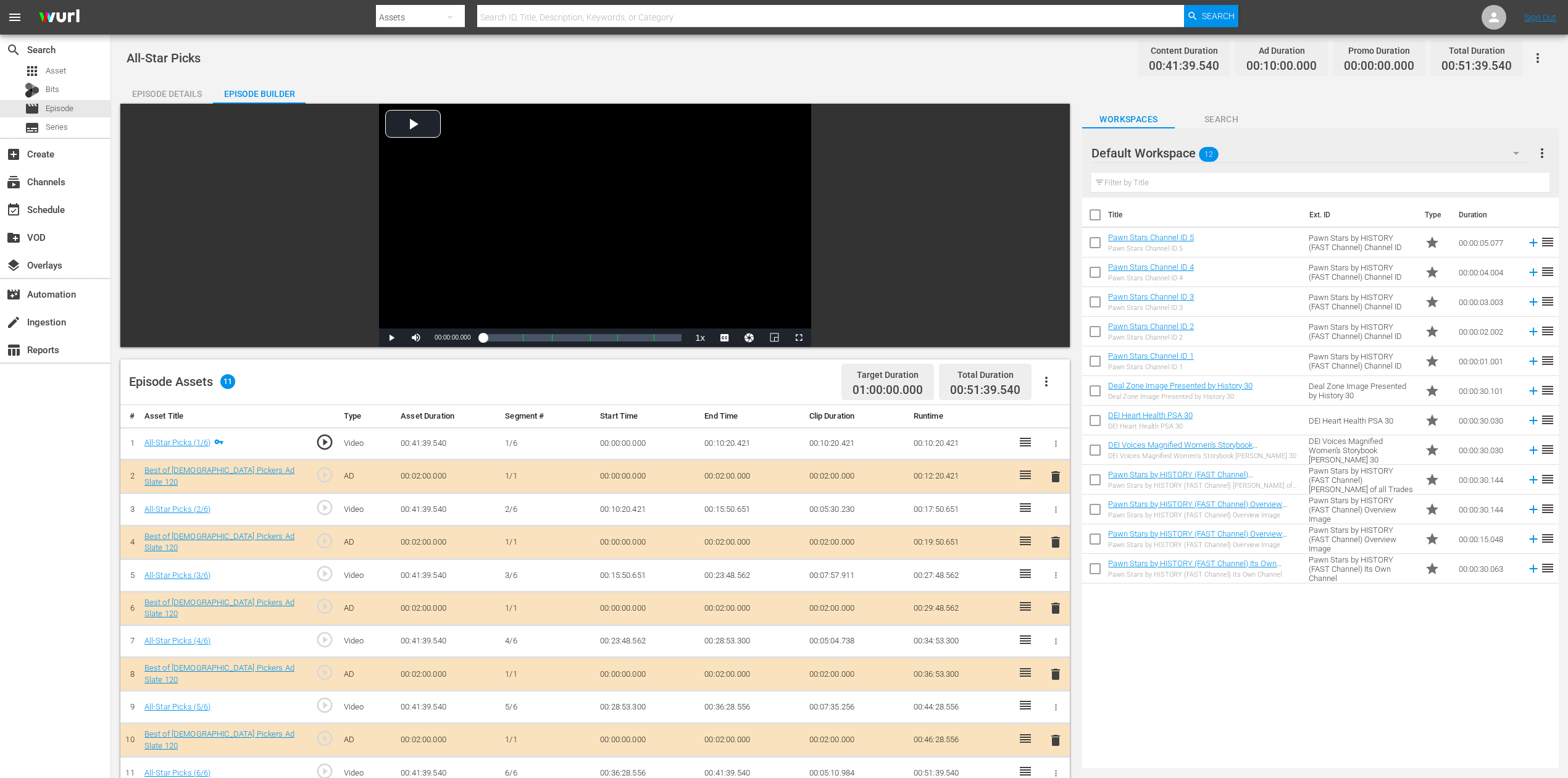
click at [1184, 151] on icon "button" at bounding box center [1516, 153] width 15 height 15
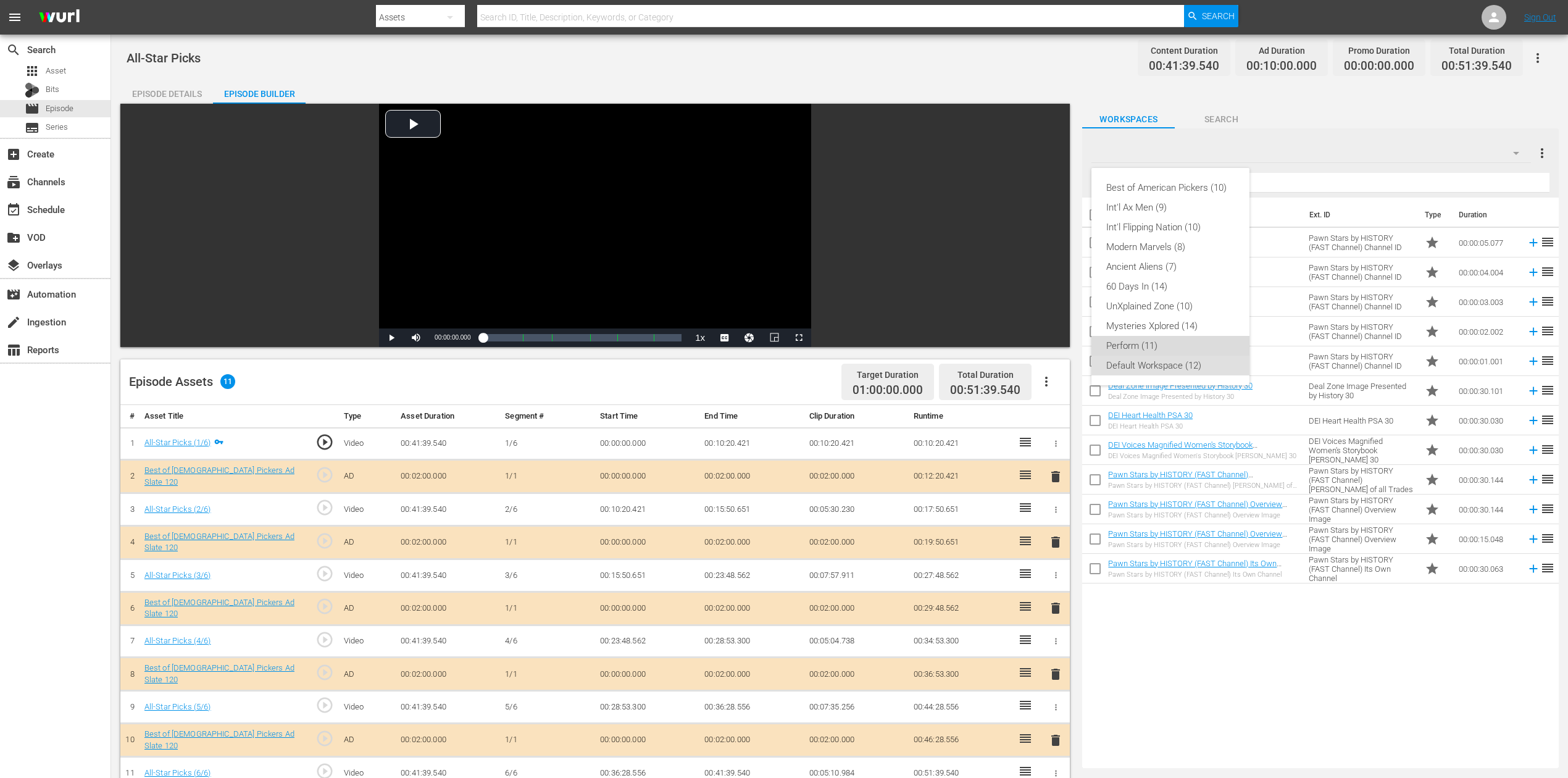
click at [1140, 348] on div "Perform (11)" at bounding box center [1170, 346] width 129 height 20
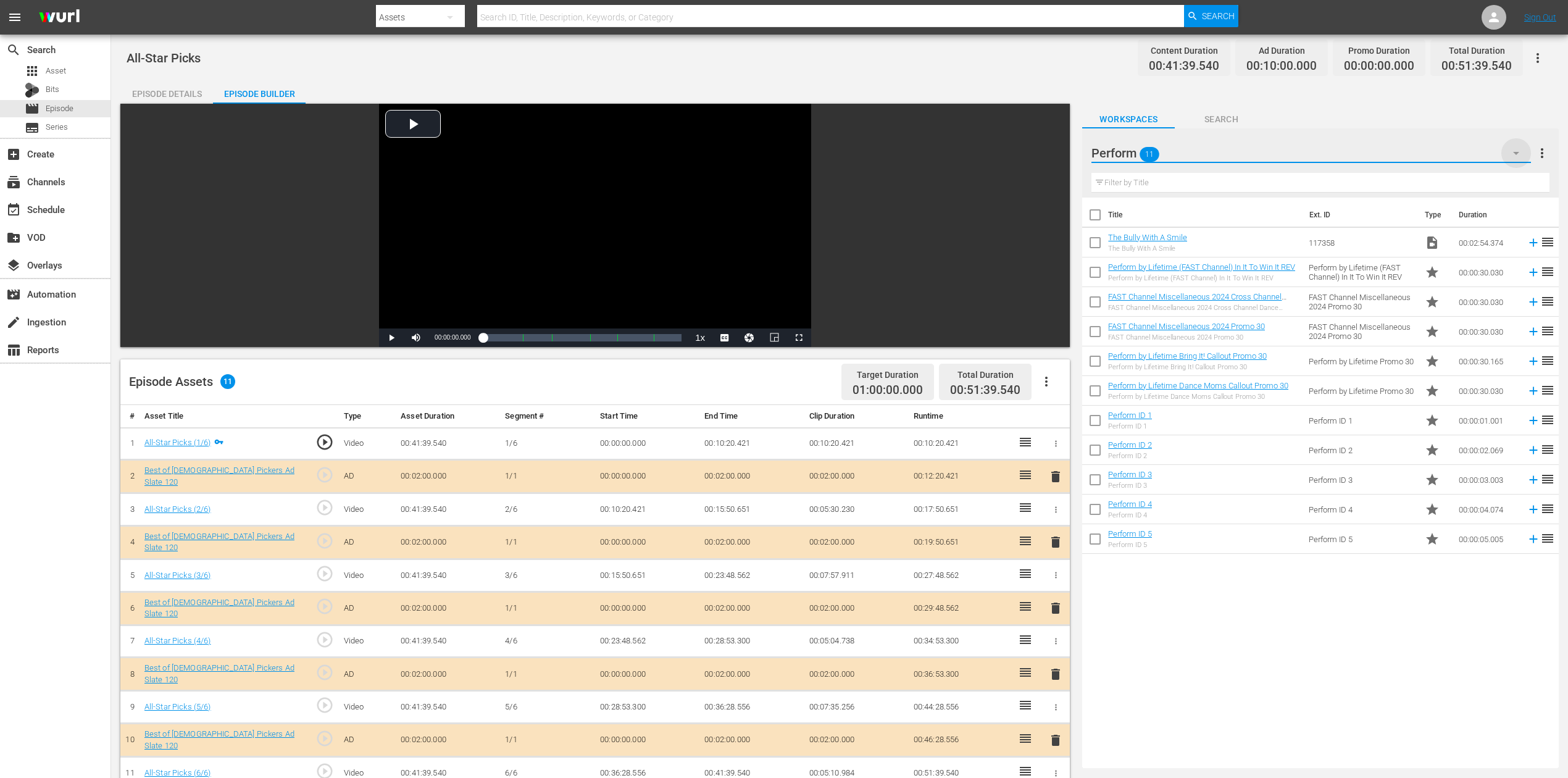
click at [1184, 154] on icon "button" at bounding box center [1516, 153] width 15 height 15
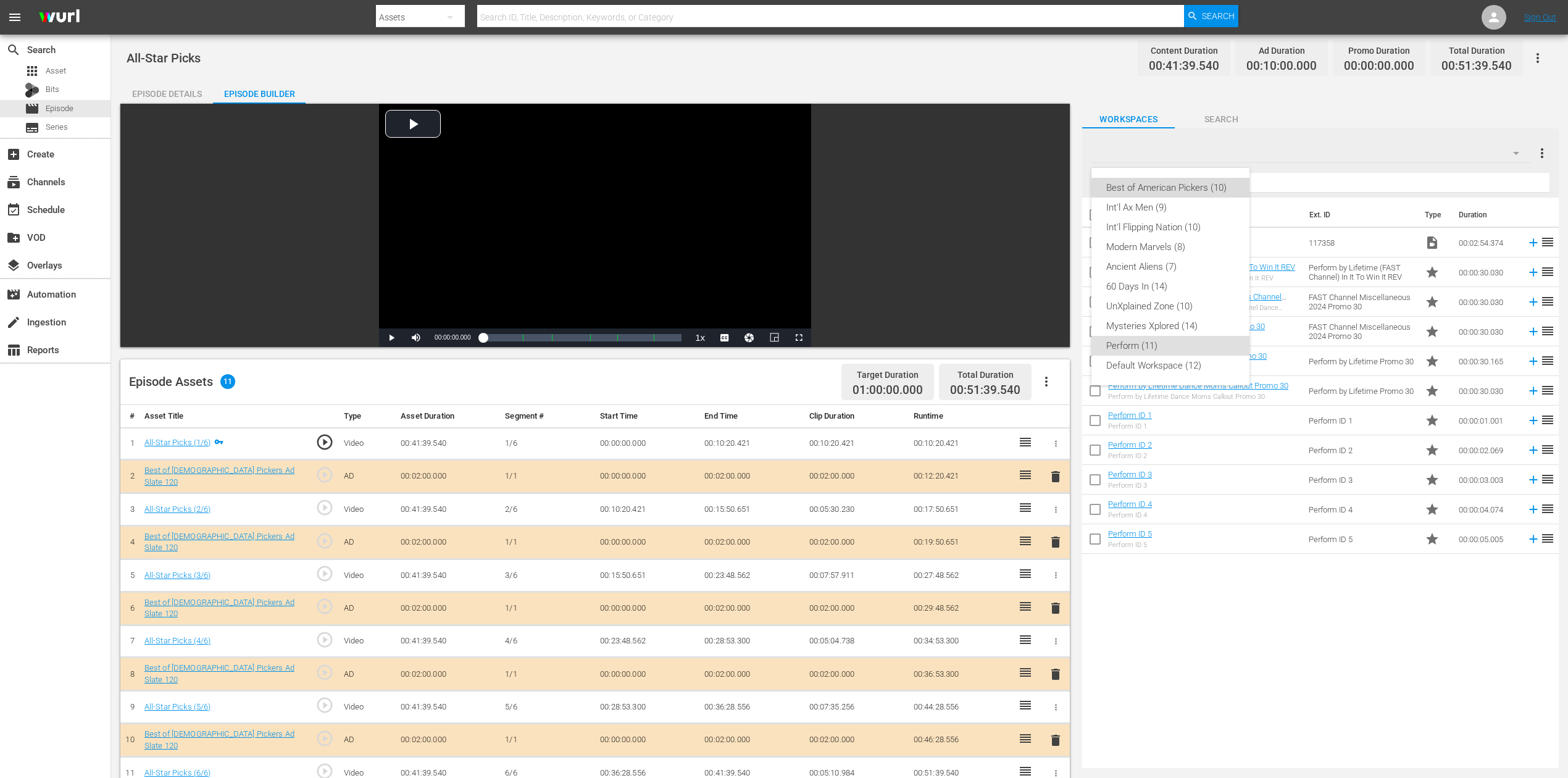
click at [1184, 189] on div "Best of American Pickers (10)" at bounding box center [1170, 188] width 129 height 20
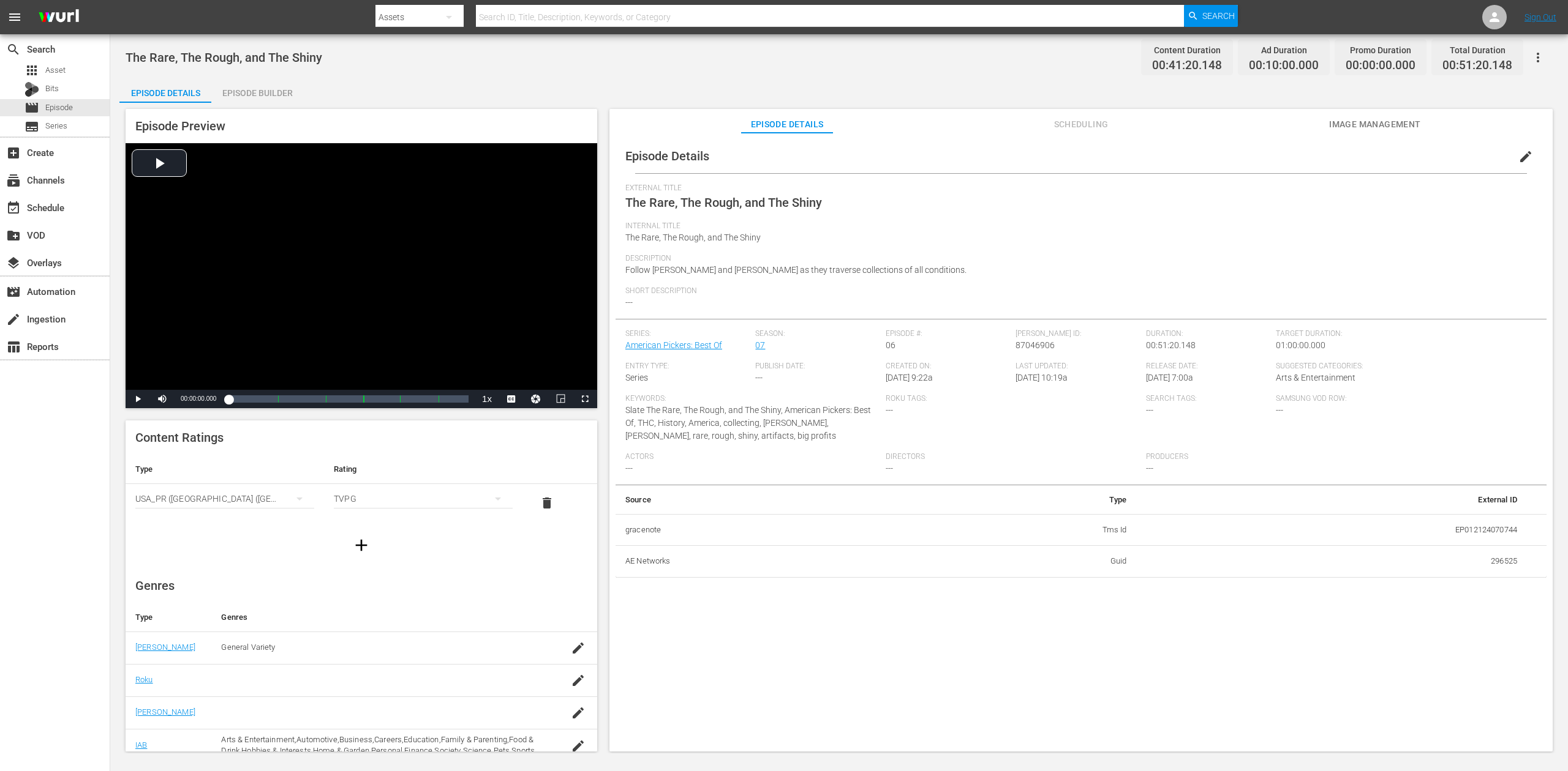
click at [272, 93] on div "Episode Builder" at bounding box center [257, 93] width 92 height 29
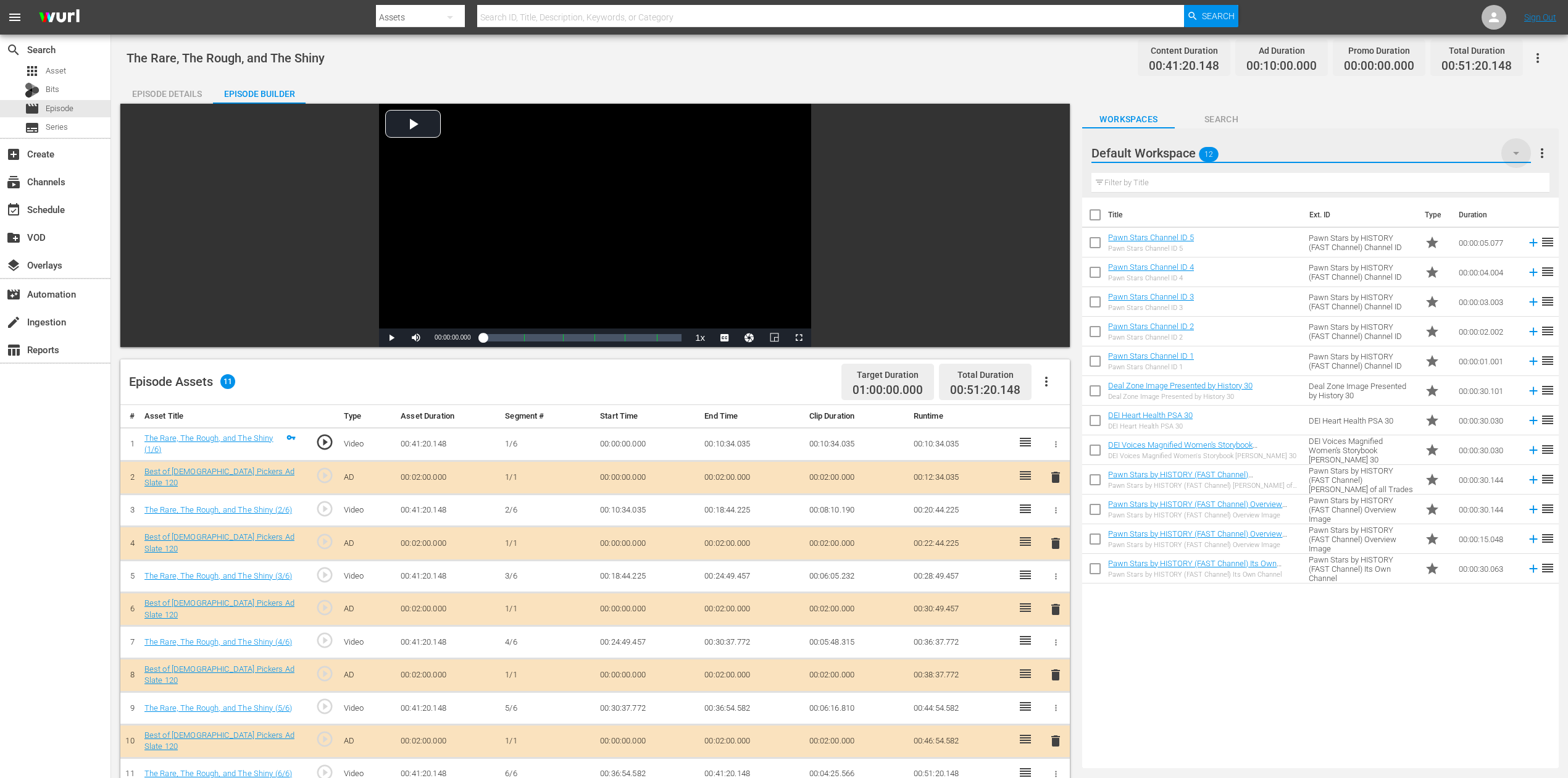
click at [1184, 151] on icon "button" at bounding box center [1516, 153] width 15 height 15
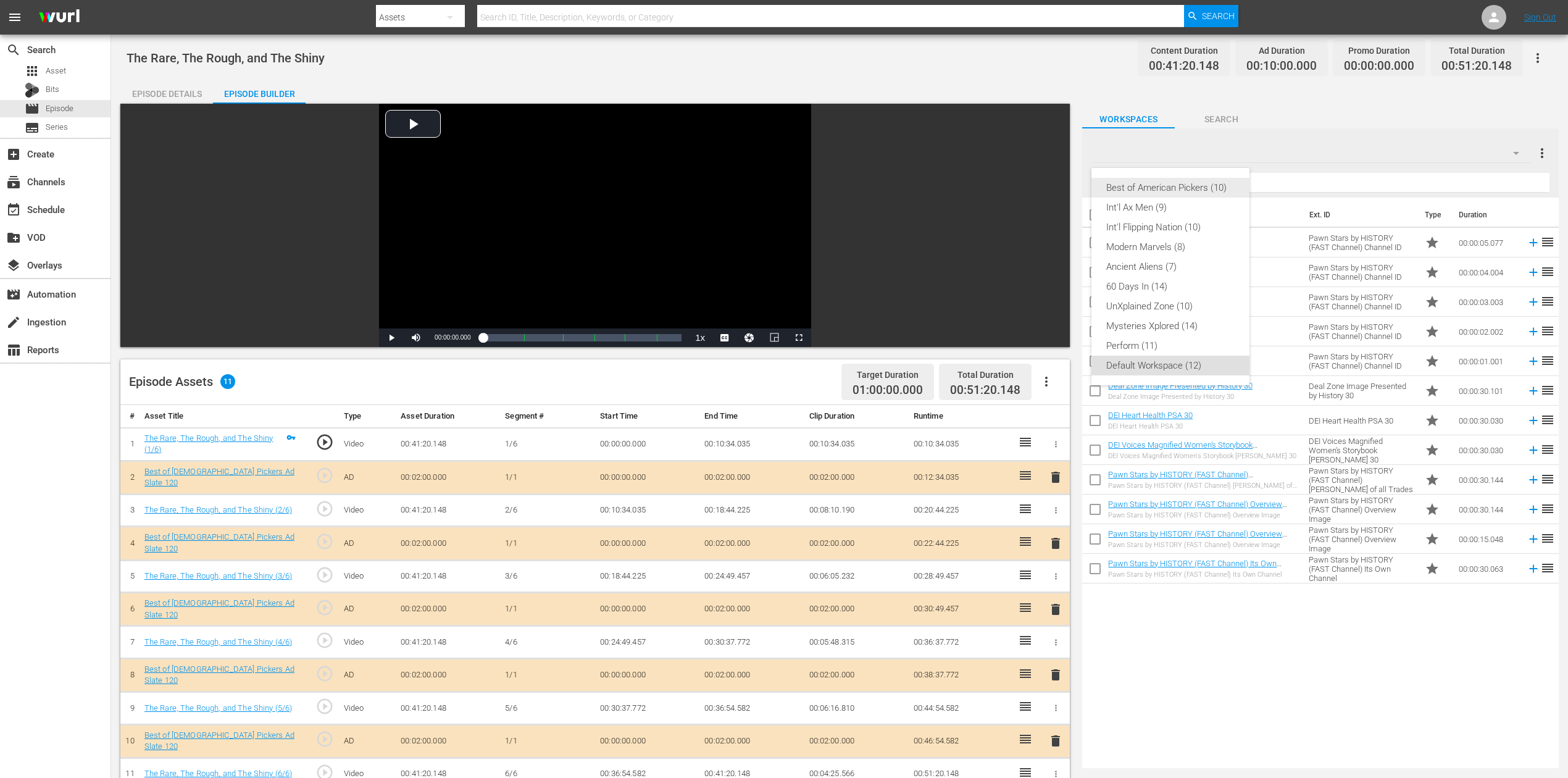
click at [1184, 191] on div "Best of American Pickers (10)" at bounding box center [1170, 188] width 129 height 20
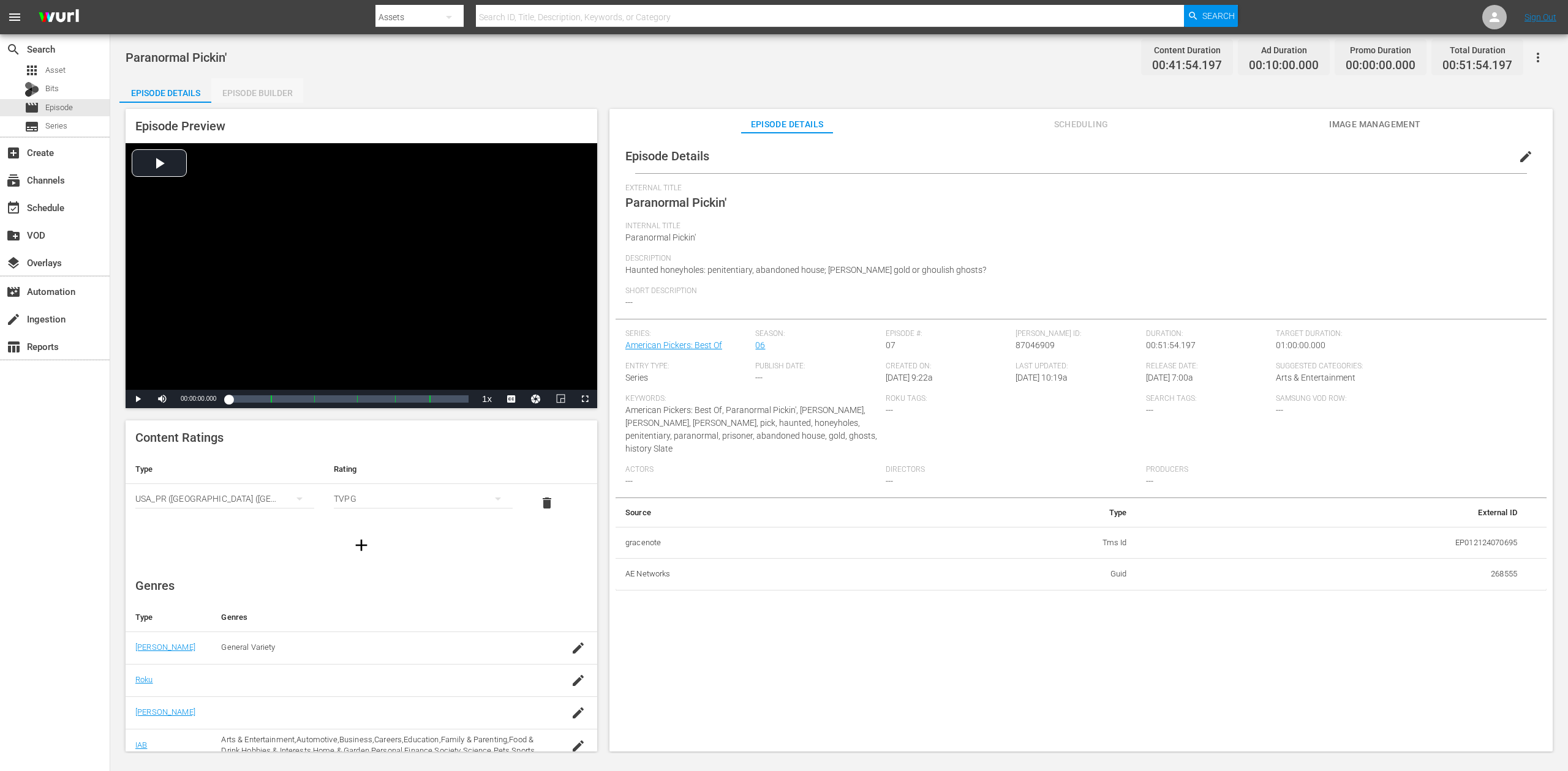
click at [266, 89] on div "Episode Builder" at bounding box center [257, 93] width 92 height 29
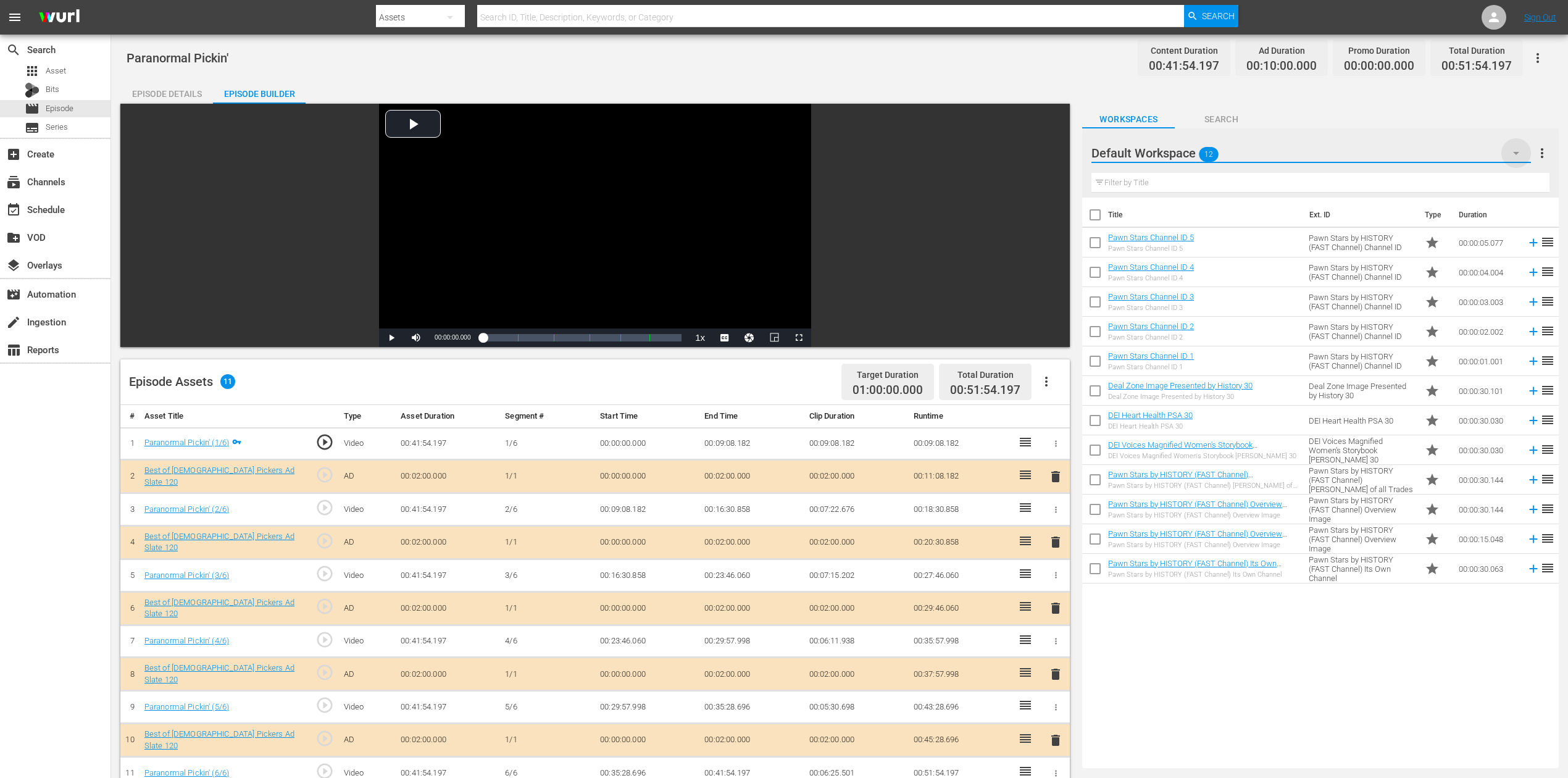
click at [1184, 153] on icon "button" at bounding box center [1516, 153] width 15 height 15
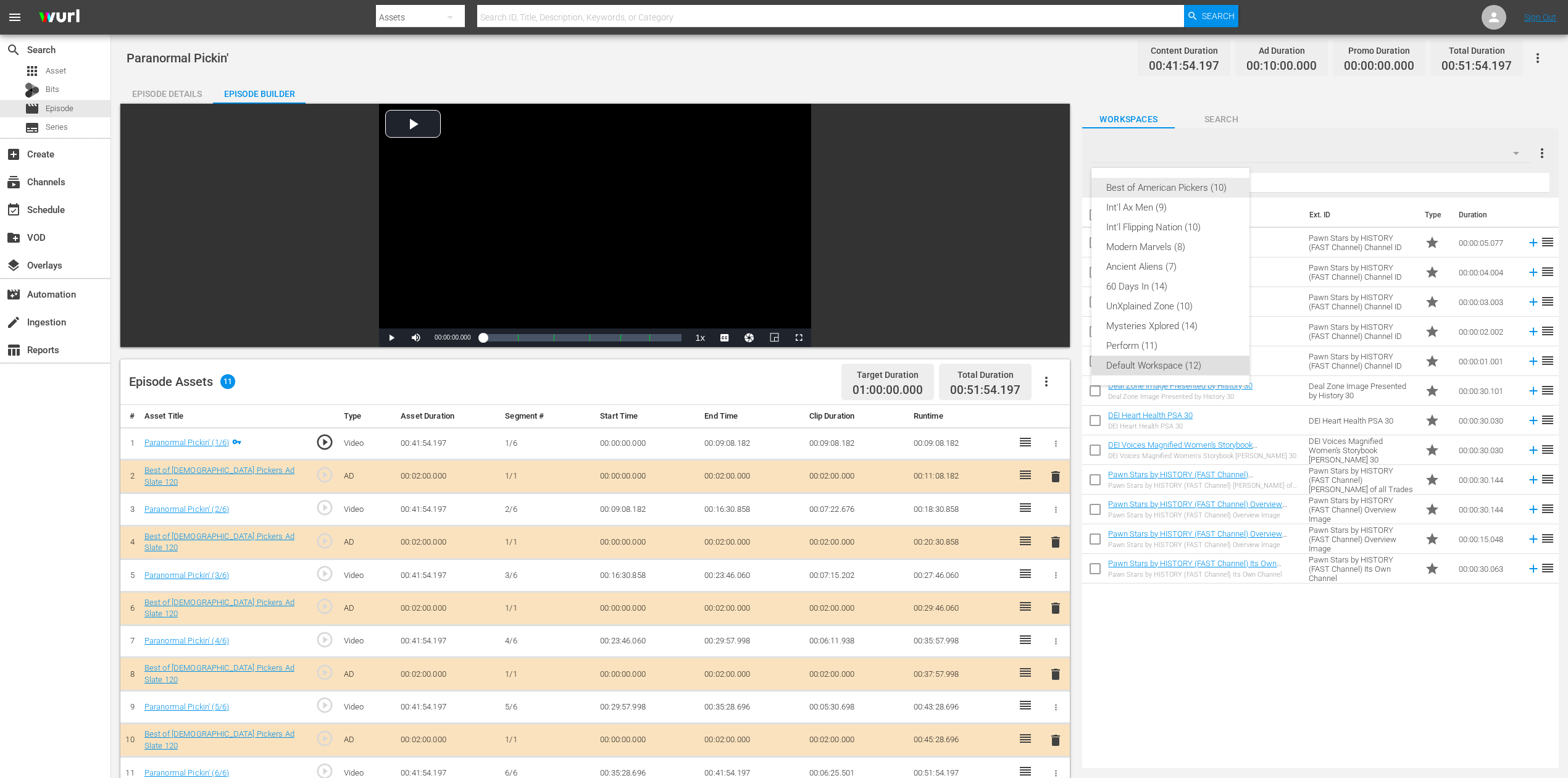
click at [1179, 189] on div "Best of American Pickers (10)" at bounding box center [1170, 188] width 129 height 20
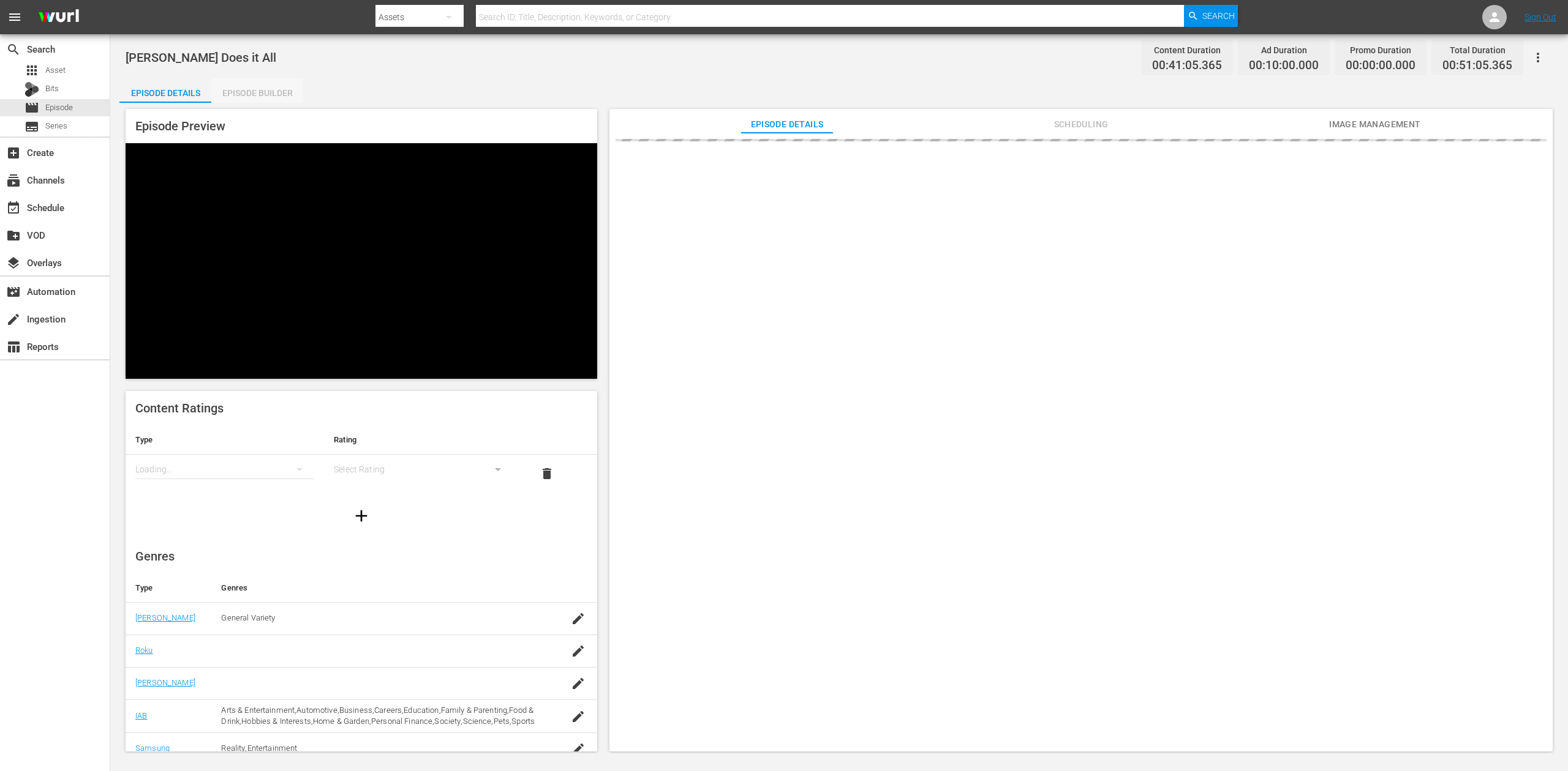
click at [245, 92] on div "Episode Builder" at bounding box center [257, 93] width 92 height 29
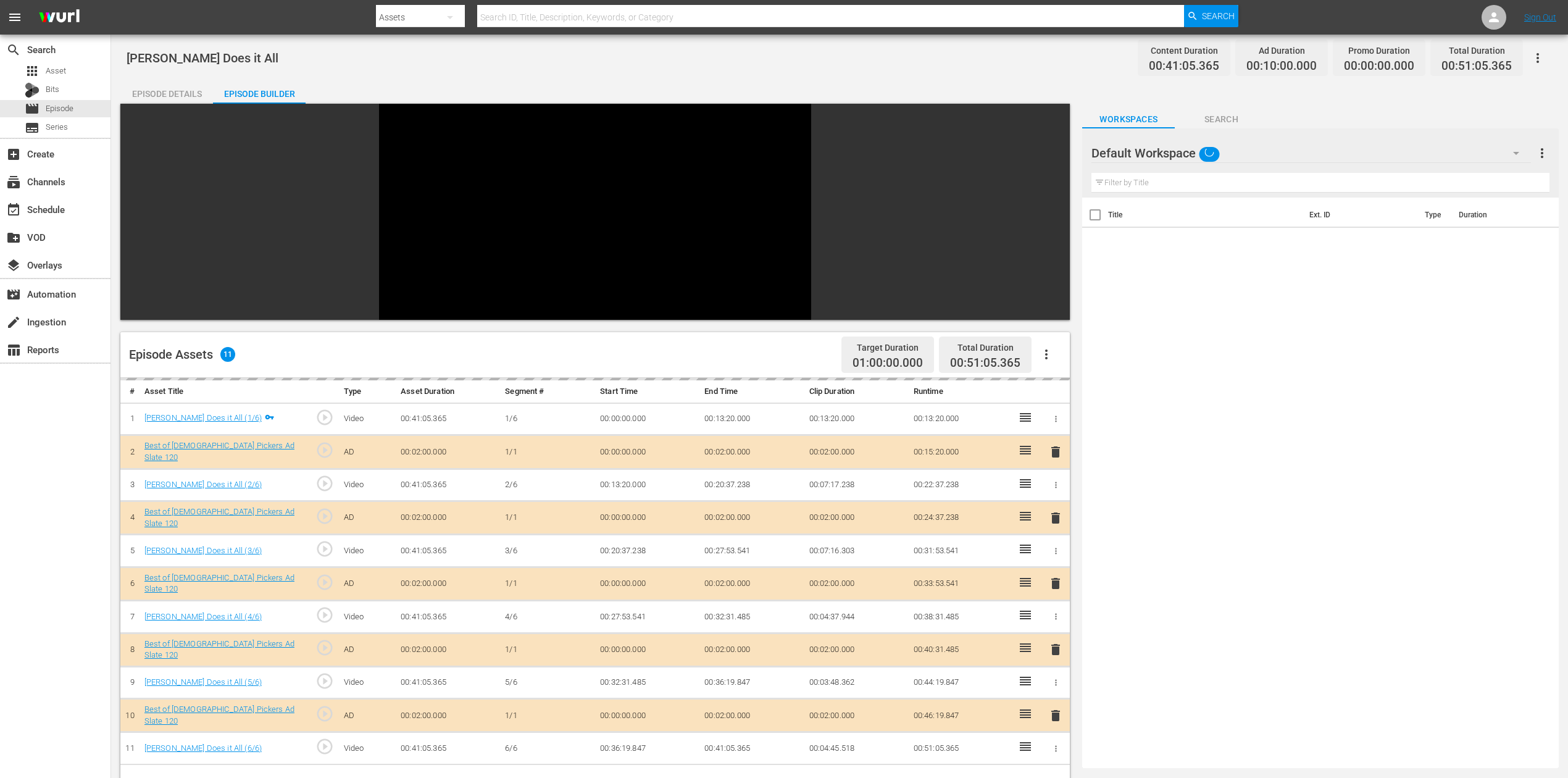
click at [1184, 151] on icon "button" at bounding box center [1516, 153] width 15 height 15
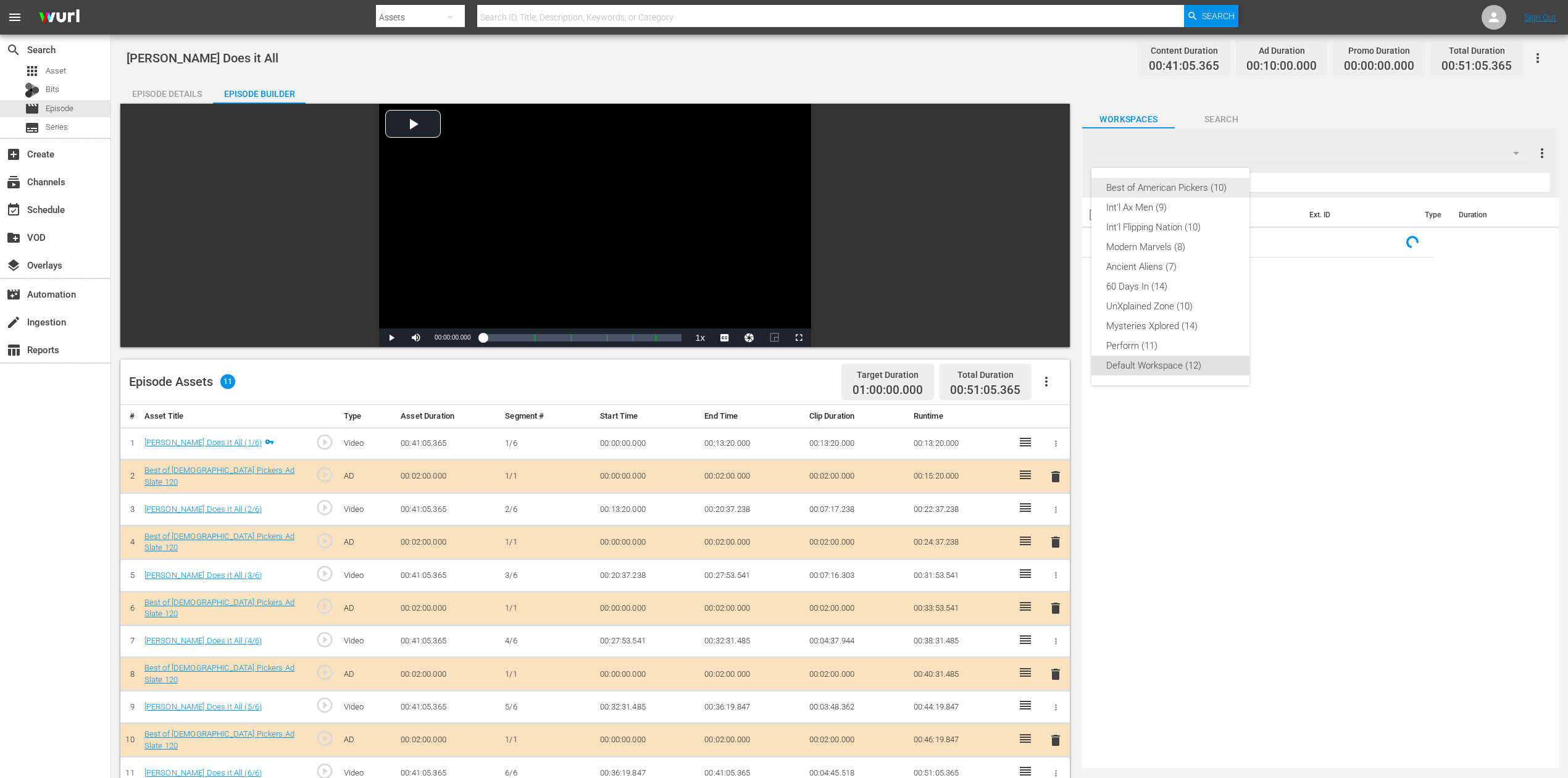
click at [1184, 184] on div "Best of American Pickers (10)" at bounding box center [1170, 188] width 129 height 20
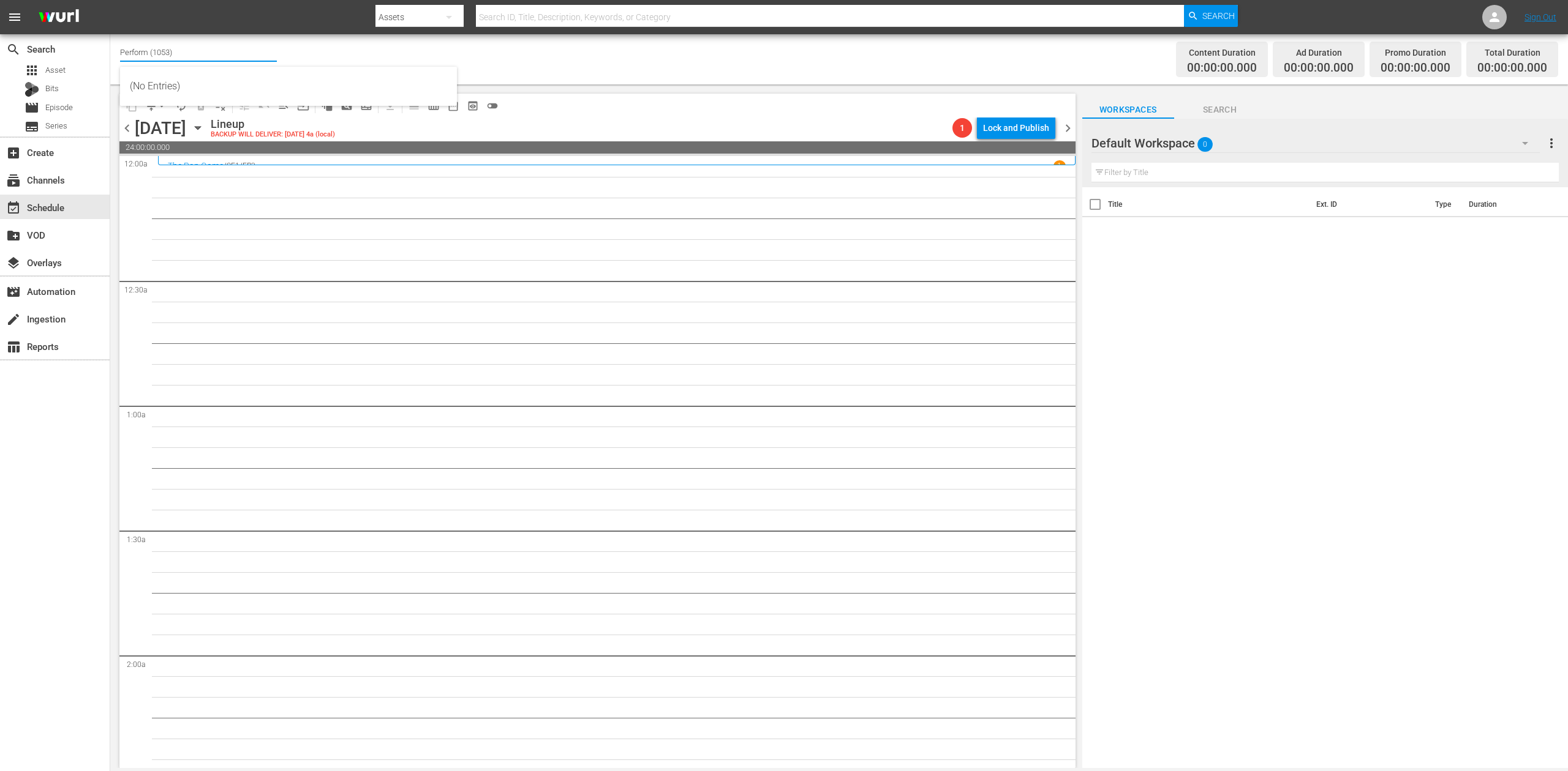
click at [207, 53] on input "Perform (1053)" at bounding box center [198, 52] width 157 height 29
drag, startPoint x: 216, startPoint y: 53, endPoint x: 32, endPoint y: 44, distance: 184.2
click at [110, 0] on div "search Search apps Asset Bits movie Episode subtitles Series add_box Create sub…" at bounding box center [839, 0] width 1457 height 0
click at [209, 119] on div "60 Days In by A&E (1603 - aenetworks_60daysin_1)" at bounding box center [288, 116] width 317 height 29
type input "60 Days In by A&E (1603 - aenetworks_60daysin_1)"
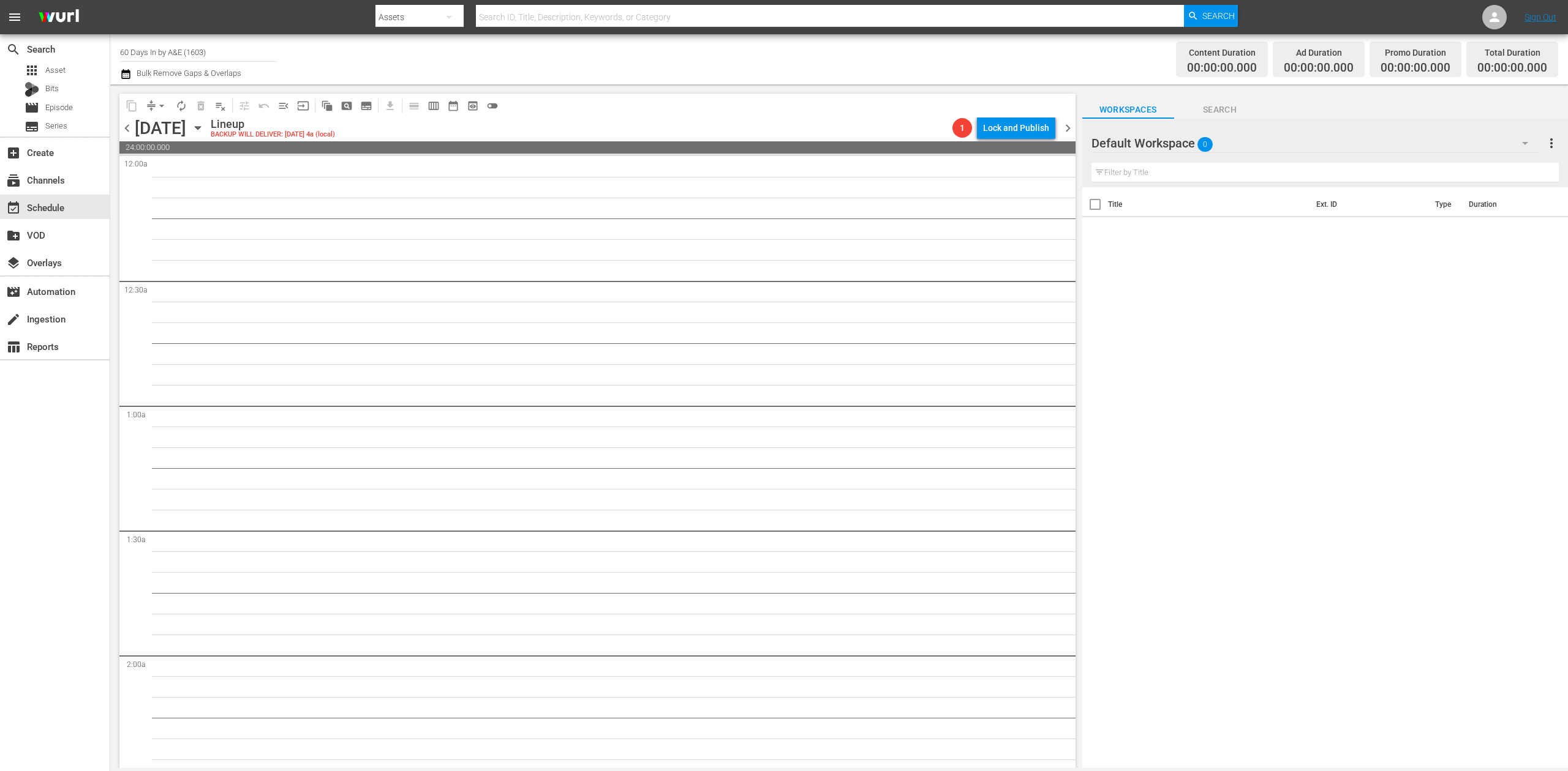
click at [200, 127] on icon "button" at bounding box center [198, 128] width 6 height 3
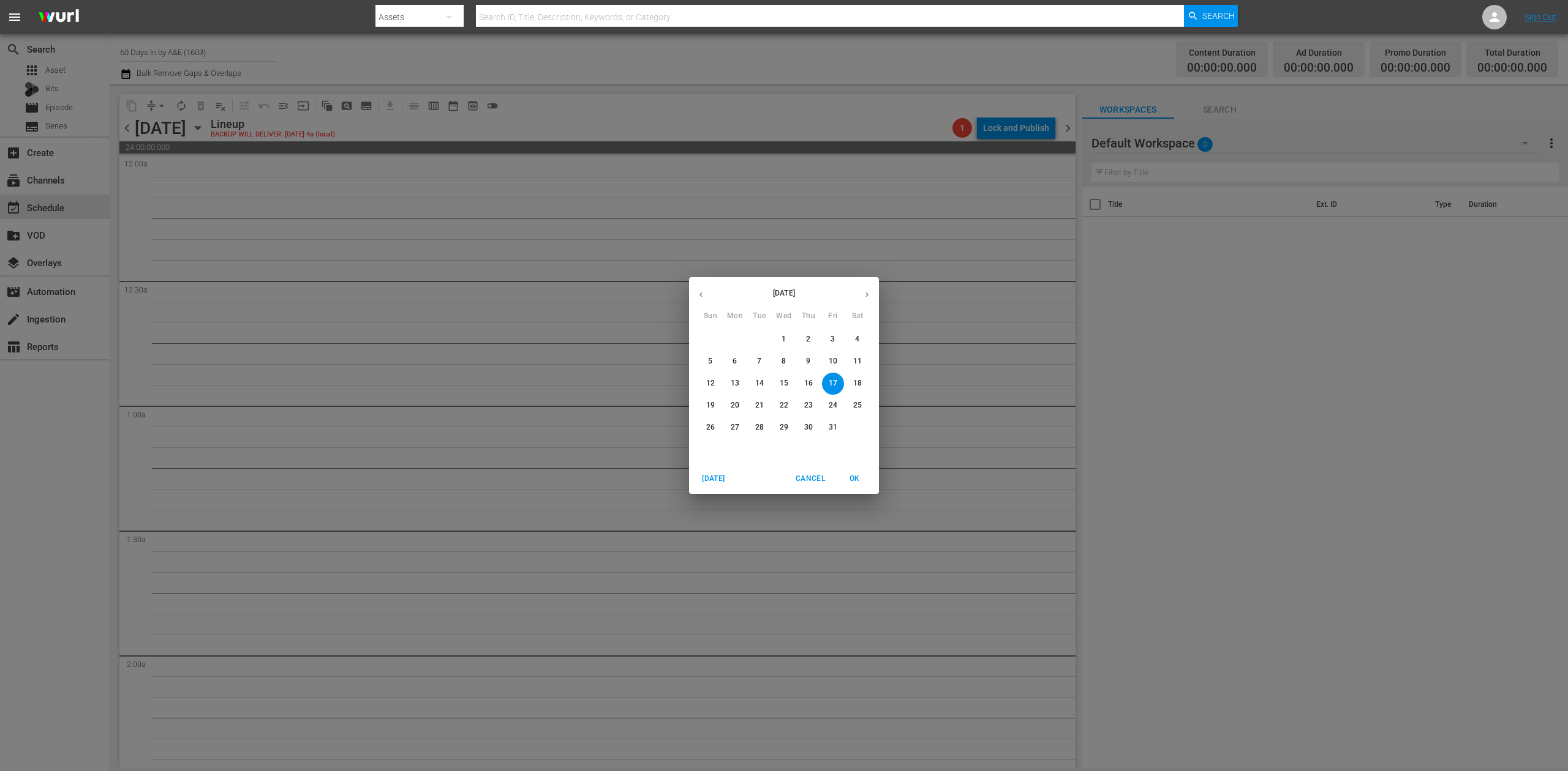
click at [738, 380] on p "13" at bounding box center [735, 383] width 8 height 11
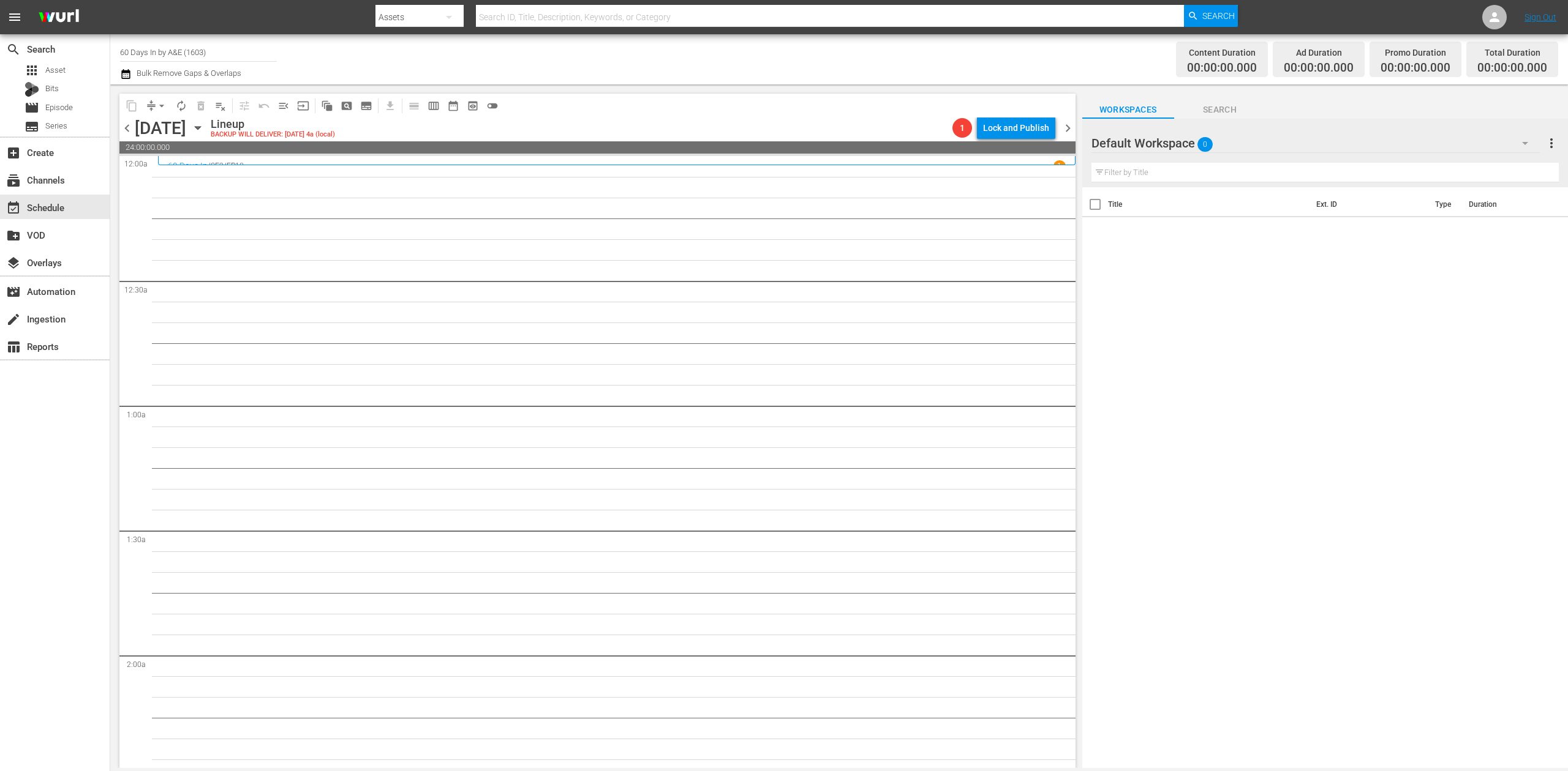
click at [216, 55] on input "60 Days In by A&E (1603)" at bounding box center [198, 52] width 157 height 29
drag, startPoint x: 238, startPoint y: 51, endPoint x: 20, endPoint y: 37, distance: 218.4
click at [110, 0] on div "search Search apps Asset Bits movie Episode subtitles Series add_box Create sub…" at bounding box center [839, 0] width 1457 height 0
click at [197, 81] on div "Perform (1053 - aenetworks_perform_1)" at bounding box center [288, 86] width 317 height 29
type input "Perform (1053 - aenetworks_perform_1)"
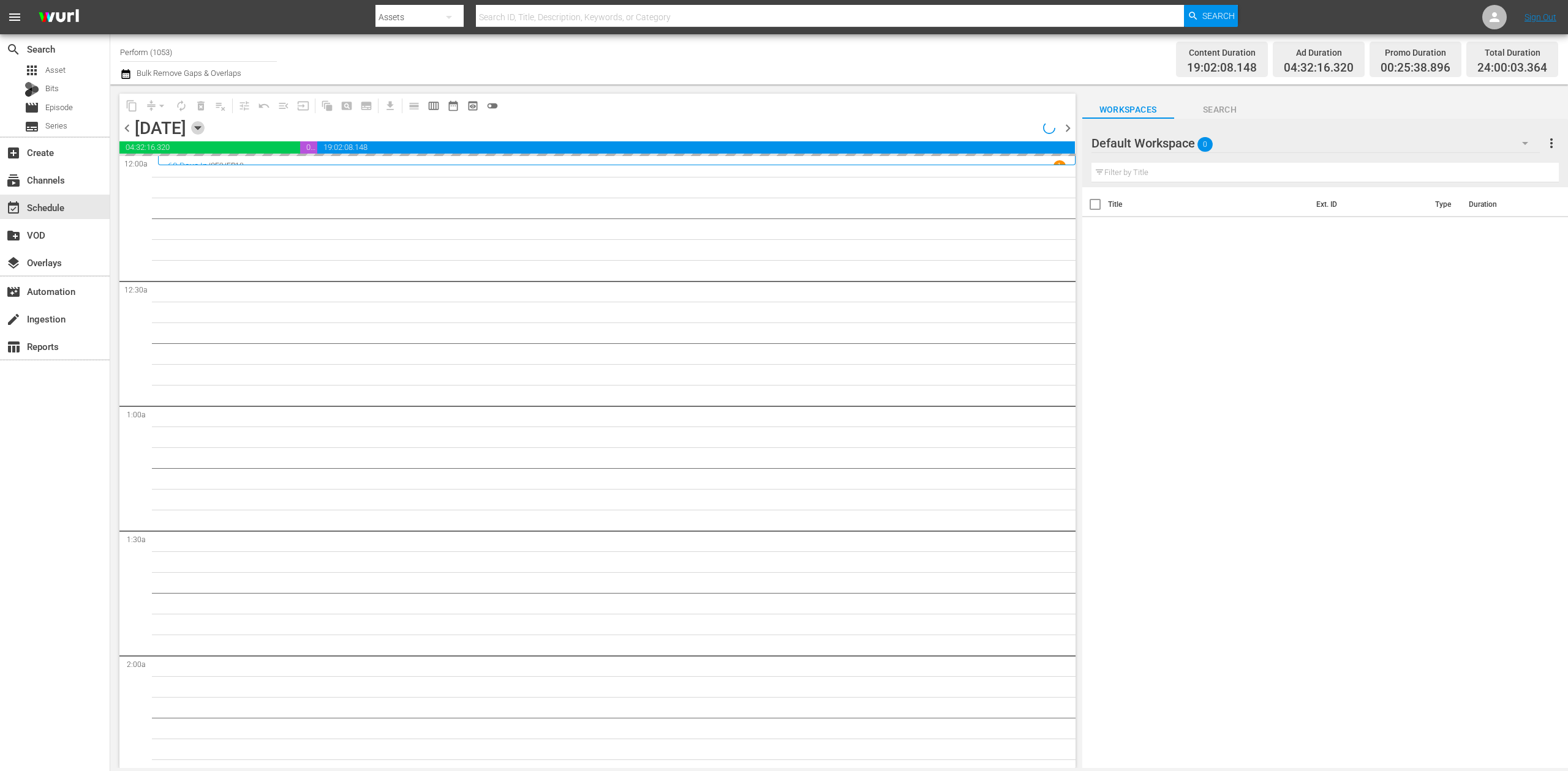
click at [205, 124] on icon "button" at bounding box center [198, 127] width 13 height 13
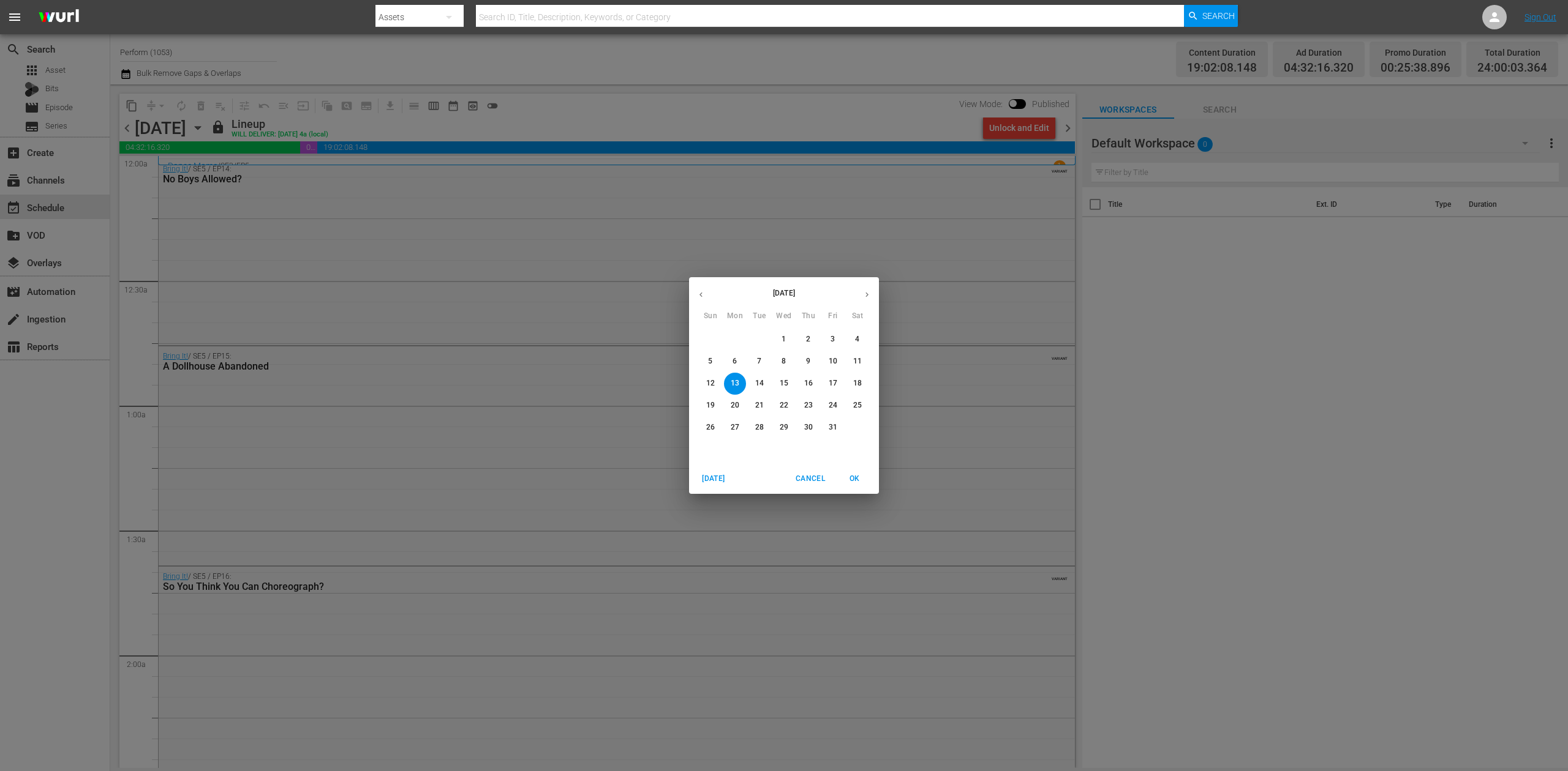
click at [837, 382] on p "17" at bounding box center [833, 383] width 8 height 11
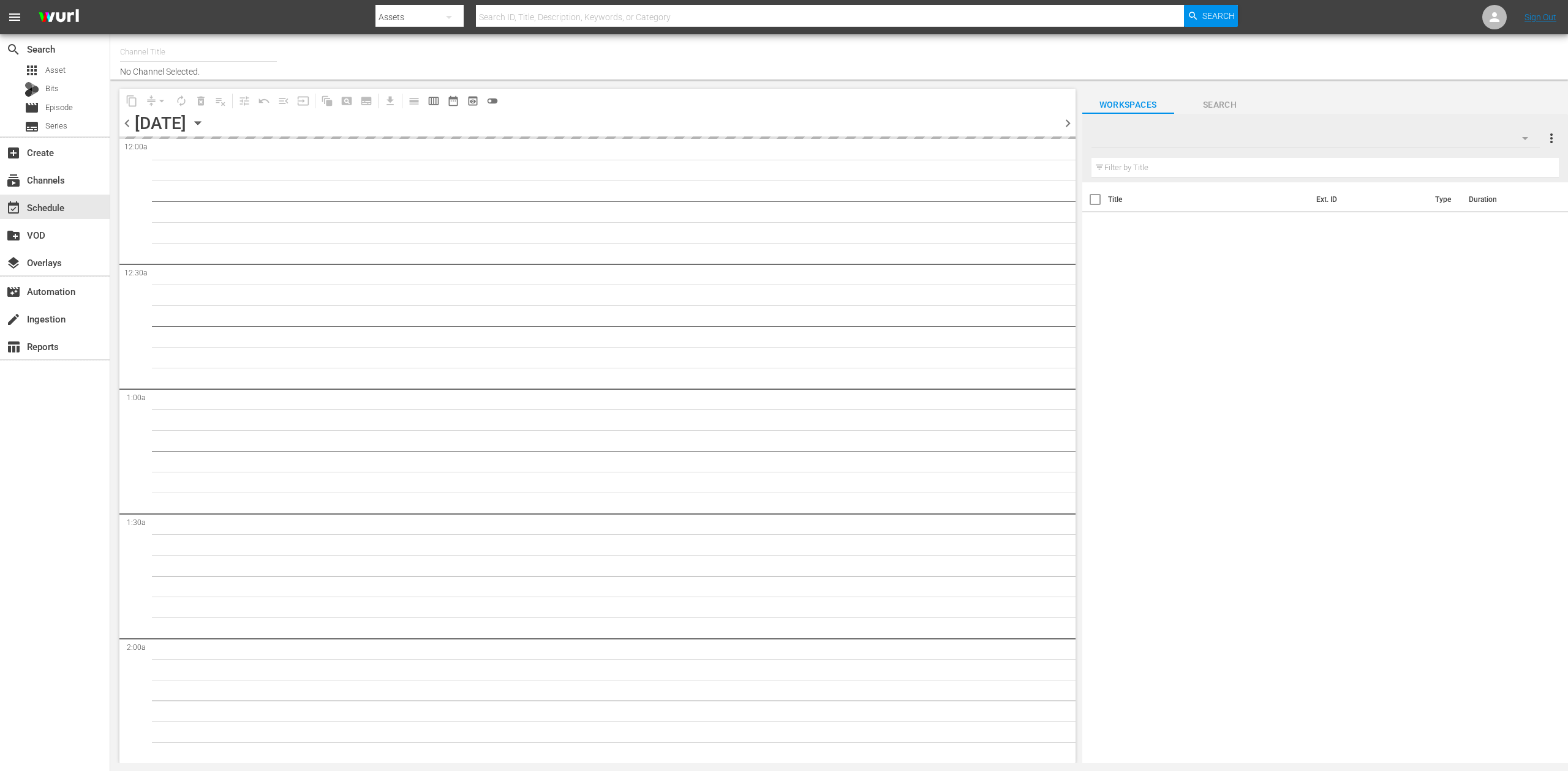
type input "Perform (1053)"
